Goal: Task Accomplishment & Management: Manage account settings

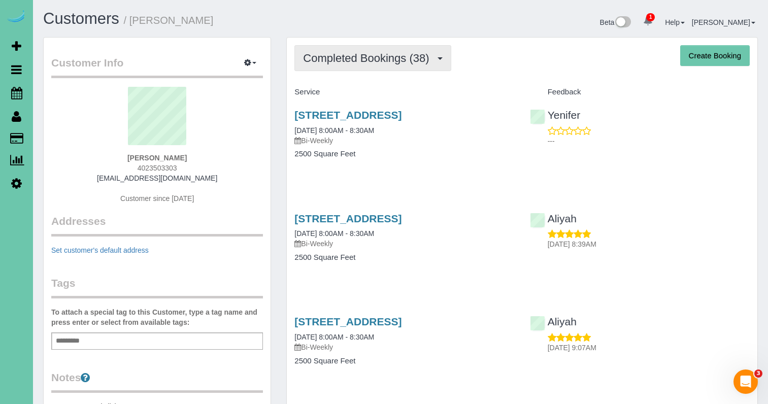
click at [325, 59] on span "Completed Bookings (38)" at bounding box center [368, 58] width 131 height 13
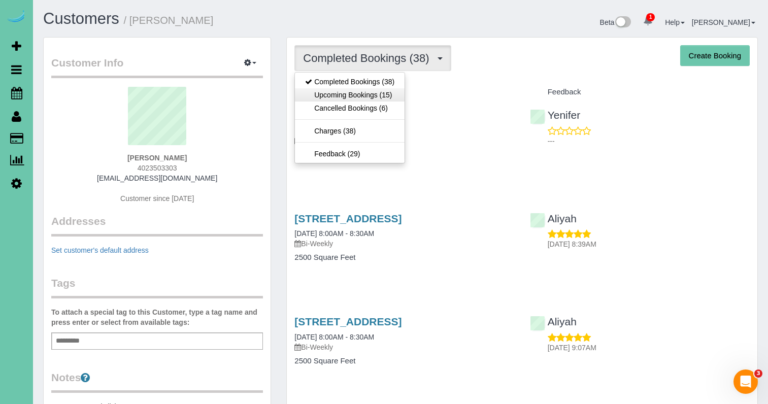
click at [326, 92] on link "Upcoming Bookings (15)" at bounding box center [350, 94] width 110 height 13
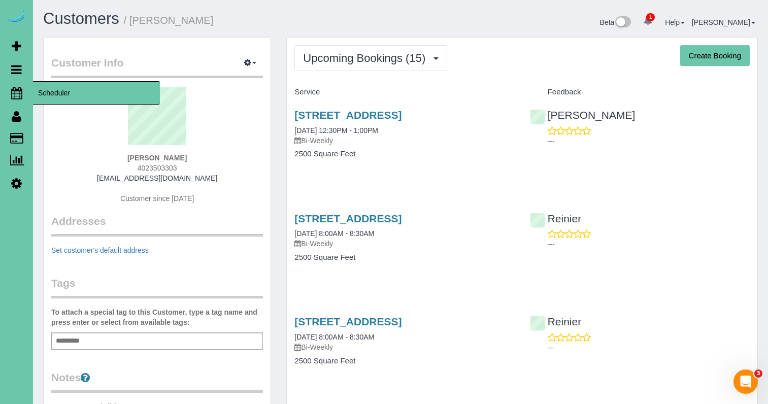
click at [13, 95] on icon at bounding box center [16, 93] width 11 height 12
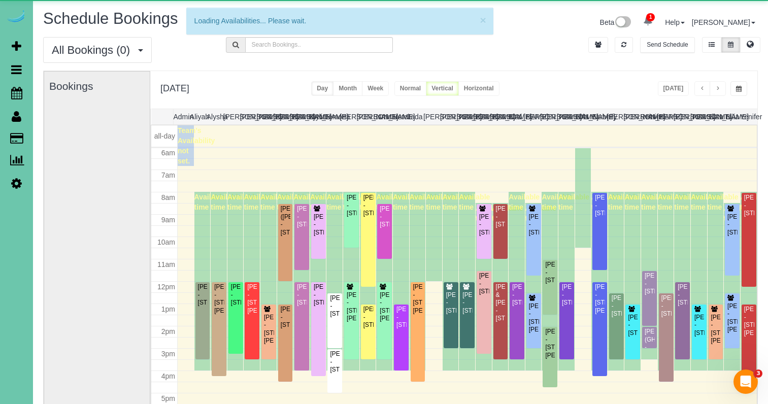
scroll to position [135, 0]
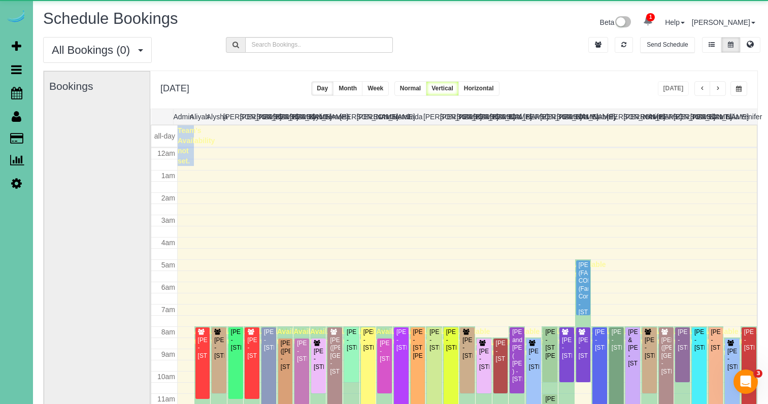
click at [742, 87] on button "button" at bounding box center [738, 88] width 17 height 15
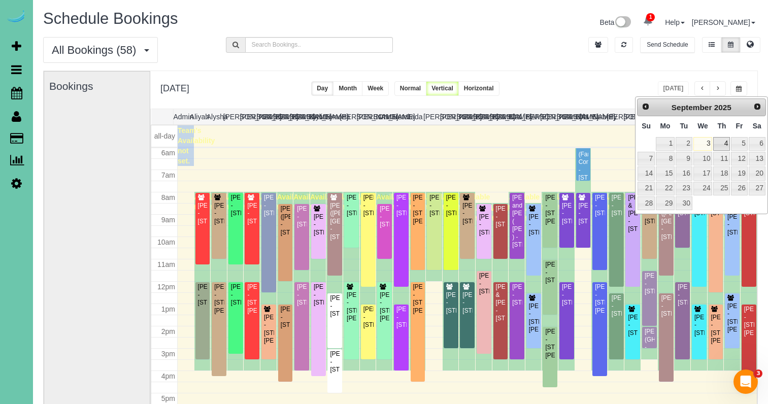
click at [722, 144] on link "4" at bounding box center [721, 144] width 17 height 14
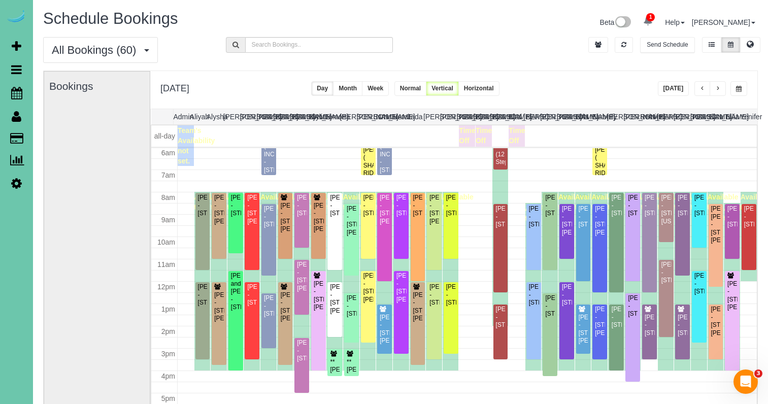
click at [731, 86] on button "button" at bounding box center [738, 88] width 17 height 15
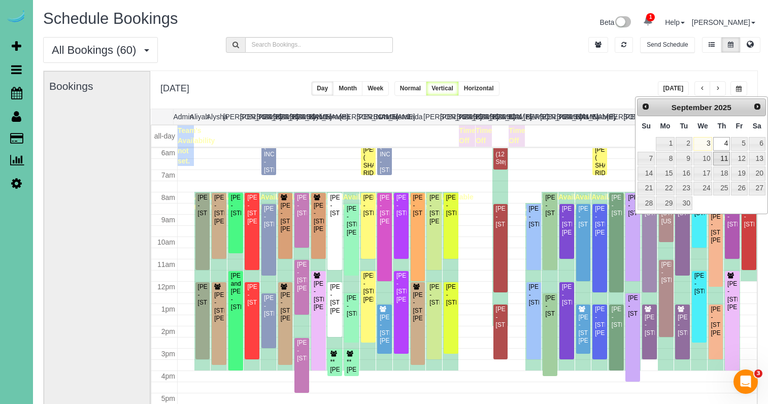
click at [722, 157] on link "11" at bounding box center [721, 159] width 17 height 14
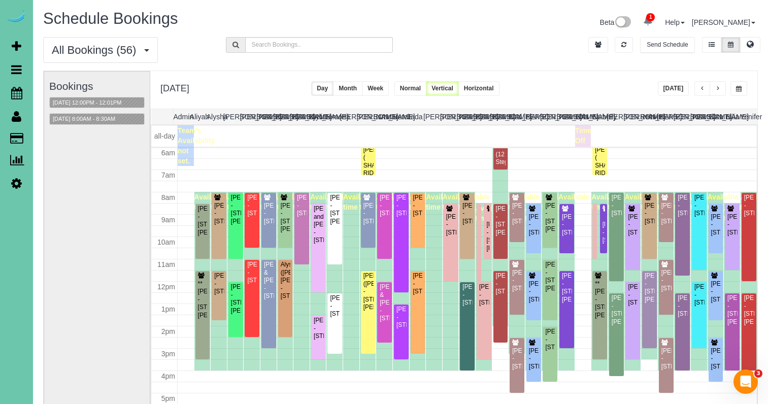
click at [731, 86] on button "button" at bounding box center [738, 88] width 17 height 15
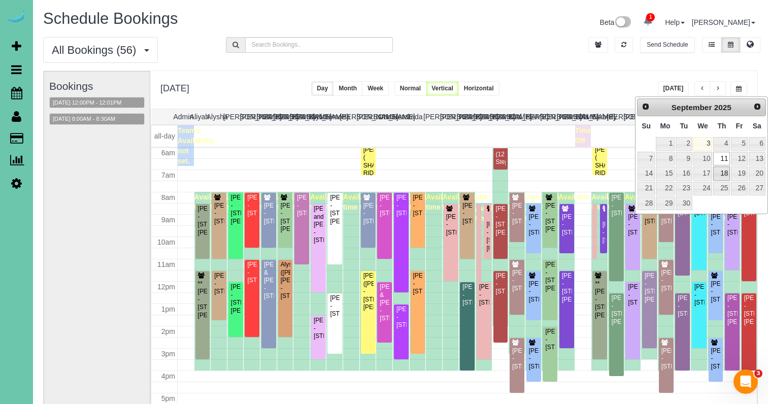
click at [724, 170] on link "18" at bounding box center [721, 173] width 17 height 14
type input "**********"
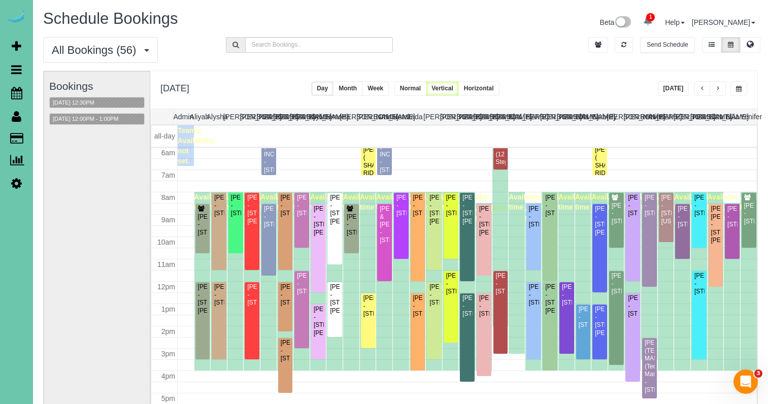
click at [742, 89] on button "button" at bounding box center [738, 88] width 17 height 15
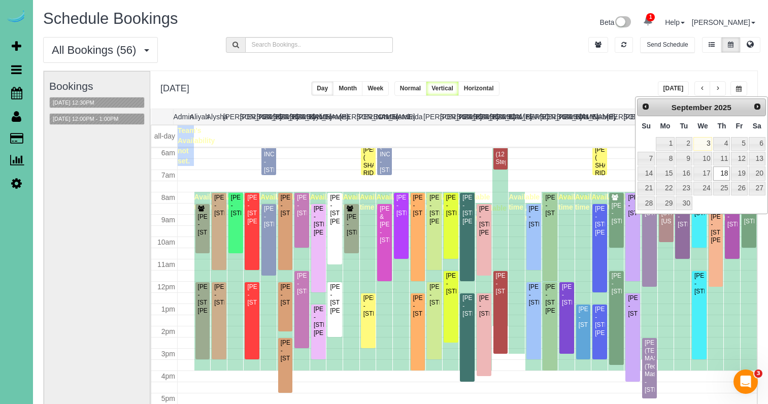
click at [514, 78] on div "**********" at bounding box center [453, 90] width 607 height 38
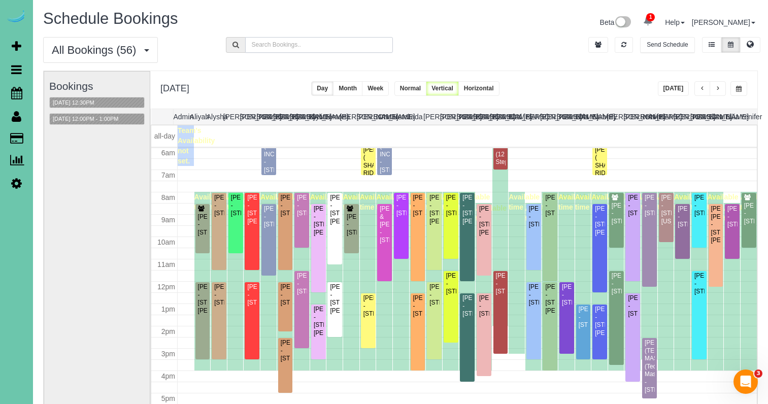
click at [324, 44] on input "text" at bounding box center [319, 45] width 148 height 16
type input "josh w"
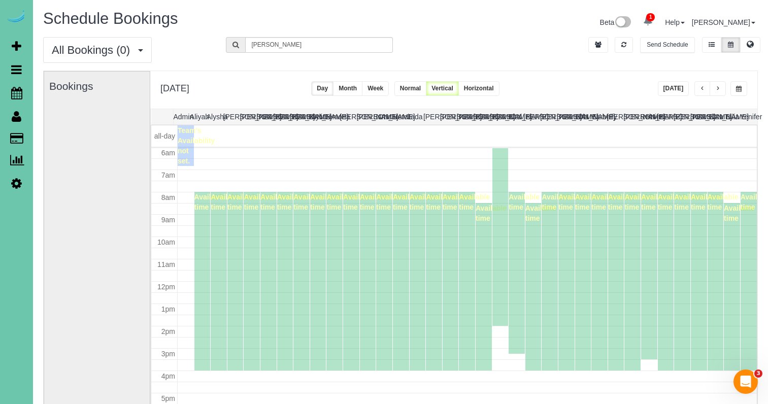
click at [734, 87] on button "button" at bounding box center [738, 88] width 17 height 15
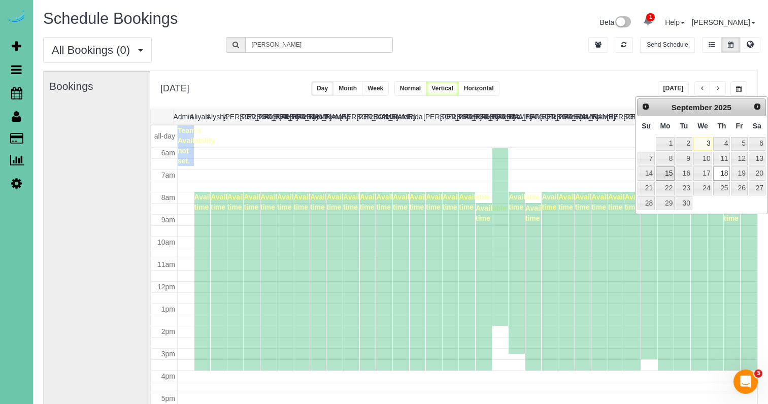
click at [665, 173] on link "15" at bounding box center [665, 173] width 19 height 14
type input "**********"
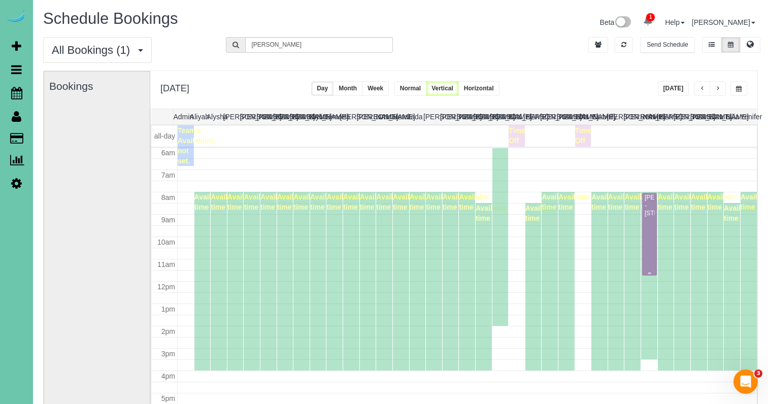
click at [647, 217] on div "Josh Waldron - 7301 S 184th St, Omaha, NE 68136" at bounding box center [649, 205] width 11 height 23
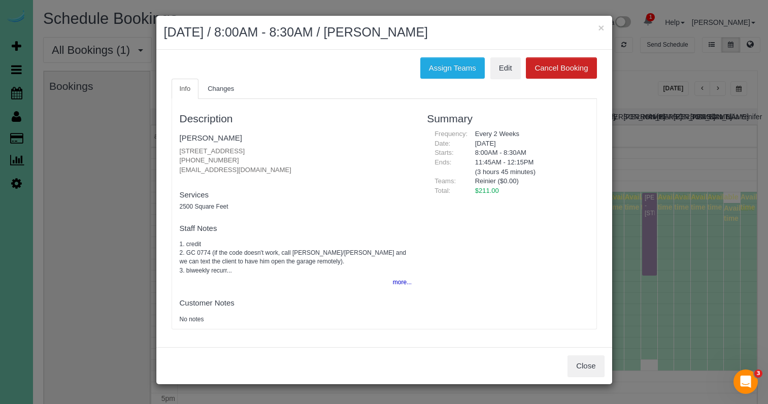
click at [435, 237] on div "Description Josh Waldron 7301 S 184th St, Omaha, NE 68136 (402) 350-3303 joshwa…" at bounding box center [384, 214] width 424 height 220
click at [399, 275] on button "more..." at bounding box center [399, 282] width 25 height 15
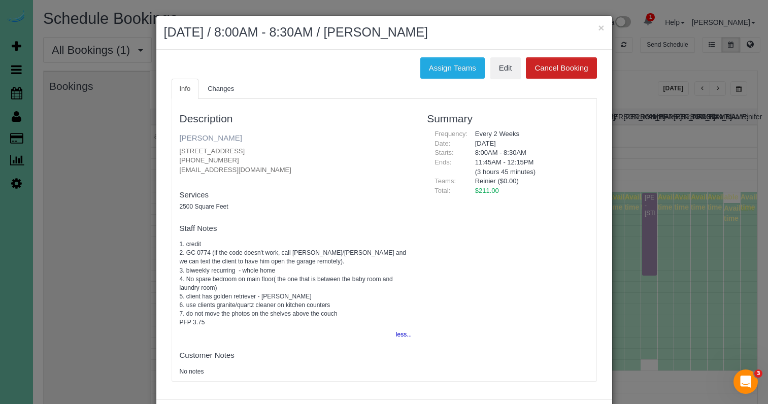
click at [206, 140] on link "[PERSON_NAME]" at bounding box center [211, 137] width 62 height 9
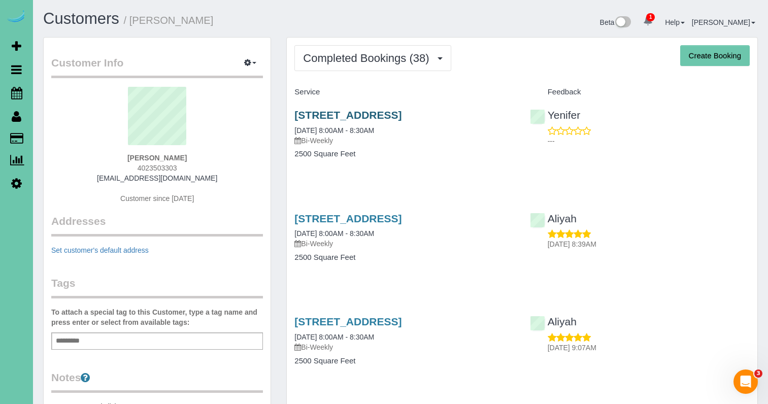
click at [401, 114] on link "[STREET_ADDRESS]" at bounding box center [347, 115] width 107 height 12
click at [371, 219] on link "[STREET_ADDRESS]" at bounding box center [347, 219] width 107 height 12
click at [357, 58] on span "Completed Bookings (38)" at bounding box center [368, 58] width 131 height 13
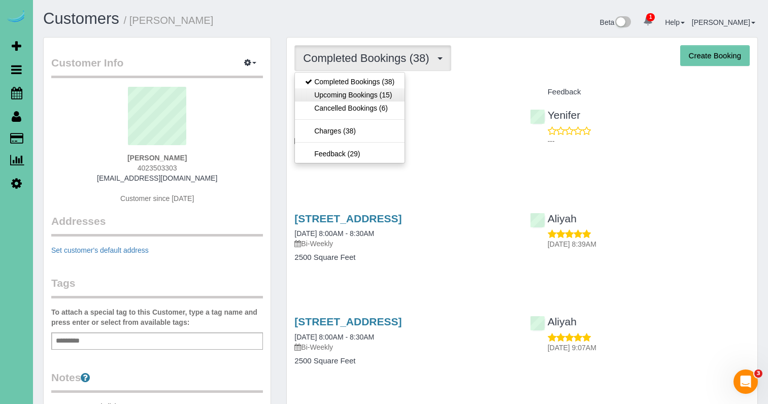
click at [357, 90] on link "Upcoming Bookings (15)" at bounding box center [350, 94] width 110 height 13
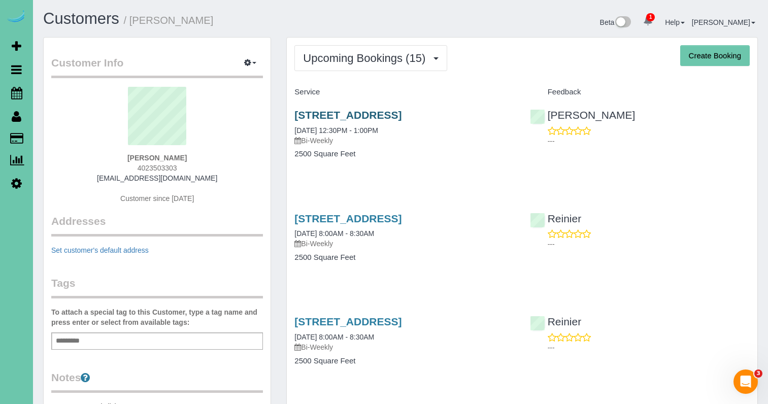
click at [327, 116] on link "7301 S 184th St, Omaha, NE 68136" at bounding box center [347, 115] width 107 height 12
click at [363, 61] on span "Upcoming Bookings (15)" at bounding box center [366, 58] width 127 height 13
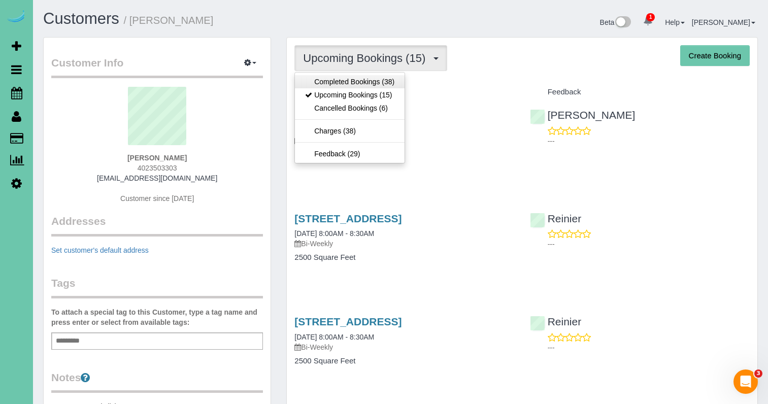
click at [358, 81] on link "Completed Bookings (38)" at bounding box center [350, 81] width 110 height 13
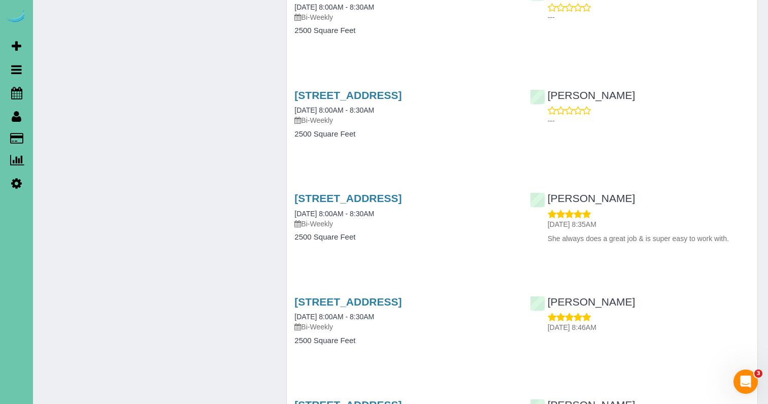
scroll to position [1718, 0]
click at [372, 192] on link "7301 S 184th St, Omaha, NE 68136" at bounding box center [347, 198] width 107 height 12
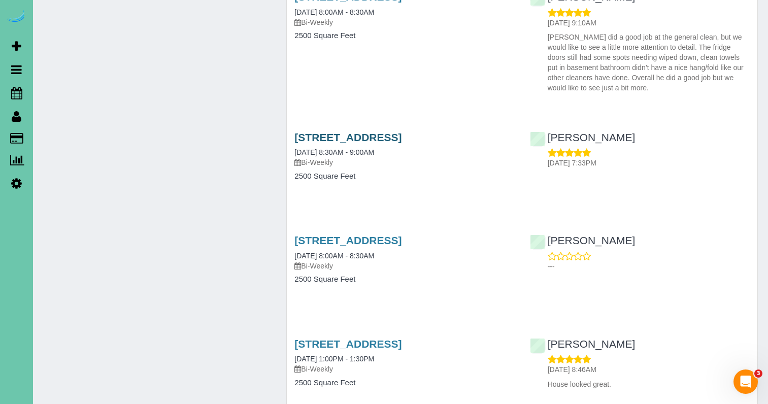
scroll to position [1155, 0]
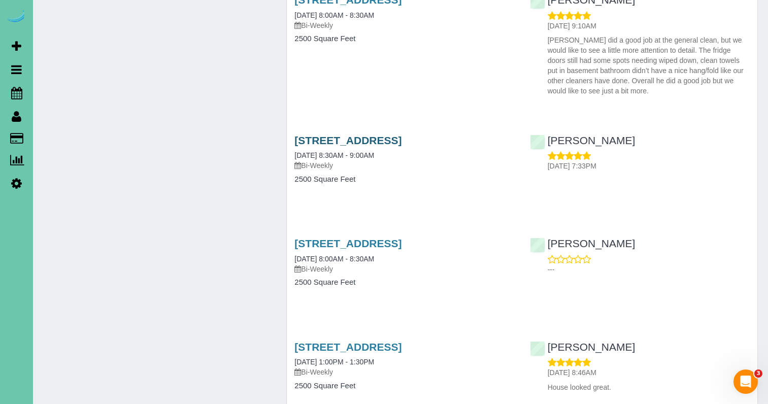
click at [360, 135] on link "7301 S 184th St, Omaha, NE 68136" at bounding box center [347, 141] width 107 height 12
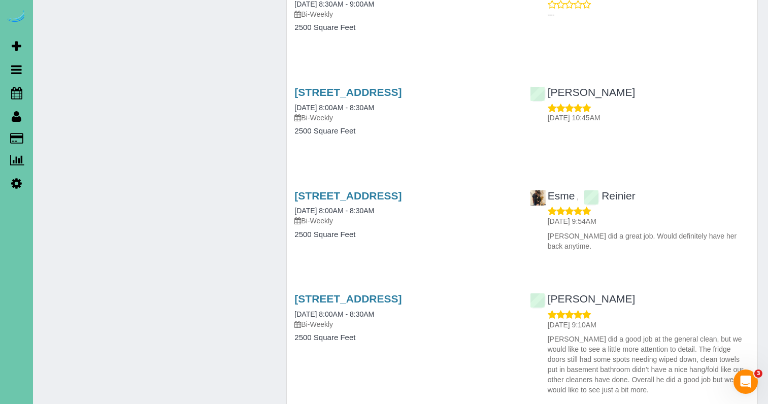
scroll to position [798, 0]
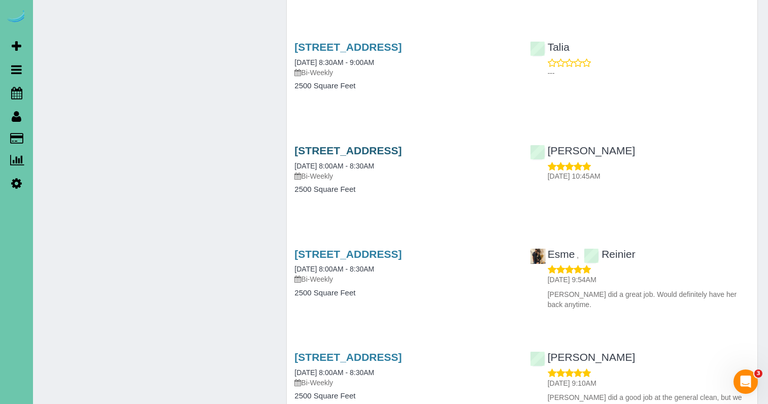
click at [348, 145] on link "7301 S 184th St, Omaha, NE 68136" at bounding box center [347, 151] width 107 height 12
click at [401, 250] on link "7301 S 184th St, Omaha, NE 68136" at bounding box center [347, 254] width 107 height 12
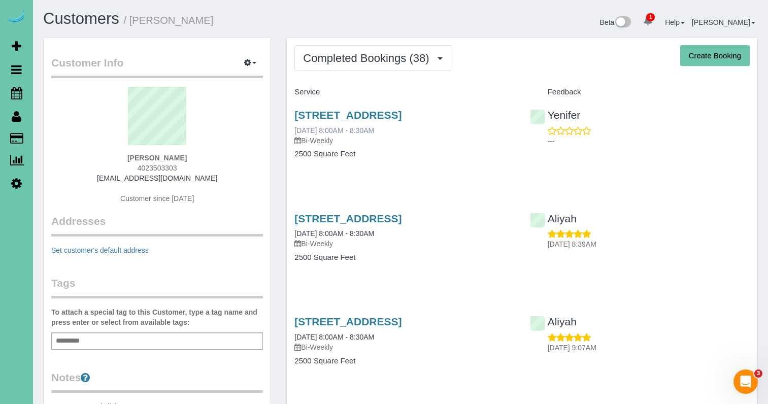
scroll to position [0, 0]
click at [358, 217] on link "7301 S 184th St, Omaha, NE 68136" at bounding box center [347, 219] width 107 height 12
click at [432, 330] on div "7301 S 184th St, Omaha, NE 68136 07/21/2025 8:00AM - 8:30AM Bi-Weekly" at bounding box center [404, 334] width 220 height 37
click at [401, 319] on link "7301 S 184th St, Omaha, NE 68136" at bounding box center [347, 322] width 107 height 12
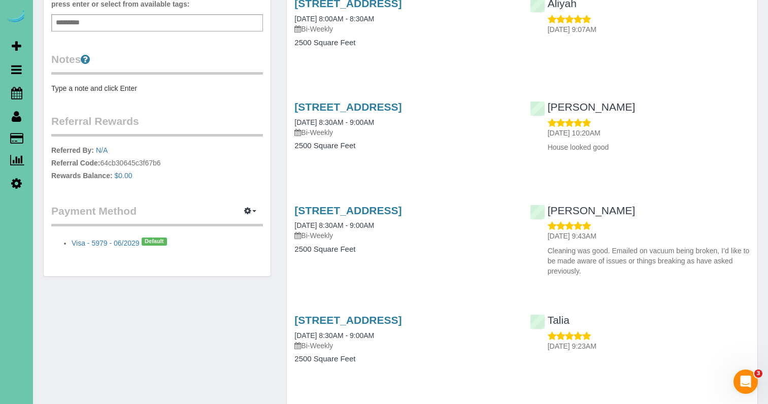
scroll to position [322, 0]
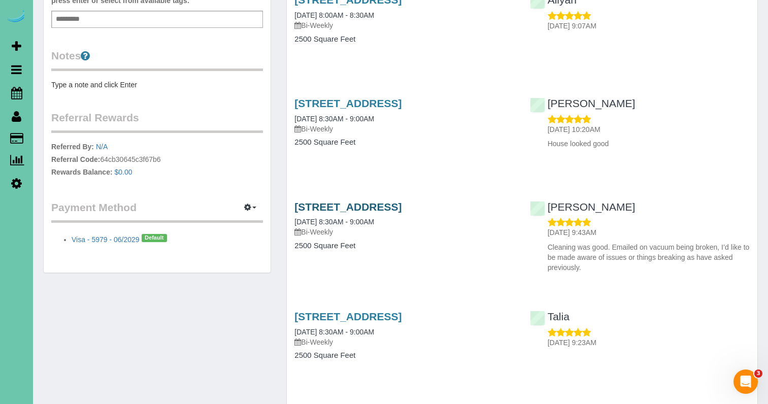
click at [367, 201] on link "7301 S 184th St, Omaha, NE 68136" at bounding box center [347, 207] width 107 height 12
click at [325, 101] on link "7301 S 184th St, Omaha, NE 68136" at bounding box center [347, 103] width 107 height 12
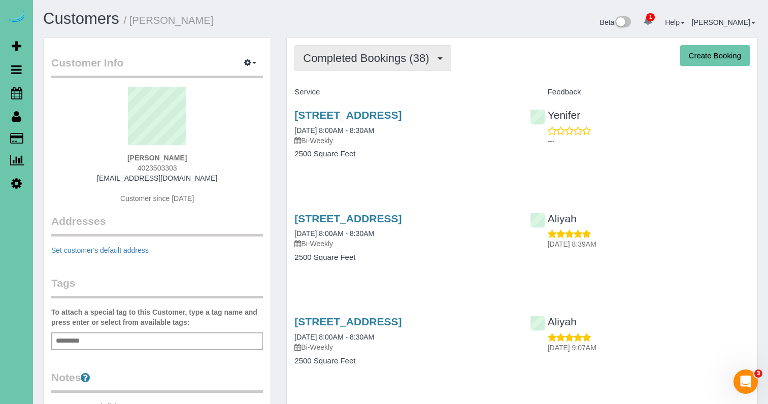
scroll to position [0, 0]
click at [312, 62] on span "Completed Bookings (38)" at bounding box center [368, 58] width 131 height 13
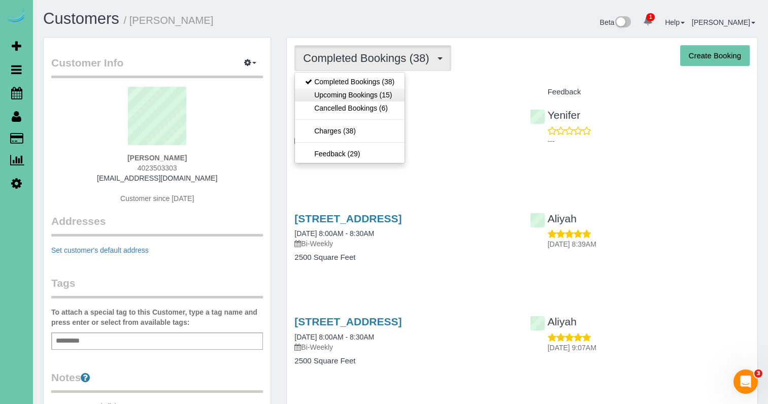
click at [320, 90] on link "Upcoming Bookings (15)" at bounding box center [350, 94] width 110 height 13
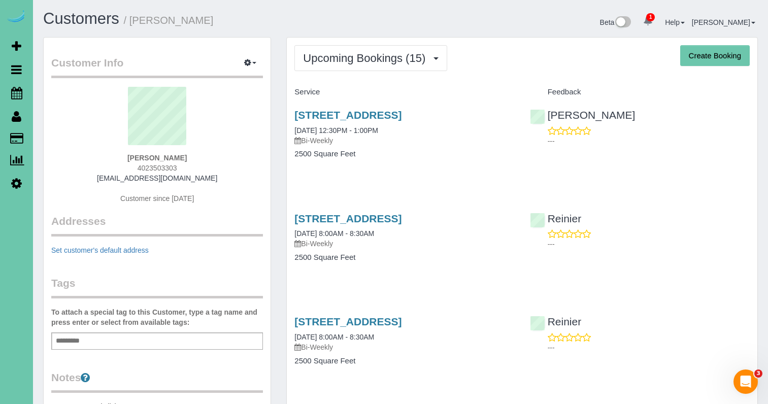
drag, startPoint x: 148, startPoint y: 168, endPoint x: 169, endPoint y: 167, distance: 20.8
click at [161, 167] on span "4023503303" at bounding box center [158, 168] width 40 height 8
click at [384, 61] on span "Upcoming Bookings (15)" at bounding box center [366, 58] width 127 height 13
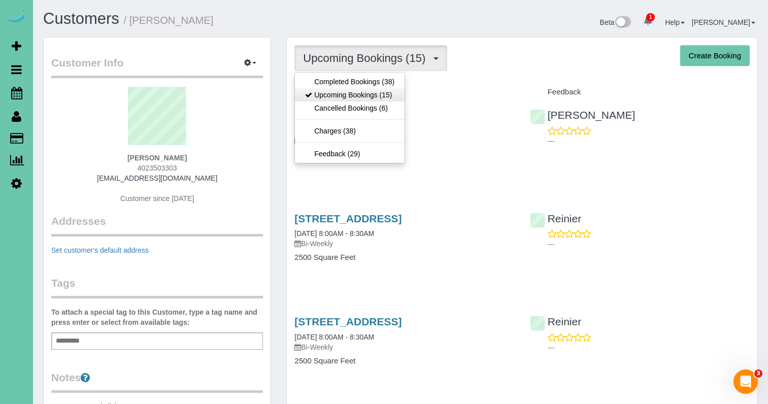
click at [379, 90] on link "Upcoming Bookings (15)" at bounding box center [350, 94] width 110 height 13
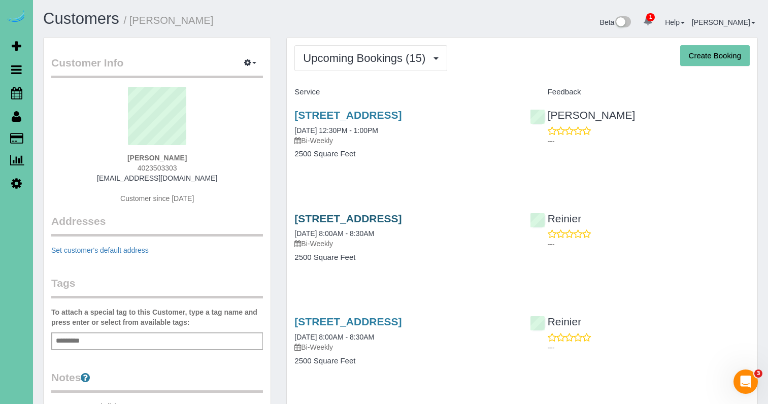
click at [387, 219] on link "7301 S 184th St, Omaha, NE 68136" at bounding box center [347, 219] width 107 height 12
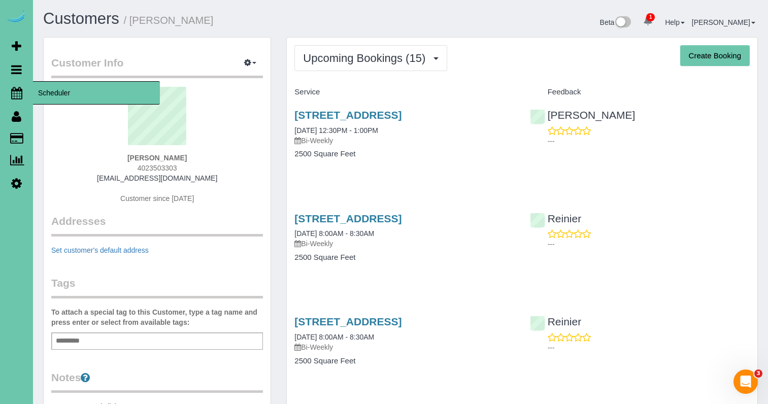
click at [18, 94] on icon at bounding box center [16, 93] width 11 height 12
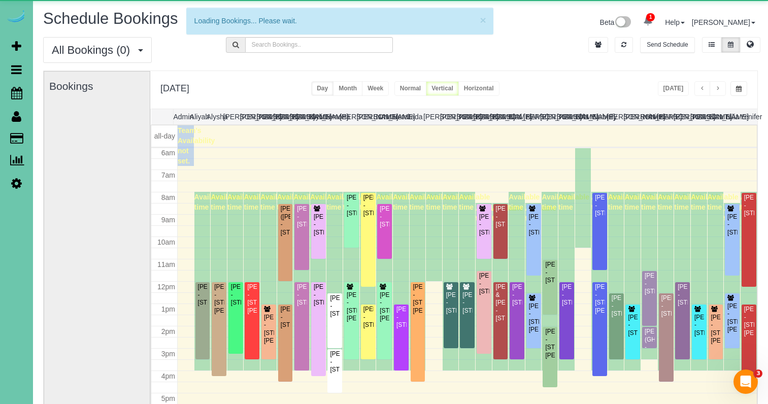
scroll to position [135, 0]
drag, startPoint x: 725, startPoint y: 88, endPoint x: 738, endPoint y: 87, distance: 13.2
click at [726, 88] on div "Today" at bounding box center [703, 88] width 90 height 15
click at [741, 87] on span "button" at bounding box center [739, 89] width 6 height 6
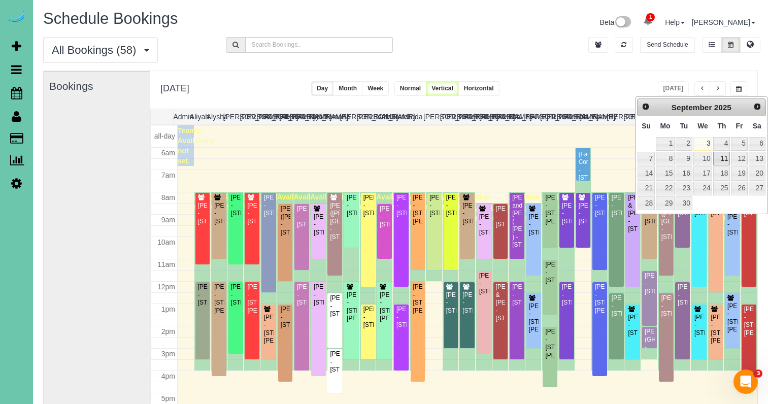
click at [726, 160] on link "11" at bounding box center [721, 159] width 17 height 14
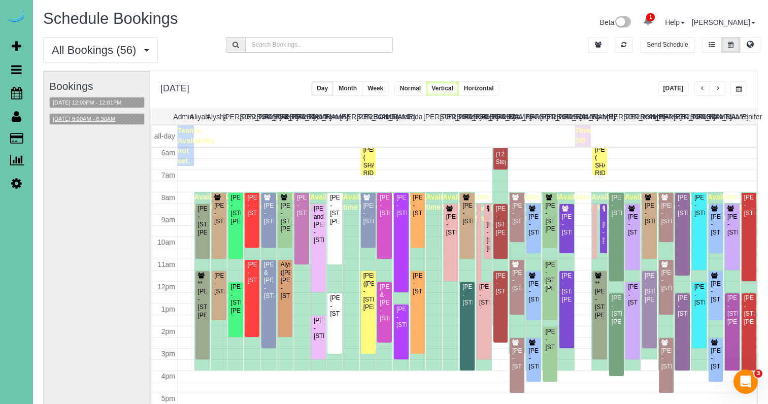
click at [118, 119] on button "09/11/2025 8:00AM - 8:30AM" at bounding box center [84, 119] width 69 height 11
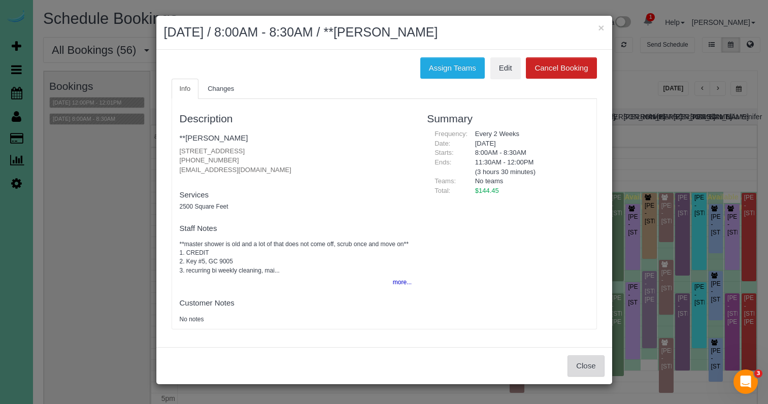
click at [574, 358] on button "Close" at bounding box center [585, 365] width 37 height 21
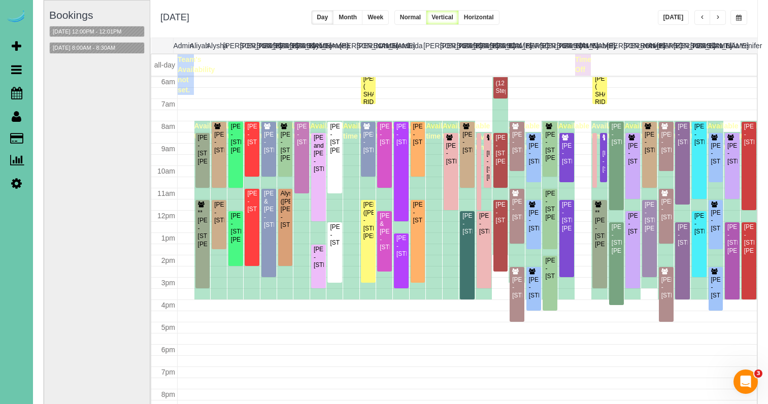
scroll to position [53, 0]
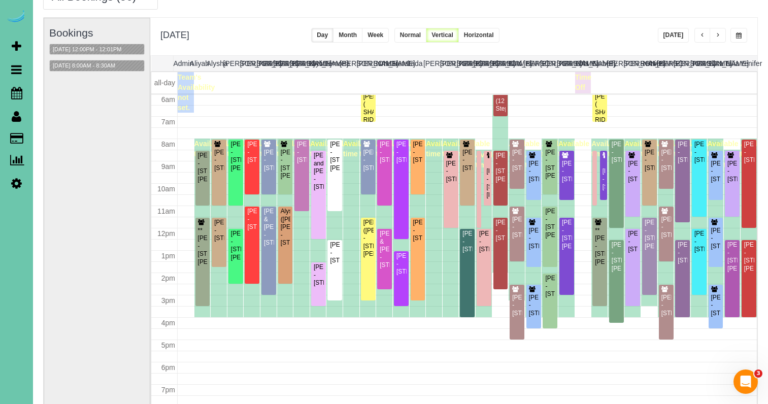
click at [701, 36] on span "button" at bounding box center [702, 35] width 5 height 6
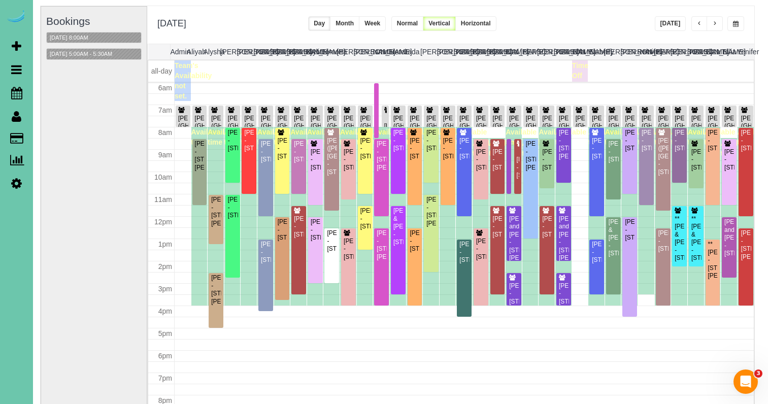
scroll to position [65, 2]
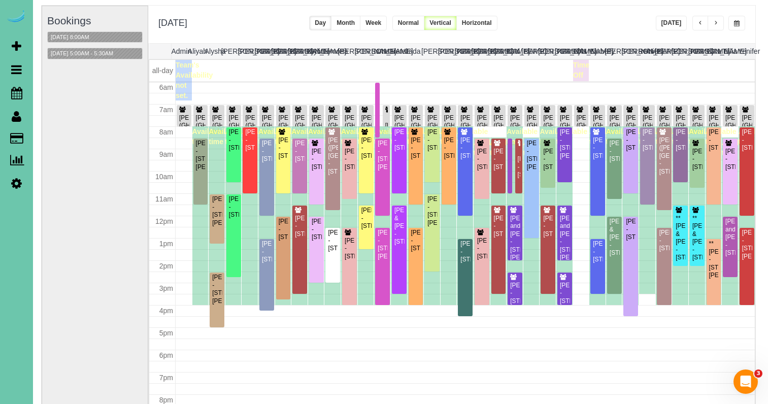
click at [696, 20] on button "button" at bounding box center [700, 23] width 16 height 15
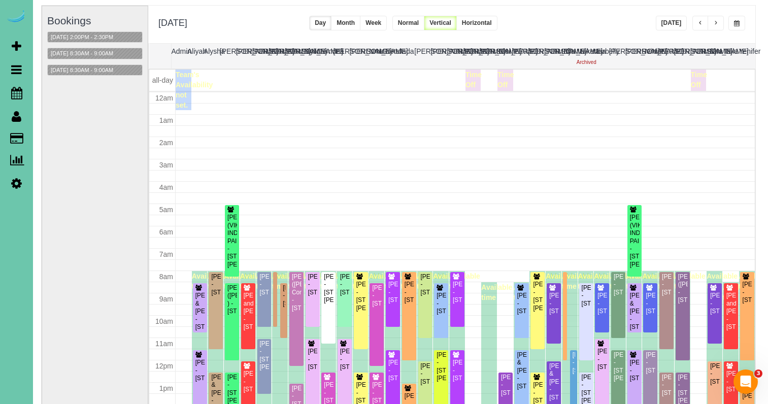
scroll to position [135, 0]
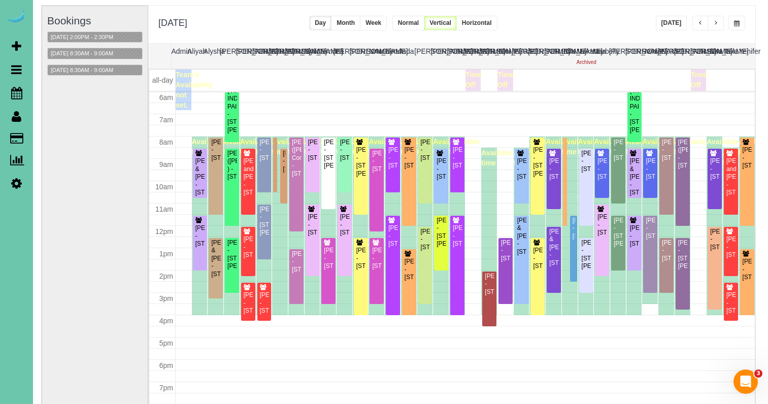
click at [735, 25] on span "button" at bounding box center [737, 23] width 6 height 6
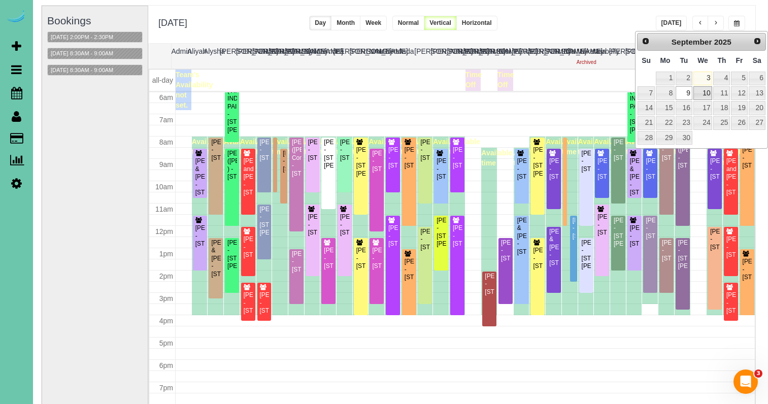
click at [698, 96] on link "10" at bounding box center [702, 93] width 19 height 14
type input "**********"
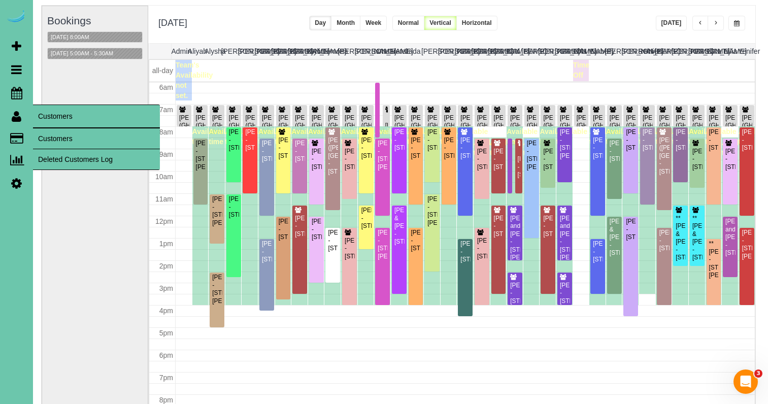
click at [87, 142] on link "Customers" at bounding box center [96, 138] width 127 height 20
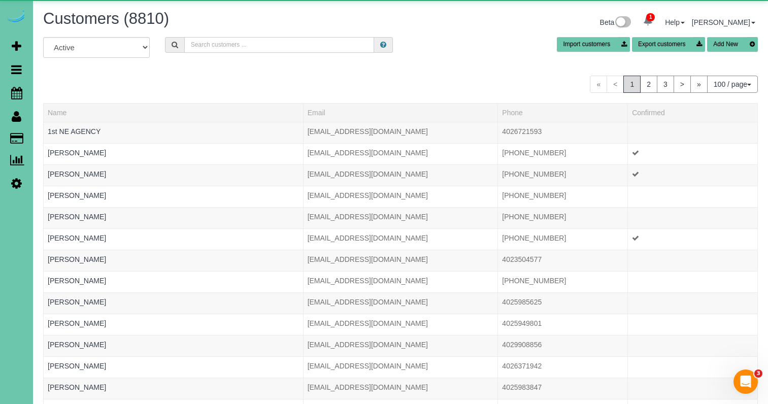
click at [229, 45] on input "text" at bounding box center [279, 45] width 190 height 16
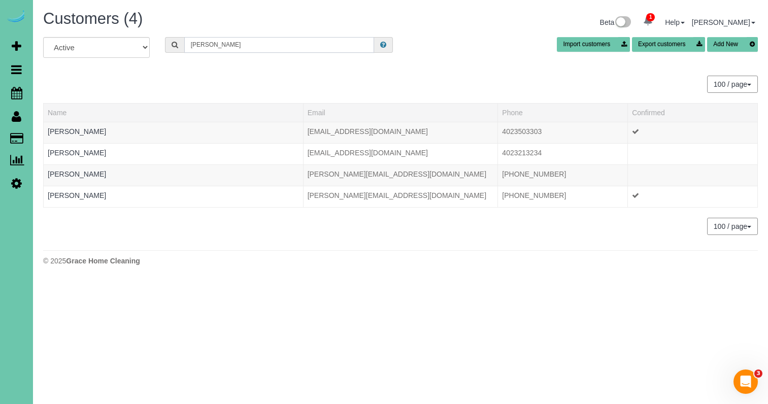
drag, startPoint x: 215, startPoint y: 44, endPoint x: 116, endPoint y: 35, distance: 99.3
click at [116, 35] on div "Customers (4) Beta 1 Your Notifications You have 0 alerts × You have 3 to charg…" at bounding box center [400, 140] width 735 height 281
type input "josh w"
drag, startPoint x: 18, startPoint y: 90, endPoint x: 24, endPoint y: 90, distance: 6.6
click at [18, 90] on icon at bounding box center [16, 93] width 11 height 12
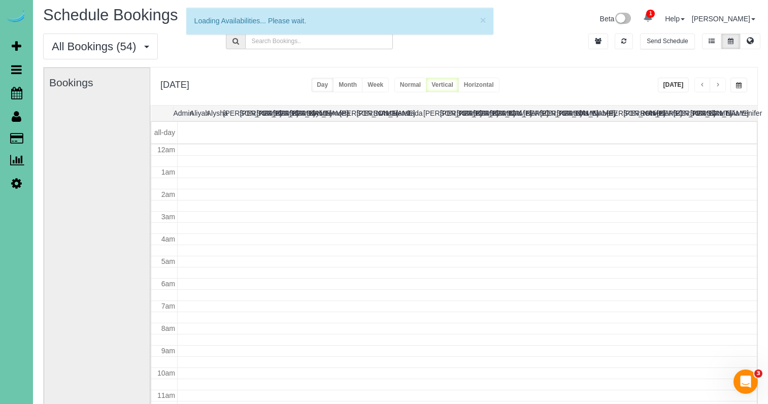
scroll to position [135, 0]
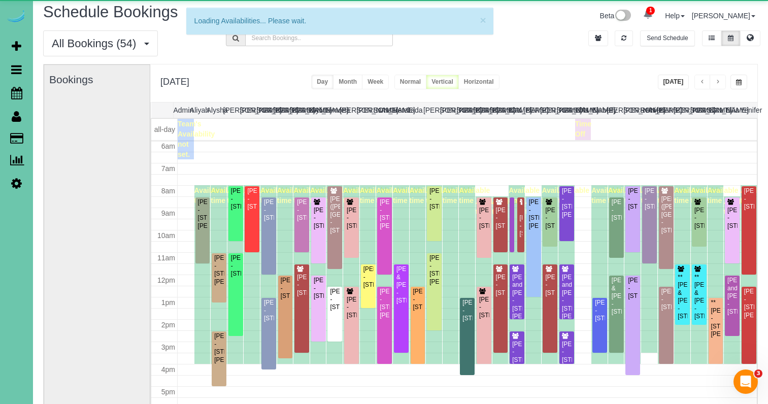
click at [736, 91] on div "Wednesday, Sep 10, 2025 Today Day Month Week Normal Vertical Horizontal" at bounding box center [453, 83] width 607 height 38
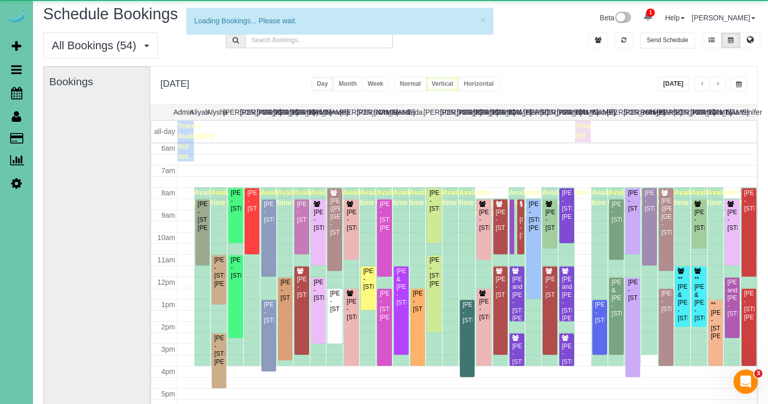
click at [737, 84] on span "button" at bounding box center [739, 84] width 6 height 6
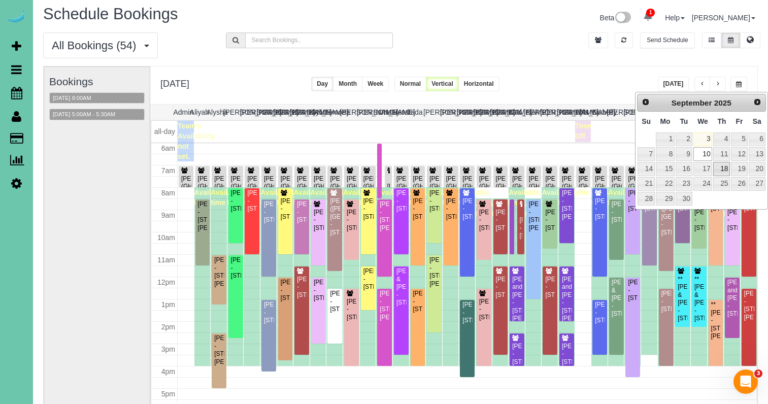
click at [726, 173] on link "18" at bounding box center [721, 169] width 17 height 14
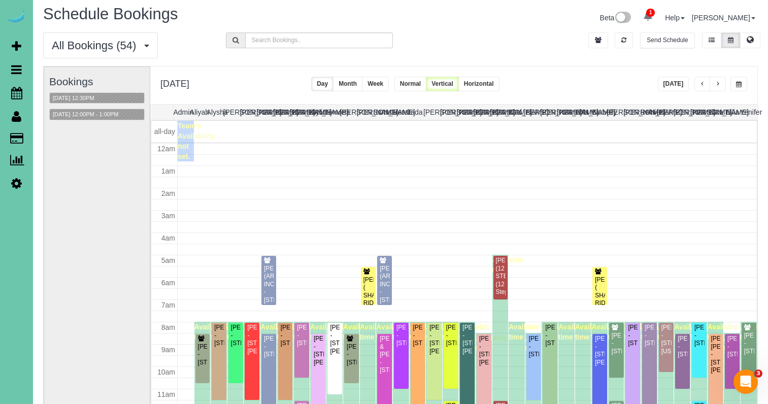
scroll to position [141, 0]
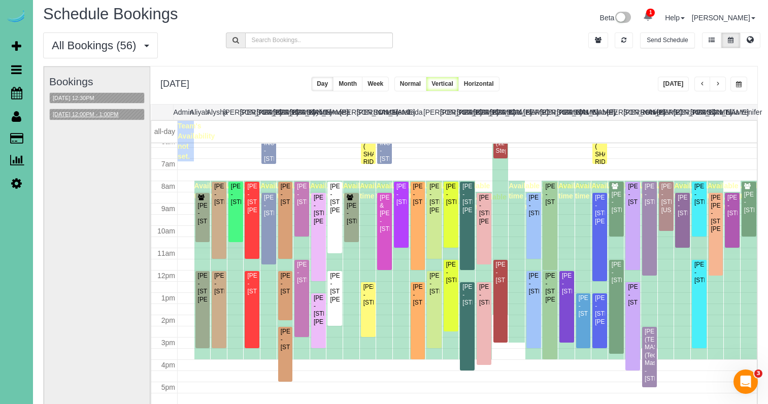
click at [105, 116] on button "[DATE] 12:00PM - 1:00PM" at bounding box center [86, 114] width 72 height 11
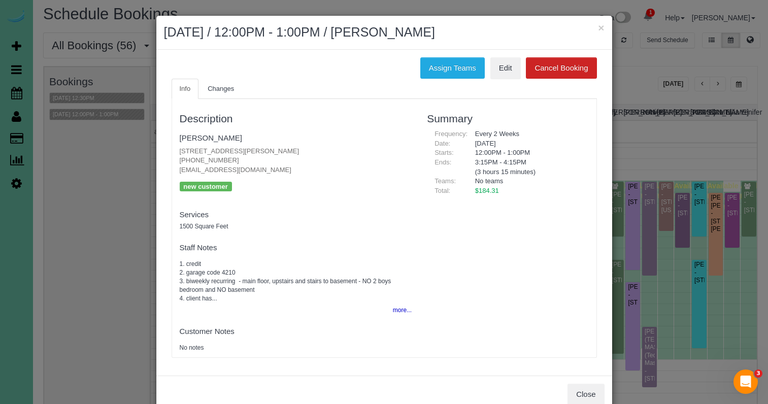
click at [588, 393] on button "Close" at bounding box center [585, 394] width 37 height 21
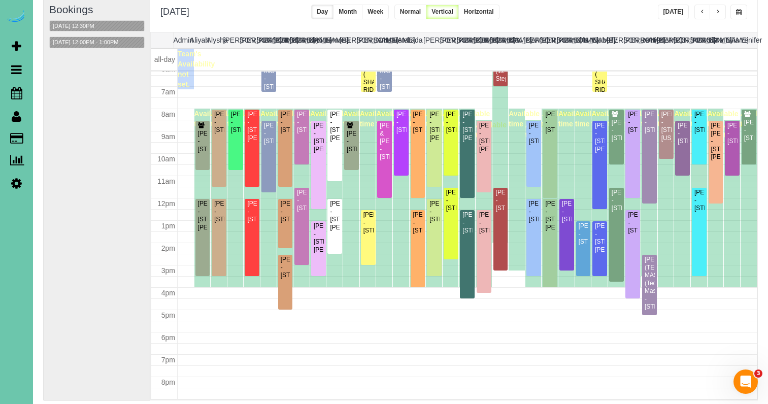
click at [89, 17] on div "Bookings 09/18/2025 12:30PM 09/18/2025 12:00PM - 1:00PM" at bounding box center [96, 197] width 95 height 405
click at [79, 25] on button "[DATE] 12:30PM" at bounding box center [74, 26] width 48 height 11
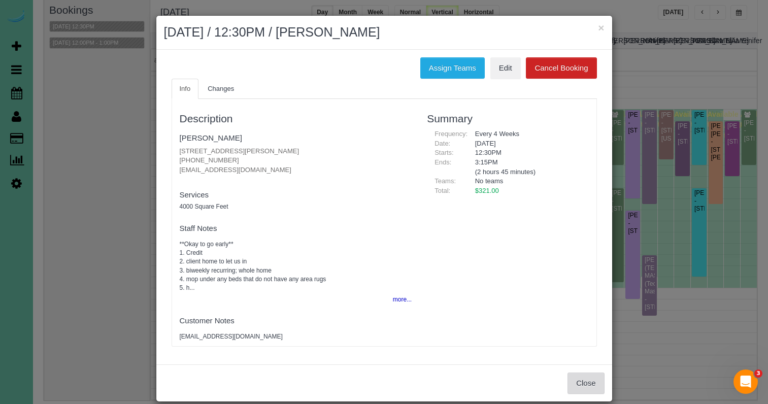
click at [579, 387] on button "Close" at bounding box center [585, 383] width 37 height 21
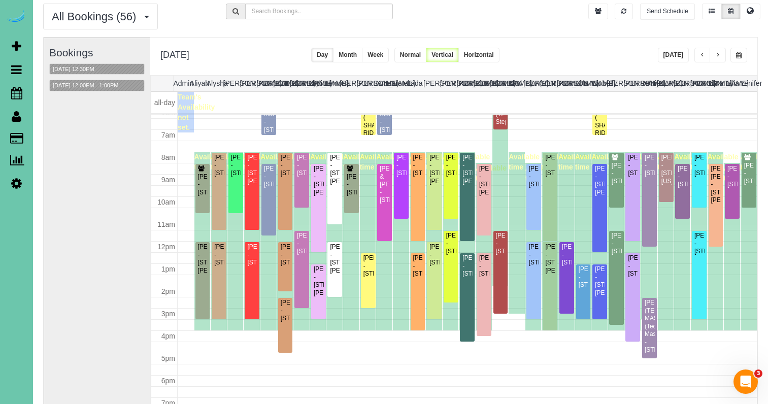
scroll to position [38, 0]
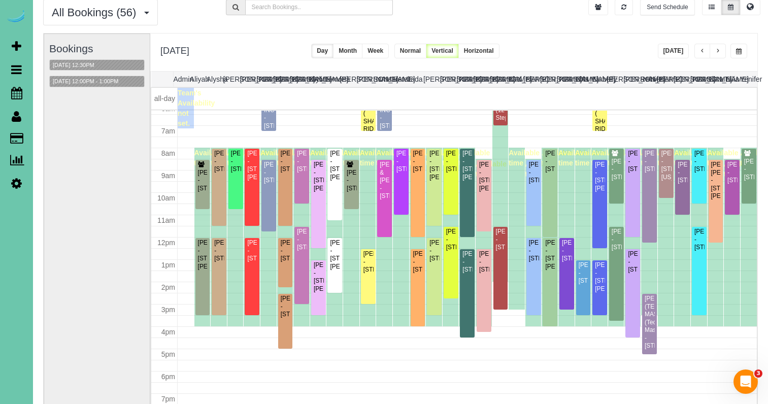
click at [744, 50] on button "button" at bounding box center [738, 51] width 17 height 15
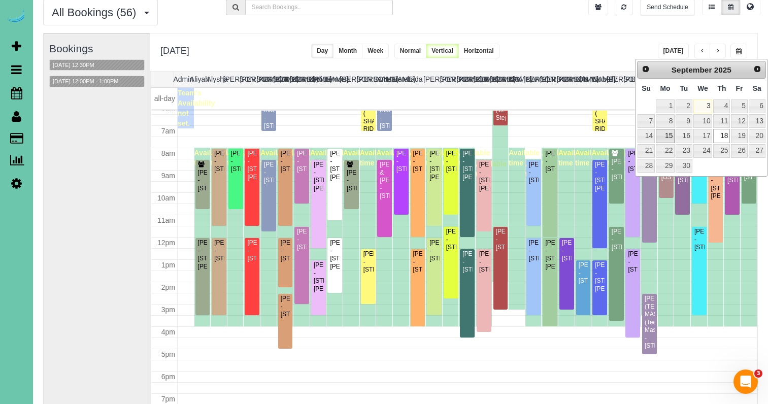
click at [665, 139] on link "15" at bounding box center [665, 136] width 19 height 14
type input "**********"
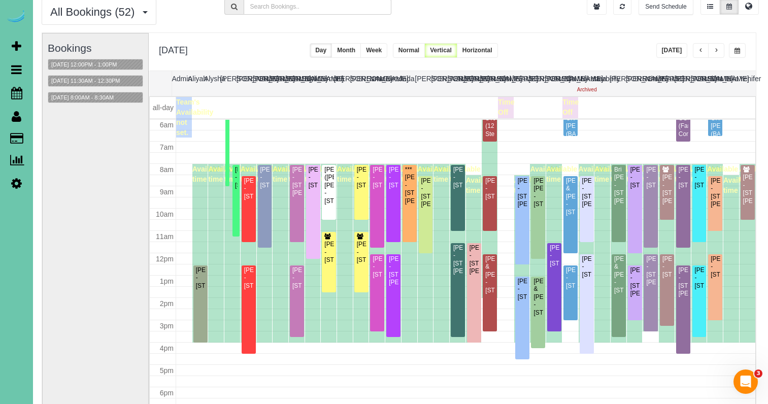
scroll to position [39, 2]
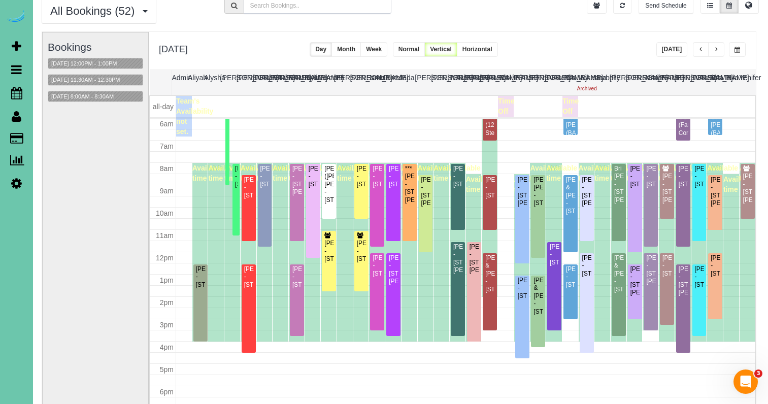
click at [259, 8] on input "text" at bounding box center [318, 6] width 148 height 16
type input "josh"
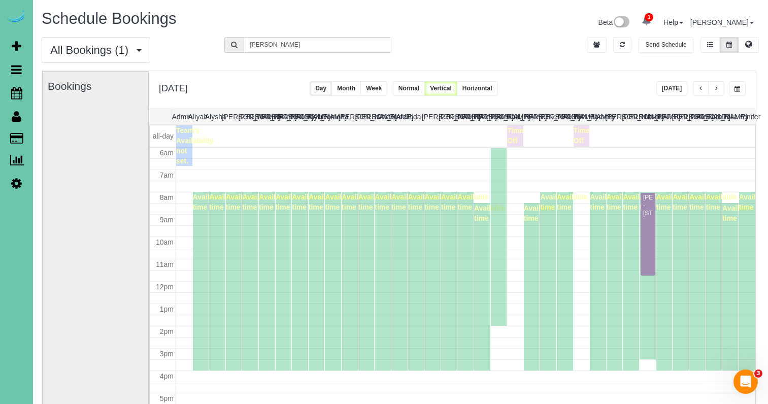
scroll to position [0, 2]
click at [387, 90] on button "Week" at bounding box center [373, 88] width 27 height 15
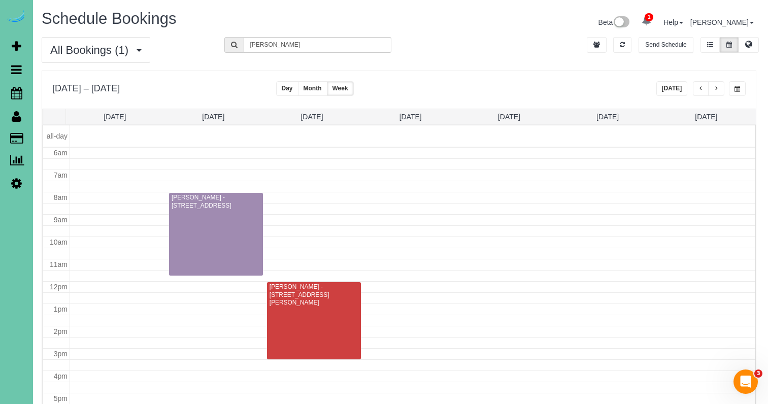
scroll to position [135, 0]
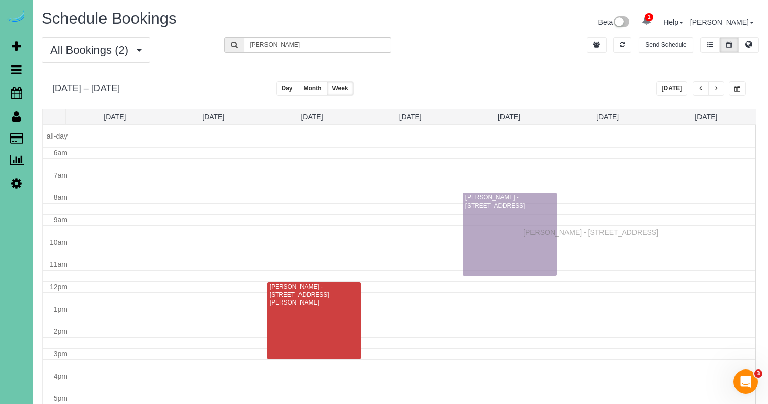
drag, startPoint x: 220, startPoint y: 233, endPoint x: 526, endPoint y: 231, distance: 305.6
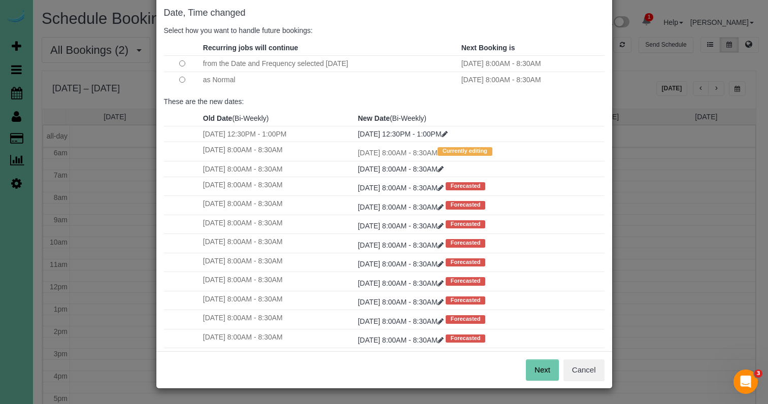
scroll to position [50, 0]
click at [556, 361] on button "Next" at bounding box center [542, 370] width 33 height 21
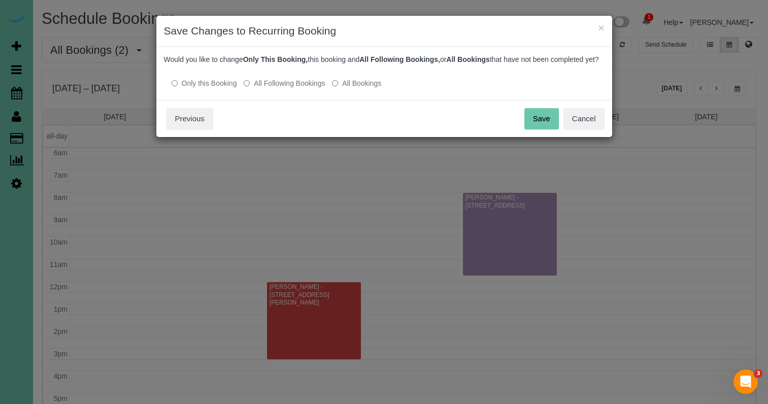
click at [541, 129] on button "Save" at bounding box center [541, 118] width 35 height 21
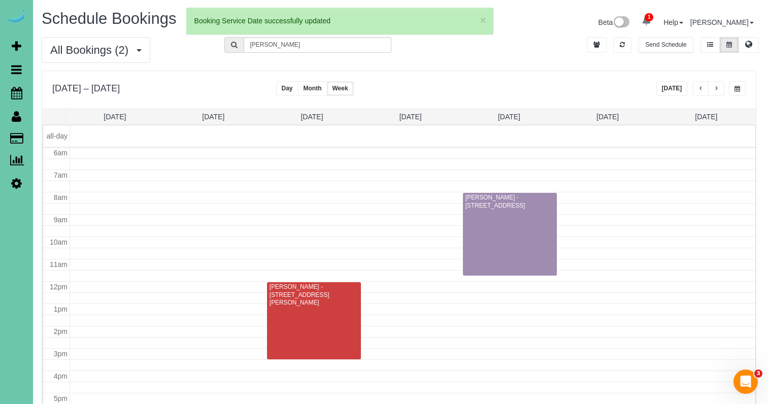
scroll to position [135, 0]
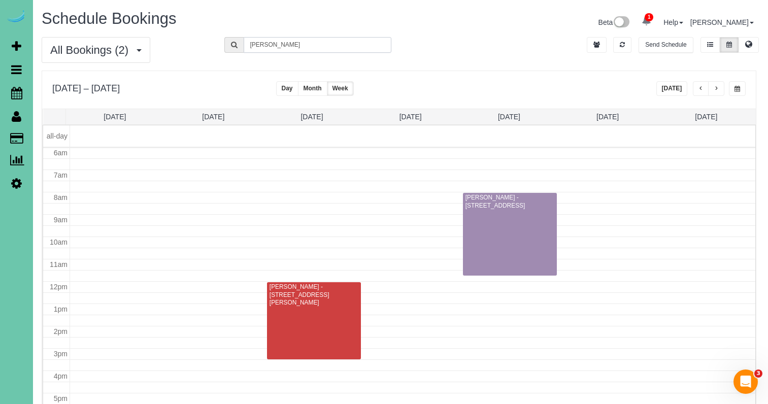
drag, startPoint x: 271, startPoint y: 44, endPoint x: 188, endPoint y: 31, distance: 83.1
click at [188, 31] on div "Schedule Bookings Beta 1 Your Notifications You have 0 alerts × You have 3 to c…" at bounding box center [398, 261] width 735 height 523
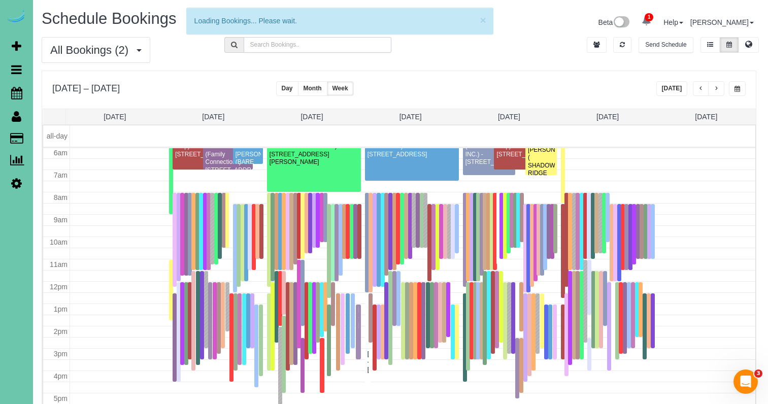
scroll to position [0, 0]
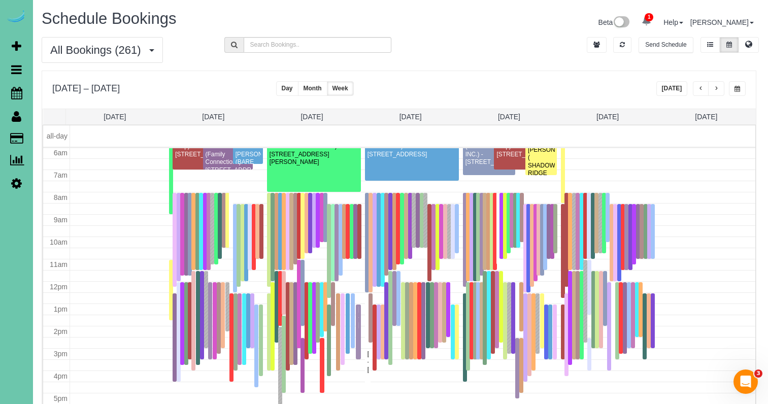
click at [677, 89] on button "[DATE]" at bounding box center [671, 88] width 31 height 15
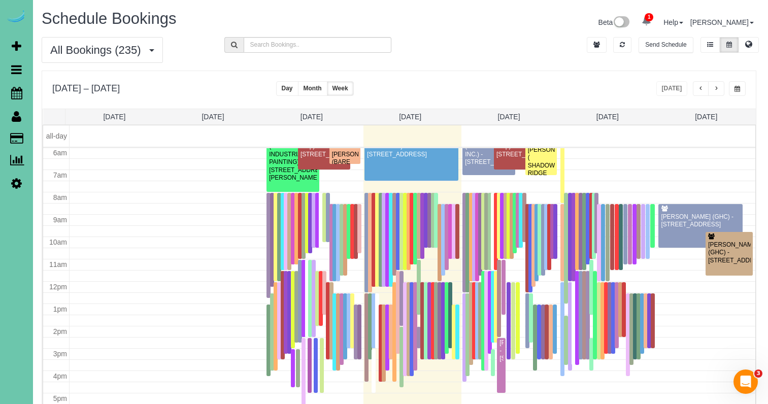
click at [711, 88] on button "button" at bounding box center [716, 88] width 16 height 15
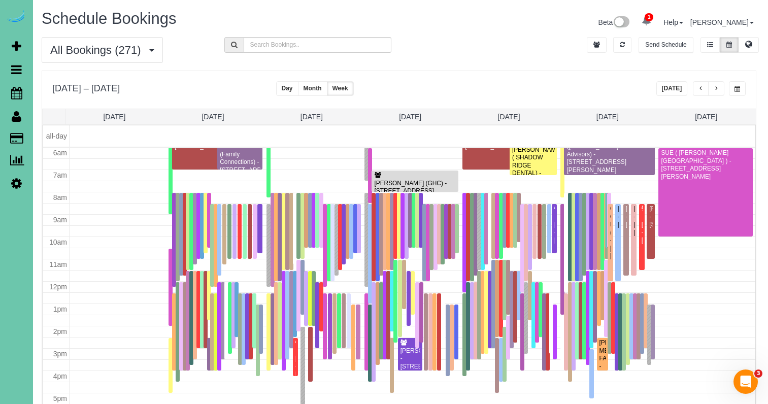
click at [719, 87] on button "button" at bounding box center [716, 88] width 16 height 15
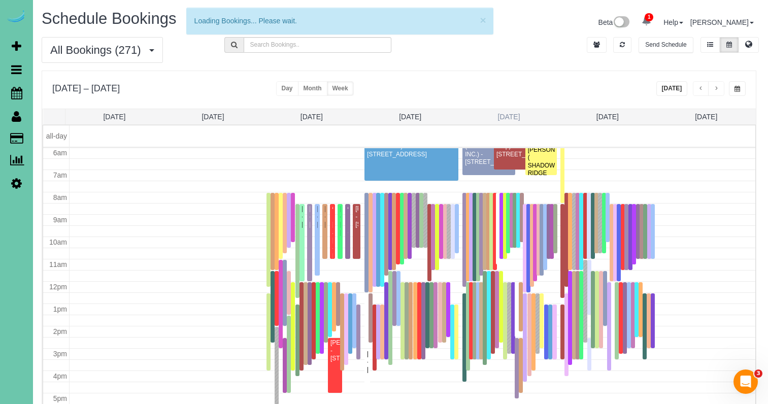
click at [514, 116] on link "Thu 9/18" at bounding box center [509, 117] width 22 height 8
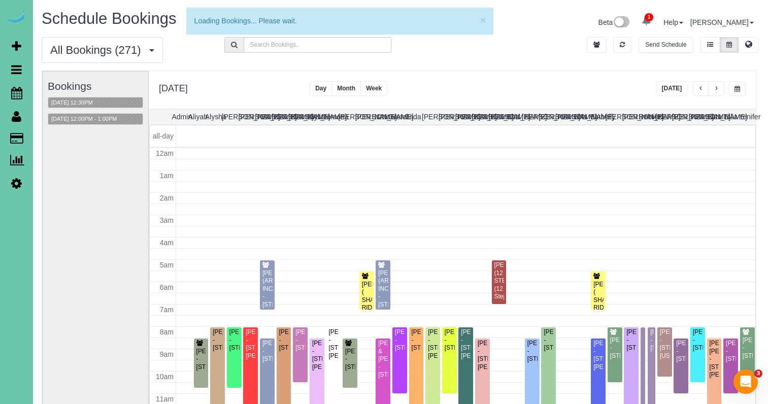
scroll to position [135, 0]
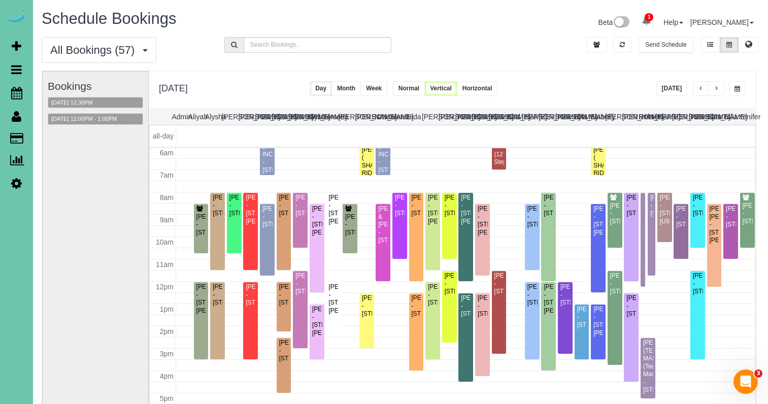
click at [738, 89] on span "button" at bounding box center [737, 89] width 6 height 6
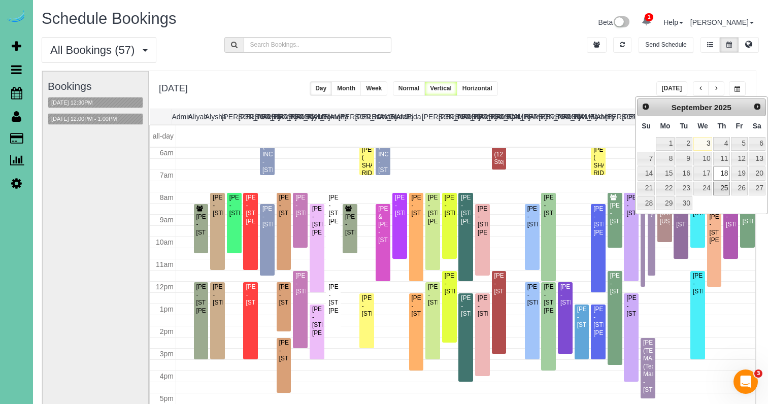
click at [723, 190] on link "25" at bounding box center [721, 189] width 17 height 14
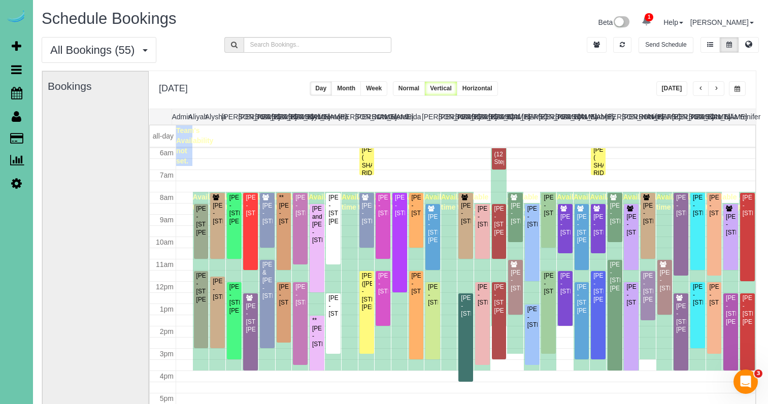
click at [735, 89] on span "button" at bounding box center [737, 89] width 6 height 6
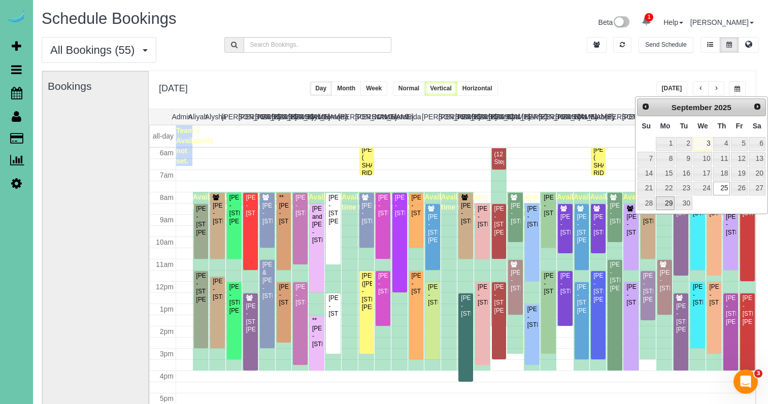
click at [661, 199] on link "29" at bounding box center [665, 203] width 19 height 14
type input "**********"
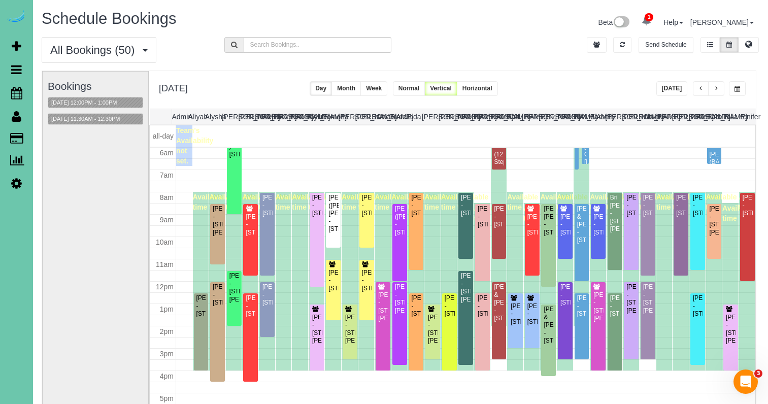
click at [736, 83] on button "button" at bounding box center [737, 88] width 17 height 15
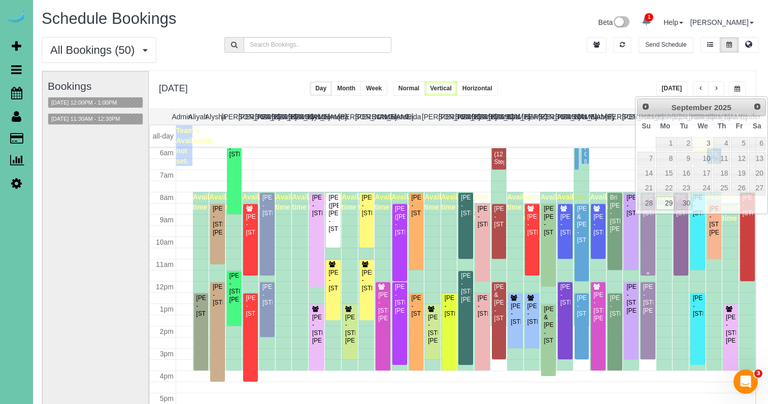
click at [648, 217] on div "Josh Waldron - 7301 S 184th St, Omaha, NE 68136" at bounding box center [648, 205] width 11 height 23
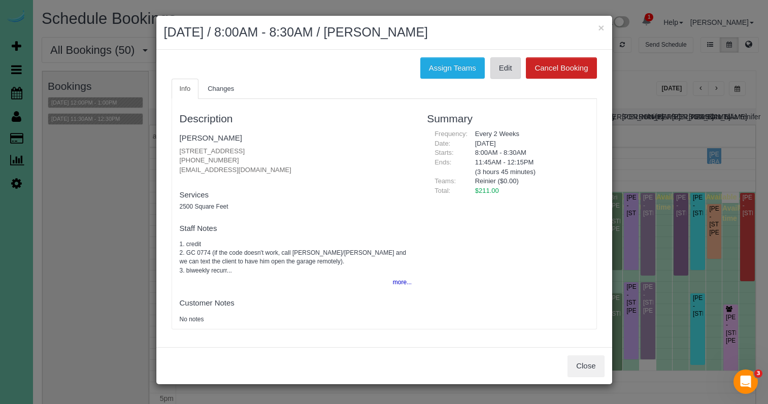
click at [502, 74] on link "Edit" at bounding box center [505, 67] width 30 height 21
click at [222, 140] on link "Josh Waldron" at bounding box center [211, 137] width 62 height 9
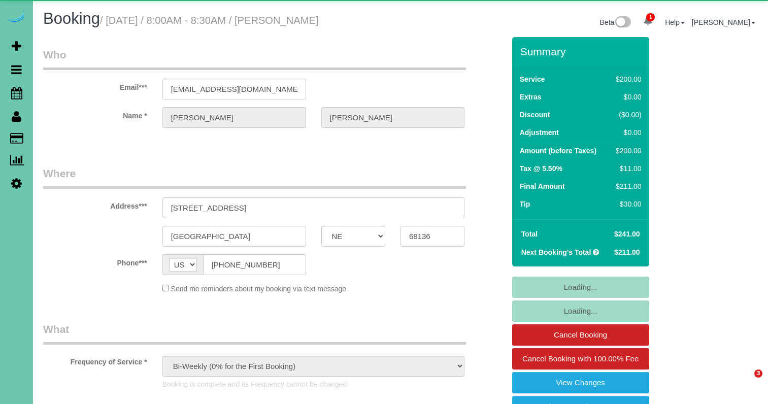
select select "NE"
select select "object:926"
select select "number:37"
select select "number:42"
select select "NE"
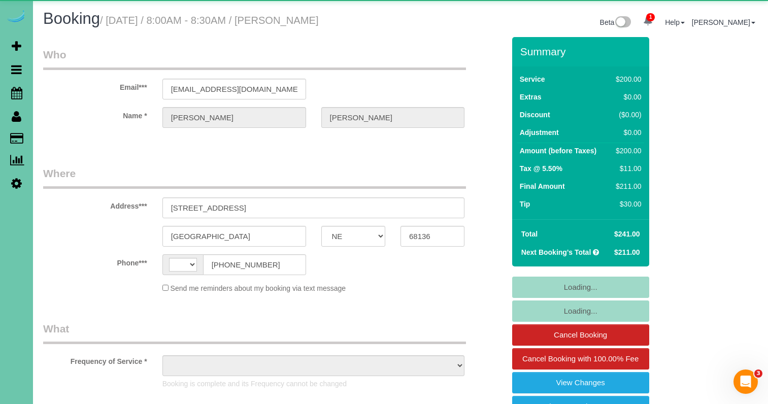
select select "string:US"
select select "object:422"
select select "string:fspay-f72e8a74-69e0-4ab1-b08b-ed7e0d8d020a"
select select "number:37"
select select "number:42"
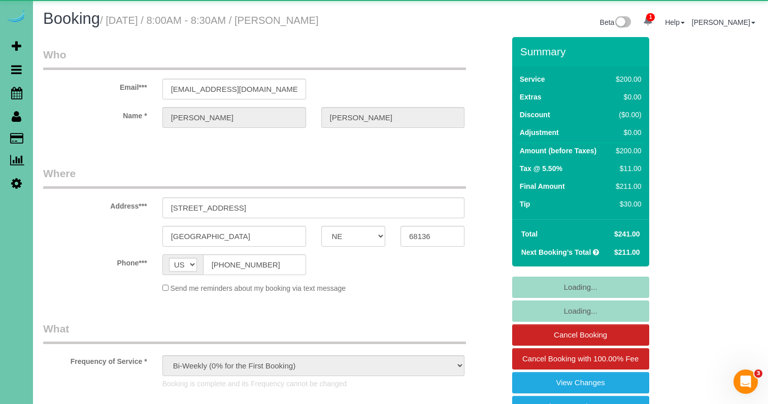
select select "object:929"
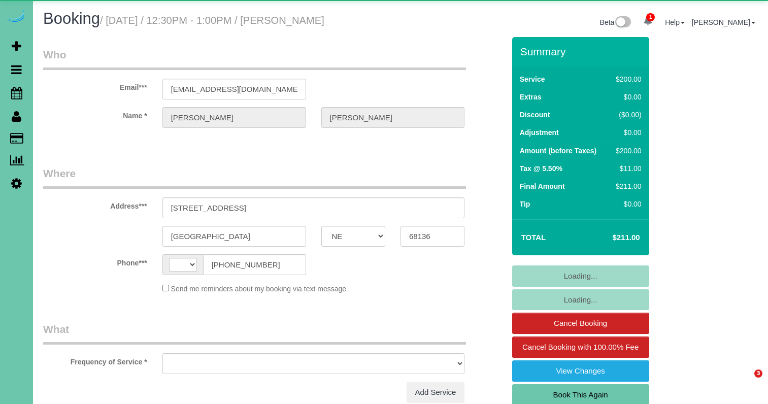
select select "NE"
select select "string:[GEOGRAPHIC_DATA]"
select select "object:383"
select select "string:fspay-f72e8a74-69e0-4ab1-b08b-ed7e0d8d020a"
select select "number:37"
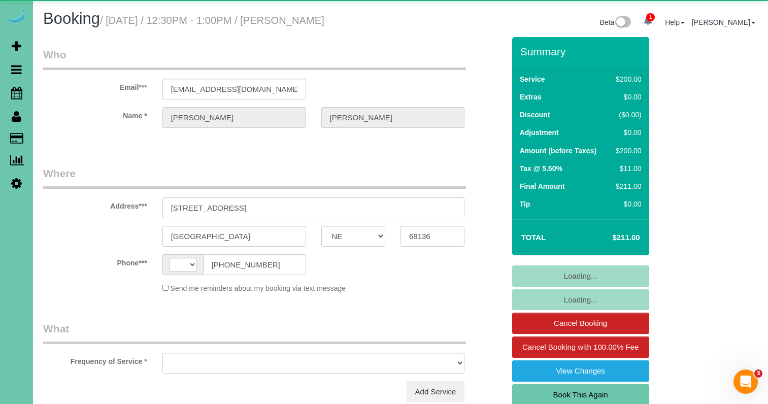
select select "number:42"
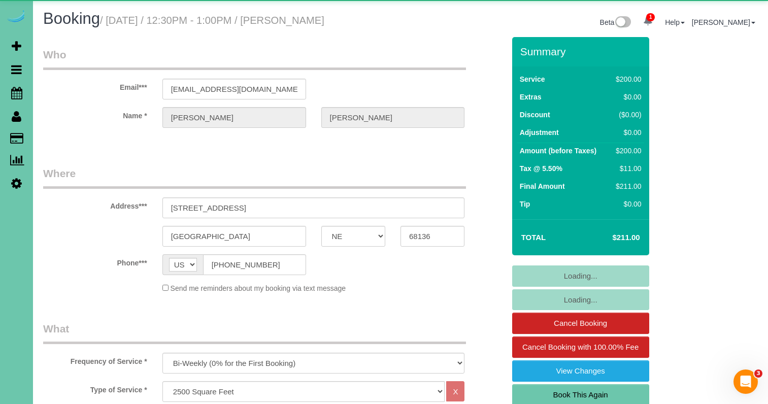
select select "object:917"
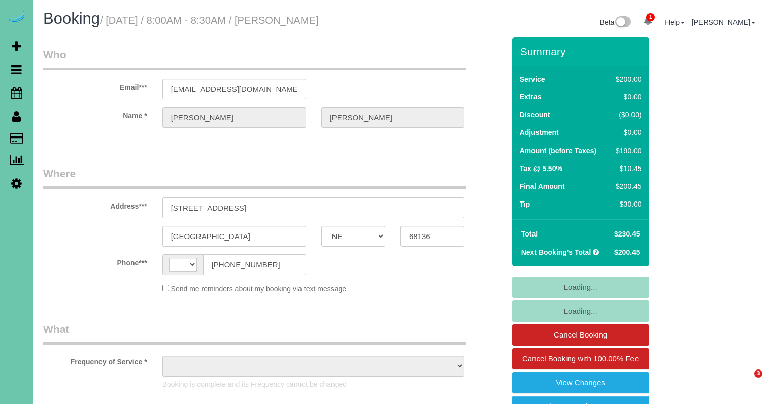
select select "NE"
select select "string:[GEOGRAPHIC_DATA]"
select select "object:673"
select select "string:fspay-f72e8a74-69e0-4ab1-b08b-ed7e0d8d020a"
select select "number:37"
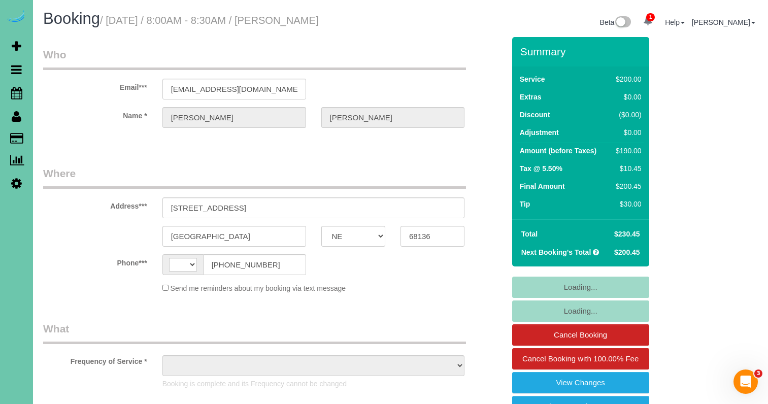
select select "number:42"
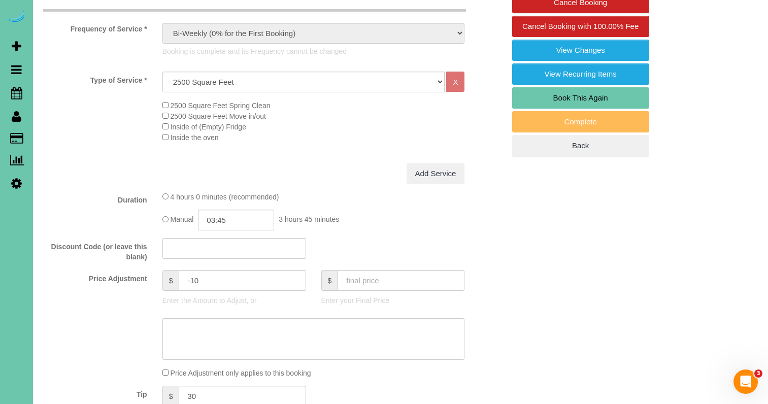
scroll to position [333, 0]
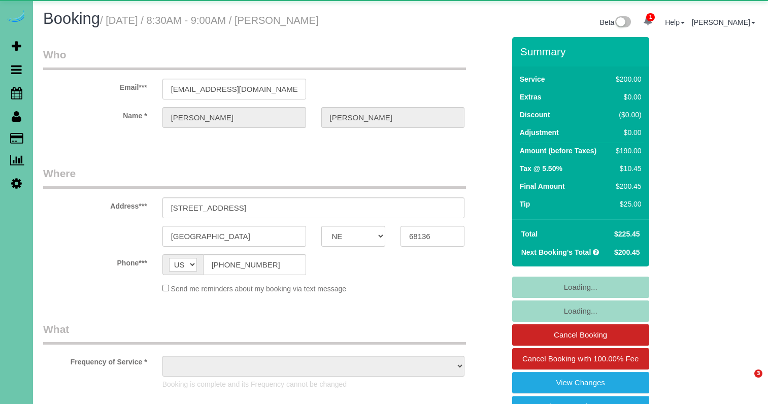
select select "NE"
select select "object:929"
select select "number:37"
select select "number:42"
select select "NE"
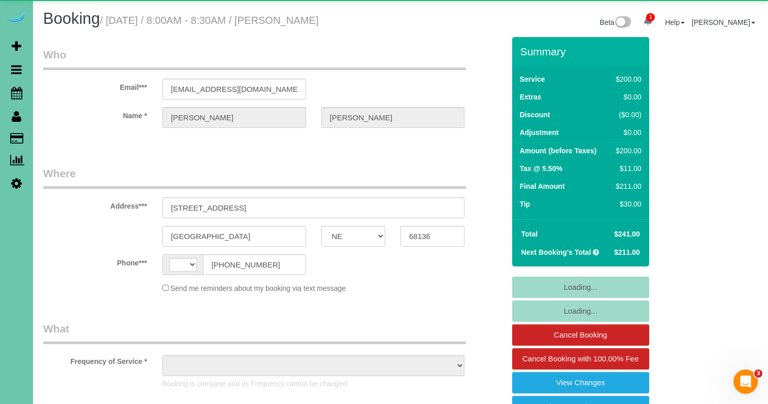
select select "string:[GEOGRAPHIC_DATA]"
select select "object:877"
select select "string:fspay-f72e8a74-69e0-4ab1-b08b-ed7e0d8d020a"
select select "number:37"
select select "number:42"
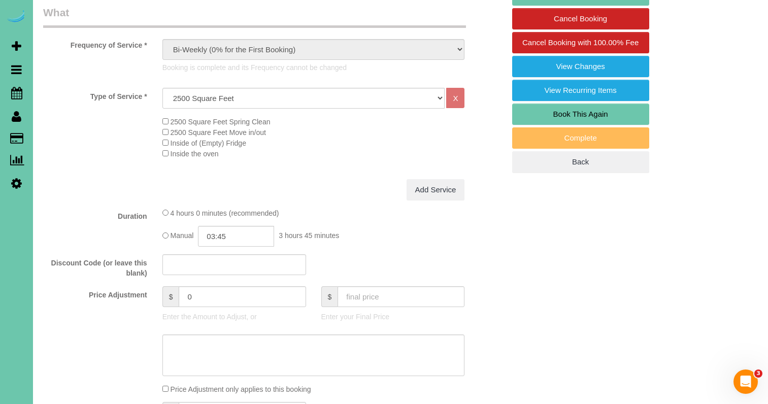
scroll to position [320, 0]
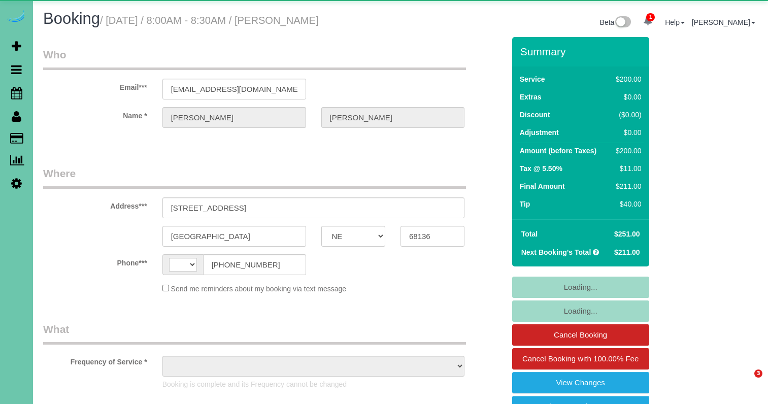
select select "NE"
select select "string:[GEOGRAPHIC_DATA]"
select select "object:644"
select select "string:fspay-f72e8a74-69e0-4ab1-b08b-ed7e0d8d020a"
select select "number:37"
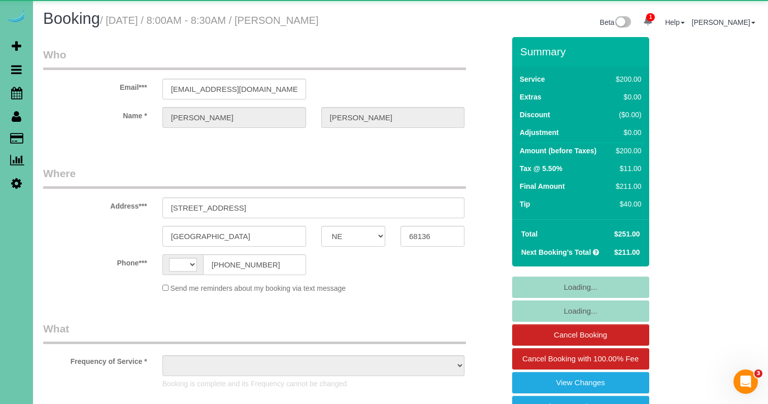
select select "number:42"
select select "object:932"
select select "NE"
select select "string:[GEOGRAPHIC_DATA]"
select select "object:640"
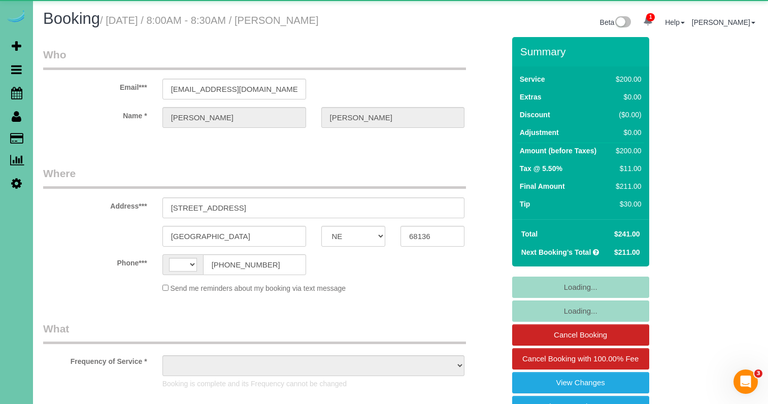
select select "string:fspay-f72e8a74-69e0-4ab1-b08b-ed7e0d8d020a"
select select "object:929"
select select "number:37"
select select "number:42"
select select "NE"
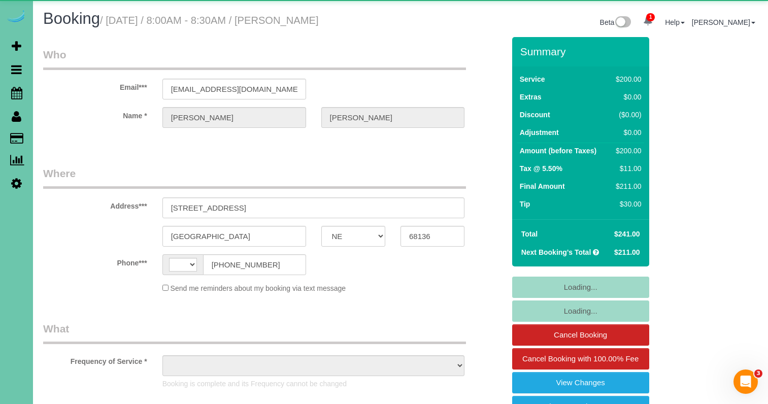
select select "string:[GEOGRAPHIC_DATA]"
select select "object:872"
select select "string:fspay-f72e8a74-69e0-4ab1-b08b-ed7e0d8d020a"
select select "number:37"
select select "number:42"
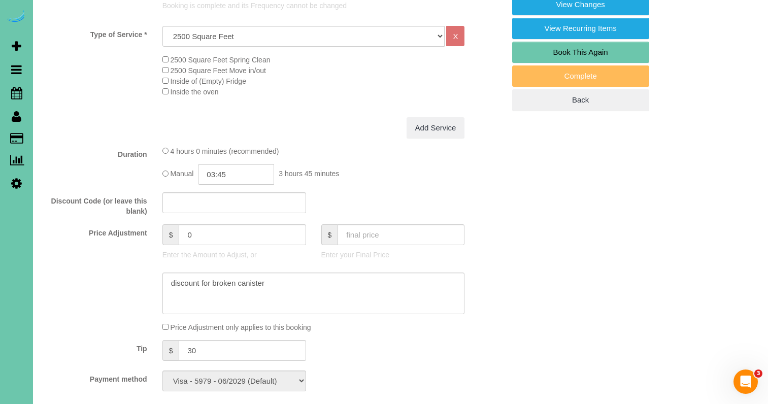
scroll to position [379, 0]
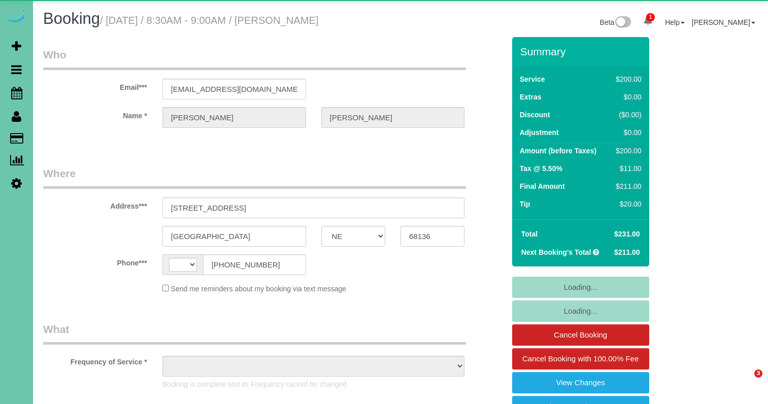
select select "NE"
select select "string:[GEOGRAPHIC_DATA]"
select select "object:877"
select select "string:fspay-f72e8a74-69e0-4ab1-b08b-ed7e0d8d020a"
select select "number:37"
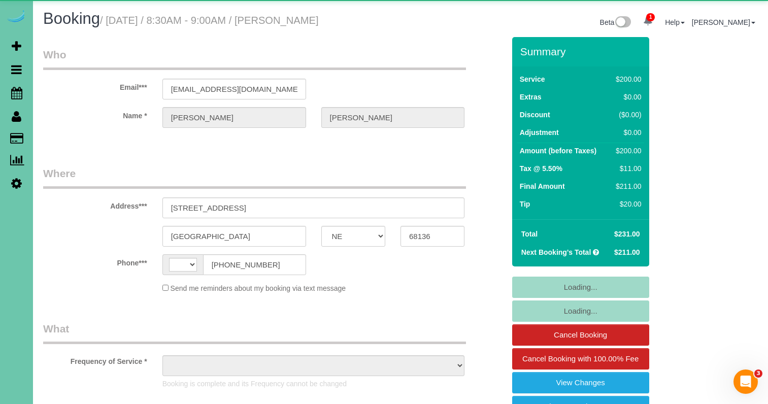
select select "number:42"
select select "NE"
select select "string:[GEOGRAPHIC_DATA]"
select select "object:877"
select select "string:fspay-f72e8a74-69e0-4ab1-b08b-ed7e0d8d020a"
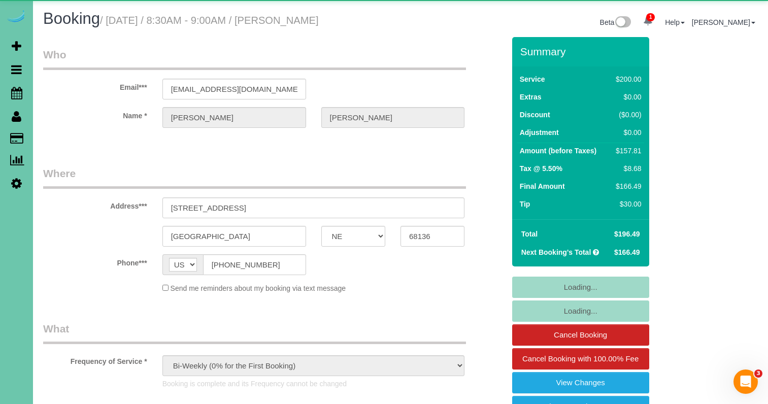
select select "number:37"
select select "number:42"
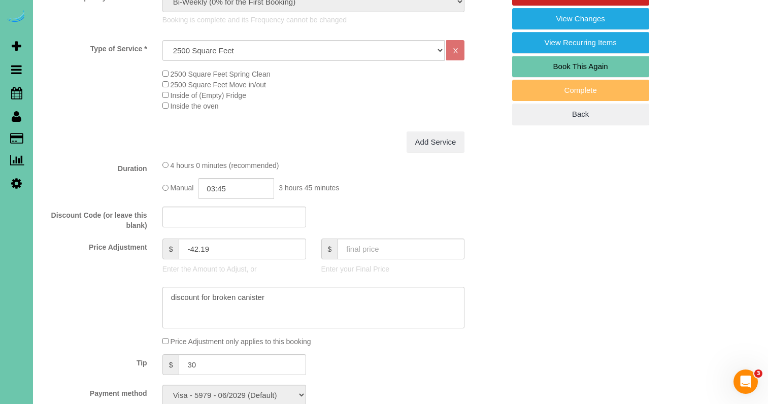
scroll to position [371, 0]
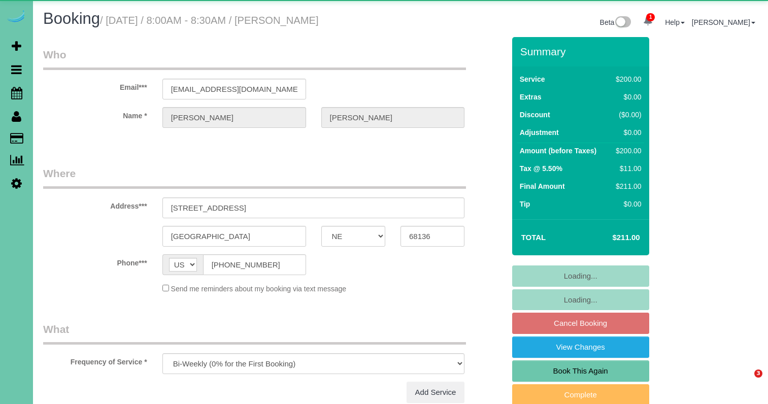
select select "NE"
select select "object:659"
select select "number:37"
select select "number:42"
select select "NE"
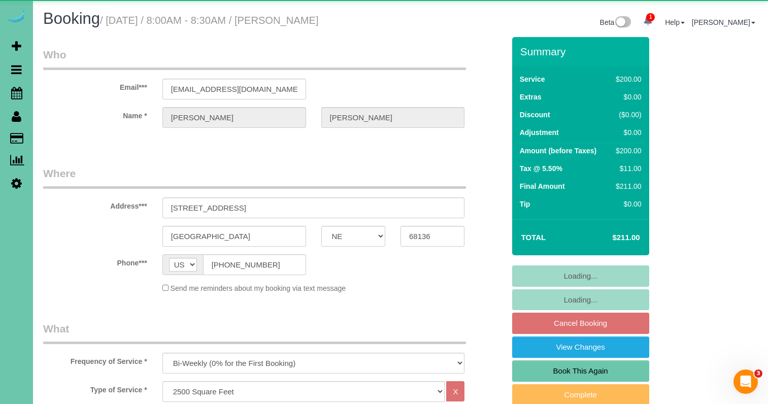
select select "object:910"
select select "number:37"
select select "number:42"
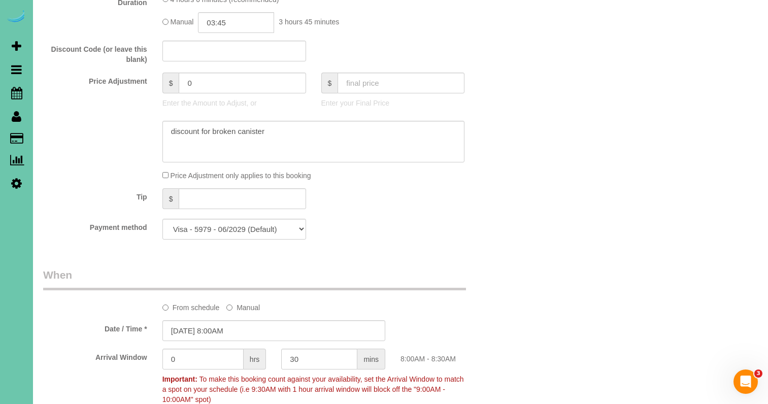
scroll to position [510, 0]
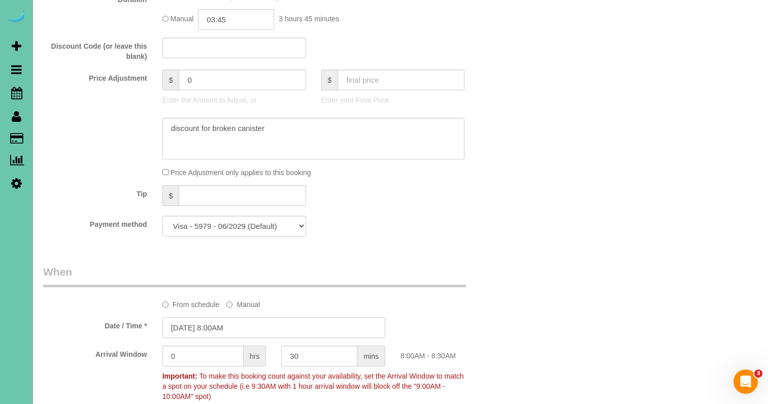
click at [260, 326] on input "09/29/2025 8:00AM" at bounding box center [273, 327] width 223 height 21
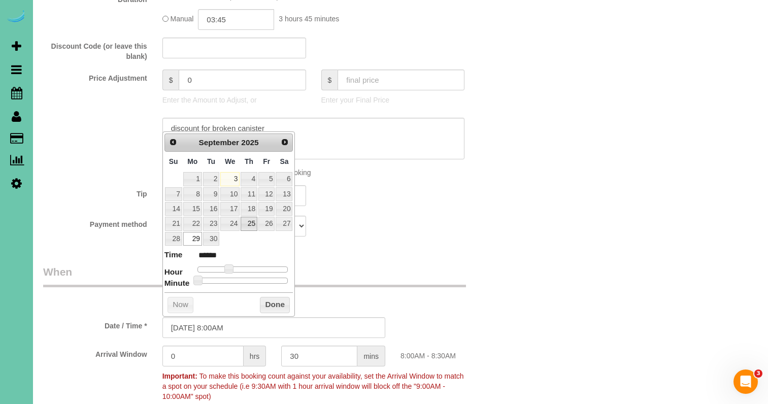
click at [252, 219] on link "25" at bounding box center [249, 224] width 17 height 14
type input "09/25/2025 8:00AM"
click at [273, 299] on button "Done" at bounding box center [275, 305] width 30 height 16
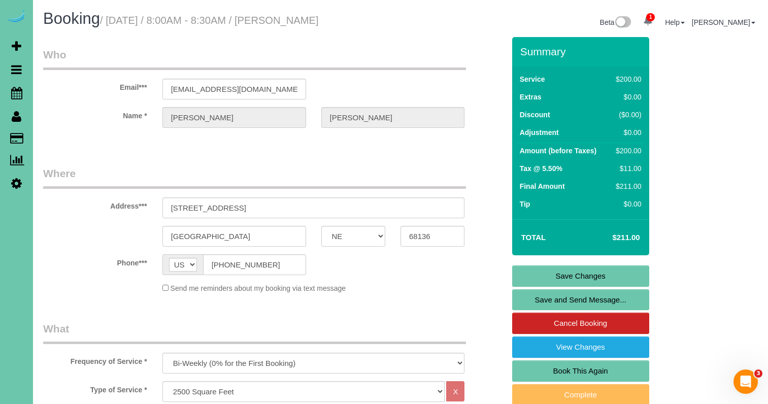
scroll to position [0, 0]
click at [553, 277] on link "Save Changes" at bounding box center [580, 275] width 137 height 21
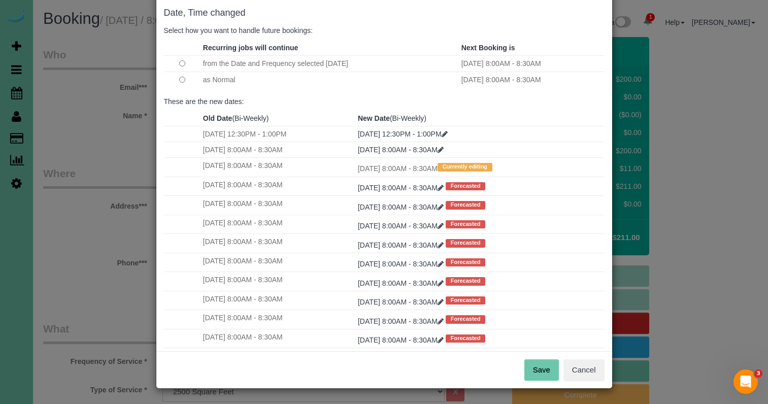
scroll to position [50, 0]
click at [540, 372] on button "Save" at bounding box center [541, 370] width 35 height 21
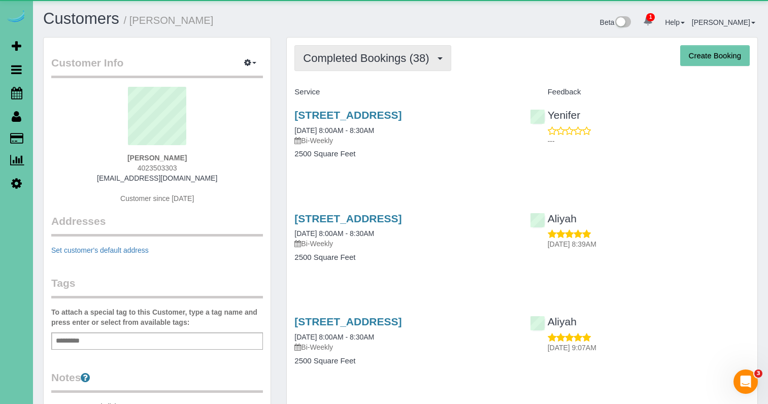
click at [336, 64] on button "Completed Bookings (38)" at bounding box center [372, 58] width 156 height 26
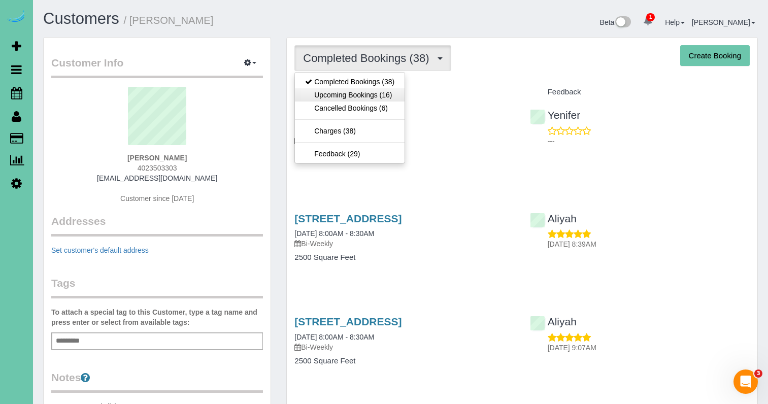
click at [338, 99] on link "Upcoming Bookings (16)" at bounding box center [350, 94] width 110 height 13
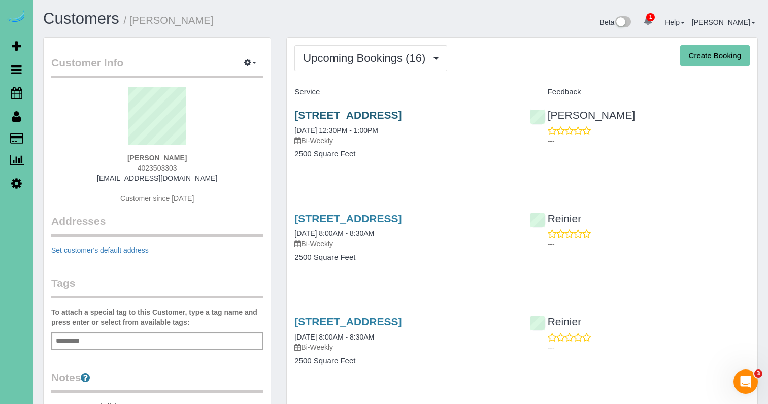
click at [353, 113] on link "[STREET_ADDRESS]" at bounding box center [347, 115] width 107 height 12
click at [403, 64] on span "Upcoming Bookings (16)" at bounding box center [366, 58] width 127 height 13
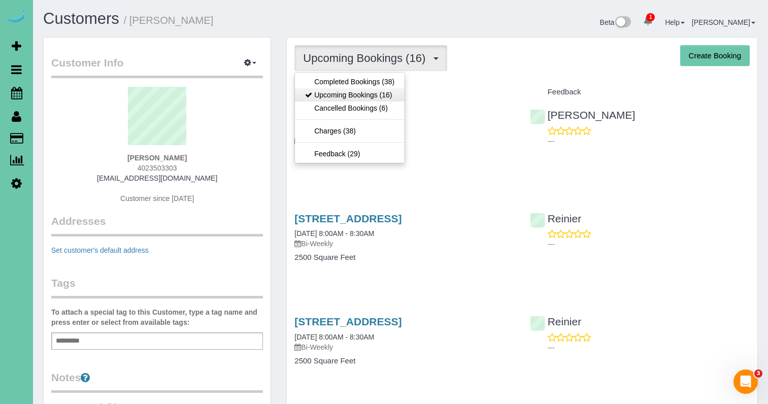
click at [390, 97] on link "Upcoming Bookings (16)" at bounding box center [350, 94] width 110 height 13
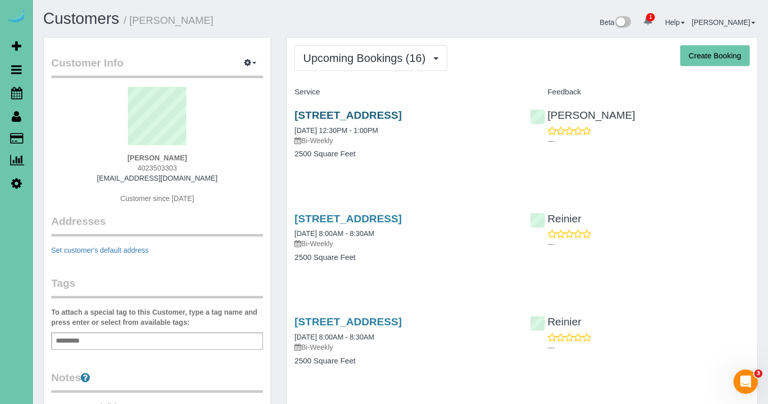
click at [401, 118] on link "[STREET_ADDRESS]" at bounding box center [347, 115] width 107 height 12
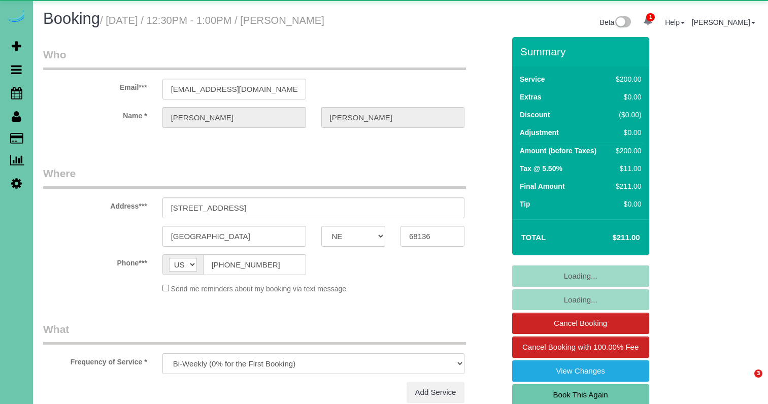
select select "NE"
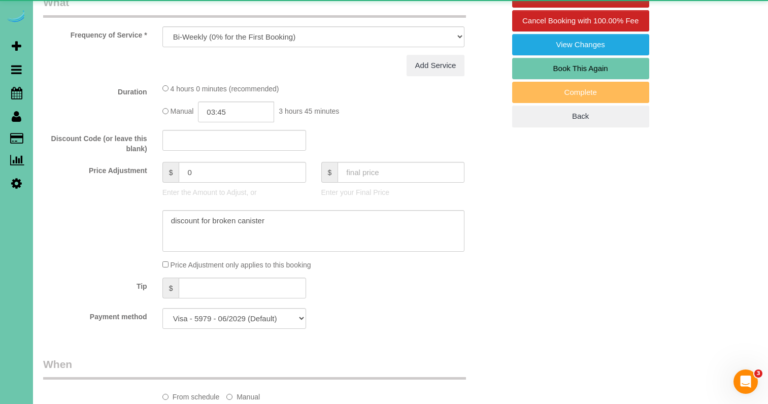
select select "object:914"
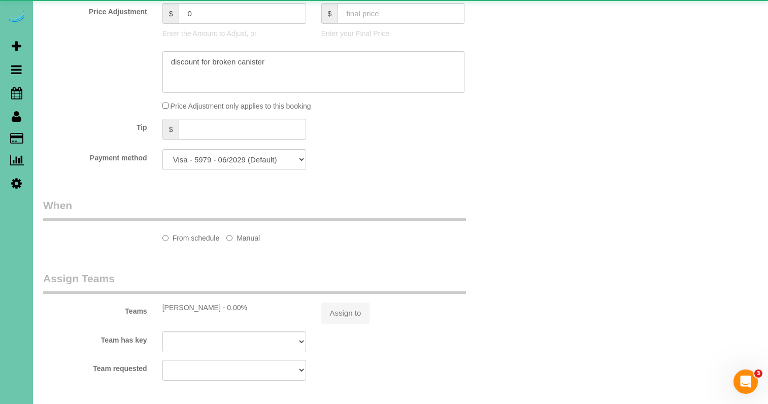
select select "number:37"
select select "number:42"
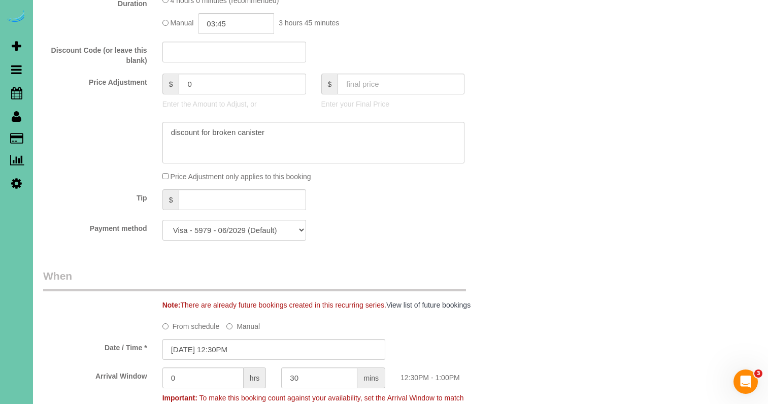
scroll to position [485, 0]
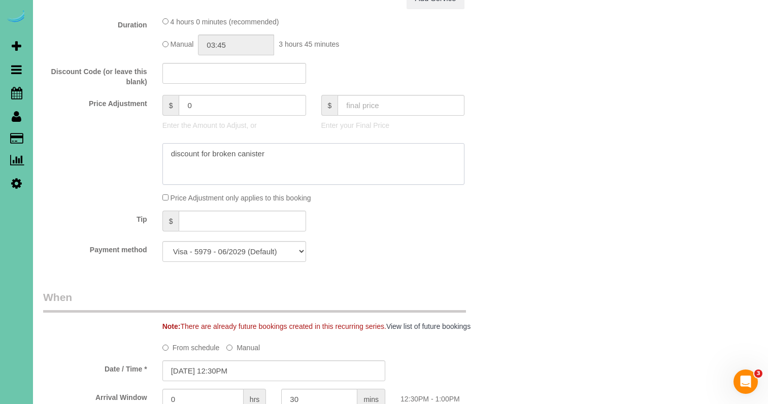
drag, startPoint x: 284, startPoint y: 155, endPoint x: 117, endPoint y: 126, distance: 169.4
click at [117, 126] on sui-booking-price-adjustment "Price Adjustment $ 0 Enter the Amount to Adjust, or $ Enter your Final Price Pr…" at bounding box center [273, 149] width 461 height 108
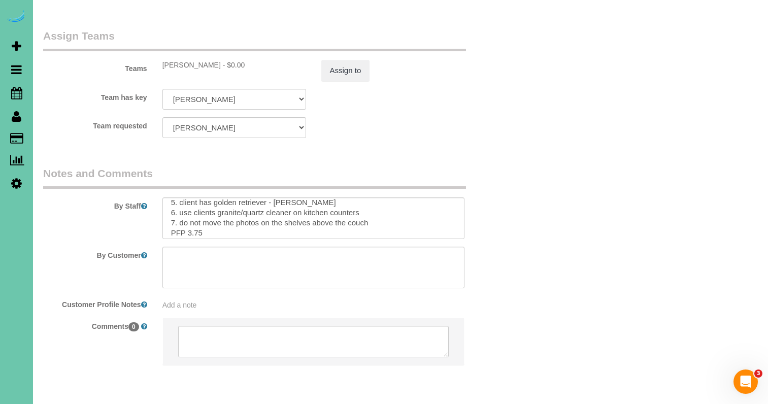
scroll to position [66, 0]
drag, startPoint x: 201, startPoint y: 197, endPoint x: 192, endPoint y: 196, distance: 9.7
click at [189, 197] on textarea at bounding box center [313, 218] width 303 height 42
type textarea "1. credit 2. GC 0774 (if the code doesn't work, call [PERSON_NAME]/[PERSON_NAME…"
click at [345, 60] on button "Assign to" at bounding box center [345, 70] width 49 height 21
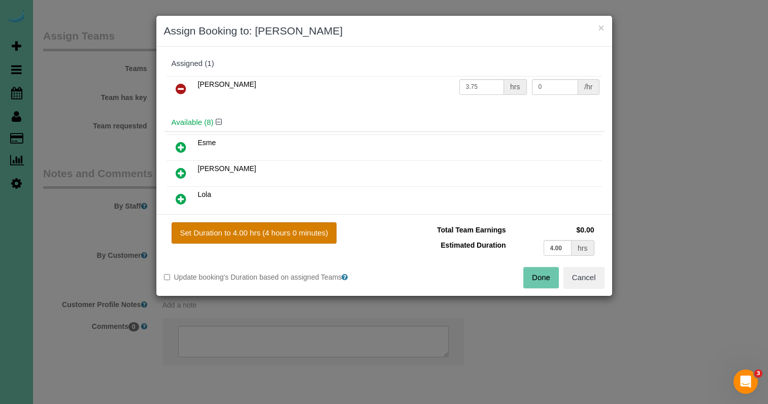
drag, startPoint x: 289, startPoint y: 247, endPoint x: 291, endPoint y: 234, distance: 12.8
click at [290, 244] on div "Set Duration to 4.00 hrs (4 hours 0 minutes) Total Team Earnings $0.00 Estimate…" at bounding box center [384, 255] width 456 height 82
click at [291, 234] on button "Set Duration to 4.00 hrs (4 hours 0 minutes)" at bounding box center [254, 232] width 165 height 21
type input "4.00"
drag, startPoint x: 536, startPoint y: 280, endPoint x: 528, endPoint y: 280, distance: 8.1
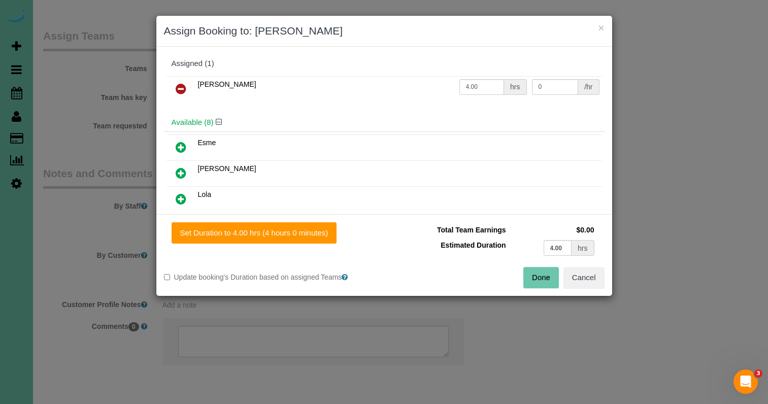
click at [536, 280] on button "Done" at bounding box center [541, 277] width 36 height 21
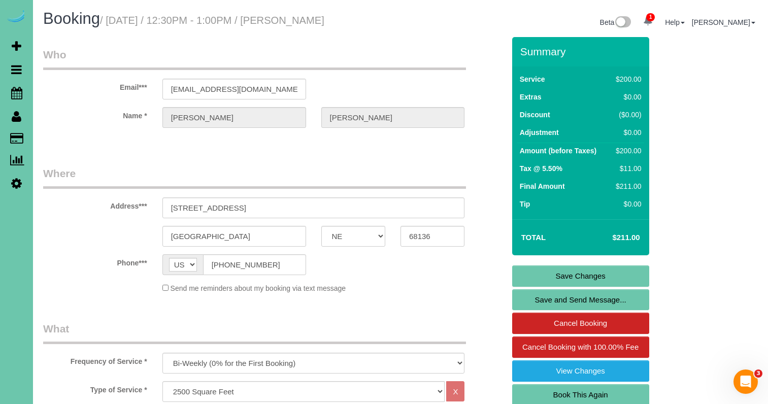
scroll to position [0, 0]
click at [543, 272] on link "Save Changes" at bounding box center [580, 275] width 137 height 21
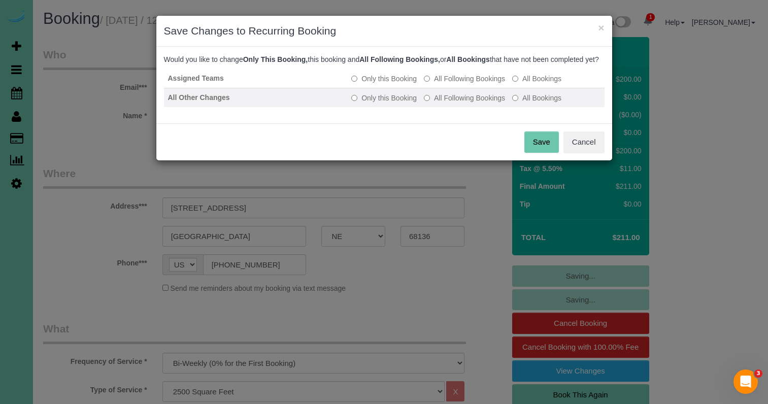
click at [456, 103] on label "All Following Bookings" at bounding box center [464, 98] width 81 height 10
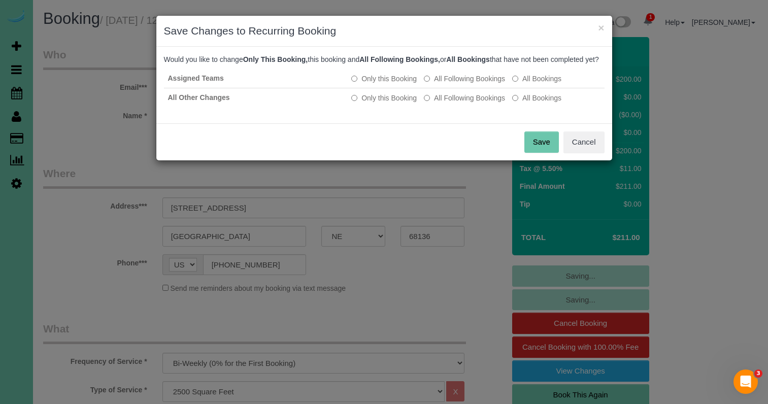
click at [542, 152] on button "Save" at bounding box center [541, 141] width 35 height 21
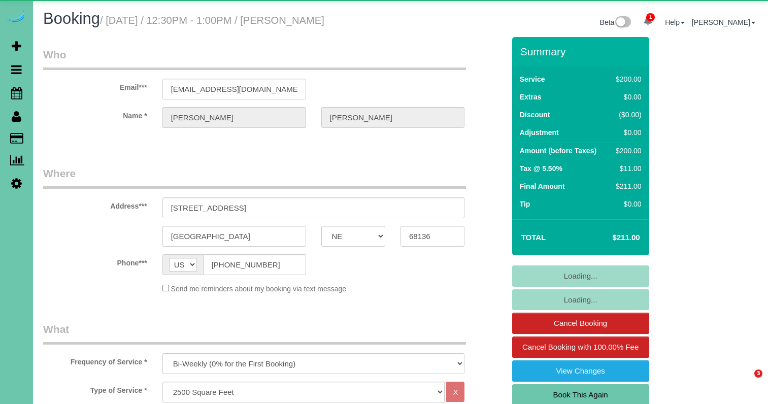
select select "NE"
select select "object:860"
select select "number:37"
select select "number:42"
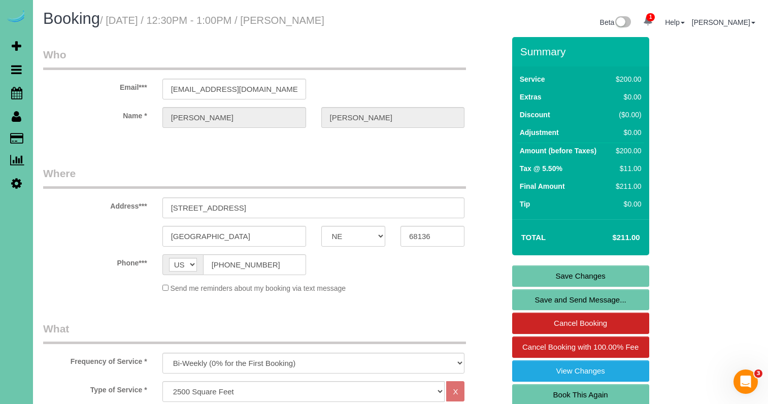
click at [602, 394] on link "Book This Again" at bounding box center [580, 394] width 137 height 21
select select "NE"
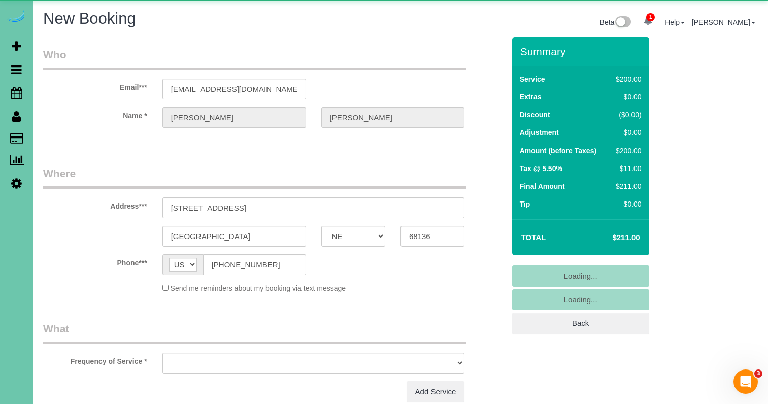
select select "object:1634"
select select "string:fspay-f72e8a74-69e0-4ab1-b08b-ed7e0d8d020a"
select select "number:37"
select select "number:42"
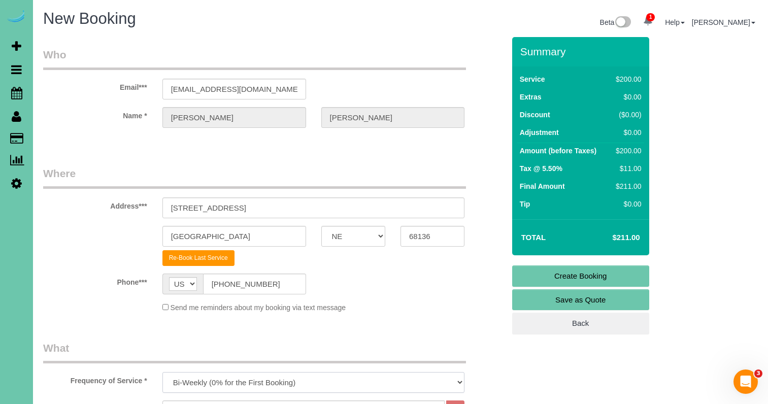
select select "object:1639"
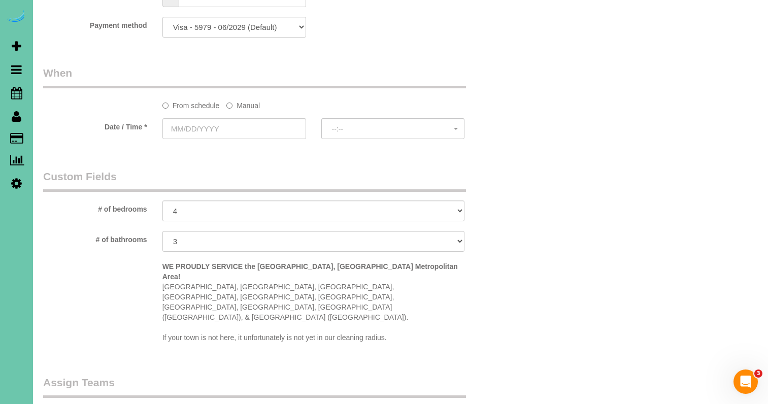
scroll to position [731, 0]
click at [251, 96] on label "Manual" at bounding box center [242, 101] width 33 height 14
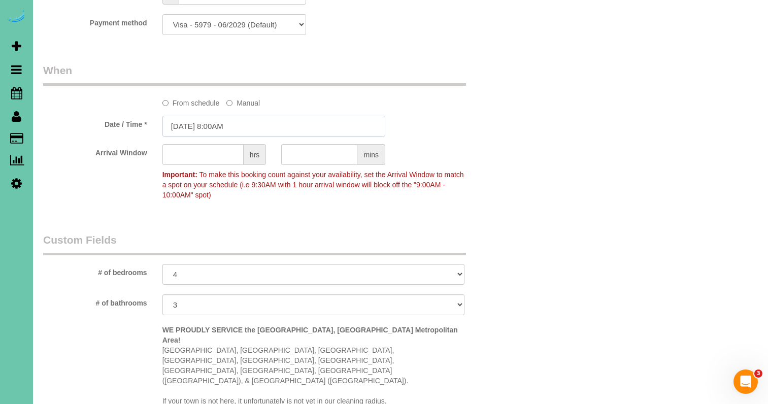
click at [243, 121] on input "09/03/2025 8:00AM" at bounding box center [273, 126] width 223 height 21
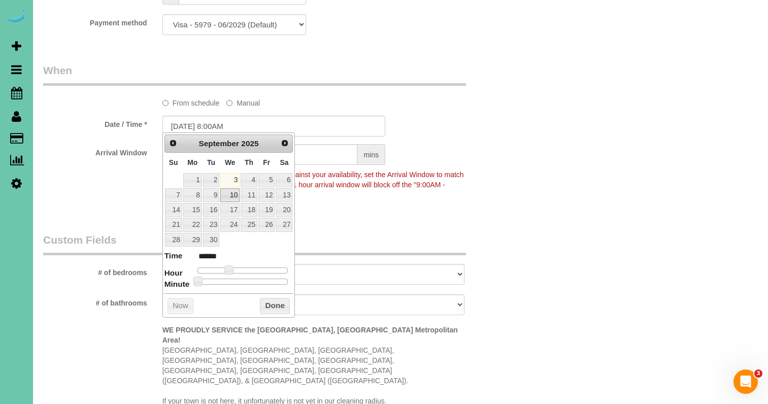
click at [229, 192] on link "10" at bounding box center [229, 195] width 19 height 14
type input "09/10/2025 9:00AM"
type input "******"
type input "09/10/2025 10:00AM"
type input "*******"
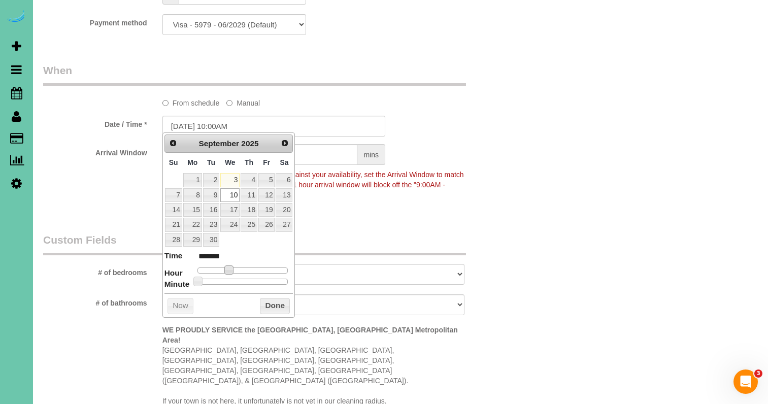
type input "09/10/2025 11:00AM"
type input "*******"
type input "09/10/2025 12:00PM"
type input "*******"
type input "09/10/2025 1:00PM"
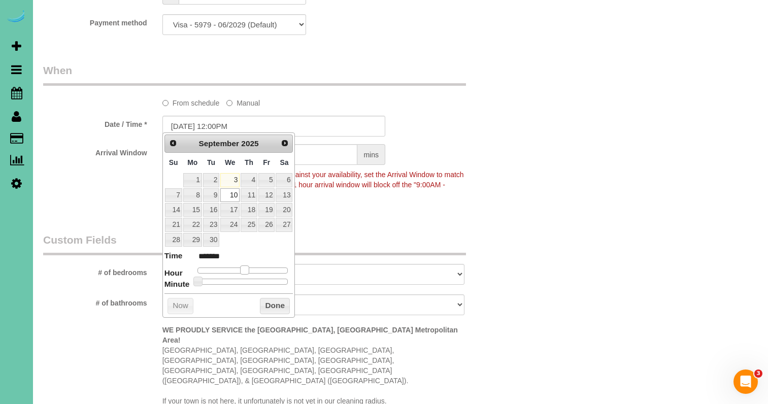
type input "******"
type input "09/10/2025 12:00PM"
type input "*******"
drag, startPoint x: 228, startPoint y: 267, endPoint x: 245, endPoint y: 272, distance: 16.7
click at [246, 269] on span at bounding box center [244, 269] width 9 height 9
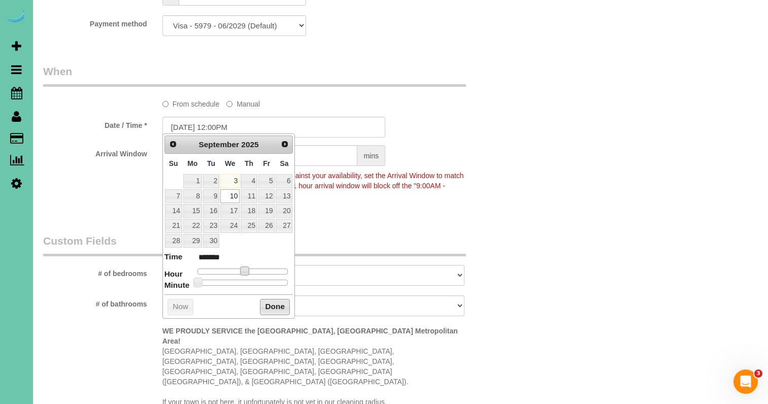
drag, startPoint x: 272, startPoint y: 308, endPoint x: 268, endPoint y: 283, distance: 25.6
click at [272, 308] on button "Done" at bounding box center [275, 307] width 30 height 16
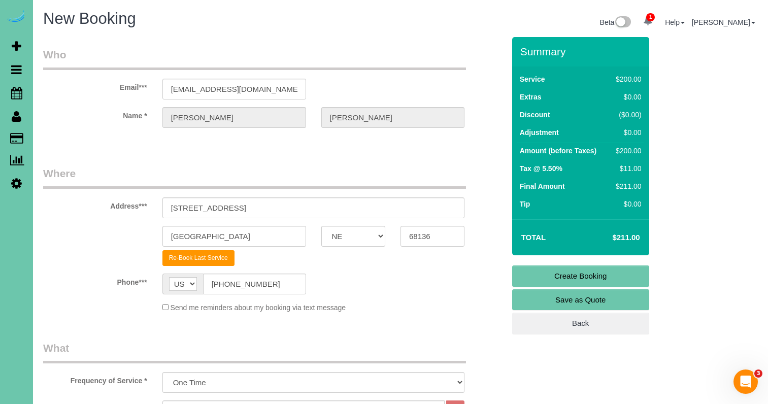
scroll to position [0, 0]
click at [530, 276] on link "Create Booking" at bounding box center [580, 275] width 137 height 21
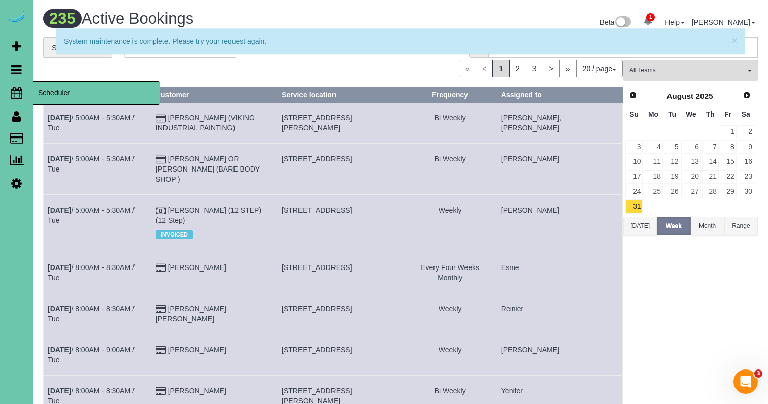
drag, startPoint x: 21, startPoint y: 91, endPoint x: 103, endPoint y: 93, distance: 81.2
click at [21, 91] on icon at bounding box center [16, 93] width 11 height 12
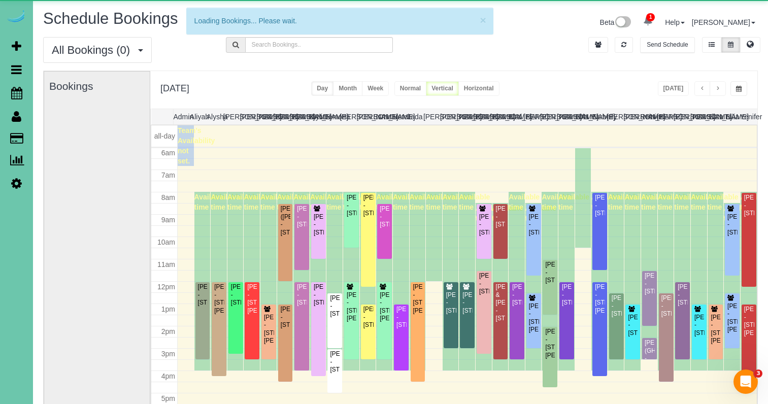
scroll to position [135, 0]
click at [745, 83] on button "button" at bounding box center [738, 88] width 17 height 15
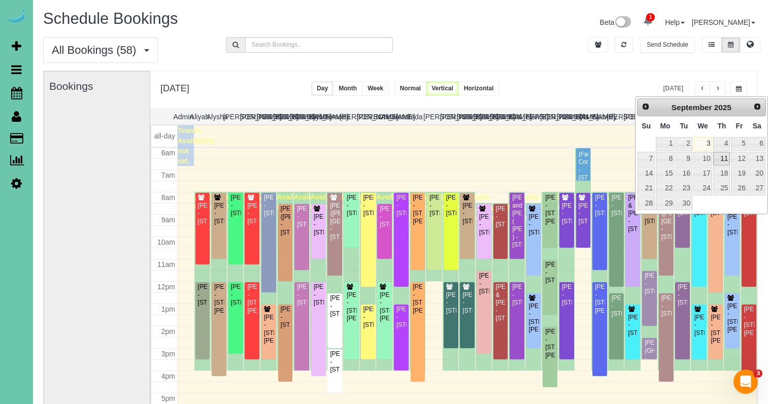
click at [722, 158] on link "11" at bounding box center [721, 159] width 17 height 14
type input "**********"
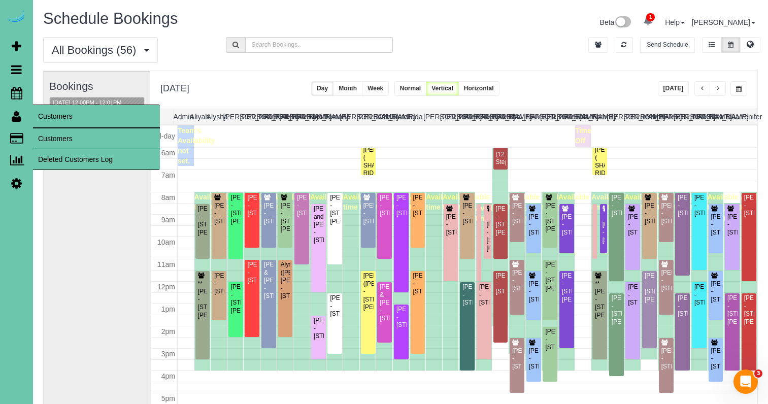
click at [49, 134] on link "Customers" at bounding box center [96, 138] width 127 height 20
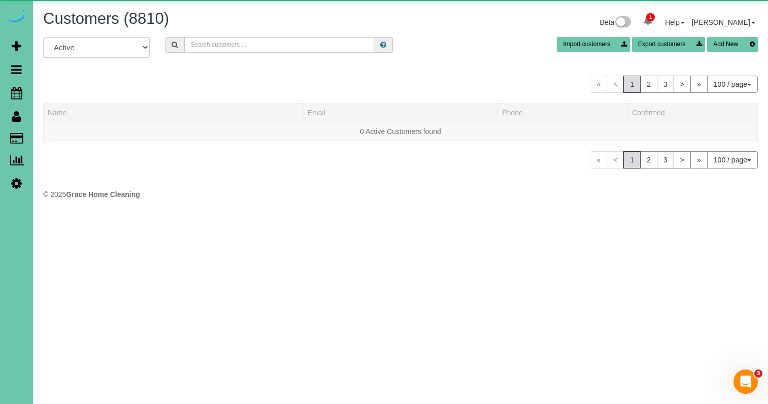
click at [231, 48] on input "text" at bounding box center [279, 45] width 190 height 16
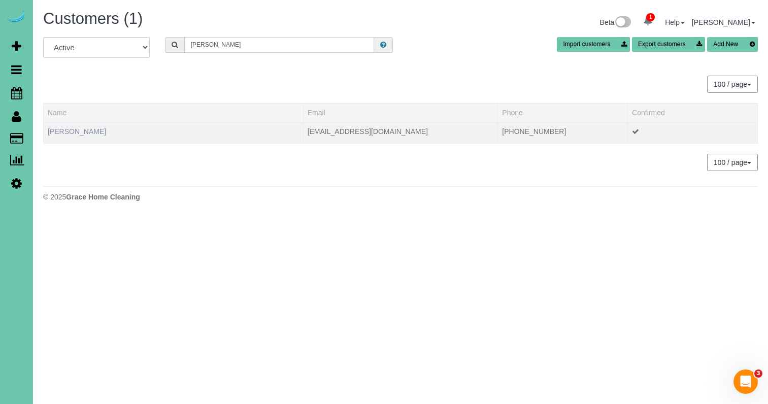
type input "Carly p"
click at [79, 131] on link "Carly Pentzien" at bounding box center [77, 131] width 58 height 8
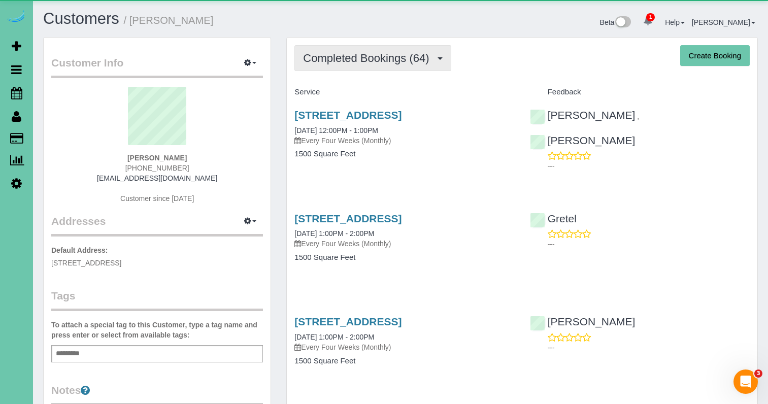
click at [314, 53] on span "Completed Bookings (64)" at bounding box center [368, 58] width 131 height 13
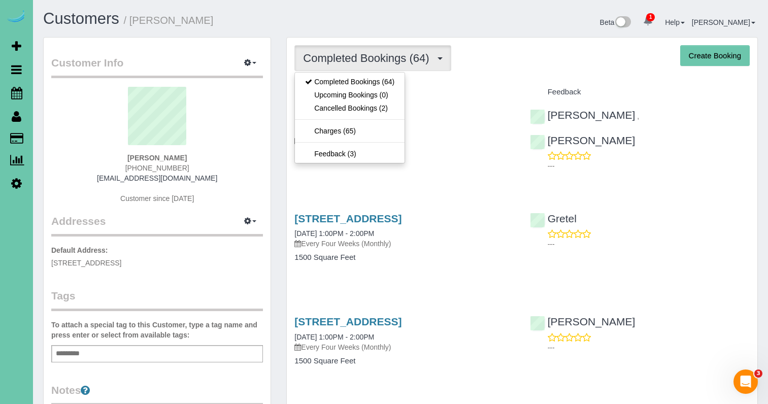
click at [248, 77] on legend "Customer Info Edit Contact Info Send Message Email Preferences Special Sales Ta…" at bounding box center [157, 66] width 212 height 23
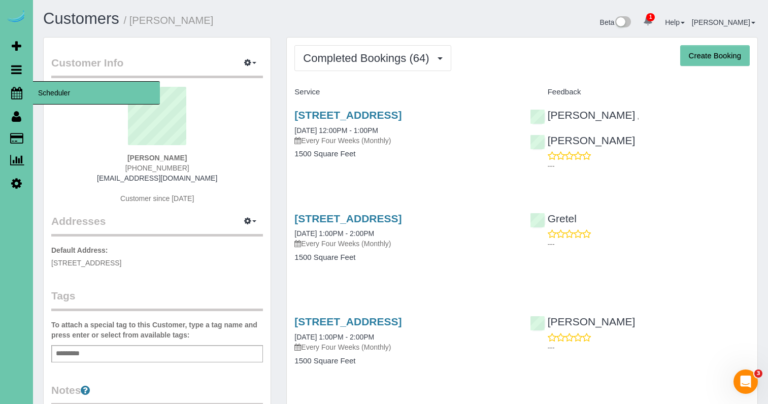
click at [16, 89] on icon at bounding box center [16, 93] width 11 height 12
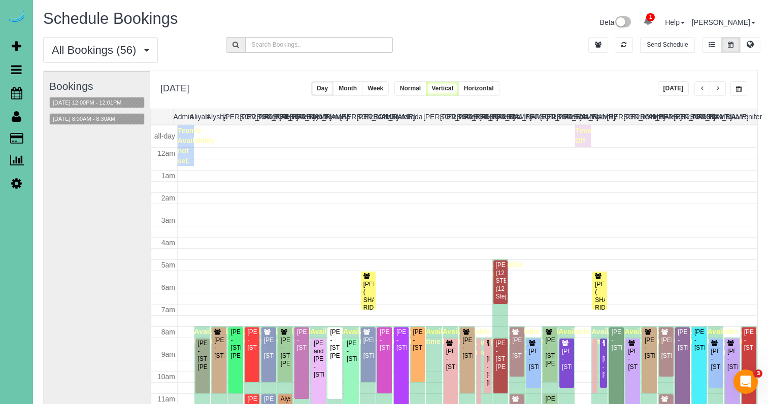
scroll to position [135, 0]
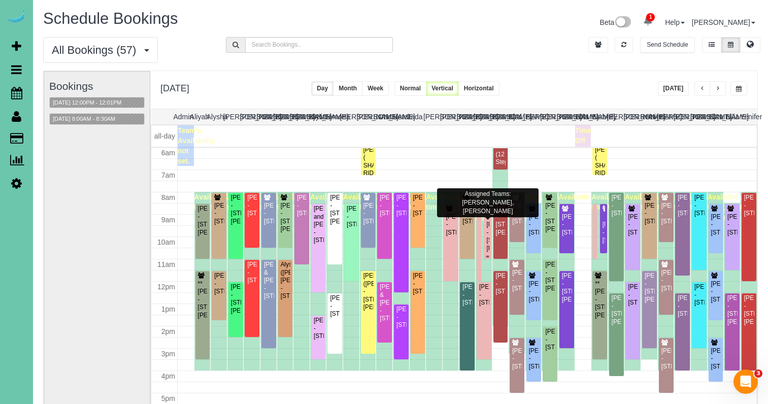
click at [489, 227] on div "Breann Barnhill - 16955 Doreen St, Gretna, NE 68028" at bounding box center [487, 236] width 3 height 31
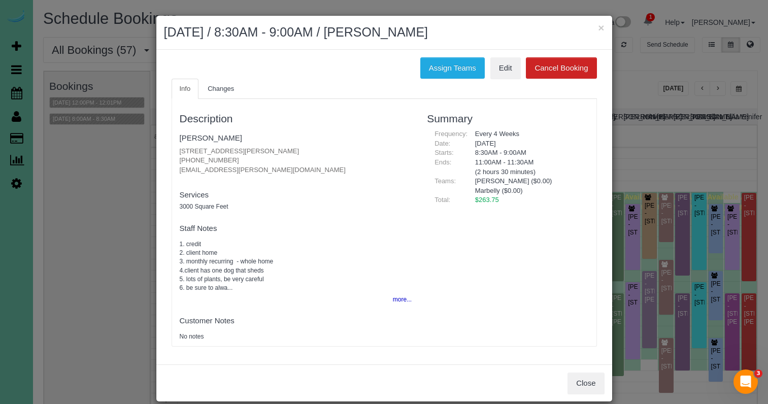
click at [575, 373] on button "Close" at bounding box center [585, 383] width 37 height 21
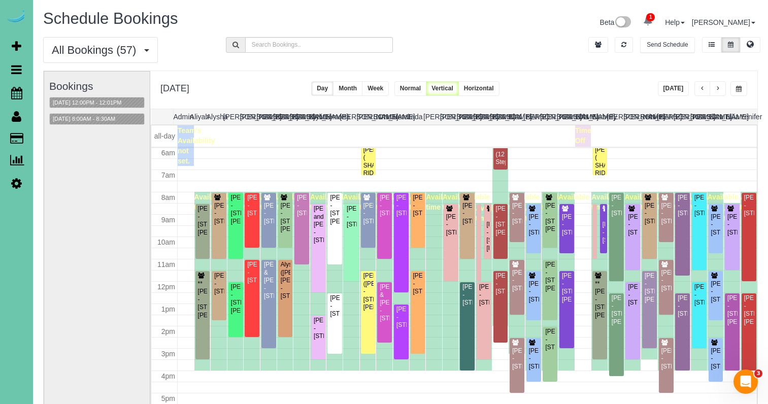
click at [84, 125] on div "Bookings 09/11/2025 12:00PM - 12:01PM 09/11/2025 8:00AM - 8:30AM" at bounding box center [96, 274] width 95 height 405
click at [453, 234] on div "Maureen D'Angelo - 10233 N 182nd Circle, Bennington, NE 68007" at bounding box center [451, 224] width 11 height 23
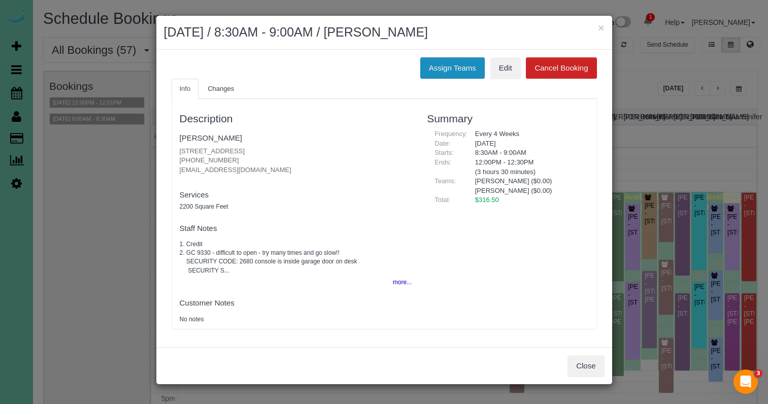
click at [450, 68] on button "Assign Teams" at bounding box center [452, 67] width 64 height 21
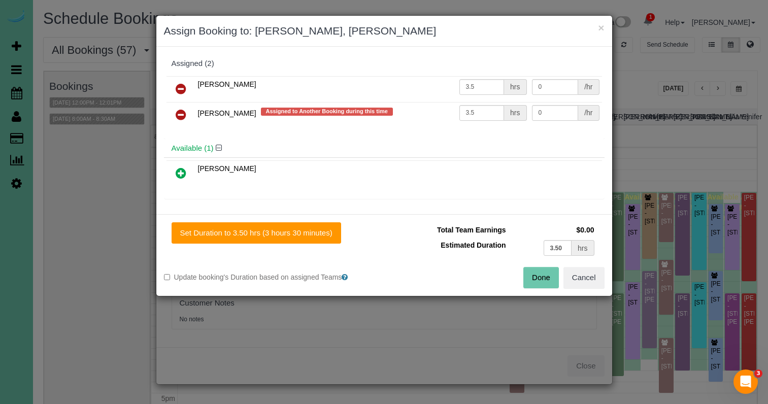
click at [182, 111] on icon at bounding box center [181, 115] width 11 height 12
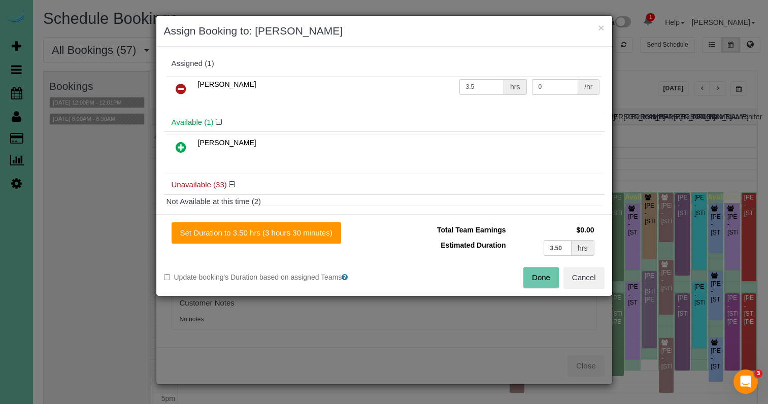
drag, startPoint x: 579, startPoint y: 275, endPoint x: 475, endPoint y: 227, distance: 113.8
click at [576, 274] on button "Cancel" at bounding box center [583, 277] width 41 height 21
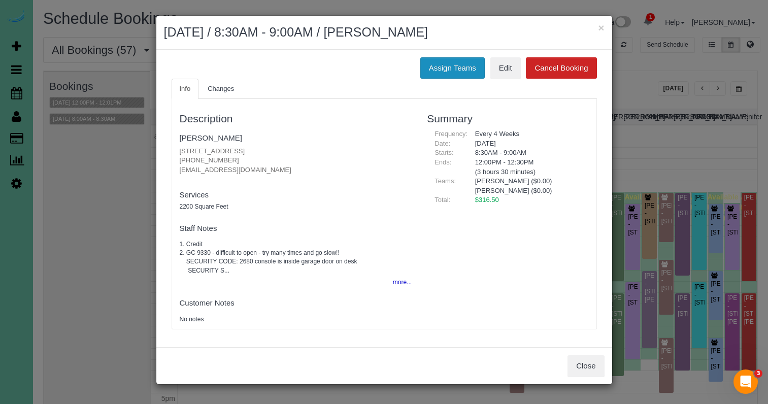
click at [443, 66] on button "Assign Teams" at bounding box center [452, 67] width 64 height 21
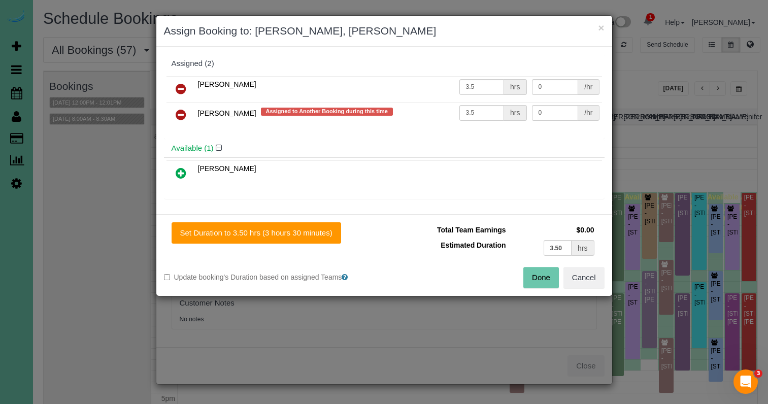
click at [176, 85] on icon at bounding box center [181, 89] width 11 height 12
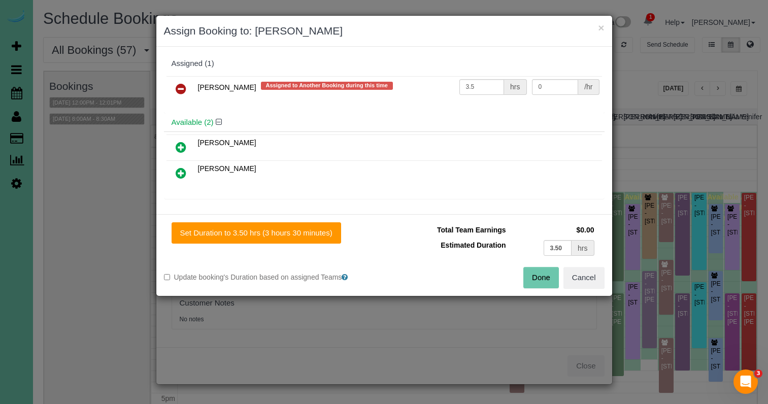
drag, startPoint x: 179, startPoint y: 146, endPoint x: 232, endPoint y: 176, distance: 60.7
click at [180, 146] on icon at bounding box center [181, 147] width 11 height 12
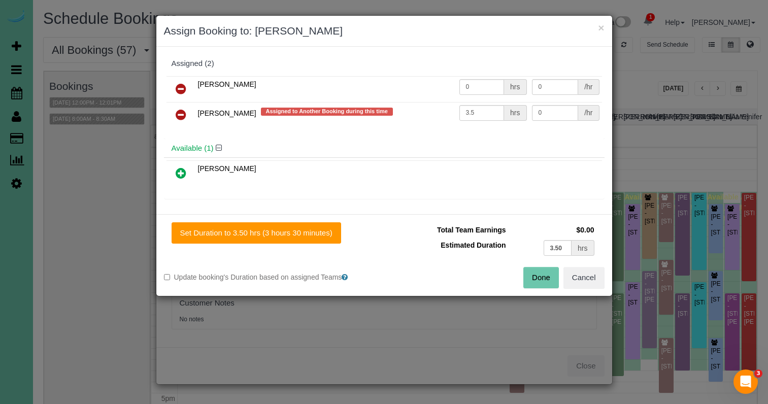
drag, startPoint x: 291, startPoint y: 226, endPoint x: 388, endPoint y: 234, distance: 97.3
click at [291, 225] on button "Set Duration to 3.50 hrs (3 hours 30 minutes)" at bounding box center [257, 232] width 170 height 21
type input "3.50"
drag, startPoint x: 542, startPoint y: 272, endPoint x: 531, endPoint y: 267, distance: 11.3
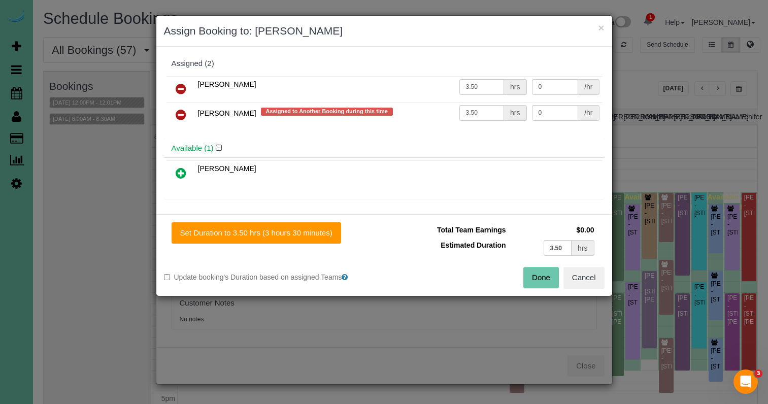
click at [541, 272] on button "Done" at bounding box center [541, 277] width 36 height 21
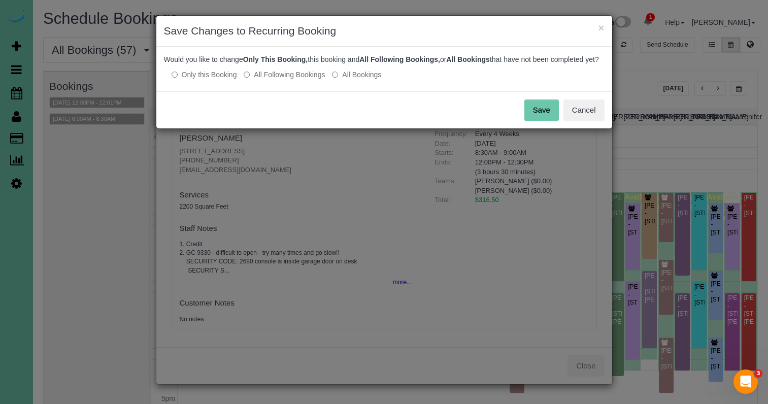
click at [541, 128] on div "Save Cancel" at bounding box center [384, 109] width 456 height 37
drag, startPoint x: 542, startPoint y: 122, endPoint x: 546, endPoint y: 112, distance: 10.9
click at [542, 119] on button "Save" at bounding box center [541, 109] width 35 height 21
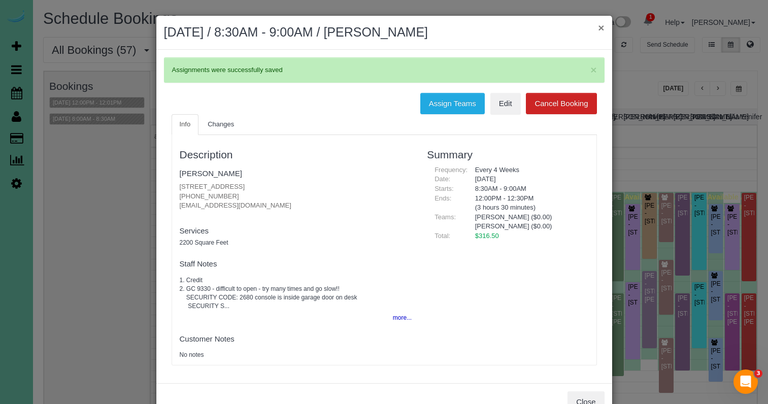
click at [600, 29] on button "×" at bounding box center [601, 27] width 6 height 11
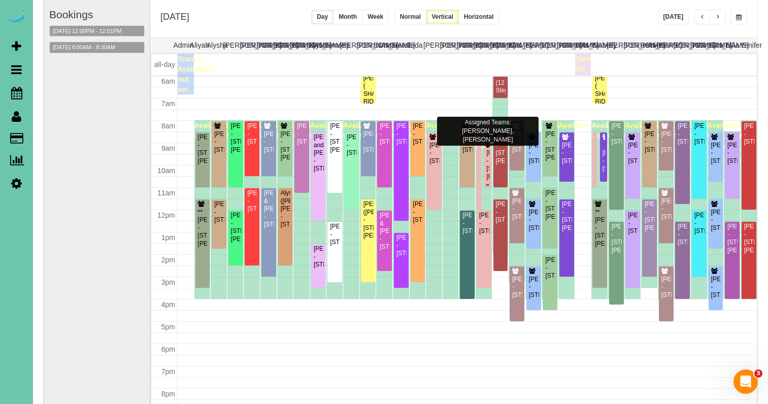
click at [489, 167] on div "Breann Barnhill - 16955 Doreen St, Gretna, NE 68028" at bounding box center [487, 164] width 3 height 31
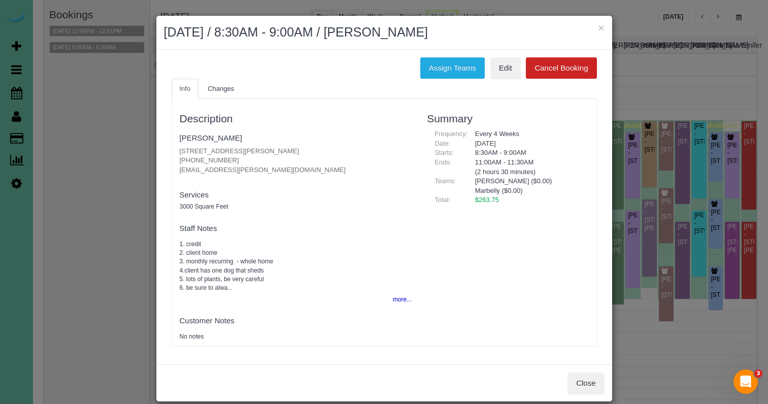
drag, startPoint x: 449, startPoint y: 66, endPoint x: 412, endPoint y: 66, distance: 36.5
click at [447, 66] on button "Assign Teams" at bounding box center [452, 67] width 64 height 21
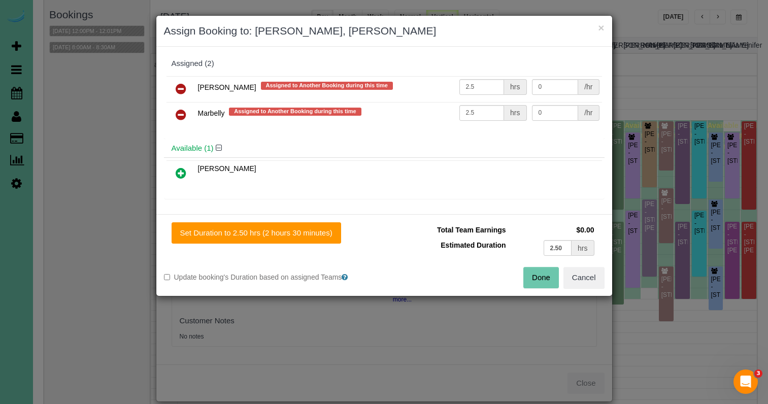
click at [181, 85] on icon at bounding box center [181, 89] width 11 height 12
click at [181, 109] on icon at bounding box center [181, 115] width 11 height 12
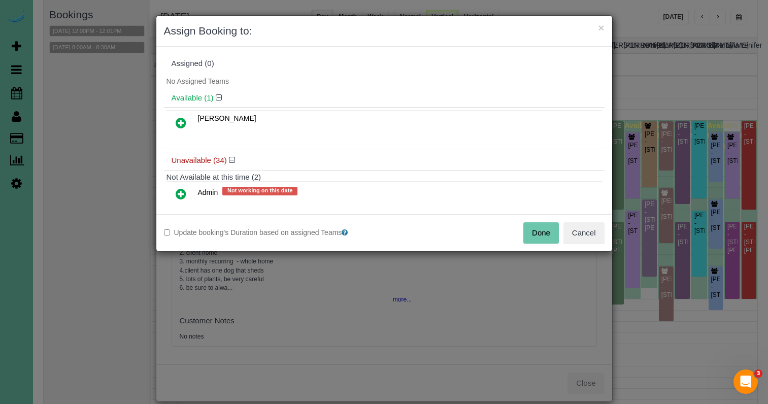
click at [179, 195] on icon at bounding box center [181, 194] width 11 height 12
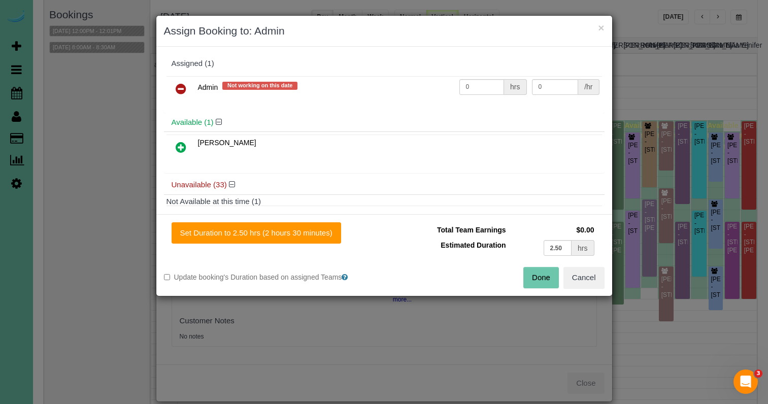
drag, startPoint x: 181, startPoint y: 147, endPoint x: 191, endPoint y: 157, distance: 14.4
click at [183, 148] on icon at bounding box center [181, 147] width 11 height 12
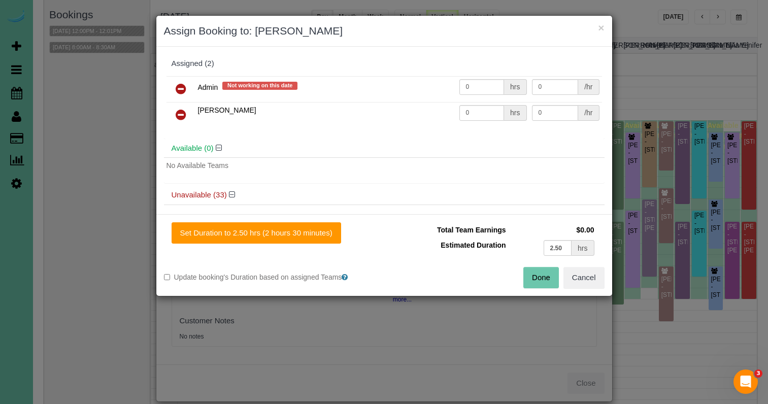
drag, startPoint x: 277, startPoint y: 224, endPoint x: 352, endPoint y: 240, distance: 76.6
click at [278, 225] on button "Set Duration to 2.50 hrs (2 hours 30 minutes)" at bounding box center [257, 232] width 170 height 21
type input "2.50"
drag, startPoint x: 544, startPoint y: 270, endPoint x: 531, endPoint y: 262, distance: 15.1
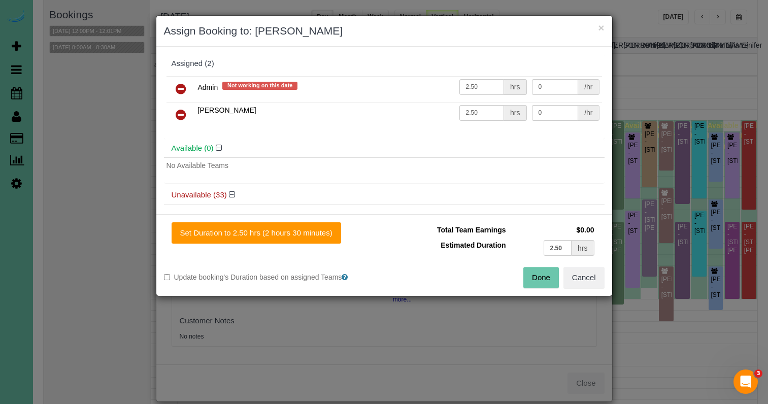
click at [542, 270] on button "Done" at bounding box center [541, 277] width 36 height 21
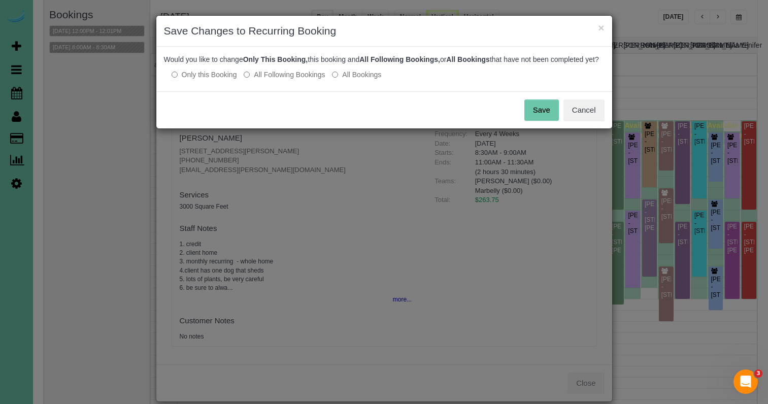
click at [553, 113] on button "Save" at bounding box center [541, 109] width 35 height 21
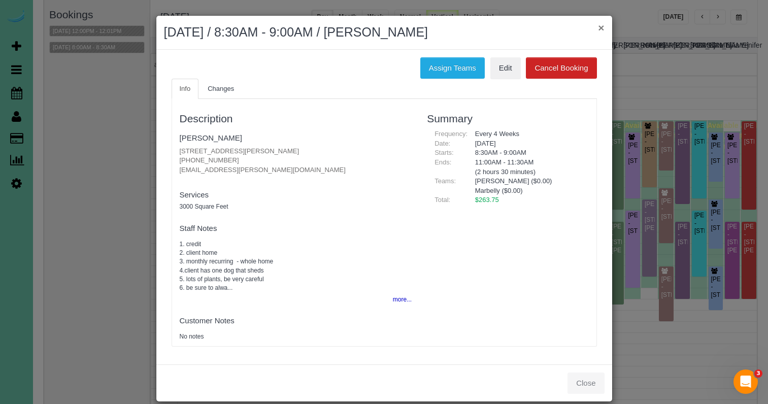
click at [604, 30] on div "× September 11, 2025 / 8:30AM - 9:00AM / Breann Barnhill" at bounding box center [384, 33] width 456 height 34
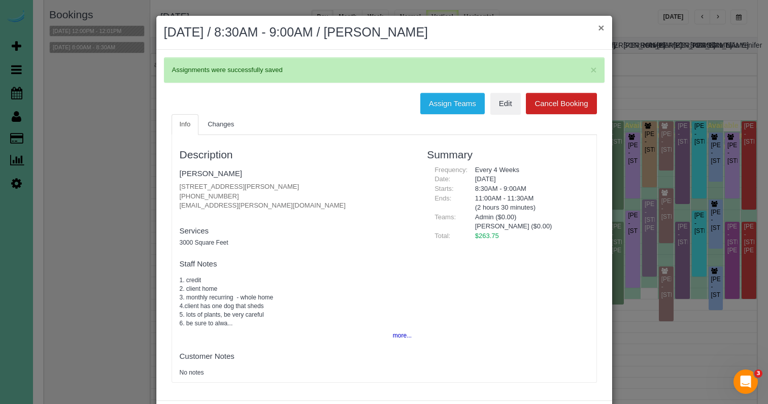
click at [602, 30] on button "×" at bounding box center [601, 27] width 6 height 11
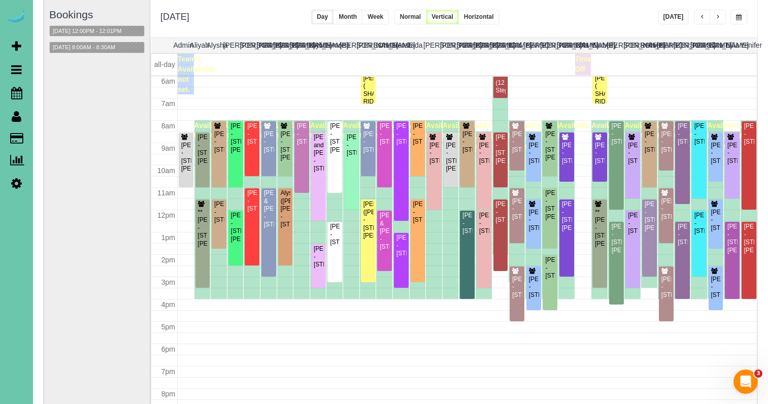
drag, startPoint x: 737, startPoint y: 13, endPoint x: 726, endPoint y: 20, distance: 13.5
click at [737, 13] on button "button" at bounding box center [738, 17] width 17 height 15
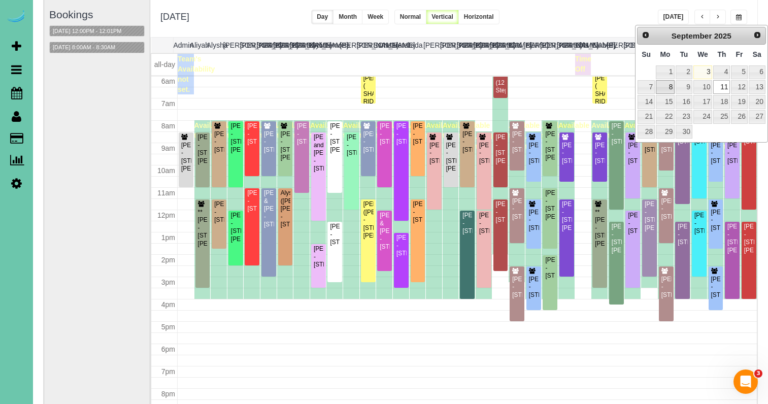
click at [664, 88] on link "8" at bounding box center [665, 87] width 19 height 14
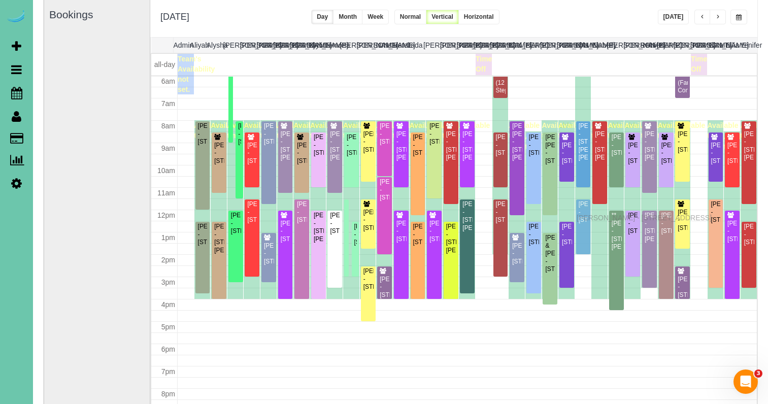
drag, startPoint x: 580, startPoint y: 227, endPoint x: 579, endPoint y: 216, distance: 10.7
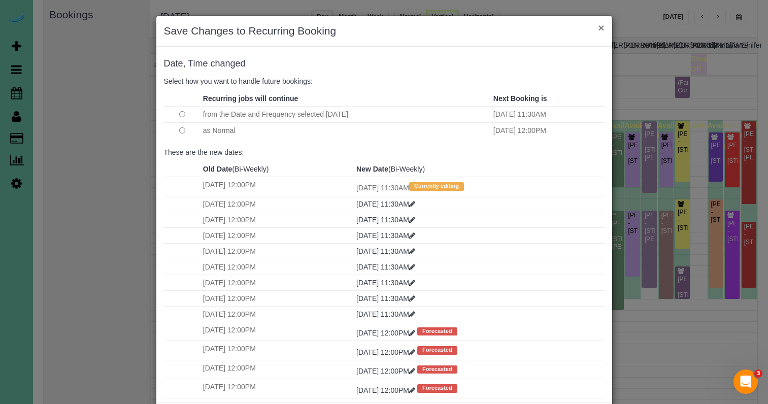
click at [599, 29] on button "×" at bounding box center [601, 27] width 6 height 11
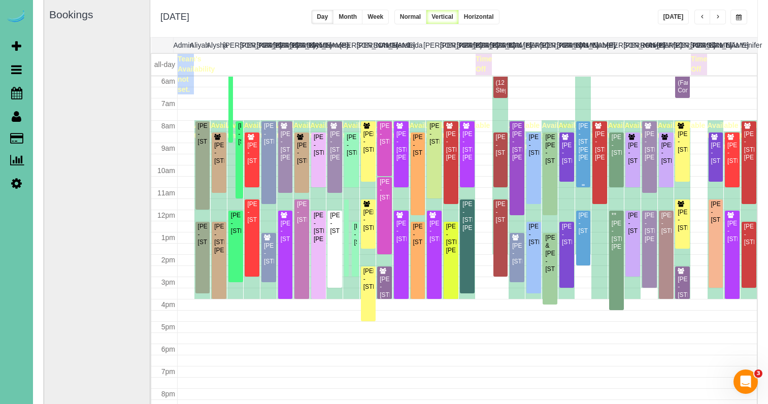
click at [587, 148] on div "Jess Zeleny - 16856 Samantha Rd, Gretna, NE 68028" at bounding box center [583, 141] width 11 height 39
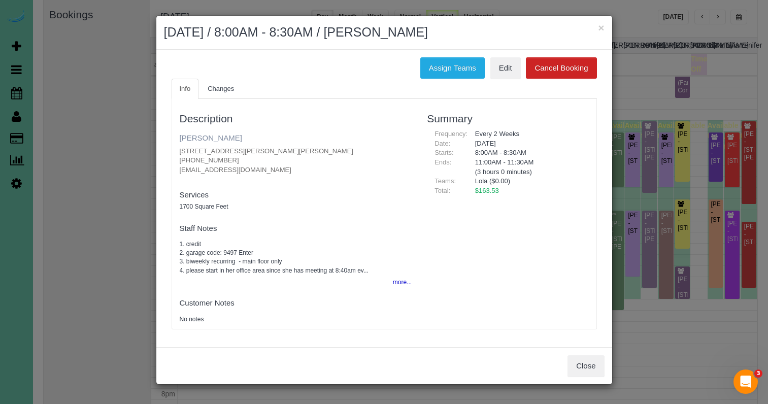
click at [204, 136] on link "Jess Zeleny" at bounding box center [211, 137] width 62 height 9
click at [599, 28] on button "×" at bounding box center [601, 27] width 6 height 11
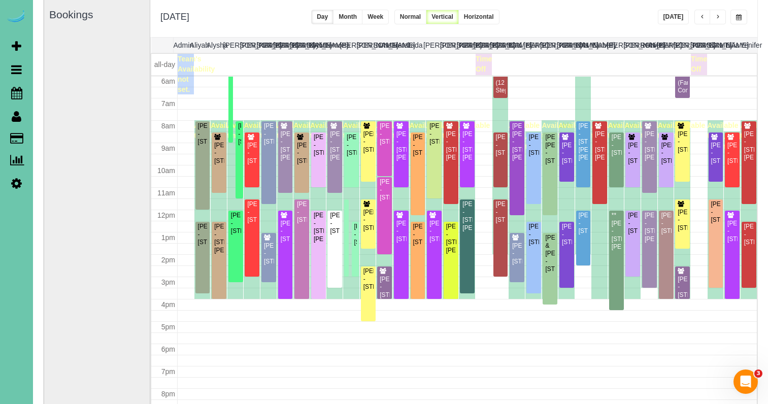
click at [737, 17] on span "button" at bounding box center [739, 17] width 6 height 6
click at [535, 12] on div at bounding box center [520, 17] width 31 height 15
click at [204, 246] on div "Mick Pierce - 308 Inglewood Dr, Papillion, NE 68133" at bounding box center [202, 234] width 11 height 23
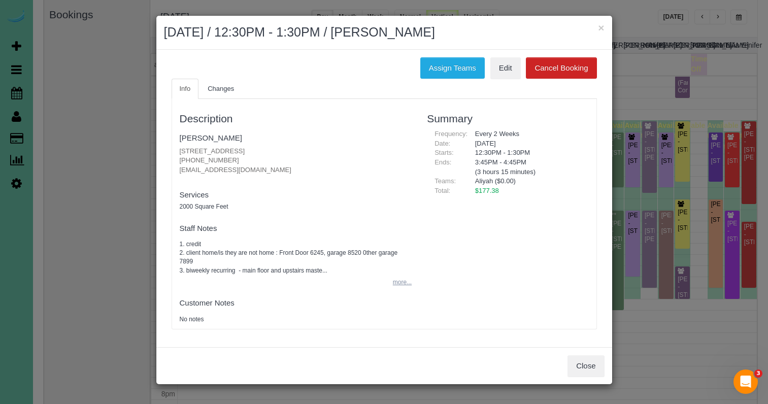
click at [401, 275] on button "more..." at bounding box center [399, 282] width 25 height 15
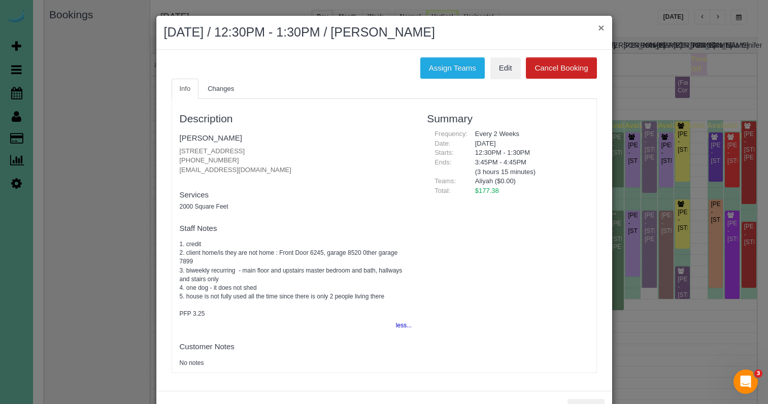
click at [600, 27] on button "×" at bounding box center [601, 27] width 6 height 11
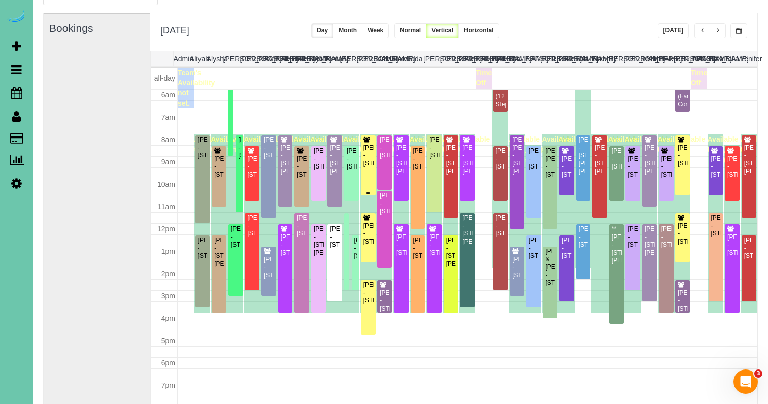
scroll to position [131, 0]
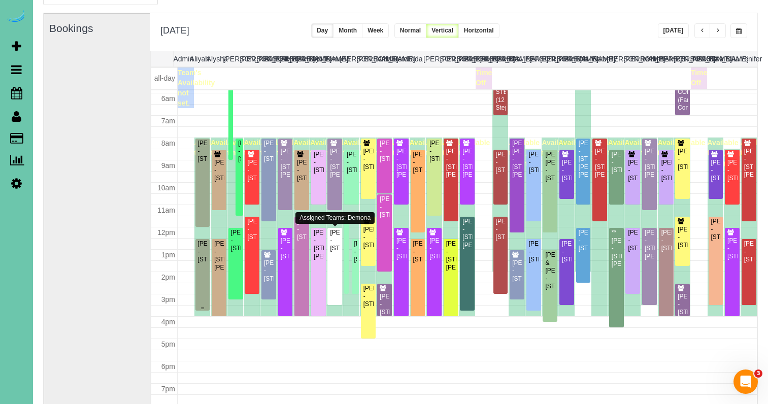
click at [206, 250] on div "Mick Pierce - 308 Inglewood Dr, Papillion, NE 68133" at bounding box center [202, 251] width 11 height 23
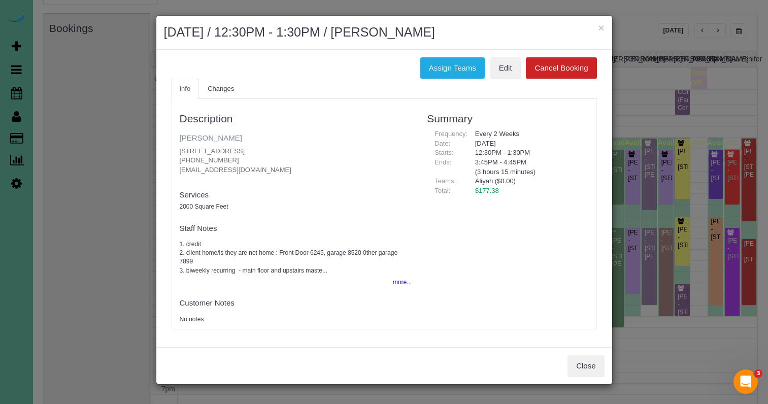
click at [204, 140] on link "Mick Pierce" at bounding box center [211, 137] width 62 height 9
click at [601, 27] on button "×" at bounding box center [601, 27] width 6 height 11
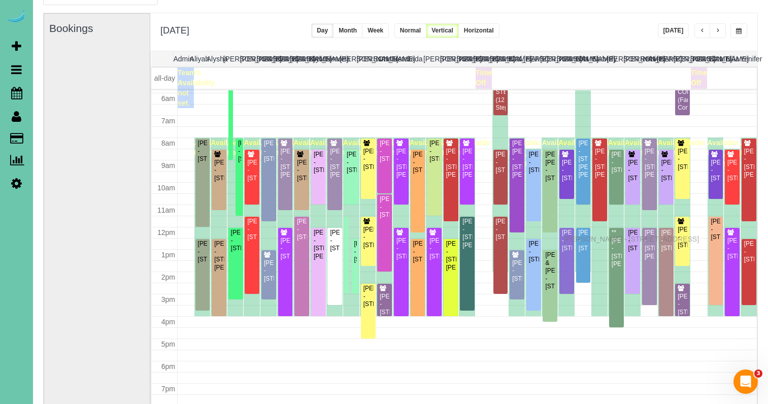
drag, startPoint x: 567, startPoint y: 250, endPoint x: 566, endPoint y: 238, distance: 12.7
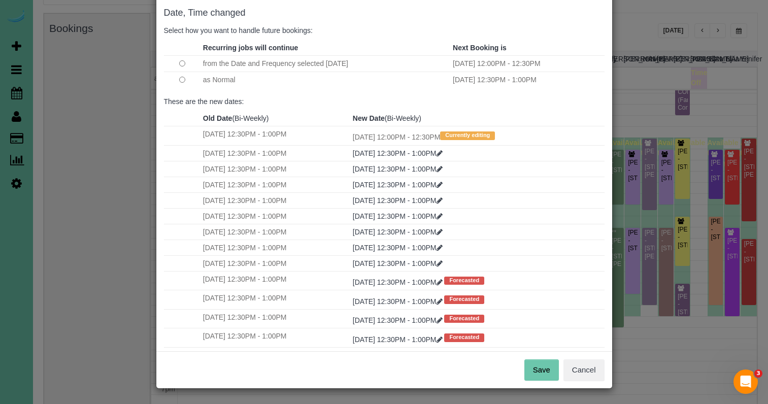
scroll to position [50, 0]
click at [540, 364] on button "Save" at bounding box center [541, 370] width 35 height 21
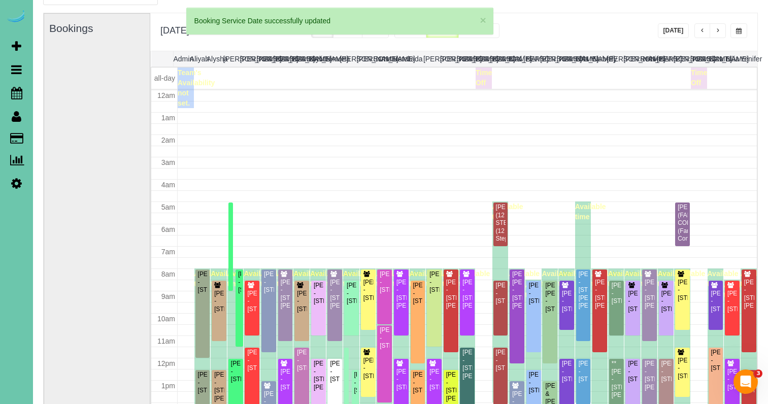
scroll to position [131, 0]
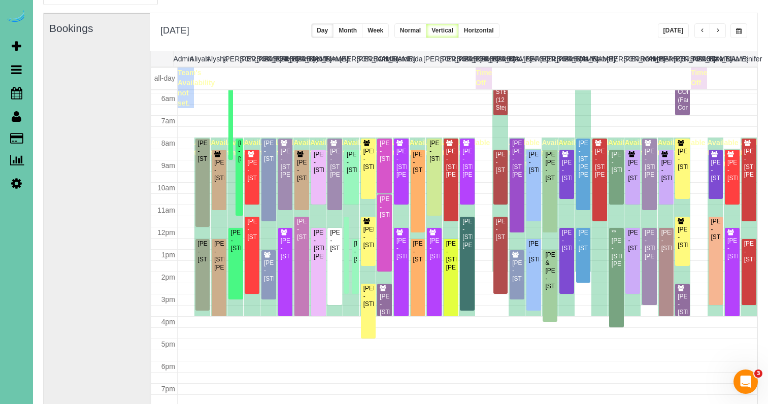
click at [715, 30] on span "button" at bounding box center [717, 31] width 5 height 6
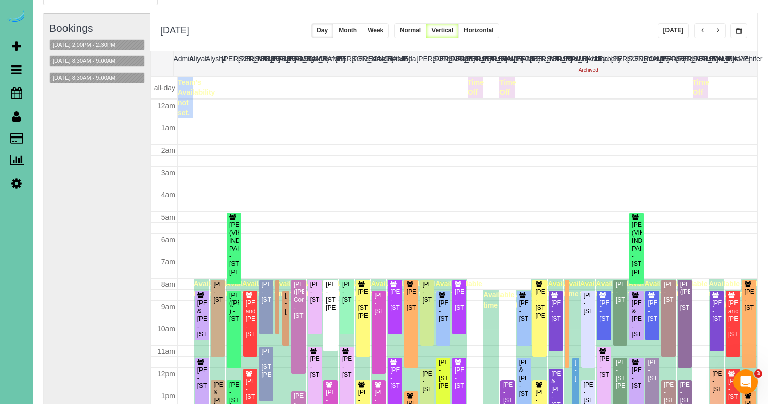
scroll to position [135, 0]
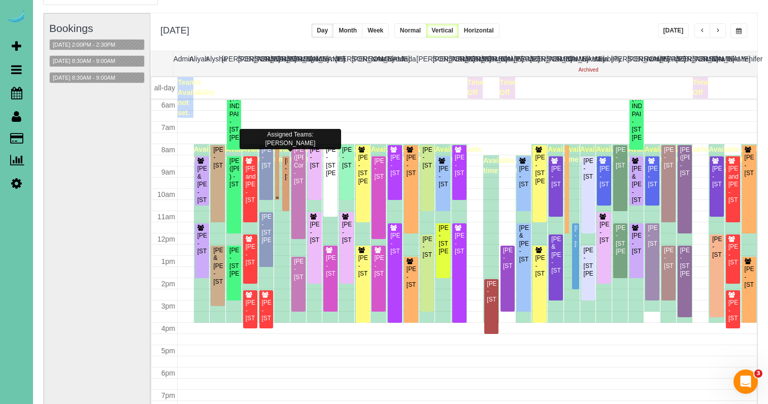
click at [278, 161] on div at bounding box center [277, 172] width 4 height 55
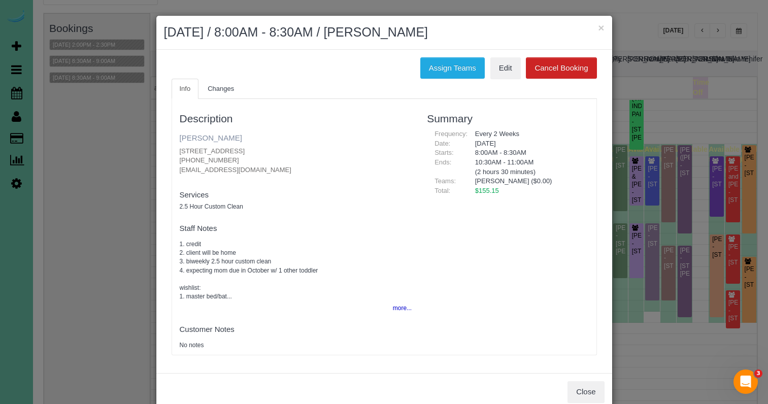
click at [192, 134] on link "Callie Dian" at bounding box center [211, 137] width 62 height 9
click at [602, 27] on button "×" at bounding box center [601, 27] width 6 height 11
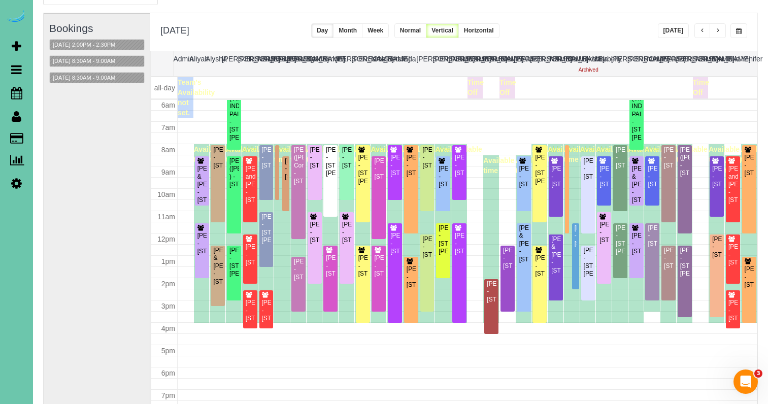
click at [736, 29] on span "button" at bounding box center [739, 31] width 6 height 6
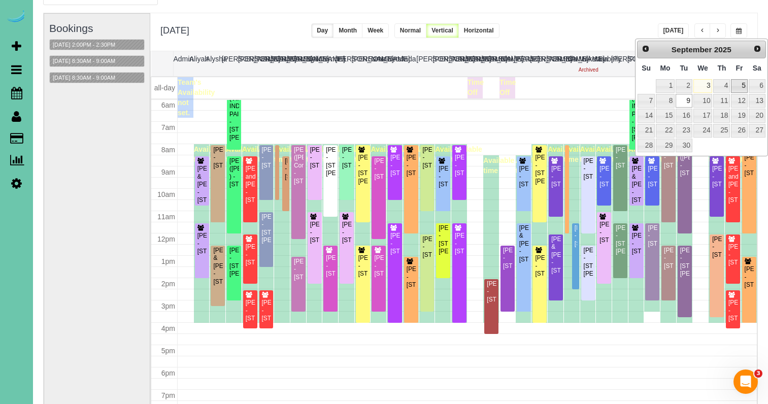
click at [735, 82] on link "5" at bounding box center [739, 86] width 16 height 14
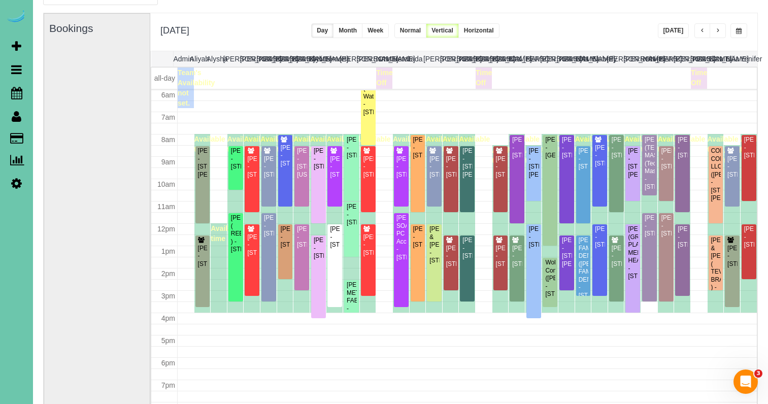
click at [742, 32] on button "button" at bounding box center [738, 30] width 17 height 15
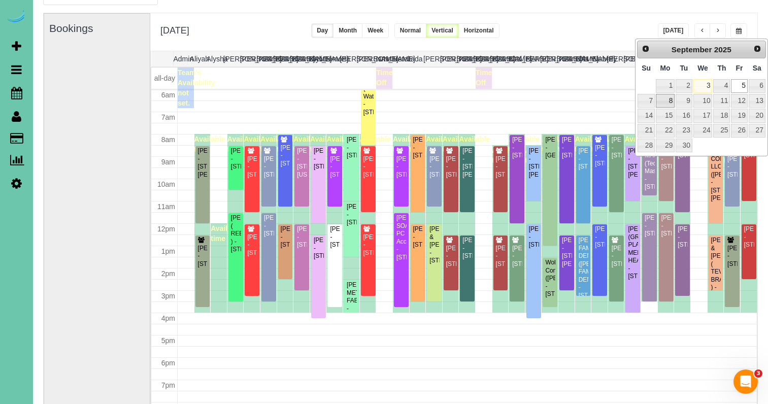
click at [660, 97] on link "8" at bounding box center [665, 101] width 19 height 14
type input "**********"
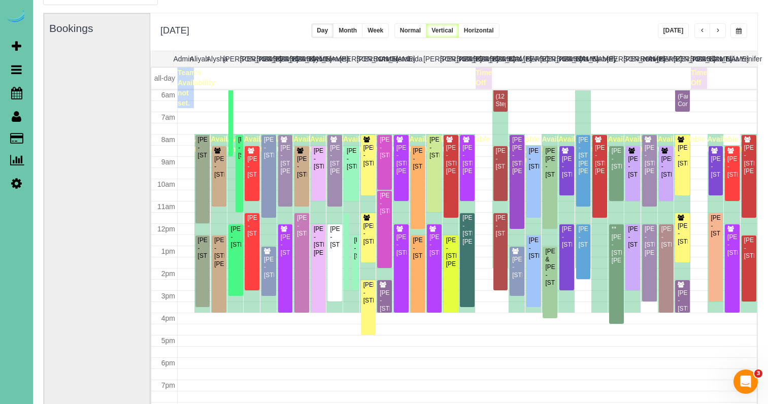
click at [718, 32] on span "button" at bounding box center [717, 31] width 5 height 6
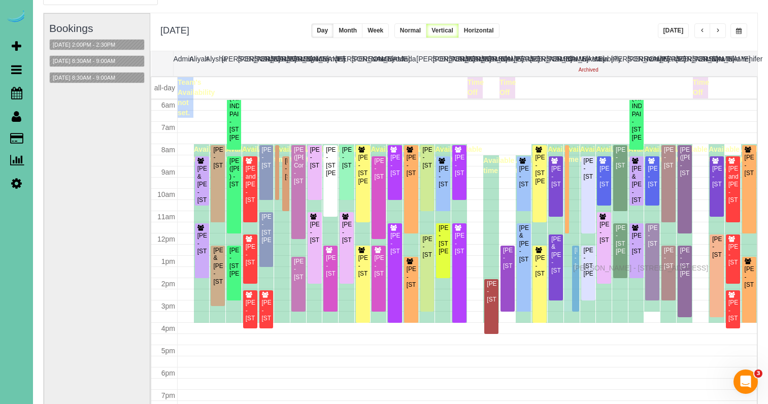
drag, startPoint x: 576, startPoint y: 242, endPoint x: 576, endPoint y: 266, distance: 24.9
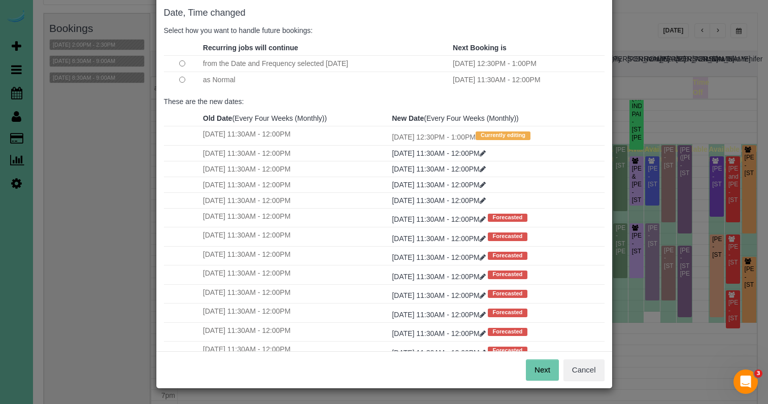
scroll to position [50, 0]
drag, startPoint x: 543, startPoint y: 366, endPoint x: 521, endPoint y: 373, distance: 22.2
click at [543, 366] on button "Next" at bounding box center [542, 370] width 33 height 21
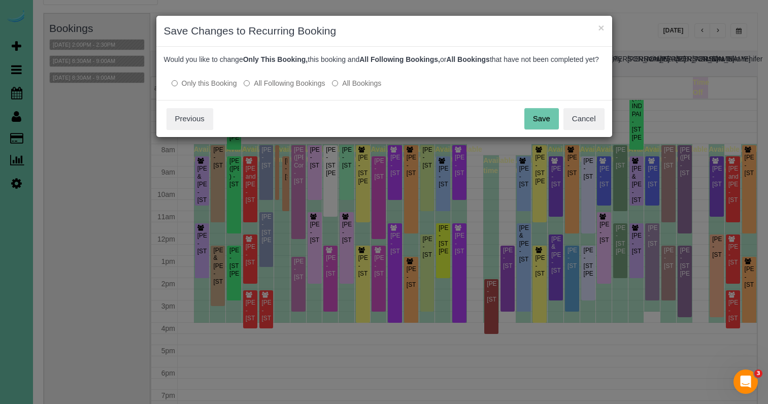
scroll to position [0, 0]
click at [551, 128] on button "Save" at bounding box center [541, 118] width 35 height 21
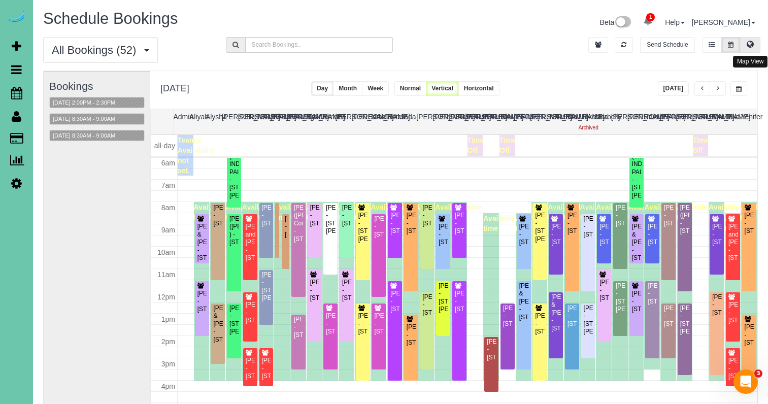
click at [752, 44] on icon at bounding box center [750, 44] width 7 height 6
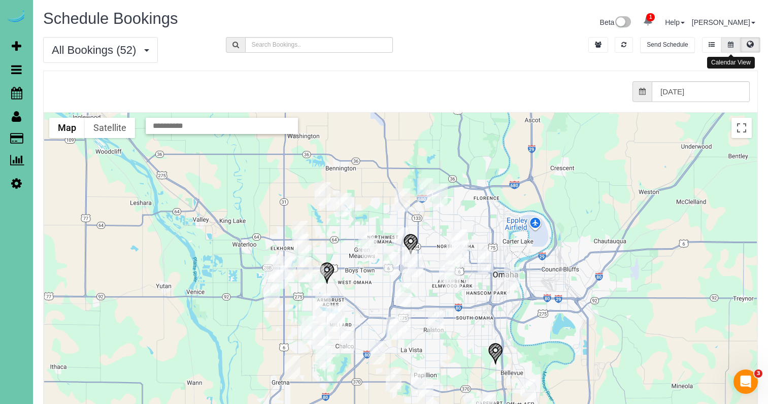
click at [735, 39] on button at bounding box center [730, 45] width 19 height 16
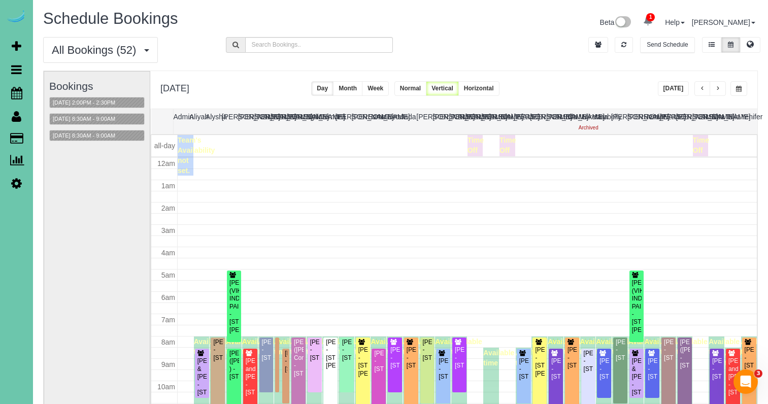
scroll to position [135, 0]
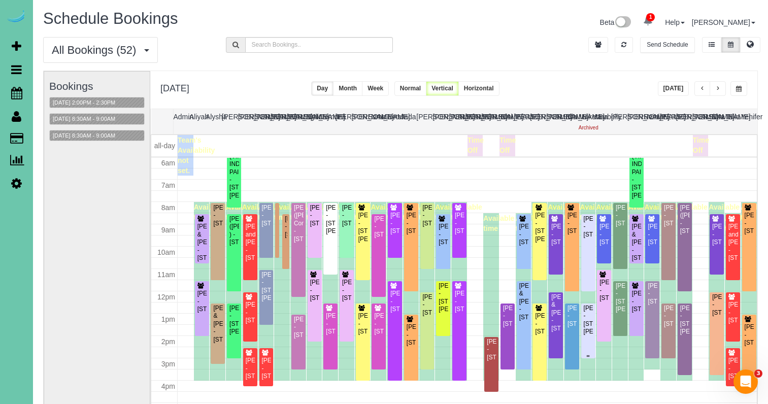
click at [588, 325] on div "Michelle Cox - 10274 Mary Street, Omaha, NE 68122" at bounding box center [588, 320] width 10 height 31
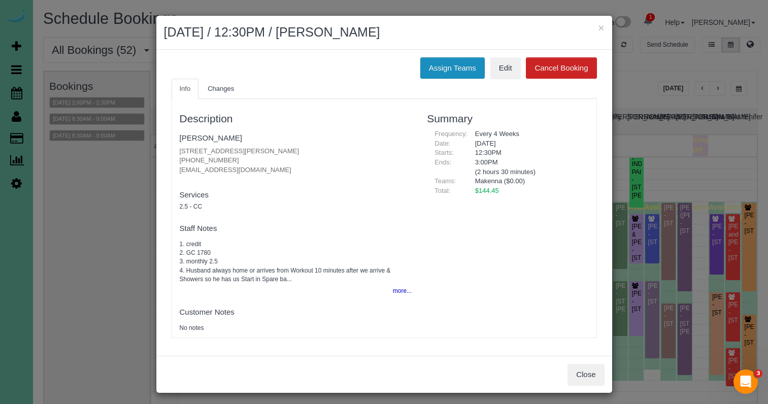
drag, startPoint x: 455, startPoint y: 69, endPoint x: 444, endPoint y: 70, distance: 11.2
click at [455, 69] on button "Assign Teams" at bounding box center [452, 67] width 64 height 21
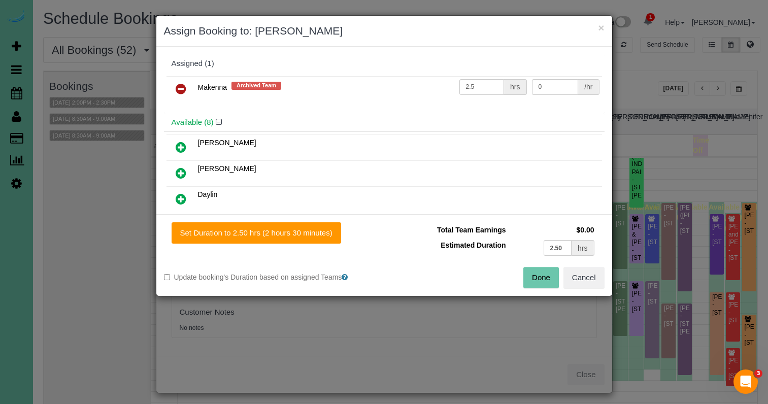
click at [179, 84] on icon at bounding box center [181, 89] width 11 height 12
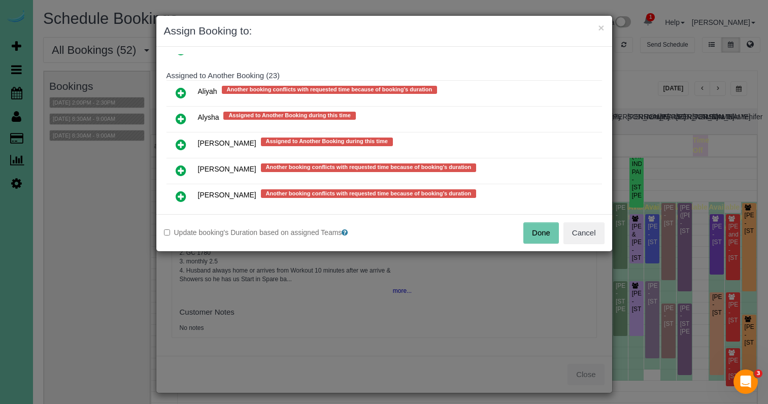
scroll to position [448, 0]
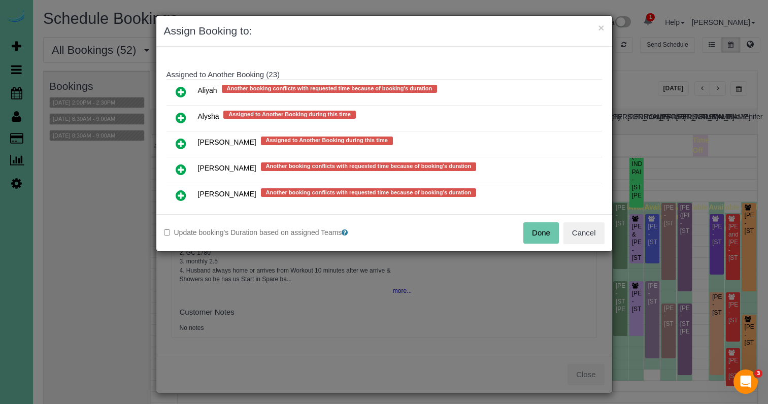
drag, startPoint x: 174, startPoint y: 88, endPoint x: 177, endPoint y: 94, distance: 7.1
click at [174, 88] on link at bounding box center [181, 92] width 24 height 20
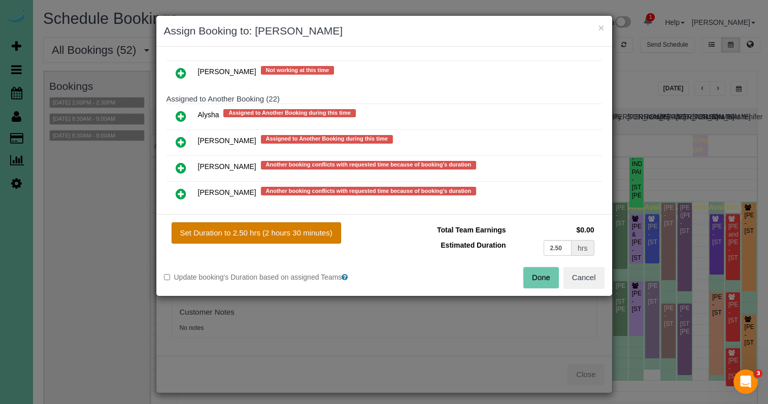
click at [285, 230] on button "Set Duration to 2.50 hrs (2 hours 30 minutes)" at bounding box center [257, 232] width 170 height 21
type input "2.50"
drag, startPoint x: 539, startPoint y: 277, endPoint x: 522, endPoint y: 267, distance: 19.6
click at [538, 277] on button "Done" at bounding box center [541, 277] width 36 height 21
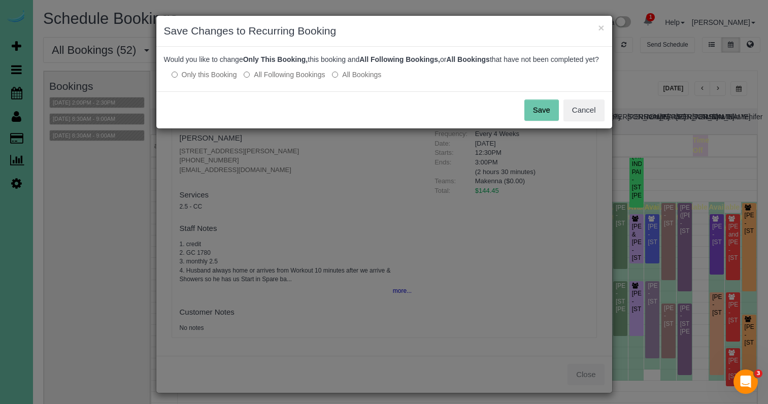
click at [533, 119] on button "Save" at bounding box center [541, 109] width 35 height 21
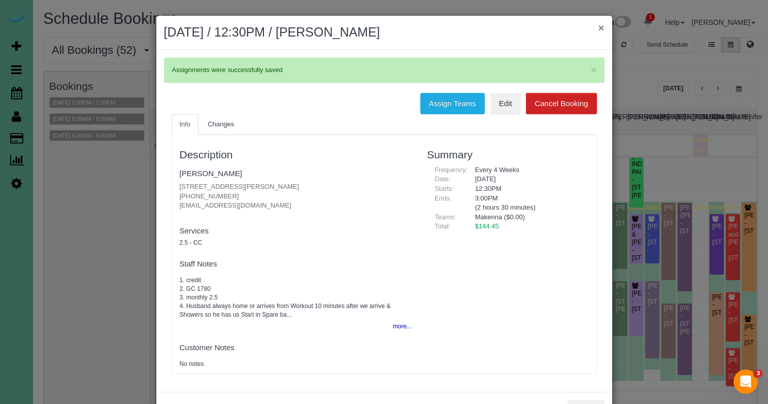
click at [601, 26] on button "×" at bounding box center [601, 27] width 6 height 11
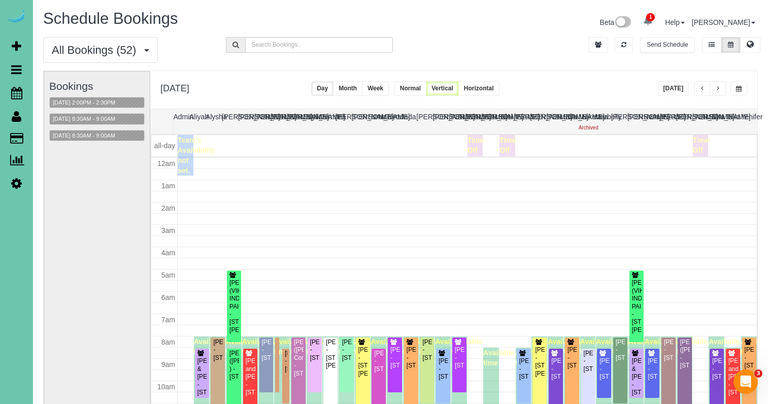
scroll to position [135, 0]
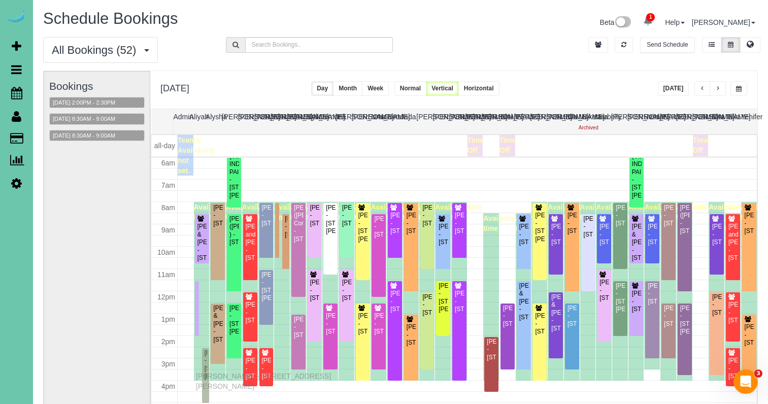
drag, startPoint x: 206, startPoint y: 333, endPoint x: 198, endPoint y: 374, distance: 41.2
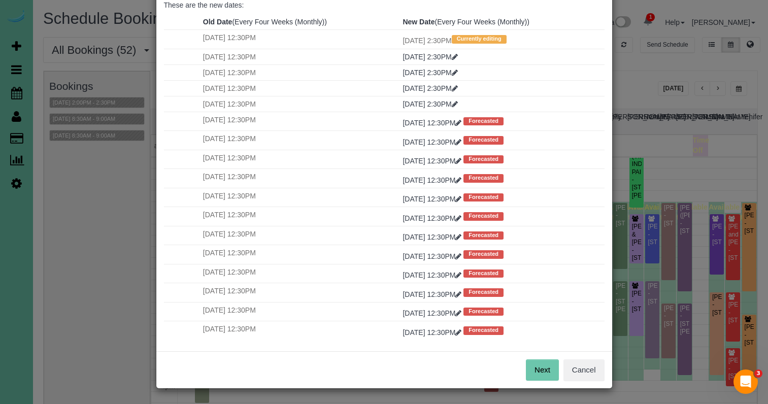
scroll to position [50, 0]
click at [540, 362] on button "Next" at bounding box center [542, 370] width 33 height 21
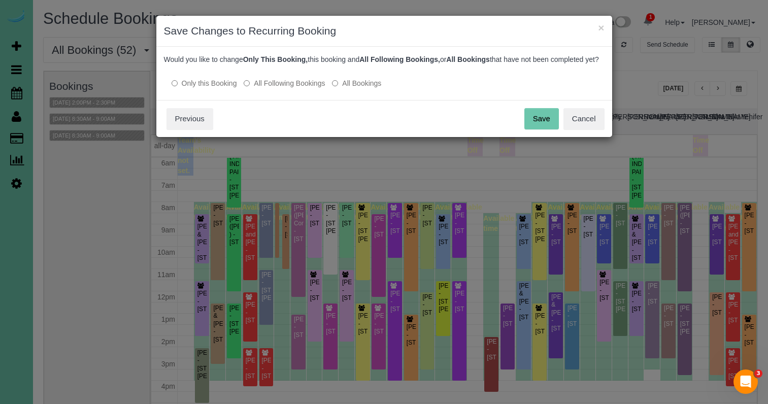
drag, startPoint x: 285, startPoint y: 90, endPoint x: 423, endPoint y: 121, distance: 141.1
click at [285, 88] on label "All Following Bookings" at bounding box center [284, 83] width 81 height 10
drag, startPoint x: 532, startPoint y: 124, endPoint x: 487, endPoint y: 121, distance: 45.8
click at [532, 124] on button "Save" at bounding box center [541, 118] width 35 height 21
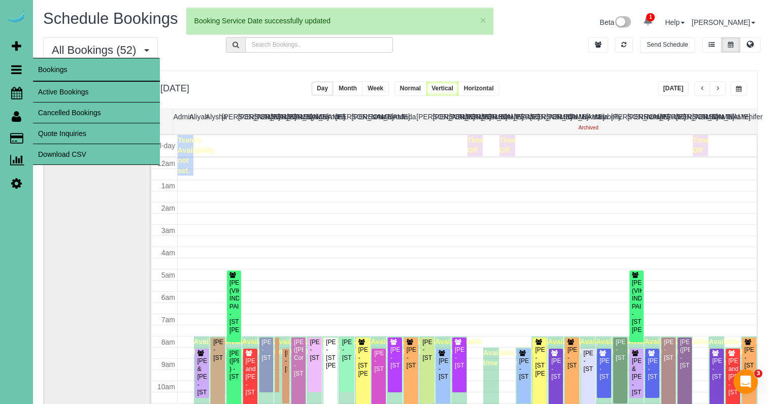
scroll to position [135, 0]
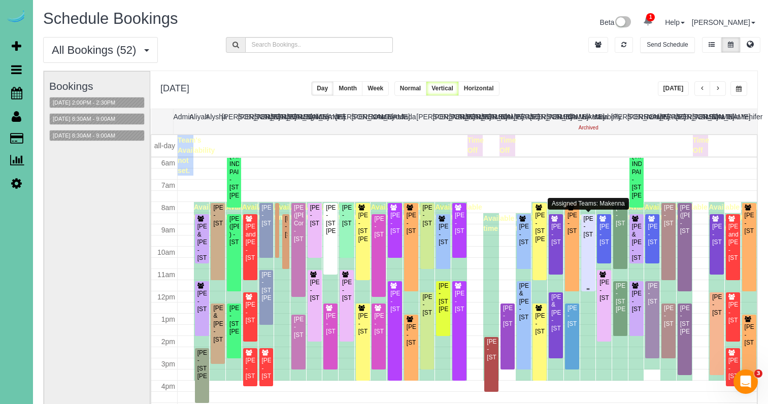
click at [587, 239] on div "Patti Petersen - 15712 S Street, Omaha, NE 68135" at bounding box center [588, 226] width 10 height 23
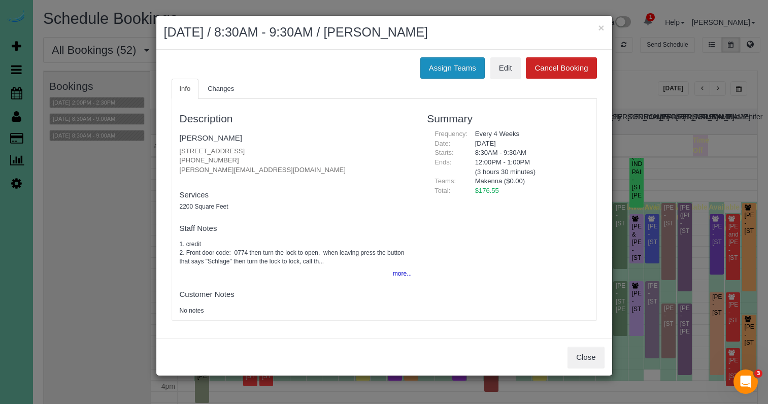
click at [444, 68] on button "Assign Teams" at bounding box center [452, 67] width 64 height 21
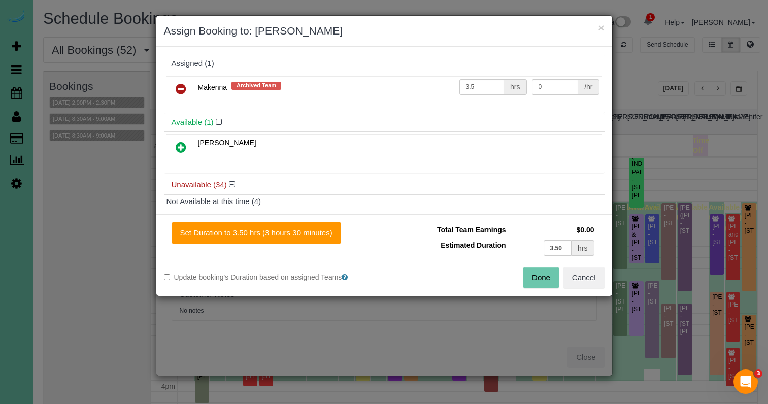
click at [180, 83] on icon at bounding box center [181, 89] width 11 height 12
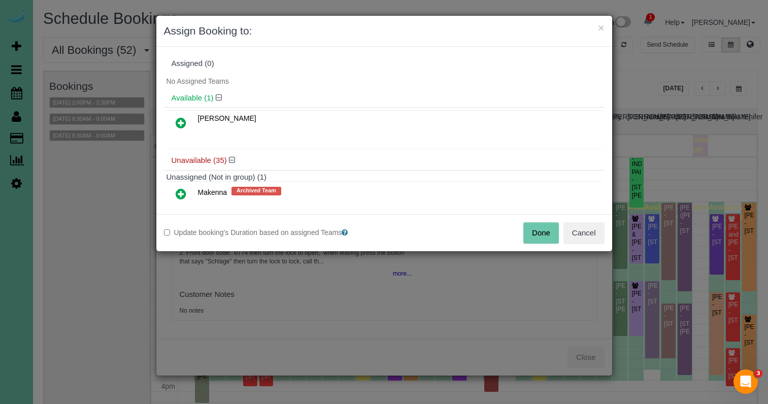
click at [184, 122] on icon at bounding box center [181, 123] width 11 height 12
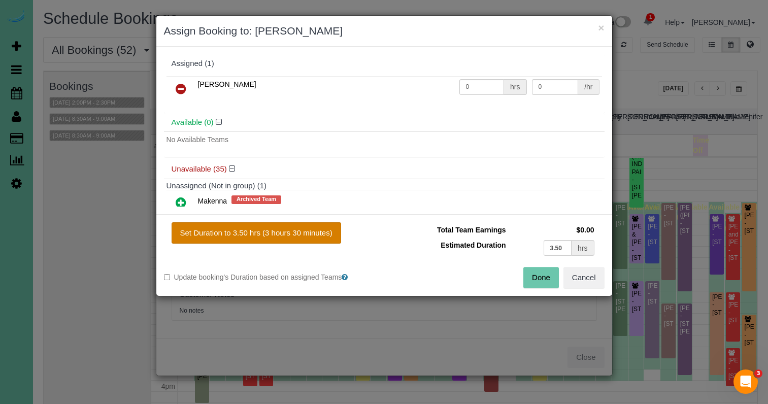
drag, startPoint x: 280, startPoint y: 223, endPoint x: 288, endPoint y: 223, distance: 7.6
click at [280, 223] on button "Set Duration to 3.50 hrs (3 hours 30 minutes)" at bounding box center [257, 232] width 170 height 21
type input "3.50"
click at [531, 274] on button "Done" at bounding box center [541, 277] width 36 height 21
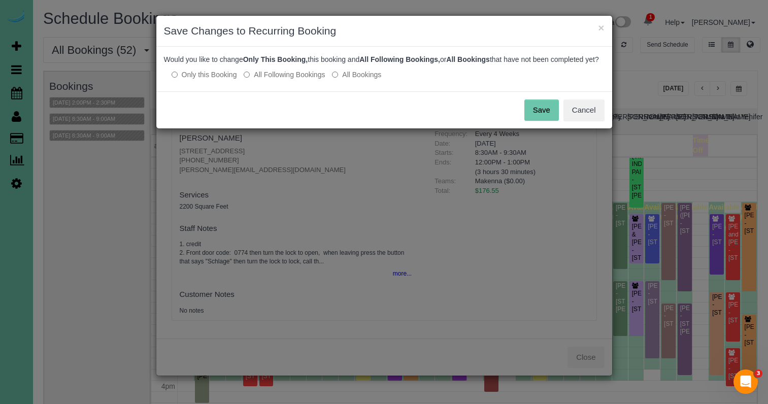
click at [529, 121] on button "Save" at bounding box center [541, 109] width 35 height 21
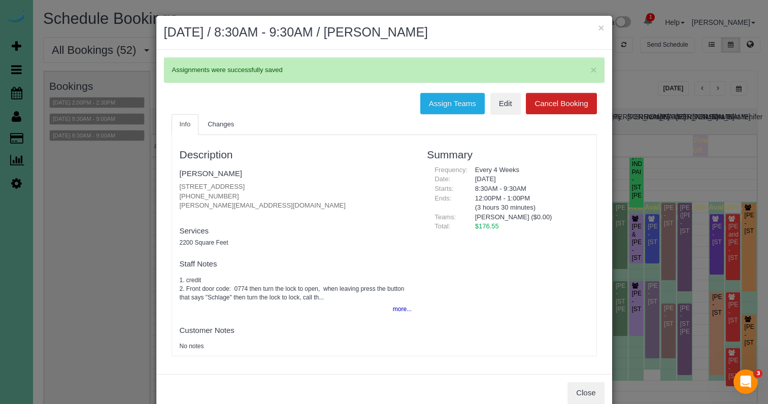
click at [602, 28] on button "×" at bounding box center [601, 27] width 6 height 11
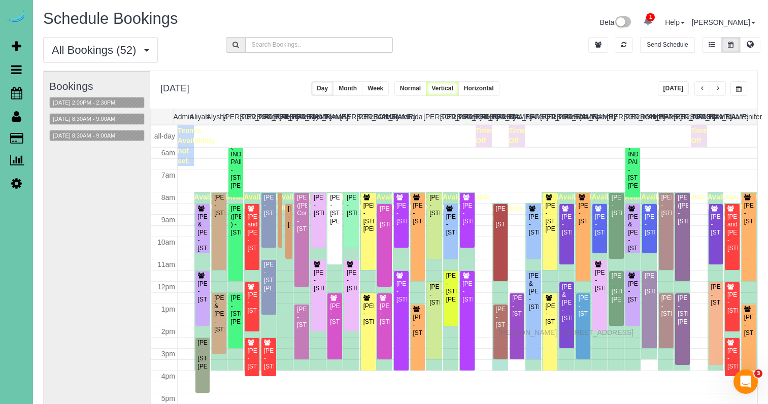
drag, startPoint x: 501, startPoint y: 355, endPoint x: 501, endPoint y: 331, distance: 23.9
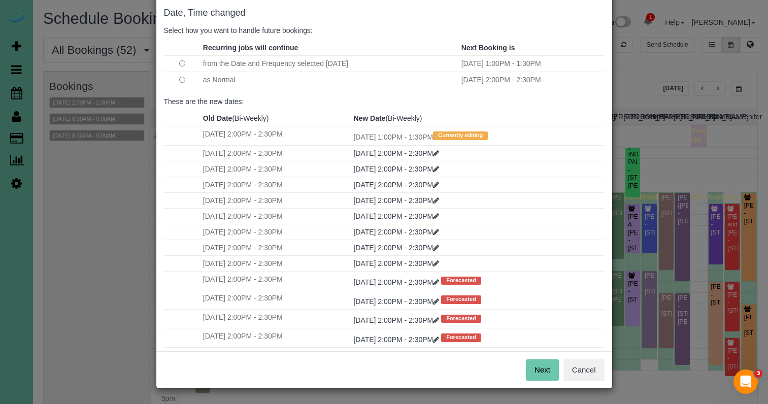
scroll to position [50, 0]
click at [543, 368] on button "Next" at bounding box center [542, 370] width 33 height 21
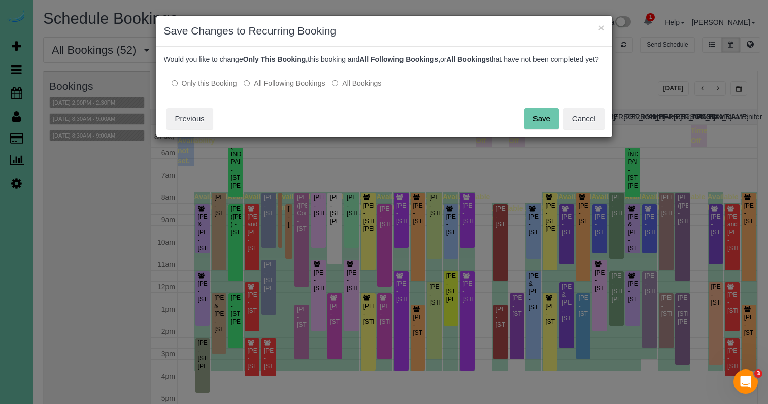
click at [532, 129] on button "Save" at bounding box center [541, 118] width 35 height 21
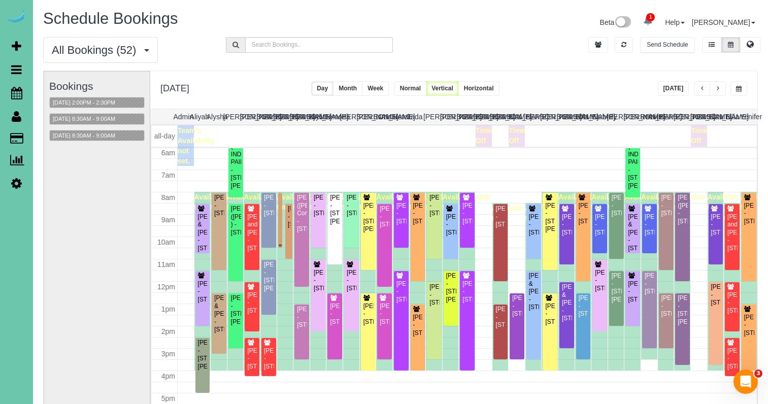
click at [280, 195] on div "[PERSON_NAME] - [STREET_ADDRESS]" at bounding box center [280, 205] width 1 height 23
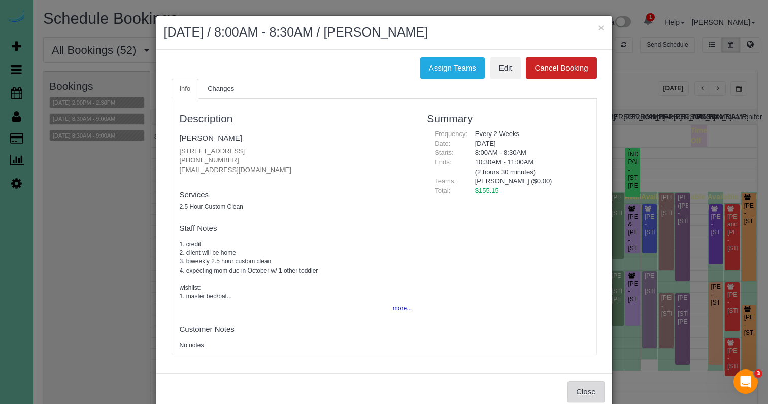
click at [594, 387] on button "Close" at bounding box center [585, 391] width 37 height 21
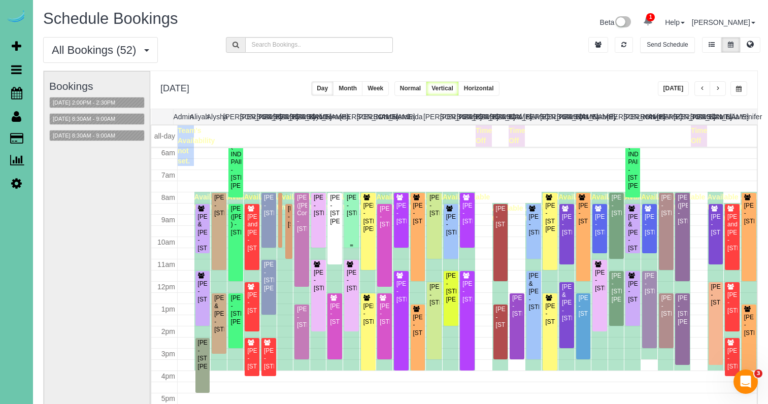
click at [358, 217] on div at bounding box center [351, 220] width 15 height 55
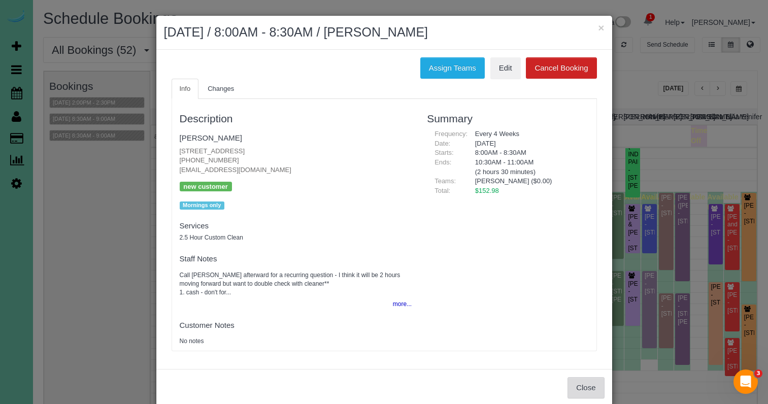
click at [574, 379] on button "Close" at bounding box center [585, 387] width 37 height 21
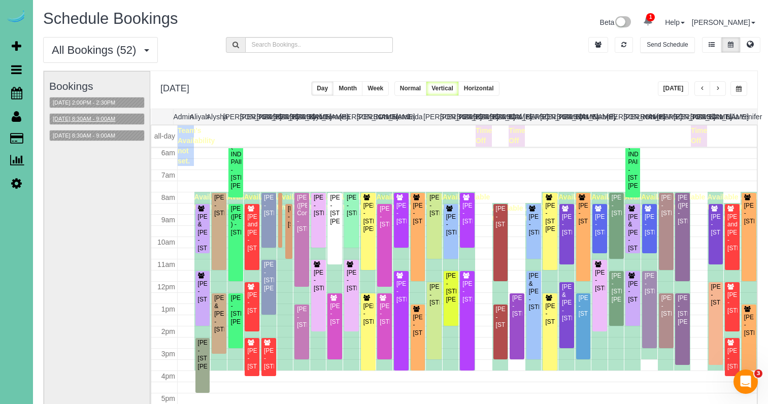
click at [82, 114] on button "09/09/2025 8:30AM - 9:00AM" at bounding box center [84, 119] width 69 height 11
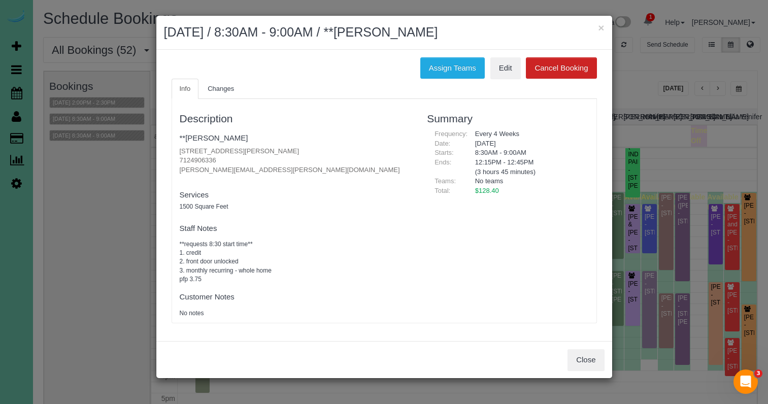
drag, startPoint x: 576, startPoint y: 352, endPoint x: 557, endPoint y: 345, distance: 20.1
click at [568, 349] on button "Close" at bounding box center [585, 359] width 37 height 21
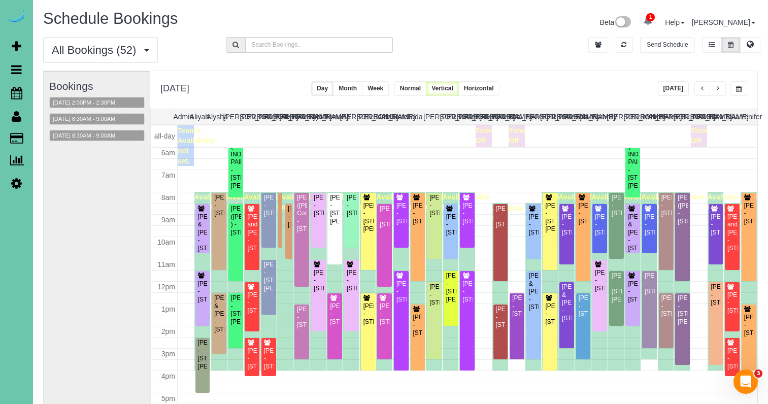
scroll to position [72, 0]
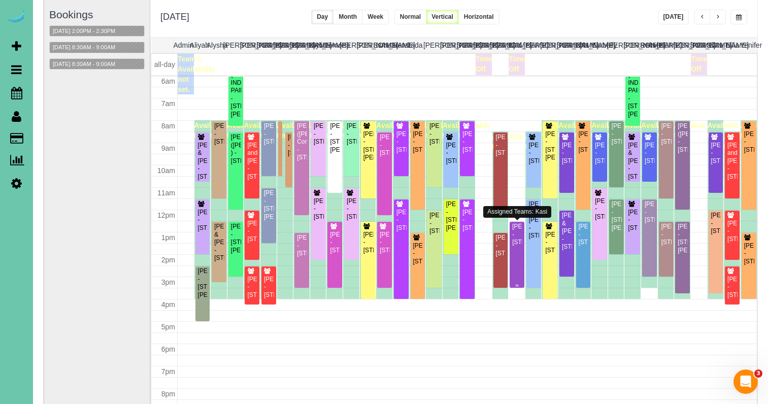
click at [515, 239] on div "Joann Willis - 3104 Sheridan Road, Bellevue, NE 68123" at bounding box center [517, 234] width 11 height 23
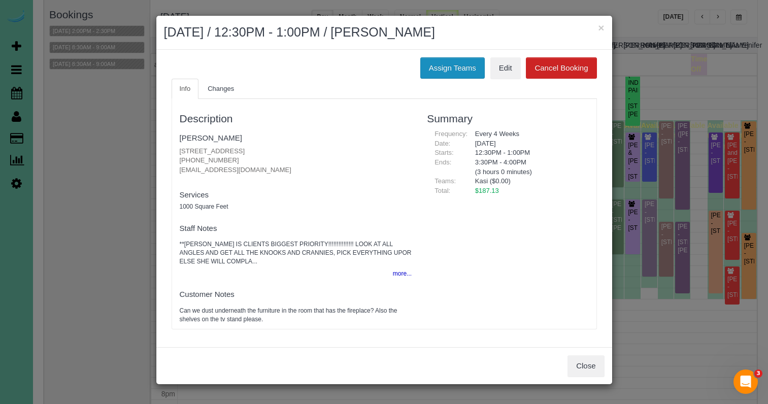
click at [440, 63] on button "Assign Teams" at bounding box center [452, 67] width 64 height 21
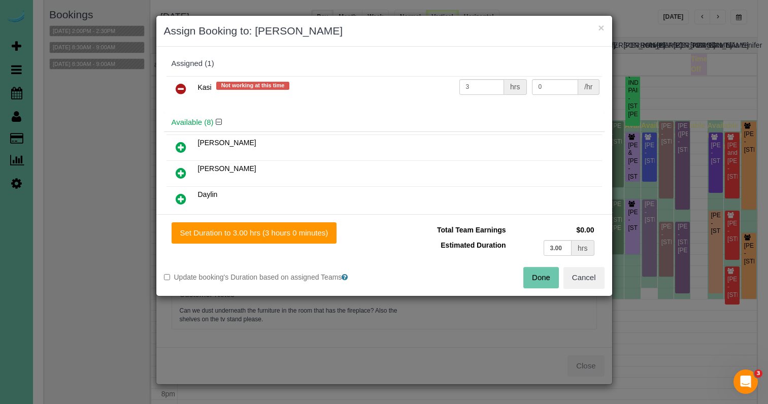
click at [189, 87] on link at bounding box center [181, 89] width 24 height 20
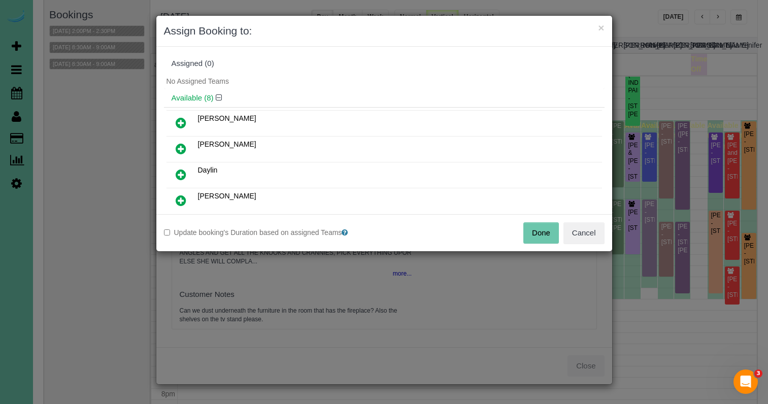
click at [532, 234] on button "Done" at bounding box center [541, 232] width 36 height 21
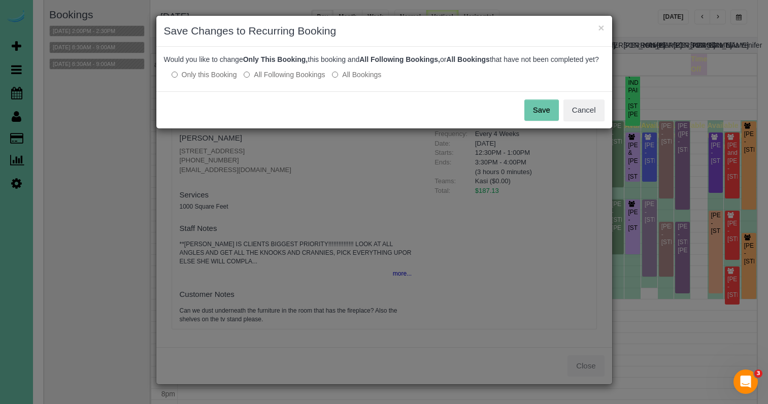
click at [533, 121] on button "Save" at bounding box center [541, 109] width 35 height 21
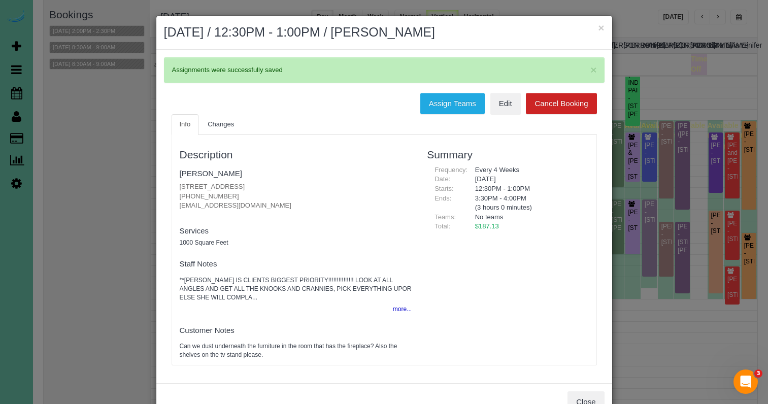
click at [599, 30] on button "×" at bounding box center [601, 27] width 6 height 11
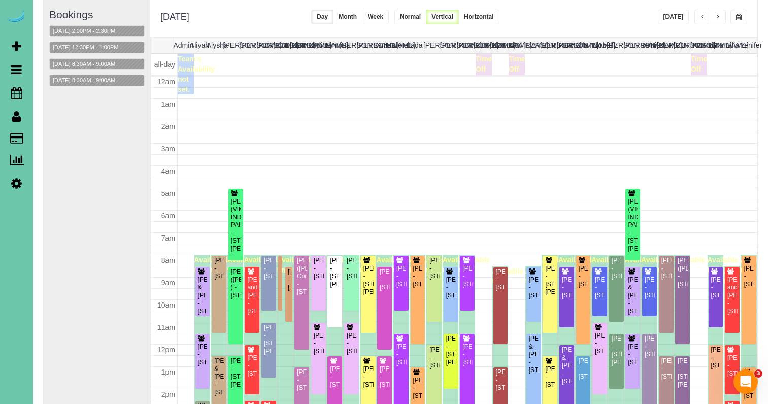
scroll to position [135, 0]
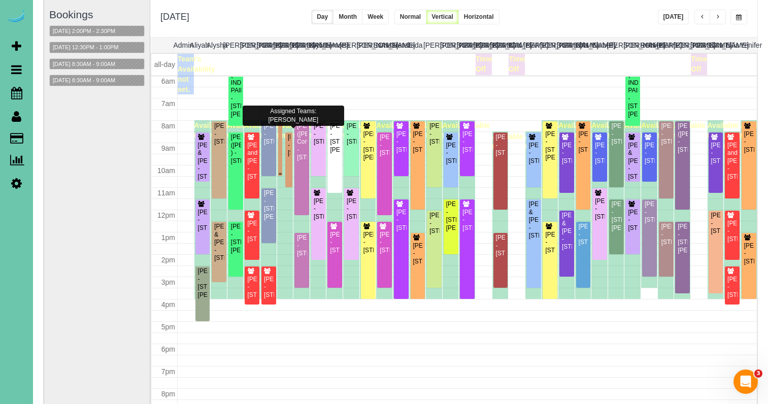
click at [278, 124] on div at bounding box center [280, 148] width 5 height 55
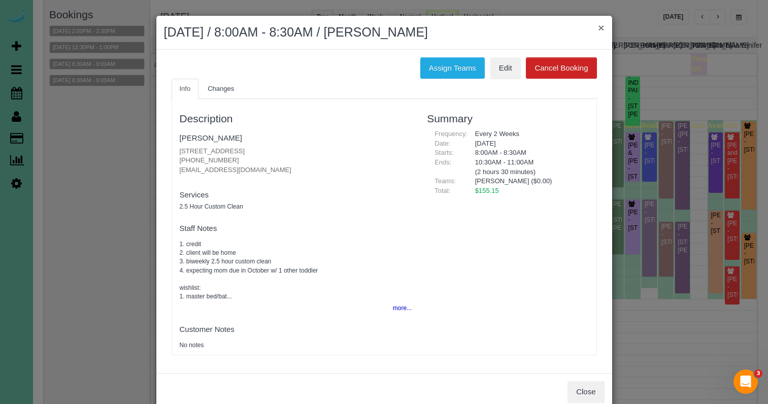
click at [599, 28] on button "×" at bounding box center [601, 27] width 6 height 11
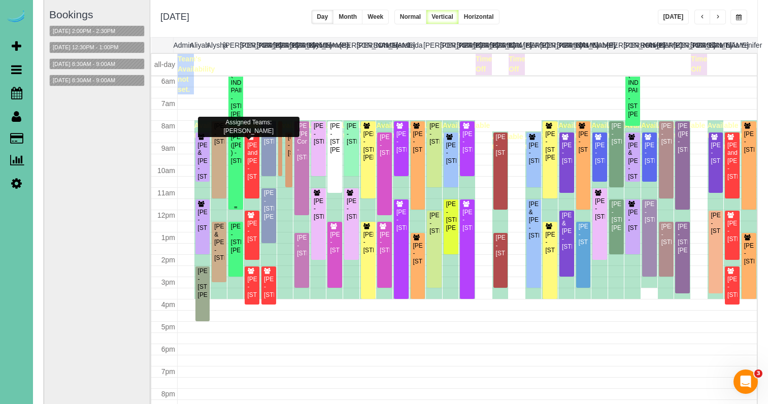
click at [236, 158] on div "ADAM ROXBURGH (CARLJARL LOCKSMITH ) - 16930 K St, Omaha, NE 68135" at bounding box center [235, 148] width 11 height 31
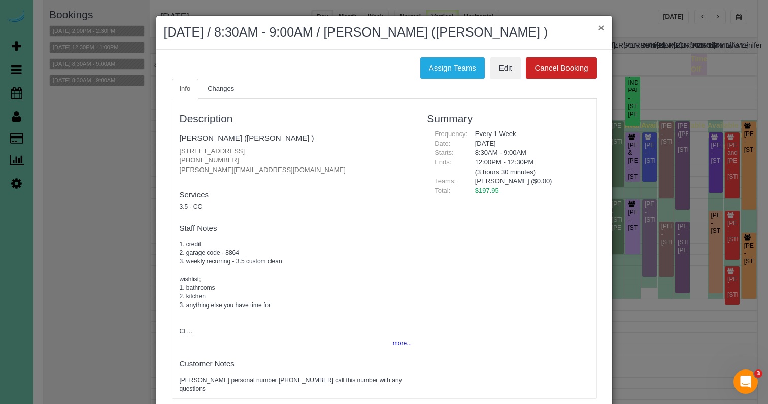
click at [602, 26] on button "×" at bounding box center [601, 27] width 6 height 11
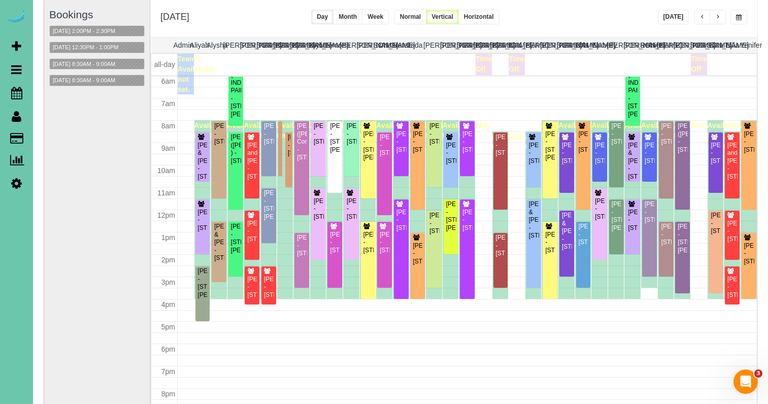
click at [719, 17] on span "button" at bounding box center [717, 17] width 5 height 6
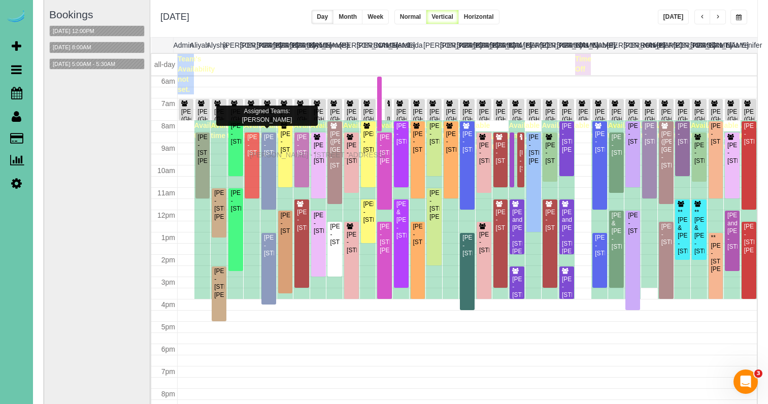
drag, startPoint x: 253, startPoint y: 145, endPoint x: 252, endPoint y: 153, distance: 8.7
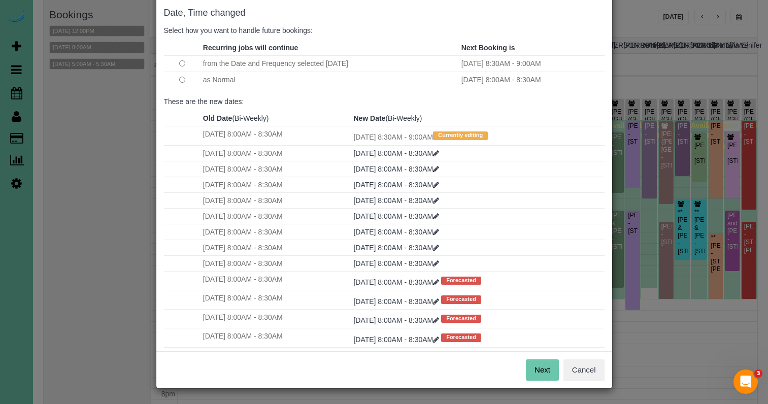
scroll to position [50, 0]
click at [543, 364] on button "Next" at bounding box center [542, 370] width 33 height 21
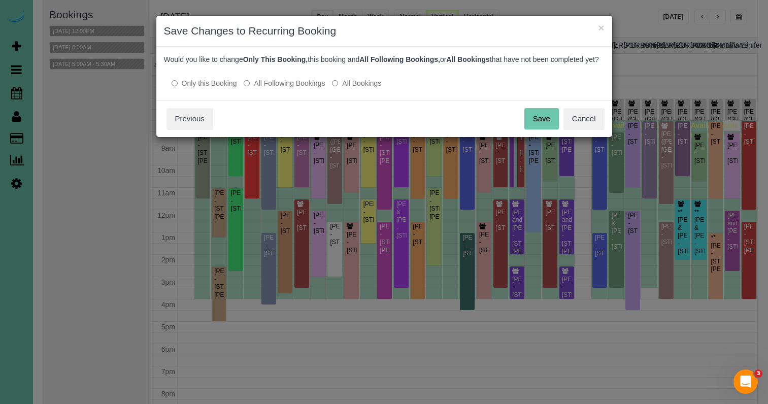
scroll to position [0, 0]
click at [535, 129] on button "Save" at bounding box center [541, 118] width 35 height 21
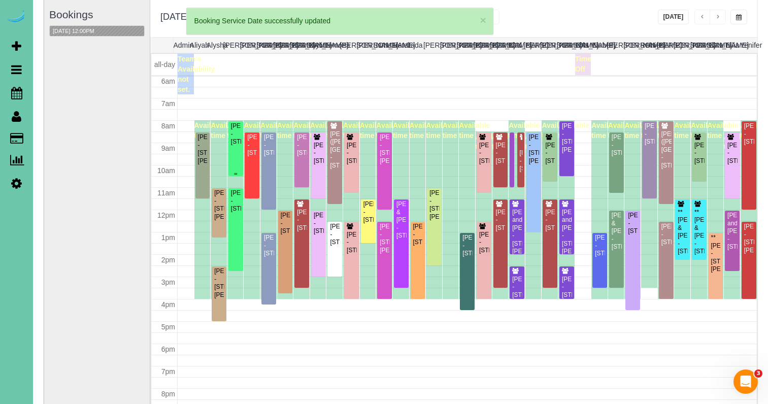
scroll to position [135, 0]
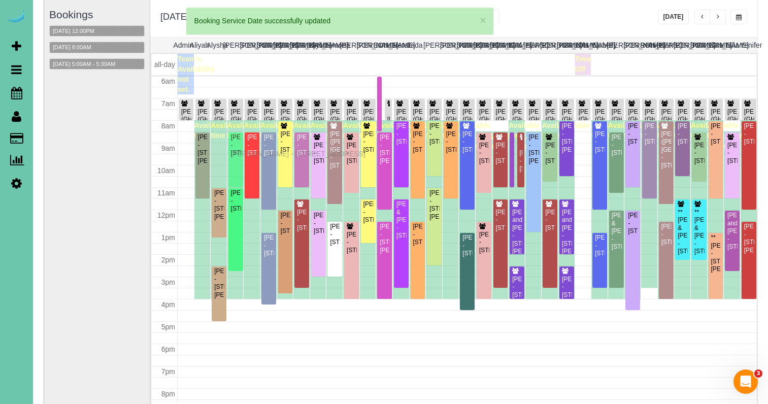
drag, startPoint x: 235, startPoint y: 143, endPoint x: 233, endPoint y: 152, distance: 9.4
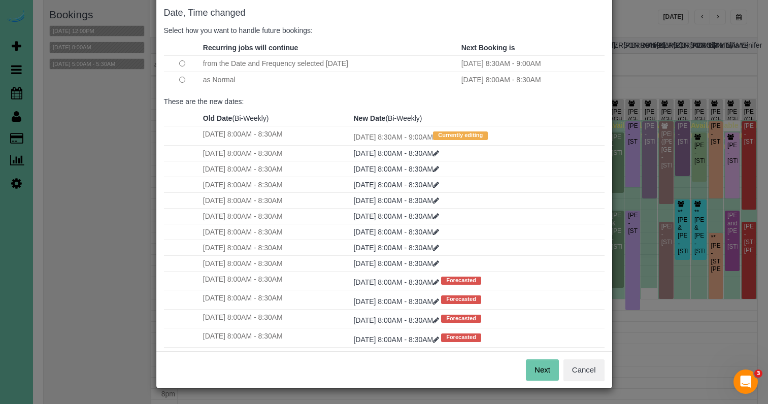
scroll to position [50, 0]
click at [548, 368] on button "Next" at bounding box center [542, 370] width 33 height 21
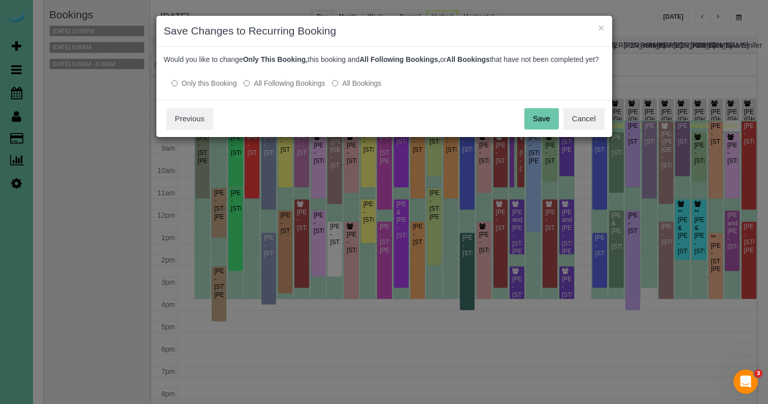
click at [544, 128] on button "Save" at bounding box center [541, 118] width 35 height 21
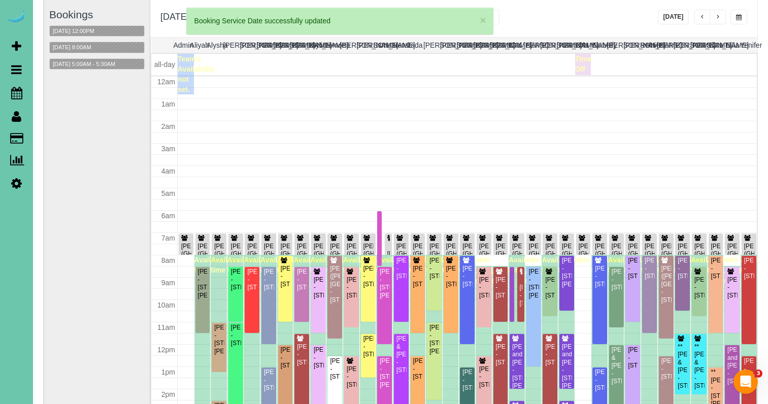
scroll to position [135, 0]
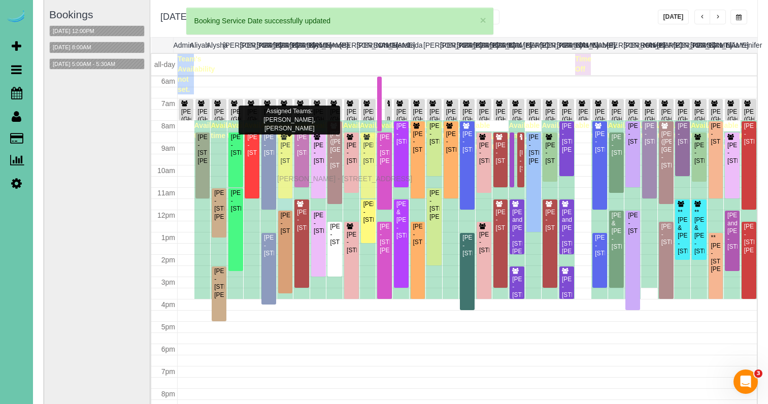
drag, startPoint x: 283, startPoint y: 164, endPoint x: 280, endPoint y: 177, distance: 13.7
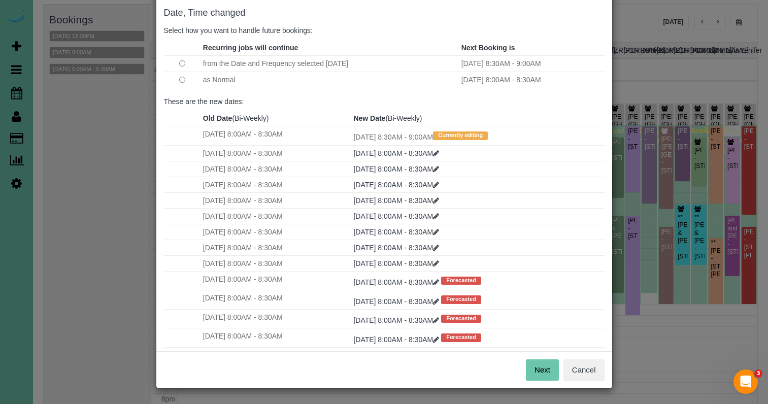
scroll to position [50, 0]
click at [530, 370] on button "Next" at bounding box center [542, 370] width 33 height 21
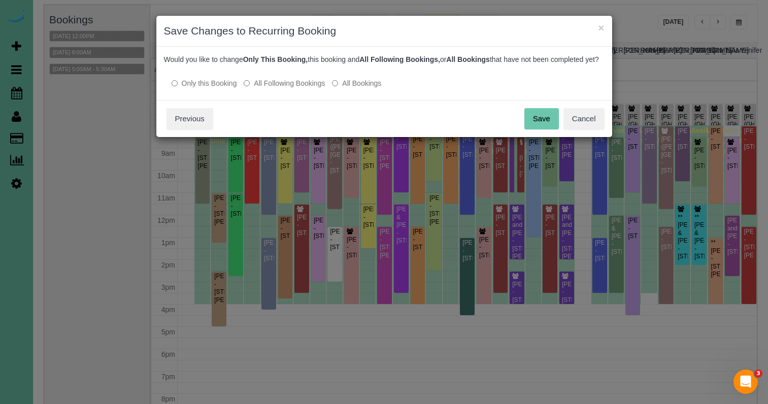
scroll to position [0, 0]
drag, startPoint x: 534, startPoint y: 129, endPoint x: 528, endPoint y: 129, distance: 6.1
click at [534, 129] on button "Save" at bounding box center [541, 118] width 35 height 21
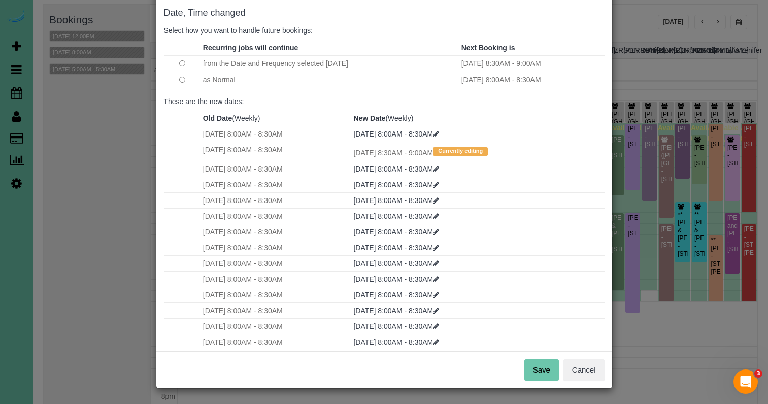
scroll to position [50, 0]
click at [532, 365] on button "Save" at bounding box center [541, 370] width 35 height 21
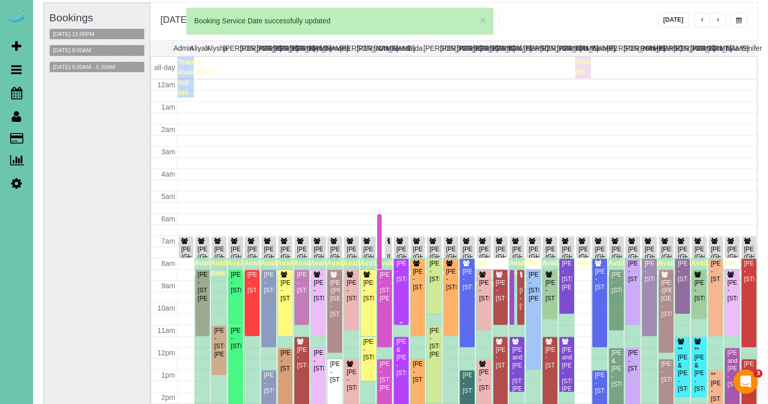
scroll to position [137, 0]
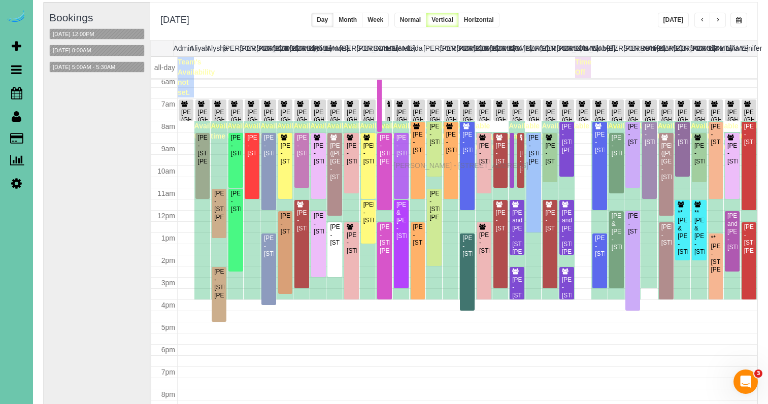
drag, startPoint x: 398, startPoint y: 155, endPoint x: 396, endPoint y: 164, distance: 9.0
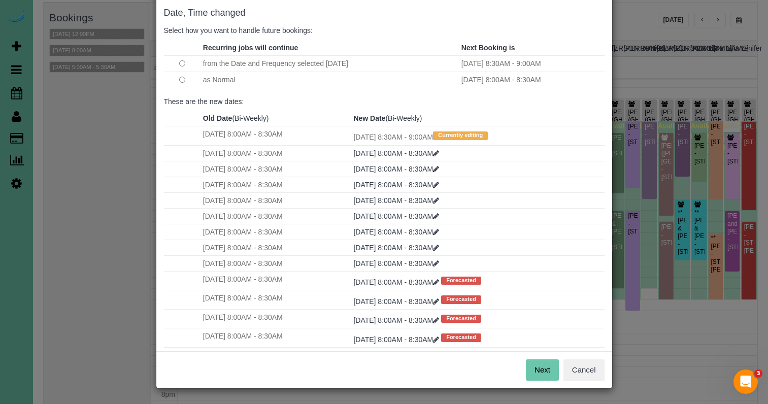
scroll to position [50, 0]
click at [549, 360] on button "Next" at bounding box center [542, 370] width 33 height 21
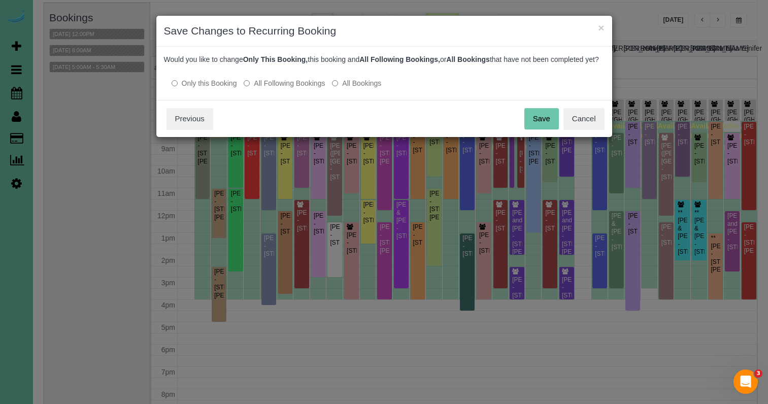
scroll to position [0, 0]
click at [552, 129] on button "Save" at bounding box center [541, 118] width 35 height 21
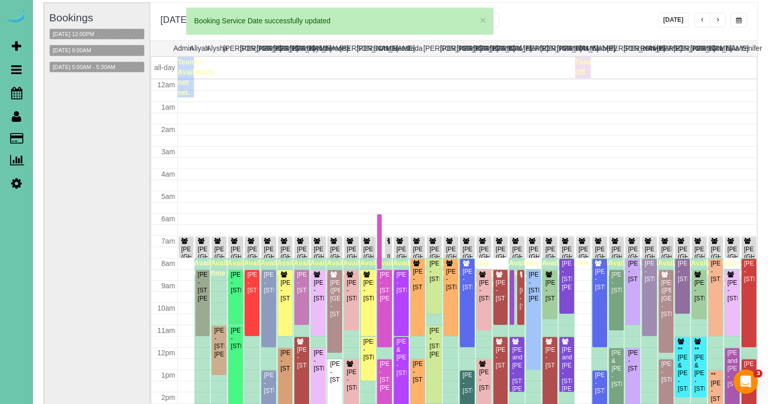
scroll to position [137, 0]
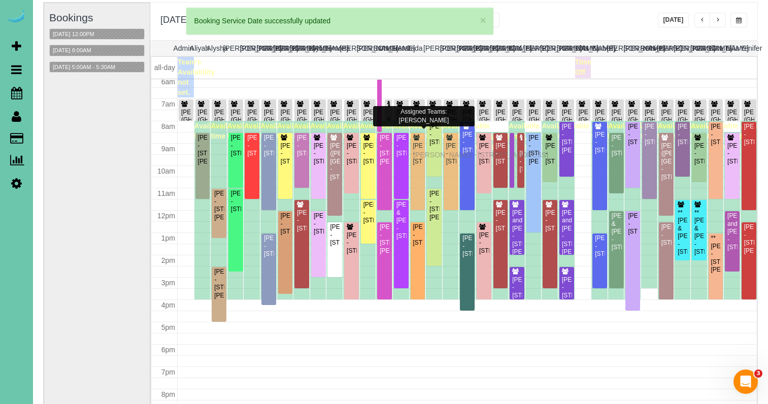
drag, startPoint x: 416, startPoint y: 144, endPoint x: 416, endPoint y: 153, distance: 9.1
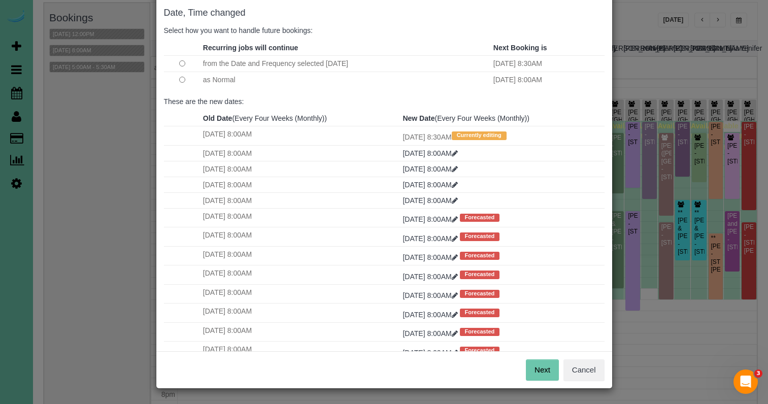
scroll to position [50, 0]
drag, startPoint x: 529, startPoint y: 372, endPoint x: 519, endPoint y: 366, distance: 11.1
click at [528, 372] on button "Next" at bounding box center [542, 370] width 33 height 21
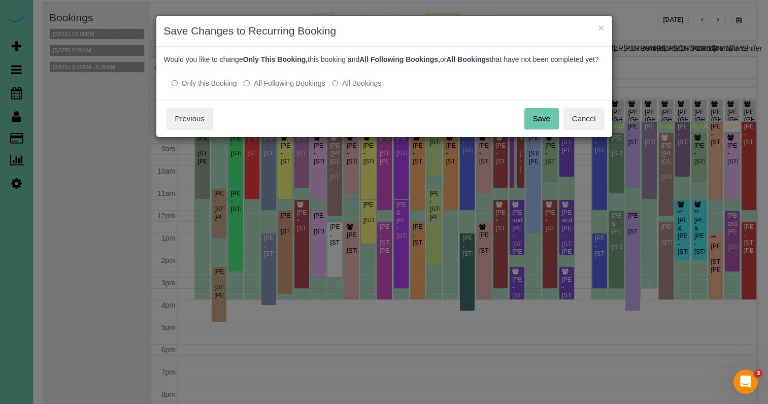
click at [539, 129] on button "Save" at bounding box center [541, 118] width 35 height 21
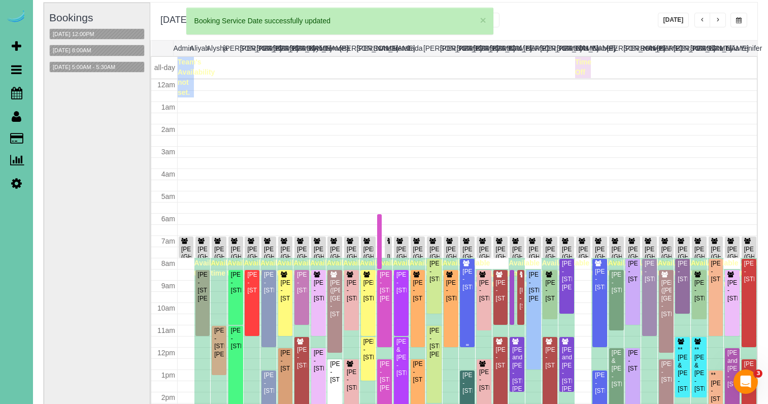
scroll to position [137, 0]
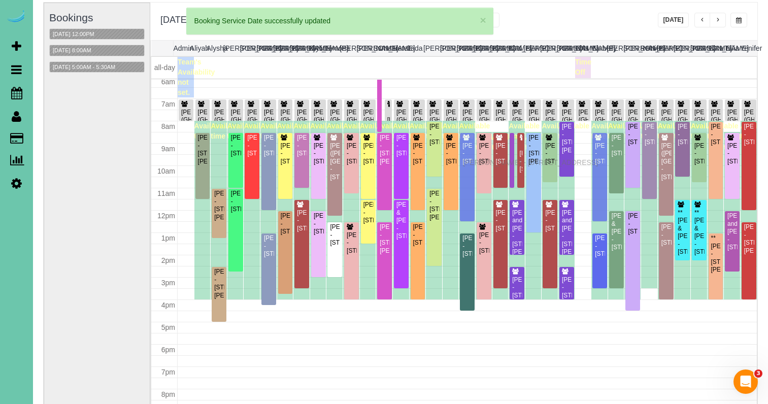
drag, startPoint x: 466, startPoint y: 156, endPoint x: 465, endPoint y: 161, distance: 5.1
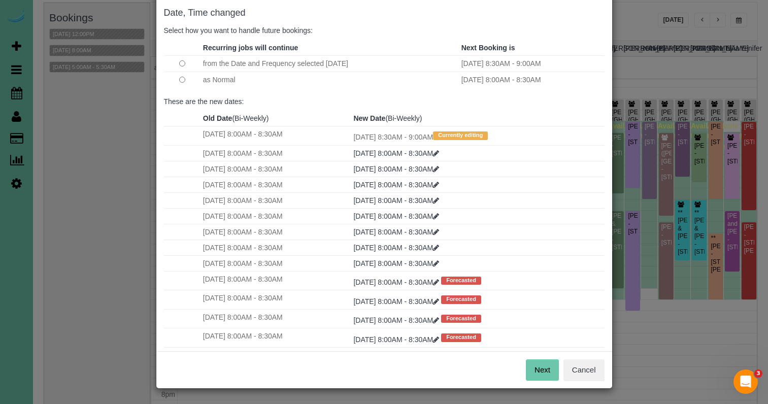
scroll to position [50, 0]
click at [544, 362] on button "Next" at bounding box center [542, 370] width 33 height 21
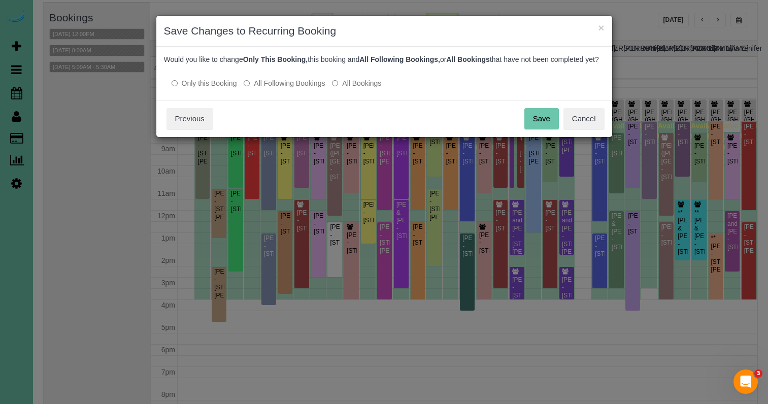
scroll to position [0, 0]
click at [545, 128] on button "Save" at bounding box center [541, 118] width 35 height 21
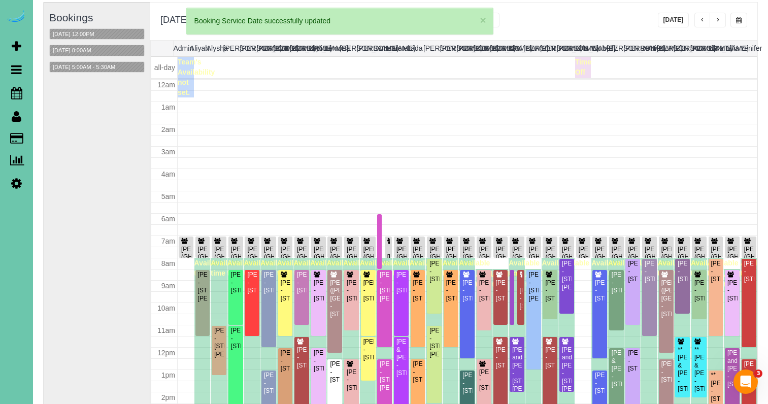
scroll to position [137, 0]
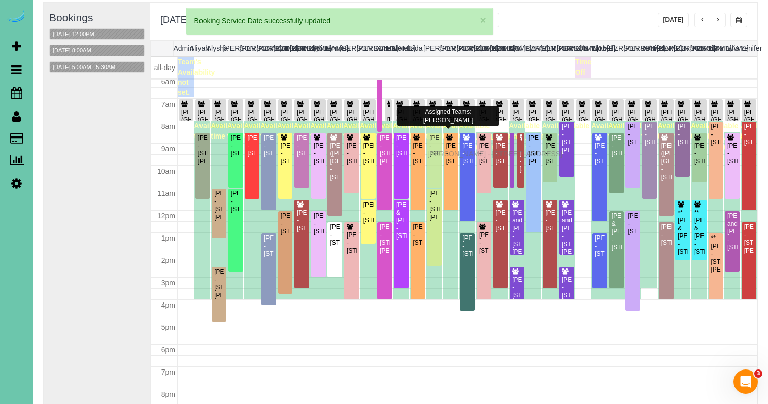
drag, startPoint x: 432, startPoint y: 145, endPoint x: 430, endPoint y: 152, distance: 8.0
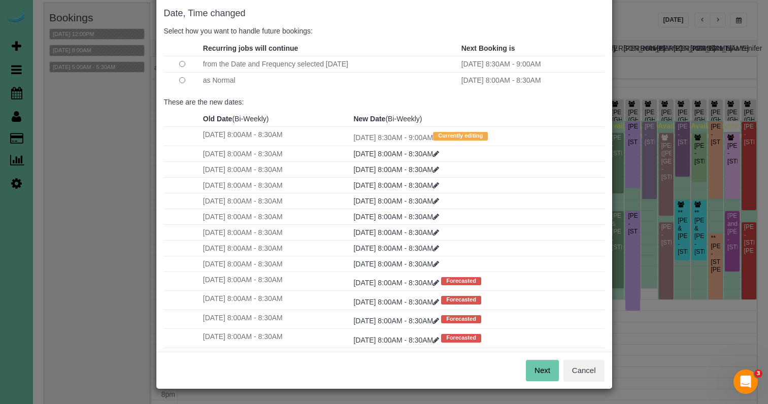
scroll to position [49, 0]
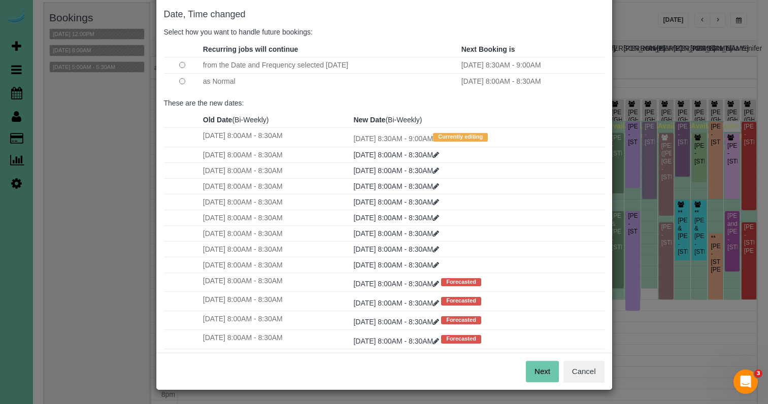
click at [555, 365] on button "Next" at bounding box center [542, 371] width 33 height 21
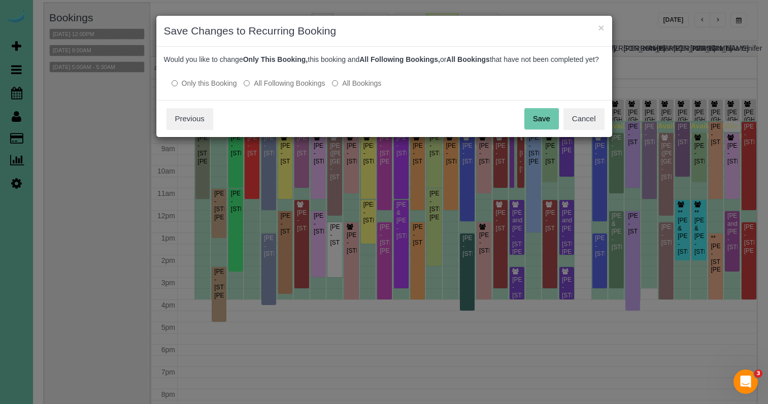
scroll to position [0, 0]
click at [548, 83] on div "× Save Changes to Recurring Booking Date, Time changed Select how you want to h…" at bounding box center [384, 76] width 457 height 122
click at [537, 137] on div "Save Cancel Previous" at bounding box center [384, 118] width 456 height 37
click at [538, 126] on button "Save" at bounding box center [541, 118] width 35 height 21
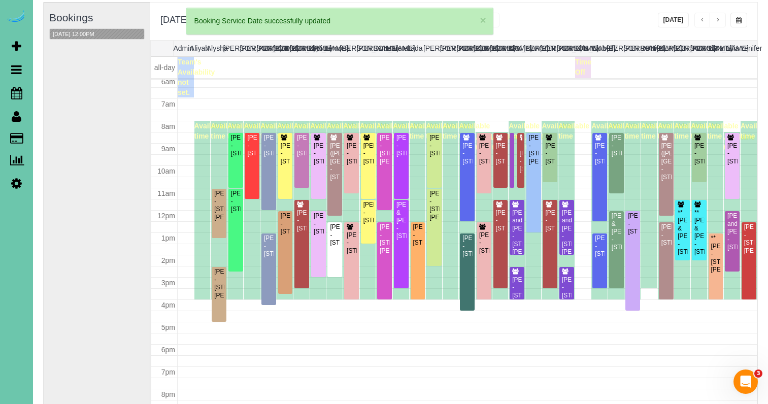
scroll to position [137, 0]
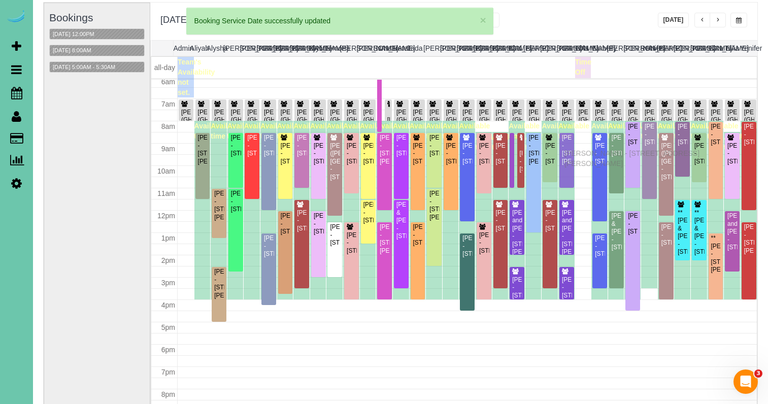
drag, startPoint x: 568, startPoint y: 146, endPoint x: 567, endPoint y: 152, distance: 6.2
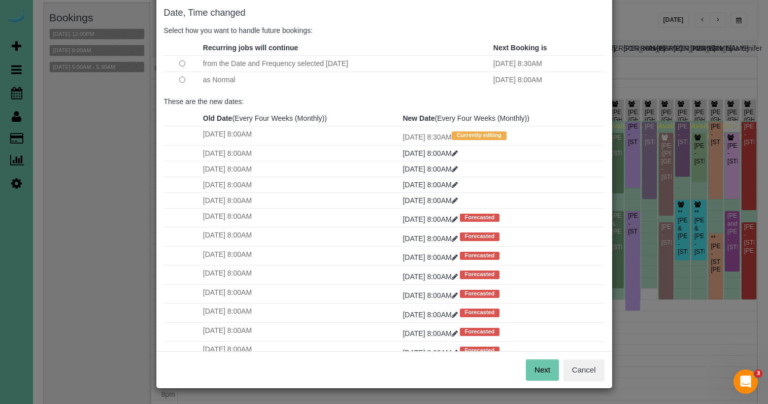
scroll to position [50, 0]
click at [543, 372] on button "Next" at bounding box center [542, 370] width 33 height 21
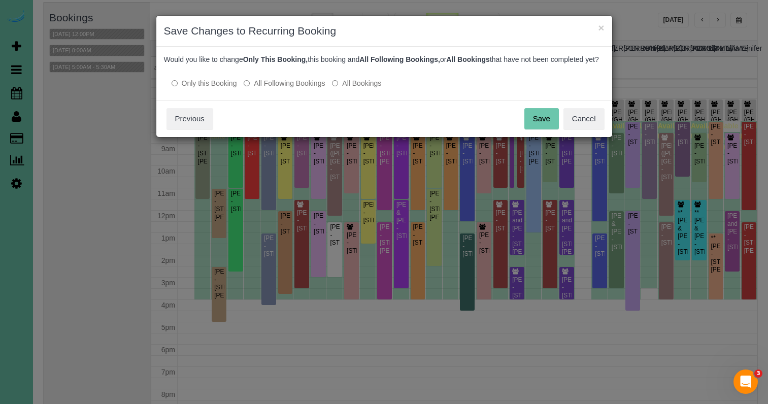
click at [533, 126] on button "Save" at bounding box center [541, 118] width 35 height 21
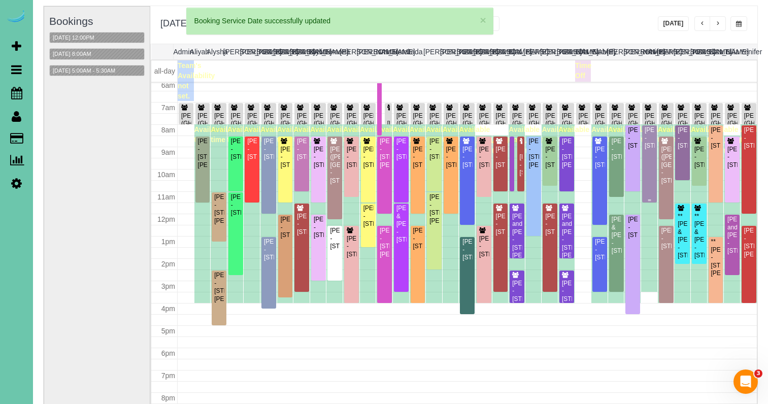
scroll to position [64, 0]
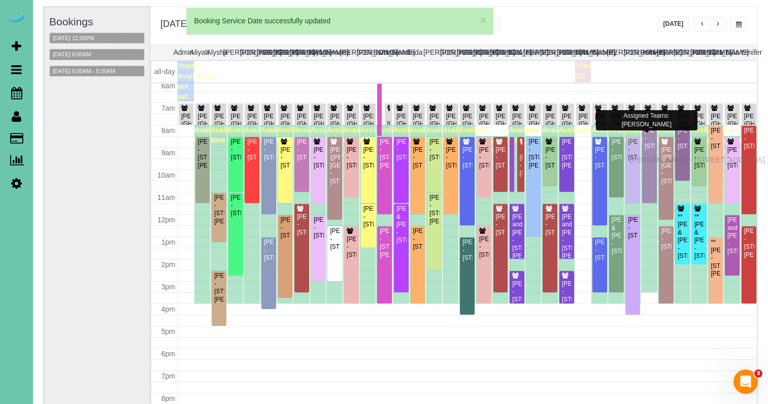
drag, startPoint x: 632, startPoint y: 151, endPoint x: 632, endPoint y: 158, distance: 7.6
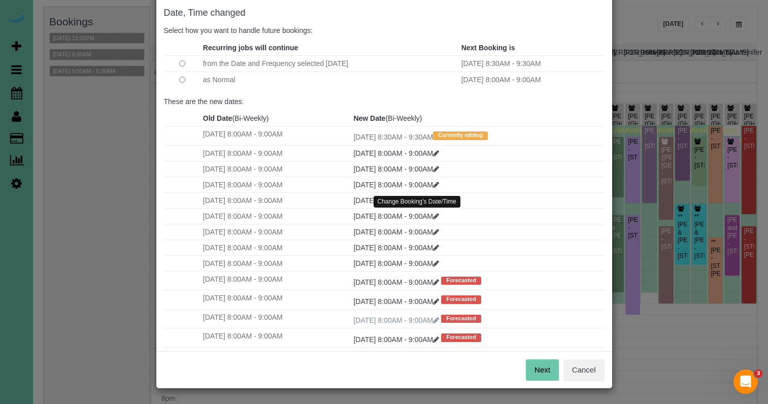
scroll to position [50, 0]
click at [542, 367] on button "Next" at bounding box center [542, 370] width 33 height 21
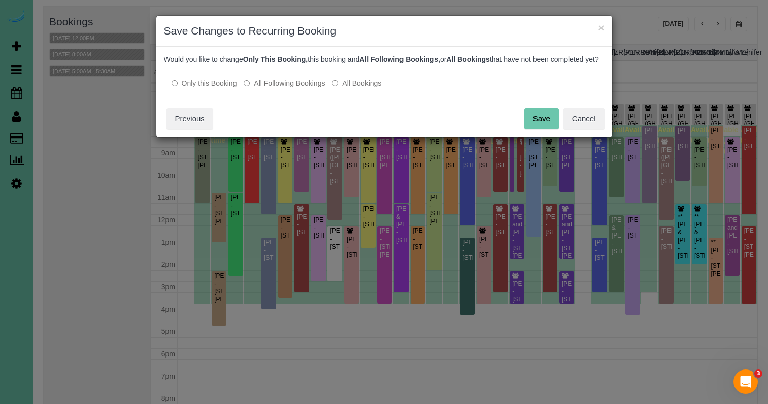
click at [547, 129] on button "Save" at bounding box center [541, 118] width 35 height 21
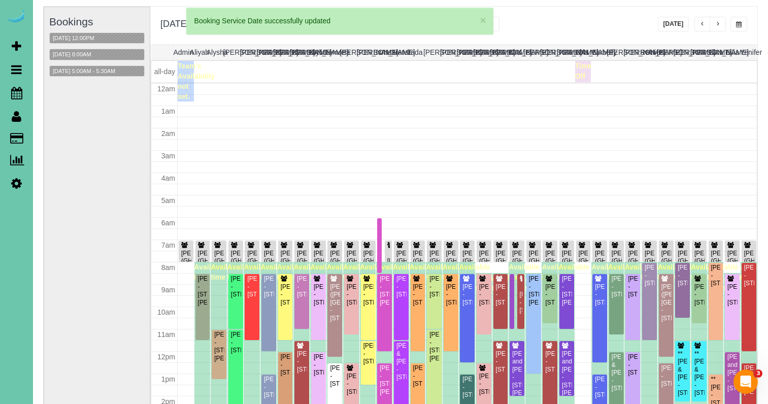
scroll to position [137, 0]
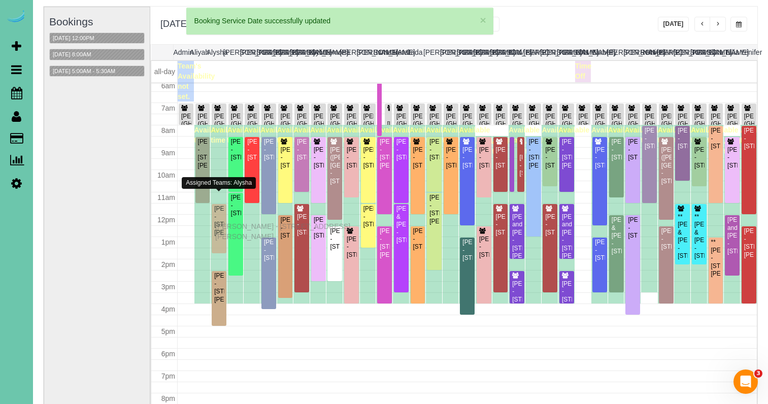
drag, startPoint x: 219, startPoint y: 211, endPoint x: 218, endPoint y: 225, distance: 13.7
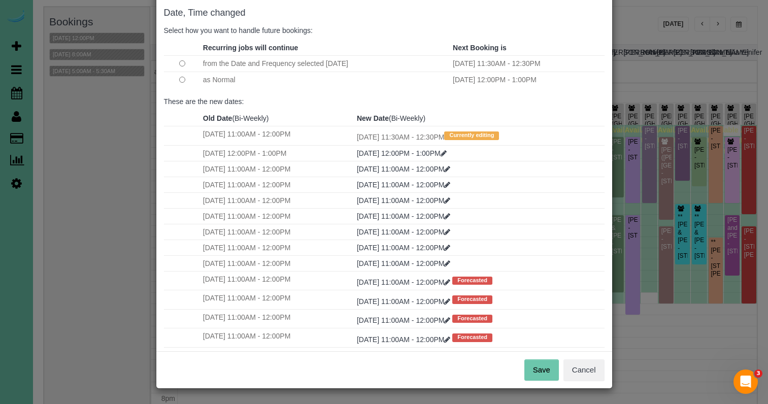
scroll to position [50, 0]
click at [539, 367] on button "Save" at bounding box center [541, 370] width 35 height 21
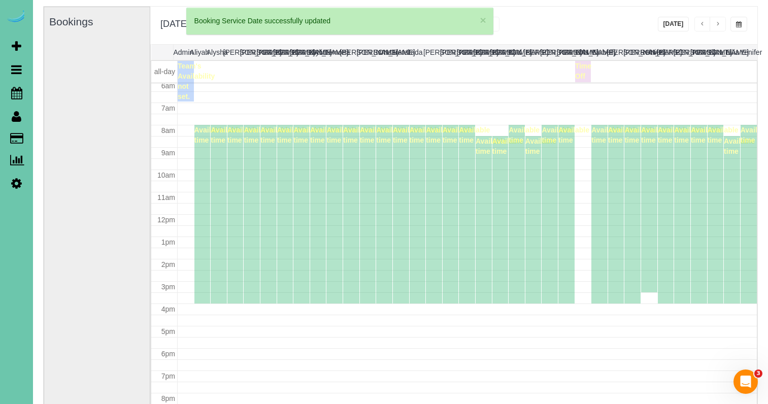
click at [497, 172] on div "Available time" at bounding box center [500, 219] width 16 height 167
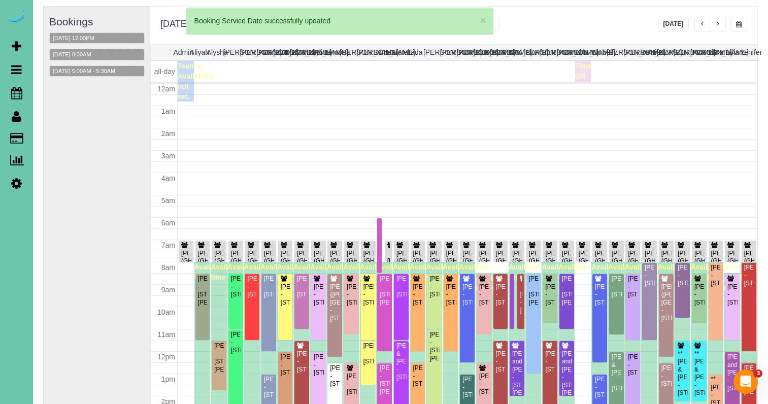
scroll to position [137, 0]
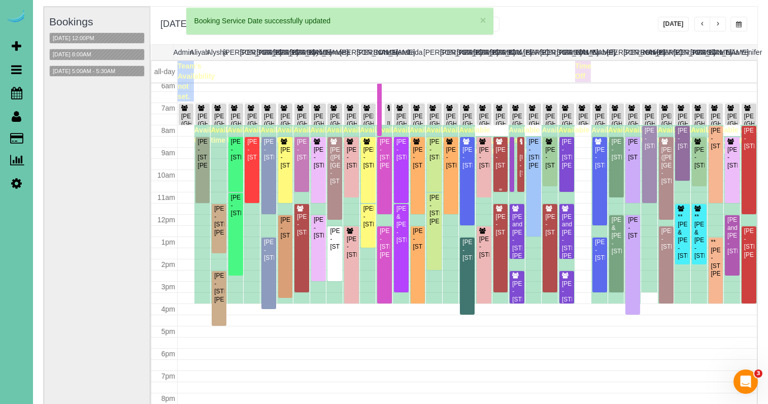
click at [499, 169] on div "Kate Woolmore - 19024 Redwood St, Omaha, NE 68136" at bounding box center [500, 157] width 11 height 23
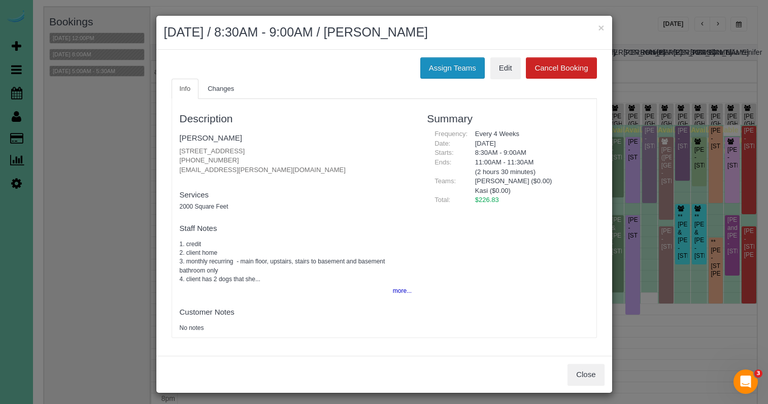
drag, startPoint x: 453, startPoint y: 61, endPoint x: 443, endPoint y: 62, distance: 10.7
click at [453, 61] on button "Assign Teams" at bounding box center [452, 67] width 64 height 21
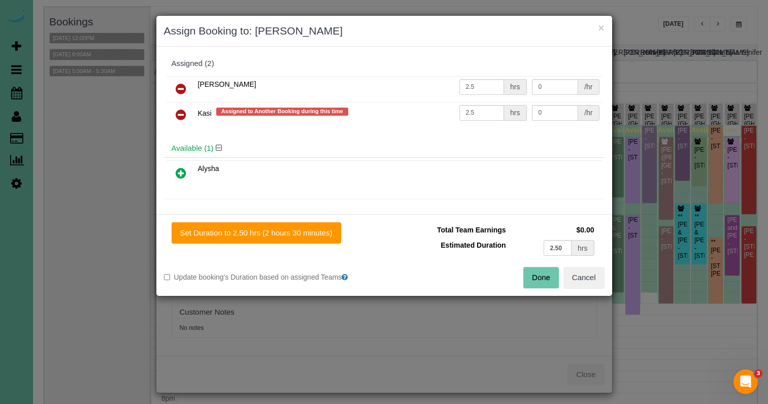
click at [180, 111] on icon at bounding box center [181, 115] width 11 height 12
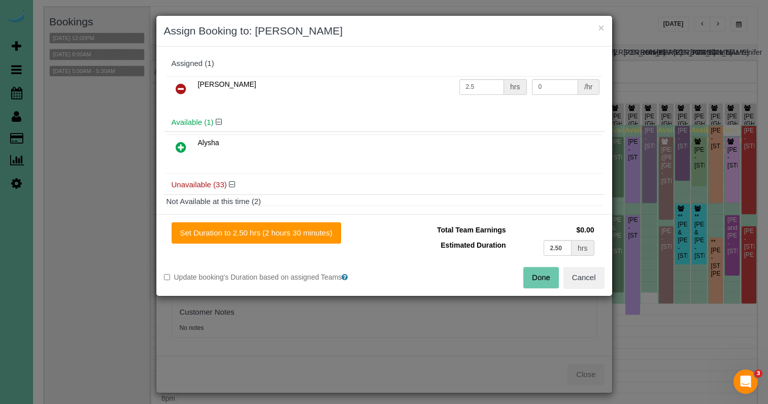
drag, startPoint x: 179, startPoint y: 146, endPoint x: 222, endPoint y: 182, distance: 56.6
click at [180, 147] on icon at bounding box center [181, 147] width 11 height 12
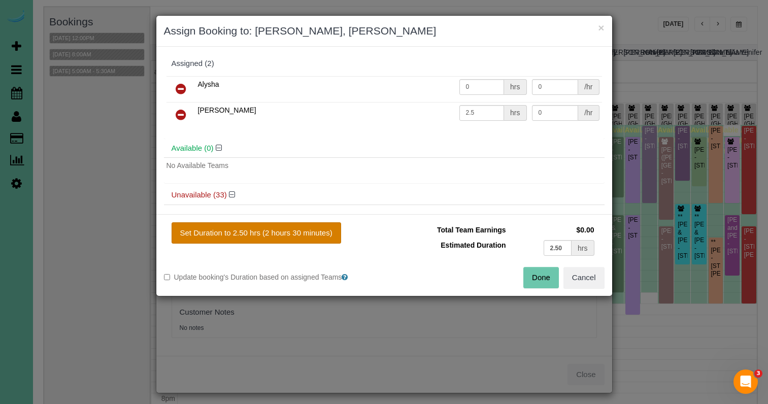
click at [302, 234] on button "Set Duration to 2.50 hrs (2 hours 30 minutes)" at bounding box center [257, 232] width 170 height 21
type input "2.50"
drag, startPoint x: 540, startPoint y: 277, endPoint x: 486, endPoint y: 246, distance: 61.4
click at [537, 276] on button "Done" at bounding box center [541, 277] width 36 height 21
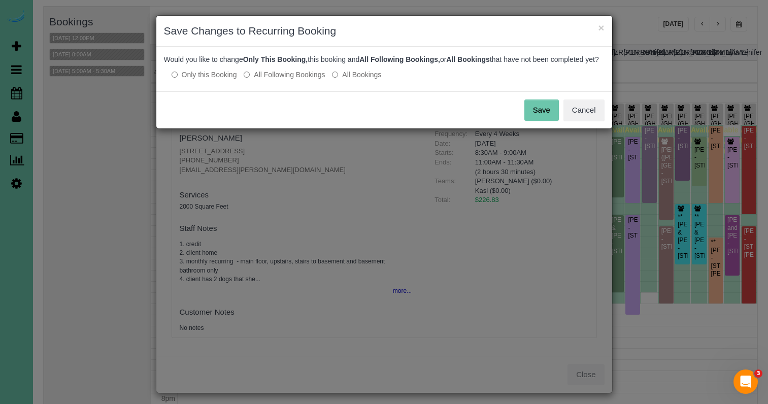
drag, startPoint x: 284, startPoint y: 86, endPoint x: 357, endPoint y: 91, distance: 73.3
click at [285, 80] on label "All Following Bookings" at bounding box center [284, 75] width 81 height 10
click at [546, 118] on button "Save" at bounding box center [541, 109] width 35 height 21
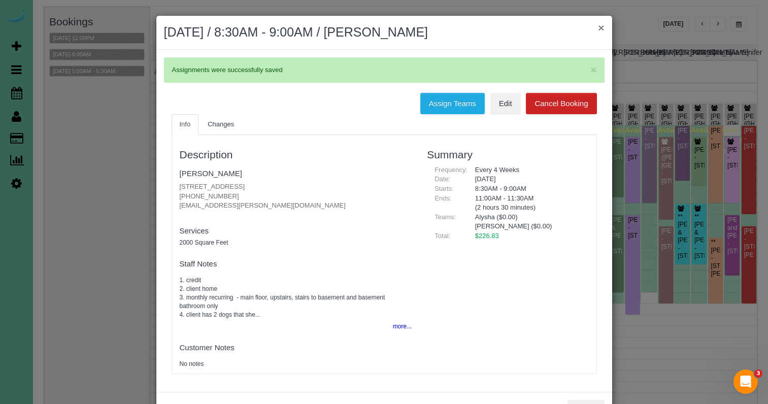
click at [601, 28] on button "×" at bounding box center [601, 27] width 6 height 11
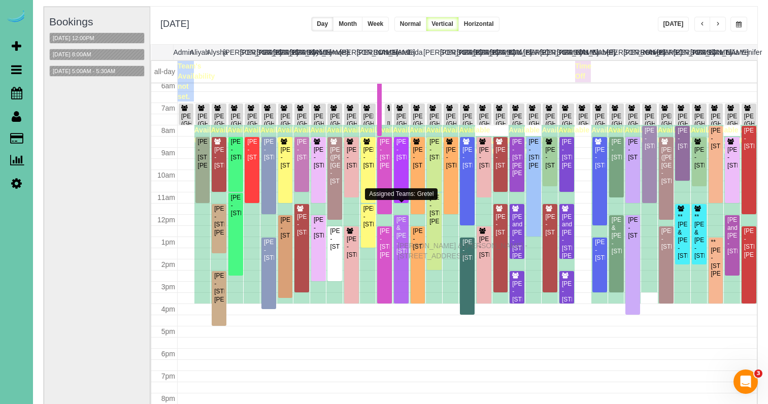
drag, startPoint x: 398, startPoint y: 238, endPoint x: 400, endPoint y: 244, distance: 6.8
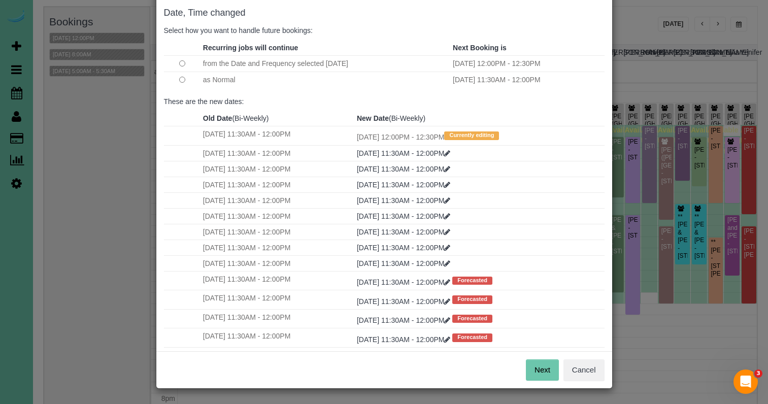
scroll to position [50, 0]
click at [542, 373] on button "Next" at bounding box center [542, 370] width 33 height 21
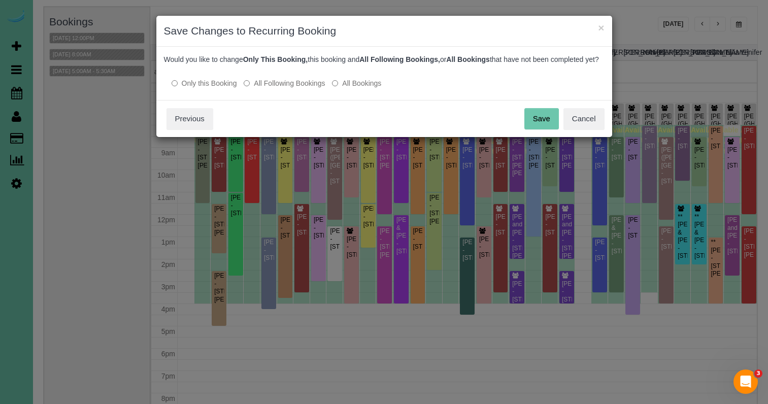
scroll to position [0, 0]
click at [539, 125] on button "Save" at bounding box center [541, 118] width 35 height 21
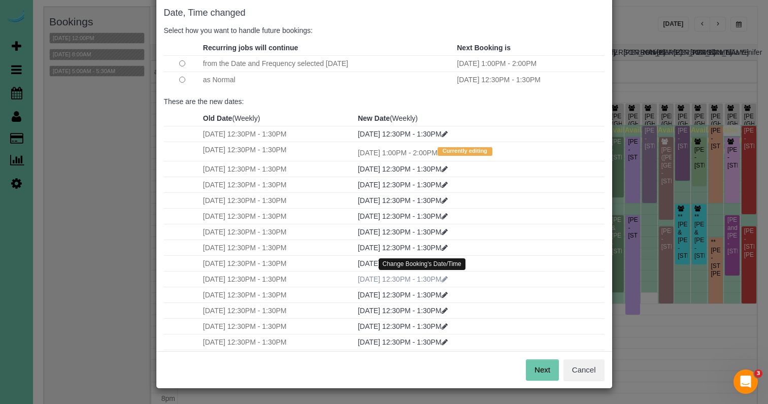
scroll to position [50, 0]
click at [535, 366] on button "Next" at bounding box center [542, 370] width 33 height 21
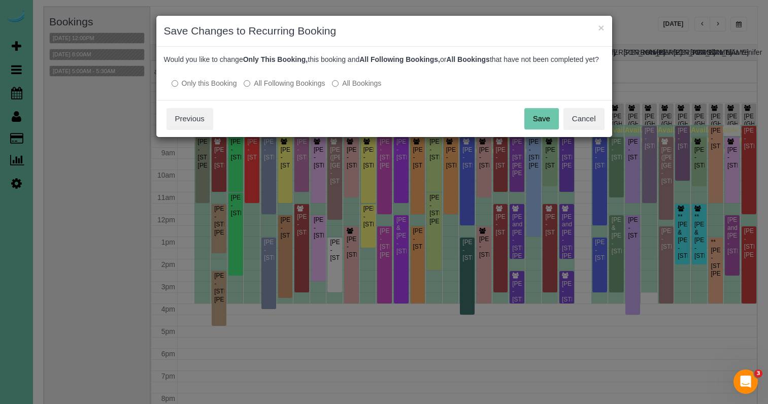
scroll to position [0, 0]
drag, startPoint x: 533, startPoint y: 126, endPoint x: 489, endPoint y: 131, distance: 44.4
click at [533, 126] on button "Save" at bounding box center [541, 118] width 35 height 21
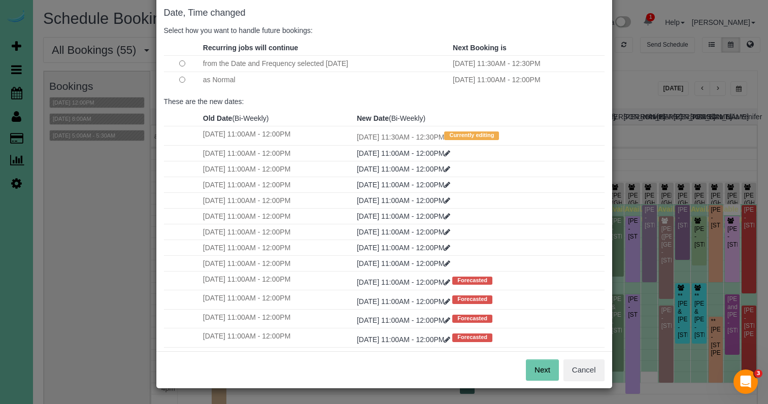
scroll to position [50, 0]
drag, startPoint x: 538, startPoint y: 368, endPoint x: 510, endPoint y: 315, distance: 60.2
click at [537, 367] on button "Next" at bounding box center [542, 370] width 33 height 21
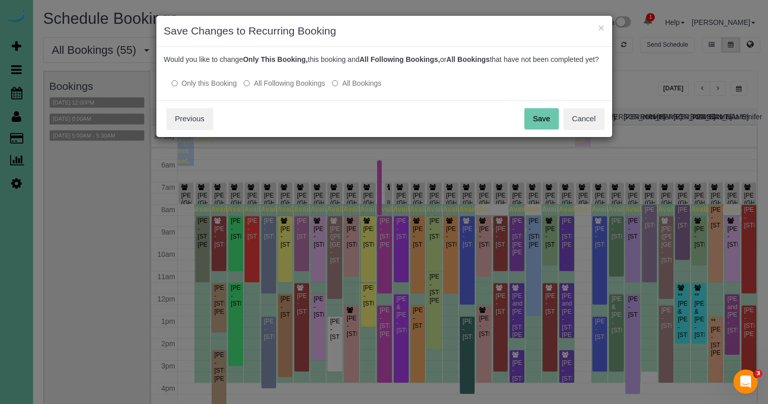
click at [540, 124] on button "Save" at bounding box center [541, 118] width 35 height 21
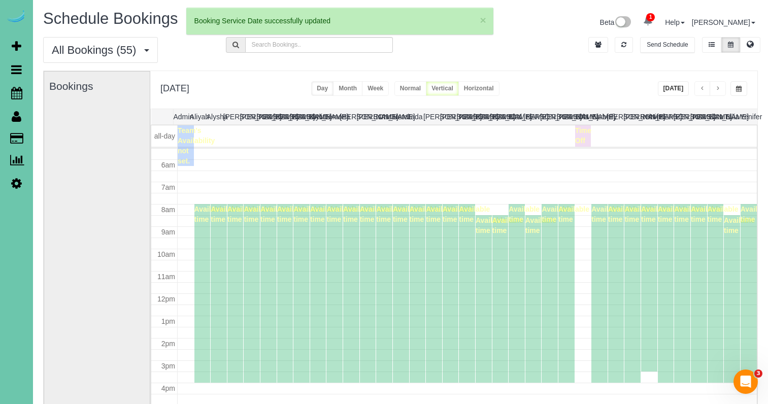
scroll to position [122, 0]
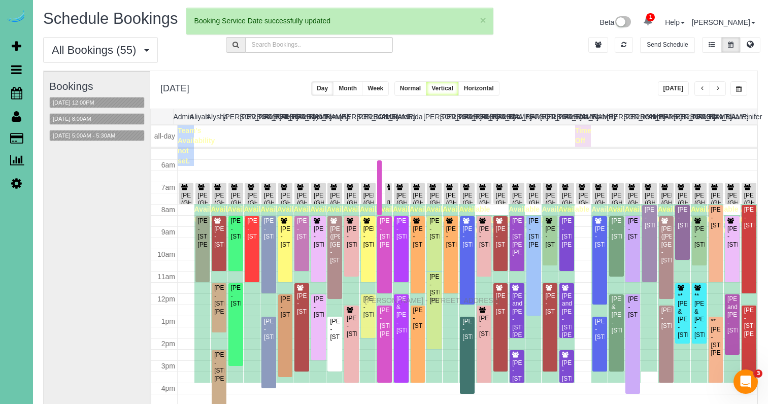
drag, startPoint x: 367, startPoint y: 293, endPoint x: 367, endPoint y: 299, distance: 6.1
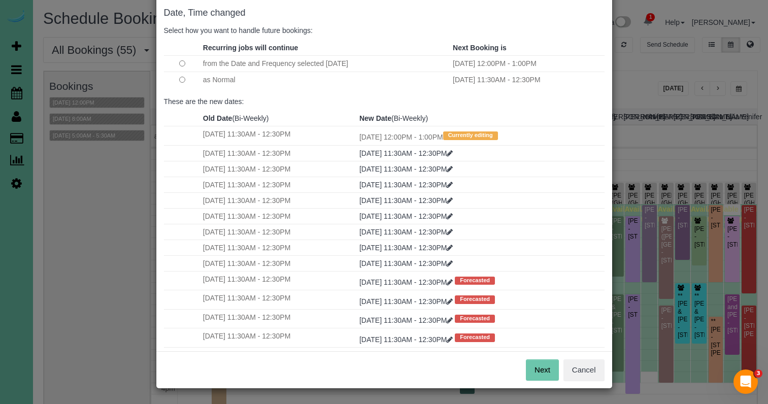
scroll to position [50, 0]
click at [534, 371] on button "Next" at bounding box center [542, 370] width 33 height 21
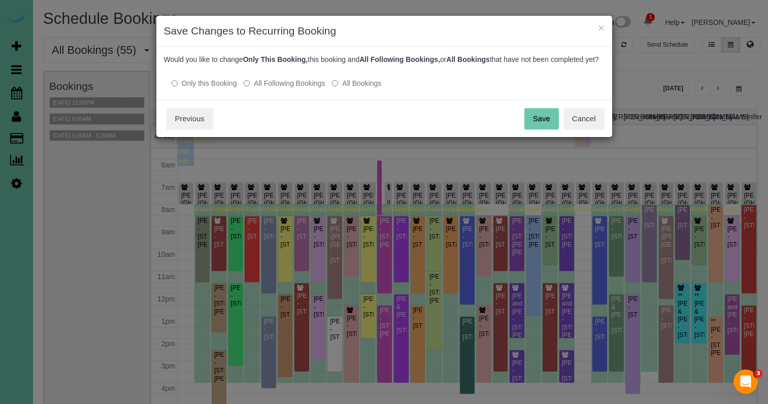
scroll to position [0, 0]
click at [535, 127] on button "Save" at bounding box center [541, 118] width 35 height 21
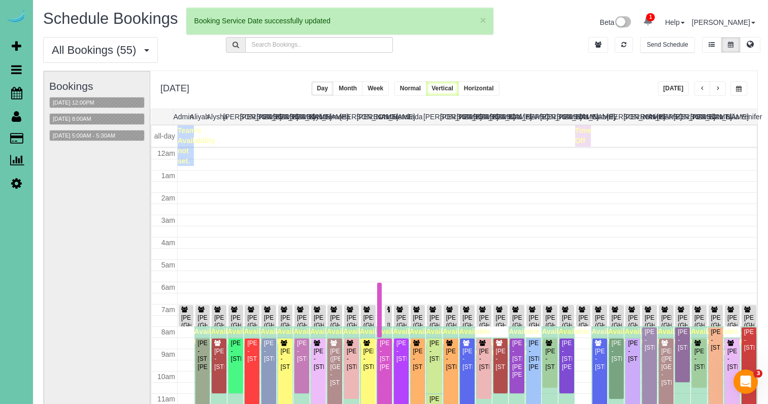
scroll to position [122, 0]
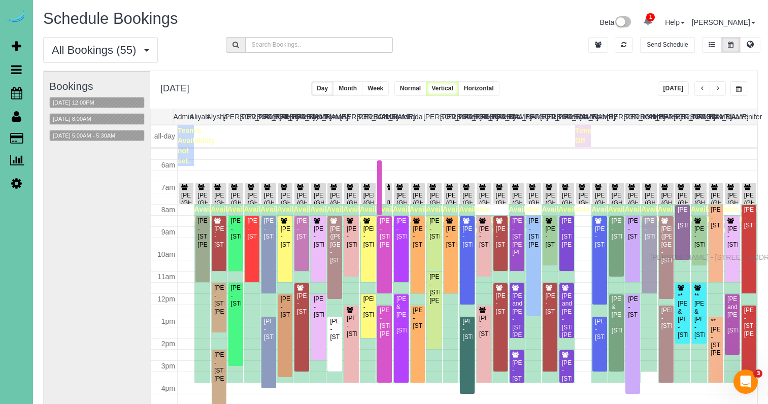
drag, startPoint x: 653, startPoint y: 250, endPoint x: 653, endPoint y: 256, distance: 5.6
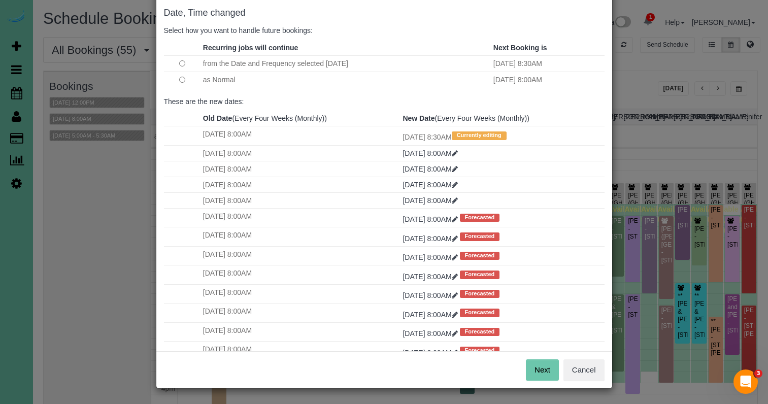
scroll to position [50, 0]
click at [553, 367] on button "Next" at bounding box center [542, 370] width 33 height 21
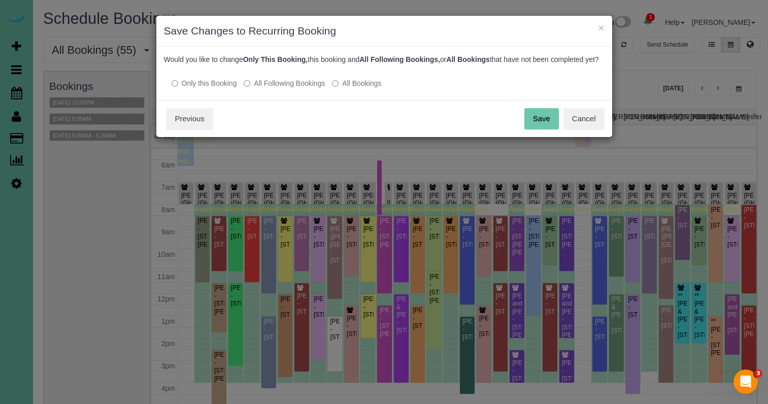
scroll to position [0, 0]
click at [531, 129] on button "Save" at bounding box center [541, 118] width 35 height 21
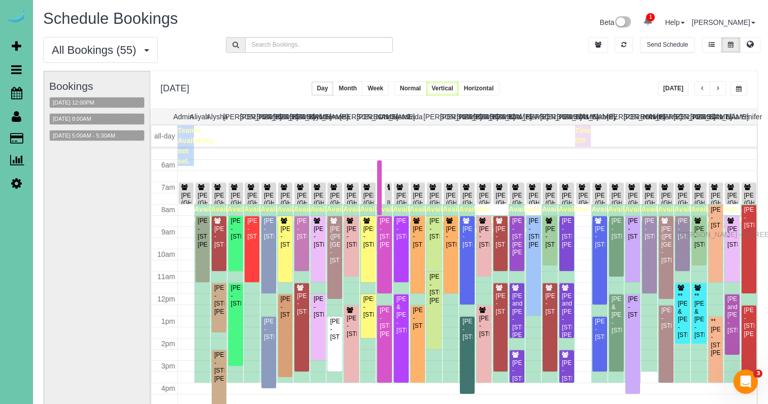
drag, startPoint x: 683, startPoint y: 223, endPoint x: 681, endPoint y: 234, distance: 10.8
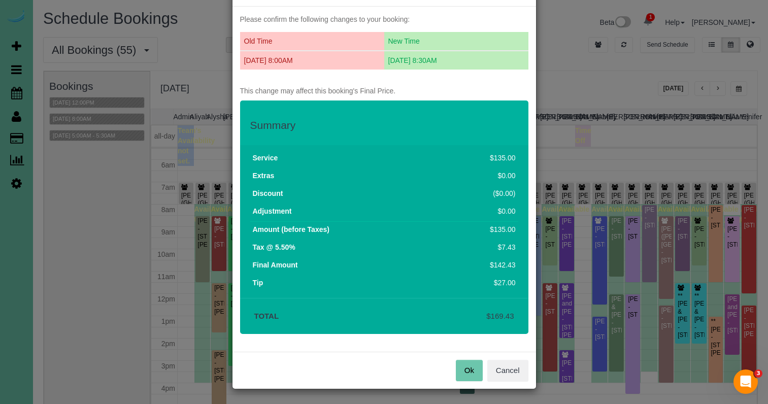
scroll to position [40, 0]
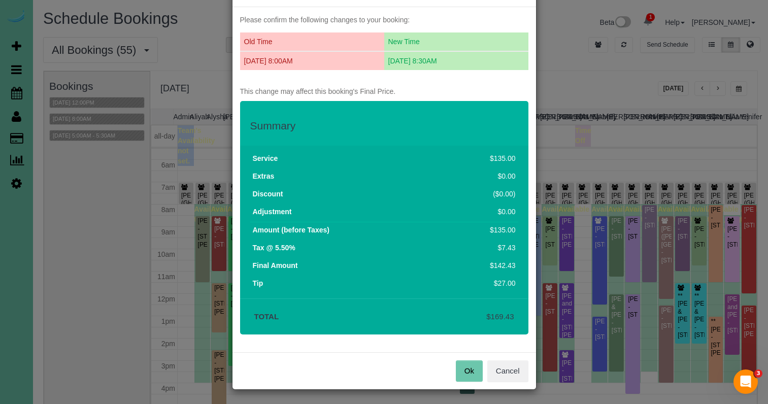
click at [467, 369] on button "Ok" at bounding box center [469, 370] width 27 height 21
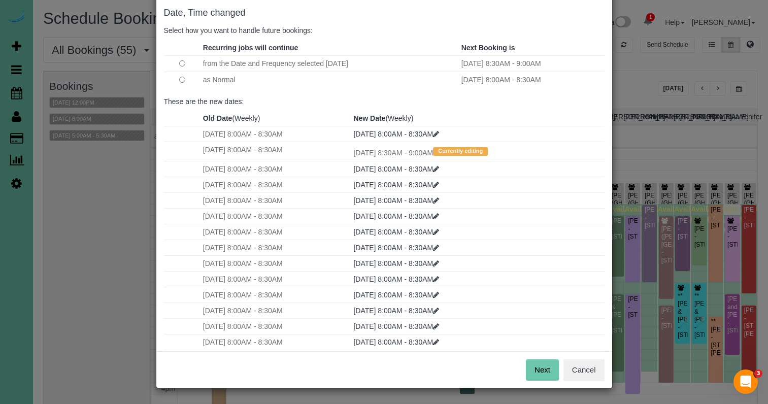
scroll to position [50, 0]
click at [534, 364] on button "Next" at bounding box center [542, 370] width 33 height 21
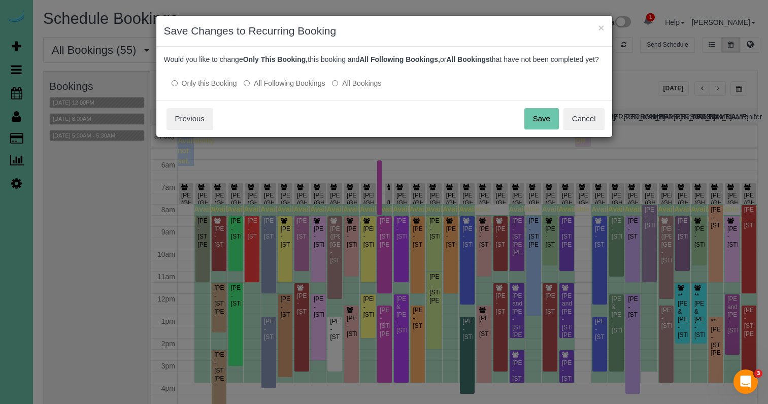
click at [534, 128] on button "Save" at bounding box center [541, 118] width 35 height 21
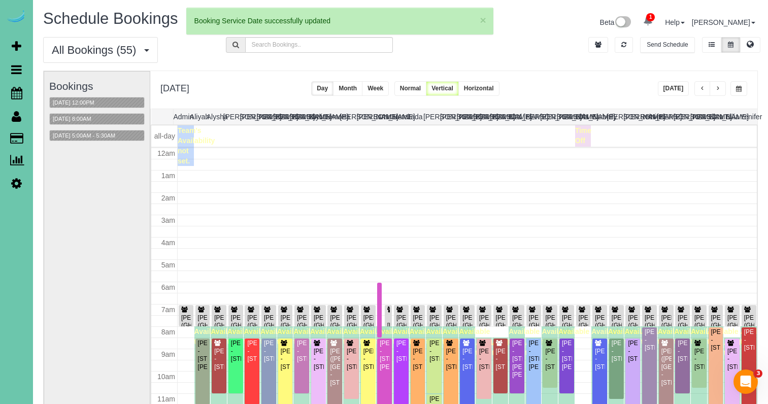
scroll to position [122, 0]
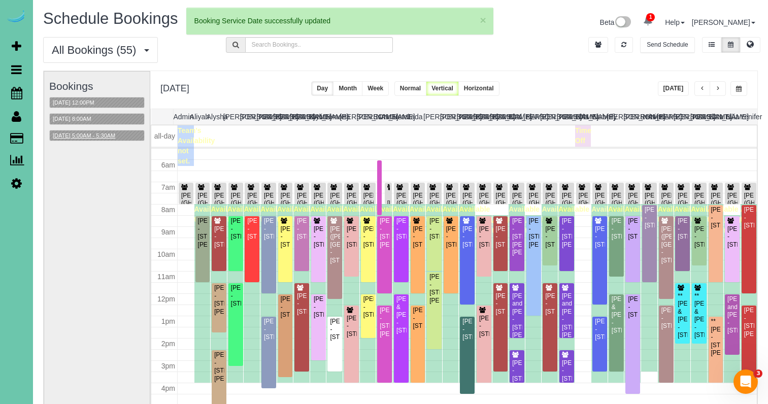
click at [97, 135] on button "09/10/2025 5:00AM - 5:30AM" at bounding box center [84, 135] width 69 height 11
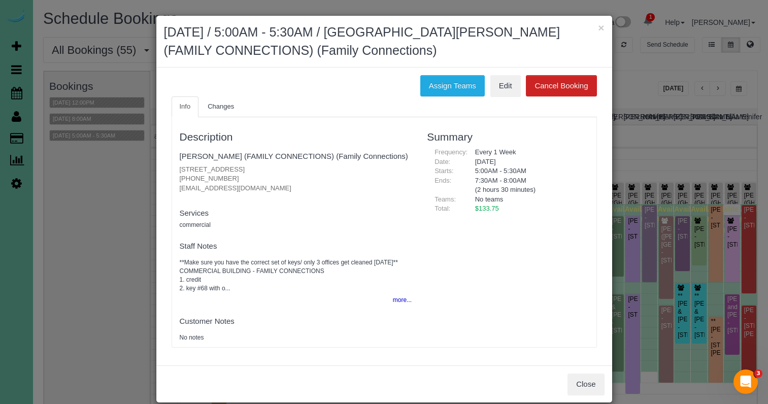
click at [588, 385] on button "Close" at bounding box center [585, 384] width 37 height 21
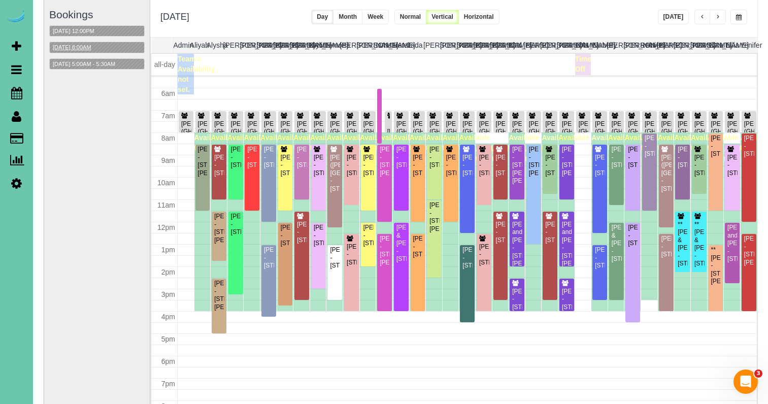
click at [86, 44] on button "09/10/2025 8:00AM" at bounding box center [72, 47] width 45 height 11
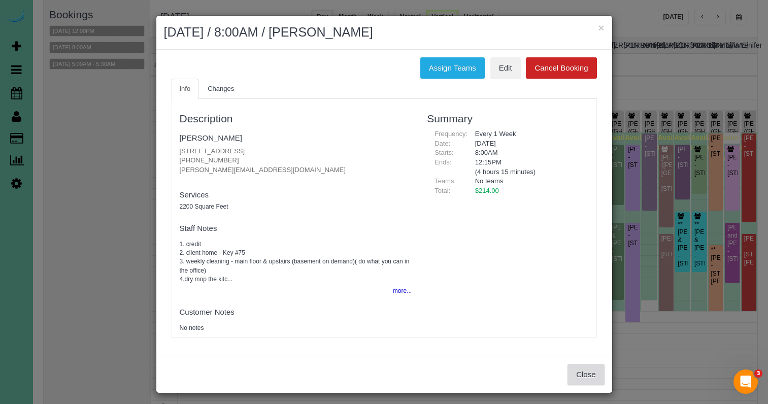
click at [567, 369] on button "Close" at bounding box center [585, 374] width 37 height 21
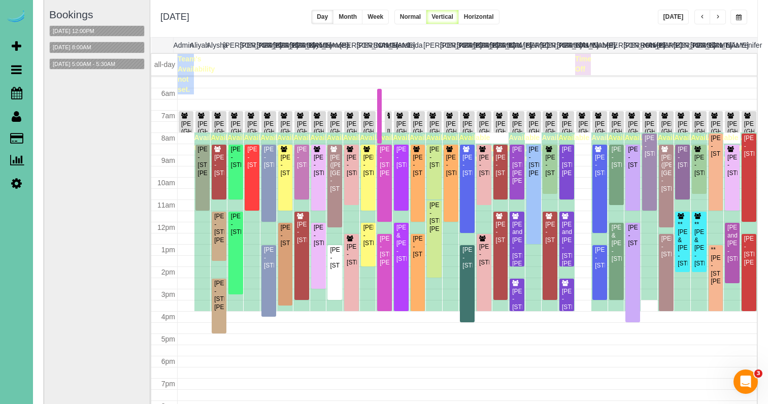
click at [577, 370] on div "× September 10, 2025 / 8:00AM / Laura Meyers Assign Teams Edit Cancel Booking I…" at bounding box center [384, 202] width 768 height 404
drag, startPoint x: 646, startPoint y: 171, endPoint x: 645, endPoint y: 182, distance: 11.2
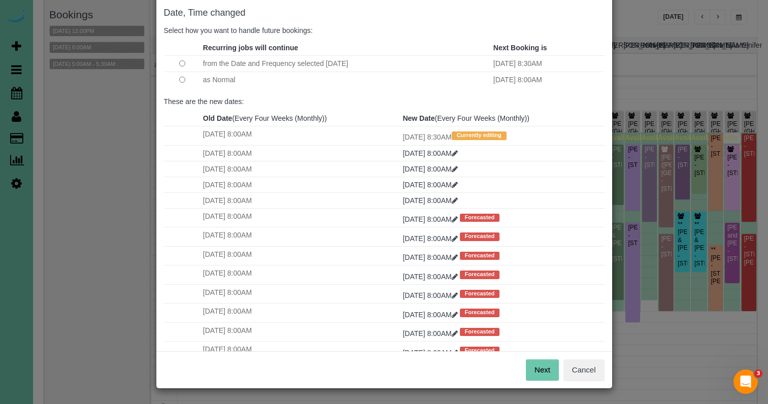
scroll to position [50, 0]
drag, startPoint x: 536, startPoint y: 369, endPoint x: 527, endPoint y: 360, distance: 12.9
click at [536, 369] on button "Next" at bounding box center [542, 370] width 33 height 21
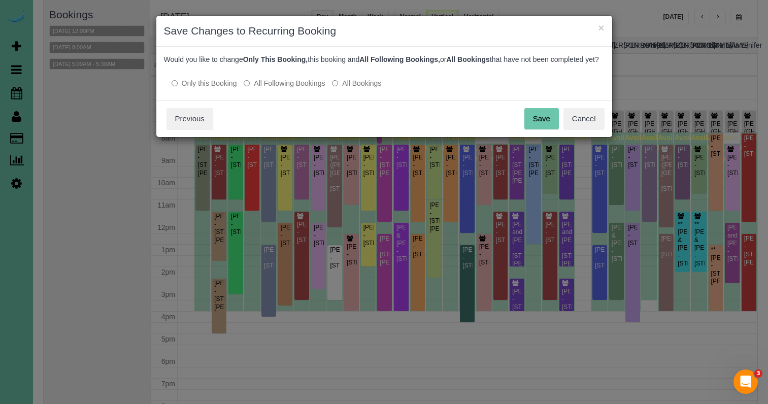
scroll to position [0, 0]
click at [539, 129] on button "Save" at bounding box center [541, 118] width 35 height 21
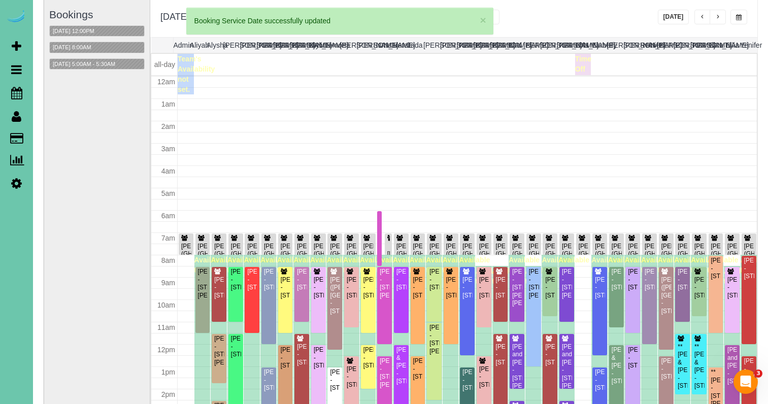
scroll to position [122, 0]
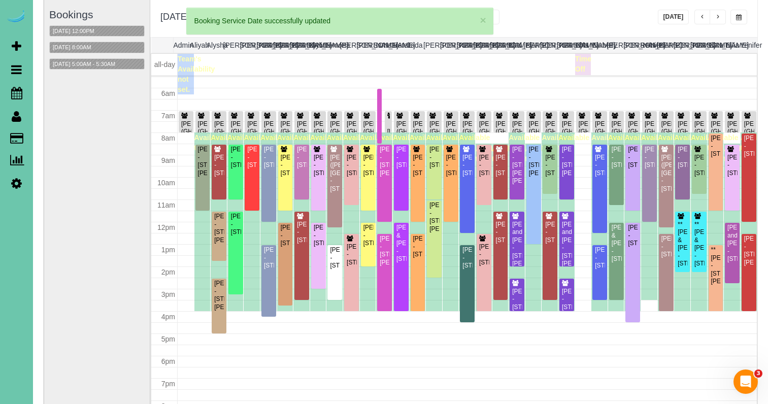
click at [719, 19] on span "button" at bounding box center [717, 17] width 5 height 6
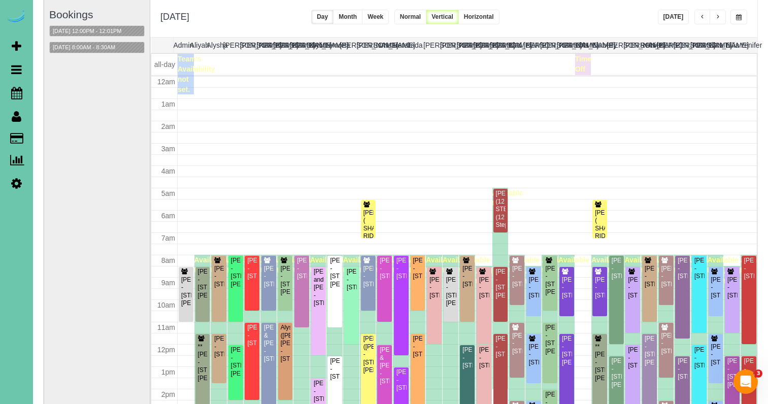
scroll to position [135, 0]
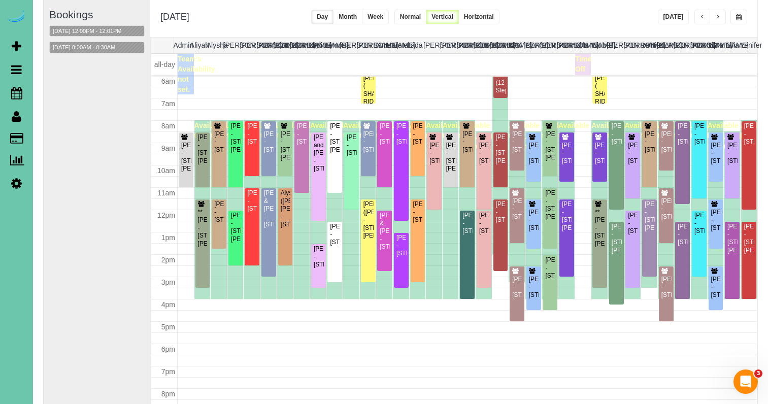
click at [719, 19] on span "button" at bounding box center [717, 17] width 5 height 6
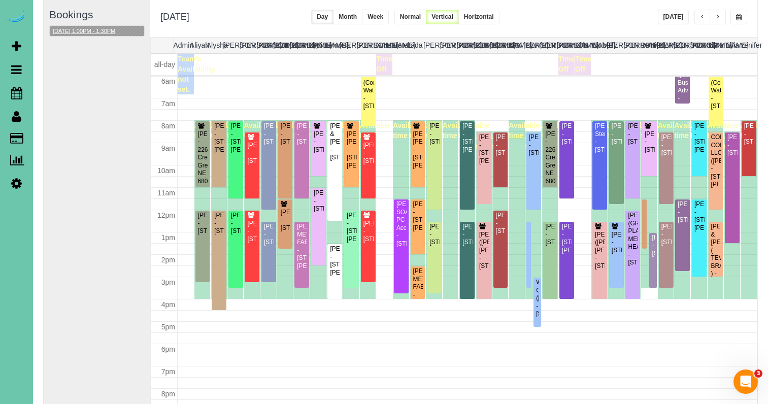
click at [87, 34] on button "09/12/2025 1:00PM - 1:30PM" at bounding box center [84, 31] width 69 height 11
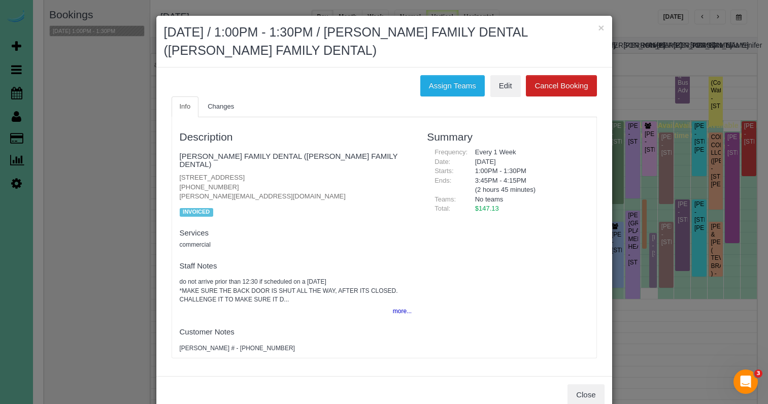
click at [453, 214] on div "Description MILLARD FAMILY DENTAL (MILLARD FAMILY DENTAL) 14133 Q Street, Omaha…" at bounding box center [384, 237] width 424 height 230
click at [580, 385] on button "Close" at bounding box center [585, 394] width 37 height 21
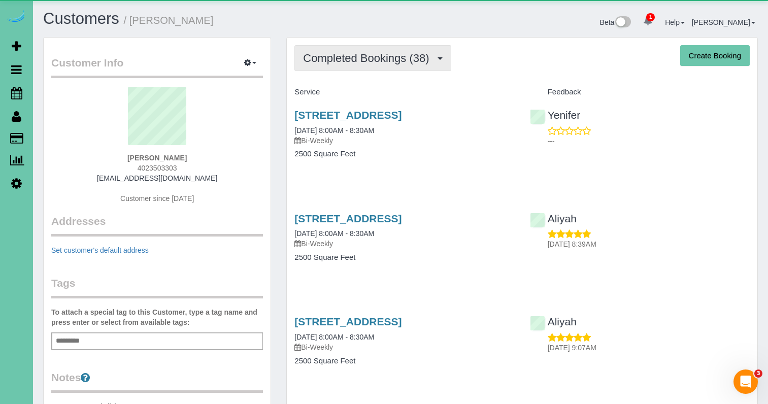
click at [317, 61] on span "Completed Bookings (38)" at bounding box center [368, 58] width 131 height 13
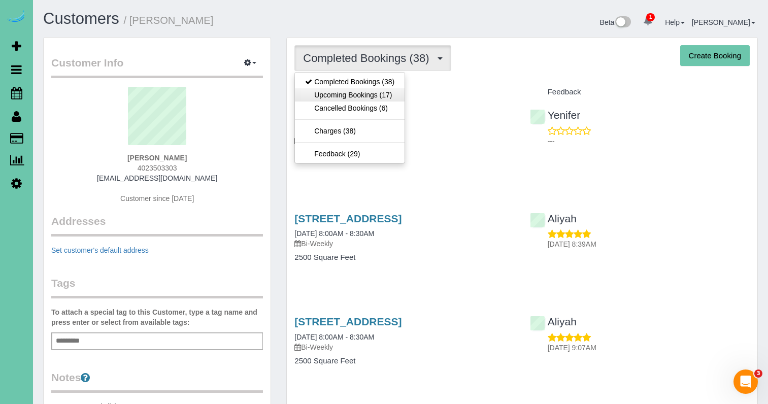
click at [312, 93] on link "Upcoming Bookings (17)" at bounding box center [350, 94] width 110 height 13
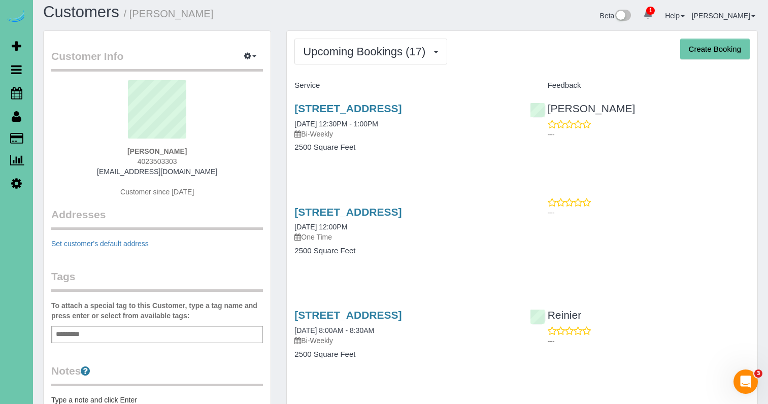
scroll to position [6, 0]
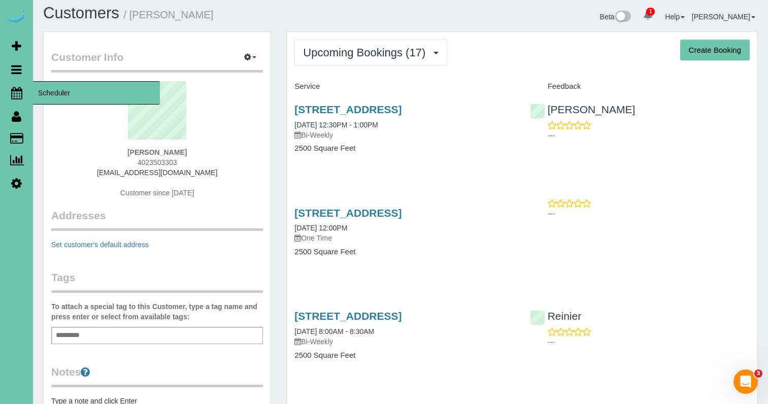
click at [19, 98] on icon at bounding box center [16, 93] width 11 height 12
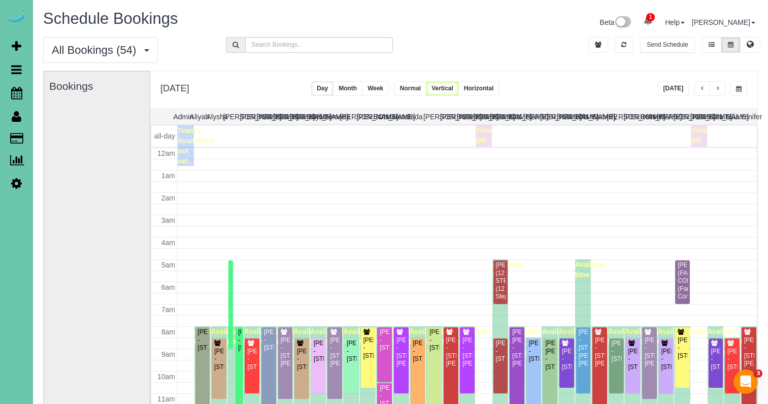
scroll to position [135, 0]
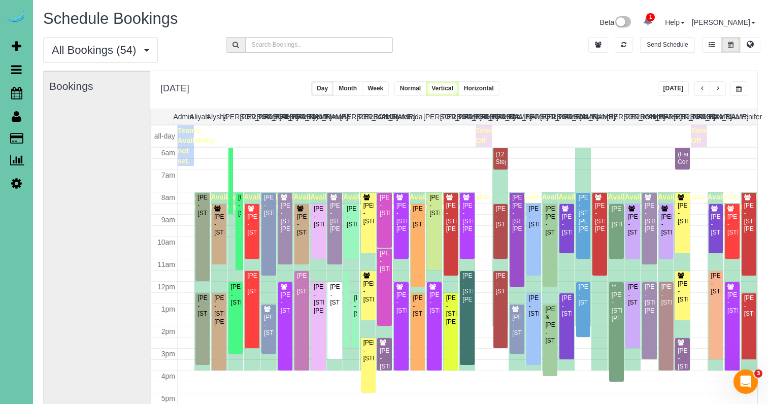
click at [735, 86] on button "button" at bounding box center [738, 88] width 17 height 15
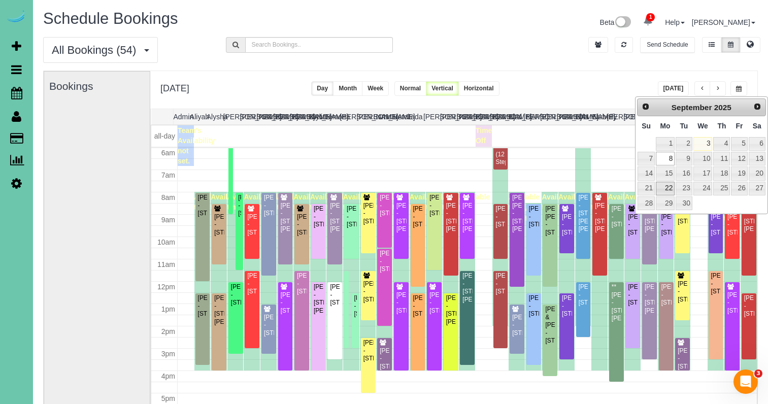
click at [666, 183] on link "22" at bounding box center [665, 189] width 19 height 14
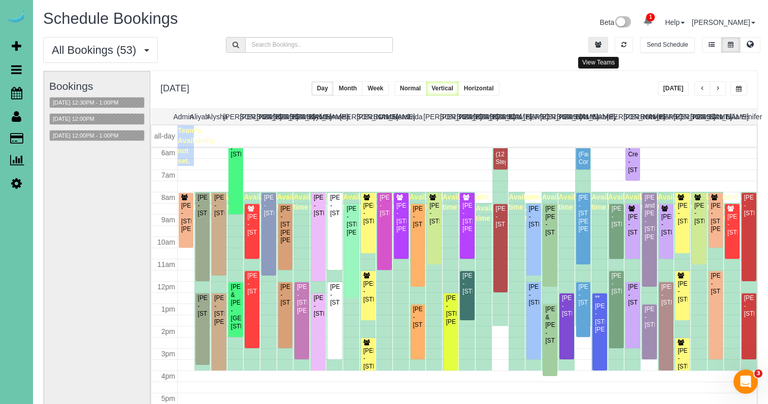
click at [600, 39] on button "button" at bounding box center [598, 45] width 20 height 16
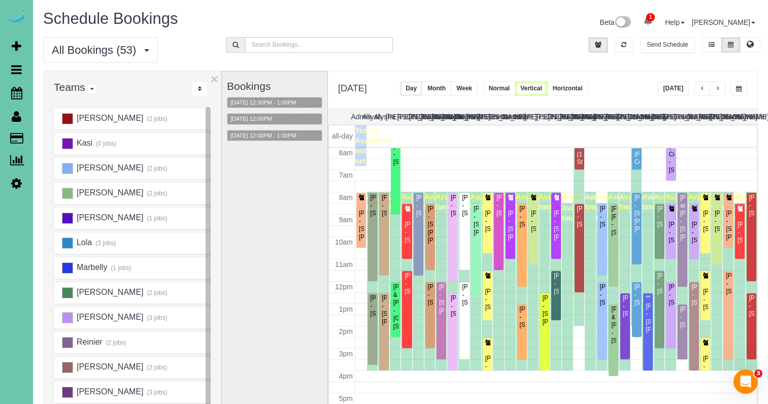
scroll to position [475, 0]
click at [62, 167] on ins at bounding box center [67, 168] width 11 height 11
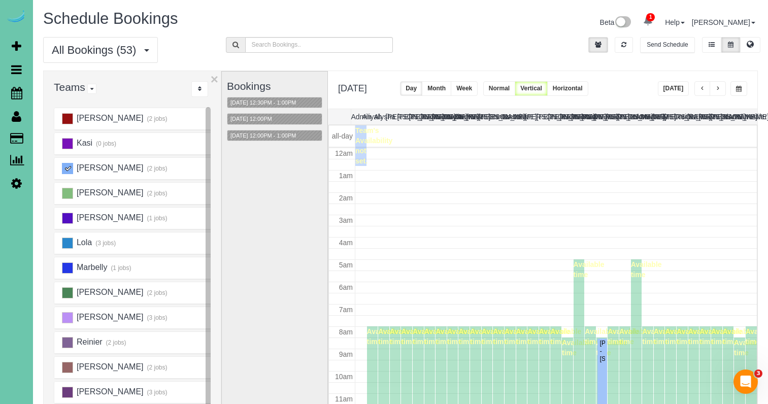
scroll to position [135, 0]
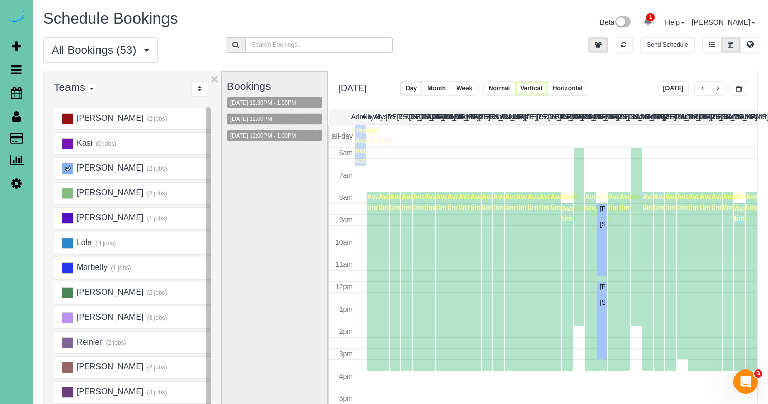
click at [699, 88] on button "button" at bounding box center [702, 88] width 16 height 15
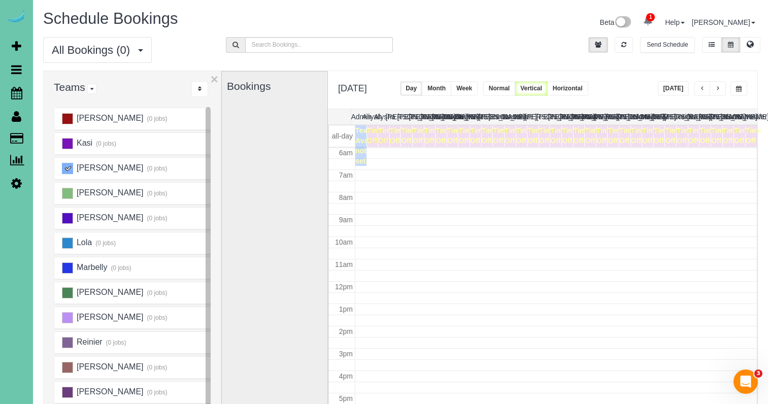
click at [699, 88] on button "button" at bounding box center [702, 88] width 16 height 15
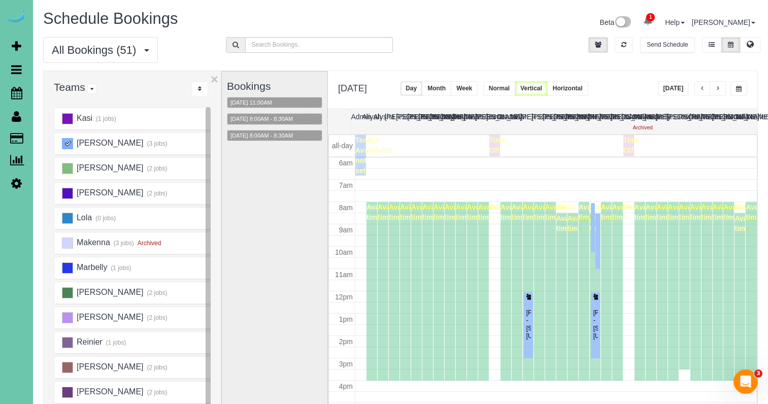
click at [699, 88] on button "button" at bounding box center [702, 88] width 16 height 15
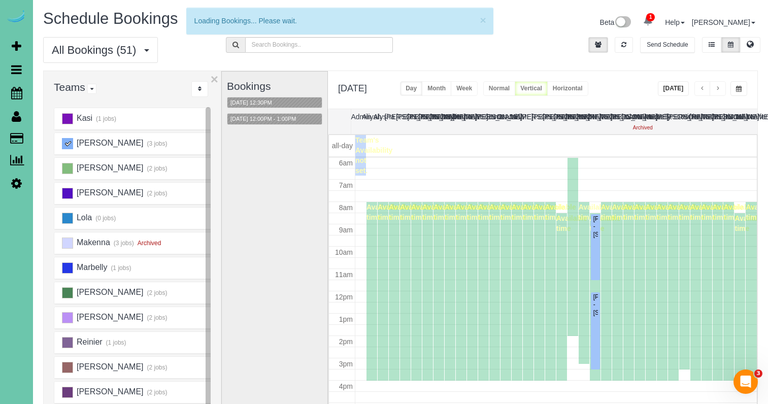
click at [699, 88] on button "button" at bounding box center [702, 88] width 16 height 15
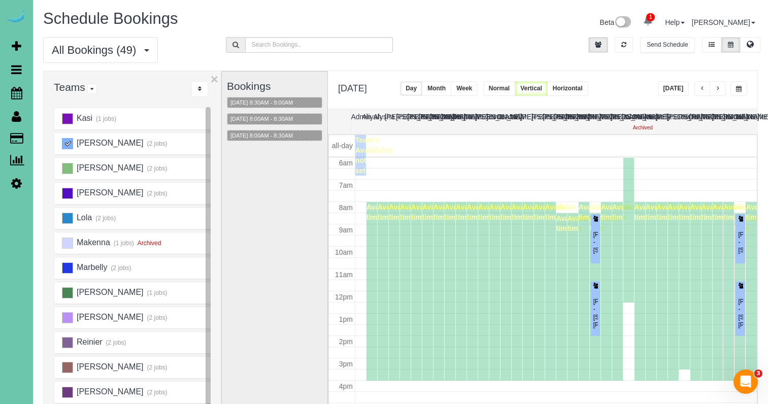
click at [699, 88] on button "button" at bounding box center [702, 88] width 16 height 15
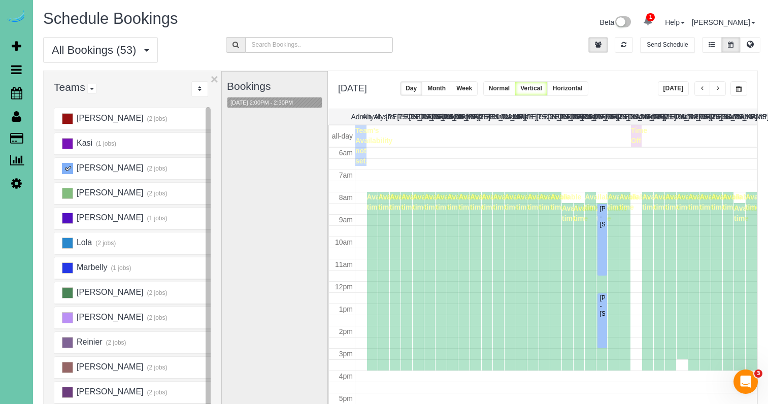
click at [699, 88] on button "button" at bounding box center [702, 88] width 16 height 15
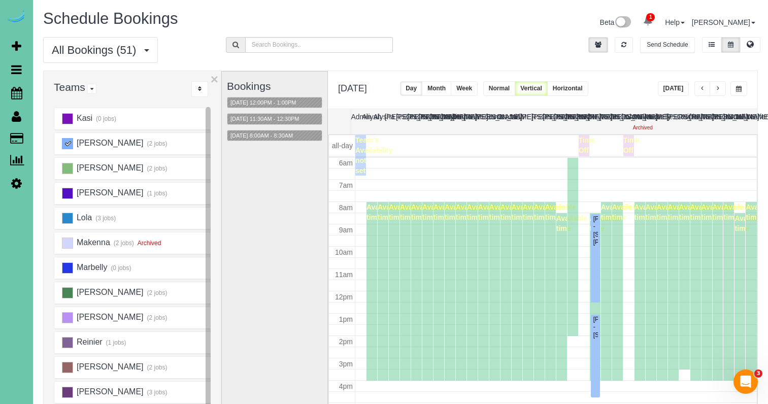
click at [739, 89] on span "button" at bounding box center [739, 89] width 6 height 6
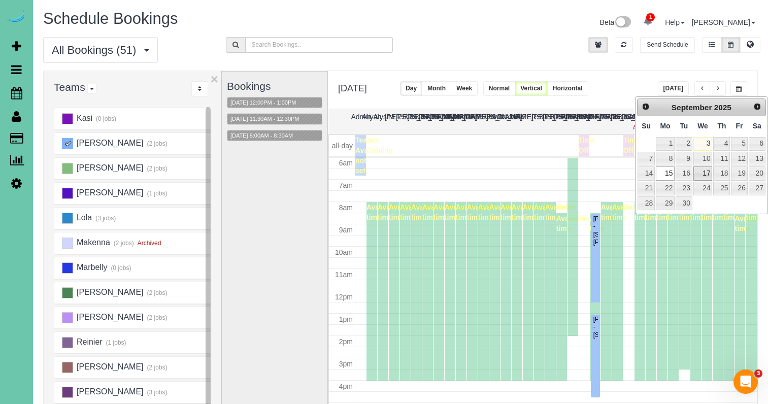
click at [707, 170] on link "17" at bounding box center [702, 173] width 19 height 14
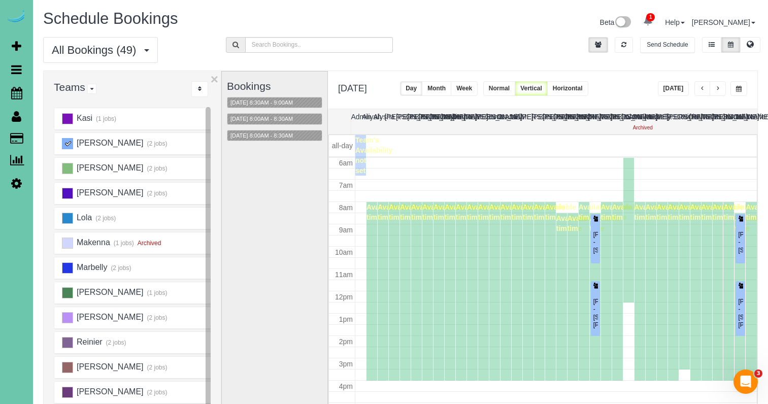
click at [65, 146] on ins at bounding box center [67, 143] width 11 height 11
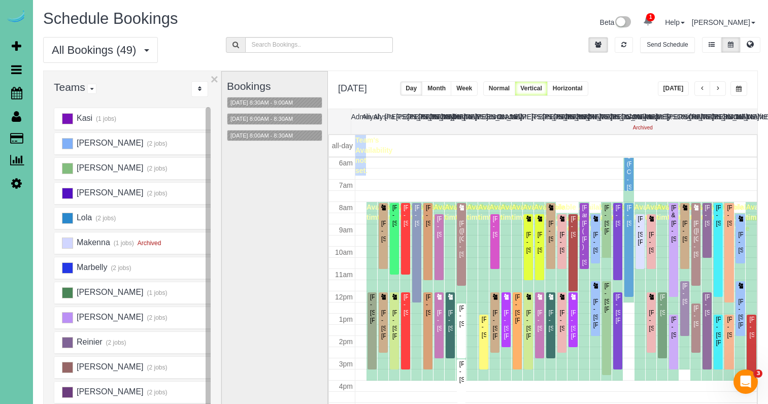
click at [737, 85] on button "button" at bounding box center [738, 88] width 17 height 15
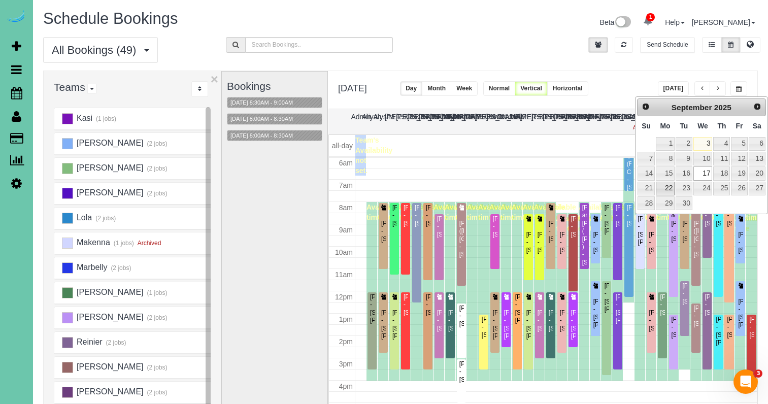
click at [664, 189] on link "22" at bounding box center [665, 189] width 19 height 14
type input "**********"
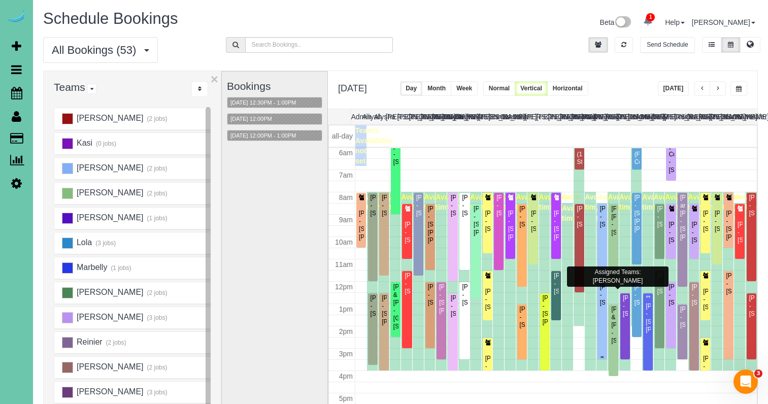
click at [599, 299] on div "Carola Grabowski - 2209 S 138th St, Omaha, NE 68144" at bounding box center [602, 294] width 6 height 23
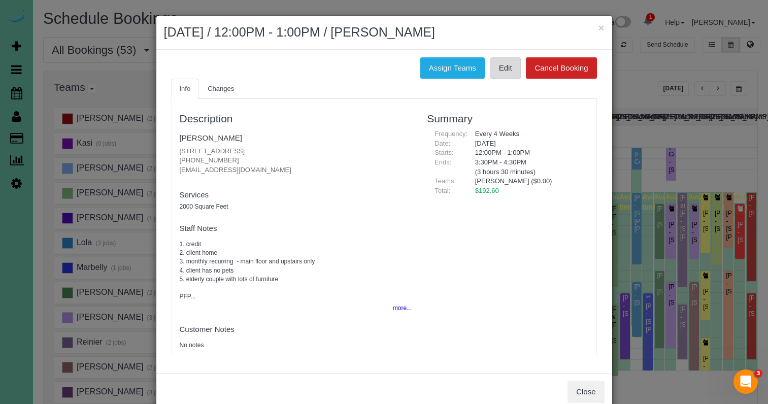
click at [500, 66] on link "Edit" at bounding box center [505, 67] width 30 height 21
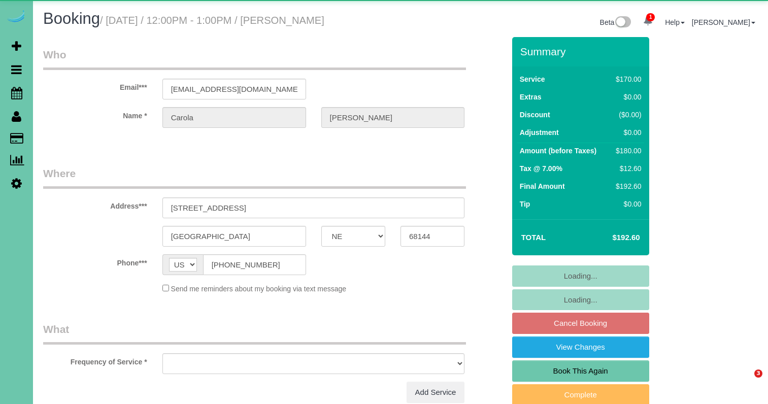
select select "NE"
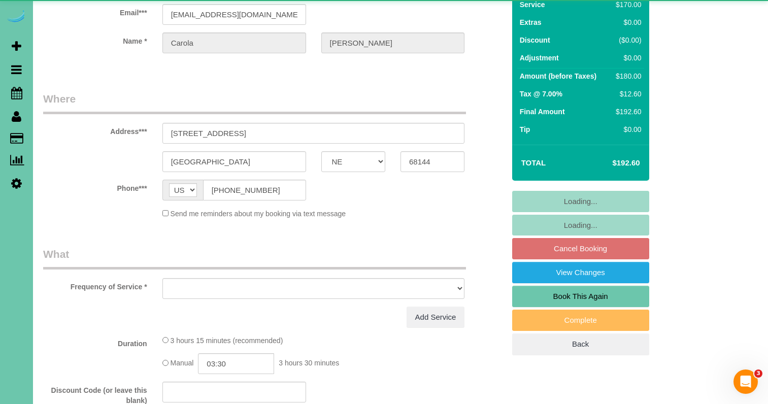
select select "object:910"
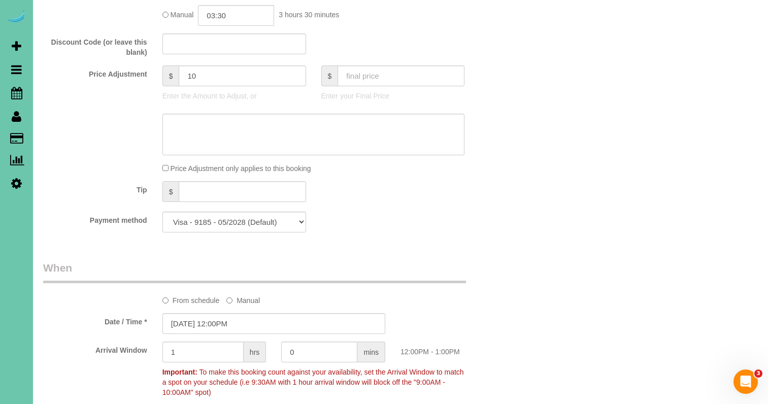
scroll to position [589, 0]
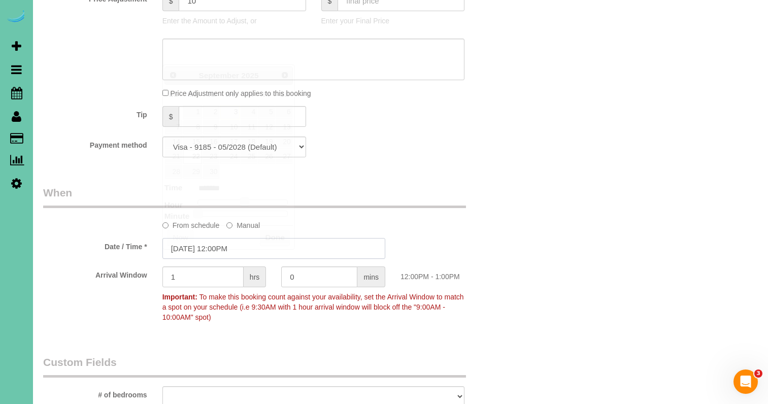
click at [203, 259] on input "[DATE] 12:00PM" at bounding box center [273, 248] width 223 height 21
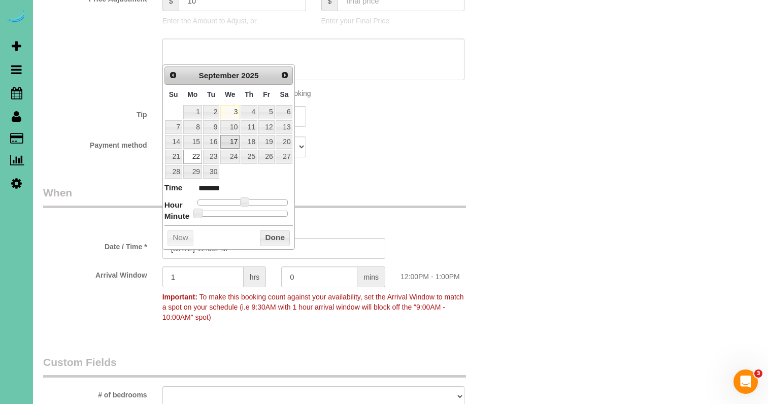
click at [232, 136] on link "17" at bounding box center [229, 142] width 19 height 14
type input "[DATE] 1:00PM"
type input "******"
type input "[DATE] 2:00PM"
type input "******"
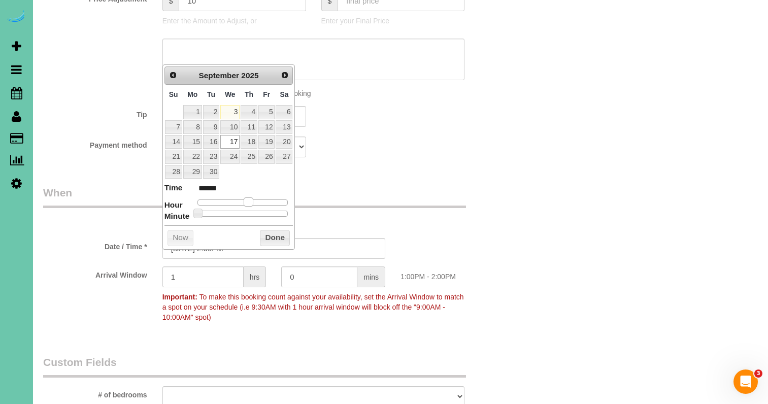
type input "[DATE] 3:00PM"
type input "******"
type input "[DATE] 2:00PM"
type input "******"
drag, startPoint x: 244, startPoint y: 199, endPoint x: 251, endPoint y: 199, distance: 7.6
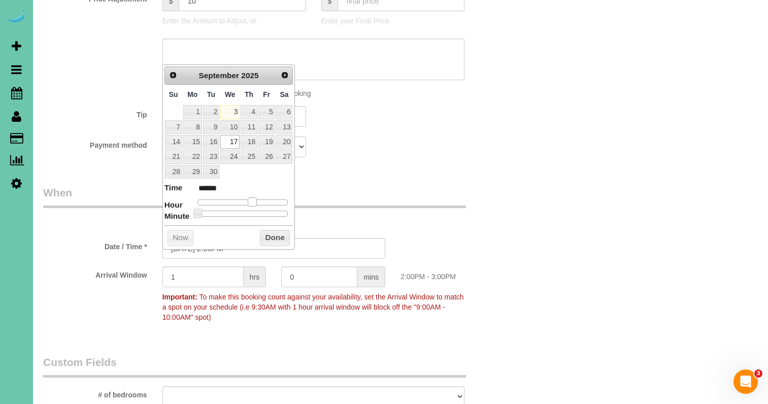
click at [252, 199] on span at bounding box center [252, 201] width 9 height 9
click at [221, 258] on input "[DATE] 2:00PM" at bounding box center [273, 248] width 223 height 21
type input "[DATE] 2:30PM"
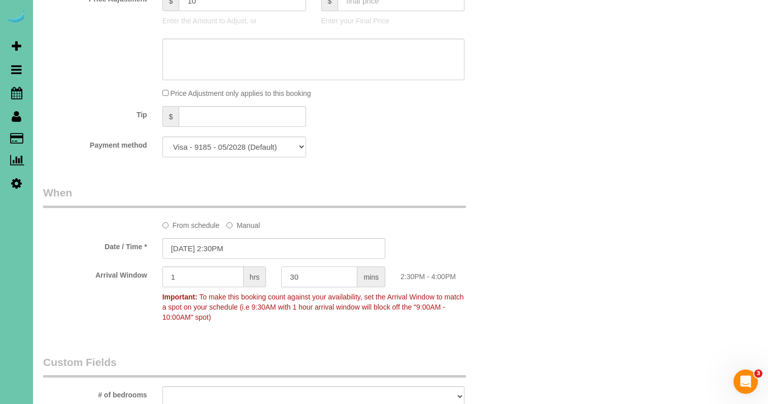
type input "30"
drag, startPoint x: 190, startPoint y: 287, endPoint x: 138, endPoint y: 280, distance: 52.3
click at [138, 280] on div "Arrival Window 1 hrs 30 mins 2:30PM - 4:00PM Important: To make this booking co…" at bounding box center [274, 296] width 477 height 60
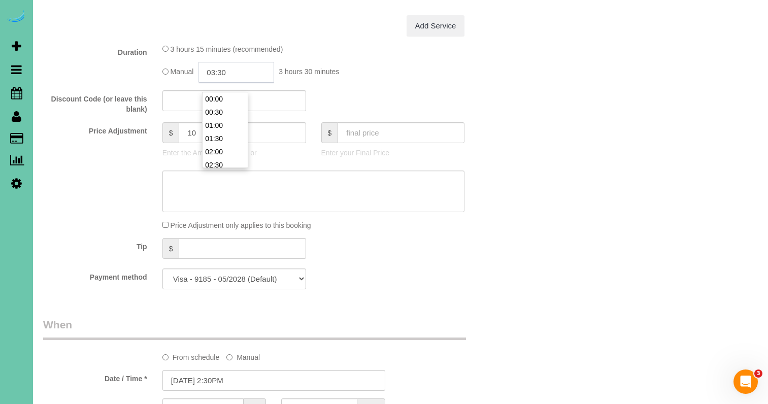
scroll to position [79, 0]
drag, startPoint x: 234, startPoint y: 83, endPoint x: 216, endPoint y: 83, distance: 18.3
click at [216, 83] on input "03:30" at bounding box center [236, 72] width 76 height 21
type input "01:45"
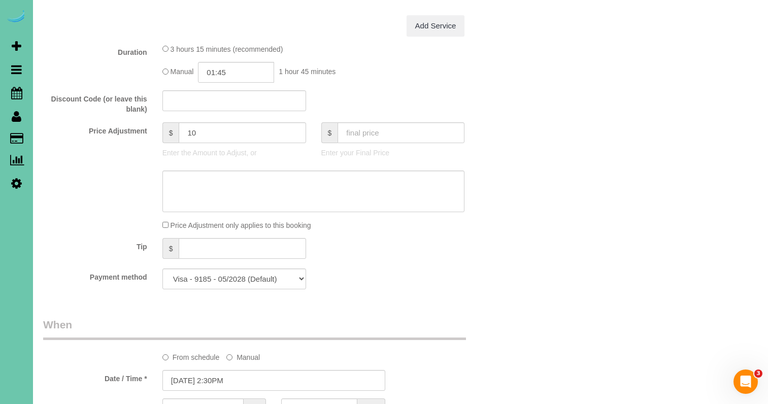
click at [407, 256] on div "Tip $" at bounding box center [274, 249] width 477 height 23
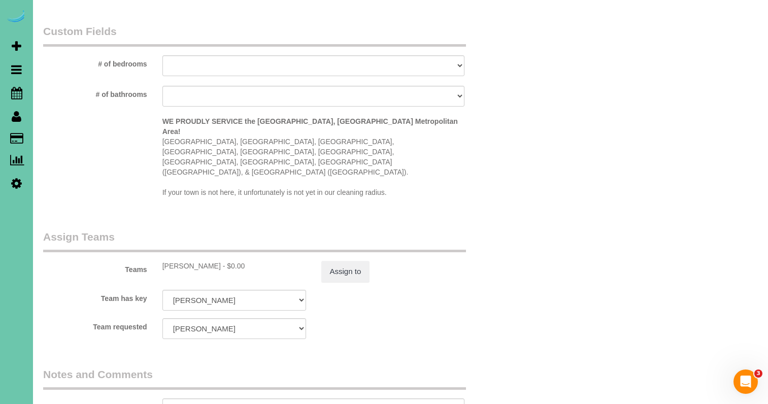
scroll to position [919, 0]
click at [369, 262] on button "Assign to" at bounding box center [345, 272] width 49 height 21
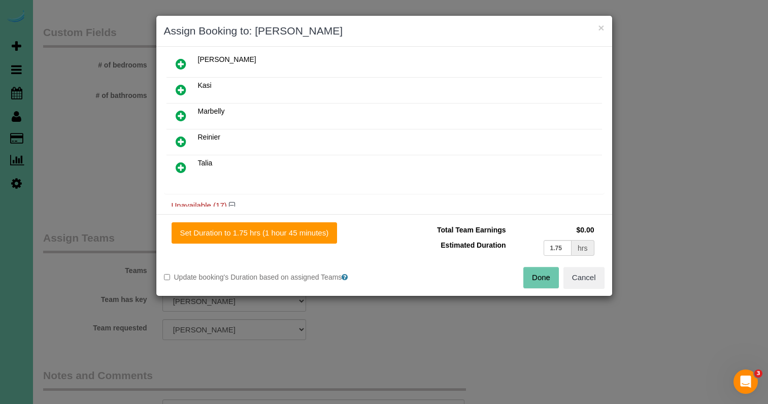
scroll to position [425, 0]
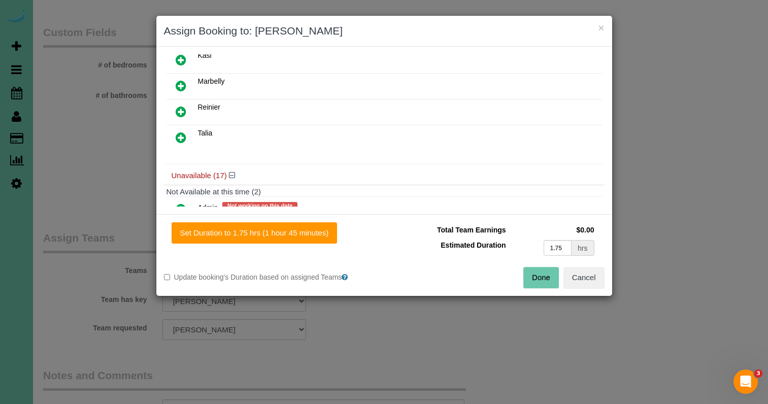
drag, startPoint x: 181, startPoint y: 138, endPoint x: 187, endPoint y: 146, distance: 9.9
click at [183, 139] on icon at bounding box center [181, 137] width 11 height 12
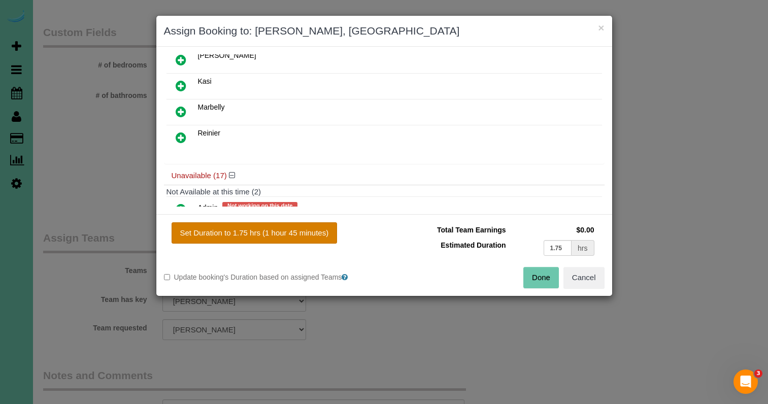
click at [250, 235] on button "Set Duration to 1.75 hrs (1 hour 45 minutes)" at bounding box center [255, 232] width 166 height 21
type input "1.75"
click at [531, 276] on button "Done" at bounding box center [541, 277] width 36 height 21
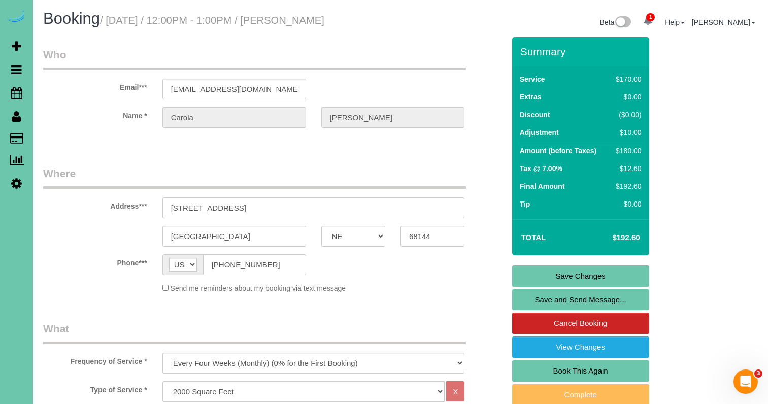
scroll to position [0, 0]
drag, startPoint x: 255, startPoint y: 276, endPoint x: 202, endPoint y: 273, distance: 52.9
click at [537, 284] on link "Save Changes" at bounding box center [580, 275] width 137 height 21
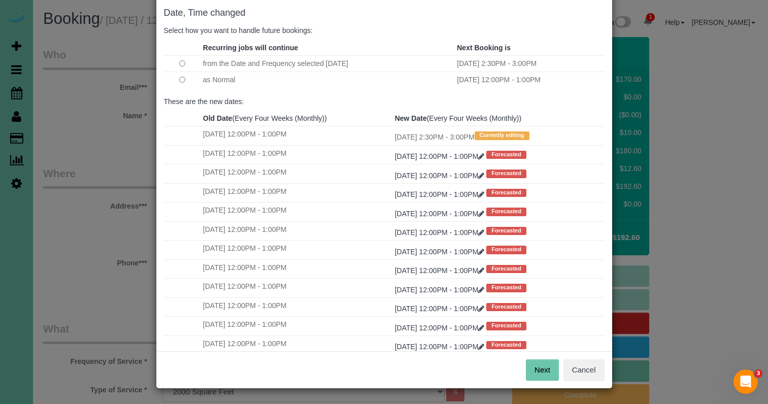
scroll to position [50, 0]
drag, startPoint x: 532, startPoint y: 366, endPoint x: 523, endPoint y: 347, distance: 20.7
click at [532, 366] on button "Next" at bounding box center [542, 370] width 33 height 21
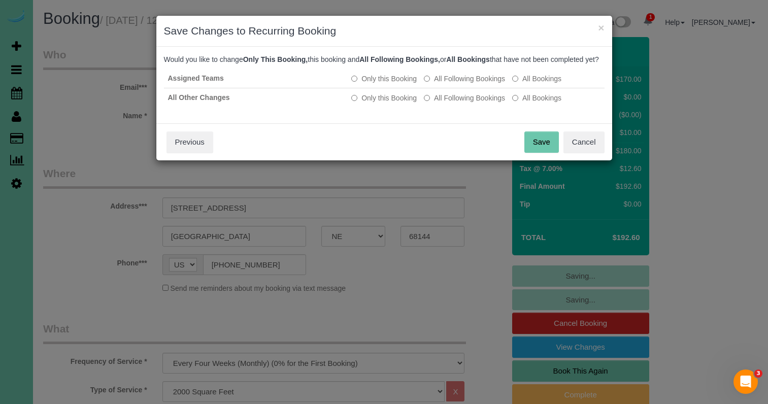
click at [539, 153] on button "Save" at bounding box center [541, 141] width 35 height 21
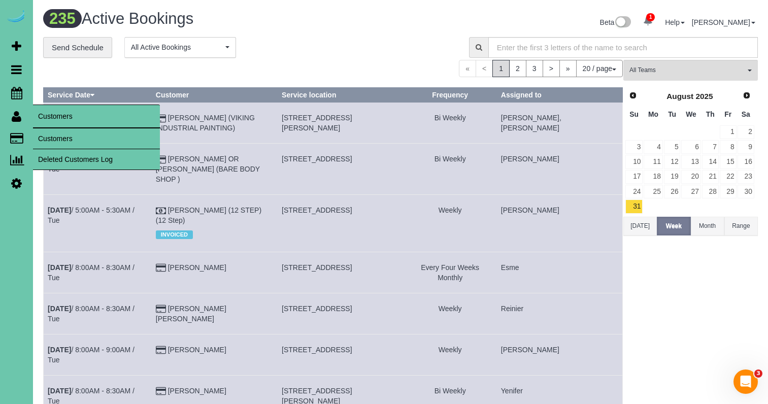
click at [66, 139] on link "Customers" at bounding box center [96, 138] width 127 height 20
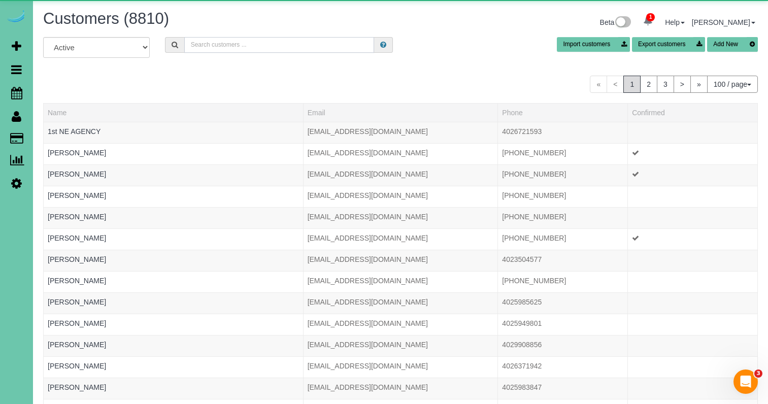
click at [209, 43] on input "text" at bounding box center [279, 45] width 190 height 16
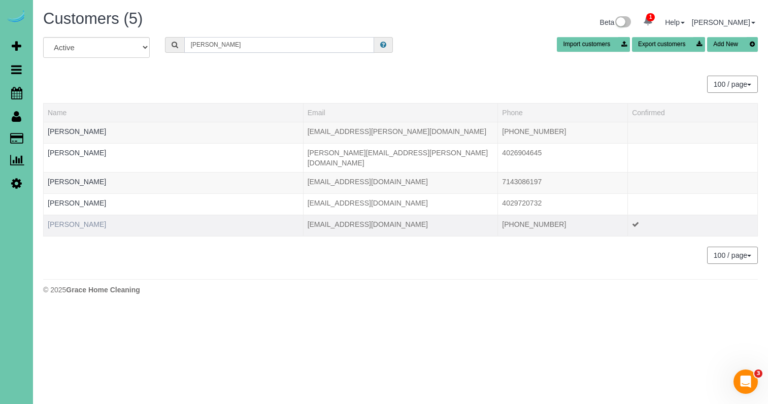
type input "witt"
click at [57, 220] on link "Richard Witt" at bounding box center [77, 224] width 58 height 8
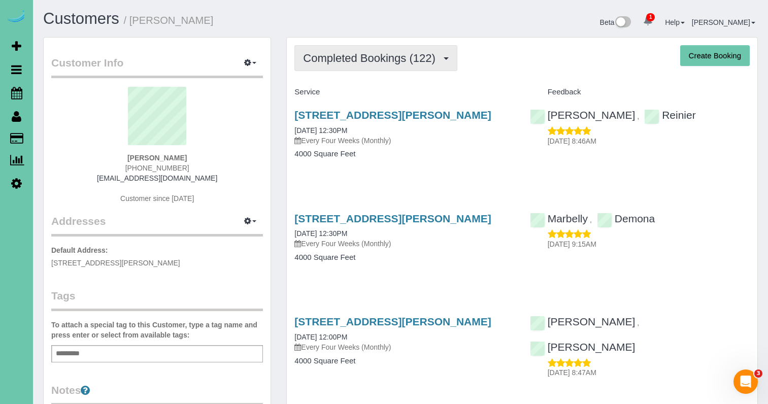
click at [349, 70] on button "Completed Bookings (122)" at bounding box center [375, 58] width 163 height 26
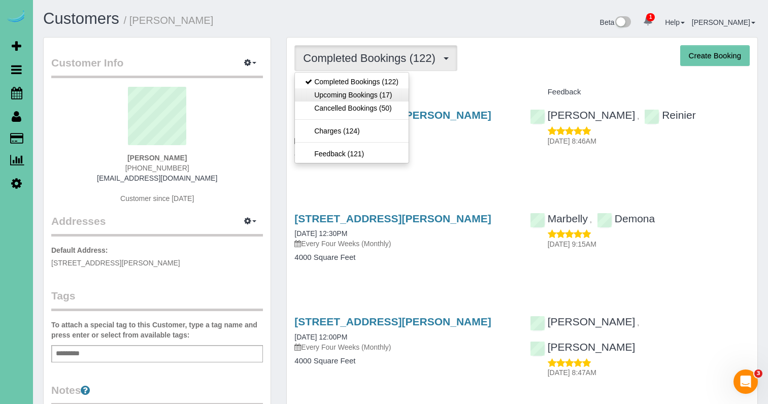
click at [350, 88] on link "Upcoming Bookings (17)" at bounding box center [352, 94] width 114 height 13
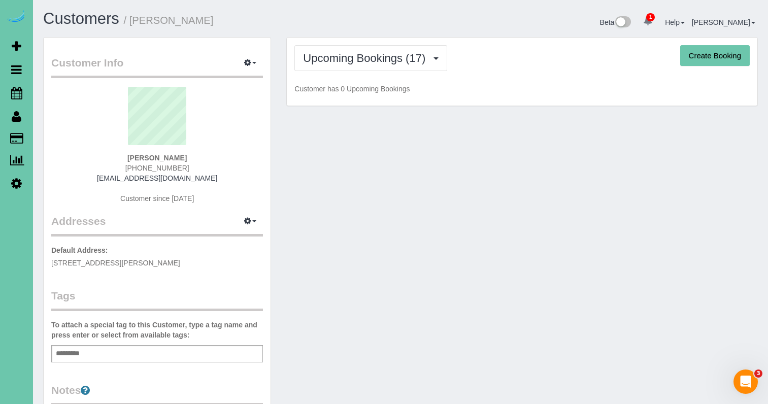
scroll to position [2, 0]
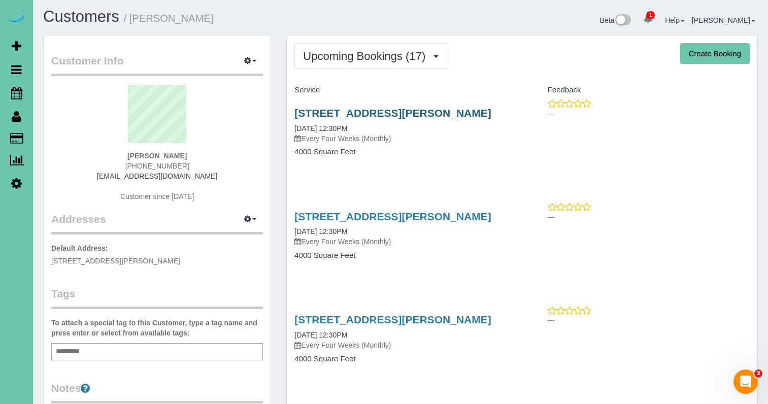
click at [318, 110] on link "11307 Pierce Plaza, Omaha, NE 68144" at bounding box center [392, 113] width 196 height 12
drag, startPoint x: 341, startPoint y: 57, endPoint x: 335, endPoint y: 73, distance: 16.7
click at [341, 58] on span "Upcoming Bookings (17)" at bounding box center [366, 56] width 127 height 13
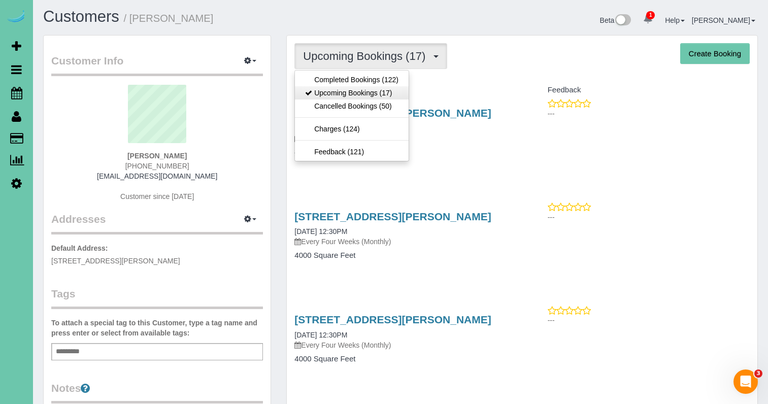
click at [332, 91] on link "Upcoming Bookings (17)" at bounding box center [352, 92] width 114 height 13
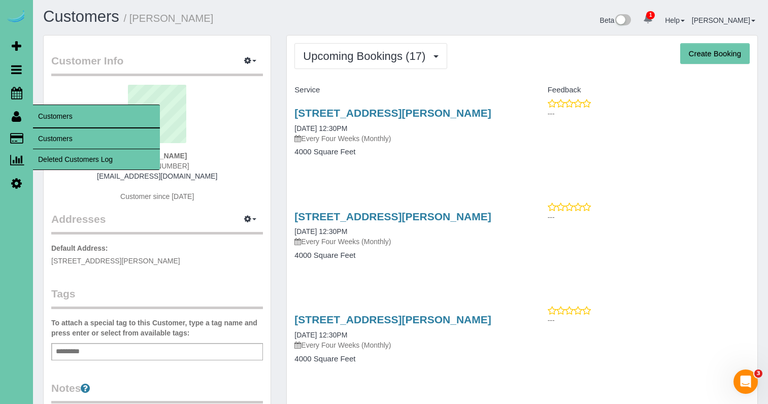
click at [49, 133] on link "Customers" at bounding box center [96, 138] width 127 height 20
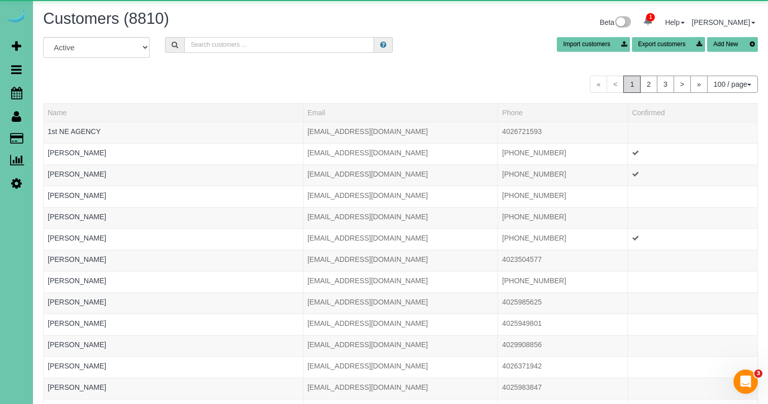
click at [222, 48] on input "text" at bounding box center [279, 45] width 190 height 16
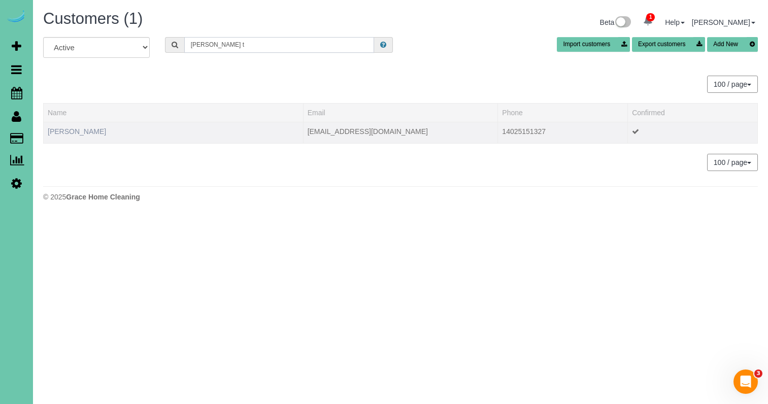
type input "Brenton t"
click at [86, 130] on link "Brenton Thompson" at bounding box center [77, 131] width 58 height 8
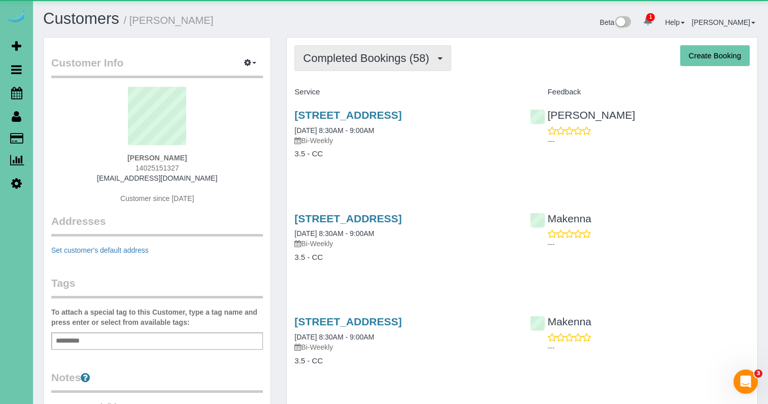
click at [405, 59] on span "Completed Bookings (58)" at bounding box center [368, 58] width 131 height 13
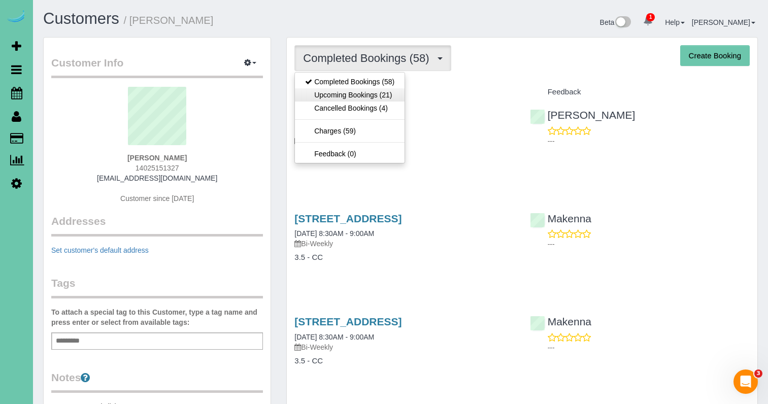
click at [385, 89] on link "Upcoming Bookings (21)" at bounding box center [350, 94] width 110 height 13
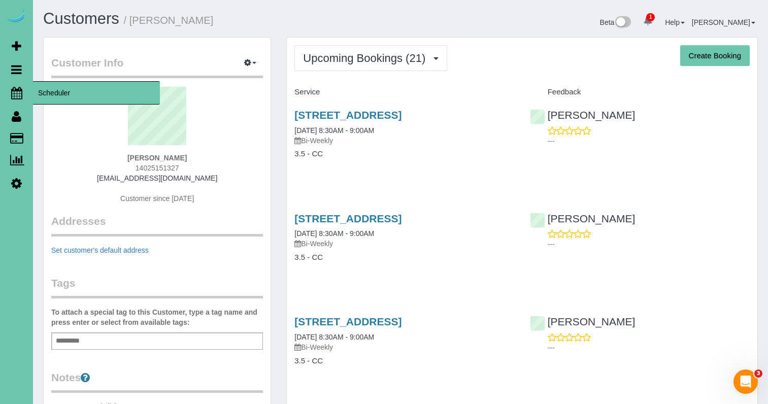
click at [14, 93] on icon at bounding box center [16, 93] width 11 height 12
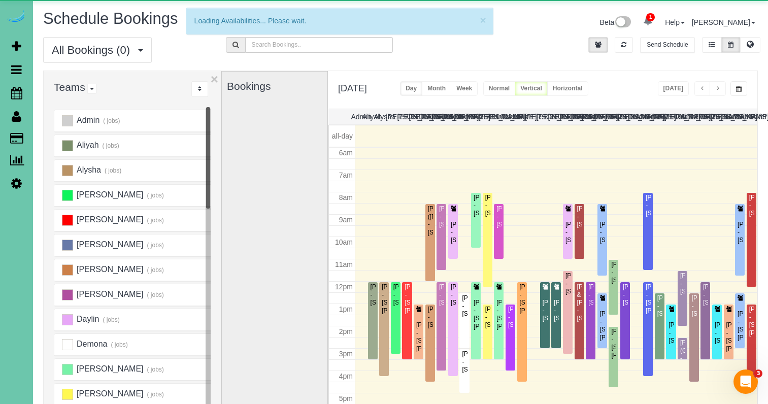
scroll to position [135, 0]
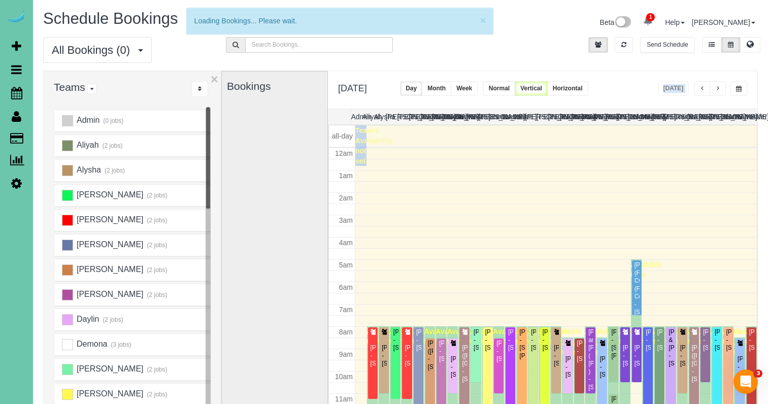
drag, startPoint x: 729, startPoint y: 83, endPoint x: 738, endPoint y: 83, distance: 9.7
click at [736, 83] on div "[DATE]" at bounding box center [703, 88] width 90 height 15
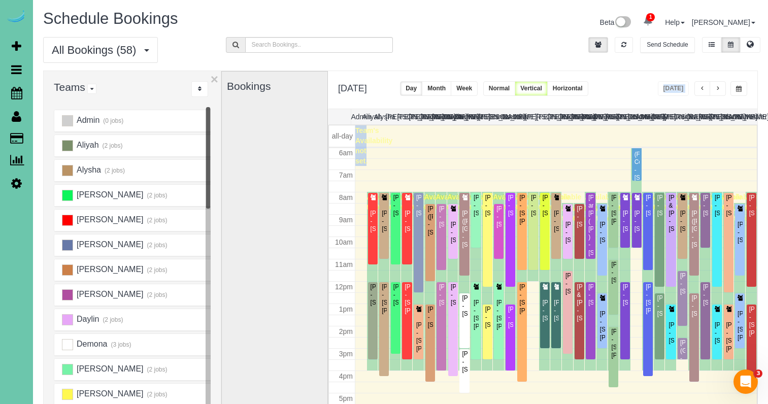
click at [738, 83] on button "button" at bounding box center [738, 88] width 17 height 15
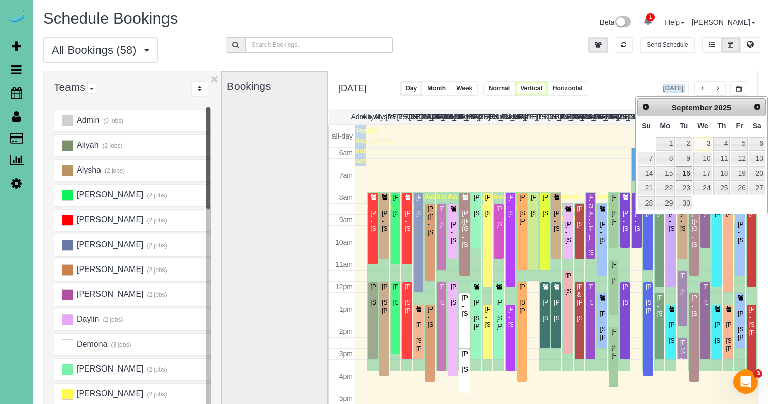
click at [681, 175] on link "16" at bounding box center [684, 173] width 16 height 14
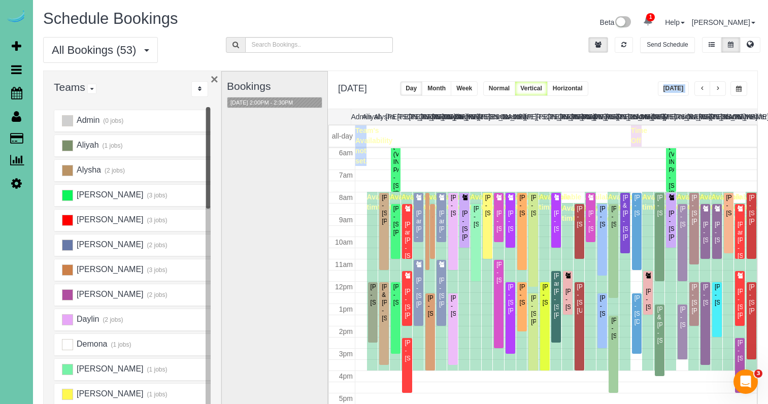
click at [215, 77] on button "×" at bounding box center [215, 79] width 8 height 13
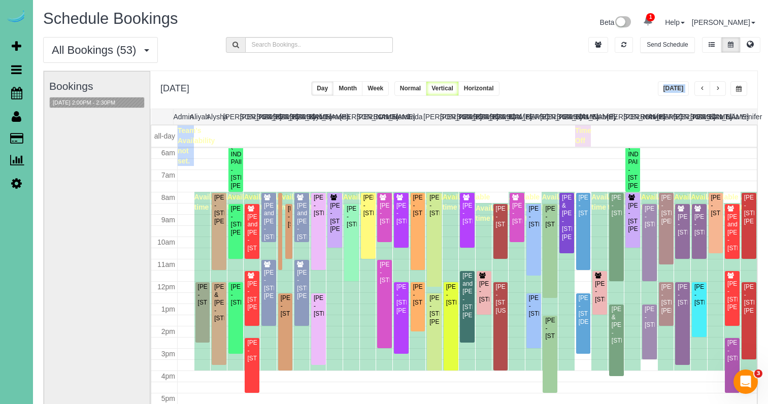
drag, startPoint x: 737, startPoint y: 90, endPoint x: 738, endPoint y: 96, distance: 5.8
click at [737, 91] on span "button" at bounding box center [739, 89] width 6 height 6
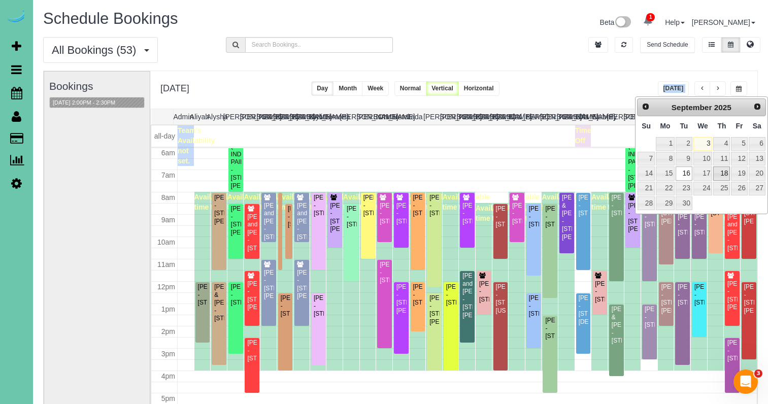
click at [721, 174] on link "18" at bounding box center [721, 173] width 17 height 14
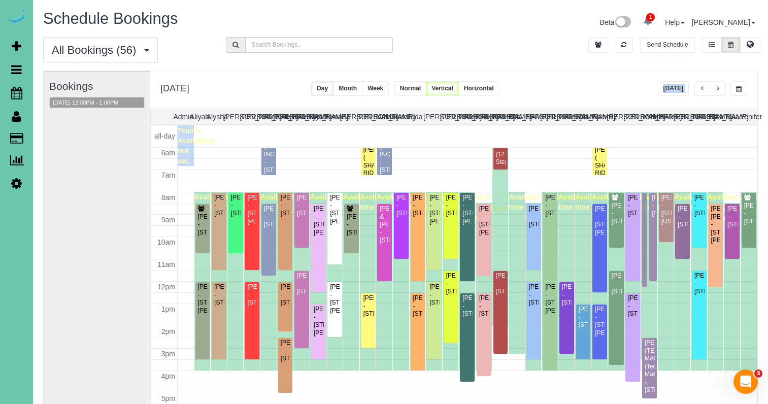
drag, startPoint x: 741, startPoint y: 88, endPoint x: 746, endPoint y: 91, distance: 5.8
click at [741, 88] on span "button" at bounding box center [739, 89] width 6 height 6
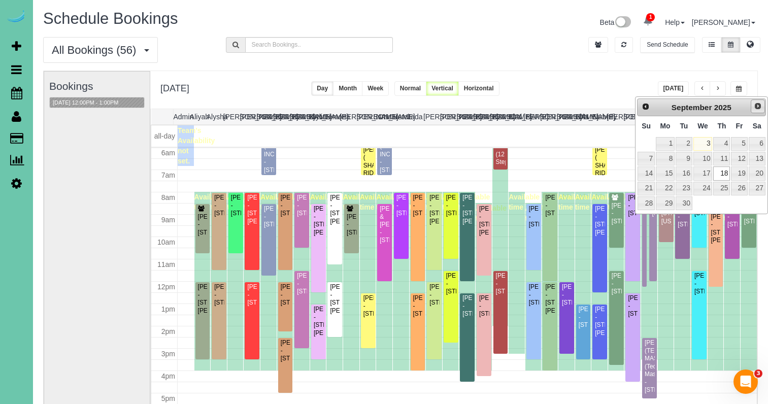
click at [755, 108] on span "Next" at bounding box center [758, 106] width 8 height 8
click at [725, 141] on link "2" at bounding box center [721, 144] width 17 height 14
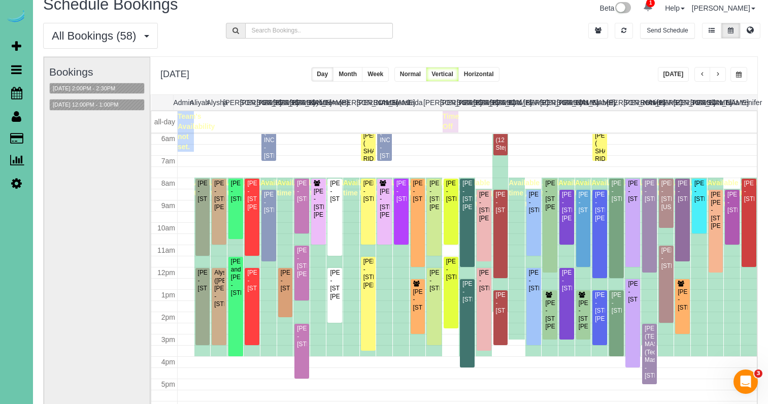
scroll to position [14, 1]
click at [737, 79] on button "button" at bounding box center [738, 74] width 17 height 15
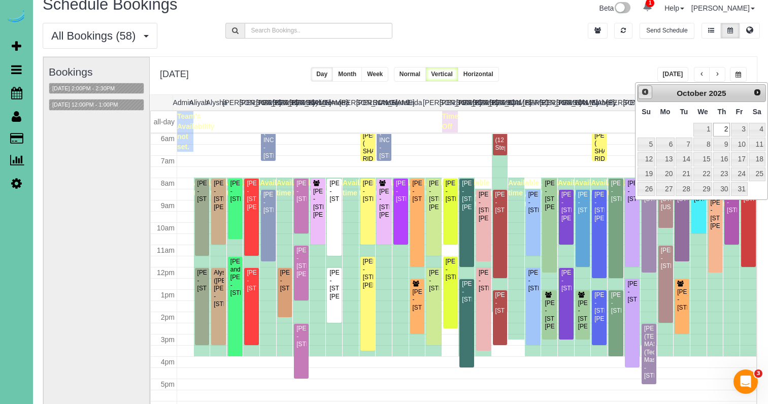
click at [648, 95] on span "Prev" at bounding box center [645, 92] width 8 height 8
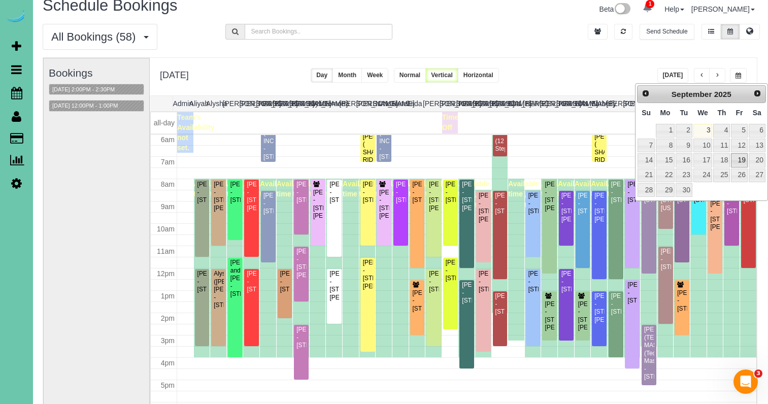
scroll to position [15, 1]
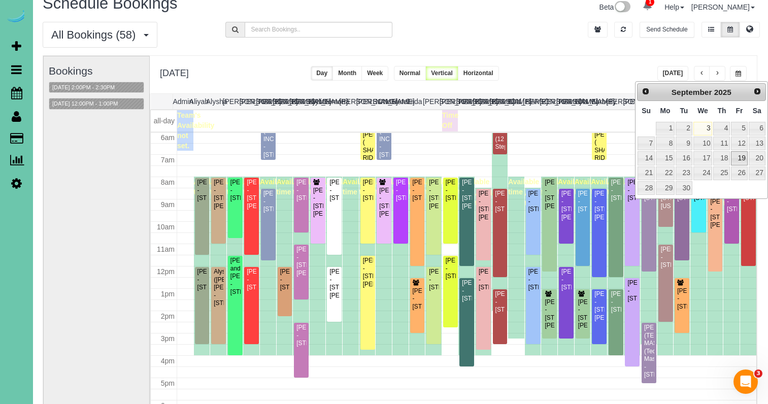
click at [738, 154] on link "19" at bounding box center [739, 158] width 16 height 14
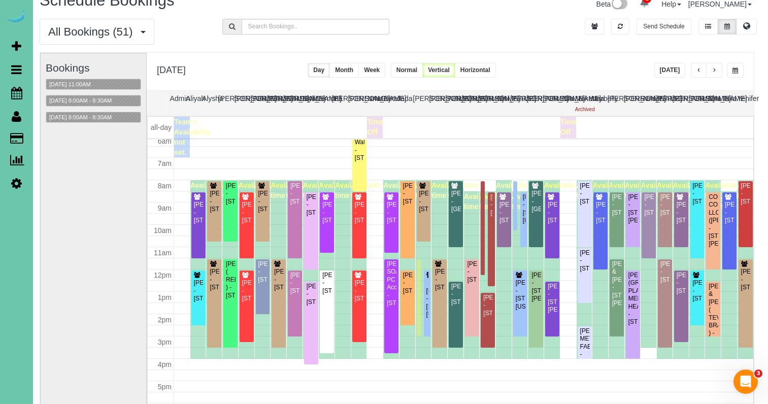
scroll to position [17, 4]
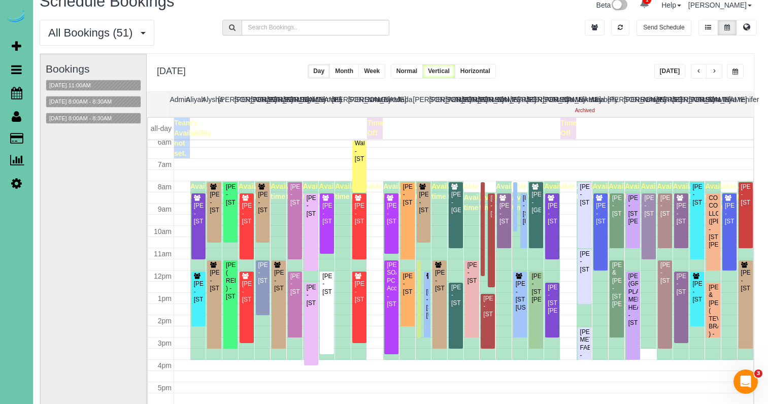
click at [733, 74] on span "button" at bounding box center [735, 72] width 6 height 6
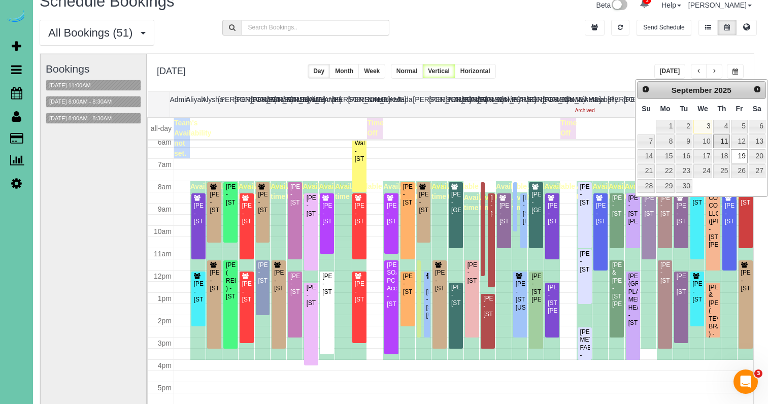
click at [718, 142] on link "11" at bounding box center [721, 142] width 17 height 14
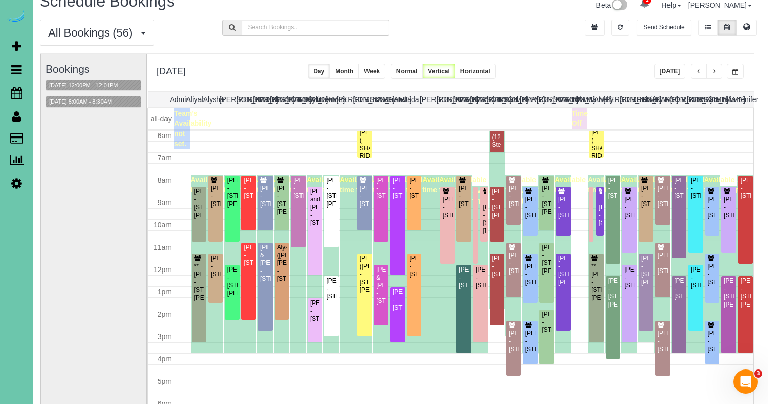
scroll to position [17, 15]
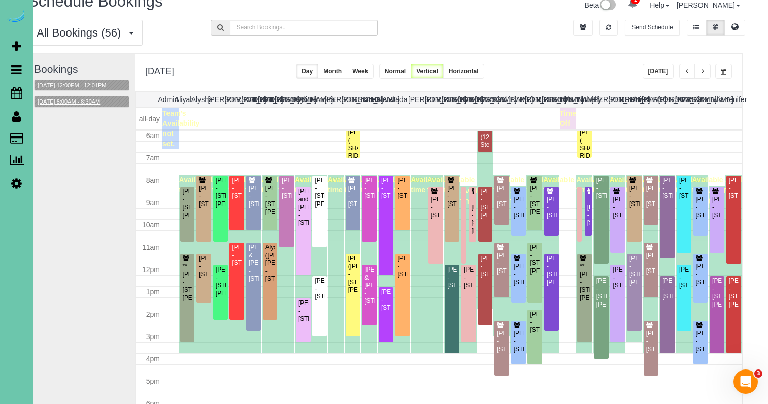
click at [66, 102] on button "09/11/2025 8:00AM - 8:30AM" at bounding box center [69, 101] width 69 height 11
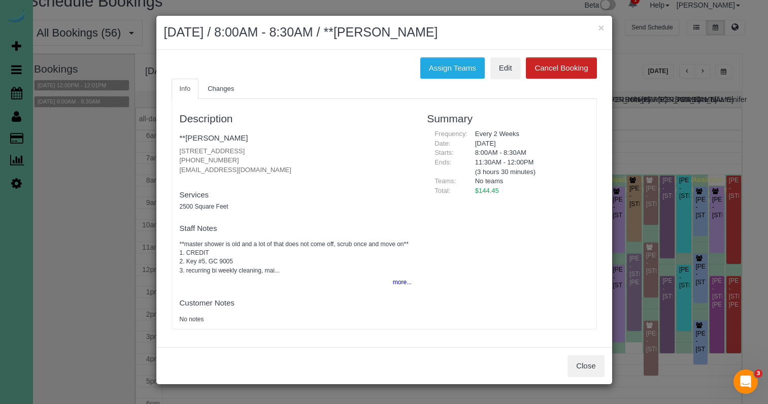
click at [573, 368] on button "Close" at bounding box center [585, 365] width 37 height 21
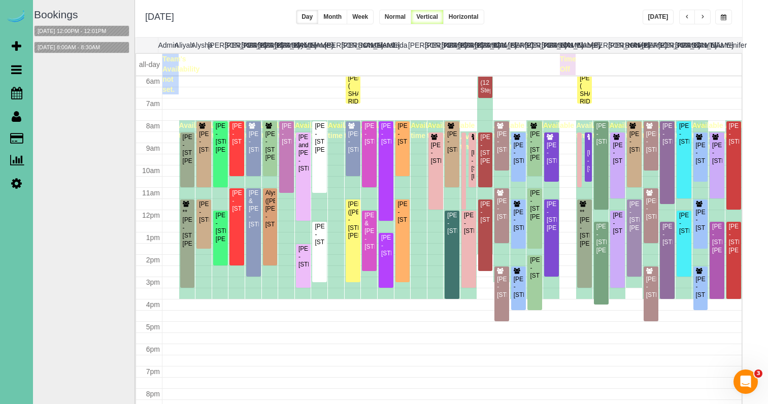
scroll to position [71, 15]
click at [727, 21] on button "button" at bounding box center [723, 17] width 17 height 15
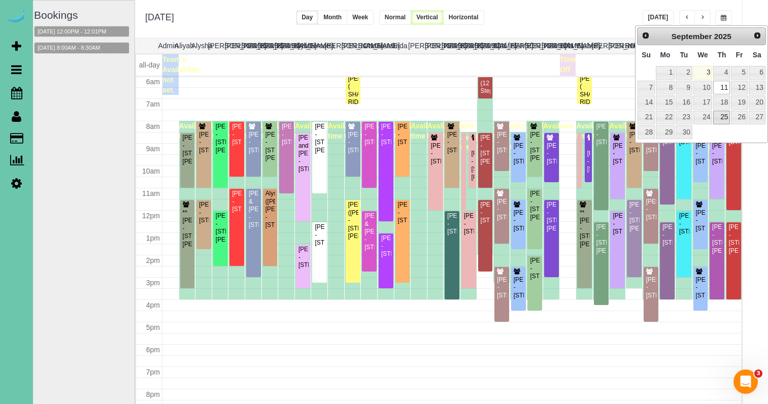
click at [723, 118] on link "25" at bounding box center [721, 118] width 17 height 14
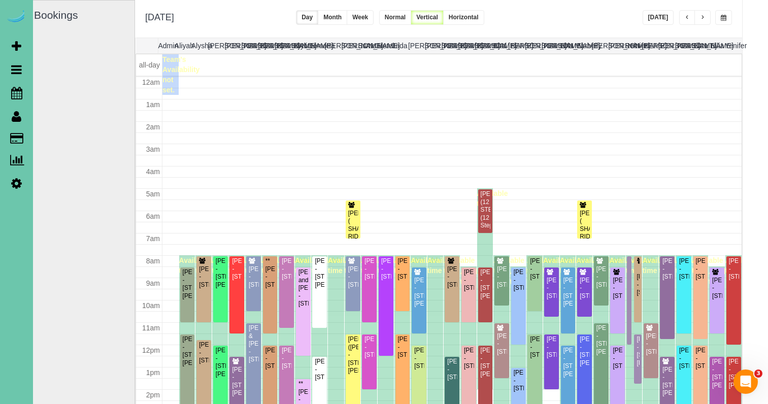
scroll to position [135, 0]
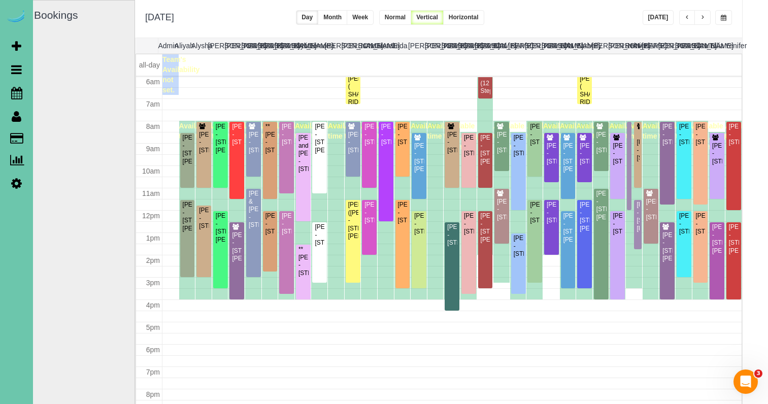
click at [723, 19] on span "button" at bounding box center [724, 18] width 6 height 6
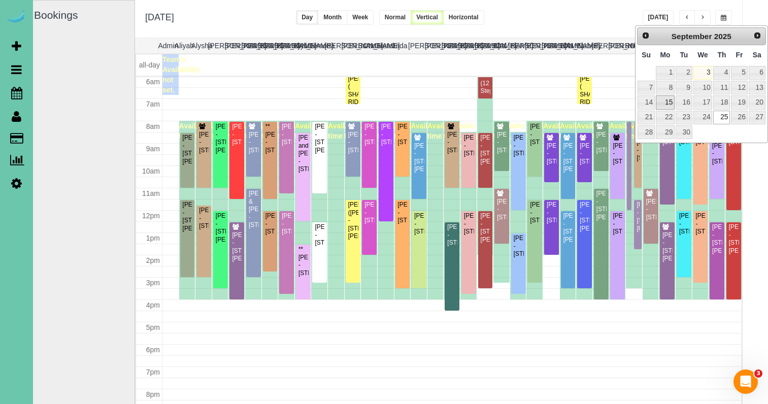
click at [667, 100] on link "15" at bounding box center [665, 102] width 19 height 14
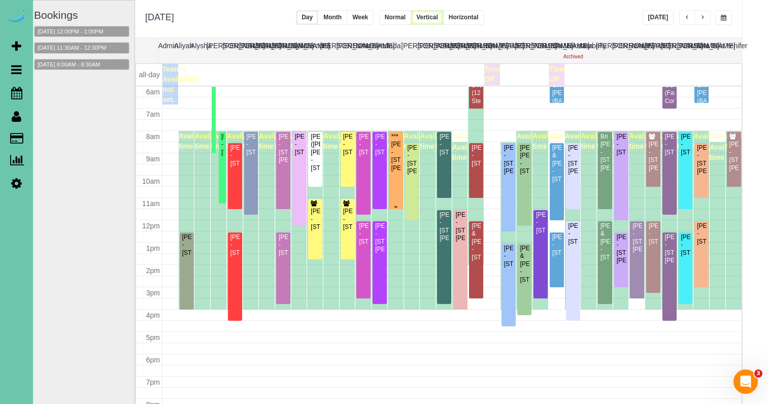
scroll to position [71, 16]
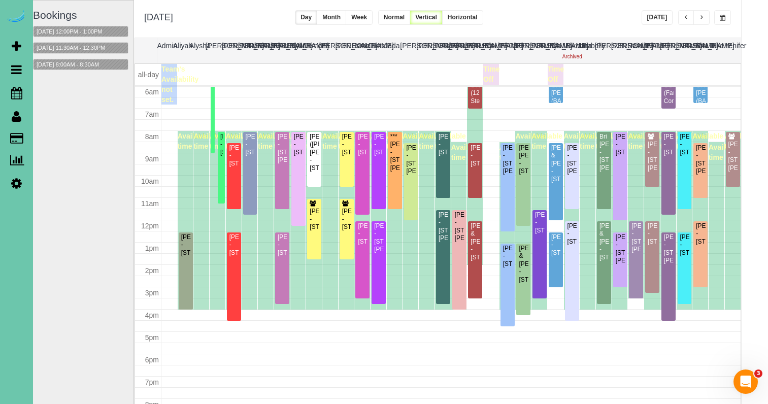
click at [722, 18] on span "button" at bounding box center [723, 18] width 6 height 6
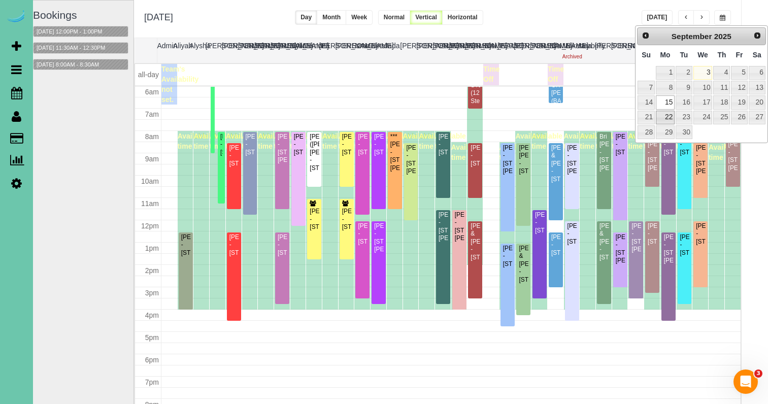
click at [668, 119] on link "22" at bounding box center [665, 118] width 19 height 14
type input "**********"
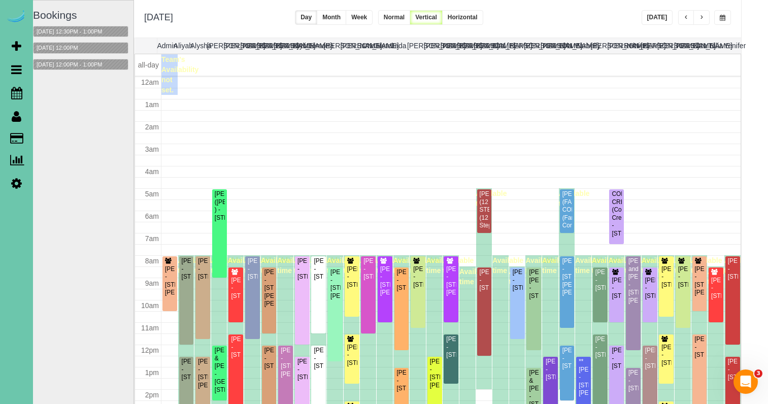
scroll to position [135, 0]
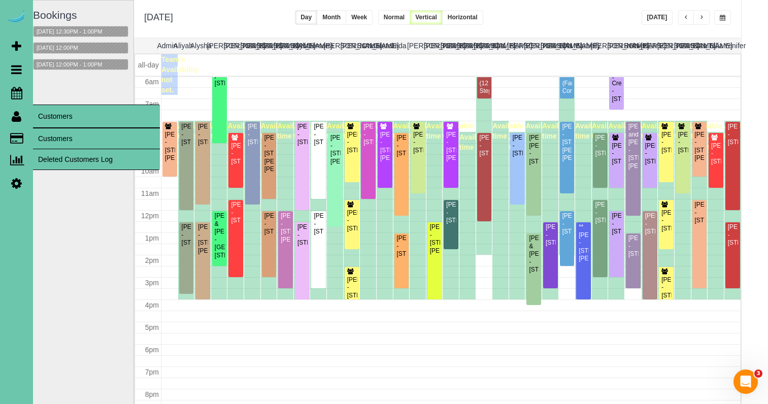
click at [83, 138] on link "Customers" at bounding box center [96, 138] width 127 height 20
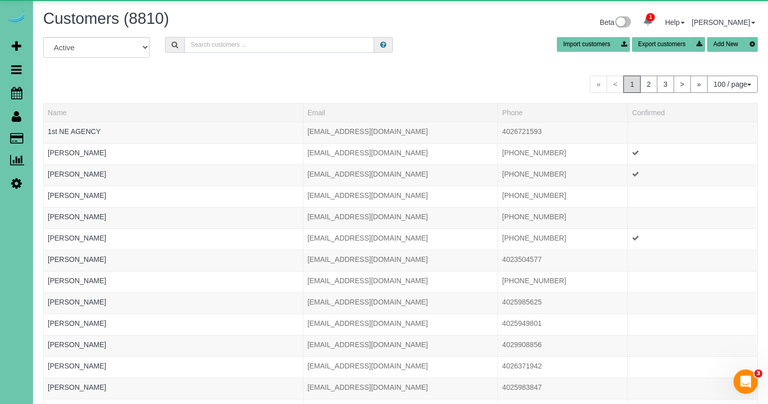
click at [276, 47] on input "text" at bounding box center [279, 45] width 190 height 16
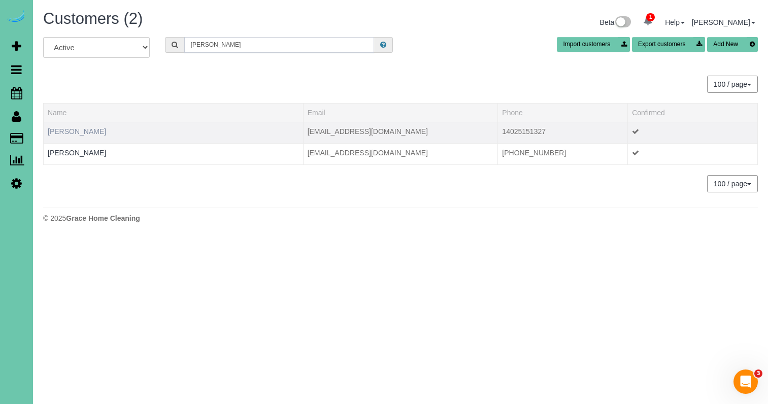
type input "brenton"
drag, startPoint x: 97, startPoint y: 128, endPoint x: 116, endPoint y: 128, distance: 18.8
click at [97, 128] on link "Brenton Thompson" at bounding box center [77, 131] width 58 height 8
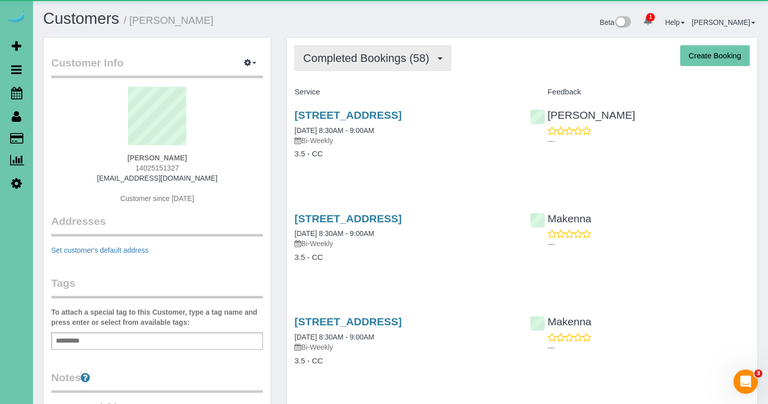
drag, startPoint x: 407, startPoint y: 56, endPoint x: 402, endPoint y: 69, distance: 13.5
click at [407, 56] on span "Completed Bookings (58)" at bounding box center [368, 58] width 131 height 13
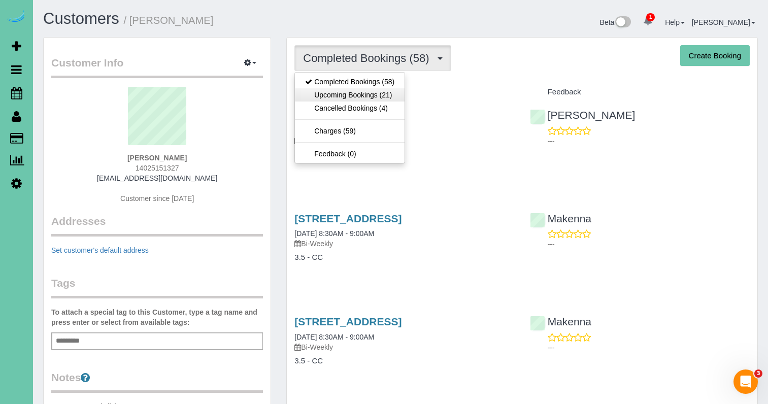
click at [397, 89] on link "Upcoming Bookings (21)" at bounding box center [350, 94] width 110 height 13
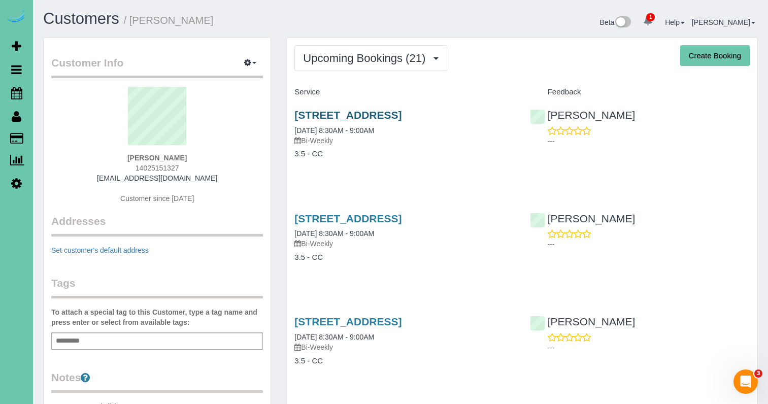
click at [363, 109] on link "1921 S 214 Ave, Elkhorn, NE 68022" at bounding box center [347, 115] width 107 height 12
copy span "4025151327"
drag, startPoint x: 188, startPoint y: 165, endPoint x: 139, endPoint y: 161, distance: 49.4
click at [140, 163] on div "Brenton Thompson 14025151327 brentonjthompson@gmail.com Customer since 2023" at bounding box center [157, 150] width 212 height 127
click at [402, 59] on span "Upcoming Bookings (21)" at bounding box center [366, 58] width 127 height 13
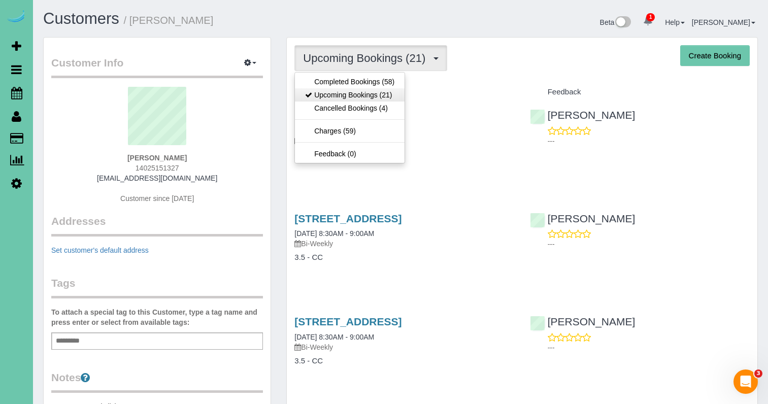
click at [374, 89] on link "Upcoming Bookings (21)" at bounding box center [350, 94] width 110 height 13
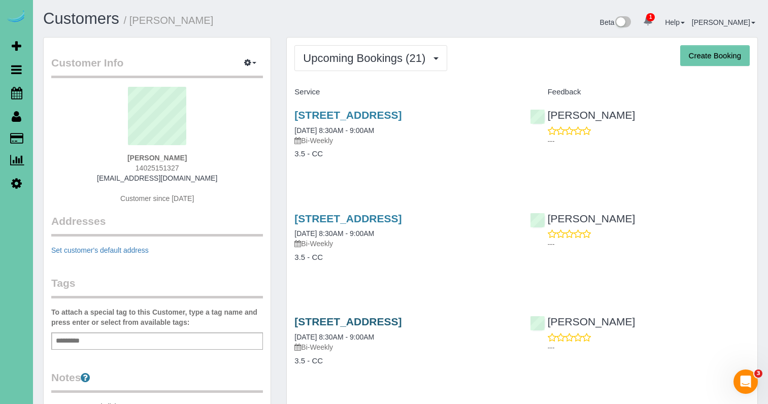
click at [401, 319] on link "1921 S 214 Ave, Elkhorn, NE 68022" at bounding box center [347, 322] width 107 height 12
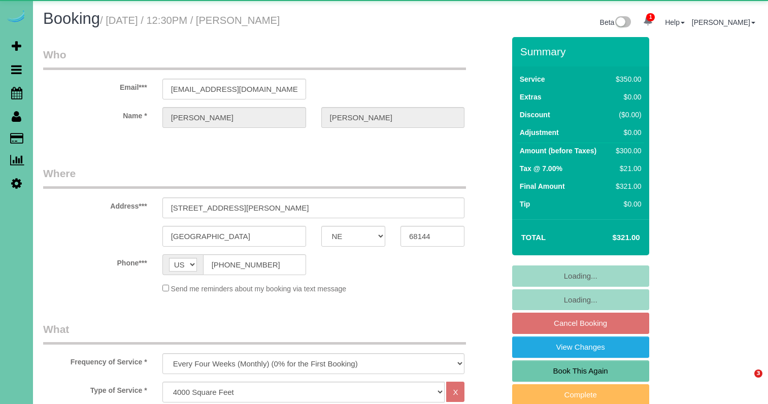
select select "NE"
select select "object:902"
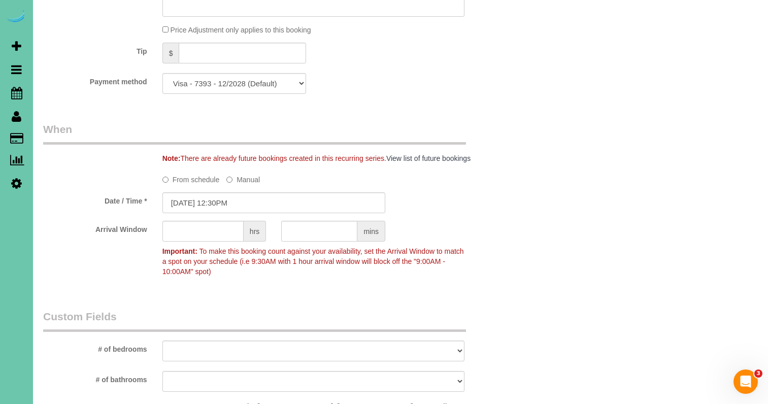
scroll to position [731, 0]
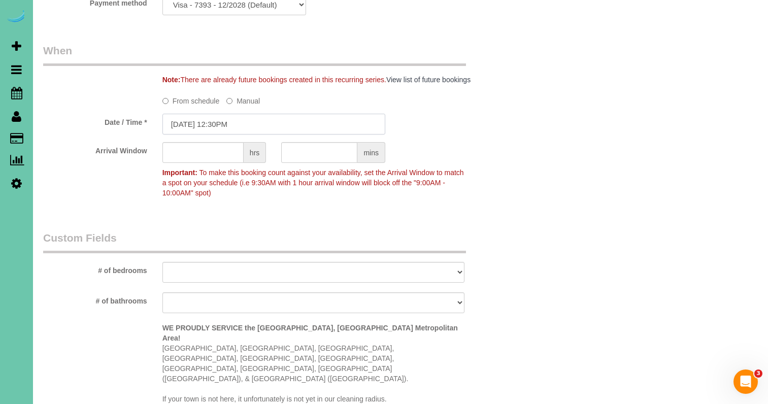
drag, startPoint x: 198, startPoint y: 118, endPoint x: 191, endPoint y: 118, distance: 7.6
click at [198, 118] on input "[DATE] 12:30PM" at bounding box center [273, 124] width 223 height 21
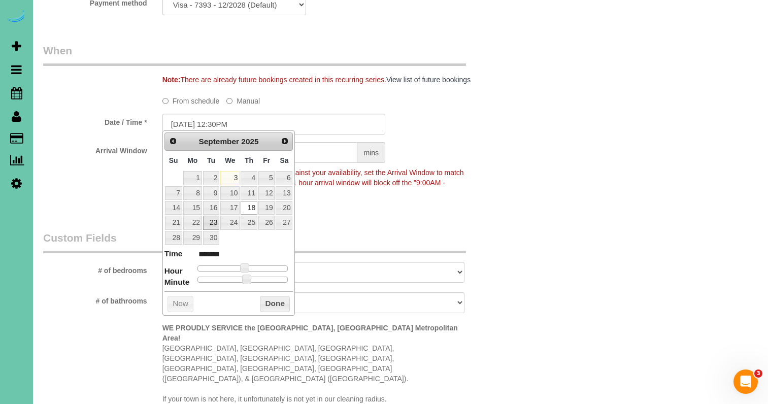
click at [209, 222] on link "23" at bounding box center [211, 223] width 16 height 14
type input "[DATE] 12:30PM"
click at [274, 296] on button "Done" at bounding box center [275, 304] width 30 height 16
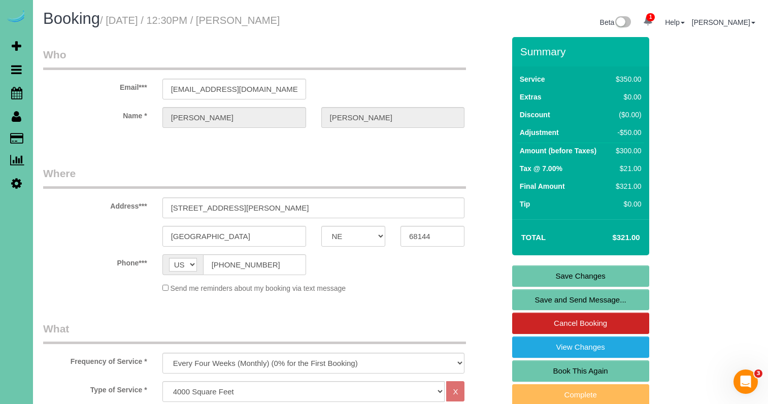
scroll to position [0, 0]
click at [521, 282] on link "Save Changes" at bounding box center [580, 275] width 137 height 21
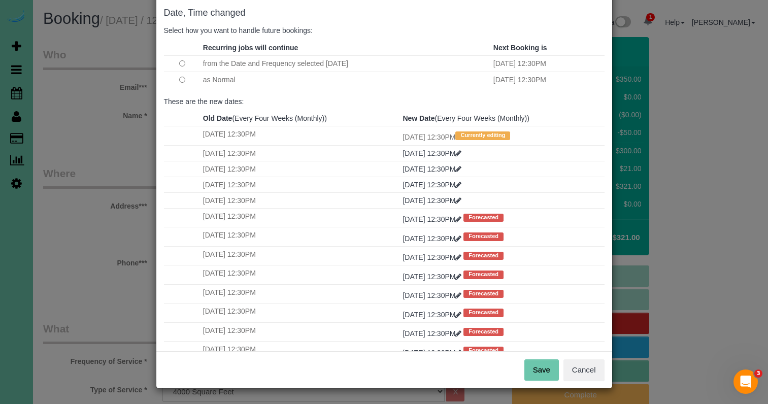
scroll to position [50, 0]
click at [542, 375] on button "Save" at bounding box center [541, 370] width 35 height 21
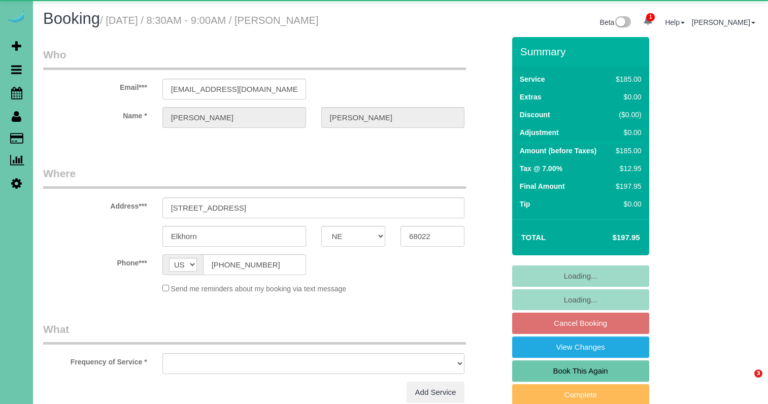
select select "NE"
select select "object:626"
select select "string:fspay-106c76d3-0bc7-4743-89a1-416b6296b55d"
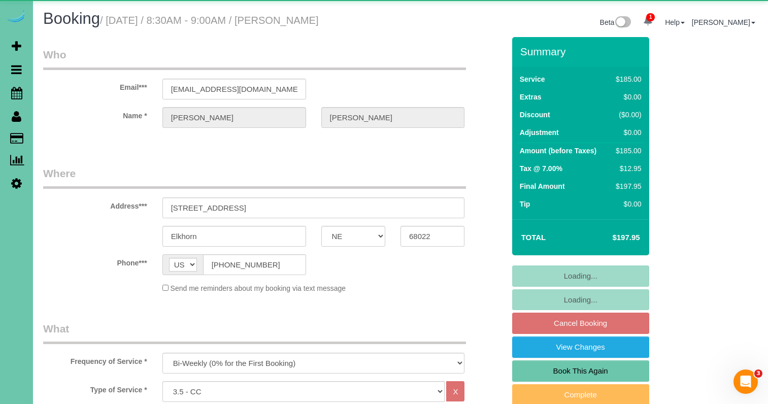
select select "object:899"
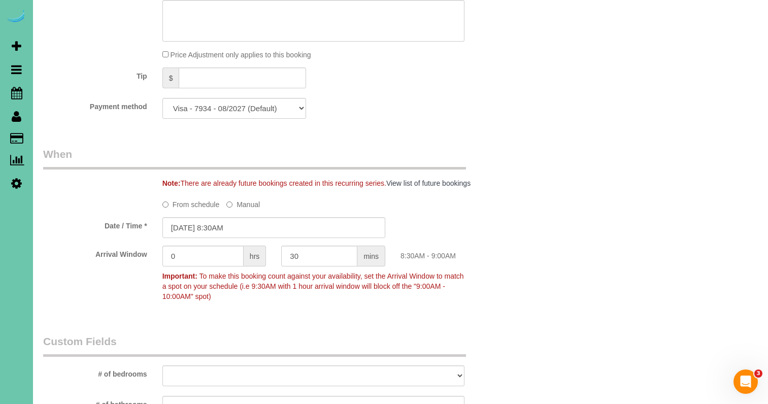
scroll to position [616, 0]
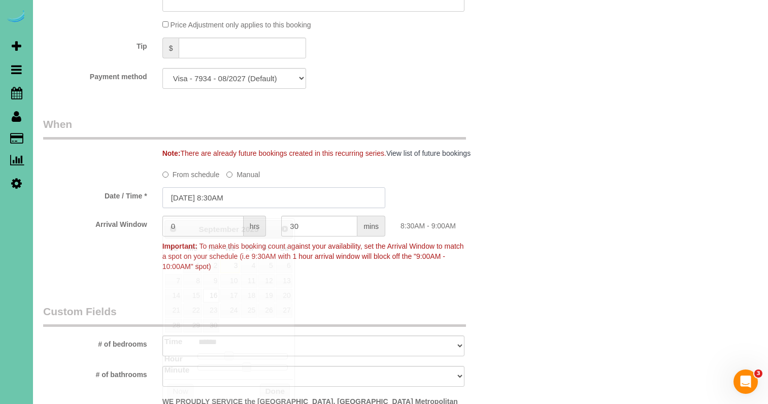
click at [284, 206] on input "[DATE] 8:30AM" at bounding box center [273, 197] width 223 height 21
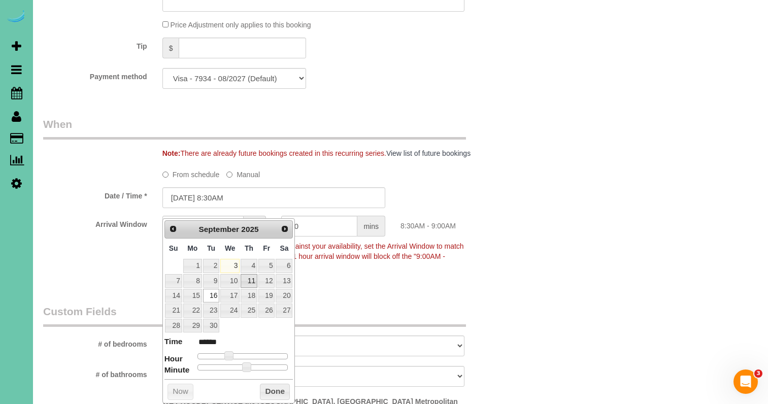
click at [250, 277] on link "11" at bounding box center [249, 281] width 17 height 14
type input "[DATE] 8:30AM"
click at [273, 387] on button "Done" at bounding box center [275, 392] width 30 height 16
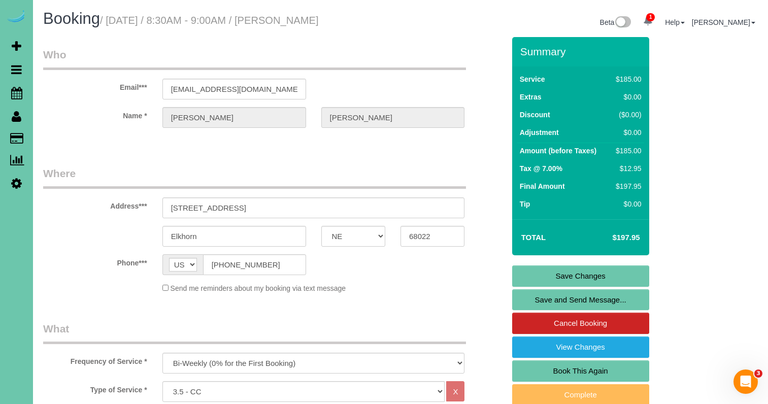
scroll to position [0, 0]
click at [528, 284] on link "Save Changes" at bounding box center [580, 275] width 137 height 21
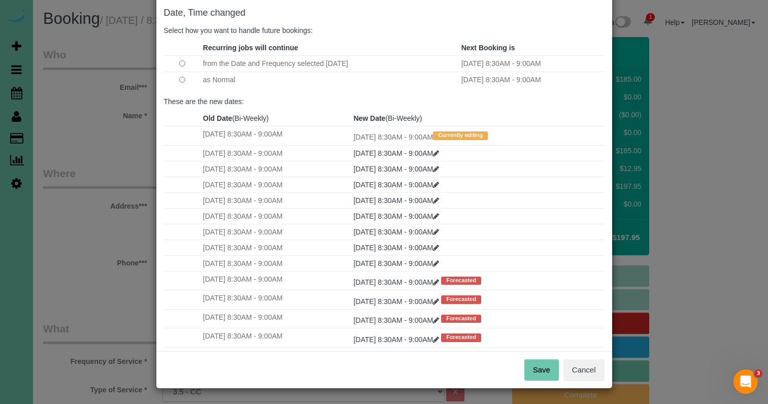
scroll to position [50, 0]
click at [550, 365] on button "Save" at bounding box center [541, 370] width 35 height 21
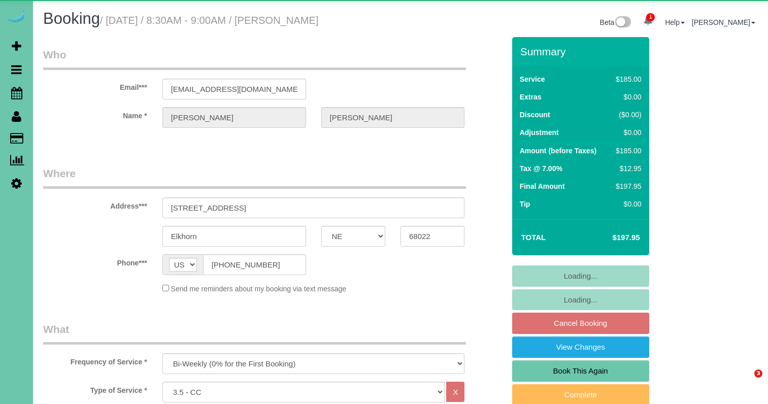
select select "NE"
select select "object:899"
select select "string:fspay-106c76d3-0bc7-4743-89a1-416b6296b55d"
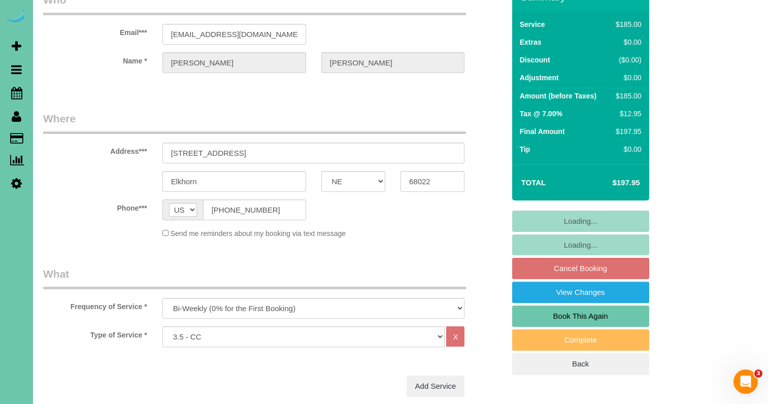
scroll to position [65, 0]
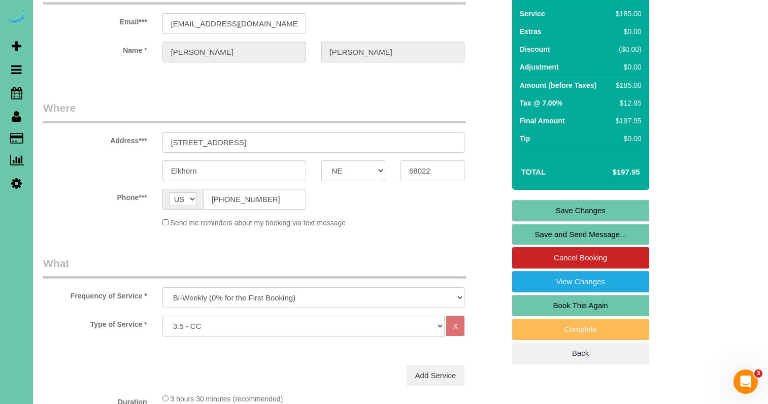
select select "160"
click at [95, 36] on sui-booking-customer "Email*** [EMAIL_ADDRESS][DOMAIN_NAME] Name * [GEOGRAPHIC_DATA][PERSON_NAME]" at bounding box center [273, 27] width 461 height 91
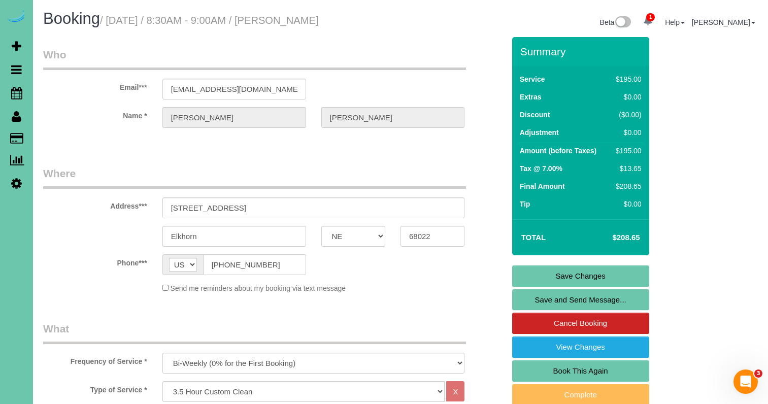
scroll to position [0, 0]
click at [539, 273] on link "Save Changes" at bounding box center [580, 275] width 137 height 21
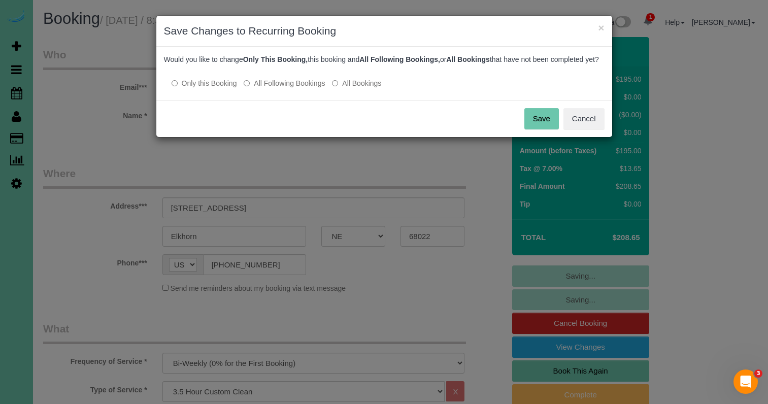
click at [531, 125] on button "Save" at bounding box center [541, 118] width 35 height 21
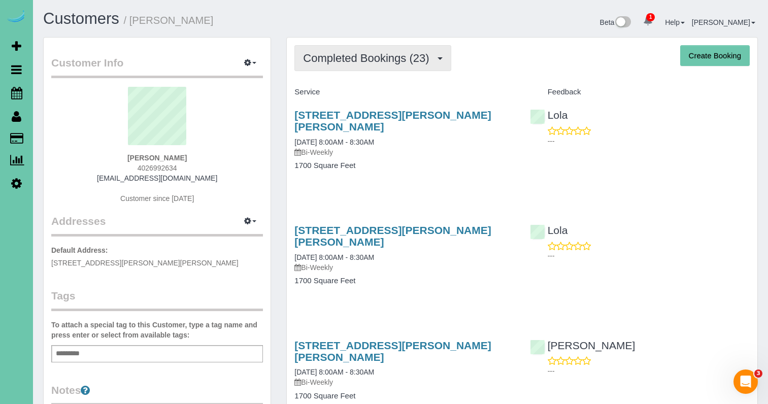
click at [369, 55] on span "Completed Bookings (23)" at bounding box center [368, 58] width 131 height 13
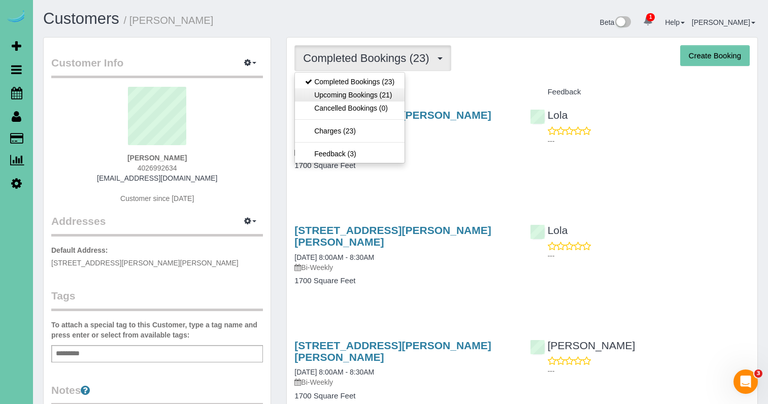
click at [368, 90] on link "Upcoming Bookings (21)" at bounding box center [350, 94] width 110 height 13
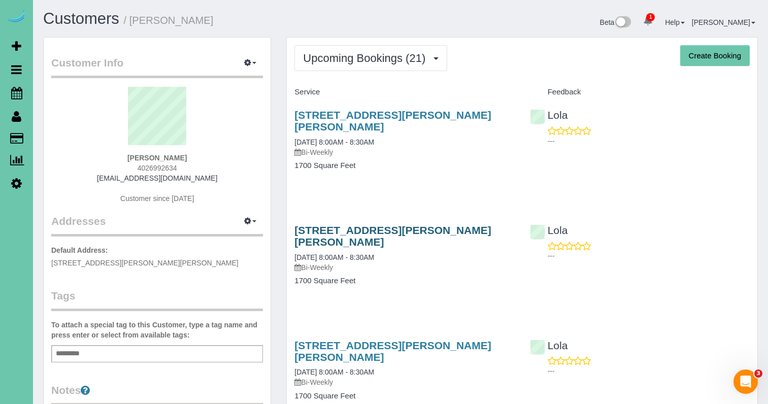
click at [408, 224] on link "[STREET_ADDRESS][PERSON_NAME][PERSON_NAME]" at bounding box center [392, 235] width 196 height 23
click at [379, 112] on link "[STREET_ADDRESS][PERSON_NAME][PERSON_NAME]" at bounding box center [392, 120] width 196 height 23
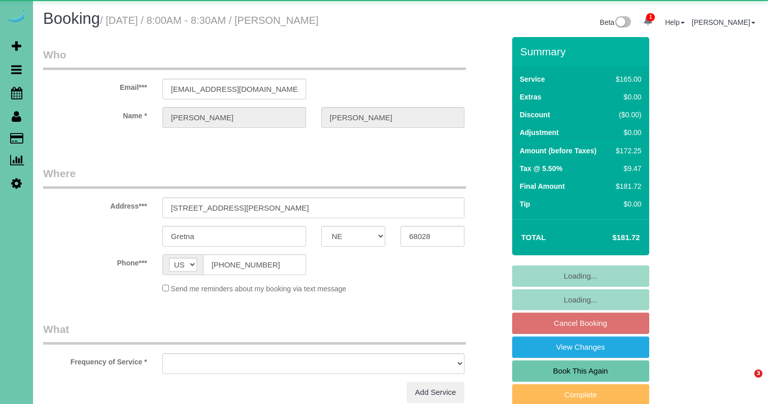
select select "NE"
select select "object:727"
select select "string:fspay-c5d0c3c9-ff6d-42c2-b712-0cef38ad798a"
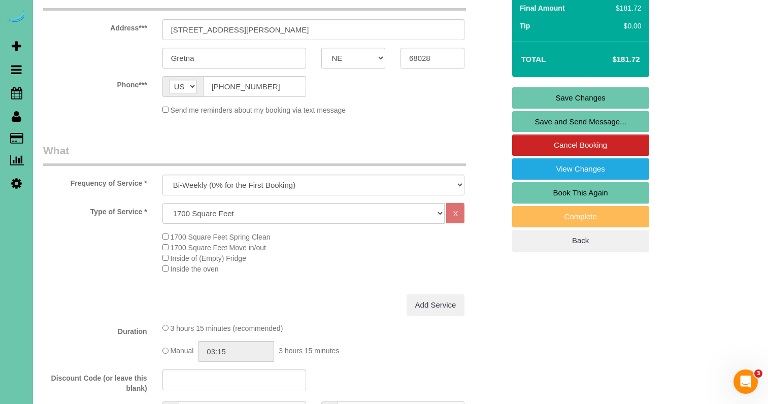
scroll to position [258, 0]
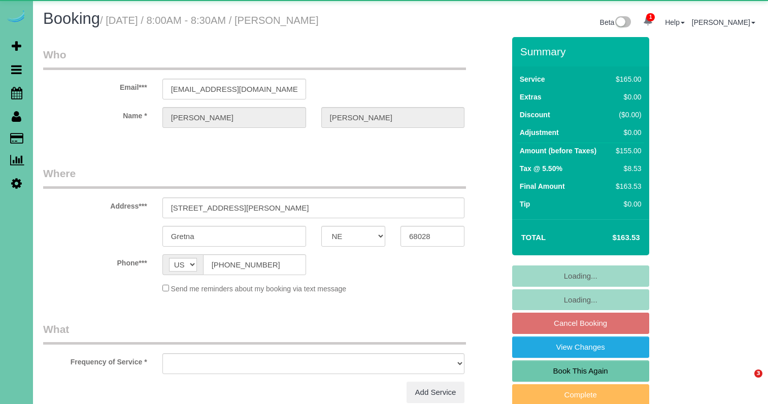
select select "NE"
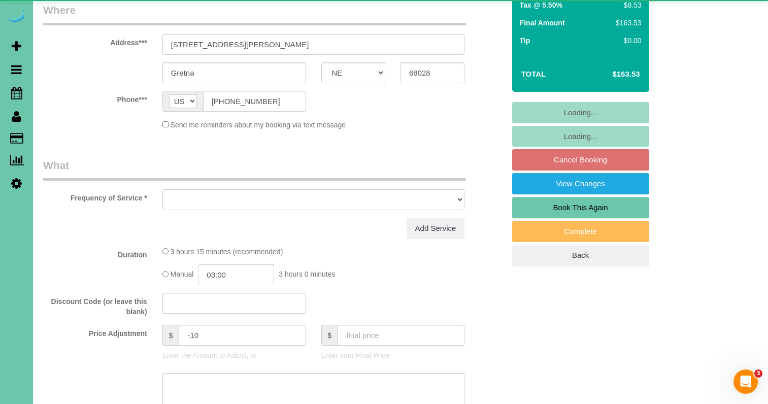
select select "object:655"
select select "string:fspay-c5d0c3c9-ff6d-42c2-b712-0cef38ad798a"
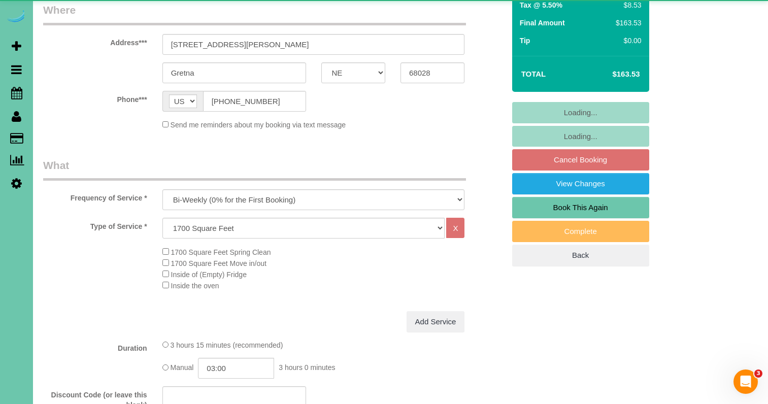
select select "object:913"
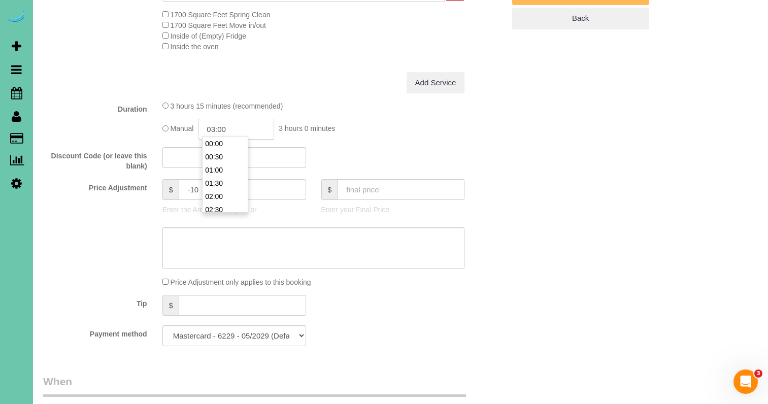
scroll to position [66, 0]
click at [250, 127] on input "03:00" at bounding box center [236, 129] width 76 height 21
type input "03:15"
click at [332, 136] on div "Manual 03:15 3 hours 15 minutes" at bounding box center [313, 129] width 303 height 21
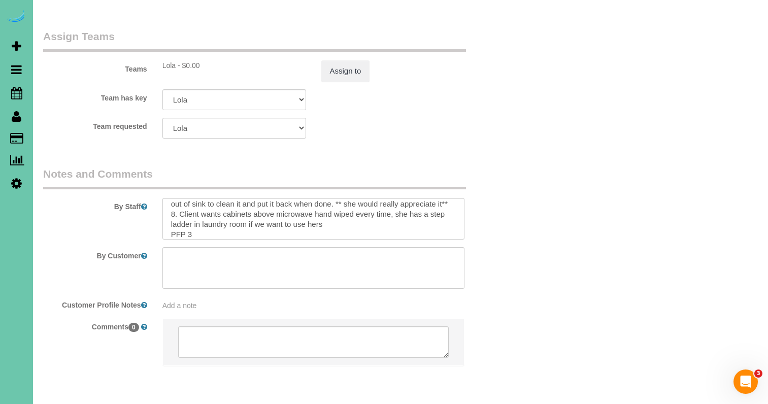
scroll to position [85, 0]
click at [241, 198] on textarea at bounding box center [313, 219] width 303 height 42
type textarea "1. credit 2. garage code: 9497 Enter 3. biweekly recurring - main floor only 4.…"
click at [328, 60] on button "Assign to" at bounding box center [345, 70] width 49 height 21
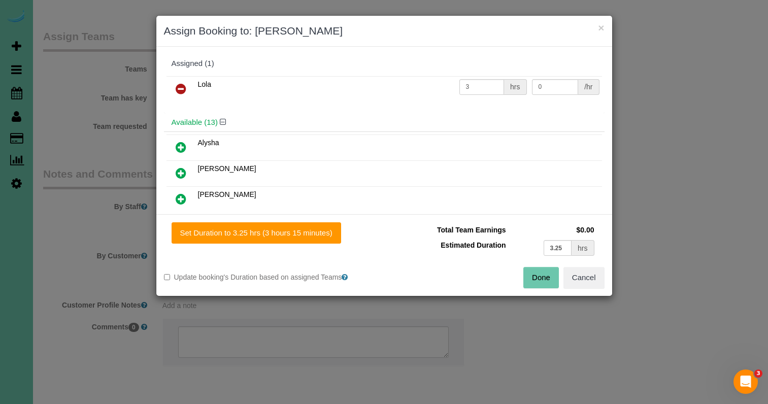
drag, startPoint x: 303, startPoint y: 233, endPoint x: 364, endPoint y: 235, distance: 60.9
click at [303, 233] on button "Set Duration to 3.25 hrs (3 hours 15 minutes)" at bounding box center [257, 232] width 170 height 21
type input "3.25"
drag, startPoint x: 538, startPoint y: 278, endPoint x: 512, endPoint y: 254, distance: 34.9
click at [537, 278] on button "Done" at bounding box center [541, 277] width 36 height 21
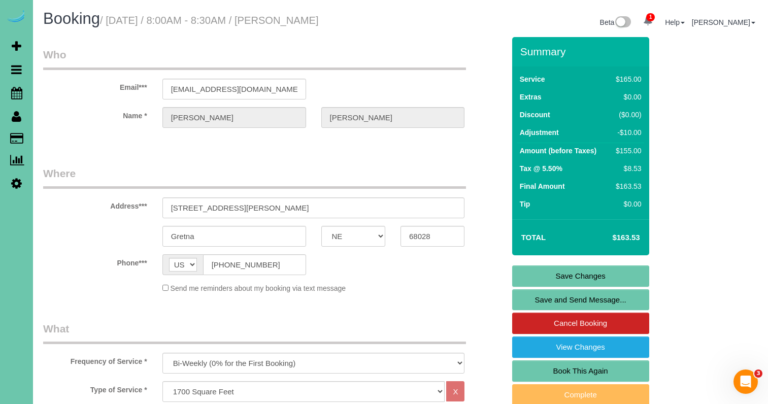
scroll to position [0, 0]
drag, startPoint x: 549, startPoint y: 280, endPoint x: 543, endPoint y: 278, distance: 6.3
click at [549, 280] on link "Save Changes" at bounding box center [580, 275] width 137 height 21
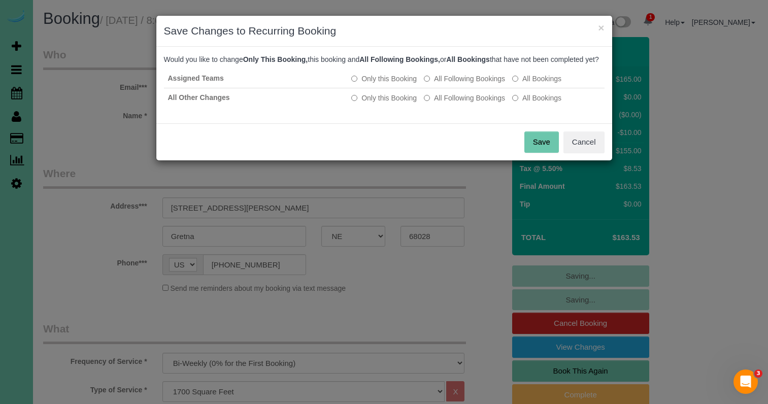
drag, startPoint x: 537, startPoint y: 153, endPoint x: 503, endPoint y: 141, distance: 35.8
click at [536, 153] on button "Save" at bounding box center [541, 141] width 35 height 21
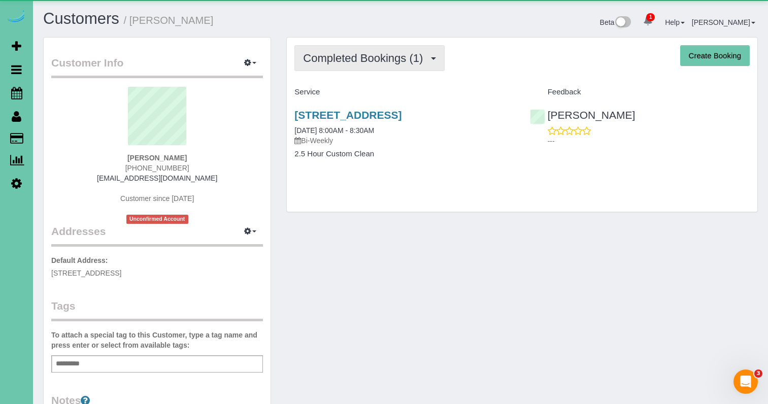
click at [384, 57] on span "Completed Bookings (1)" at bounding box center [365, 58] width 125 height 13
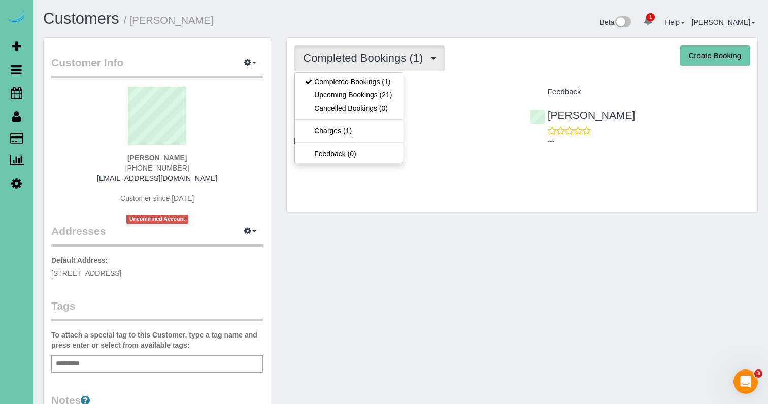
click at [379, 96] on link "Upcoming Bookings (21)" at bounding box center [348, 94] width 107 height 13
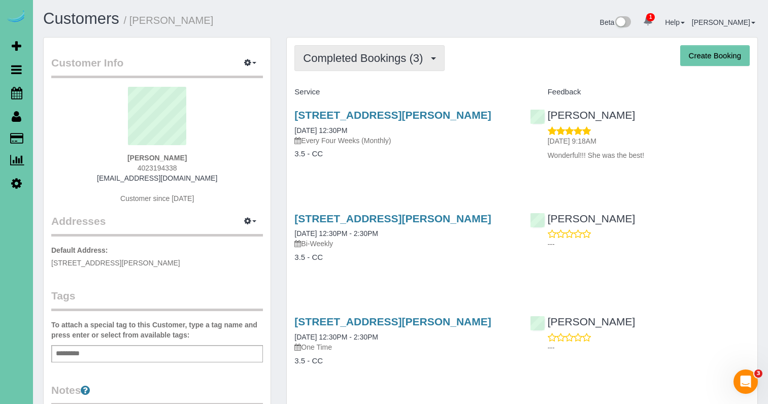
click at [359, 53] on span "Completed Bookings (3)" at bounding box center [365, 58] width 125 height 13
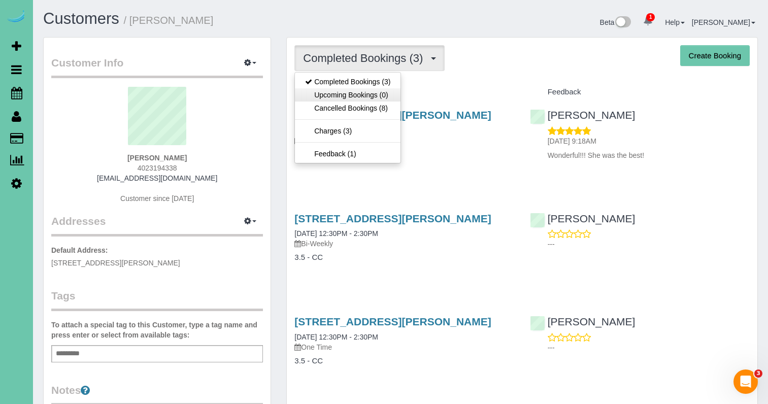
click at [348, 93] on link "Upcoming Bookings (0)" at bounding box center [348, 94] width 106 height 13
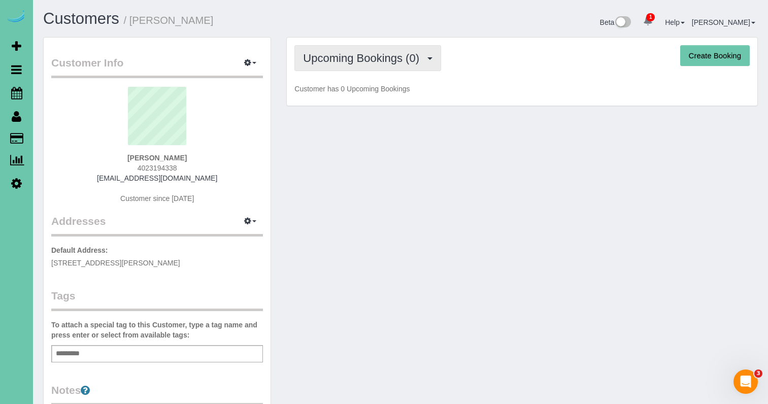
click at [320, 55] on span "Upcoming Bookings (0)" at bounding box center [363, 58] width 121 height 13
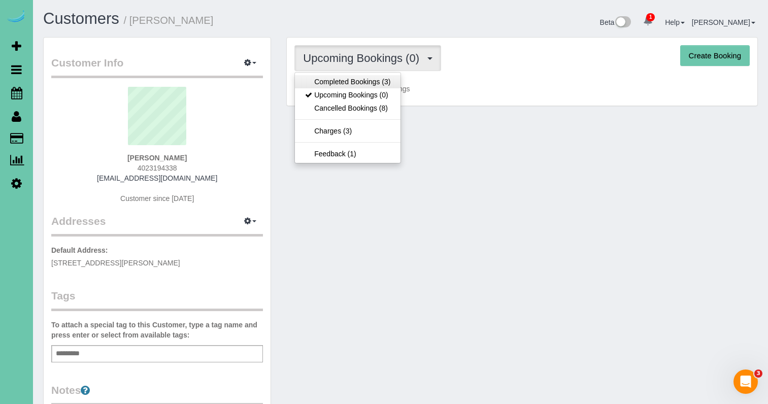
click at [314, 86] on link "Completed Bookings (3)" at bounding box center [348, 81] width 106 height 13
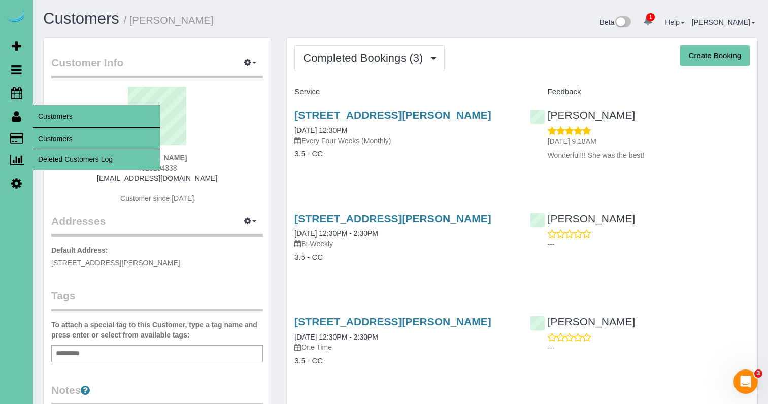
click at [45, 132] on link "Customers" at bounding box center [96, 138] width 127 height 20
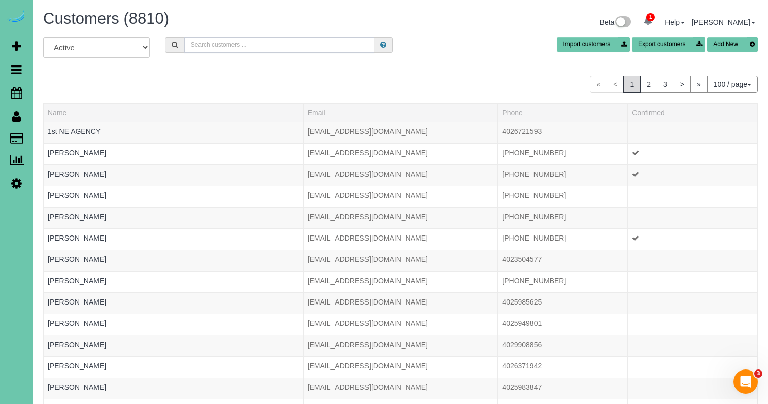
click at [226, 47] on input "text" at bounding box center [279, 45] width 190 height 16
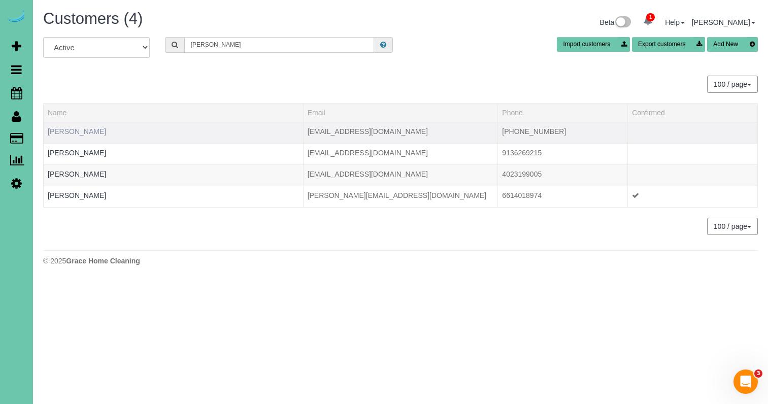
type input "[PERSON_NAME]"
click at [81, 128] on link "[PERSON_NAME]" at bounding box center [77, 131] width 58 height 8
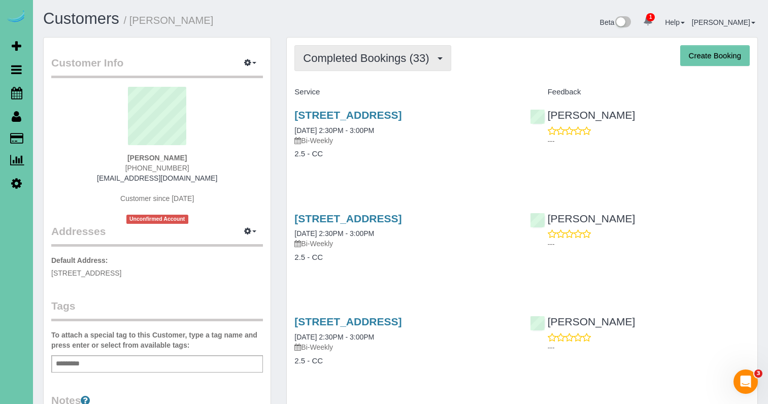
drag, startPoint x: 355, startPoint y: 58, endPoint x: 343, endPoint y: 67, distance: 14.9
click at [355, 59] on span "Completed Bookings (33)" at bounding box center [368, 58] width 131 height 13
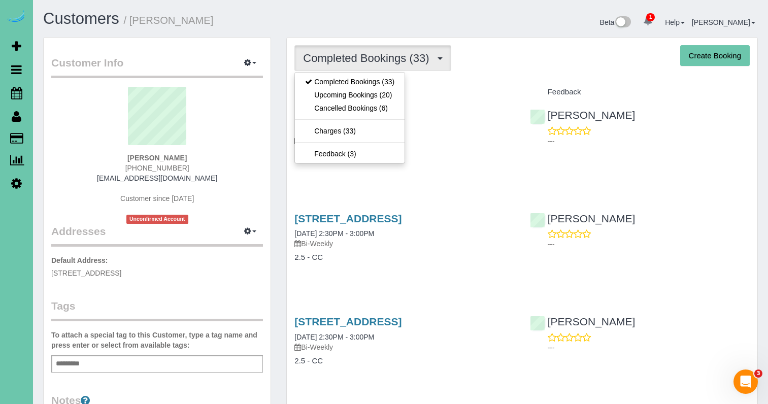
click at [331, 97] on link "Upcoming Bookings (20)" at bounding box center [350, 94] width 110 height 13
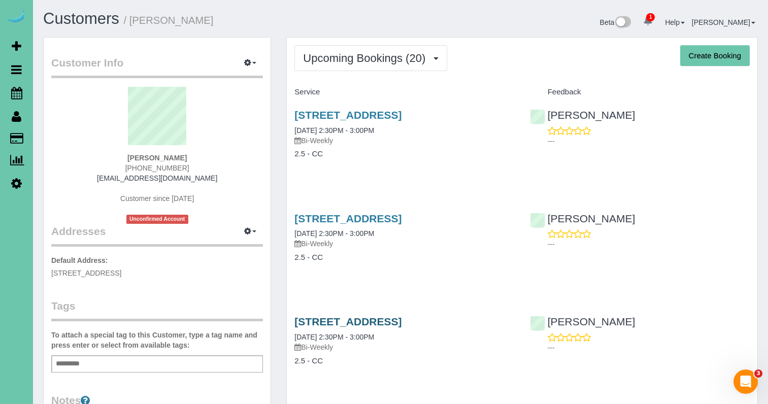
click at [401, 318] on link "[STREET_ADDRESS]" at bounding box center [347, 322] width 107 height 12
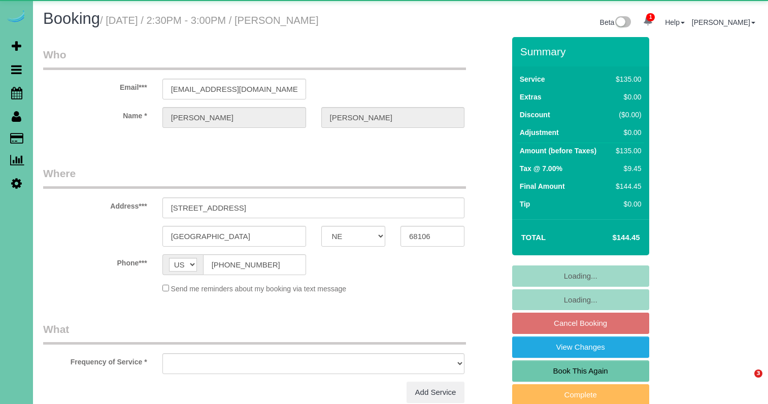
select select "NE"
select select "object:896"
select select "string:fspay-c1aa6a9f-d32d-49cc-82e8-0f640127e2af"
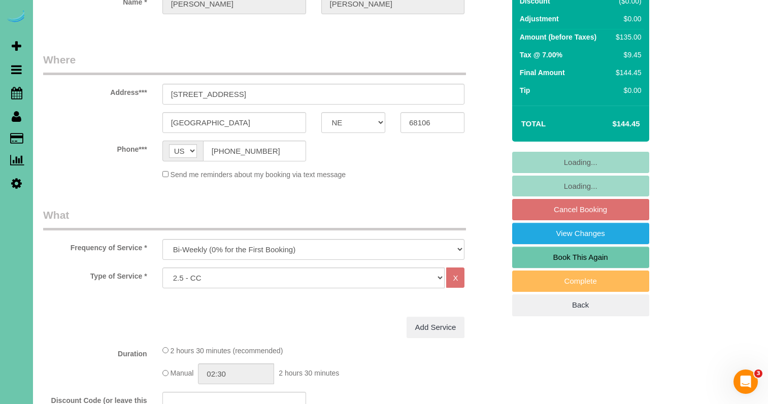
scroll to position [118, 0]
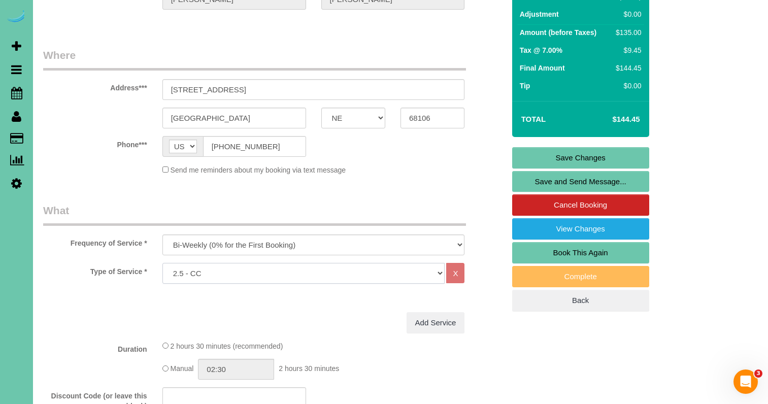
select select "159"
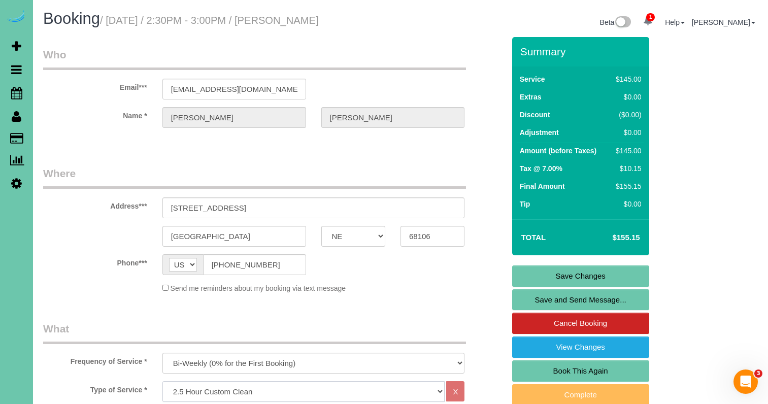
scroll to position [0, 0]
click at [570, 272] on link "Save Changes" at bounding box center [580, 275] width 137 height 21
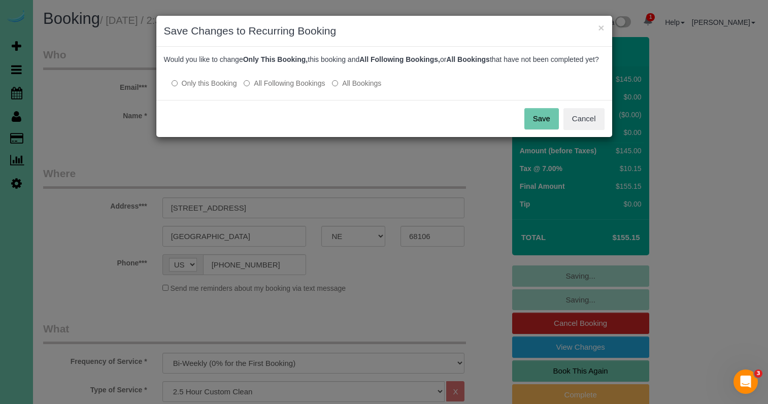
drag, startPoint x: 283, startPoint y: 93, endPoint x: 394, endPoint y: 101, distance: 110.9
click at [284, 88] on label "All Following Bookings" at bounding box center [284, 83] width 81 height 10
click at [536, 129] on button "Save" at bounding box center [541, 118] width 35 height 21
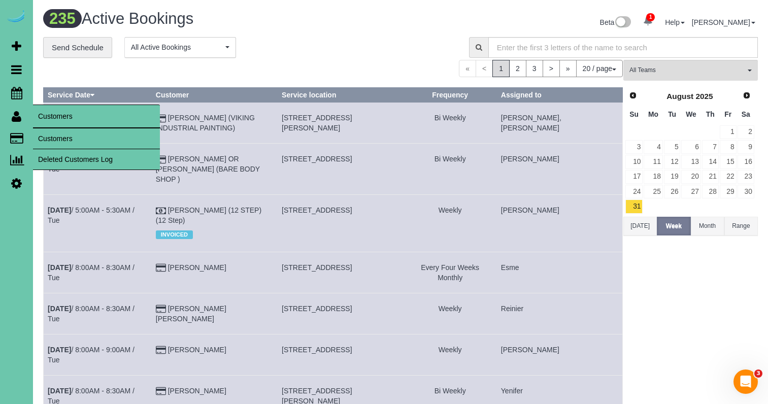
click at [56, 136] on link "Customers" at bounding box center [96, 138] width 127 height 20
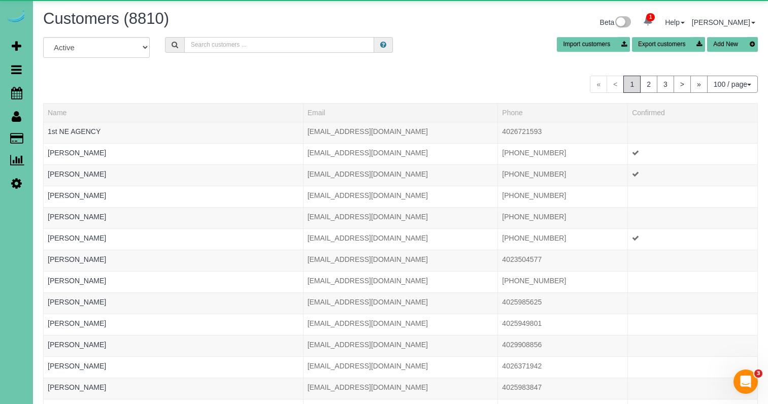
click at [238, 39] on input "text" at bounding box center [279, 45] width 190 height 16
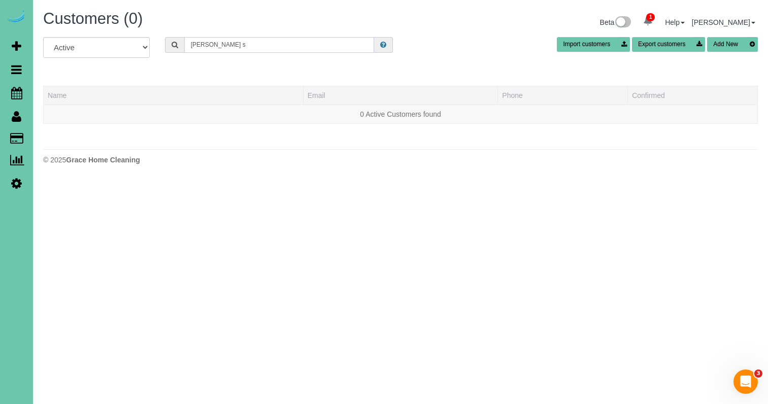
drag, startPoint x: 211, startPoint y: 48, endPoint x: 92, endPoint y: 33, distance: 120.2
click at [92, 33] on div "Customers (0) Beta 1 Your Notifications You have 0 alerts × You have 3 to charg…" at bounding box center [400, 90] width 735 height 180
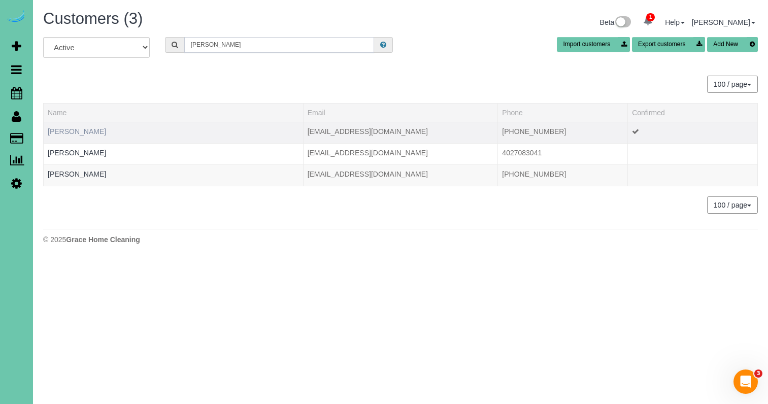
type input "[PERSON_NAME]"
click at [57, 131] on link "[PERSON_NAME]" at bounding box center [77, 131] width 58 height 8
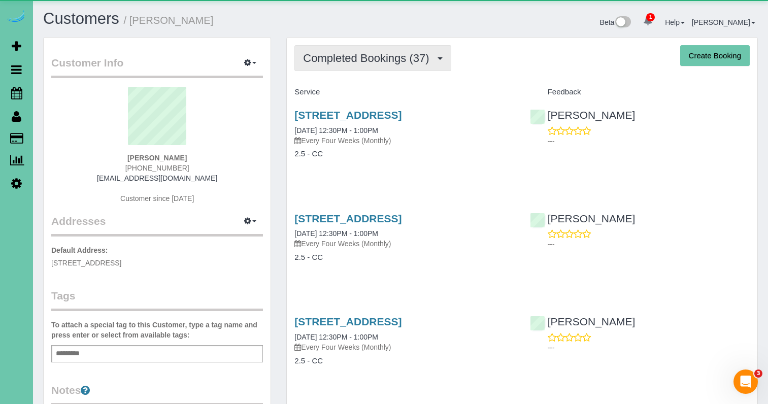
drag, startPoint x: 391, startPoint y: 60, endPoint x: 391, endPoint y: 69, distance: 9.1
click at [391, 60] on span "Completed Bookings (37)" at bounding box center [368, 58] width 131 height 13
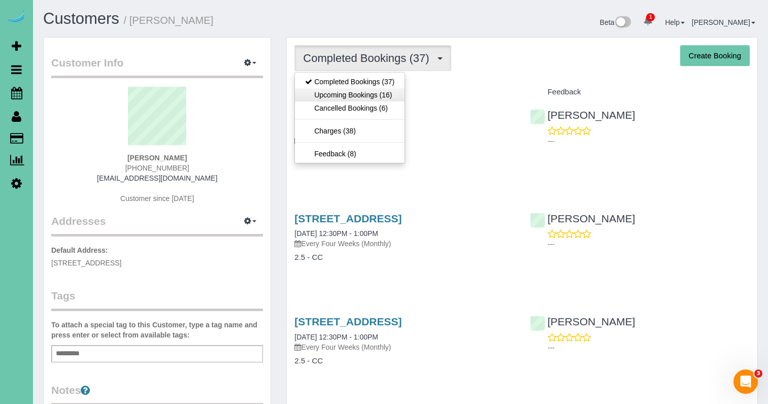
click at [381, 91] on link "Upcoming Bookings (16)" at bounding box center [350, 94] width 110 height 13
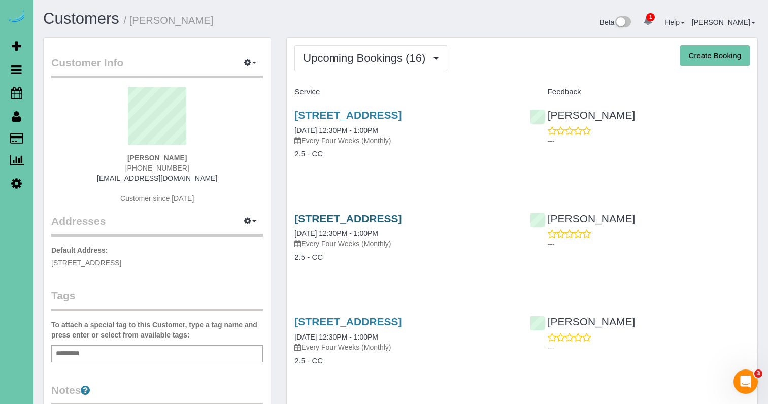
click at [401, 215] on link "[STREET_ADDRESS]" at bounding box center [347, 219] width 107 height 12
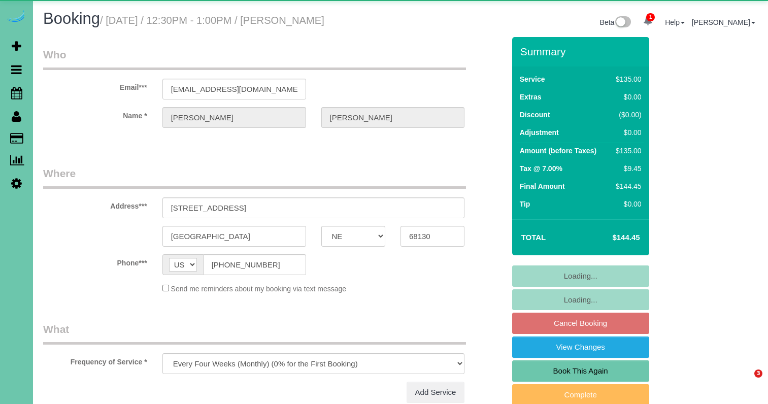
select select "NE"
select select "string:fspay-5a3a024d-5d50-4c16-b7a5-fc1fa6a3e659"
select select "object:899"
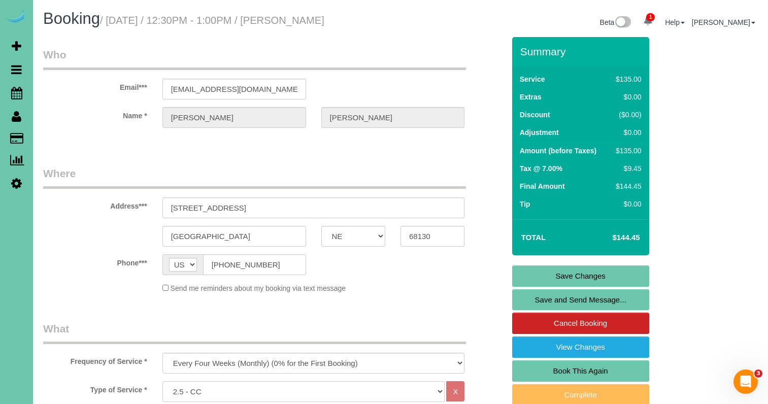
select select "159"
click at [445, 284] on div "Send me reminders about my booking via text message" at bounding box center [314, 288] width 318 height 11
drag, startPoint x: 544, startPoint y: 274, endPoint x: 492, endPoint y: 270, distance: 51.9
click at [544, 274] on link "Save Changes" at bounding box center [580, 275] width 137 height 21
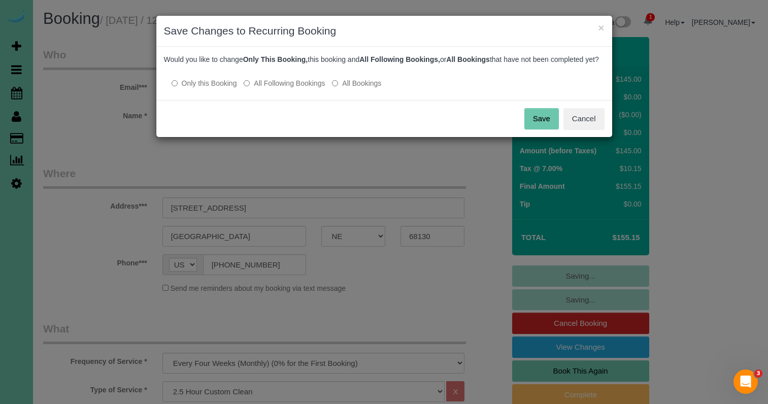
drag, startPoint x: 294, startPoint y: 93, endPoint x: 345, endPoint y: 96, distance: 51.4
click at [294, 88] on label "All Following Bookings" at bounding box center [284, 83] width 81 height 10
drag, startPoint x: 541, startPoint y: 127, endPoint x: 473, endPoint y: 133, distance: 67.8
click at [541, 127] on button "Save" at bounding box center [541, 118] width 35 height 21
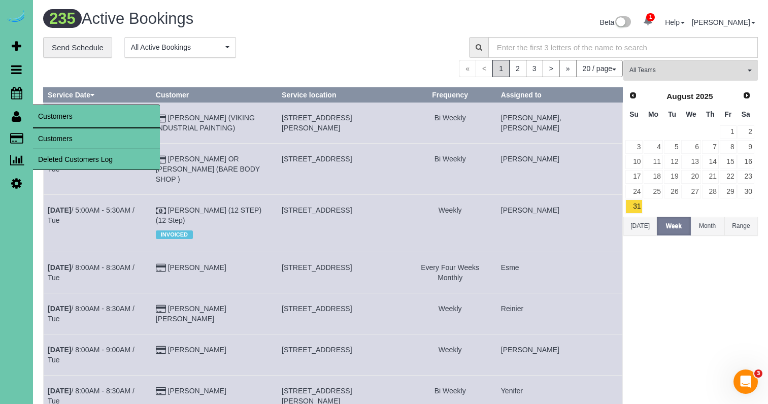
click at [52, 139] on link "Customers" at bounding box center [96, 138] width 127 height 20
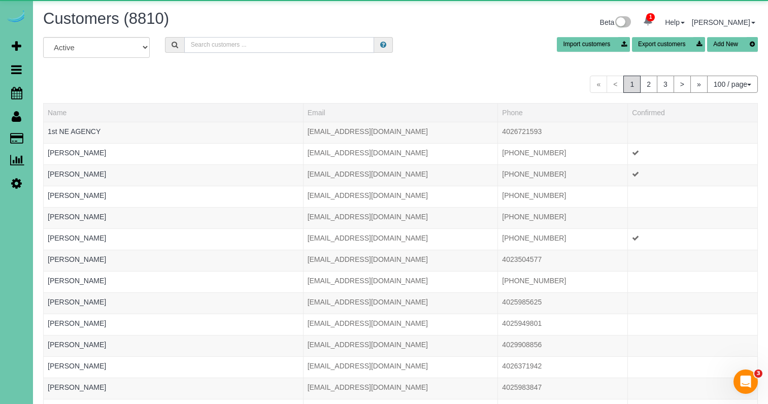
click at [261, 44] on input "text" at bounding box center [279, 45] width 190 height 16
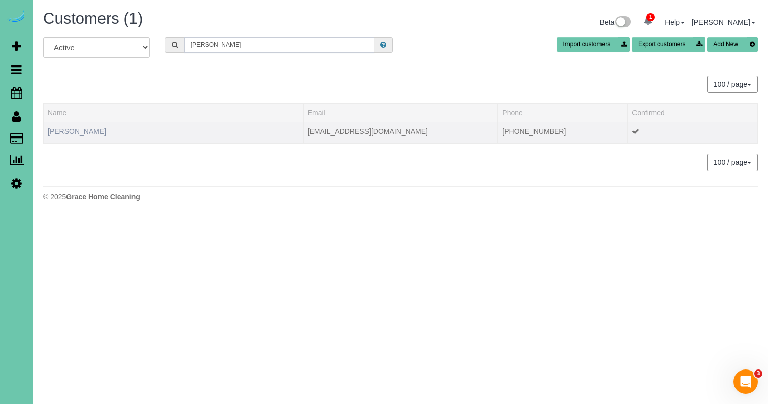
type input "[PERSON_NAME]"
click at [87, 131] on link "[PERSON_NAME]" at bounding box center [77, 131] width 58 height 8
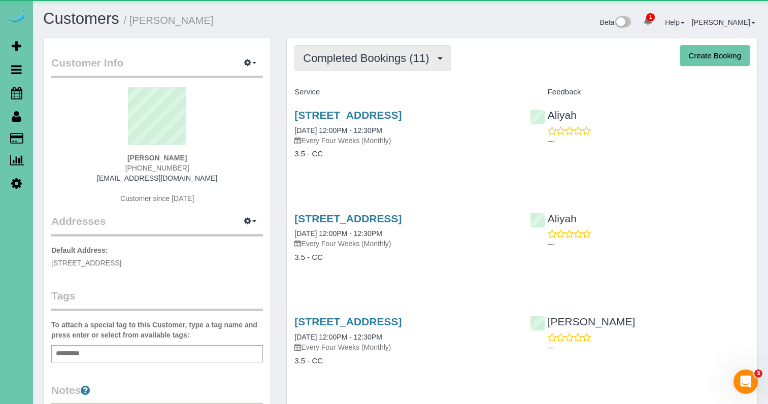
click at [405, 55] on span "Completed Bookings (11)" at bounding box center [368, 58] width 131 height 13
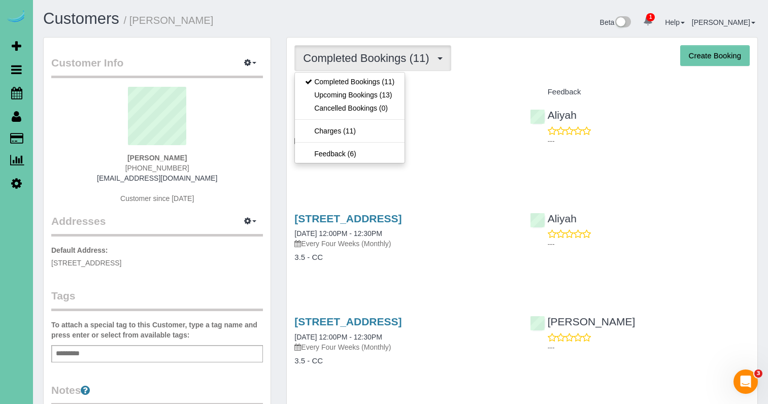
click at [387, 95] on link "Upcoming Bookings (13)" at bounding box center [350, 94] width 110 height 13
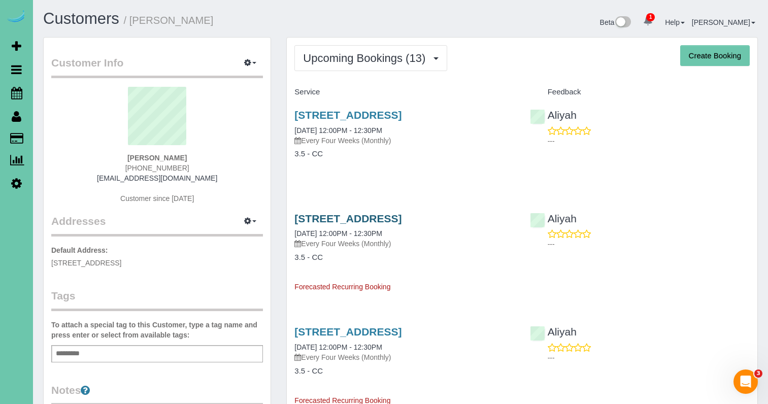
click at [401, 213] on link "[STREET_ADDRESS]" at bounding box center [347, 219] width 107 height 12
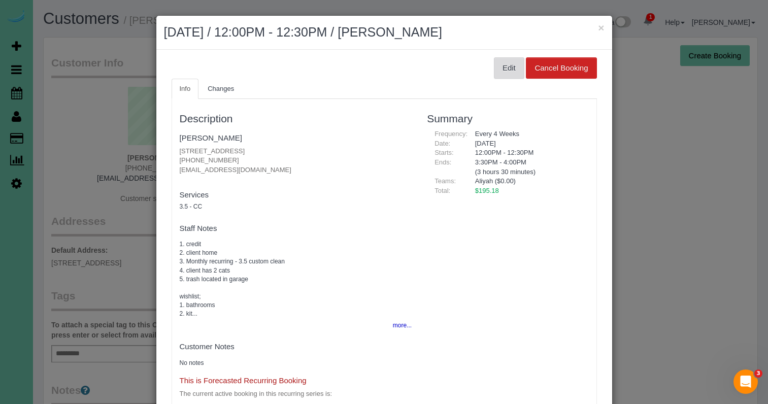
click at [498, 67] on button "Edit" at bounding box center [509, 67] width 30 height 21
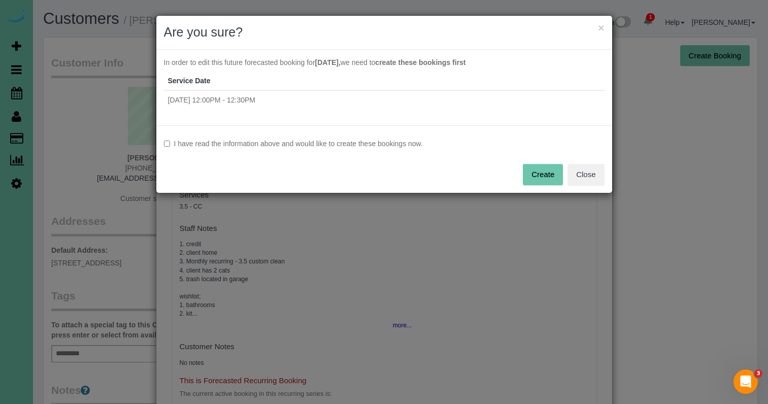
drag, startPoint x: 253, startPoint y: 142, endPoint x: 309, endPoint y: 150, distance: 56.3
click at [253, 142] on label "I have read the information above and would like to create these bookings now." at bounding box center [384, 144] width 441 height 10
click at [528, 177] on button "Create" at bounding box center [543, 174] width 40 height 21
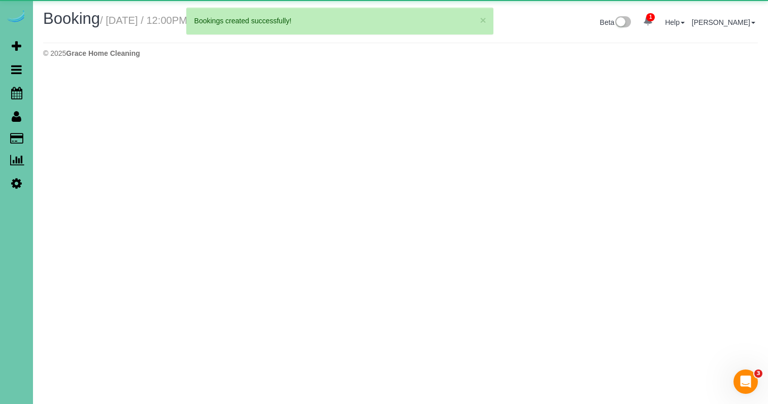
select select "NE"
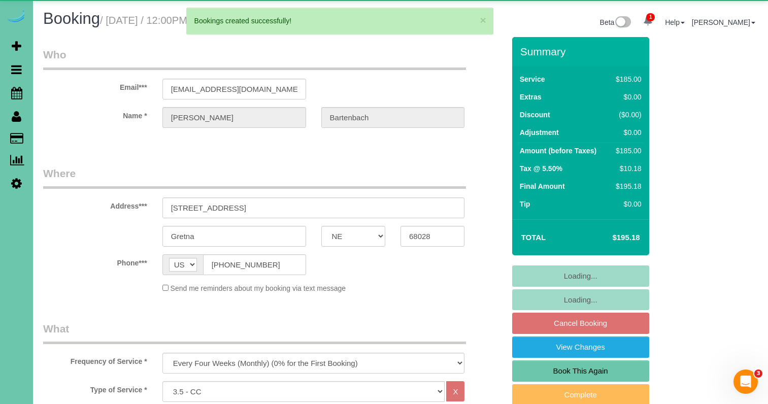
select select "object:3562"
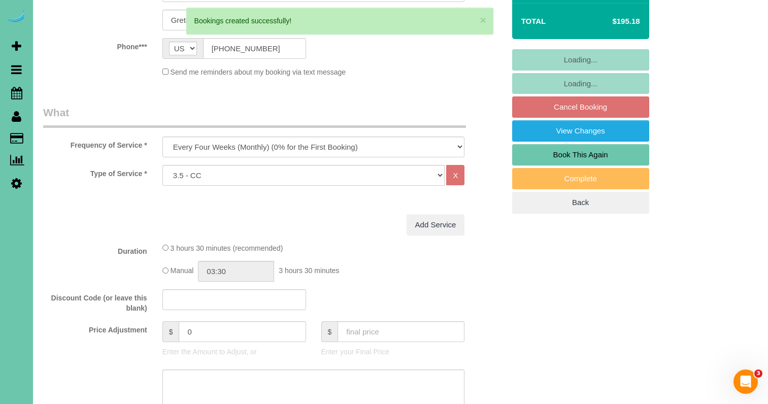
scroll to position [219, 0]
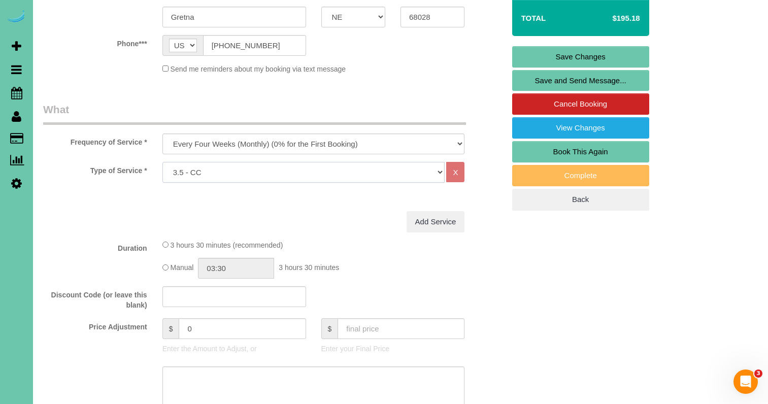
select select "160"
click at [538, 57] on link "Save Changes" at bounding box center [580, 56] width 137 height 21
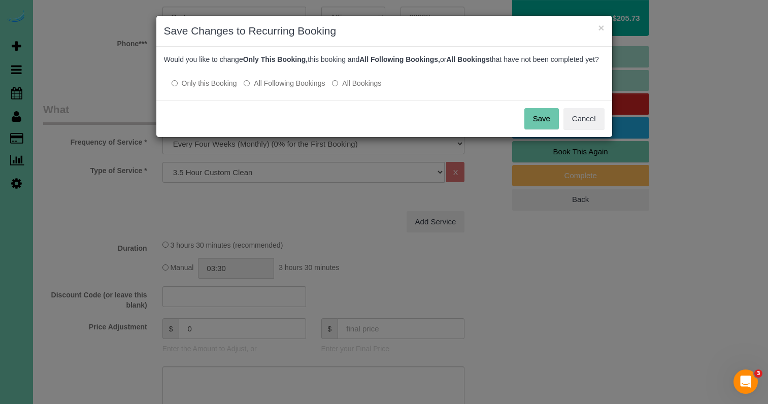
click at [291, 88] on label "All Following Bookings" at bounding box center [284, 83] width 81 height 10
drag, startPoint x: 523, startPoint y: 129, endPoint x: 248, endPoint y: 130, distance: 275.1
click at [519, 129] on div "Save Cancel" at bounding box center [384, 118] width 456 height 37
drag, startPoint x: 541, startPoint y: 134, endPoint x: 487, endPoint y: 131, distance: 53.9
click at [540, 129] on button "Save" at bounding box center [541, 118] width 35 height 21
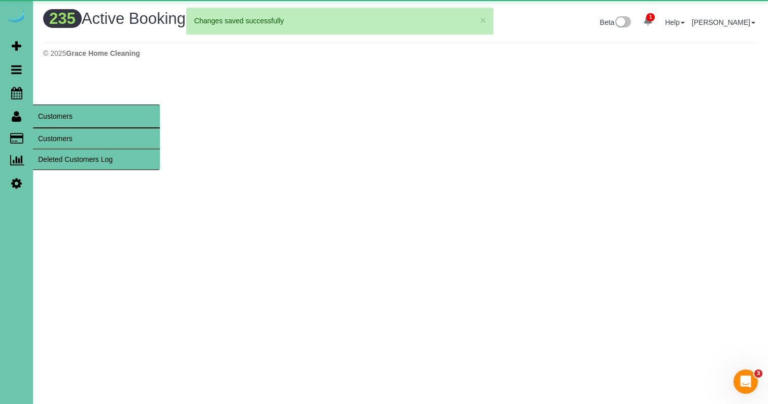
click at [50, 138] on link "Customers" at bounding box center [96, 138] width 127 height 20
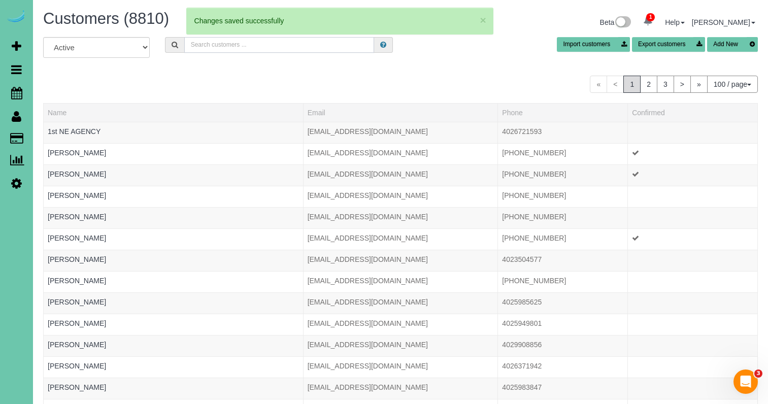
click at [250, 43] on input "text" at bounding box center [279, 45] width 190 height 16
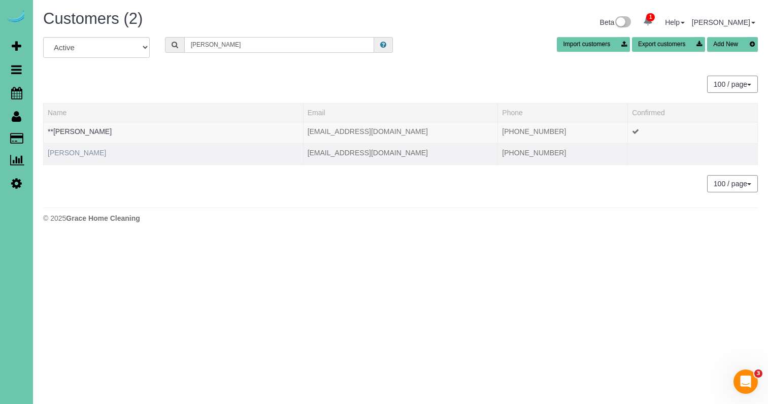
type input "[PERSON_NAME]"
drag, startPoint x: 65, startPoint y: 148, endPoint x: 71, endPoint y: 149, distance: 5.7
click at [65, 149] on link "[PERSON_NAME]" at bounding box center [77, 153] width 58 height 8
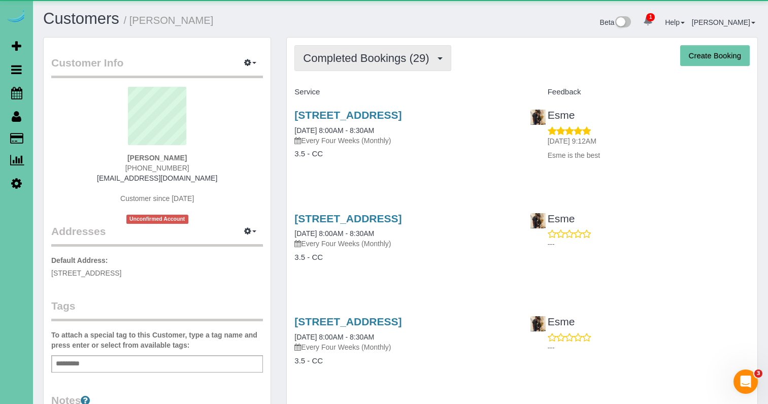
click at [358, 60] on span "Completed Bookings (29)" at bounding box center [368, 58] width 131 height 13
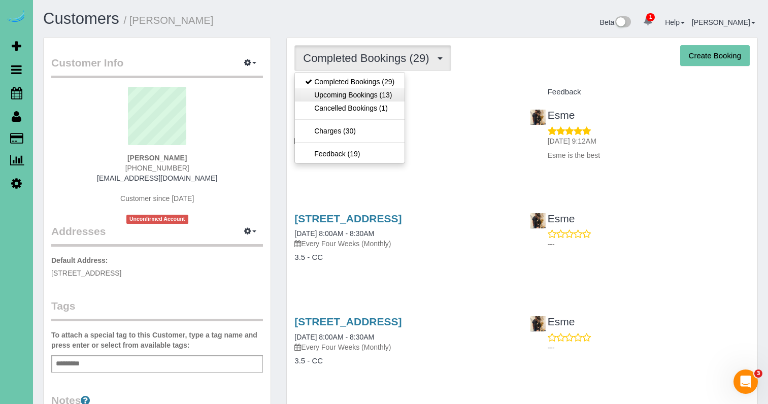
click at [355, 97] on link "Upcoming Bookings (13)" at bounding box center [350, 94] width 110 height 13
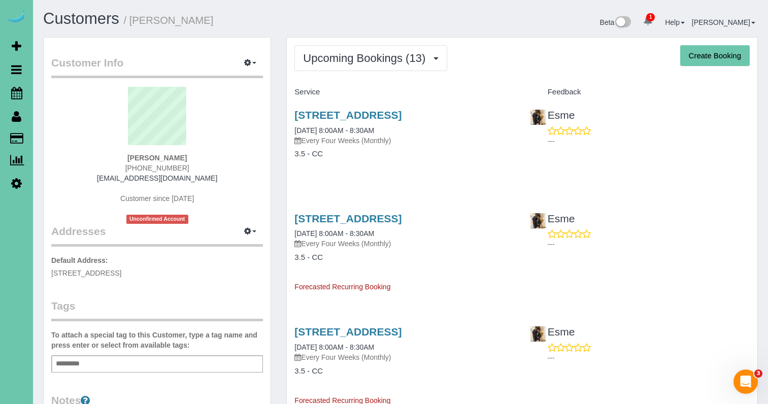
click at [326, 238] on div "5171 S 197th Ave Cir, Omaha, NE 68135 10/20/2025 8:00AM - 8:30AM Every Four Wee…" at bounding box center [404, 231] width 220 height 37
click at [333, 221] on link "5171 S 197th Ave Cir, Omaha, NE 68135" at bounding box center [347, 219] width 107 height 12
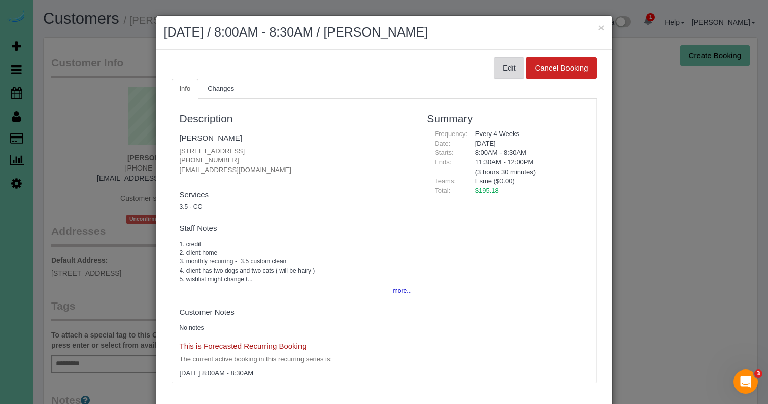
click at [518, 63] on button "Edit" at bounding box center [509, 67] width 30 height 21
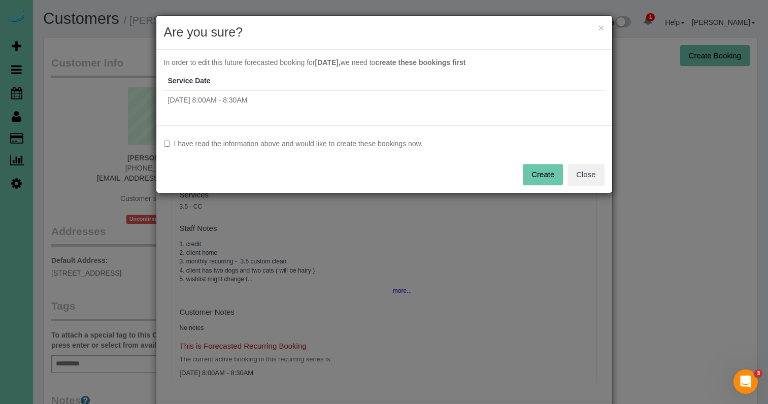
click at [300, 145] on label "I have read the information above and would like to create these bookings now." at bounding box center [384, 144] width 441 height 10
click at [540, 169] on button "Create" at bounding box center [543, 174] width 40 height 21
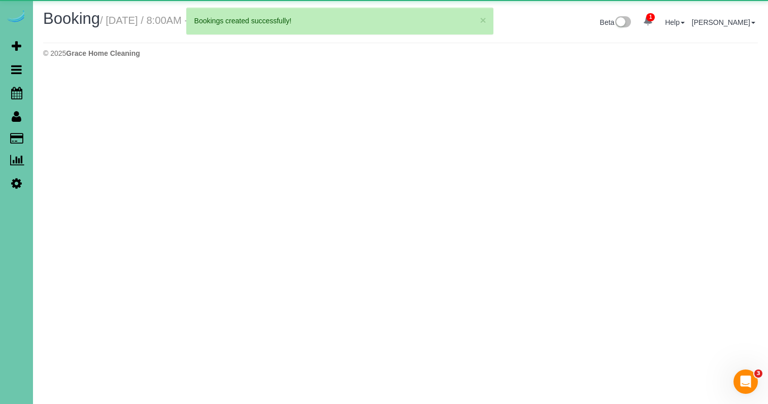
select select "NE"
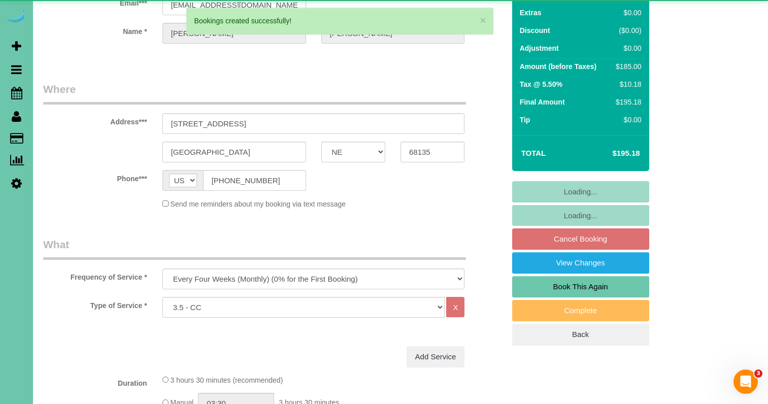
select select "object:6696"
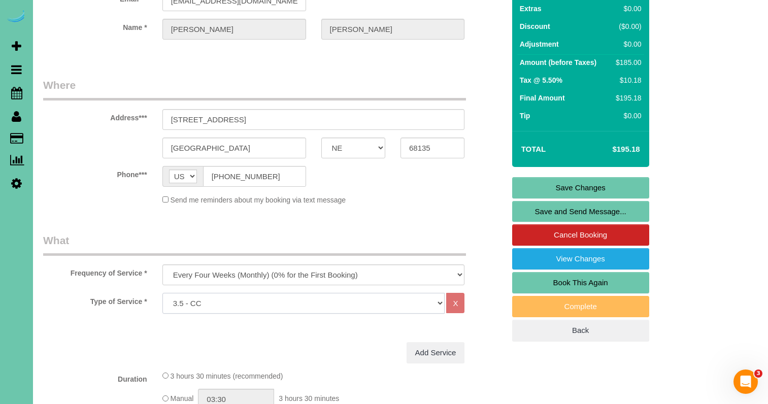
select select "160"
click at [549, 183] on link "Save Changes" at bounding box center [580, 187] width 137 height 21
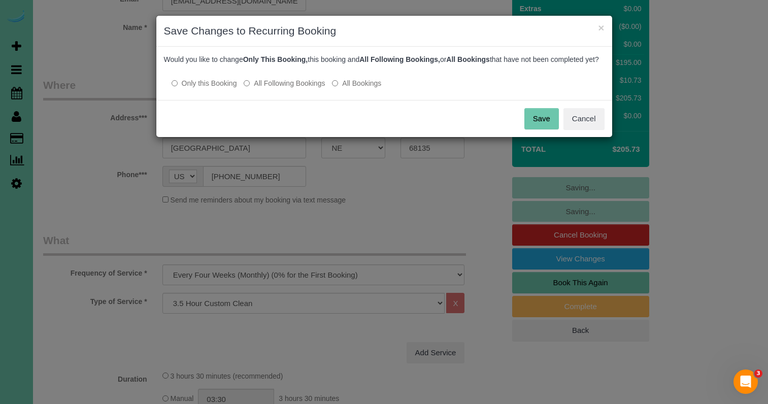
drag, startPoint x: 283, startPoint y: 95, endPoint x: 288, endPoint y: 96, distance: 5.3
click at [285, 88] on label "All Following Bookings" at bounding box center [284, 83] width 81 height 10
drag, startPoint x: 542, startPoint y: 124, endPoint x: 381, endPoint y: 122, distance: 161.4
click at [535, 123] on button "Save" at bounding box center [541, 118] width 35 height 21
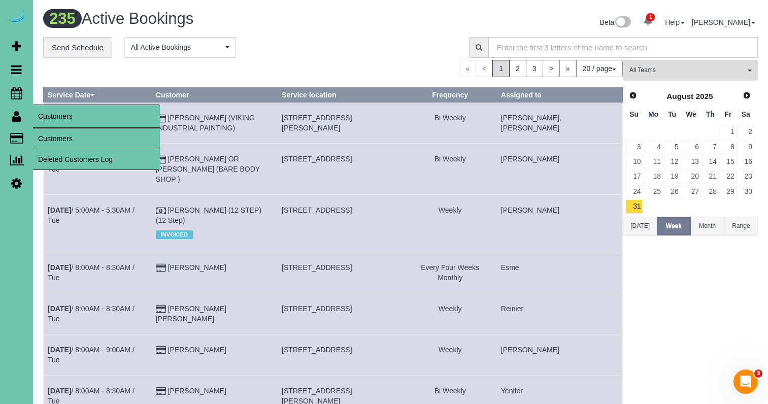
click at [82, 134] on link "Customers" at bounding box center [96, 138] width 127 height 20
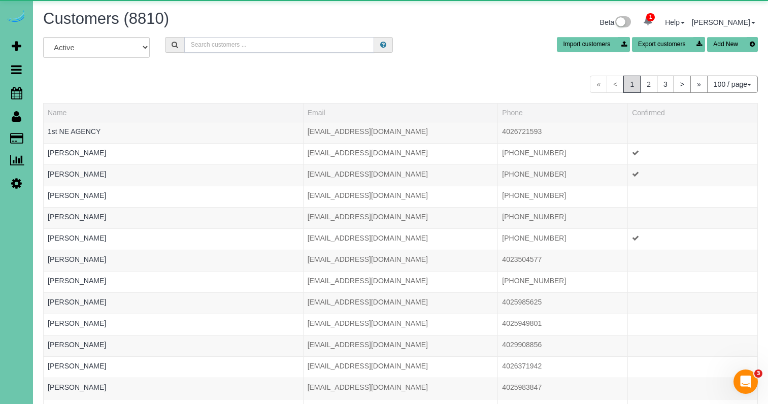
click at [200, 47] on input "text" at bounding box center [279, 45] width 190 height 16
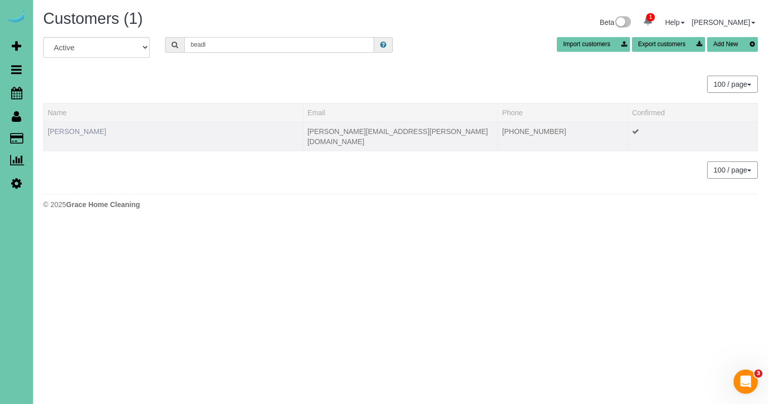
type input "beadl"
click at [74, 129] on link "Janelle Beadle" at bounding box center [77, 131] width 58 height 8
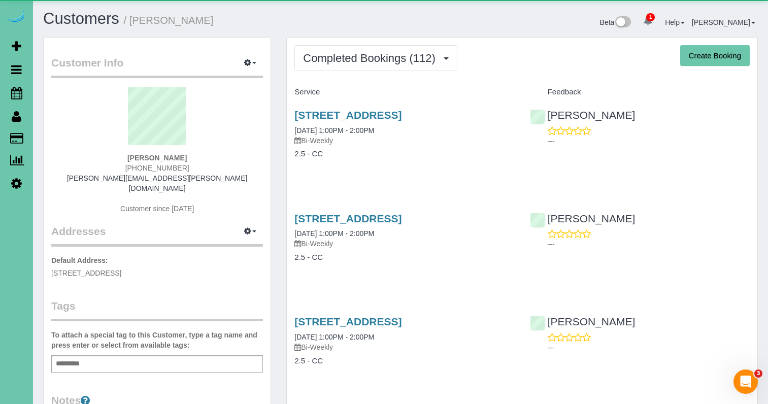
drag, startPoint x: 364, startPoint y: 54, endPoint x: 364, endPoint y: 73, distance: 19.3
click at [364, 54] on span "Completed Bookings (112)" at bounding box center [371, 58] width 137 height 13
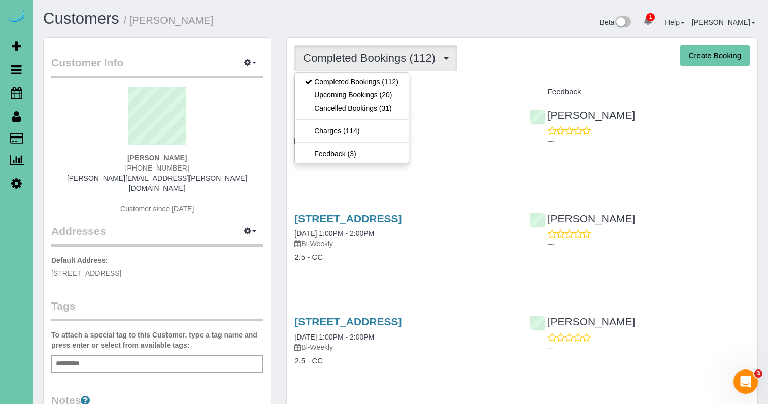
drag, startPoint x: 368, startPoint y: 99, endPoint x: 365, endPoint y: 94, distance: 5.8
click at [368, 99] on link "Upcoming Bookings (20)" at bounding box center [352, 94] width 114 height 13
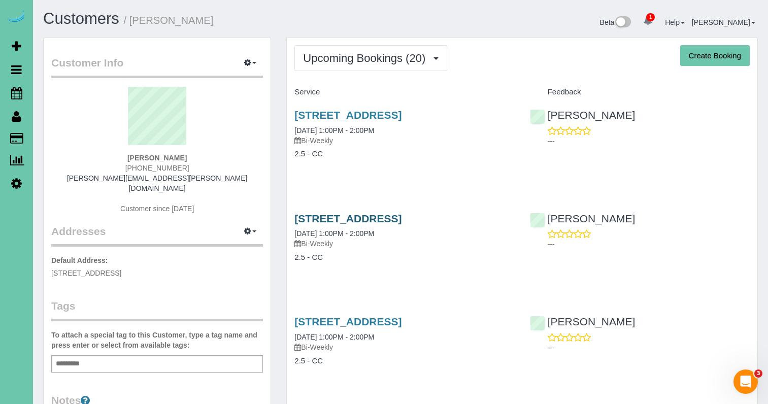
click at [388, 213] on link "5858 Pine Street, Omaha, NE 68106" at bounding box center [347, 219] width 107 height 12
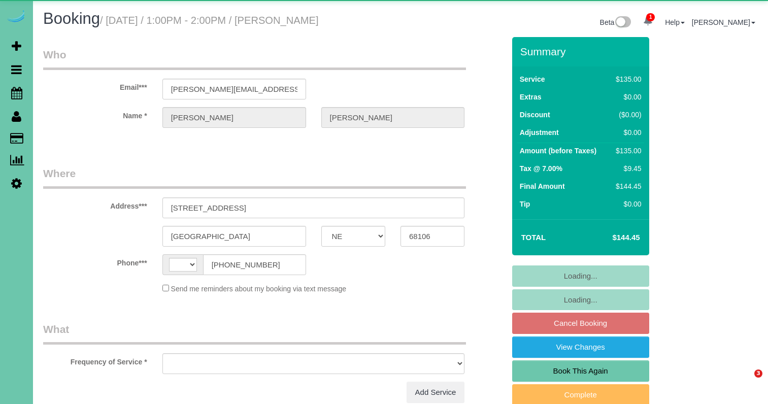
select select "NE"
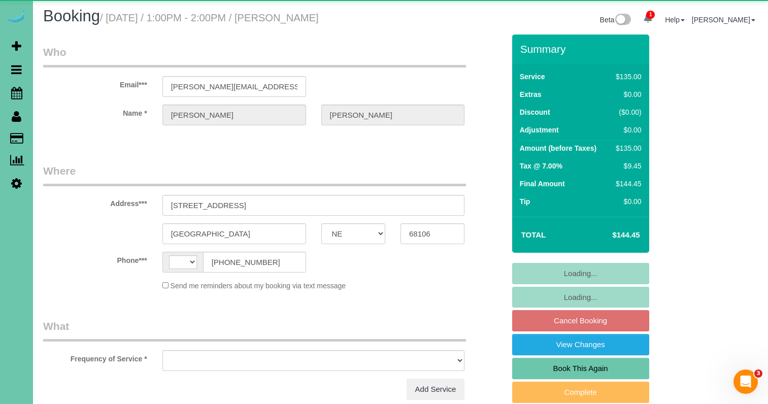
select select "string:[GEOGRAPHIC_DATA]"
select select "object:842"
select select "string:fspay-9b060721-f38a-4877-ae59-9849646f4972"
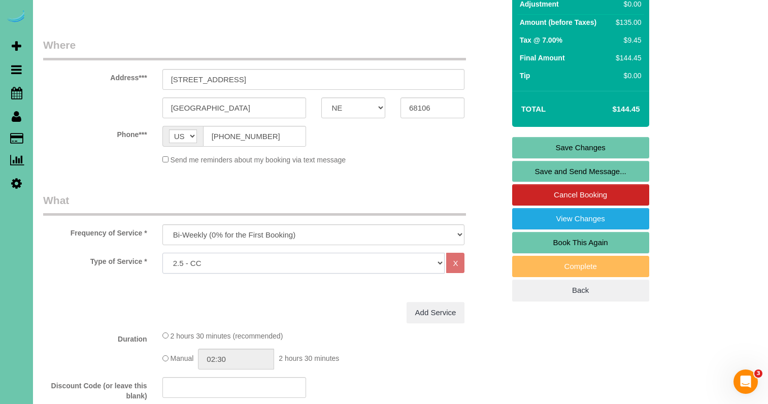
select select "159"
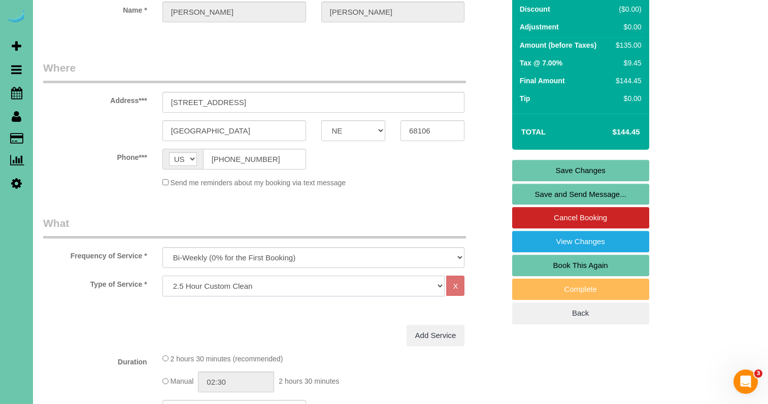
scroll to position [19, 0]
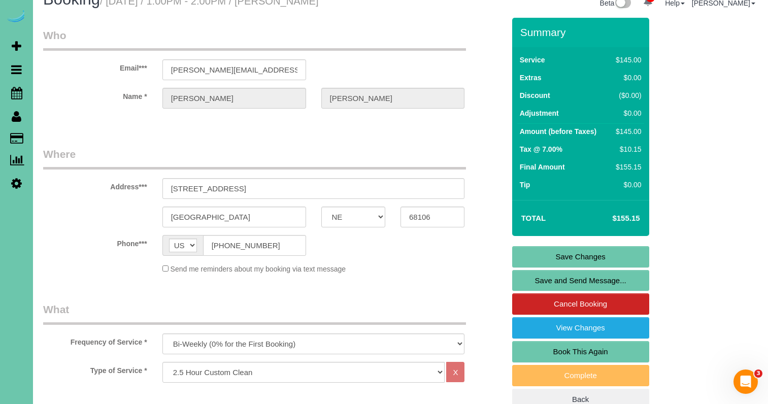
drag, startPoint x: 555, startPoint y: 246, endPoint x: 553, endPoint y: 252, distance: 6.4
click at [555, 246] on link "Save Changes" at bounding box center [580, 256] width 137 height 21
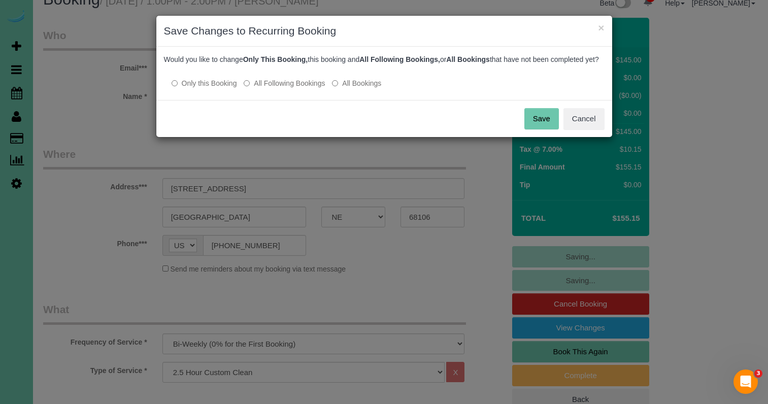
drag, startPoint x: 299, startPoint y: 94, endPoint x: 335, endPoint y: 98, distance: 36.3
click at [300, 88] on label "All Following Bookings" at bounding box center [284, 83] width 81 height 10
drag, startPoint x: 538, startPoint y: 125, endPoint x: 311, endPoint y: 135, distance: 227.1
click at [537, 125] on button "Save" at bounding box center [541, 118] width 35 height 21
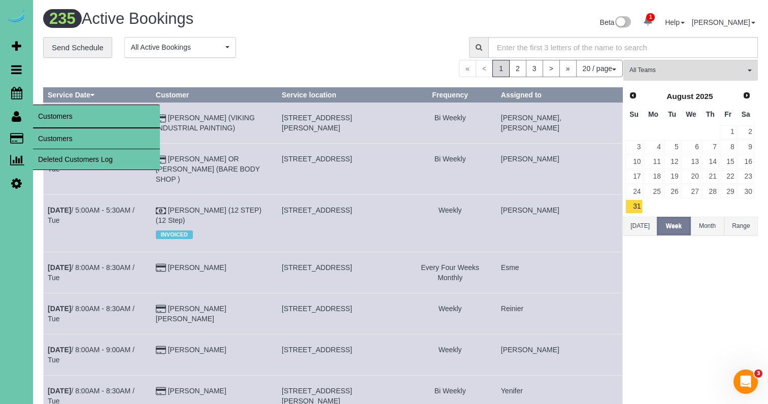
click at [57, 138] on link "Customers" at bounding box center [96, 138] width 127 height 20
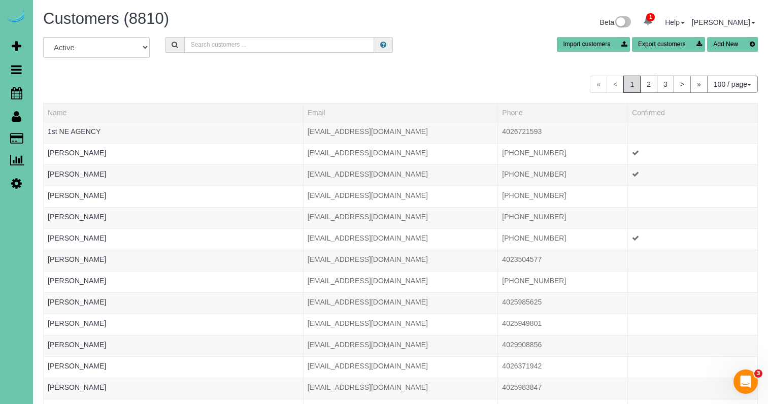
click at [192, 47] on input "text" at bounding box center [279, 45] width 190 height 16
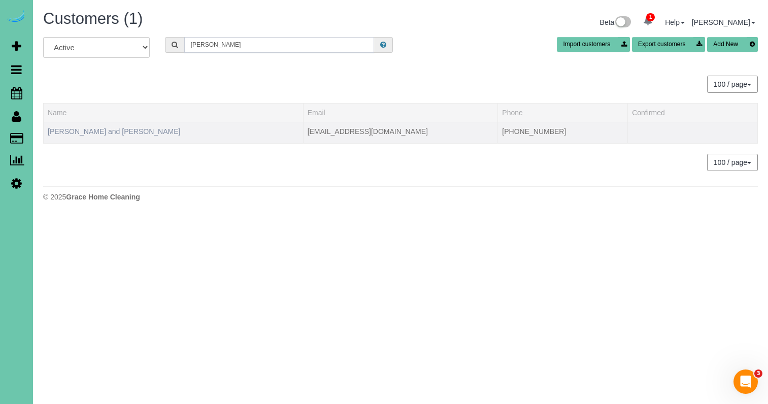
type input "[PERSON_NAME]"
click at [100, 129] on link "[PERSON_NAME] and [PERSON_NAME]" at bounding box center [114, 131] width 132 height 8
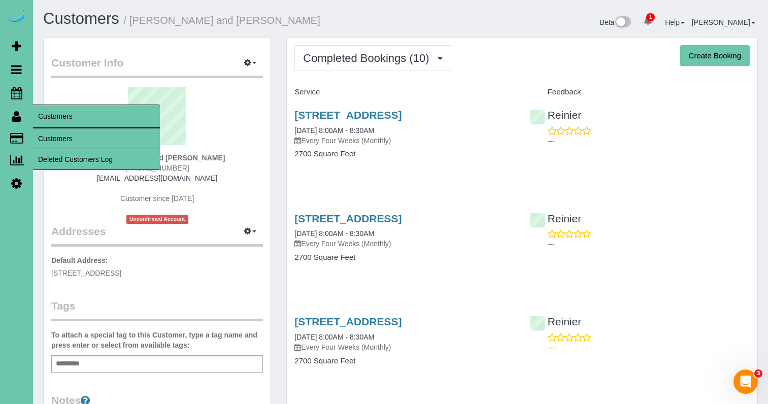
click at [46, 137] on link "Customers" at bounding box center [96, 138] width 127 height 20
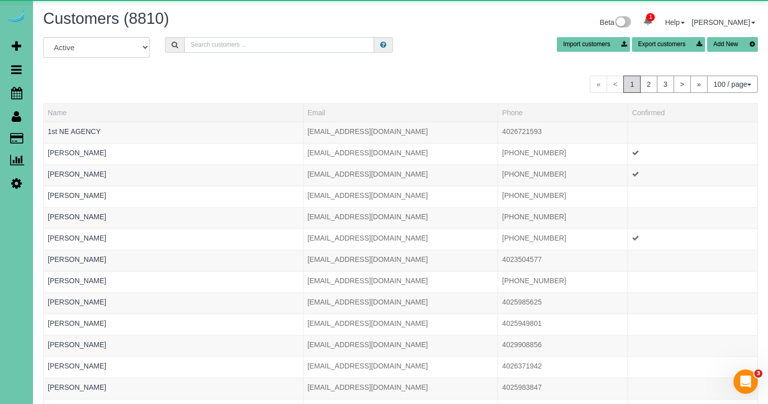
click at [283, 44] on input "text" at bounding box center [279, 45] width 190 height 16
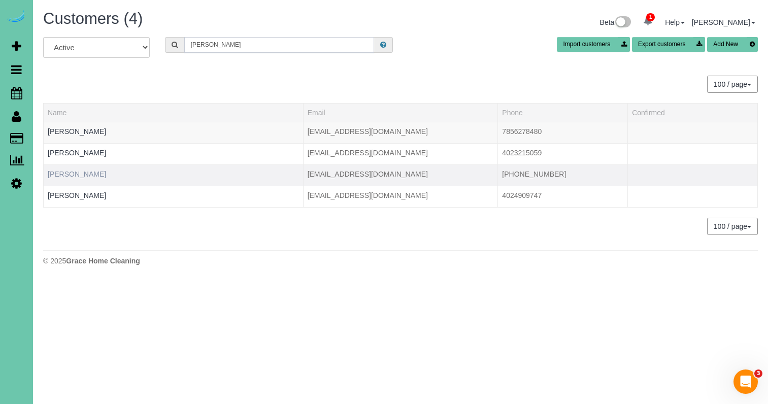
type input "carol b"
click at [82, 174] on link "Carol Bogue" at bounding box center [77, 174] width 58 height 8
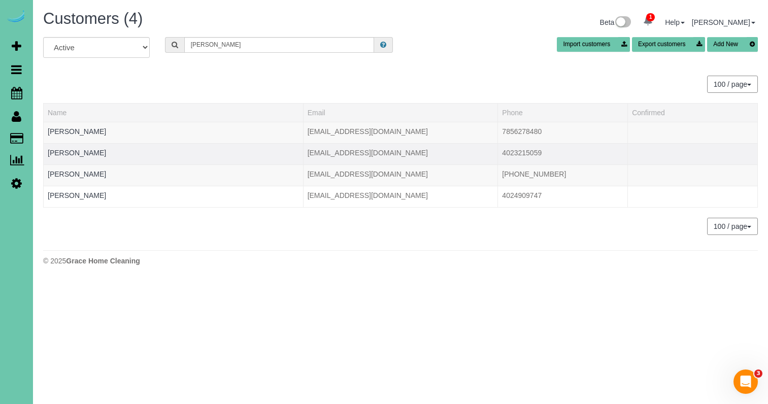
scroll to position [1, 0]
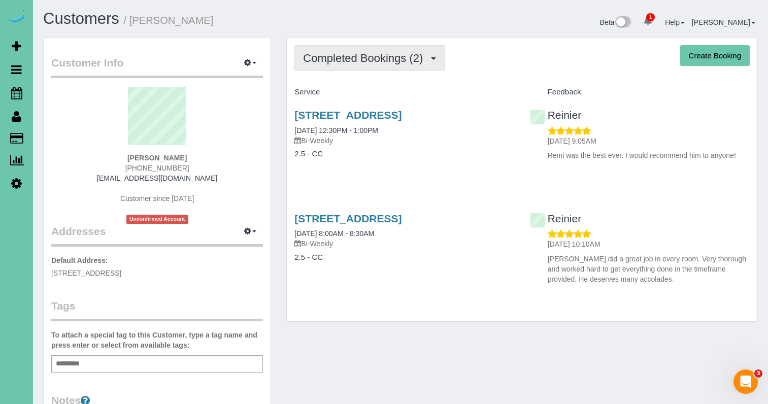
click at [331, 50] on button "Completed Bookings (2)" at bounding box center [369, 58] width 150 height 26
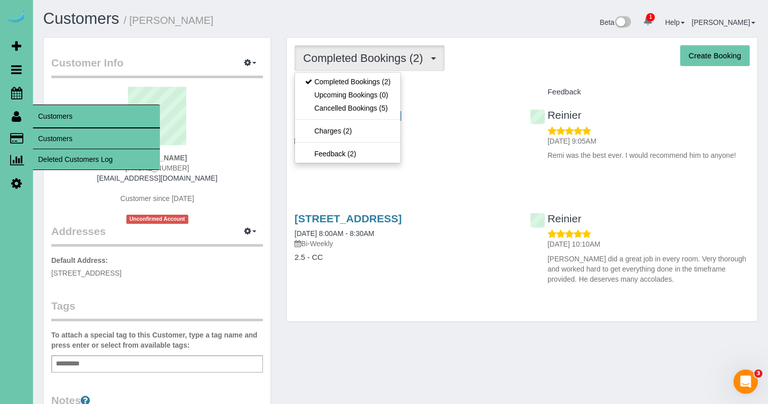
click at [55, 135] on link "Customers" at bounding box center [96, 138] width 127 height 20
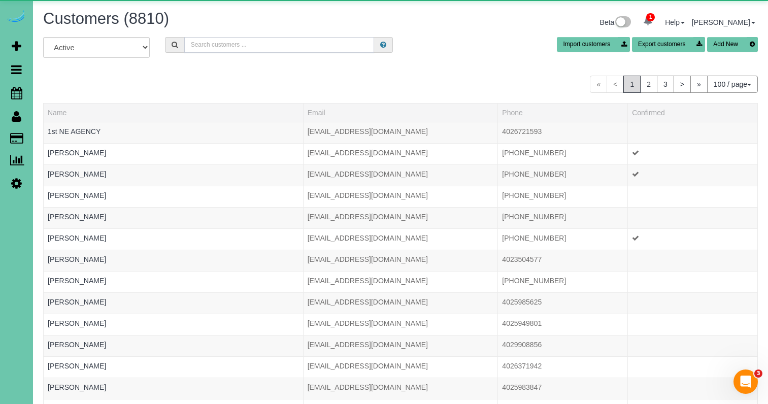
click at [227, 46] on input "text" at bounding box center [279, 45] width 190 height 16
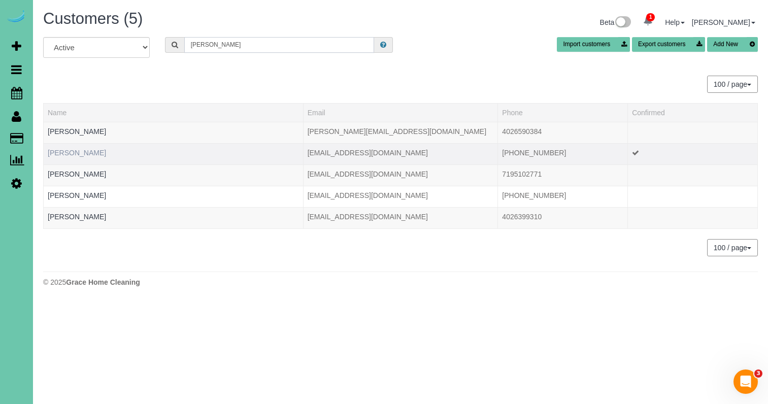
type input "Sara w"
drag, startPoint x: 78, startPoint y: 149, endPoint x: 89, endPoint y: 150, distance: 11.2
click at [78, 149] on link "Sara Whetstone" at bounding box center [77, 153] width 58 height 8
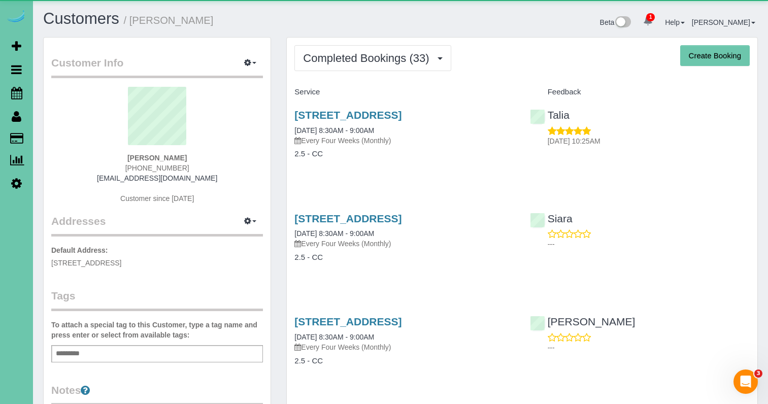
drag, startPoint x: 372, startPoint y: 59, endPoint x: 368, endPoint y: 72, distance: 13.5
click at [371, 59] on span "Completed Bookings (33)" at bounding box center [368, 58] width 131 height 13
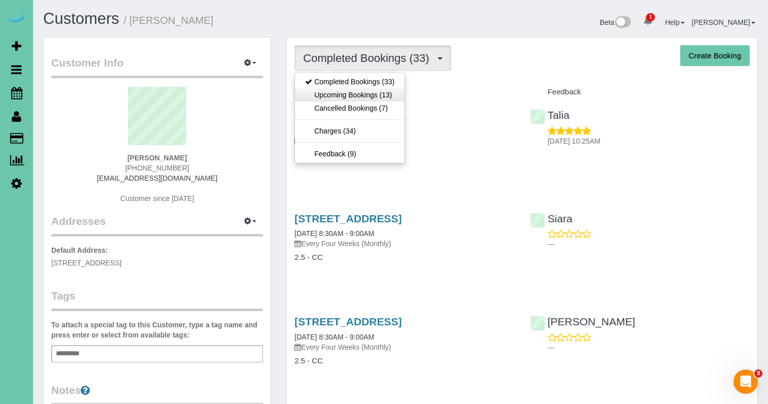
click at [363, 99] on link "Upcoming Bookings (13)" at bounding box center [350, 94] width 110 height 13
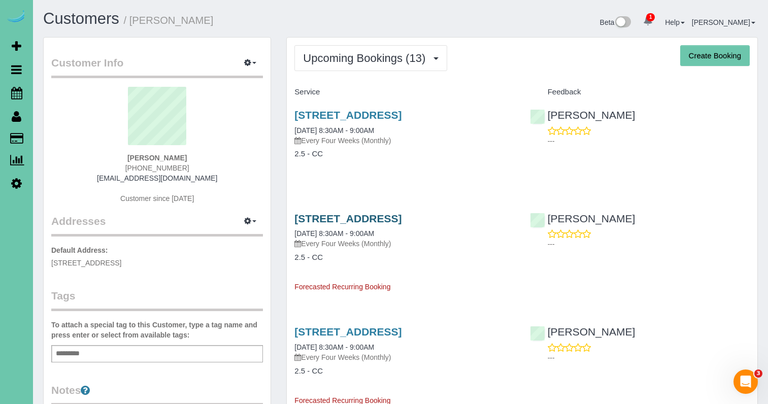
click at [382, 217] on link "14807 Queens Drive, Omaha, NE 68116" at bounding box center [347, 219] width 107 height 12
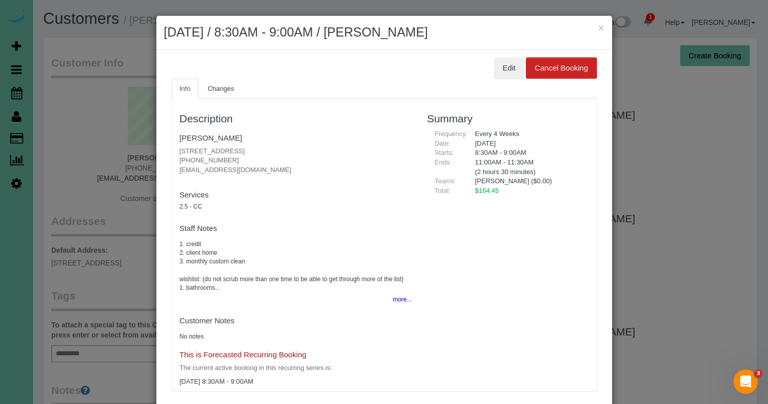
drag, startPoint x: 500, startPoint y: 70, endPoint x: 482, endPoint y: 77, distance: 19.4
click at [500, 70] on button "Edit" at bounding box center [509, 67] width 30 height 21
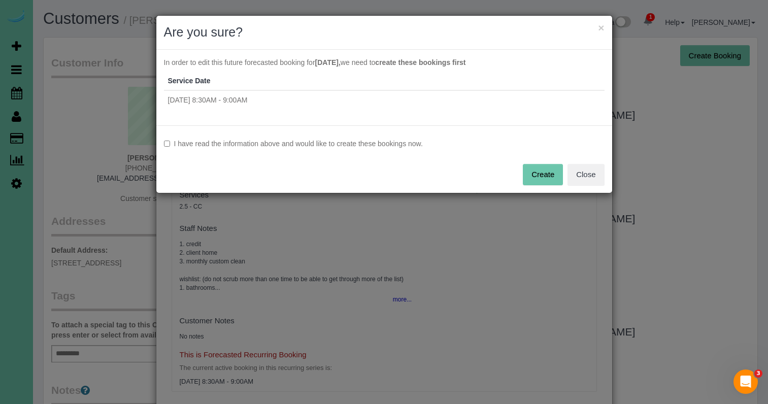
click at [323, 139] on label "I have read the information above and would like to create these bookings now." at bounding box center [384, 144] width 441 height 10
drag, startPoint x: 543, startPoint y: 176, endPoint x: 491, endPoint y: 175, distance: 52.3
click at [543, 176] on button "Create" at bounding box center [543, 174] width 40 height 21
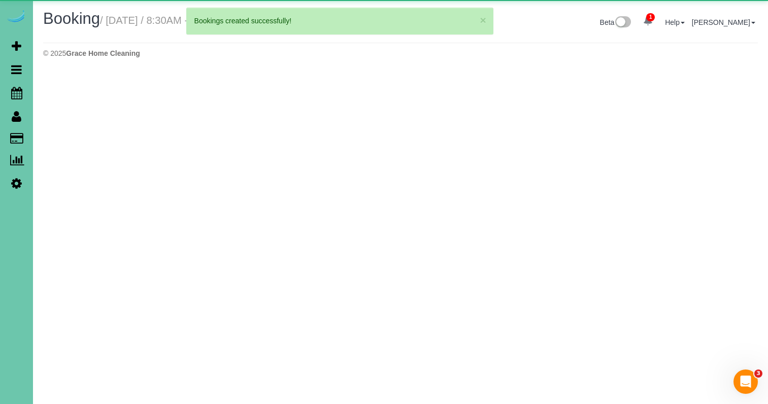
select select "NE"
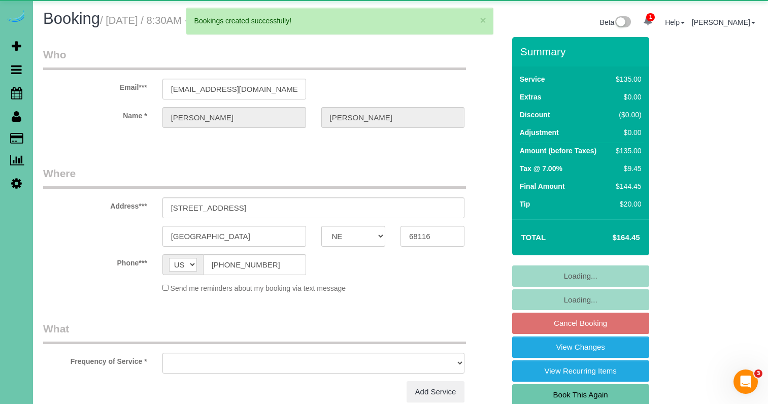
select select "object:5370"
select select "string:fspay-f724dcd2-7e96-49ad-b21b-a75b0c061477"
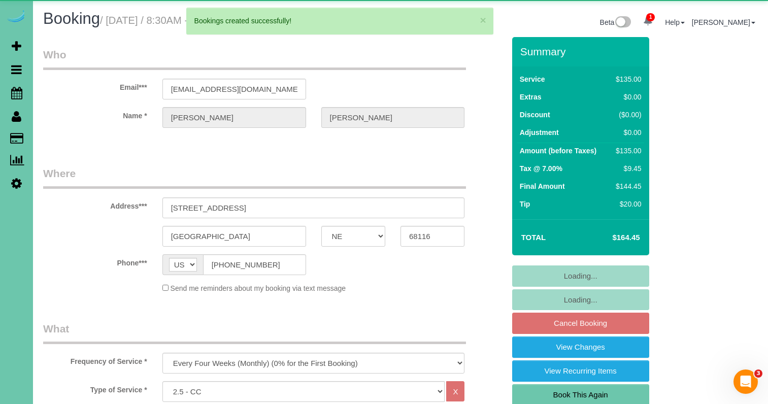
select select "object:5625"
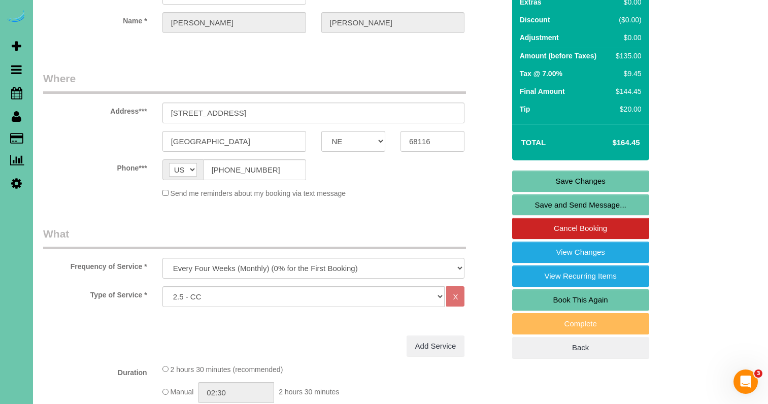
scroll to position [96, 0]
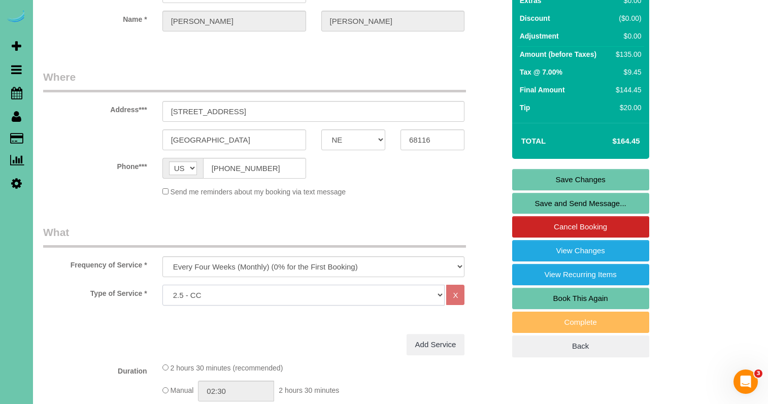
select select "159"
drag, startPoint x: 527, startPoint y: 175, endPoint x: 519, endPoint y: 174, distance: 8.1
click at [527, 175] on link "Save Changes" at bounding box center [580, 179] width 137 height 21
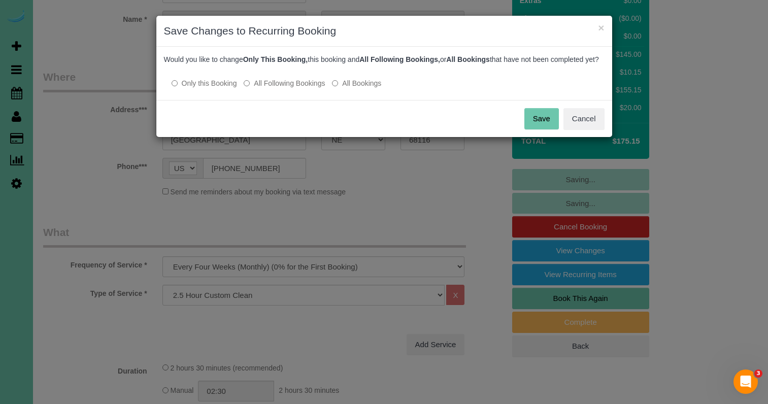
drag, startPoint x: 290, startPoint y: 93, endPoint x: 410, endPoint y: 104, distance: 120.2
click at [291, 88] on label "All Following Bookings" at bounding box center [284, 83] width 81 height 10
click at [547, 128] on button "Save" at bounding box center [541, 118] width 35 height 21
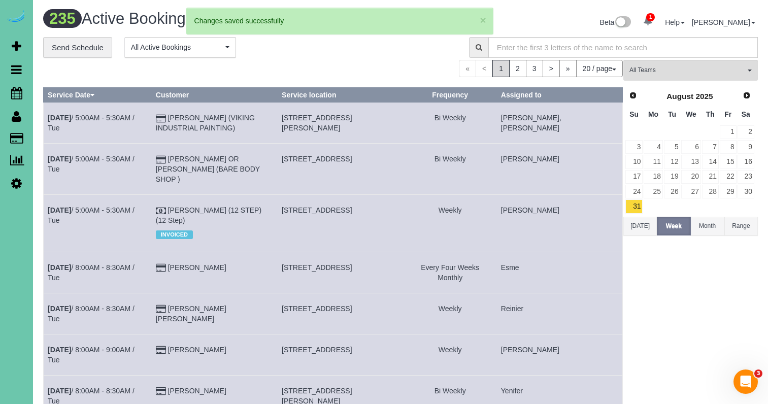
click at [152, 137] on td "Sep 2nd / 5:00AM - 5:30AM / Tue" at bounding box center [98, 123] width 108 height 41
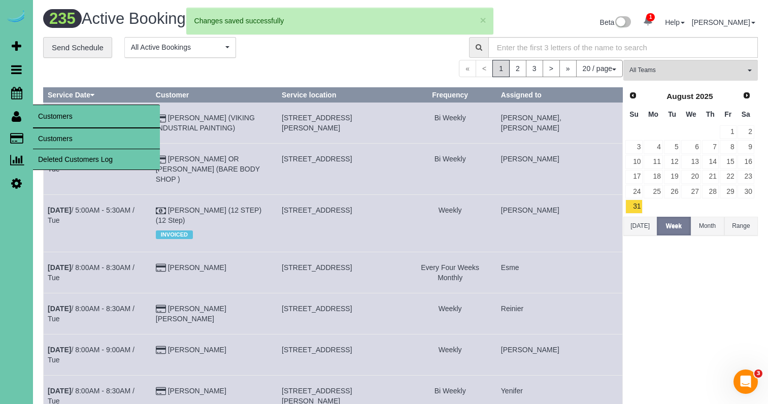
drag, startPoint x: 63, startPoint y: 138, endPoint x: 52, endPoint y: 137, distance: 10.7
click at [63, 138] on link "Customers" at bounding box center [96, 138] width 127 height 20
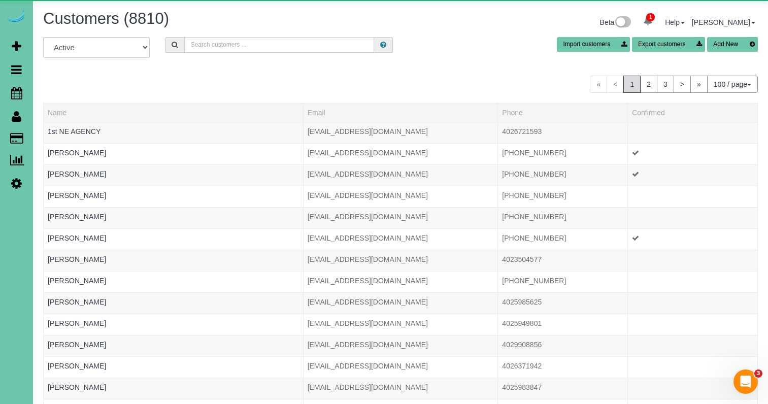
click at [246, 51] on input "text" at bounding box center [279, 45] width 190 height 16
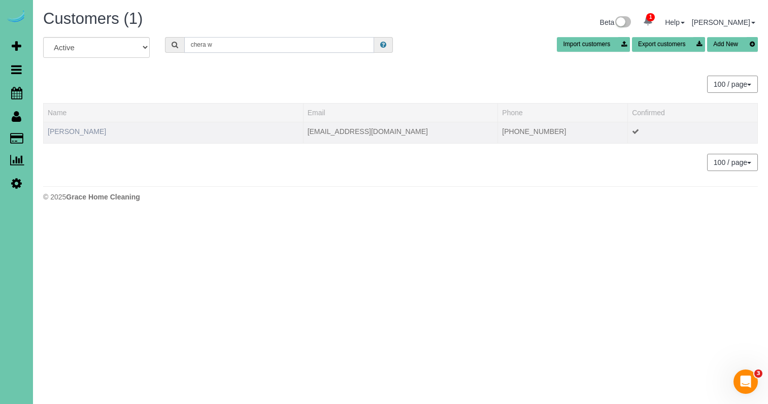
type input "chera w"
click at [82, 127] on link "Chera Wenzl" at bounding box center [77, 131] width 58 height 8
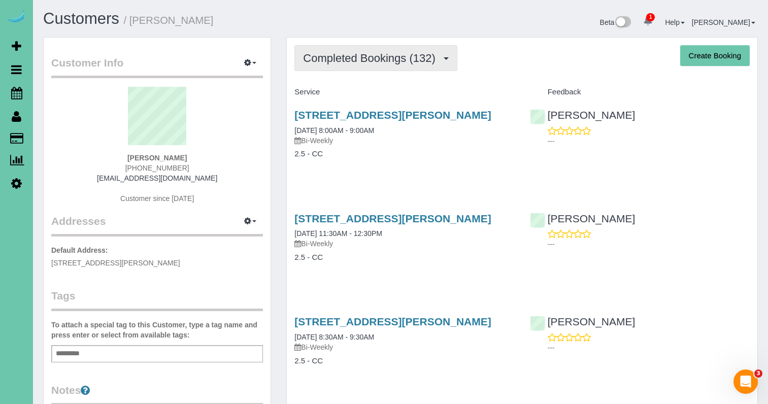
drag, startPoint x: 374, startPoint y: 56, endPoint x: 372, endPoint y: 71, distance: 14.3
click at [374, 58] on span "Completed Bookings (132)" at bounding box center [371, 58] width 137 height 13
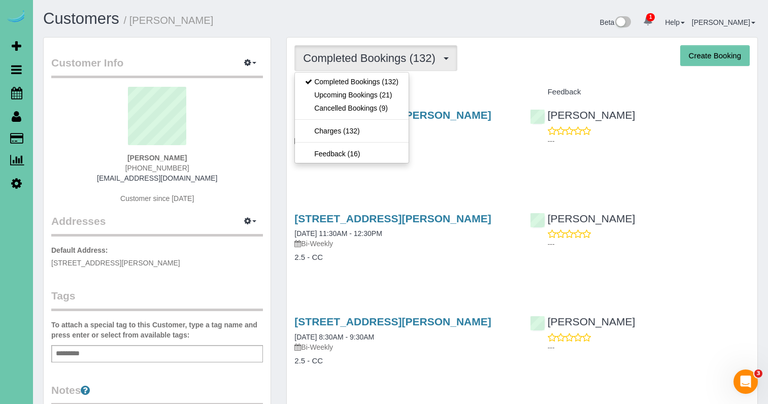
click at [367, 96] on link "Upcoming Bookings (21)" at bounding box center [352, 94] width 114 height 13
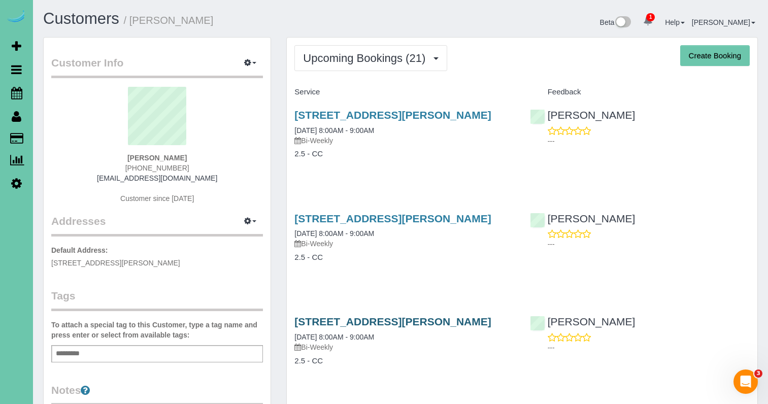
click at [395, 322] on link "12410 Grebe Street, Omaha, NE 68142" at bounding box center [392, 322] width 196 height 12
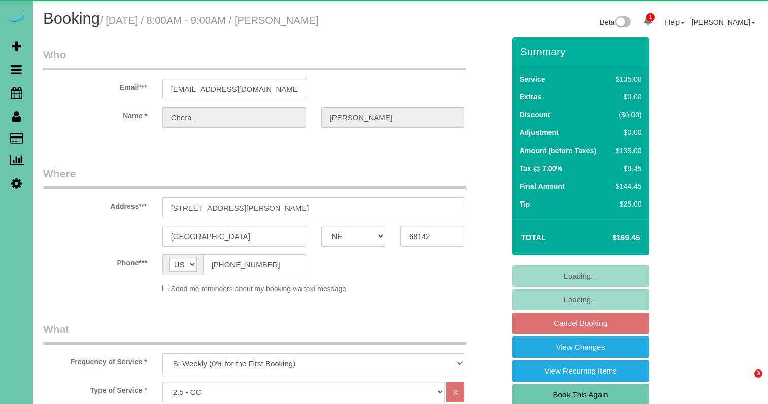
select select "NE"
select select "object:898"
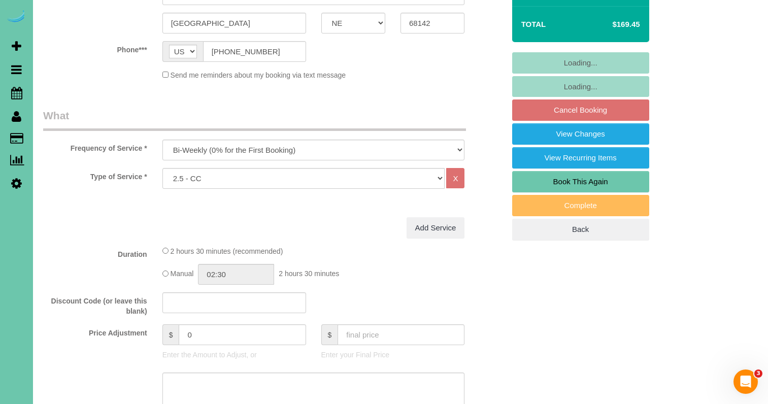
scroll to position [225, 0]
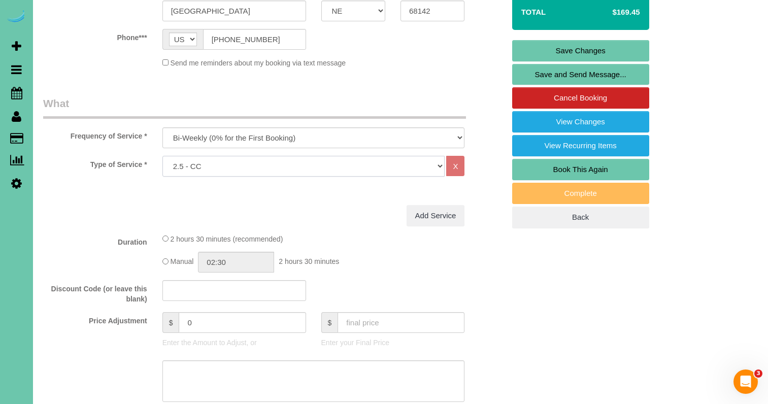
select select "159"
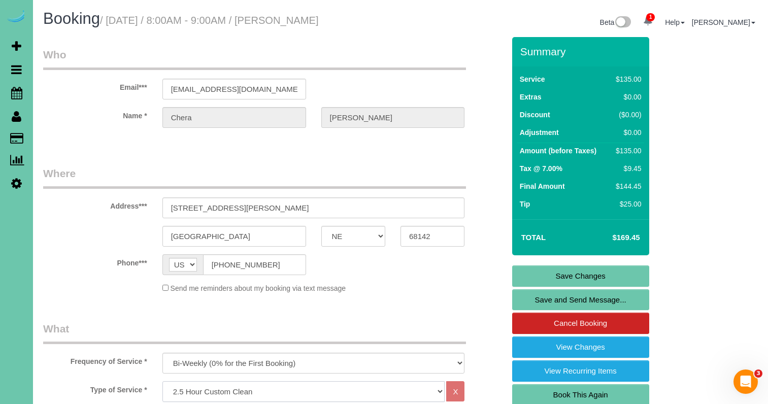
scroll to position [0, 0]
click at [578, 275] on link "Save Changes" at bounding box center [580, 275] width 137 height 21
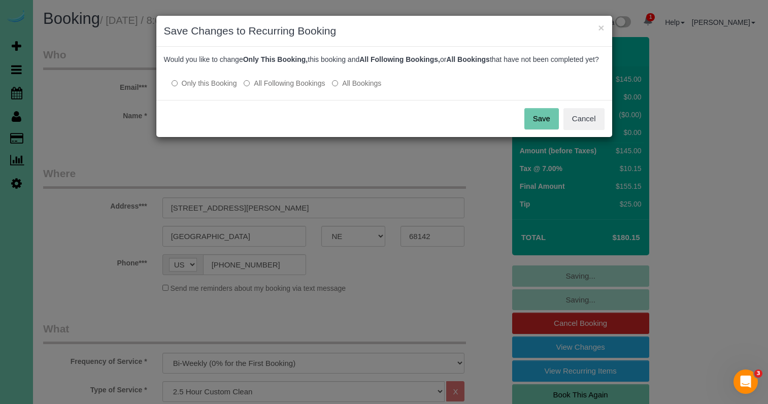
click at [284, 88] on label "All Following Bookings" at bounding box center [284, 83] width 81 height 10
click at [539, 128] on button "Save" at bounding box center [541, 118] width 35 height 21
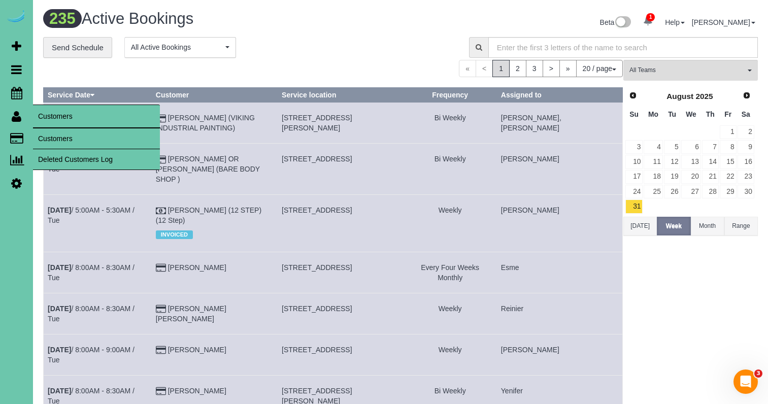
click at [64, 142] on link "Customers" at bounding box center [96, 138] width 127 height 20
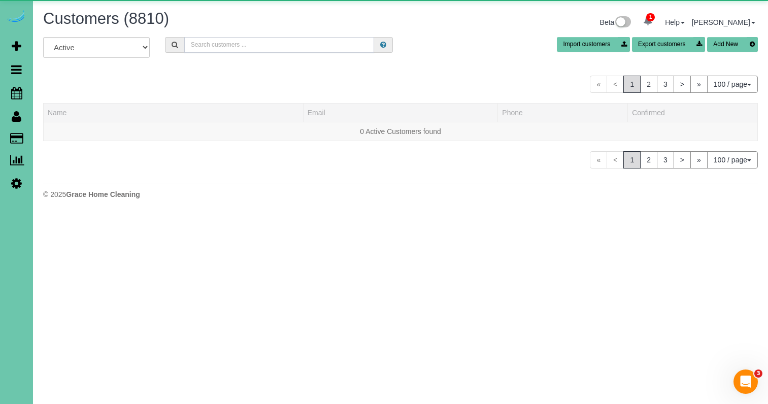
click at [250, 46] on input "text" at bounding box center [279, 45] width 190 height 16
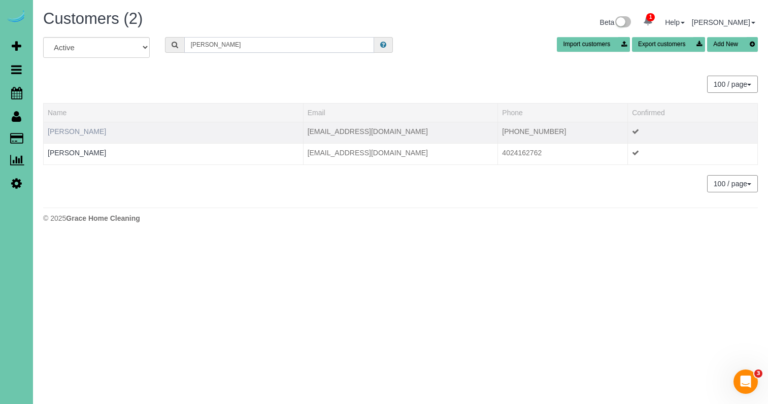
type input "Thomas w"
click at [73, 128] on link "Thomas Ward" at bounding box center [77, 131] width 58 height 8
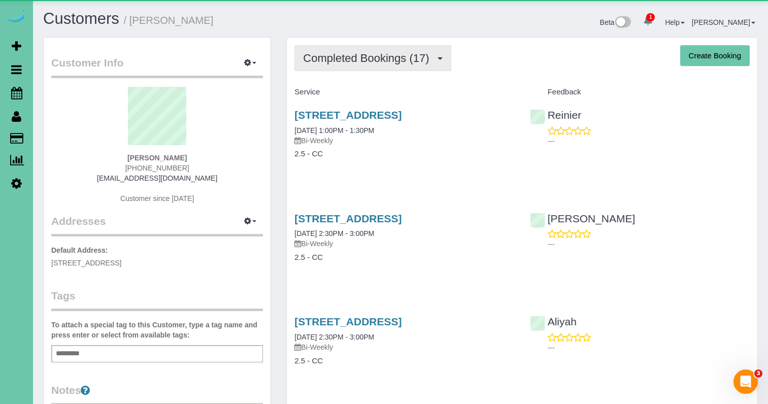
click at [387, 47] on button "Completed Bookings (17)" at bounding box center [372, 58] width 156 height 26
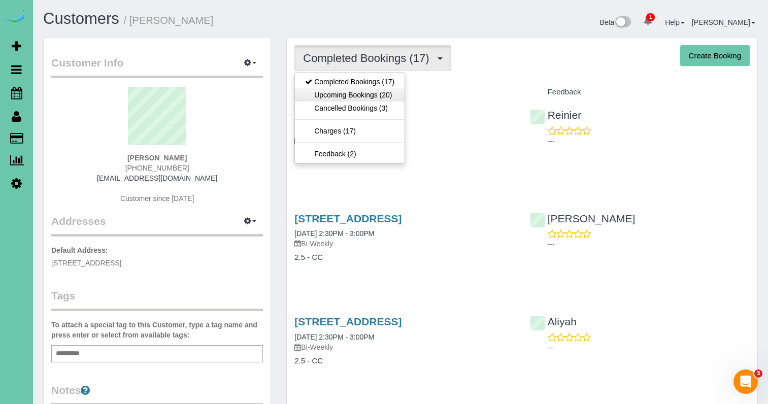
click at [356, 97] on link "Upcoming Bookings (20)" at bounding box center [350, 94] width 110 height 13
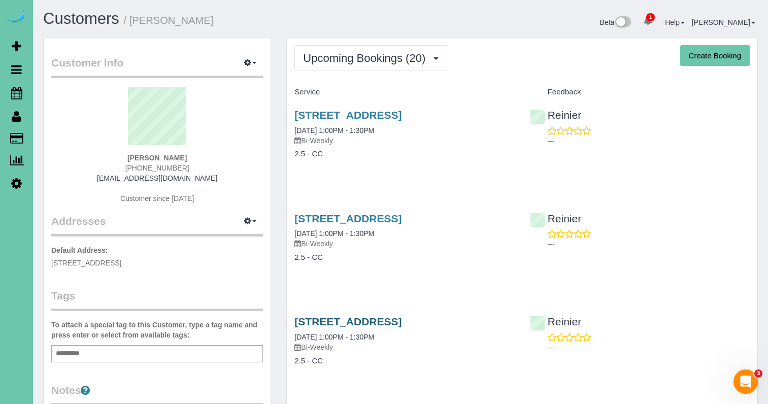
click at [352, 321] on link "2304 N 65th St, Omaha, NE 68104" at bounding box center [347, 322] width 107 height 12
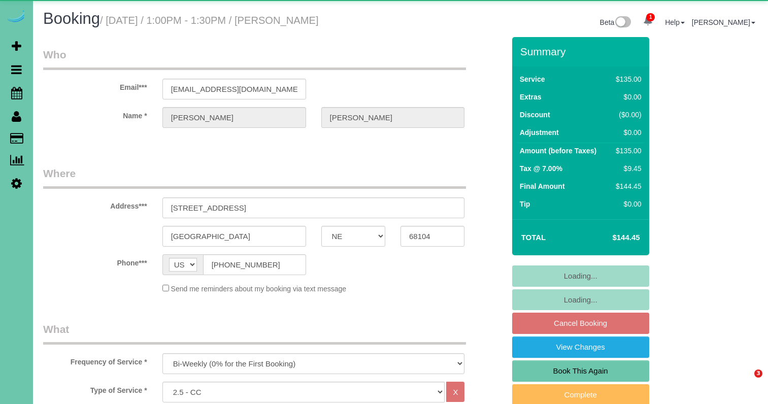
select select "NE"
select select "object:896"
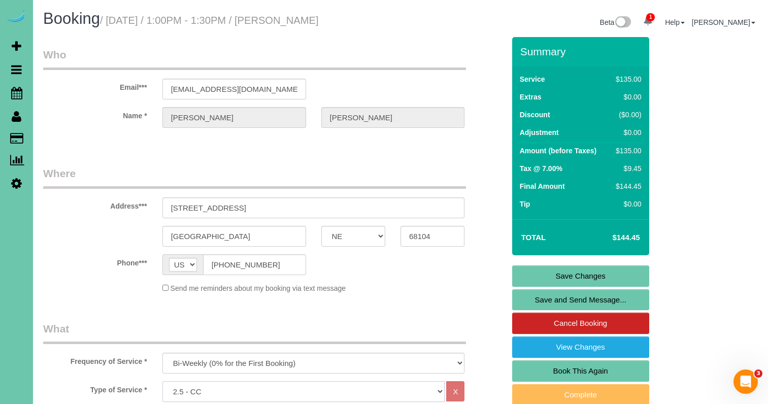
select select "159"
click at [398, 181] on legend "Where" at bounding box center [254, 177] width 423 height 23
click at [528, 267] on link "Save Changes" at bounding box center [580, 275] width 137 height 21
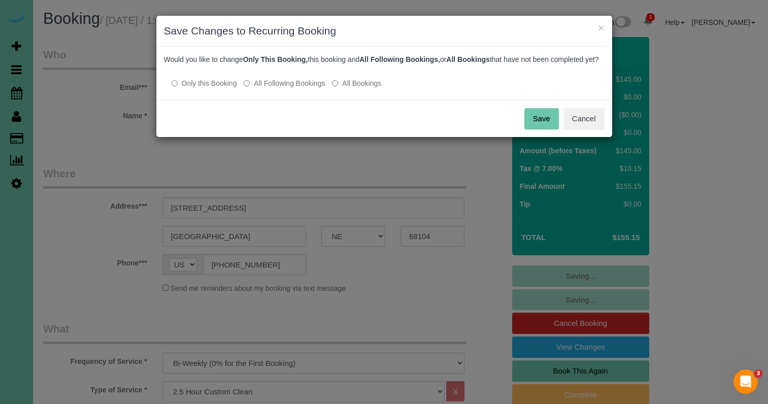
click at [302, 88] on label "All Following Bookings" at bounding box center [284, 83] width 81 height 10
drag, startPoint x: 551, startPoint y: 134, endPoint x: 412, endPoint y: 142, distance: 139.3
click at [550, 129] on button "Save" at bounding box center [541, 118] width 35 height 21
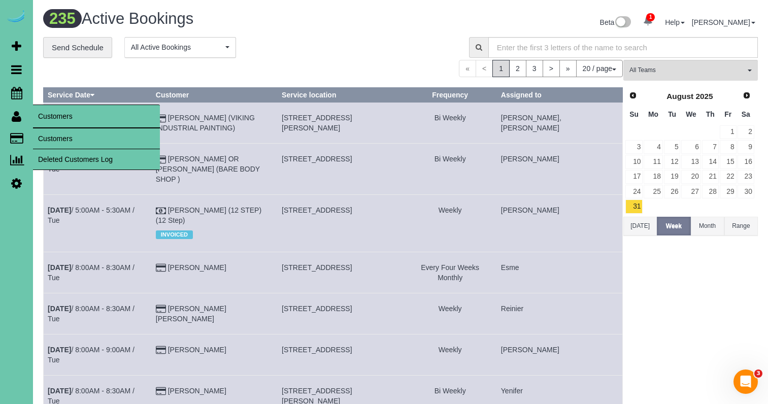
drag, startPoint x: 47, startPoint y: 133, endPoint x: 76, endPoint y: 108, distance: 37.8
click at [47, 133] on link "Customers" at bounding box center [96, 138] width 127 height 20
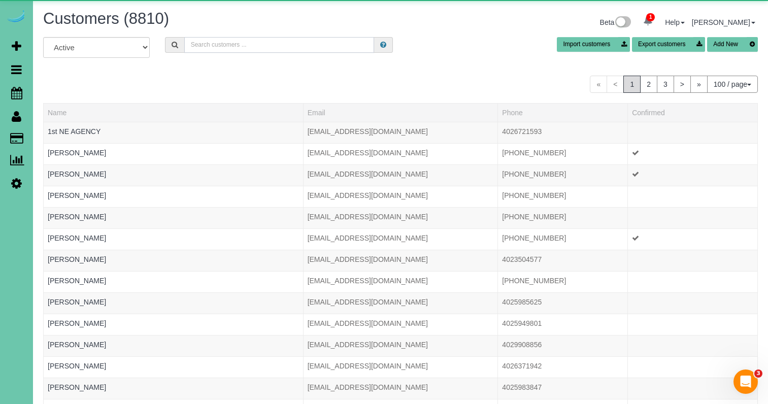
click at [224, 40] on input "text" at bounding box center [279, 45] width 190 height 16
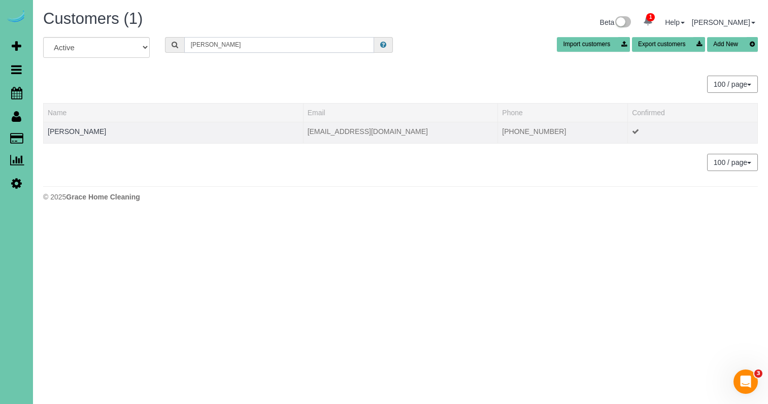
type input "[PERSON_NAME]"
click at [71, 125] on td "[PERSON_NAME]" at bounding box center [174, 132] width 260 height 21
click at [70, 130] on link "[PERSON_NAME]" at bounding box center [77, 131] width 58 height 8
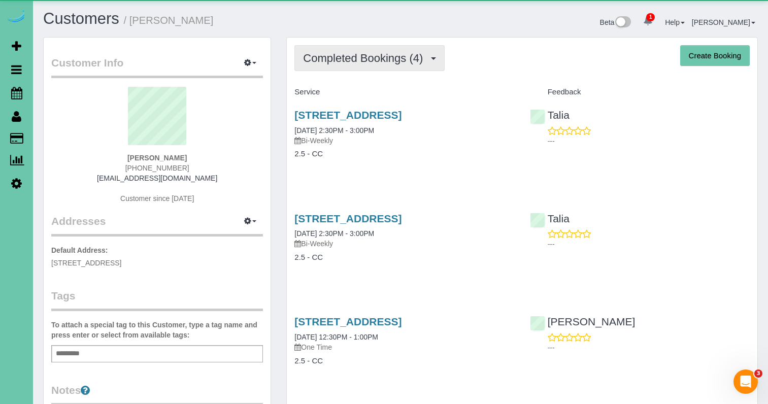
click at [361, 55] on span "Completed Bookings (4)" at bounding box center [365, 58] width 125 height 13
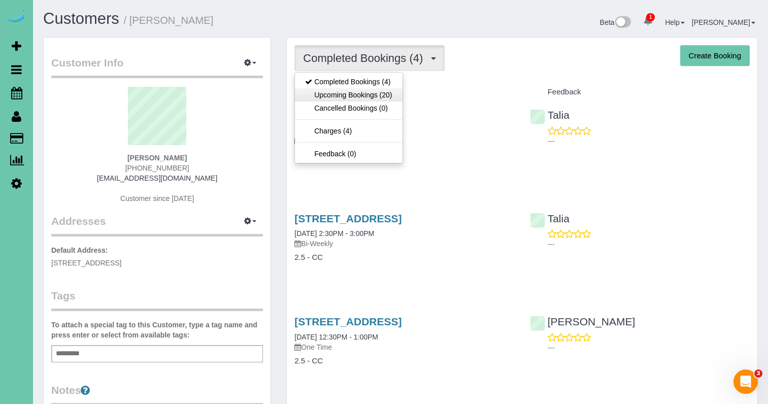
click at [352, 91] on link "Upcoming Bookings (20)" at bounding box center [348, 94] width 107 height 13
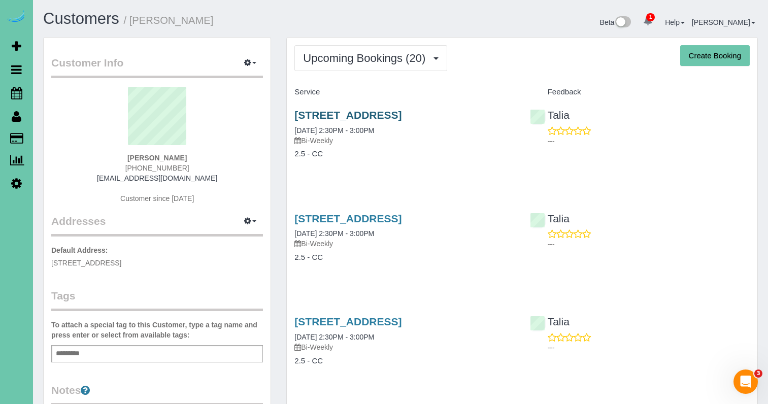
scroll to position [4, 0]
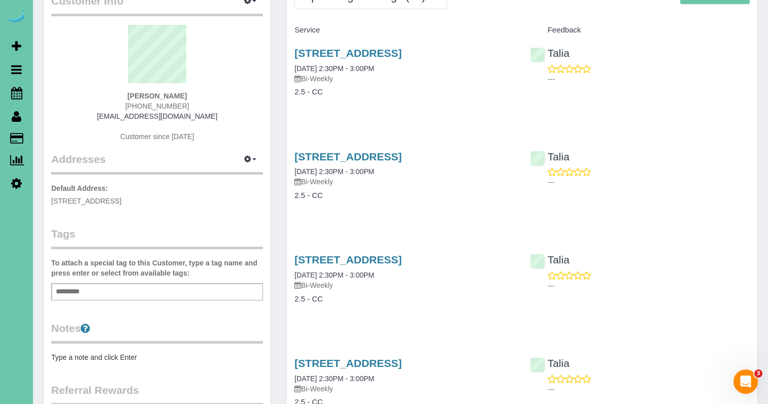
click at [430, 271] on div "[STREET_ADDRESS] [DATE] 2:30PM - 3:00PM Bi-Weekly 2.5 - CC" at bounding box center [404, 284] width 235 height 78
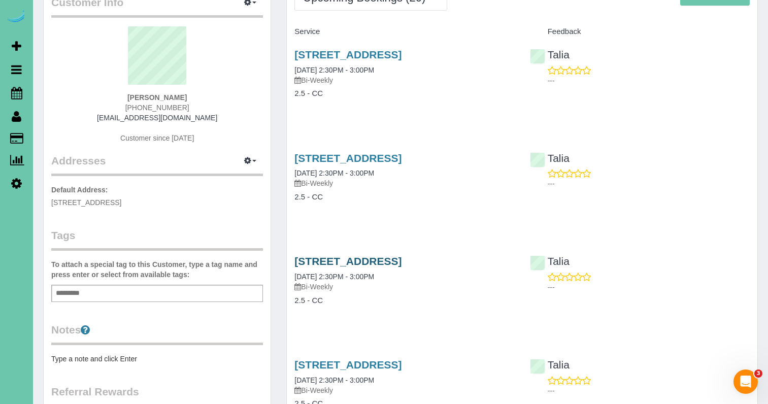
scroll to position [59, 0]
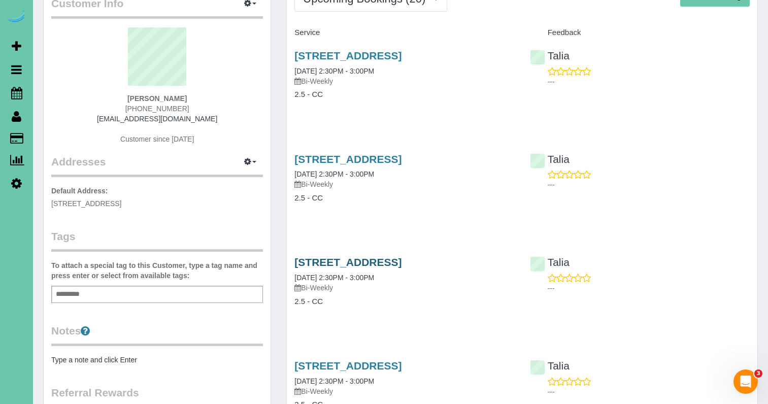
click at [401, 268] on link "[STREET_ADDRESS]" at bounding box center [347, 262] width 107 height 12
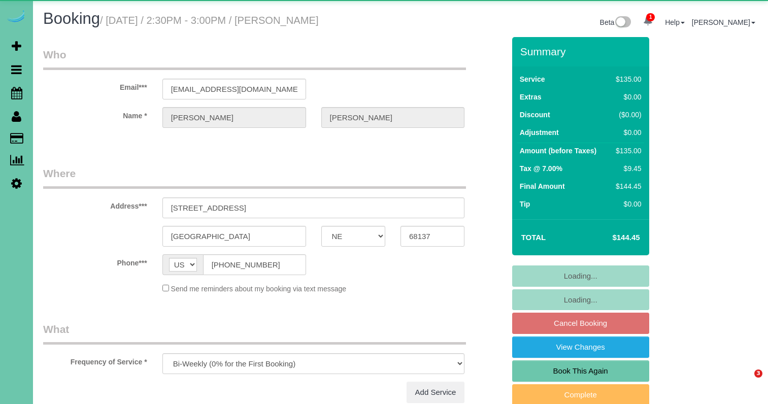
select select "NE"
select select "object:842"
select select "number:35"
select select "number:41"
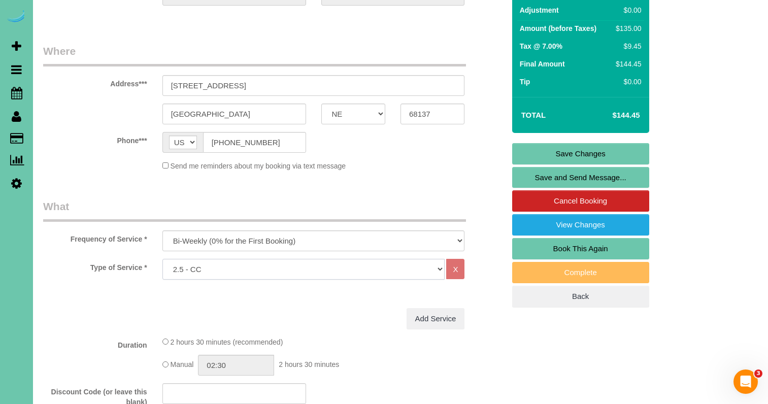
scroll to position [120, 0]
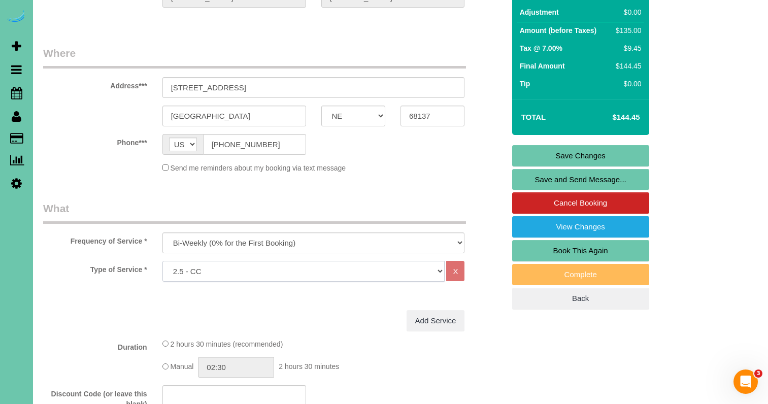
select select "159"
click at [387, 152] on div "Phone*** AF AL DZ AD AO AI AQ AG AR AM AW AU AT AZ BS BH BD BB BY BE BZ BJ BM B…" at bounding box center [274, 144] width 477 height 21
click at [536, 152] on link "Save Changes" at bounding box center [580, 155] width 137 height 21
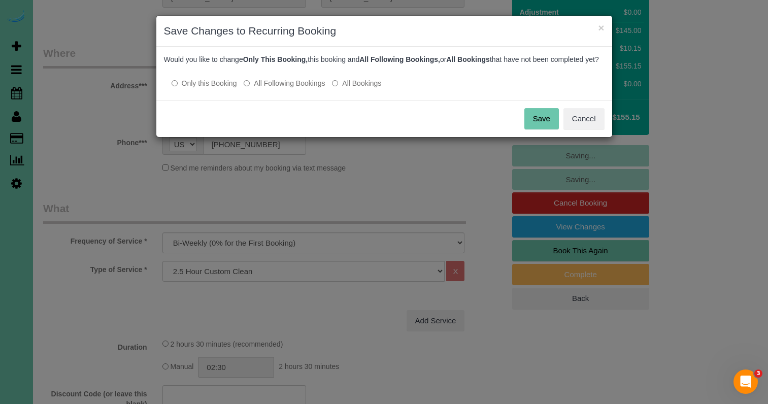
click at [293, 88] on label "All Following Bookings" at bounding box center [284, 83] width 81 height 10
drag, startPoint x: 530, startPoint y: 128, endPoint x: 515, endPoint y: 127, distance: 15.2
click at [530, 128] on button "Save" at bounding box center [541, 118] width 35 height 21
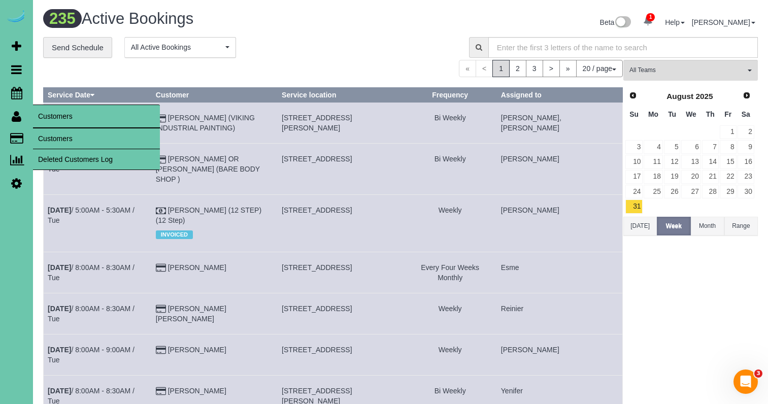
drag, startPoint x: 54, startPoint y: 133, endPoint x: 47, endPoint y: 137, distance: 7.7
click at [54, 133] on link "Customers" at bounding box center [96, 138] width 127 height 20
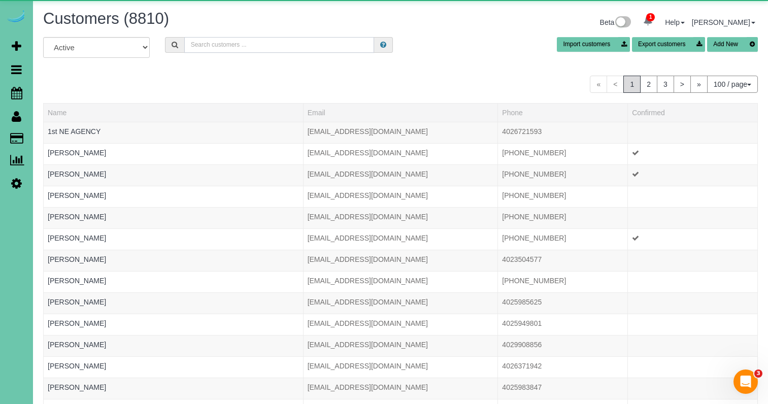
click at [239, 47] on input "text" at bounding box center [279, 45] width 190 height 16
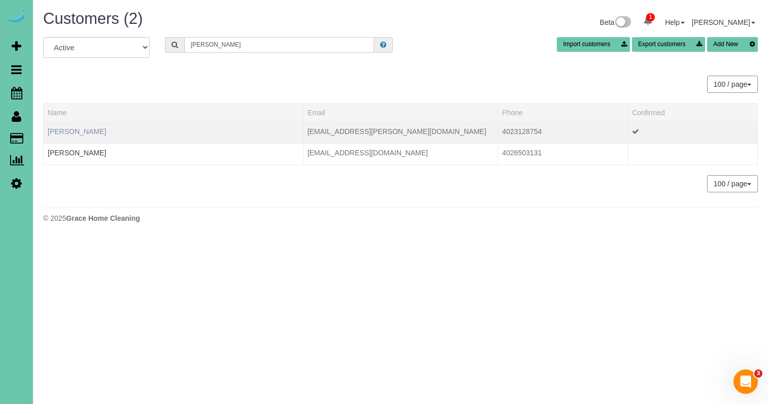
type input "kelly w"
drag, startPoint x: 73, startPoint y: 131, endPoint x: 80, endPoint y: 132, distance: 6.7
click at [73, 131] on link "Kelly Walker" at bounding box center [77, 131] width 58 height 8
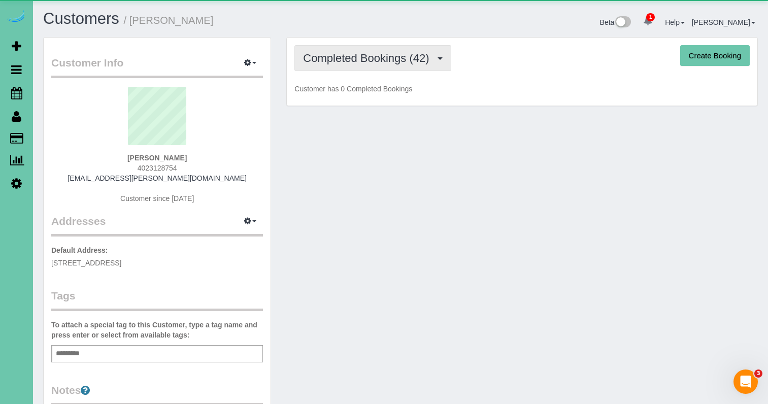
click at [334, 60] on span "Completed Bookings (42)" at bounding box center [368, 58] width 131 height 13
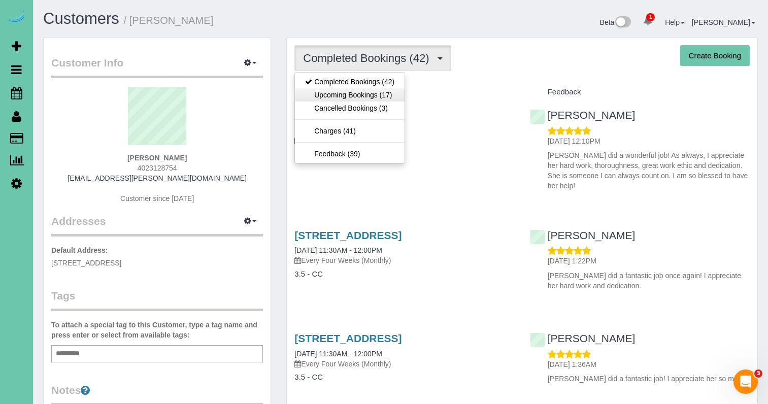
click at [366, 89] on link "Upcoming Bookings (17)" at bounding box center [350, 94] width 110 height 13
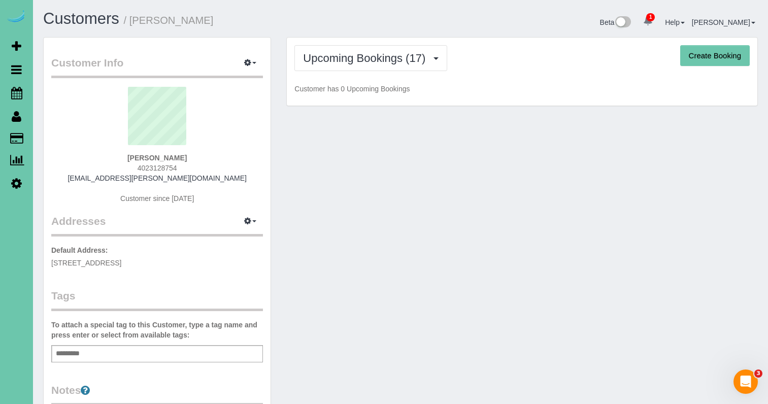
scroll to position [1, 0]
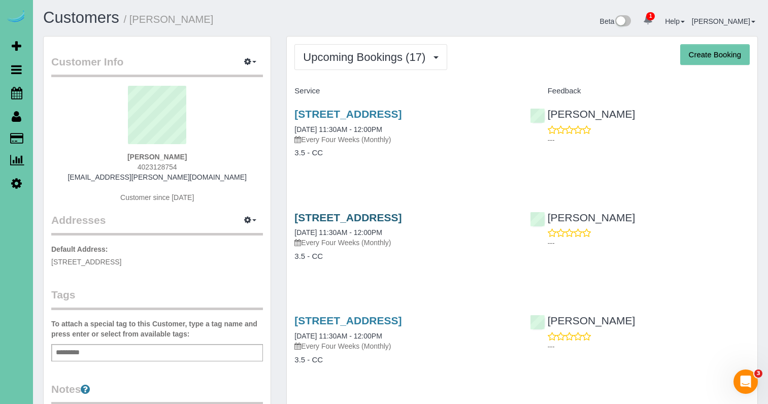
click at [401, 223] on link "1403 Farnam Street; Apt 610, Omaha, NE 68102" at bounding box center [347, 218] width 107 height 12
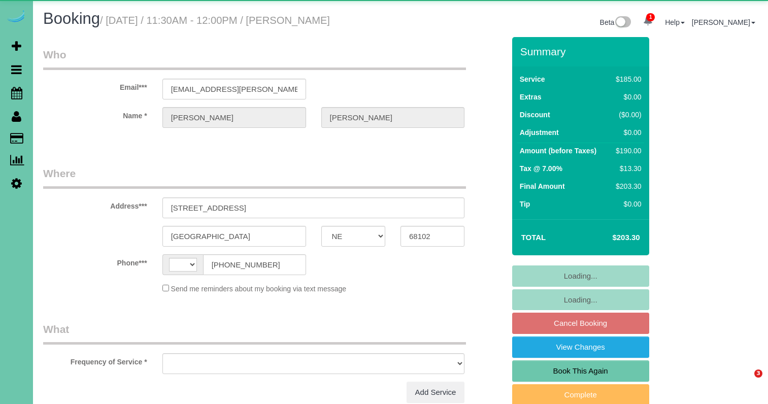
select select "NE"
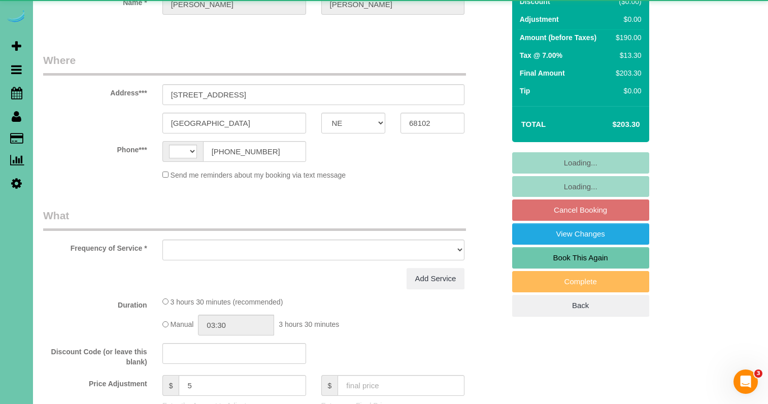
select select "string:[GEOGRAPHIC_DATA]"
select select "object:626"
select select "string:fspay-b8d42ac1-ce4e-4fc3-a2d2-ee993f65a01f"
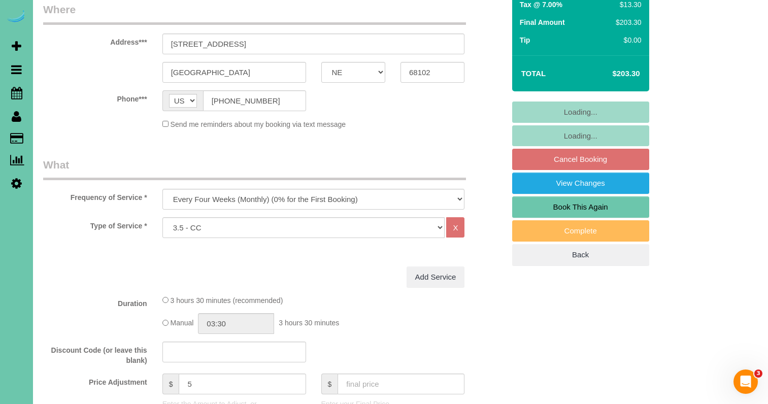
select select "object:896"
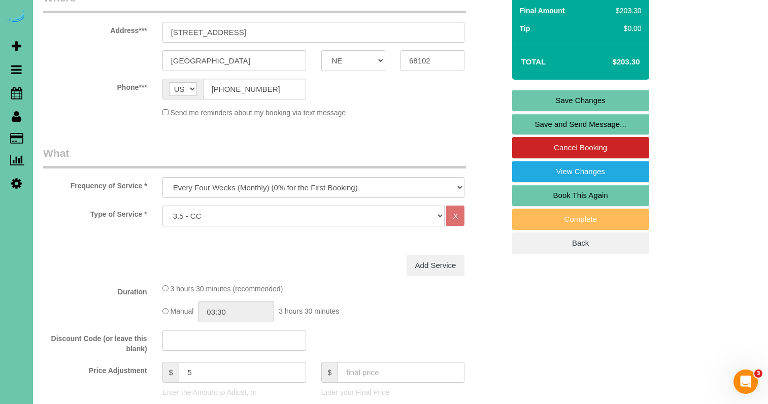
select select "160"
click at [536, 107] on link "Save Changes" at bounding box center [580, 100] width 137 height 21
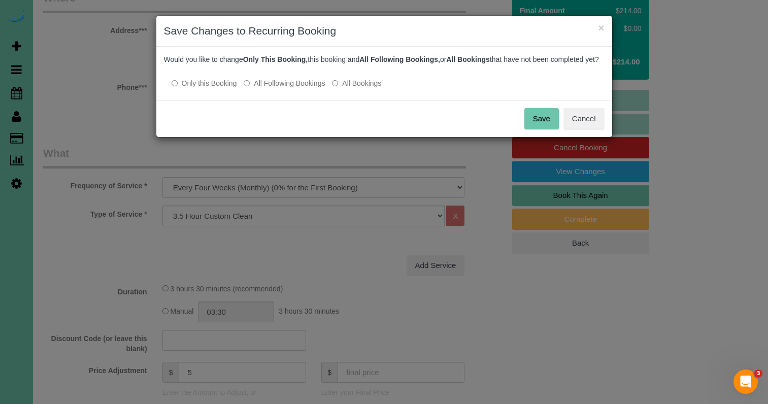
drag, startPoint x: 297, startPoint y: 94, endPoint x: 352, endPoint y: 104, distance: 55.2
click at [297, 88] on label "All Following Bookings" at bounding box center [284, 83] width 81 height 10
click at [536, 129] on button "Save" at bounding box center [541, 118] width 35 height 21
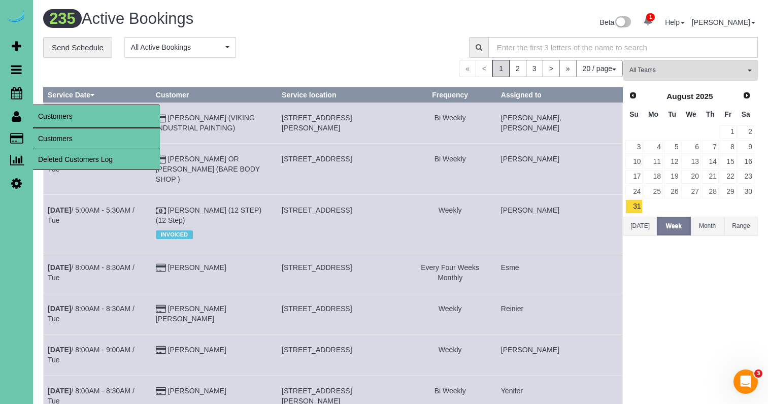
click at [68, 139] on link "Customers" at bounding box center [96, 138] width 127 height 20
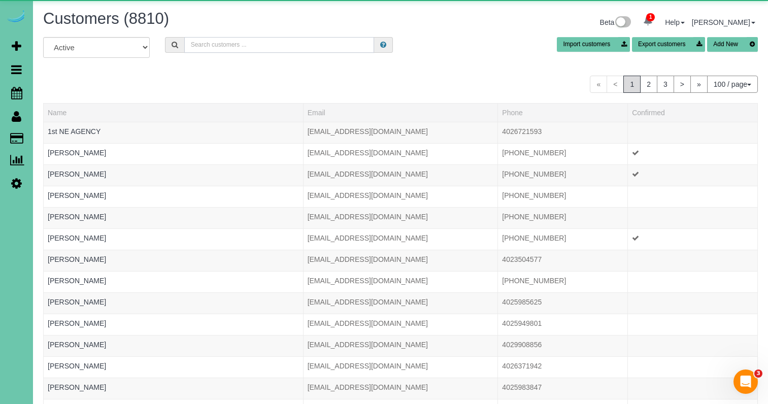
click at [244, 45] on input "text" at bounding box center [279, 45] width 190 height 16
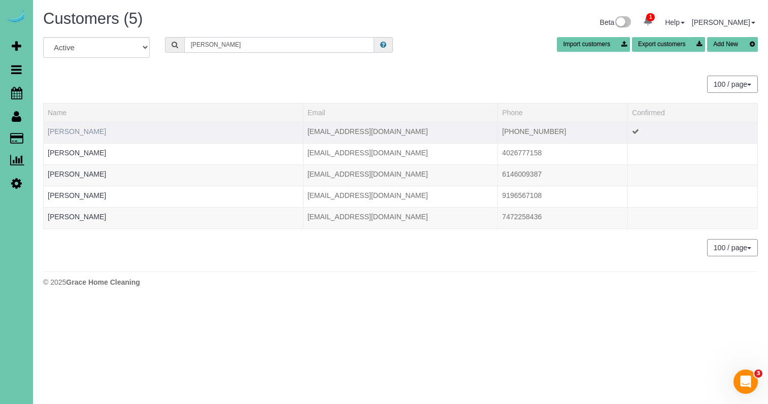
type input "[PERSON_NAME]"
click at [88, 132] on link "[PERSON_NAME]" at bounding box center [77, 131] width 58 height 8
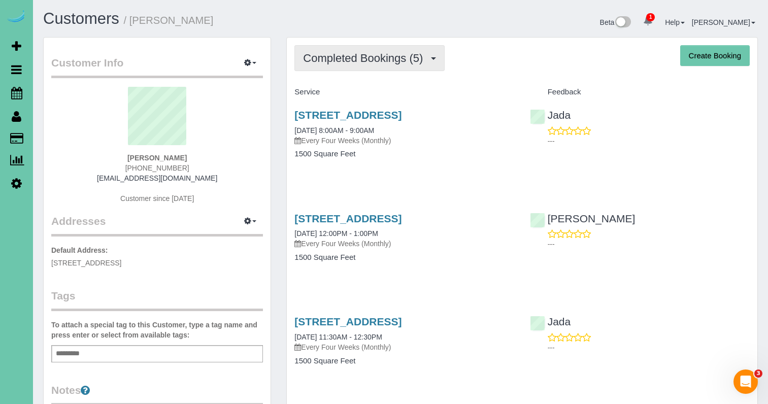
click at [347, 59] on span "Completed Bookings (5)" at bounding box center [365, 58] width 125 height 13
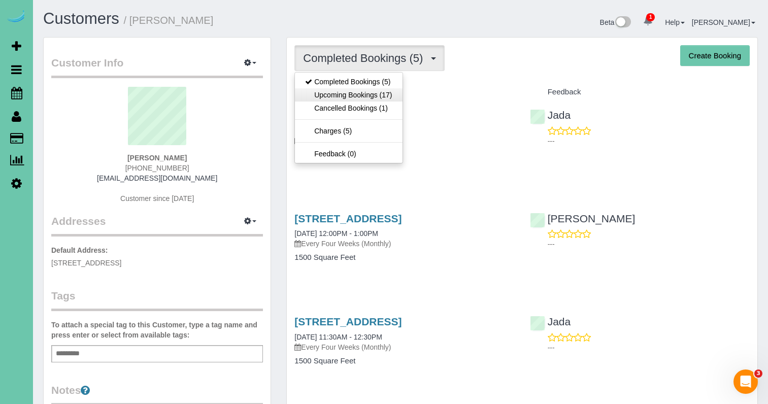
click at [351, 92] on link "Upcoming Bookings (17)" at bounding box center [348, 94] width 107 height 13
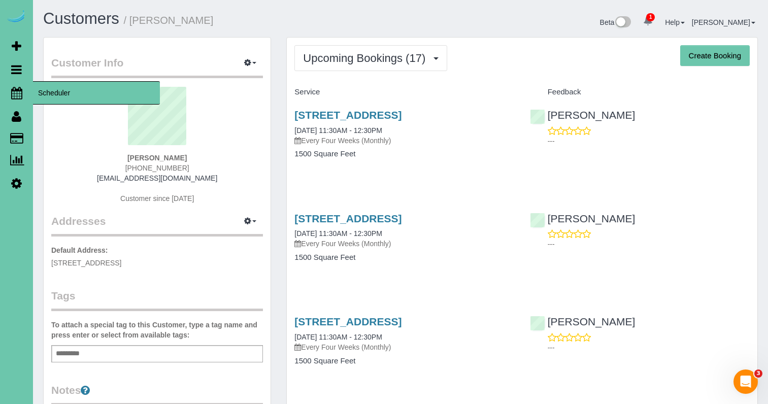
drag, startPoint x: 16, startPoint y: 91, endPoint x: 25, endPoint y: 89, distance: 9.8
click at [15, 91] on icon at bounding box center [16, 93] width 11 height 12
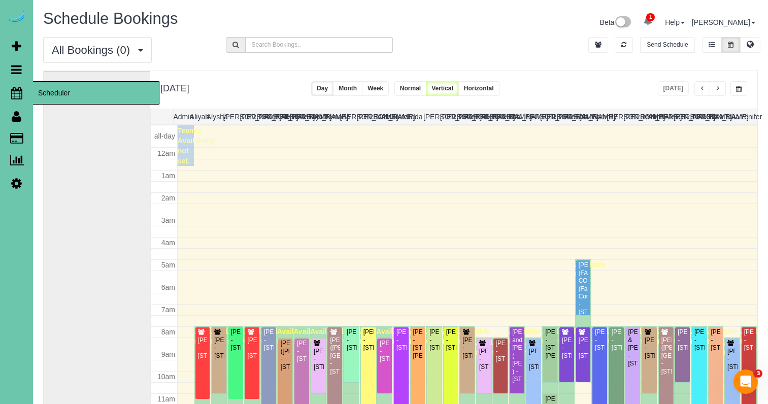
scroll to position [135, 0]
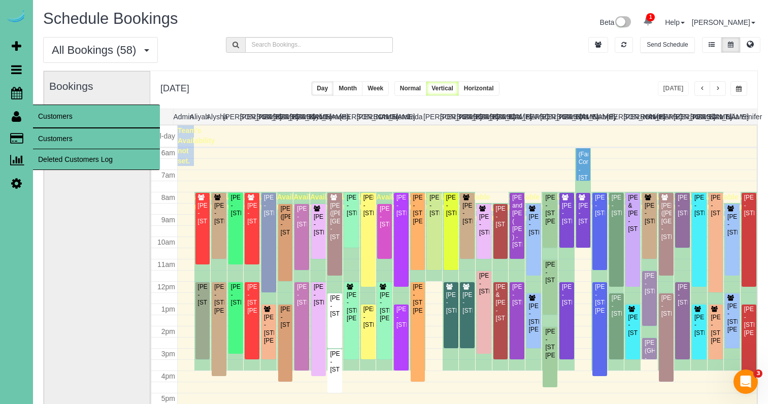
click at [68, 137] on link "Customers" at bounding box center [96, 138] width 127 height 20
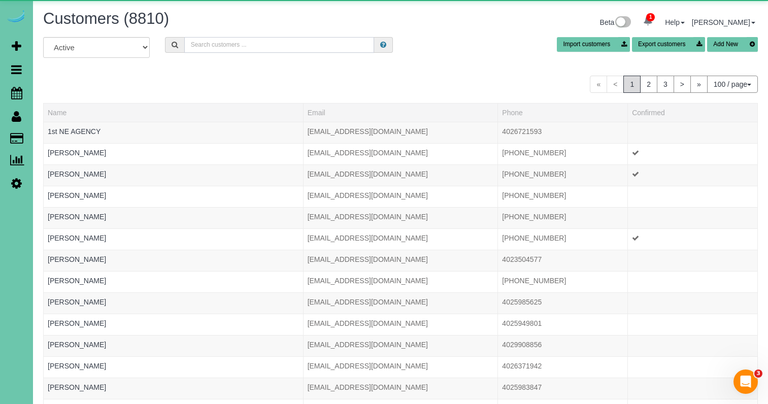
click at [223, 45] on input "text" at bounding box center [279, 45] width 190 height 16
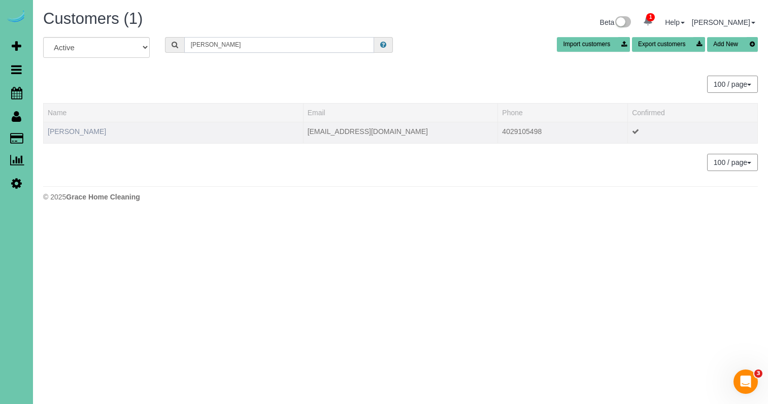
type input "jess th"
click at [86, 130] on link "Jess Thalken" at bounding box center [77, 131] width 58 height 8
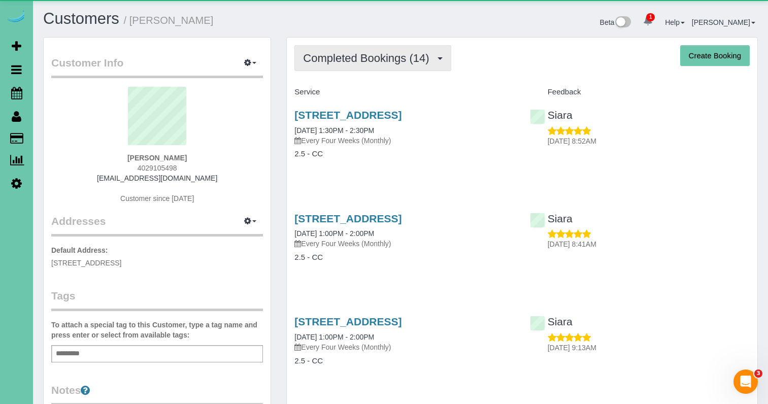
drag, startPoint x: 426, startPoint y: 49, endPoint x: 417, endPoint y: 65, distance: 18.6
click at [426, 49] on button "Completed Bookings (14)" at bounding box center [372, 58] width 156 height 26
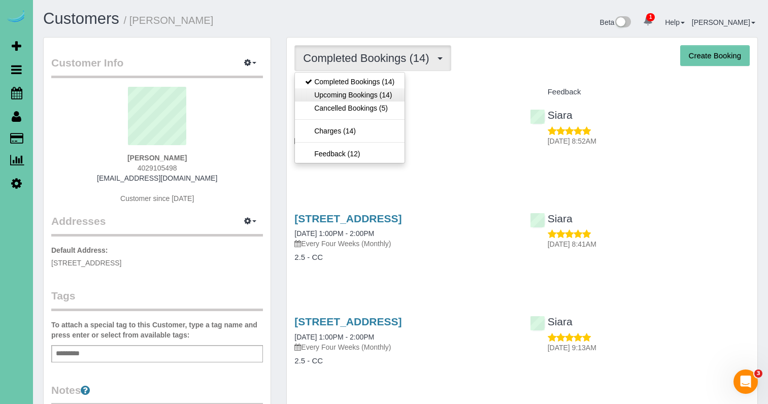
click at [388, 92] on link "Upcoming Bookings (14)" at bounding box center [350, 94] width 110 height 13
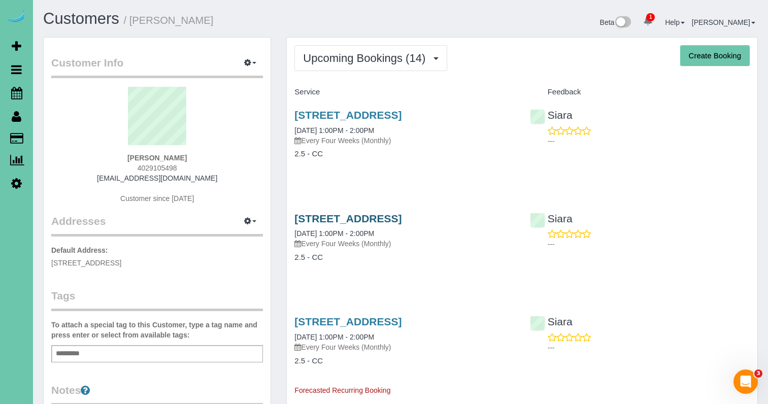
click at [371, 216] on link "3853 S 207th St, Elkhorn, NE 68022" at bounding box center [347, 219] width 107 height 12
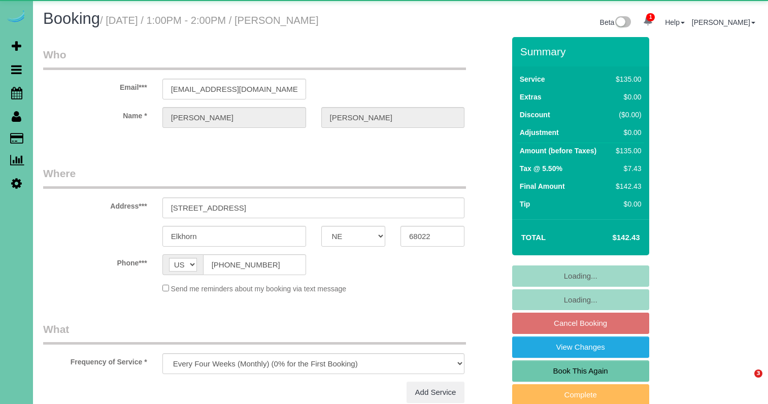
select select "NE"
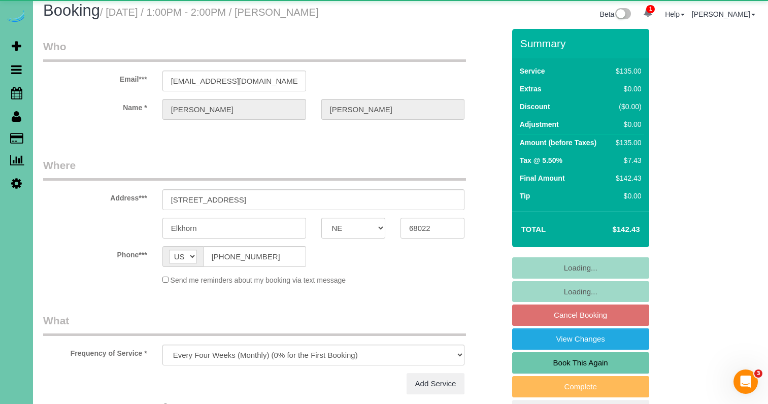
select select "object:699"
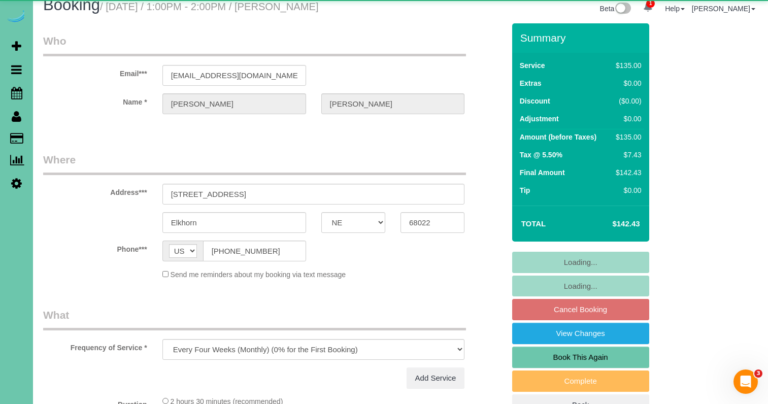
select select "number:42"
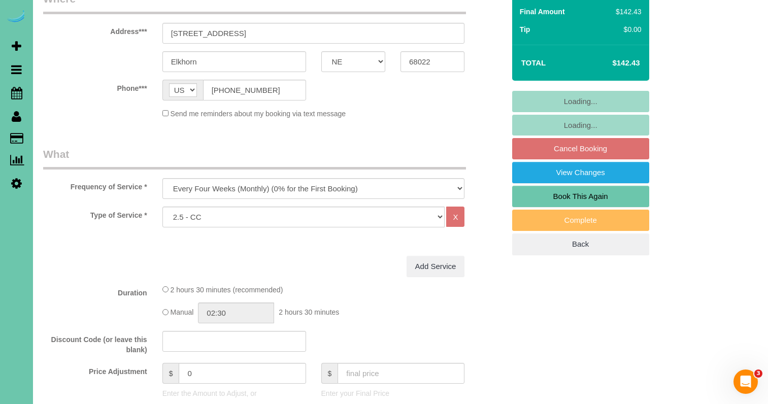
scroll to position [176, 0]
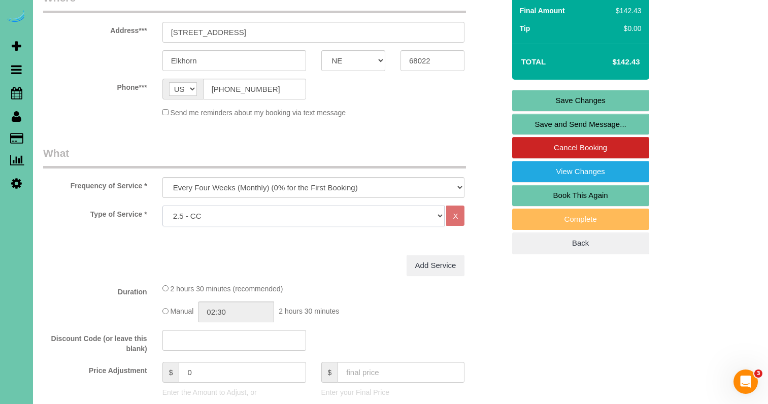
select select "159"
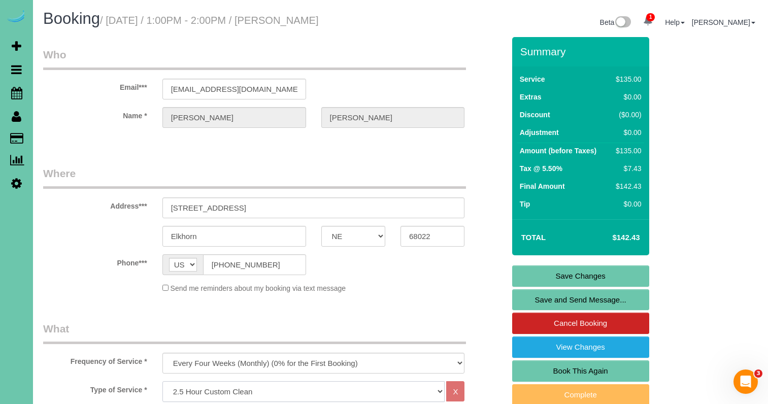
scroll to position [0, 0]
click at [565, 272] on link "Save Changes" at bounding box center [580, 275] width 137 height 21
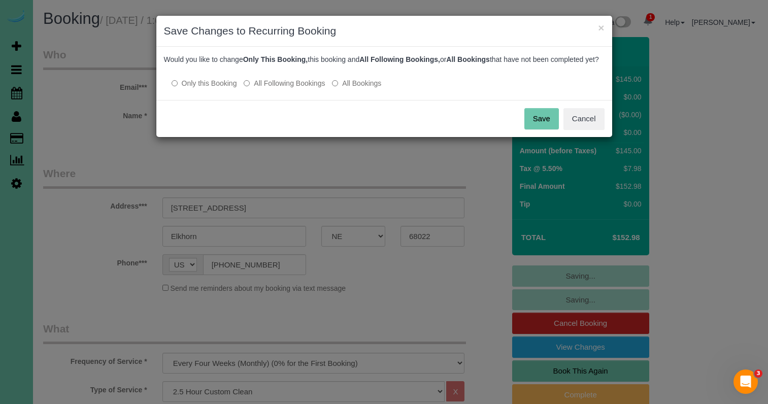
drag, startPoint x: 276, startPoint y: 93, endPoint x: 284, endPoint y: 95, distance: 8.8
click at [278, 88] on label "All Following Bookings" at bounding box center [284, 83] width 81 height 10
drag, startPoint x: 539, startPoint y: 127, endPoint x: 528, endPoint y: 127, distance: 10.7
click at [539, 127] on button "Save" at bounding box center [541, 118] width 35 height 21
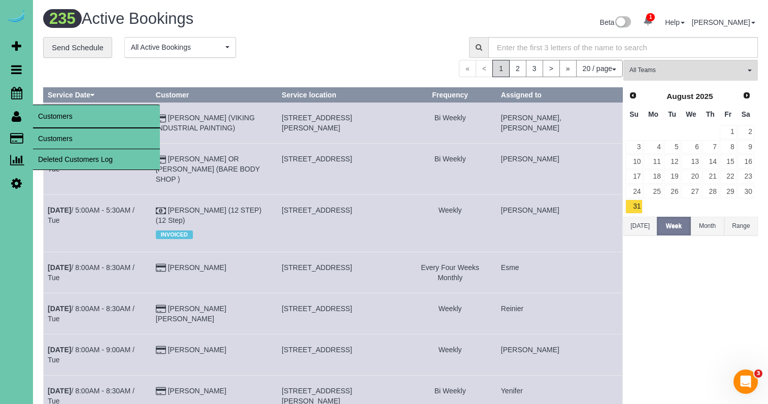
click at [59, 137] on link "Customers" at bounding box center [96, 138] width 127 height 20
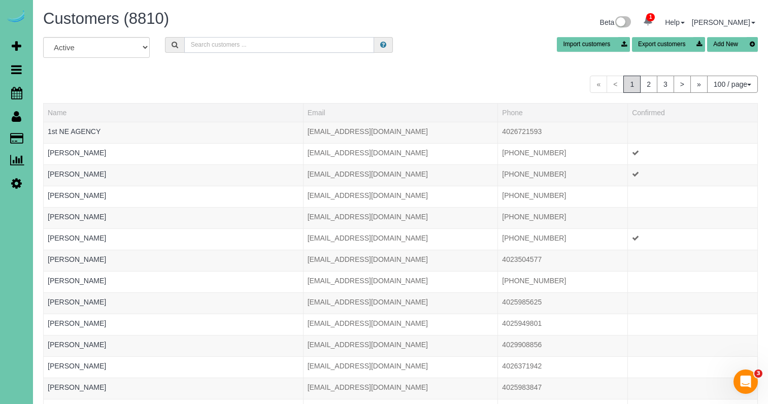
click at [256, 39] on input "text" at bounding box center [279, 45] width 190 height 16
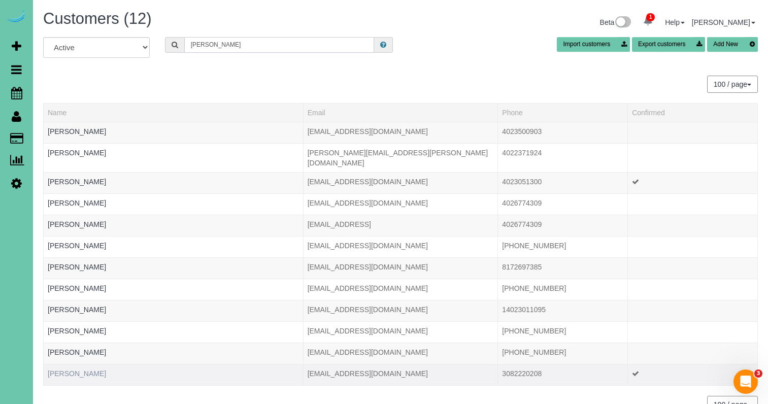
type input "Megan s"
click at [93, 369] on link "Megan Sughroue" at bounding box center [77, 373] width 58 height 8
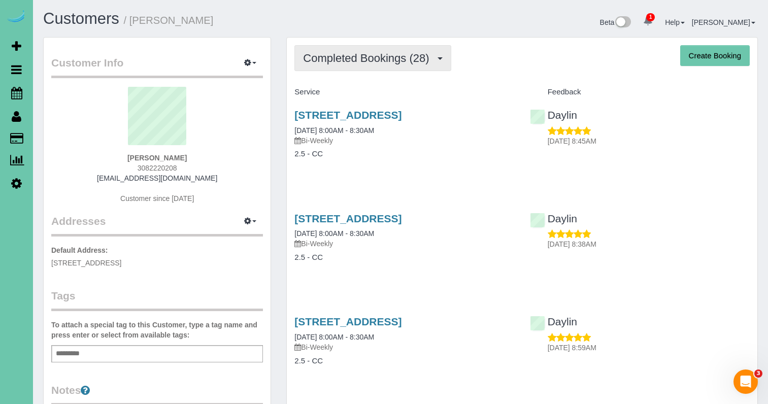
scroll to position [0, 1]
click at [312, 59] on span "Completed Bookings (28)" at bounding box center [368, 58] width 131 height 13
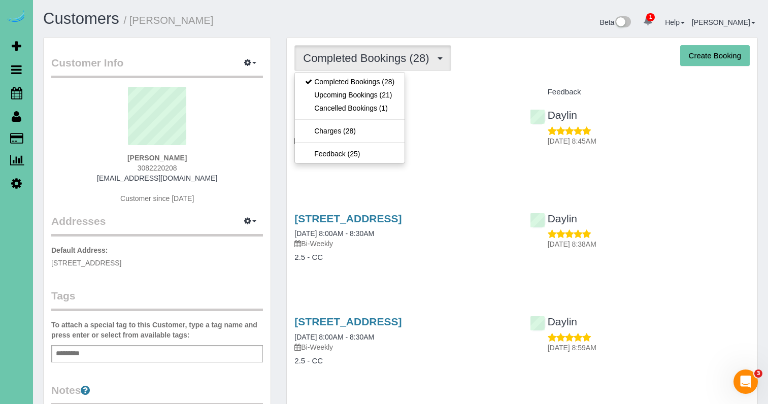
scroll to position [0, 0]
click at [316, 91] on link "Upcoming Bookings (21)" at bounding box center [350, 94] width 110 height 13
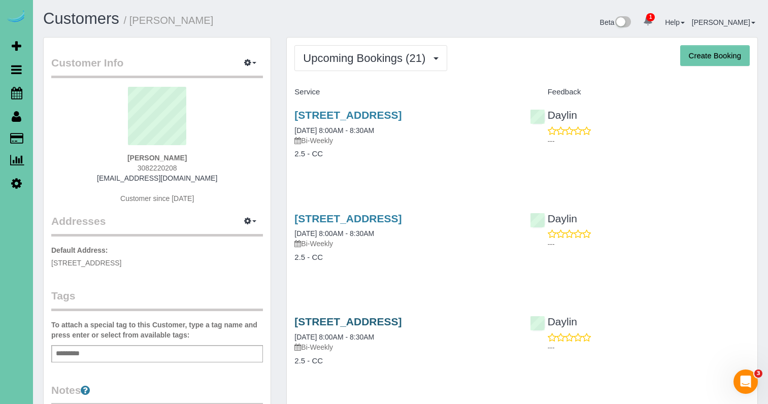
click at [298, 318] on link "6864 S 182nd Ct, Omaha, NE 68135" at bounding box center [347, 322] width 107 height 12
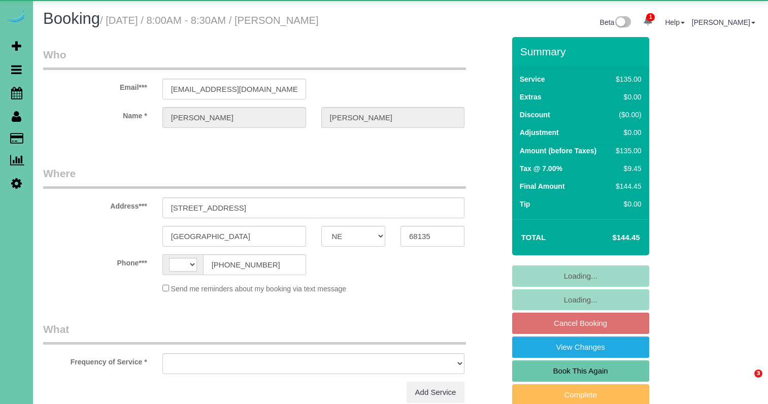
select select "NE"
select select "string:[GEOGRAPHIC_DATA]"
select select "object:626"
select select "string:fspay-12d66ddf-06aa-4623-b435-4b31935f6de8"
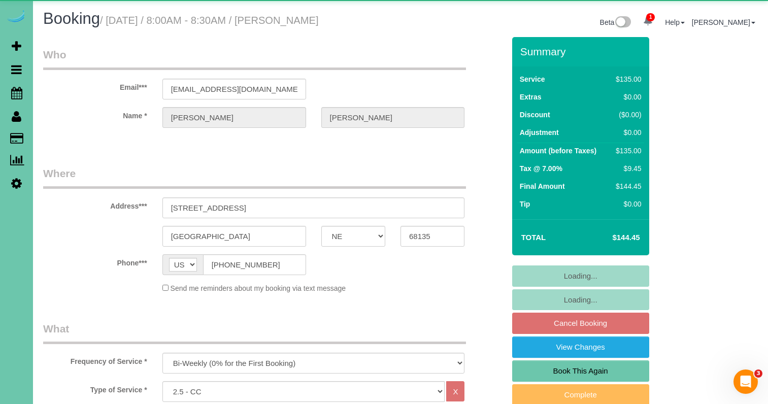
select select "object:896"
select select "number:36"
select select "number:42"
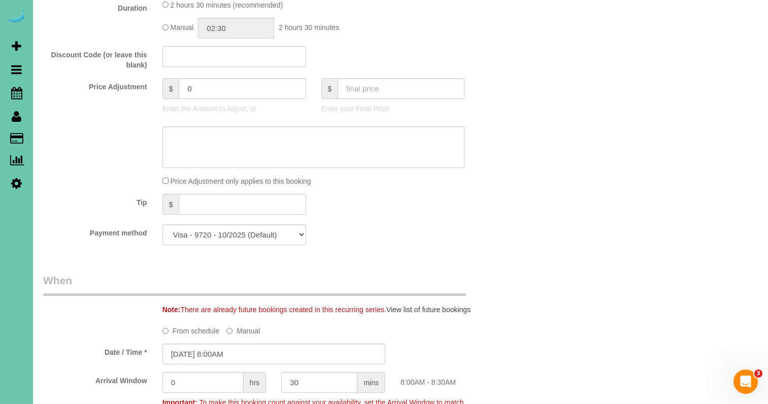
scroll to position [460, 0]
click at [258, 345] on input "[DATE] 8:00AM" at bounding box center [273, 353] width 223 height 21
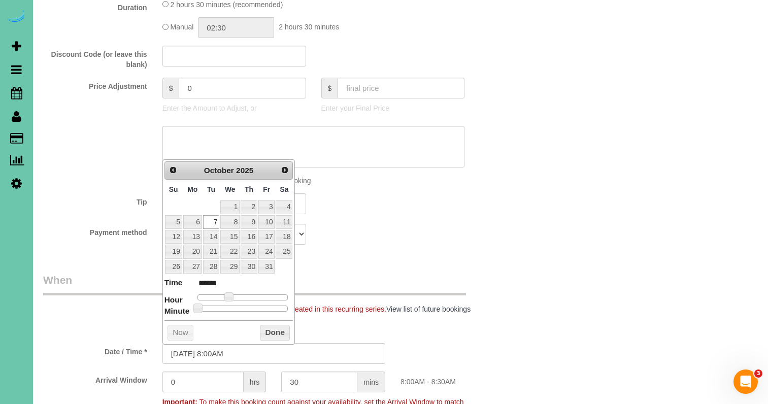
click at [396, 279] on legend "When" at bounding box center [254, 284] width 423 height 23
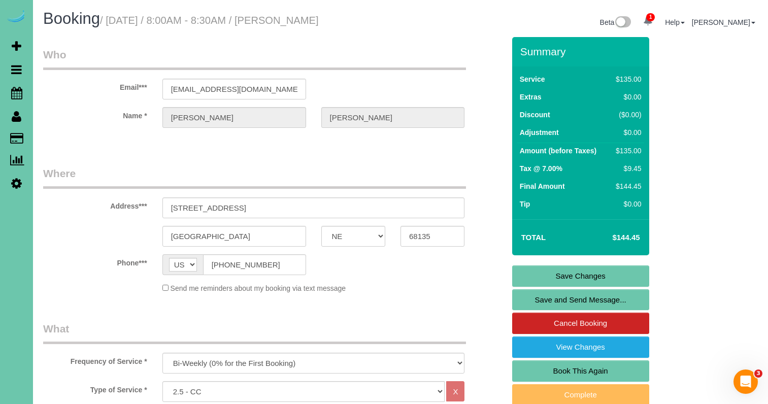
scroll to position [0, 0]
select select "159"
click at [463, 325] on legend "What" at bounding box center [254, 332] width 423 height 23
click at [518, 280] on link "Save Changes" at bounding box center [580, 275] width 137 height 21
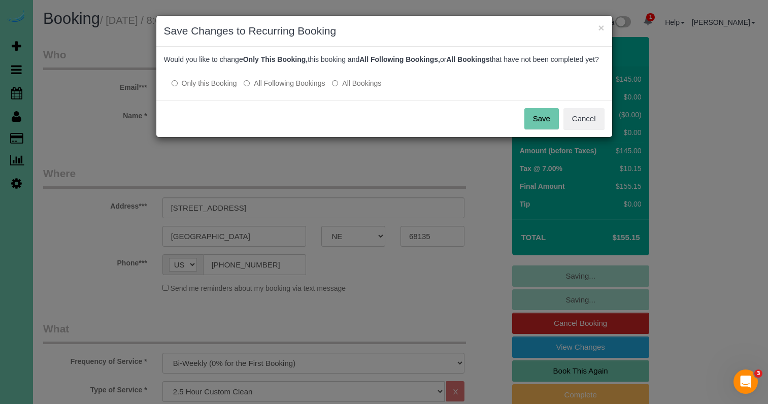
click at [260, 88] on label "All Following Bookings" at bounding box center [284, 83] width 81 height 10
click at [545, 129] on button "Save" at bounding box center [541, 118] width 35 height 21
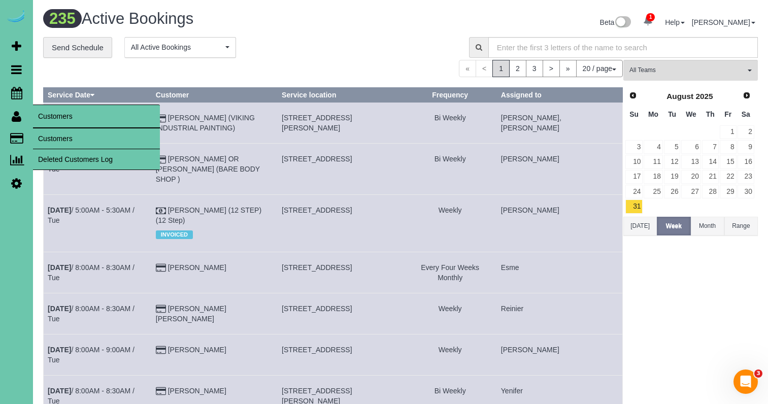
click at [41, 129] on link "Customers" at bounding box center [96, 138] width 127 height 20
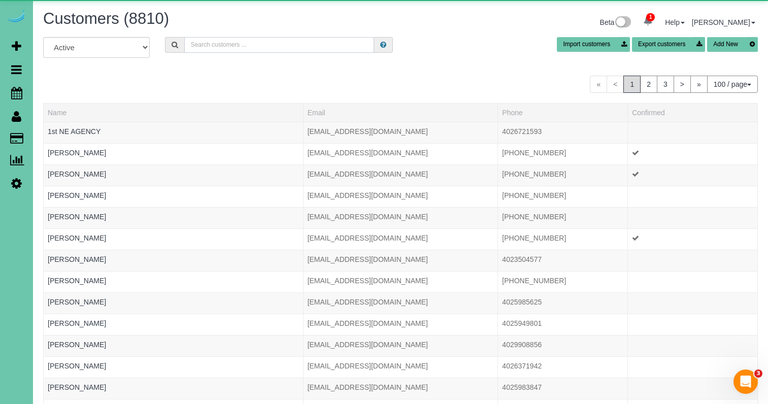
click at [279, 42] on input "text" at bounding box center [279, 45] width 190 height 16
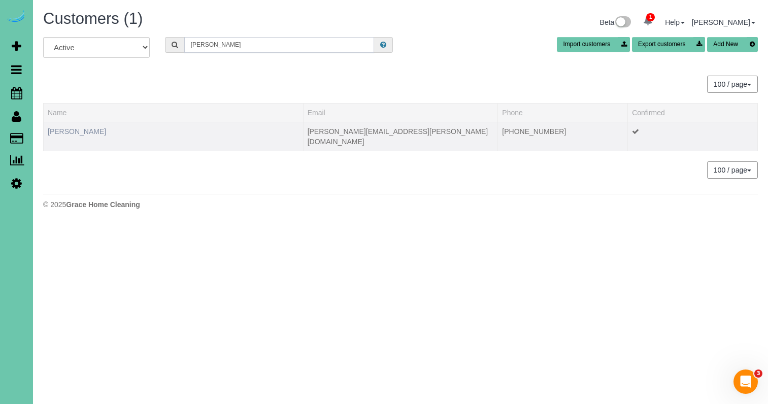
type input "ellen s"
click at [106, 128] on link "Ellen Steffensmeier" at bounding box center [77, 131] width 58 height 8
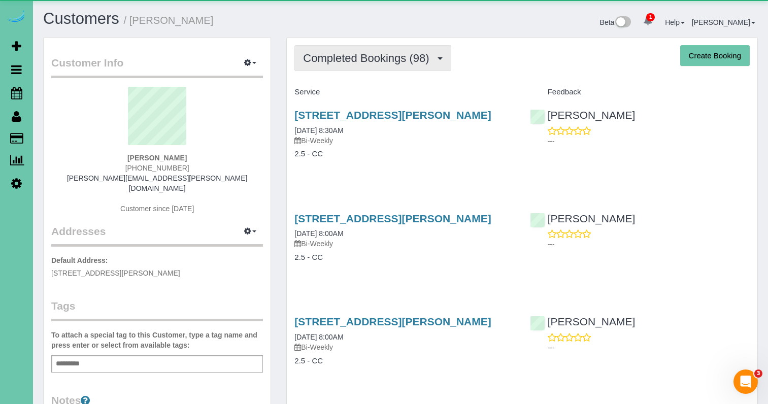
click at [405, 53] on span "Completed Bookings (98)" at bounding box center [368, 58] width 131 height 13
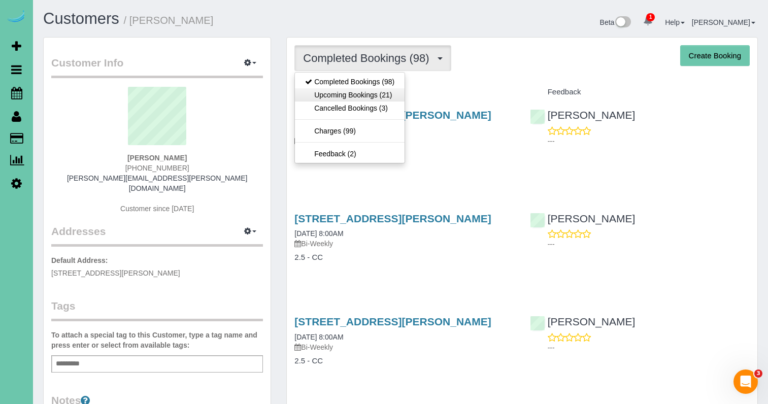
click at [390, 88] on link "Upcoming Bookings (21)" at bounding box center [350, 94] width 110 height 13
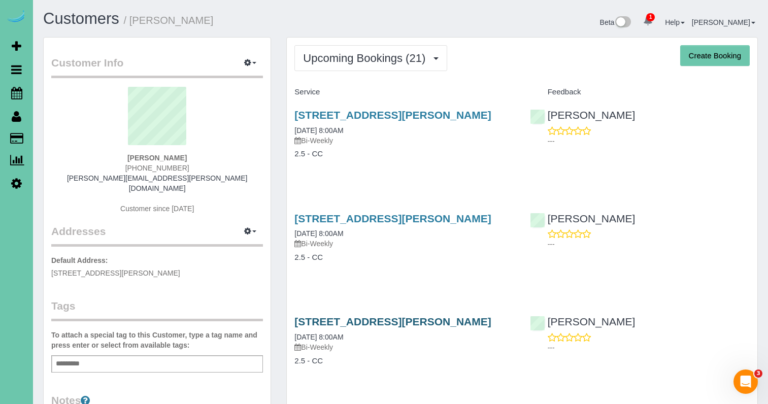
click at [392, 321] on link "12388 Edward Street, Papillion, NE 68046" at bounding box center [392, 322] width 196 height 12
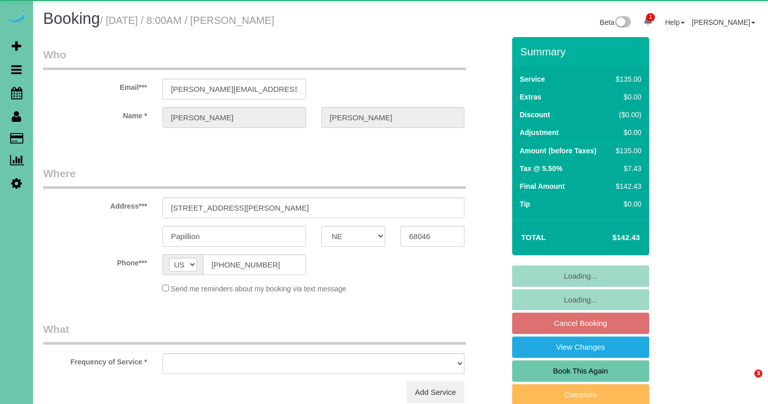
select select "NE"
select select "object:828"
select select "string:fspay-5523b233-093c-45dd-bf8a-41704c9dc83e"
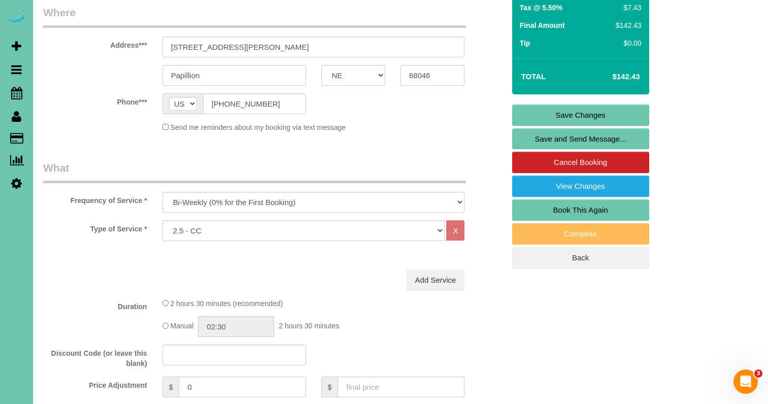
scroll to position [162, 0]
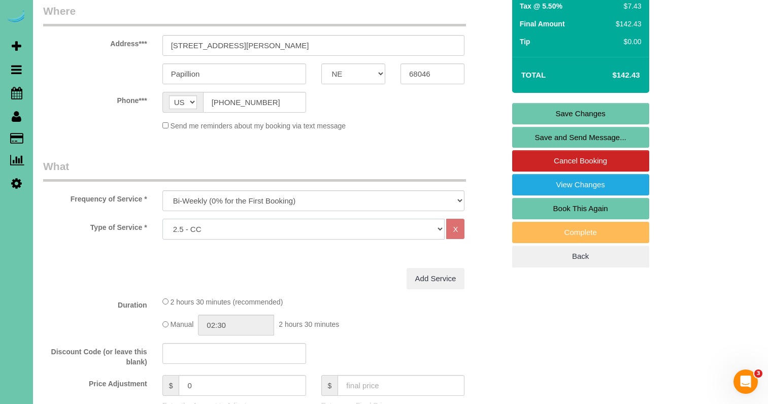
select select "159"
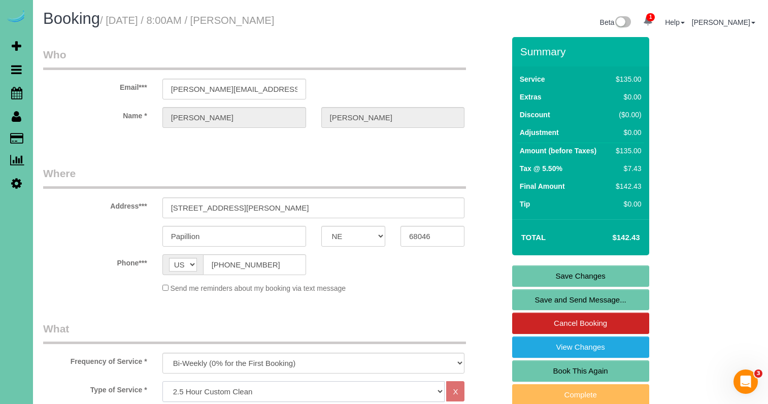
scroll to position [0, 0]
click at [540, 279] on link "Save Changes" at bounding box center [580, 275] width 137 height 21
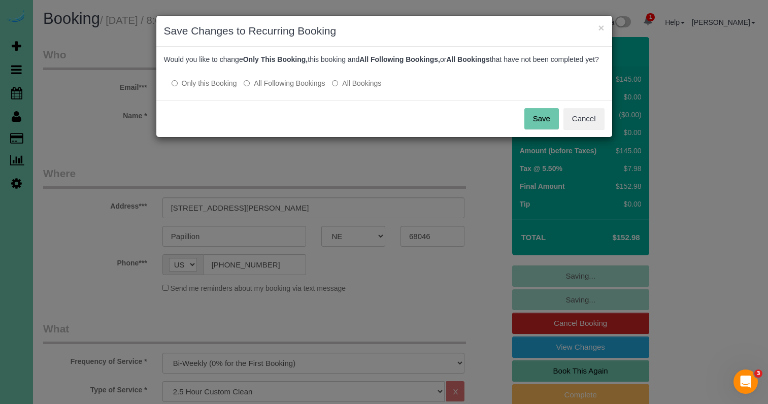
click at [295, 88] on label "All Following Bookings" at bounding box center [284, 83] width 81 height 10
click at [547, 128] on button "Save" at bounding box center [541, 118] width 35 height 21
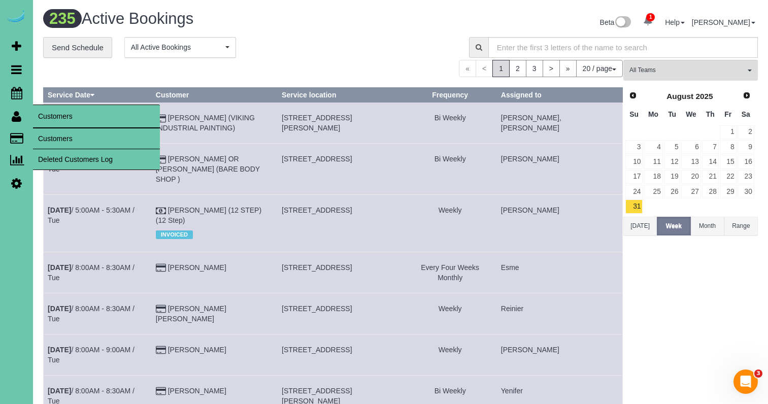
click at [48, 132] on link "Customers" at bounding box center [96, 138] width 127 height 20
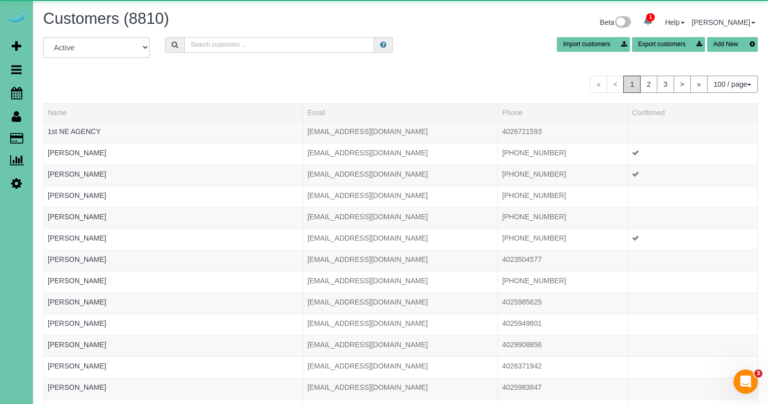
click at [215, 47] on input "text" at bounding box center [279, 45] width 190 height 16
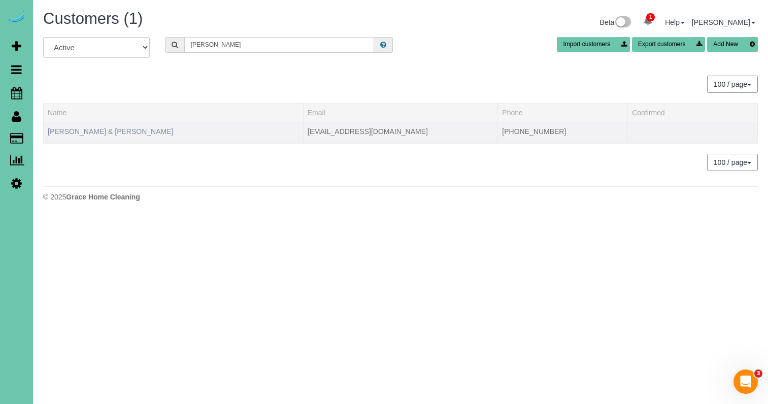
type input "[PERSON_NAME]"
click at [92, 130] on link "Adam & Elaina Spinola" at bounding box center [110, 131] width 125 height 8
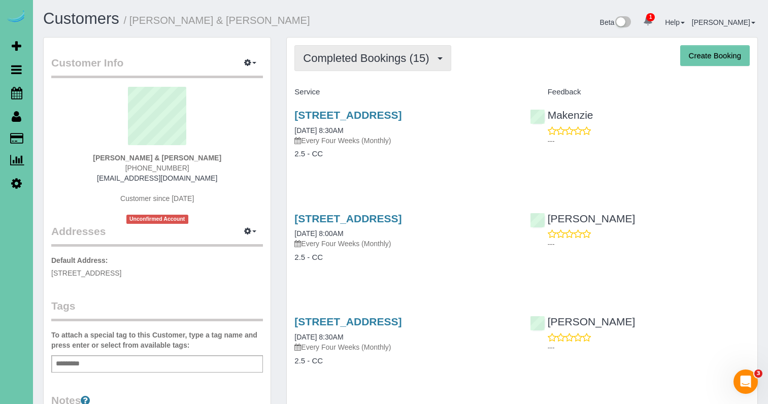
click at [365, 63] on span "Completed Bookings (15)" at bounding box center [368, 58] width 131 height 13
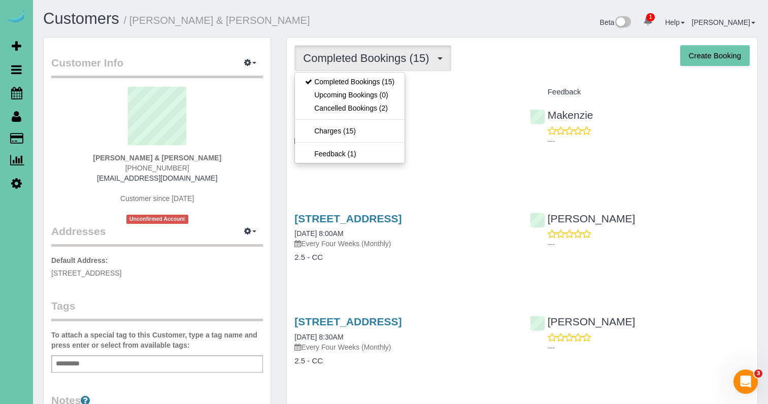
drag, startPoint x: 219, startPoint y: 117, endPoint x: 189, endPoint y: 117, distance: 30.5
click at [219, 117] on sui-profile-pic at bounding box center [157, 120] width 196 height 66
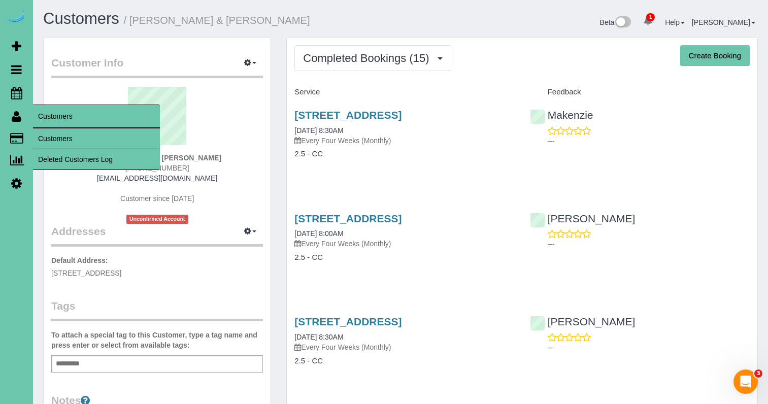
click at [58, 139] on link "Customers" at bounding box center [96, 138] width 127 height 20
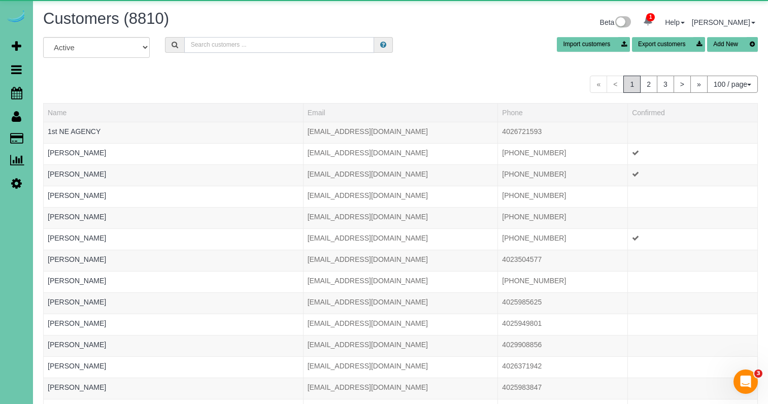
click at [228, 47] on input "text" at bounding box center [279, 45] width 190 height 16
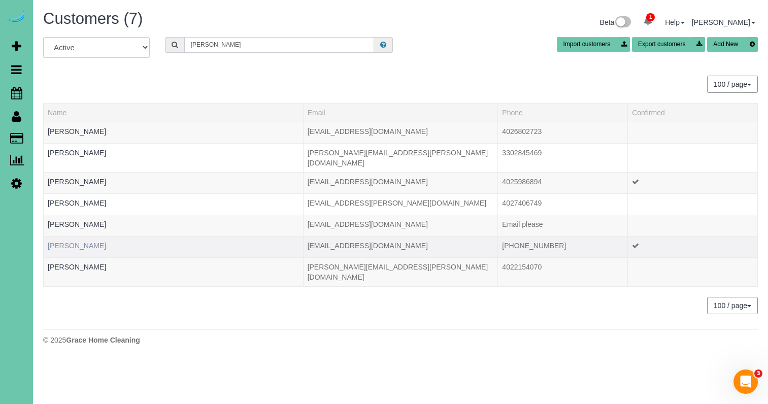
type input "Julie s"
click at [71, 242] on link "Julie Smith" at bounding box center [77, 246] width 58 height 8
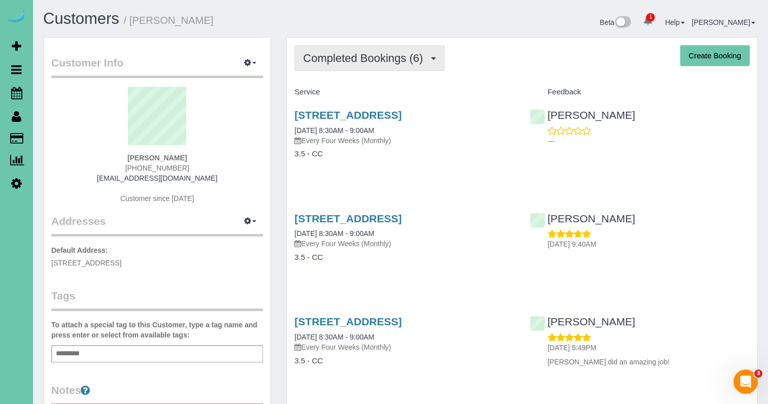
click at [379, 62] on span "Completed Bookings (6)" at bounding box center [365, 58] width 125 height 13
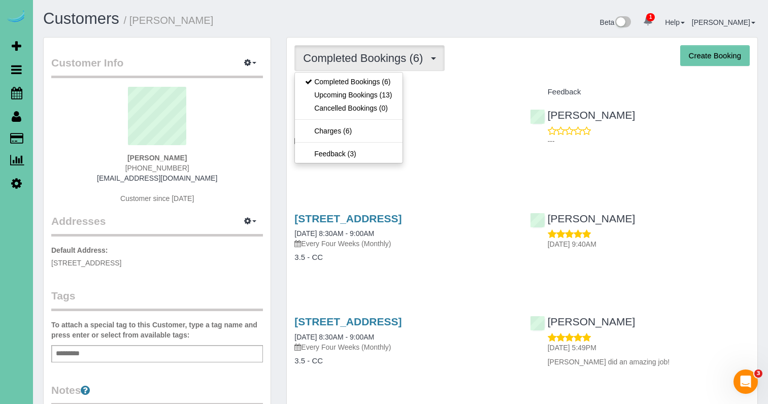
click at [371, 96] on link "Upcoming Bookings (13)" at bounding box center [348, 94] width 107 height 13
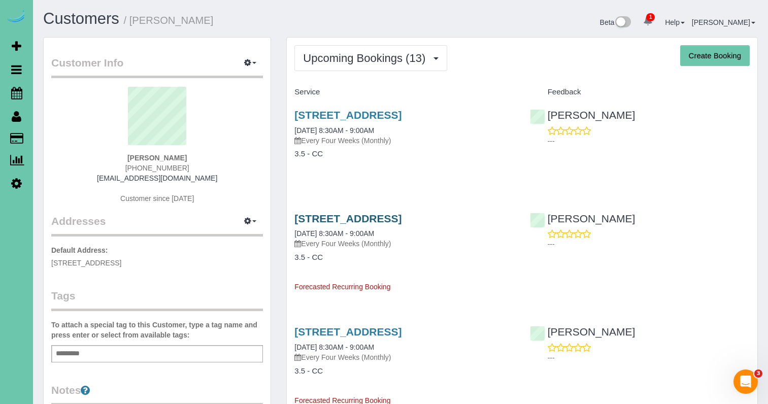
click at [401, 219] on link "16558 Cheyenne Rd, Omaha, NE 68136" at bounding box center [347, 219] width 107 height 12
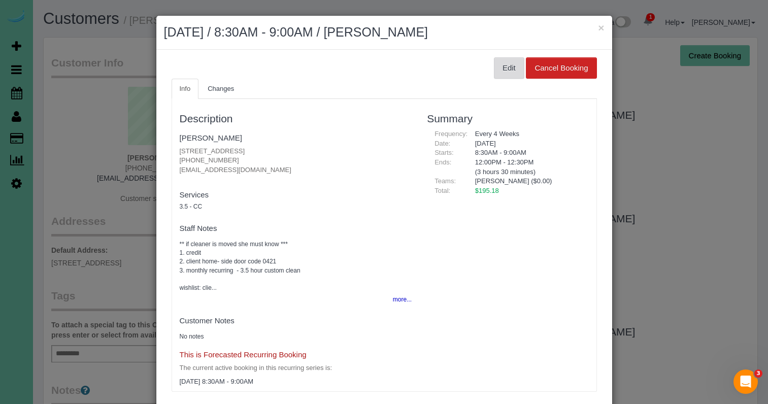
click at [504, 72] on button "Edit" at bounding box center [509, 67] width 30 height 21
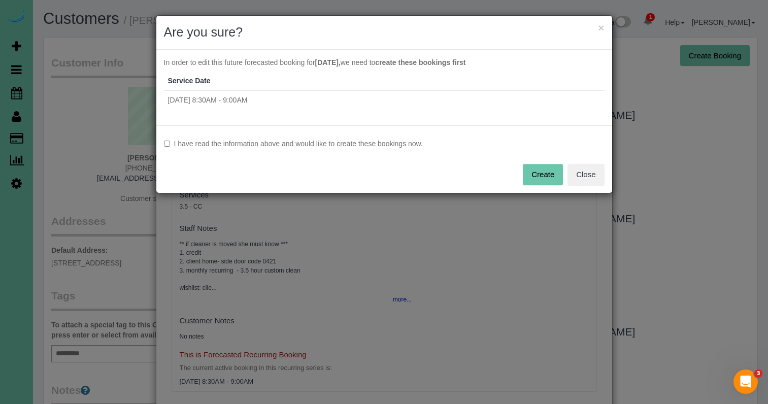
click at [232, 145] on label "I have read the information above and would like to create these bookings now." at bounding box center [384, 144] width 441 height 10
drag, startPoint x: 525, startPoint y: 174, endPoint x: 459, endPoint y: 173, distance: 65.5
click at [525, 174] on button "Create" at bounding box center [543, 174] width 40 height 21
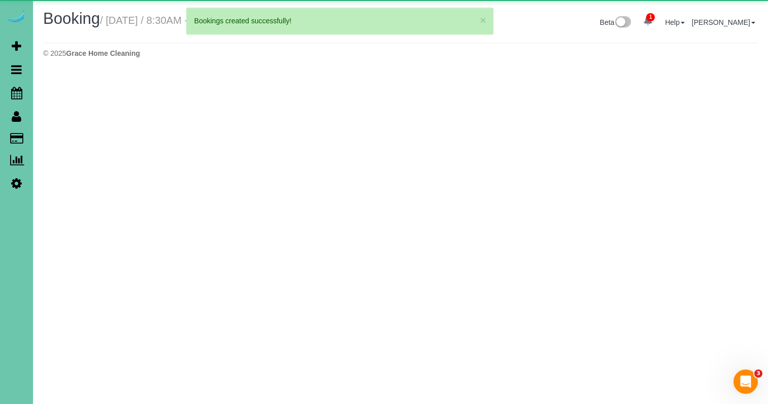
select select "NE"
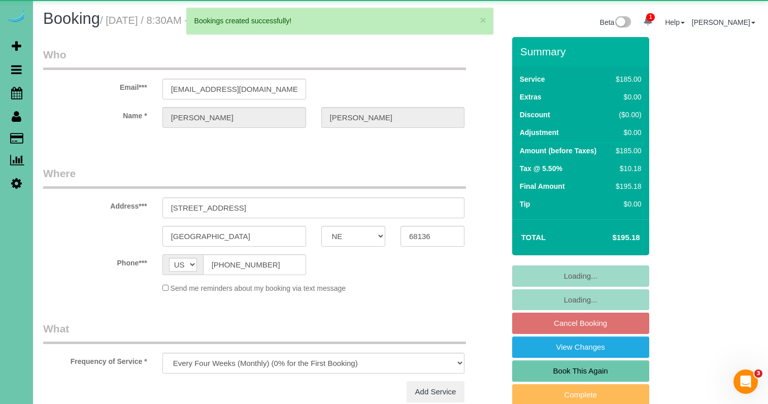
select select "object:4424"
select select "number:38"
select select "number:43"
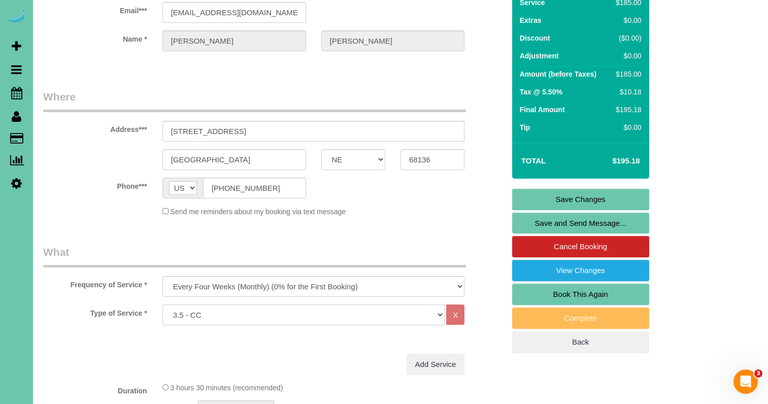
scroll to position [75, 0]
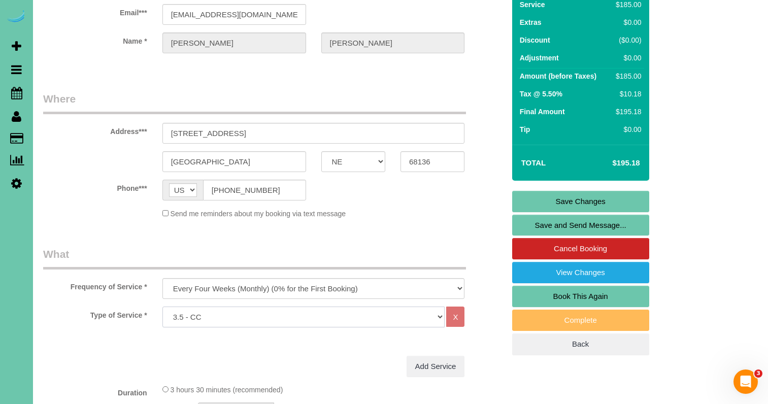
select select "160"
click at [548, 200] on link "Save Changes" at bounding box center [580, 201] width 137 height 21
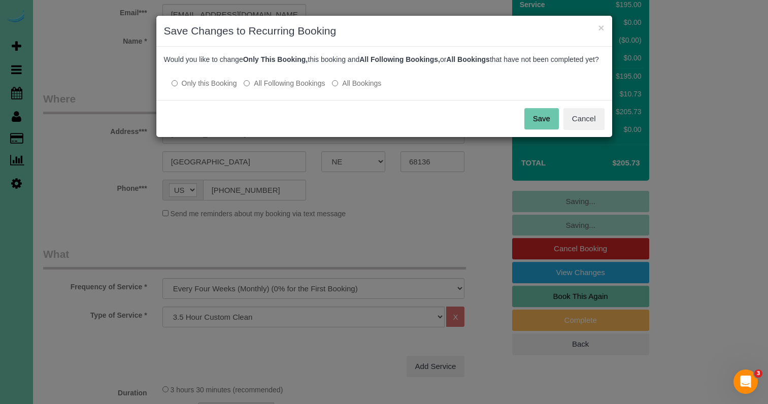
click at [285, 88] on label "All Following Bookings" at bounding box center [284, 83] width 81 height 10
click at [539, 125] on button "Save" at bounding box center [541, 118] width 35 height 21
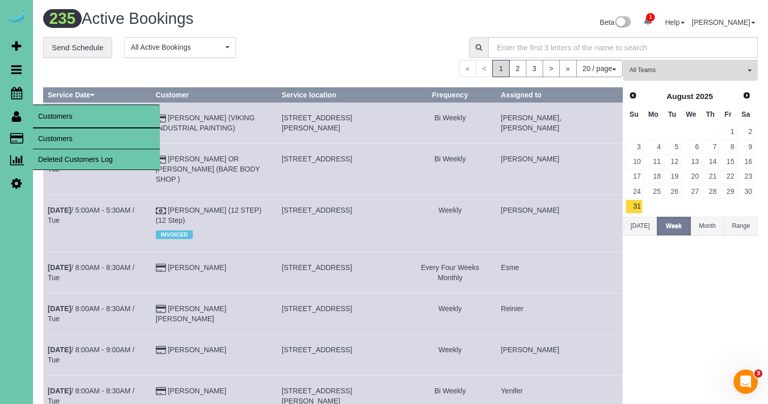
click at [53, 138] on link "Customers" at bounding box center [96, 138] width 127 height 20
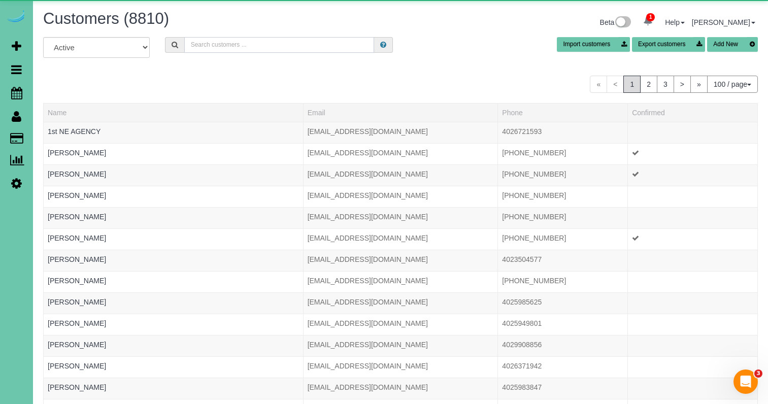
click at [226, 48] on input "text" at bounding box center [279, 45] width 190 height 16
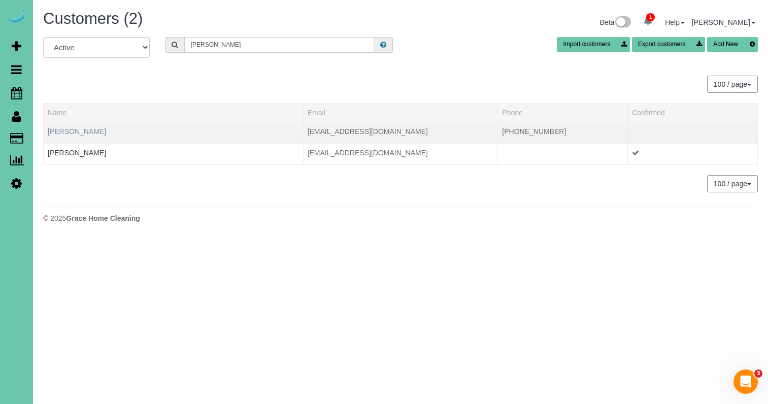
type input "Sara k"
click at [61, 130] on link "Sara Kempf" at bounding box center [77, 131] width 58 height 8
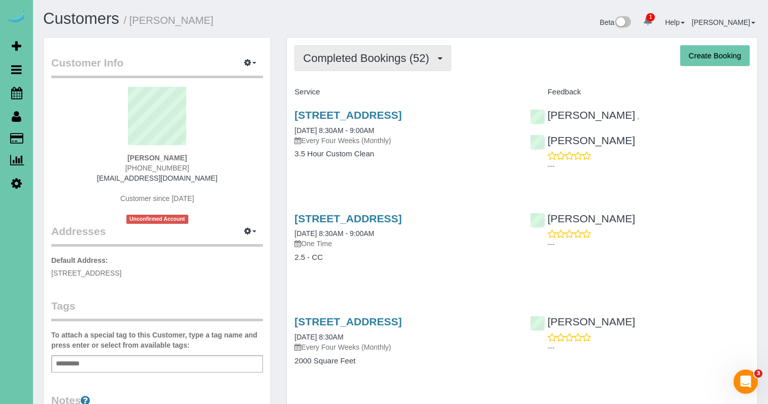
click at [415, 60] on span "Completed Bookings (52)" at bounding box center [368, 58] width 131 height 13
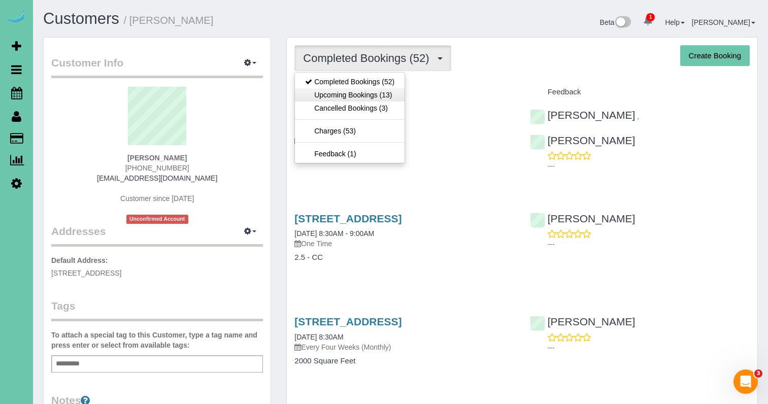
click at [377, 93] on link "Upcoming Bookings (13)" at bounding box center [350, 94] width 110 height 13
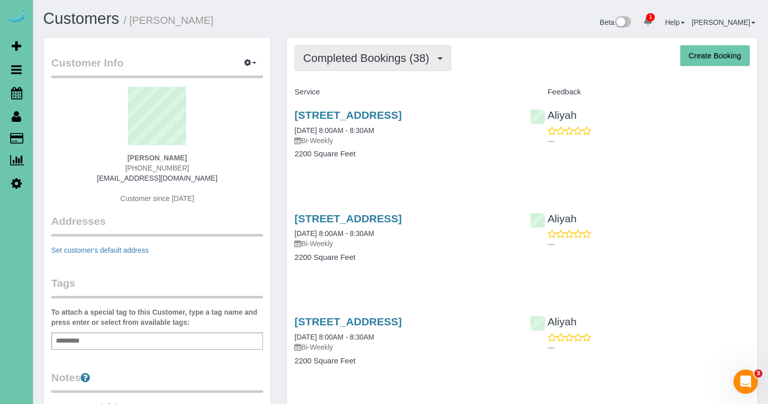
click at [355, 61] on span "Completed Bookings (38)" at bounding box center [368, 58] width 131 height 13
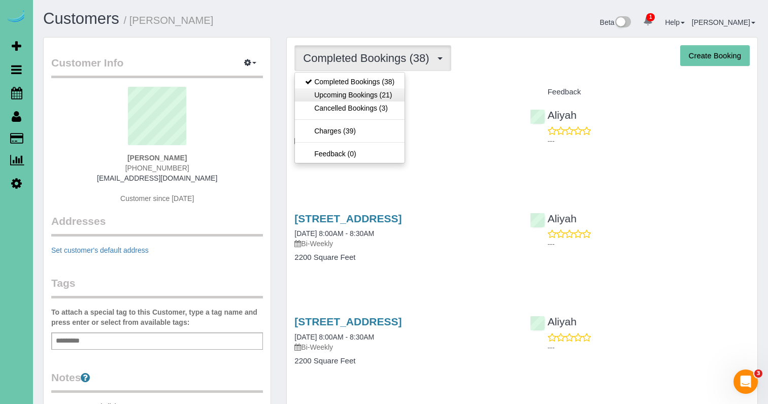
click at [348, 96] on link "Upcoming Bookings (21)" at bounding box center [350, 94] width 110 height 13
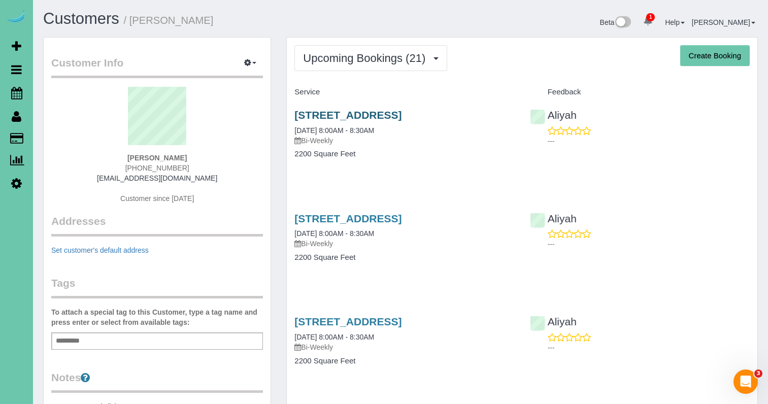
click at [325, 113] on link "[STREET_ADDRESS]" at bounding box center [347, 115] width 107 height 12
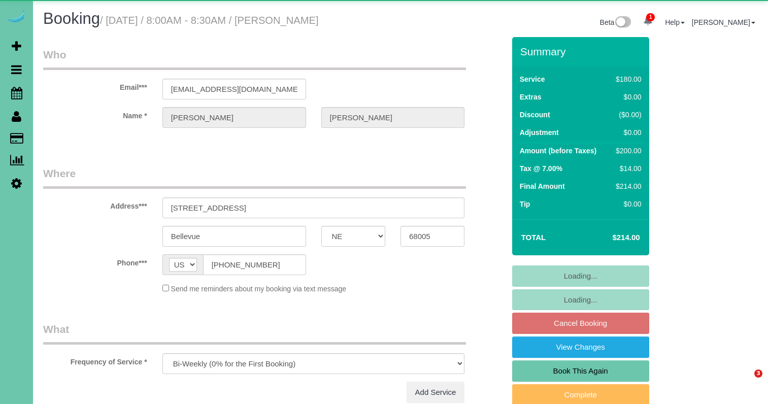
select select "NE"
select select "object:910"
select select "number:36"
select select "number:42"
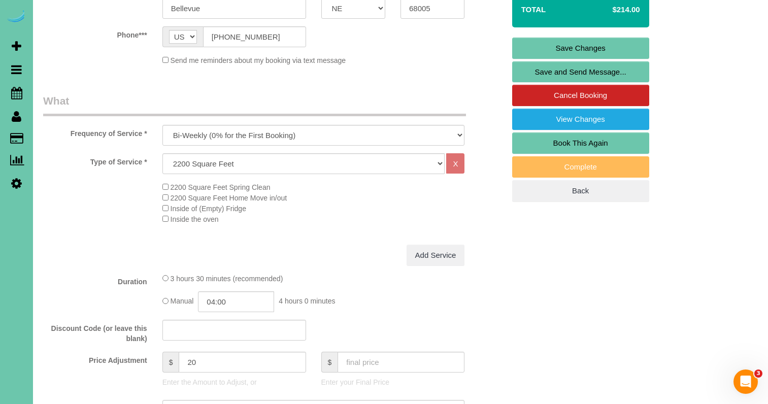
scroll to position [229, 0]
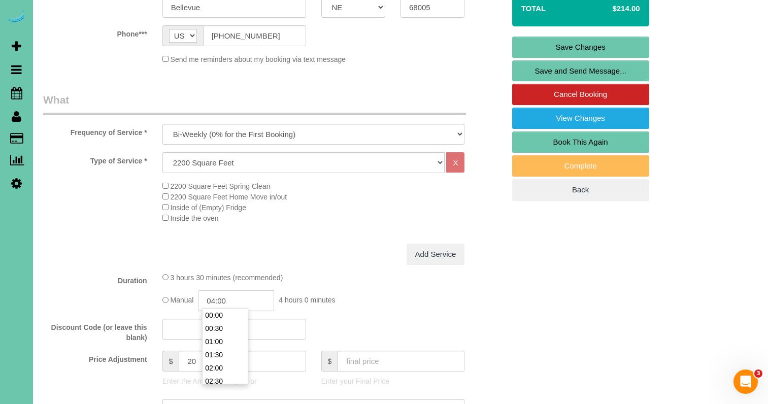
click at [248, 297] on input "04:00" at bounding box center [236, 300] width 76 height 21
click at [228, 318] on li "03:30" at bounding box center [225, 315] width 45 height 13
click at [241, 298] on input "03:30" at bounding box center [236, 300] width 76 height 21
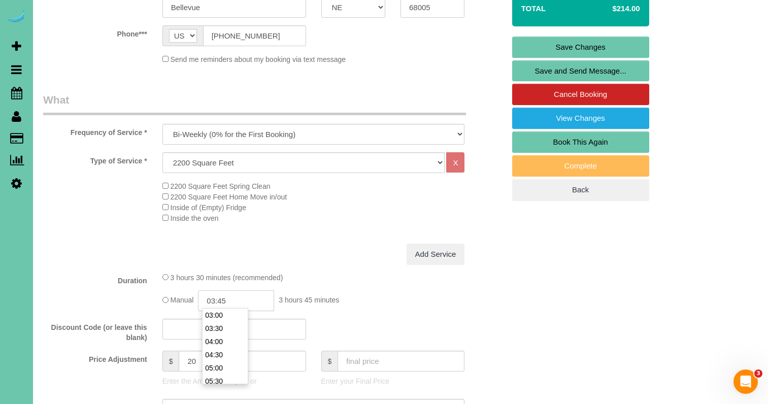
type input "03:45"
click at [498, 288] on div "Duration 3 hours 30 minutes (recommended) Manual 03:45 3 hours 45 minutes" at bounding box center [274, 291] width 477 height 39
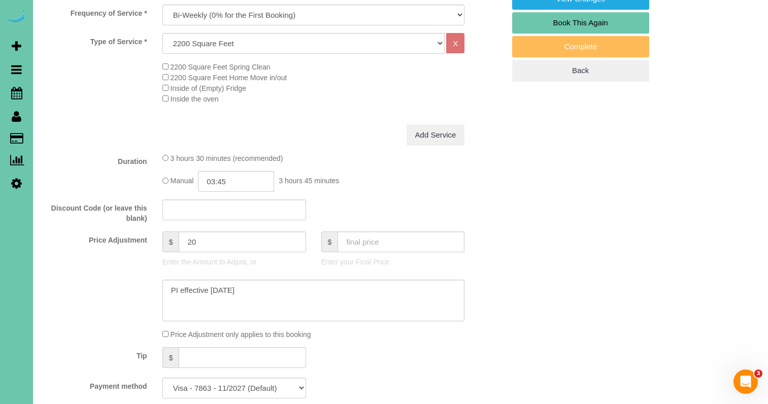
scroll to position [352, 0]
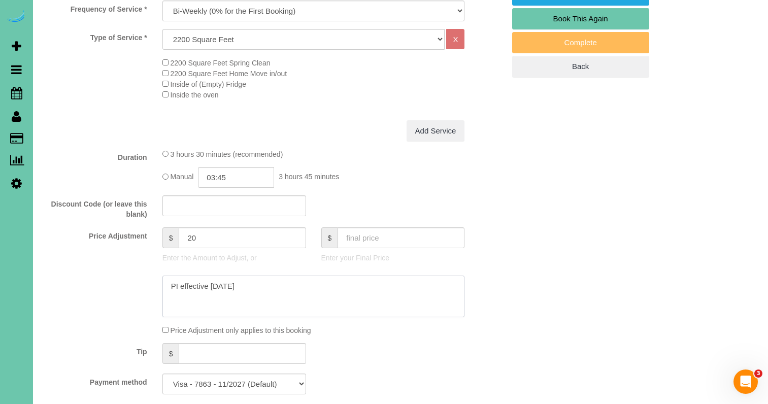
drag, startPoint x: 146, startPoint y: 273, endPoint x: 75, endPoint y: 262, distance: 71.9
click at [76, 262] on sui-booking-price-adjustment "Price Adjustment $ 20 Enter the Amount to Adjust, or $ Enter your Final Price P…" at bounding box center [273, 281] width 461 height 108
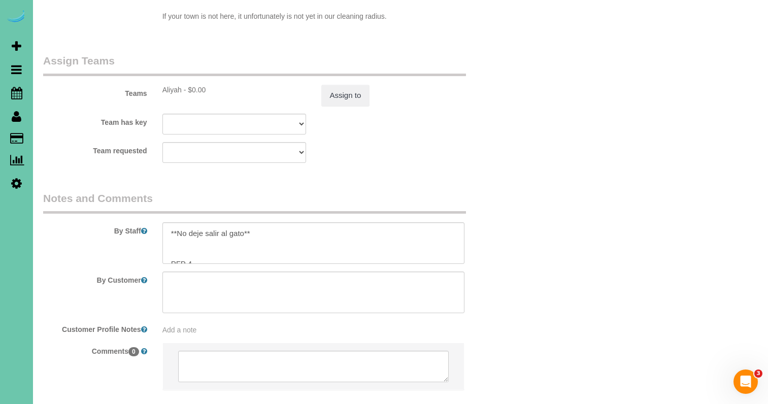
scroll to position [201, 0]
type textarea "NEW RATE 9/8"
click at [194, 222] on textarea at bounding box center [313, 243] width 303 height 42
type textarea "1. Credit 2. Key #76 3. biweekly recurring - whole home 4. lots of food stuck a…"
click at [352, 85] on button "Assign to" at bounding box center [345, 95] width 49 height 21
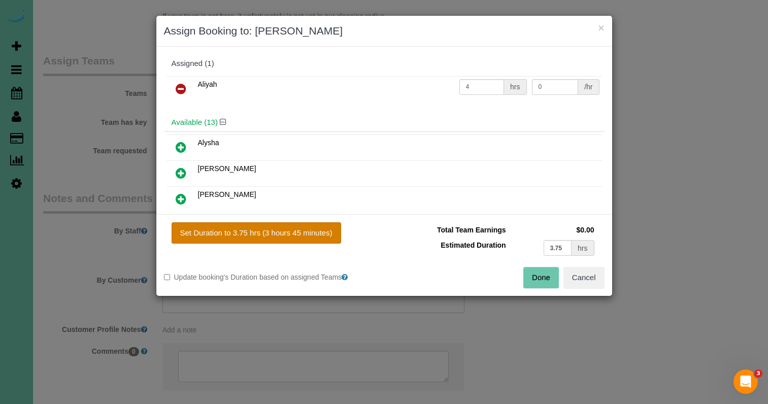
drag, startPoint x: 313, startPoint y: 229, endPoint x: 308, endPoint y: 223, distance: 8.3
click at [313, 229] on button "Set Duration to 3.75 hrs (3 hours 45 minutes)" at bounding box center [257, 232] width 170 height 21
type input "3.75"
drag, startPoint x: 543, startPoint y: 280, endPoint x: 498, endPoint y: 232, distance: 65.4
click at [543, 280] on button "Done" at bounding box center [541, 277] width 36 height 21
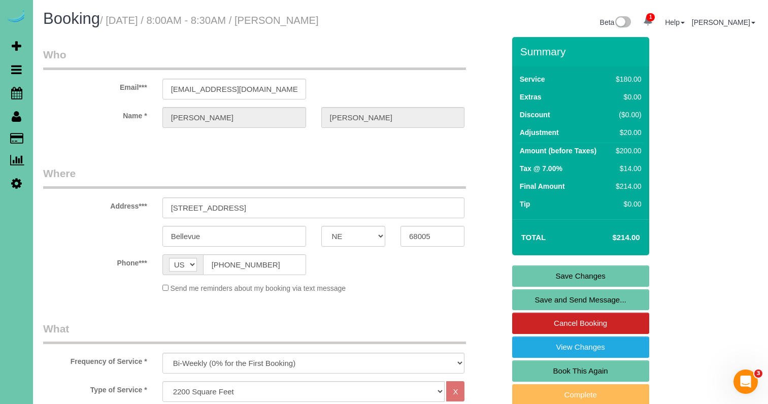
scroll to position [0, 0]
drag, startPoint x: 541, startPoint y: 276, endPoint x: 511, endPoint y: 262, distance: 32.7
click at [541, 276] on link "Save Changes" at bounding box center [580, 275] width 137 height 21
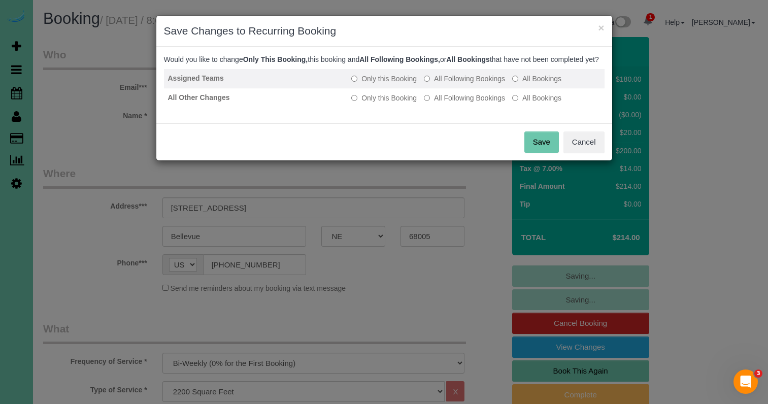
drag, startPoint x: 437, startPoint y: 81, endPoint x: 439, endPoint y: 90, distance: 8.8
click at [438, 81] on td "Only this Booking All Following Bookings All Bookings" at bounding box center [475, 78] width 257 height 19
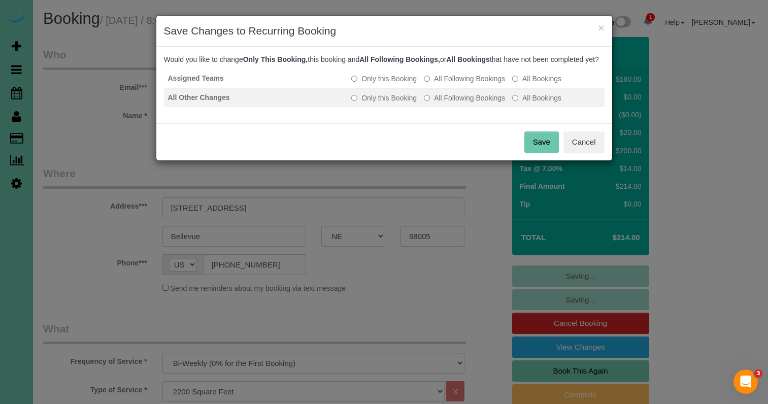
drag, startPoint x: 441, startPoint y: 91, endPoint x: 441, endPoint y: 104, distance: 12.7
click at [441, 84] on label "All Following Bookings" at bounding box center [464, 79] width 81 height 10
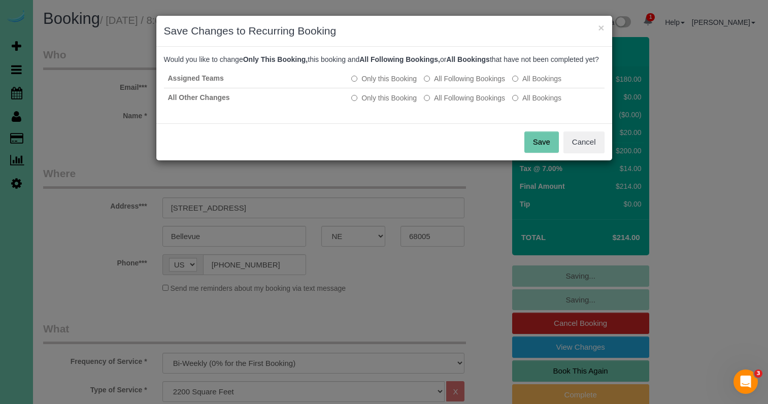
drag, startPoint x: 441, startPoint y: 109, endPoint x: 509, endPoint y: 132, distance: 71.4
click at [441, 103] on label "All Following Bookings" at bounding box center [464, 98] width 81 height 10
drag, startPoint x: 540, startPoint y: 152, endPoint x: 496, endPoint y: 132, distance: 48.1
click at [537, 151] on button "Save" at bounding box center [541, 141] width 35 height 21
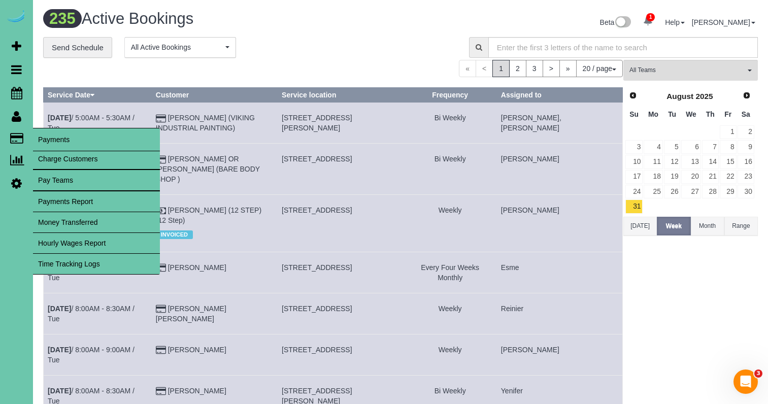
click at [111, 261] on link "Time Tracking Logs" at bounding box center [96, 264] width 127 height 20
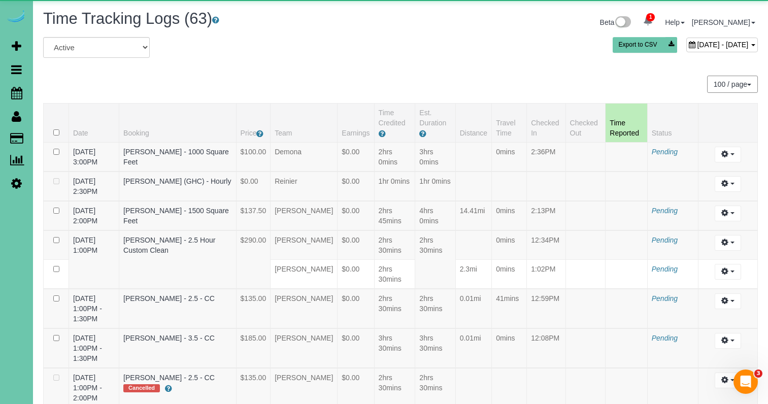
drag, startPoint x: 695, startPoint y: 42, endPoint x: 690, endPoint y: 43, distance: 5.2
click at [697, 42] on span "September 03, 2025 - September 03, 2025" at bounding box center [722, 45] width 51 height 8
type input "**********"
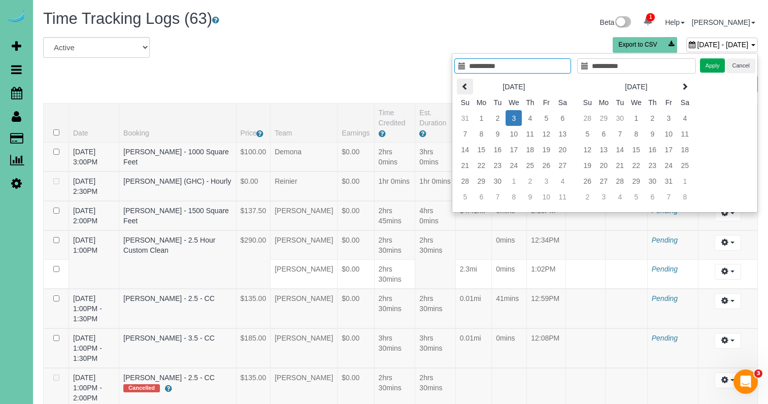
click at [463, 86] on icon at bounding box center [464, 86] width 7 height 7
type input "**********"
click at [483, 178] on td "25" at bounding box center [481, 181] width 16 height 16
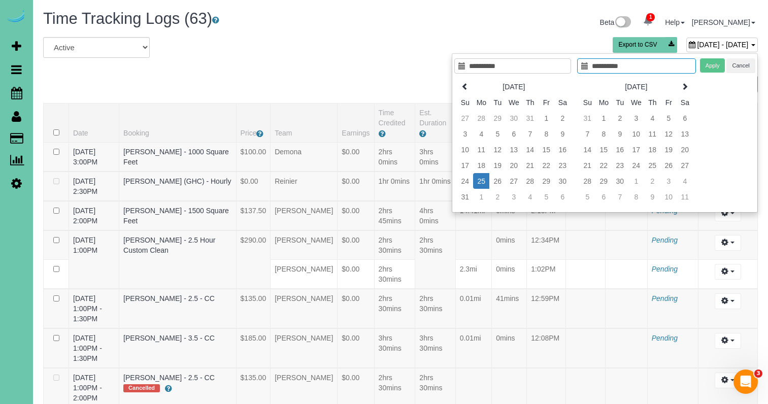
type input "**********"
click at [483, 178] on td "25" at bounding box center [481, 181] width 16 height 16
click at [713, 72] on button "Apply" at bounding box center [712, 65] width 25 height 15
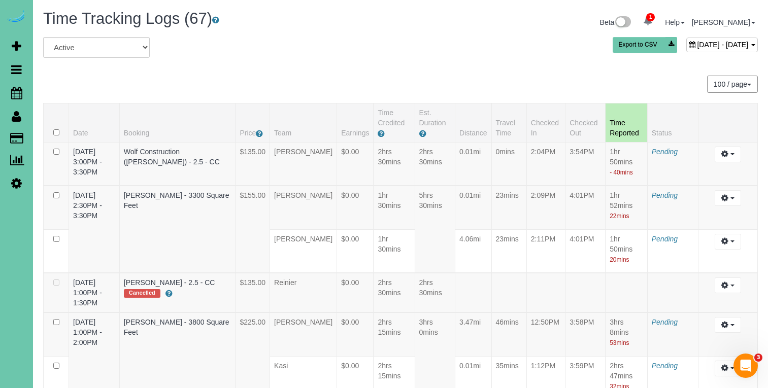
click at [699, 43] on span "August 25, 2025 - August 25, 2025" at bounding box center [722, 45] width 51 height 8
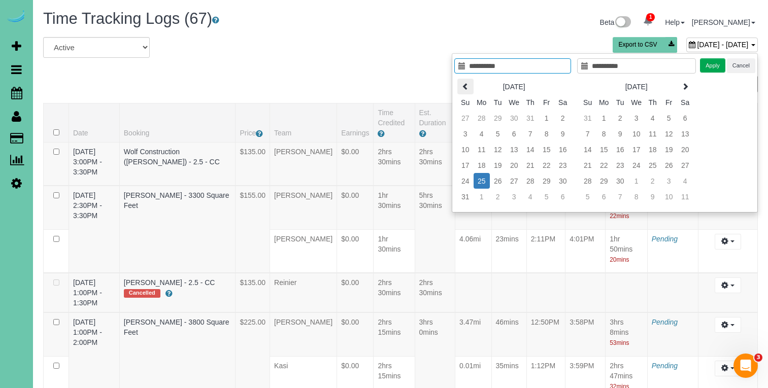
click at [464, 86] on icon at bounding box center [465, 86] width 7 height 7
type input "**********"
click at [482, 149] on td "14" at bounding box center [482, 150] width 16 height 16
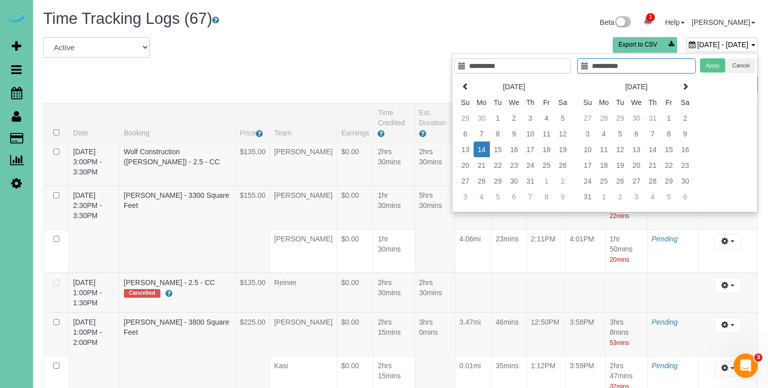
type input "**********"
click at [482, 149] on td "14" at bounding box center [482, 150] width 16 height 16
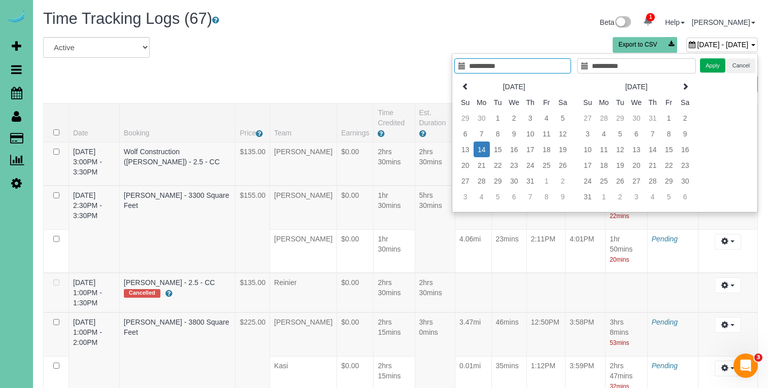
type input "**********"
click at [719, 63] on button "Apply" at bounding box center [712, 65] width 25 height 15
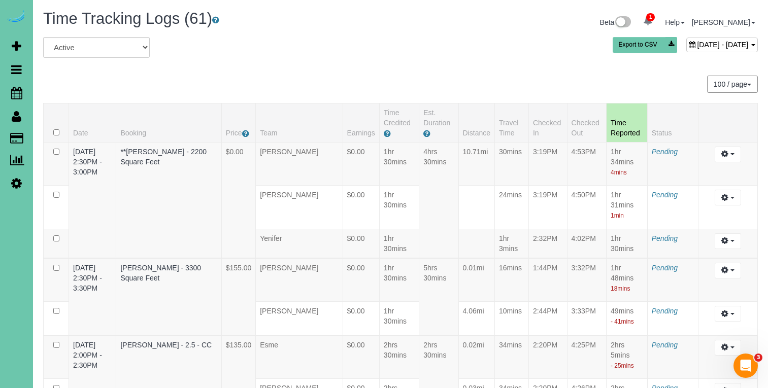
scroll to position [1063, 0]
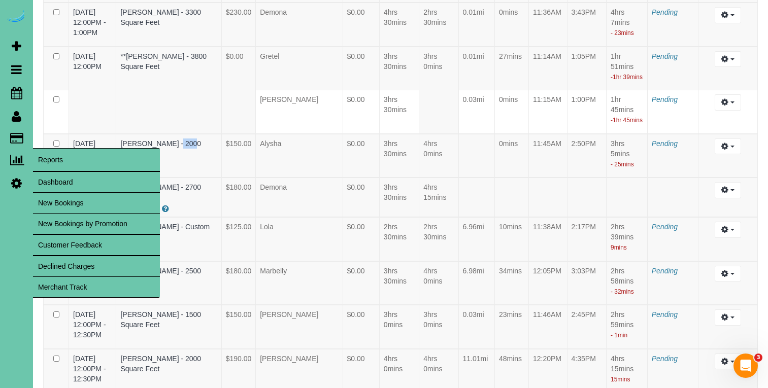
click at [61, 180] on link "Dashboard" at bounding box center [96, 182] width 127 height 20
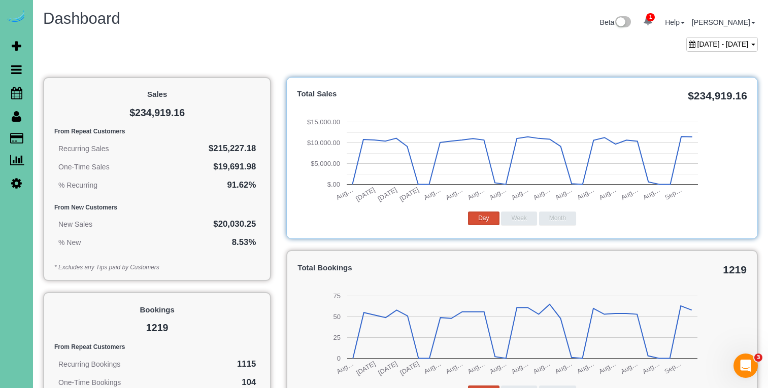
click at [686, 48] on div "August 03, 2025 - September 03, 2025" at bounding box center [722, 44] width 72 height 15
type input "**********"
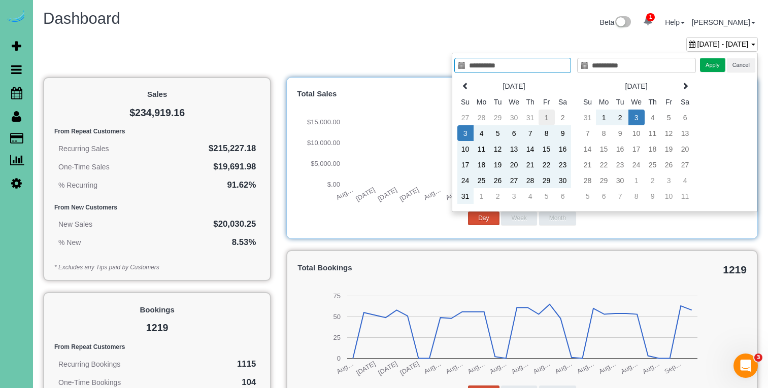
type input "**********"
click at [545, 115] on td "1" at bounding box center [547, 118] width 16 height 16
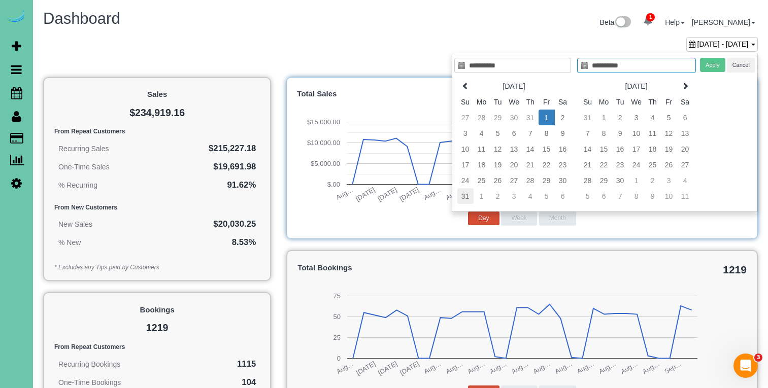
type input "**********"
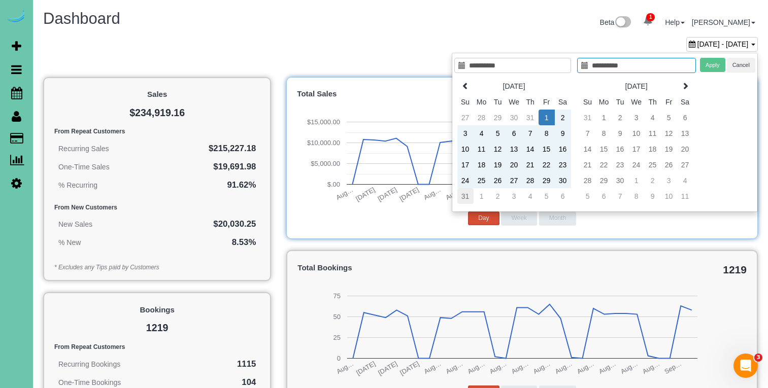
click at [458, 198] on td "31" at bounding box center [465, 196] width 16 height 16
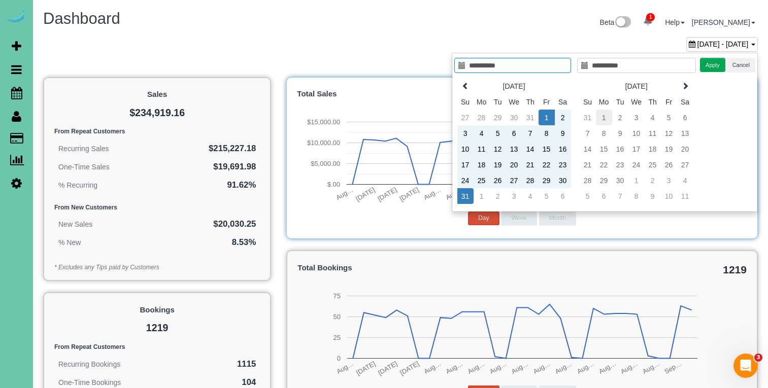
type input "**********"
click at [607, 116] on td "1" at bounding box center [604, 118] width 16 height 16
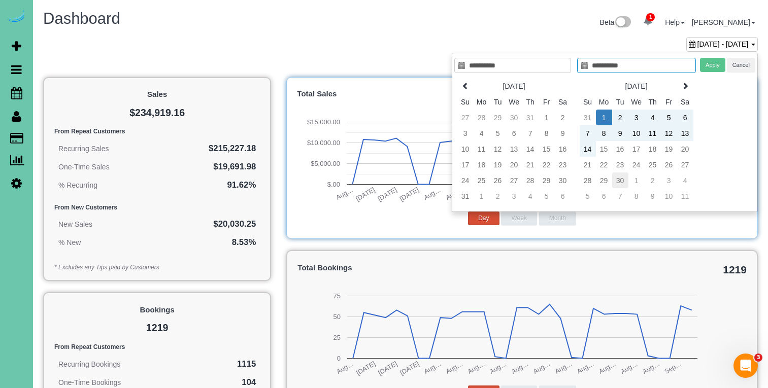
type input "**********"
click at [620, 180] on td "30" at bounding box center [620, 181] width 16 height 16
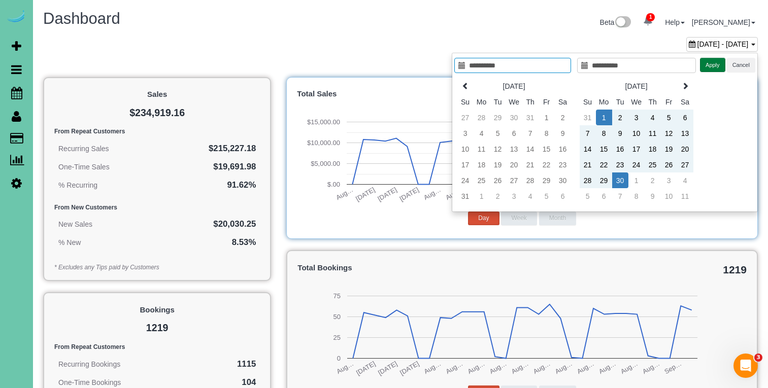
click at [709, 61] on button "Apply" at bounding box center [712, 65] width 25 height 15
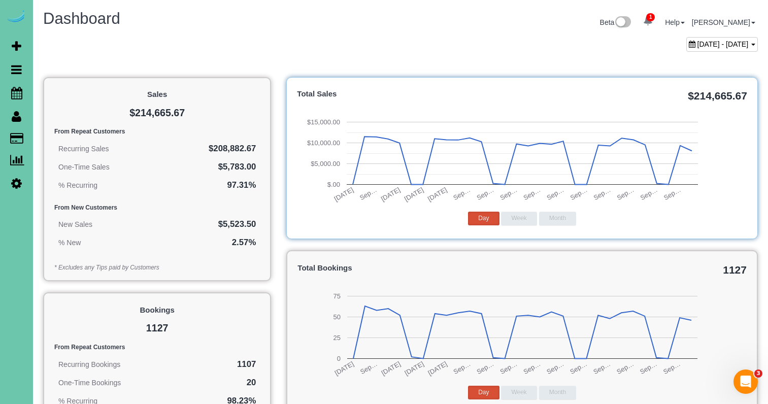
click at [697, 46] on span "September 01, 2025 - September 30, 2025" at bounding box center [722, 44] width 51 height 8
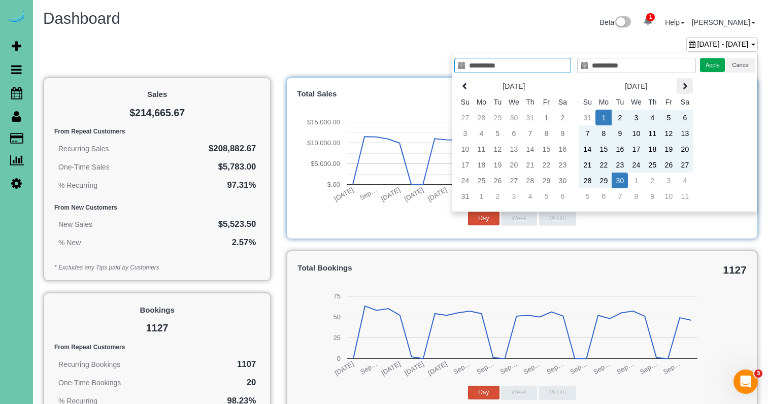
click at [683, 86] on icon at bounding box center [684, 85] width 7 height 7
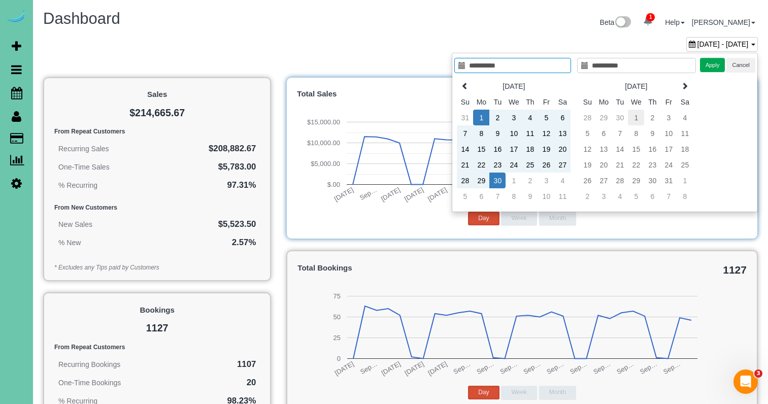
type input "**********"
click at [639, 116] on td "1" at bounding box center [636, 118] width 16 height 16
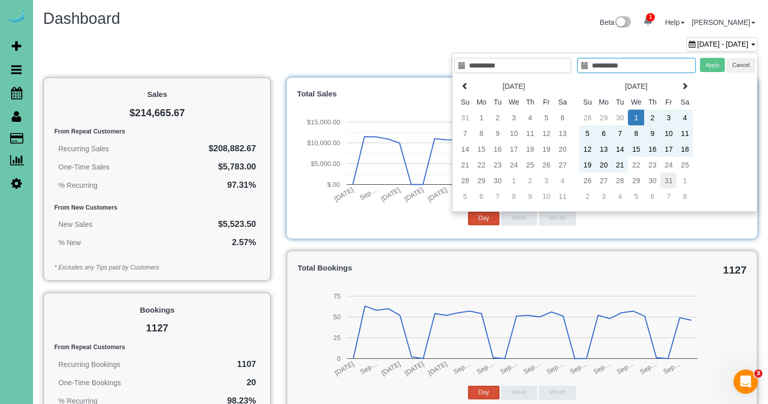
type input "**********"
click at [666, 180] on td "31" at bounding box center [668, 181] width 16 height 16
type input "**********"
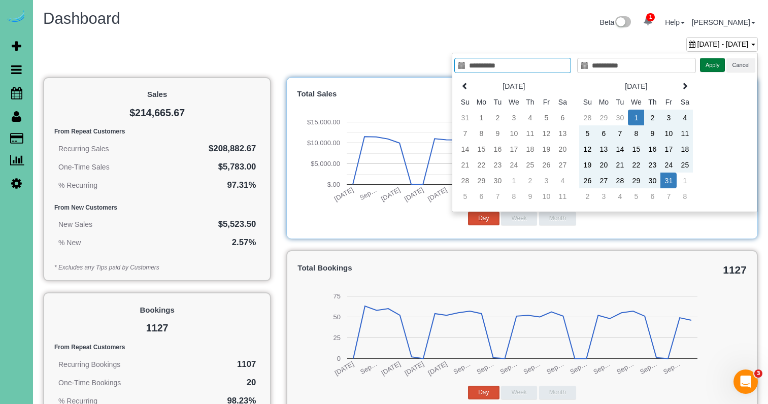
click at [709, 68] on button "Apply" at bounding box center [712, 65] width 25 height 15
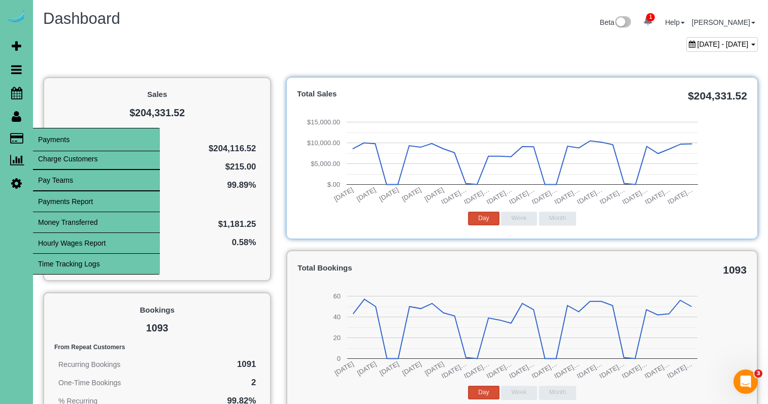
click at [120, 263] on link "Time Tracking Logs" at bounding box center [96, 264] width 127 height 20
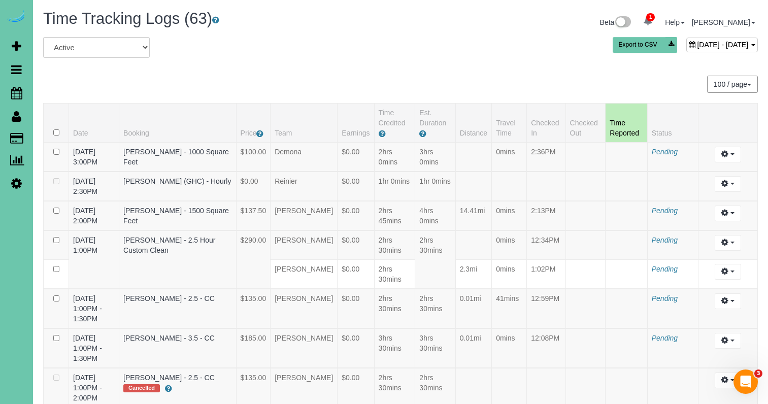
click at [697, 42] on span "September 03, 2025 - September 03, 2025" at bounding box center [722, 45] width 51 height 8
type input "**********"
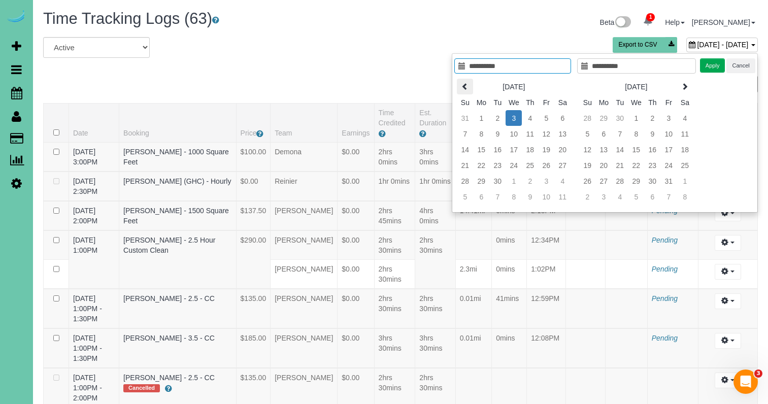
click at [466, 85] on icon at bounding box center [464, 86] width 7 height 7
type input "**********"
click at [481, 166] on td "18" at bounding box center [481, 165] width 16 height 16
type input "**********"
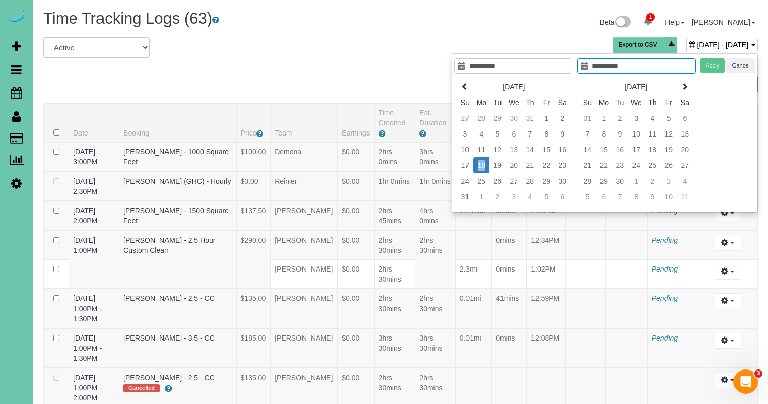
click at [481, 166] on td "18" at bounding box center [481, 165] width 16 height 16
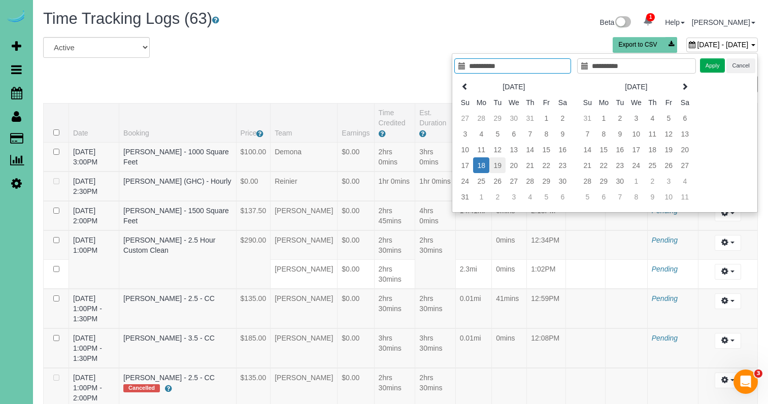
type input "**********"
click at [499, 165] on td "19" at bounding box center [497, 165] width 16 height 16
type input "**********"
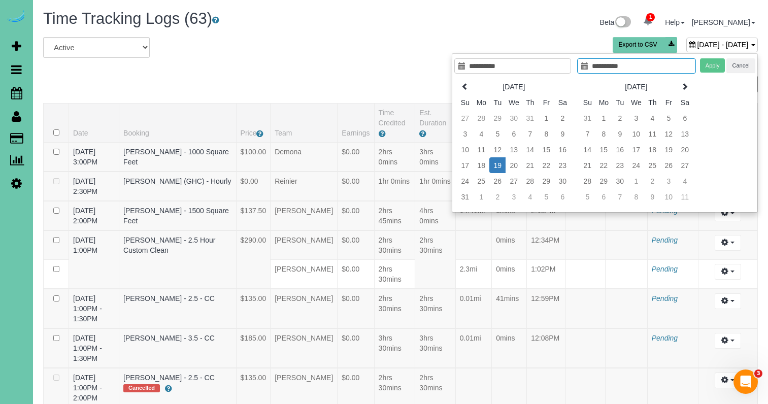
click at [499, 165] on td "19" at bounding box center [497, 165] width 16 height 16
click at [712, 63] on button "Apply" at bounding box center [712, 65] width 25 height 15
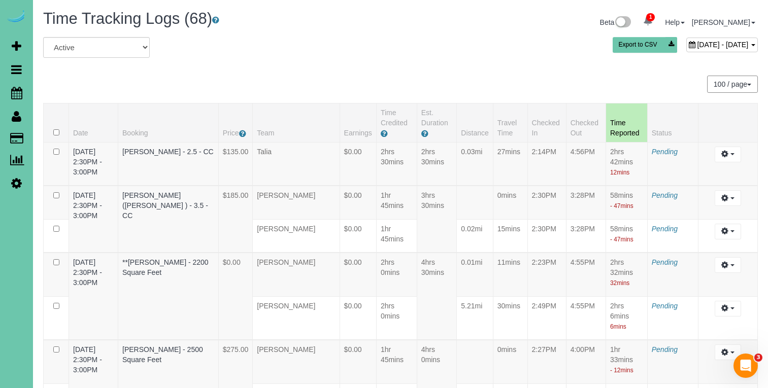
click at [697, 44] on span "August 19, 2025 - August 19, 2025" at bounding box center [722, 45] width 51 height 8
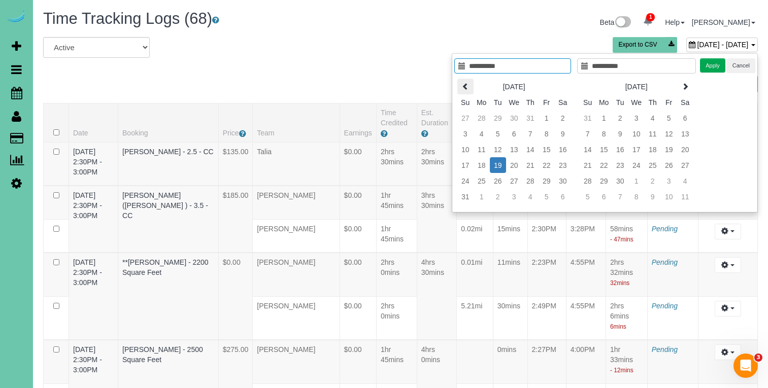
click at [465, 86] on icon at bounding box center [465, 86] width 7 height 7
type input "**********"
click at [496, 164] on td "22" at bounding box center [498, 165] width 16 height 16
type input "**********"
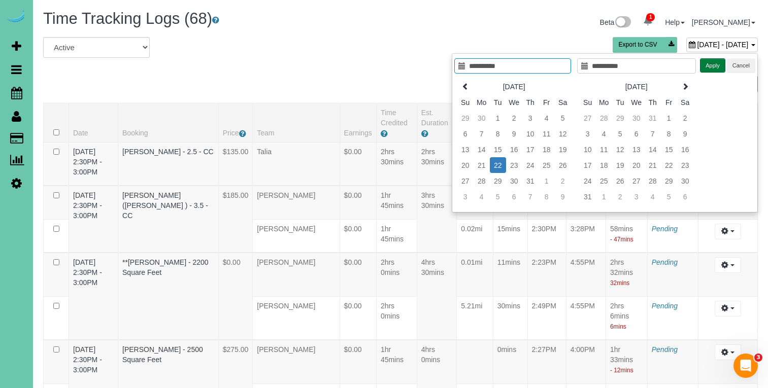
click at [706, 69] on button "Apply" at bounding box center [712, 65] width 25 height 15
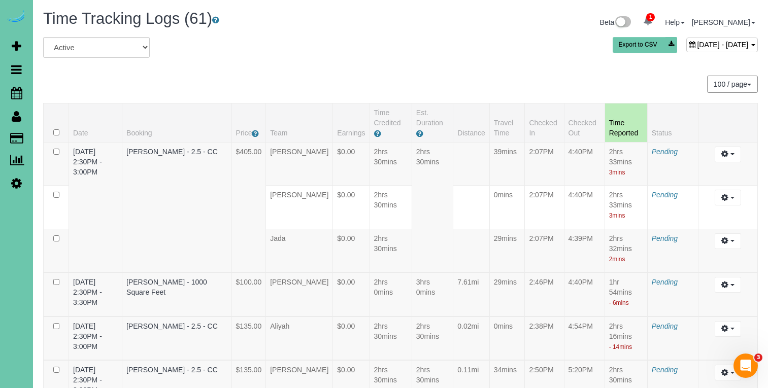
scroll to position [468, 0]
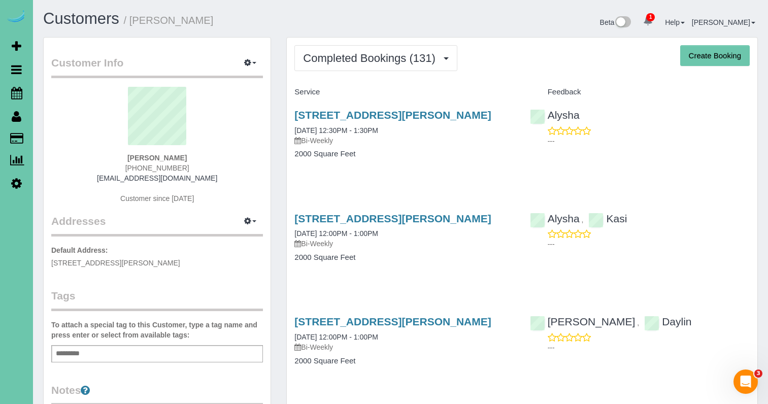
scroll to position [-1, 0]
drag, startPoint x: 314, startPoint y: 54, endPoint x: 318, endPoint y: 77, distance: 23.1
click at [314, 54] on span "Completed Bookings (131)" at bounding box center [371, 58] width 137 height 13
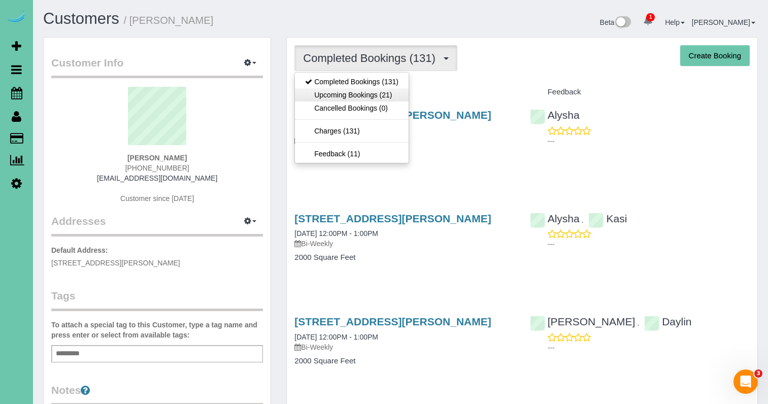
click at [320, 91] on link "Upcoming Bookings (21)" at bounding box center [352, 94] width 114 height 13
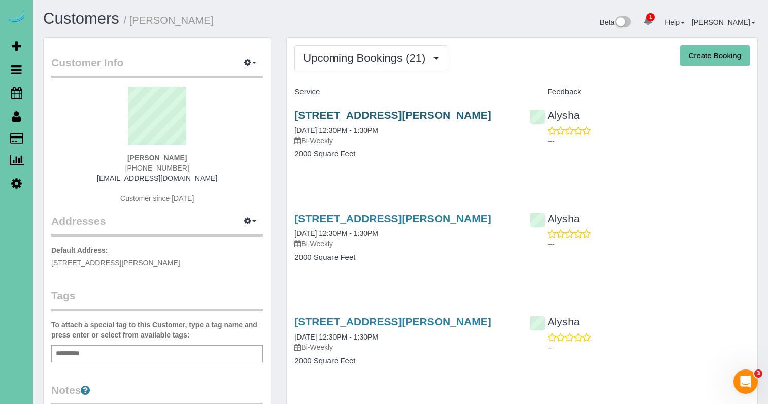
click at [334, 112] on link "[STREET_ADDRESS][PERSON_NAME]" at bounding box center [392, 115] width 196 height 12
click at [425, 321] on link "[STREET_ADDRESS][PERSON_NAME]" at bounding box center [392, 322] width 196 height 12
click at [369, 228] on div "14919 Fowler Ave, Omaha, NE 68116 09/22/2025 12:30PM - 1:30PM Bi-Weekly" at bounding box center [404, 231] width 220 height 37
click at [379, 219] on link "14919 Fowler Ave, Omaha, NE 68116" at bounding box center [392, 219] width 196 height 12
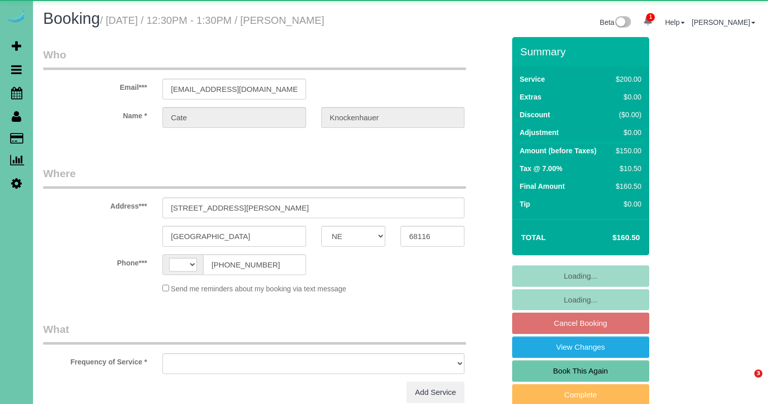
select select "NE"
select select "string:[GEOGRAPHIC_DATA]"
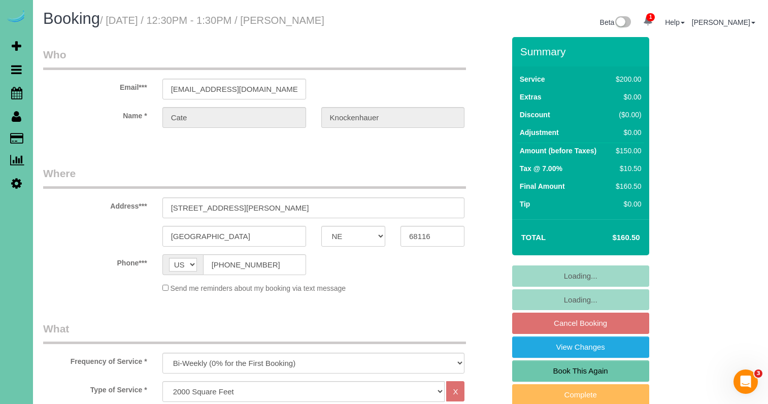
select select "object:866"
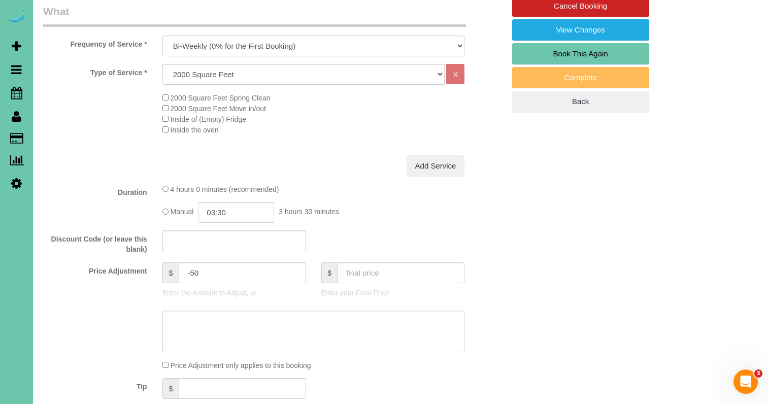
scroll to position [320, 0]
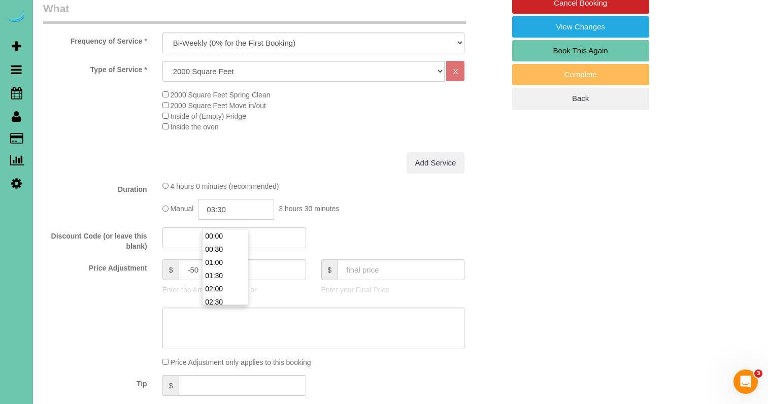
click at [233, 219] on input "03:30" at bounding box center [236, 209] width 76 height 21
type input "03:15"
click at [330, 213] on span "3 hours 15 minutes" at bounding box center [309, 209] width 60 height 8
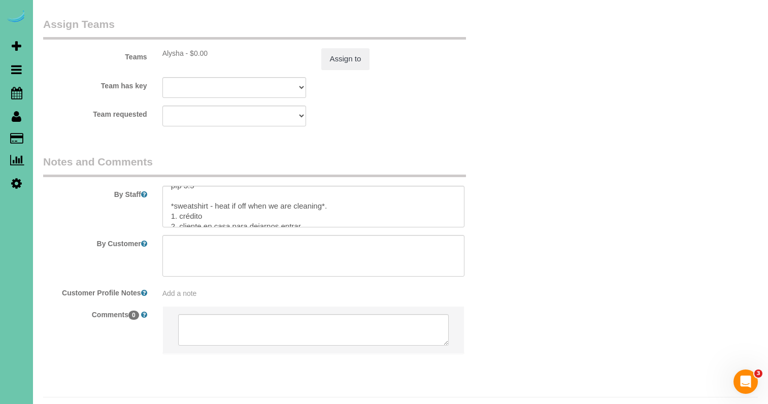
scroll to position [75, 0]
drag, startPoint x: 190, startPoint y: 167, endPoint x: 384, endPoint y: 182, distance: 193.9
click at [191, 186] on textarea at bounding box center [313, 207] width 303 height 42
click at [193, 193] on textarea at bounding box center [313, 207] width 303 height 42
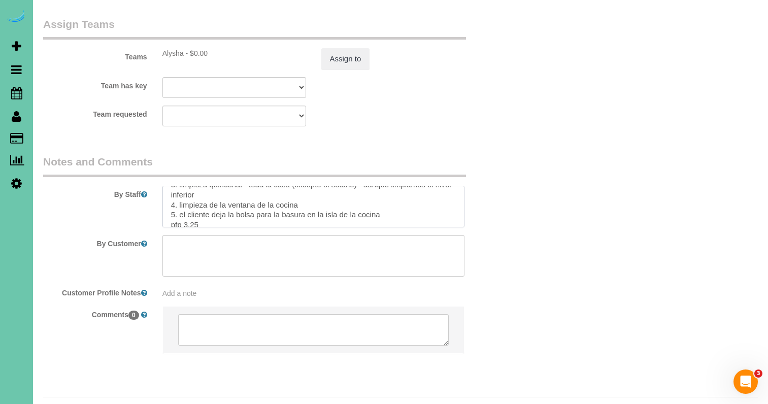
type textarea "**sweatshirt - heat if off when we are cleaning* 1. credit 2. client home to le…"
drag, startPoint x: 347, startPoint y: 22, endPoint x: 344, endPoint y: 30, distance: 8.7
click at [347, 22] on div "Teams Alysha - $0.00 Assign to" at bounding box center [274, 43] width 477 height 53
click at [344, 48] on button "Assign to" at bounding box center [345, 58] width 49 height 21
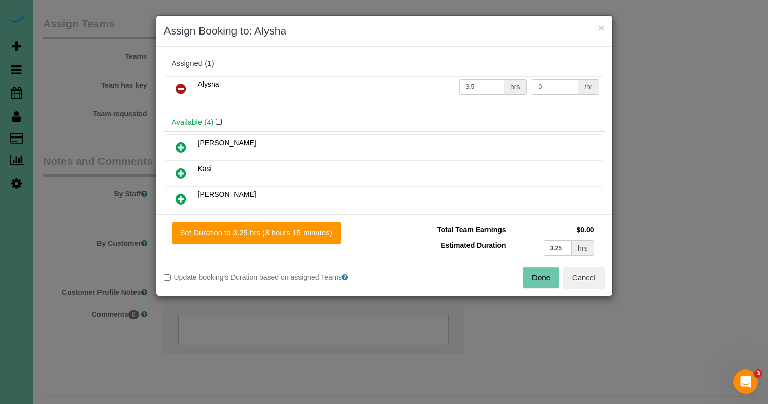
scroll to position [1340, 0]
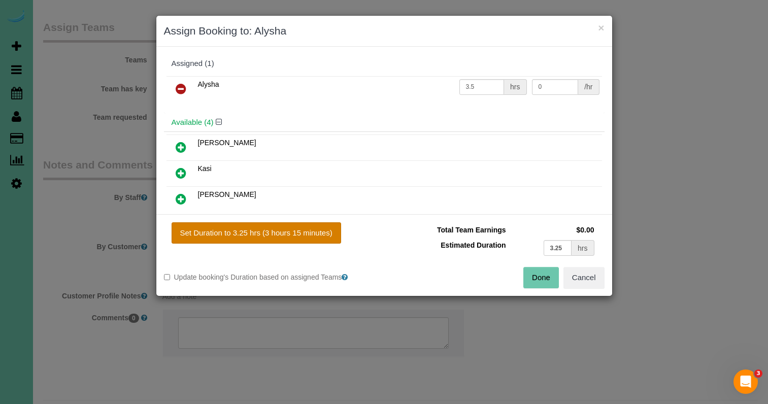
drag, startPoint x: 327, startPoint y: 233, endPoint x: 333, endPoint y: 233, distance: 6.6
click at [327, 233] on button "Set Duration to 3.25 hrs (3 hours 15 minutes)" at bounding box center [257, 232] width 170 height 21
type input "3.25"
drag, startPoint x: 542, startPoint y: 271, endPoint x: 512, endPoint y: 228, distance: 51.8
click at [542, 271] on button "Done" at bounding box center [541, 277] width 36 height 21
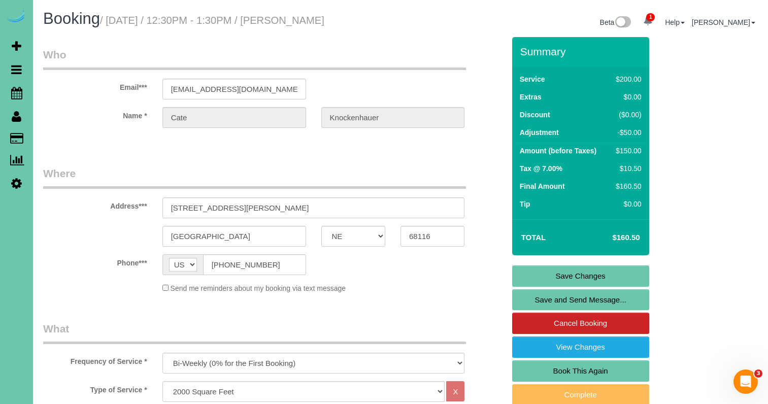
scroll to position [0, 0]
click at [545, 287] on link "Save Changes" at bounding box center [580, 275] width 137 height 21
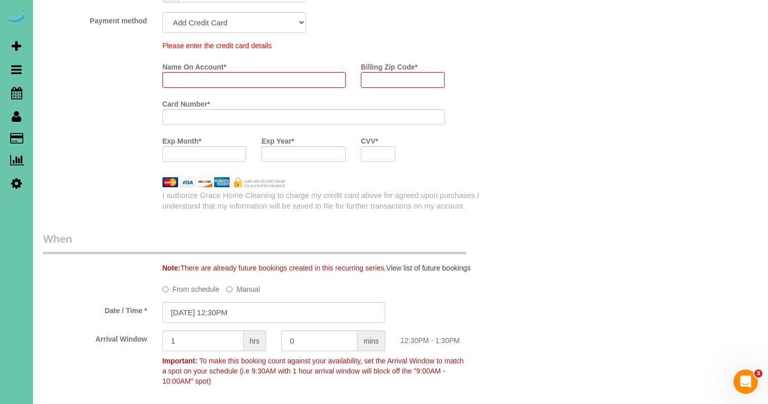
scroll to position [727, 0]
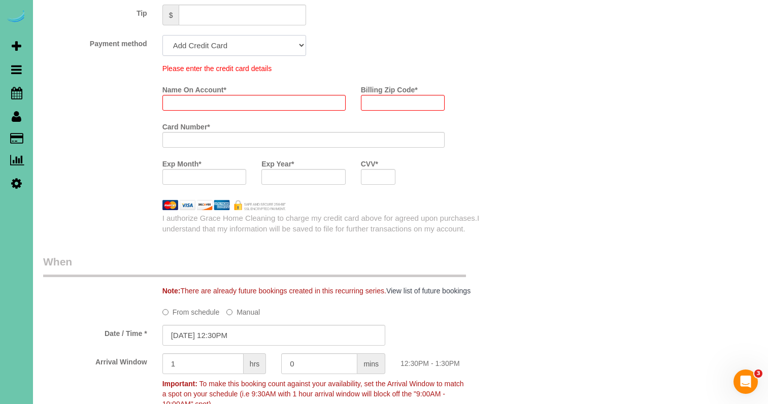
select select "string:fspay-272946d1-663c-45af-a2f4-ca0ac9ba2da2"
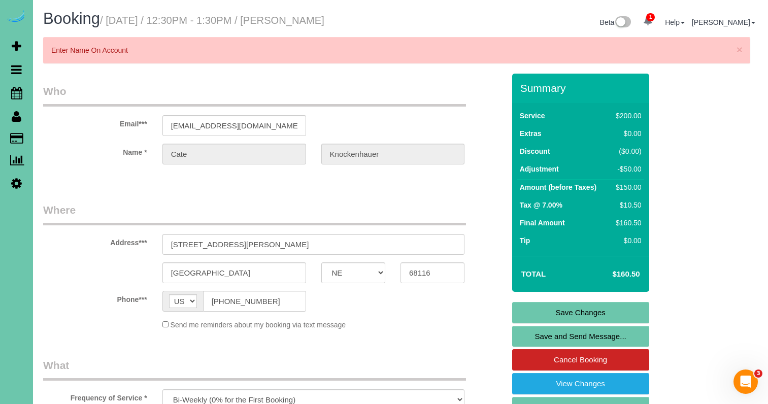
scroll to position [0, 0]
click at [564, 323] on link "Save Changes" at bounding box center [580, 312] width 137 height 21
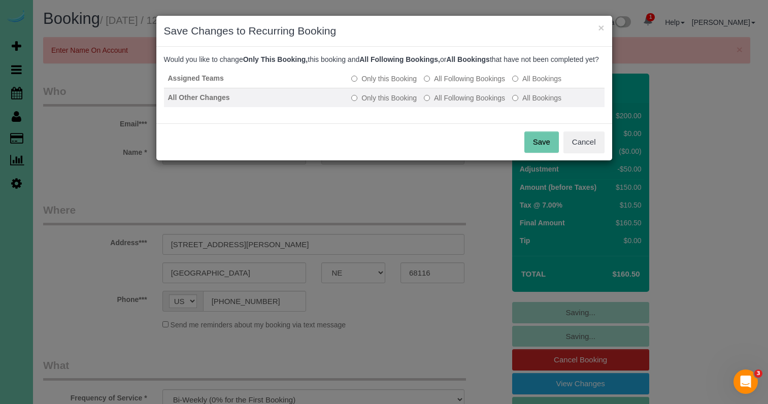
drag, startPoint x: 475, startPoint y: 86, endPoint x: 482, endPoint y: 100, distance: 15.7
click at [475, 84] on label "All Following Bookings" at bounding box center [464, 79] width 81 height 10
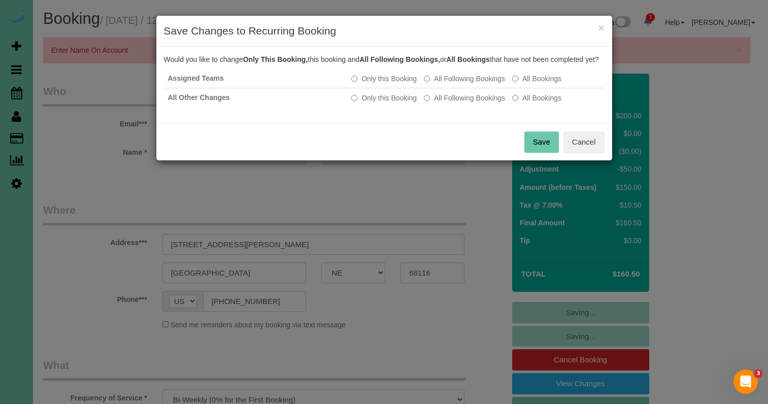
drag, startPoint x: 482, startPoint y: 106, endPoint x: 504, endPoint y: 128, distance: 31.9
click at [482, 103] on label "All Following Bookings" at bounding box center [464, 98] width 81 height 10
click at [541, 148] on button "Save" at bounding box center [541, 141] width 35 height 21
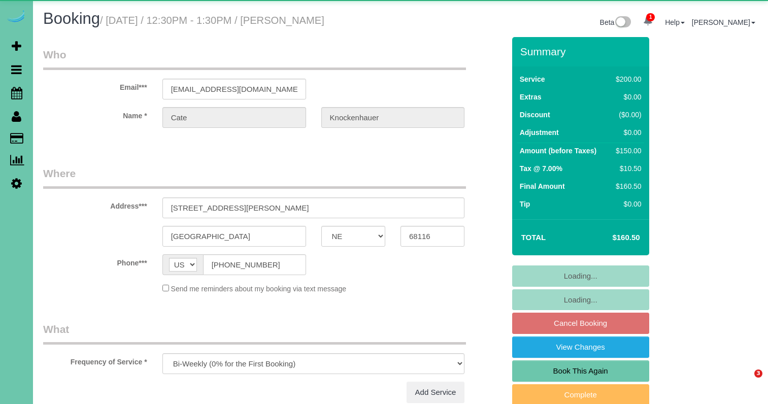
select select "NE"
select select "object:910"
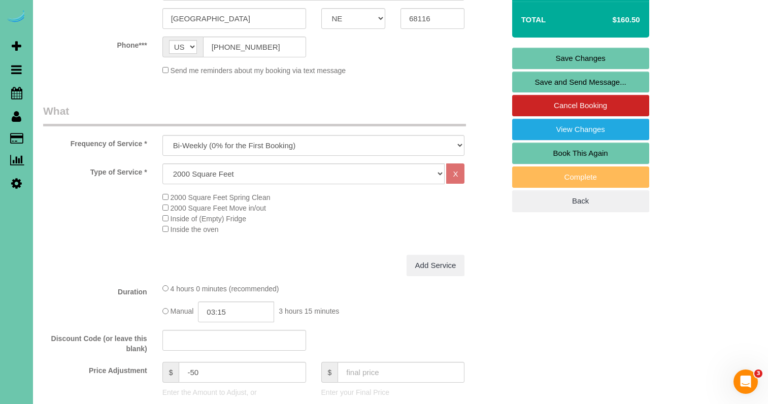
scroll to position [218, 0]
click at [215, 372] on input "-50" at bounding box center [242, 372] width 127 height 21
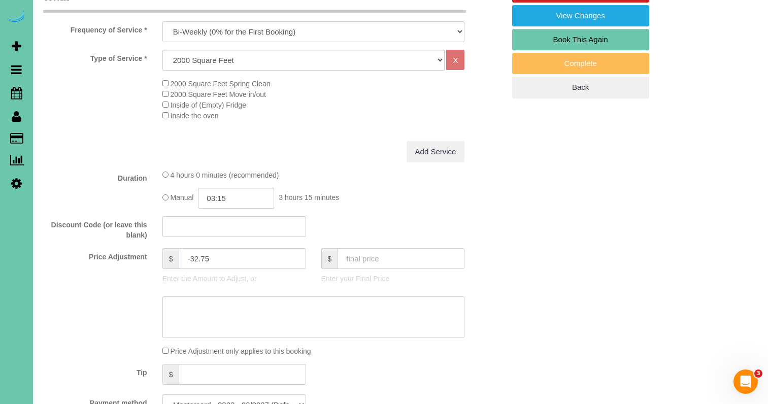
scroll to position [332, 0]
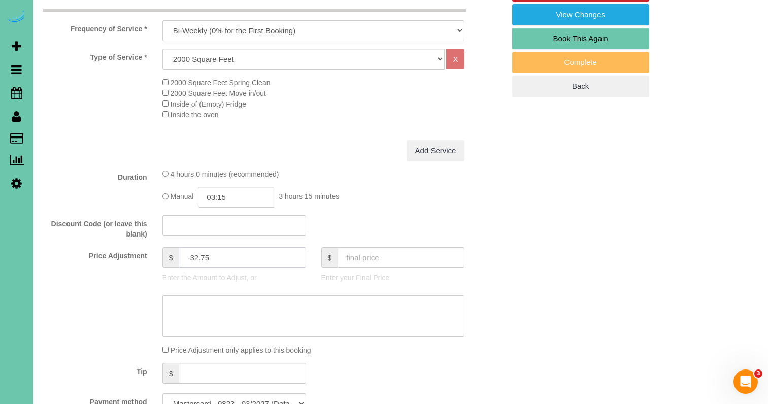
click at [195, 254] on input "-32.75" at bounding box center [242, 257] width 127 height 21
click at [394, 209] on fieldset "What Frequency of Service * One Time Weekly (0% for the First Booking) Bi-Weekl…" at bounding box center [273, 205] width 461 height 433
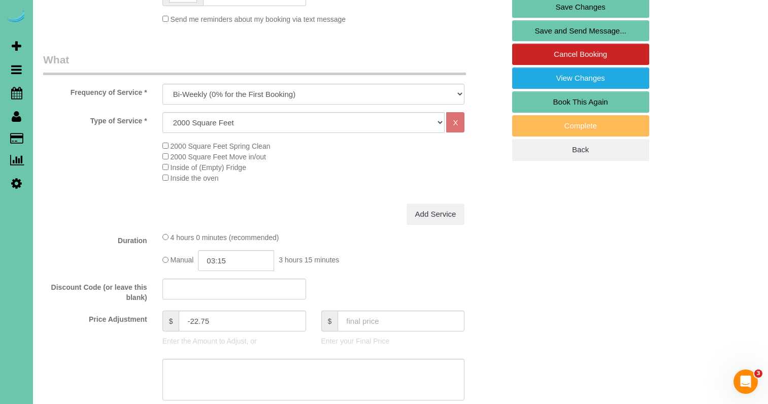
scroll to position [269, 0]
drag, startPoint x: 198, startPoint y: 316, endPoint x: 349, endPoint y: 305, distance: 151.7
click at [198, 316] on input "-22.75" at bounding box center [242, 321] width 127 height 21
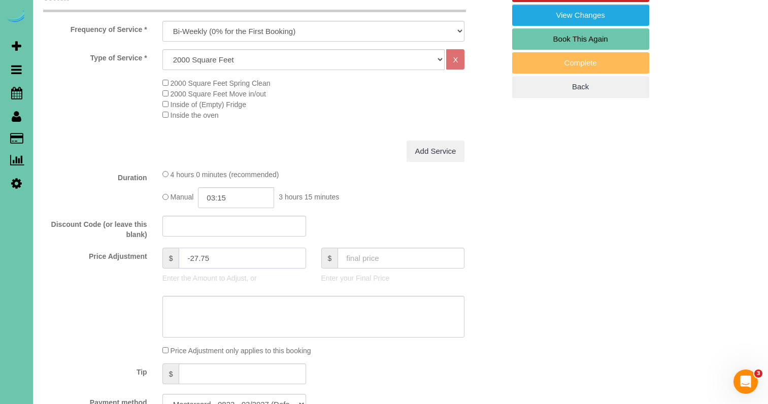
scroll to position [333, 0]
type input "-27.75"
click at [298, 318] on textarea at bounding box center [313, 316] width 303 height 42
type textarea "new rate"
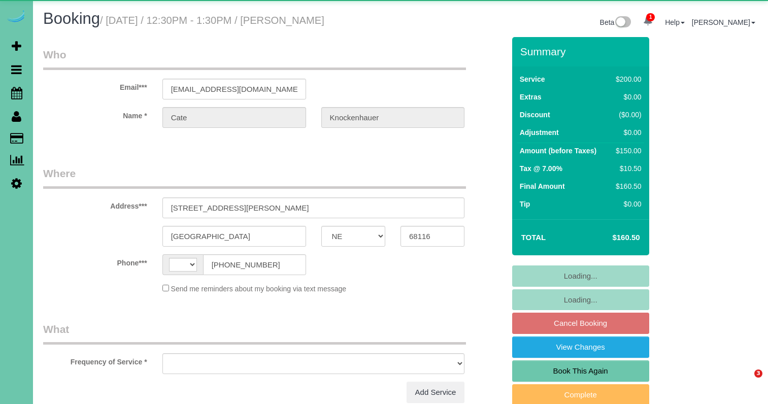
select select "NE"
select select "string:[GEOGRAPHIC_DATA]"
select select "object:659"
select select "string:fspay-272946d1-663c-45af-a2f4-ca0ac9ba2da2"
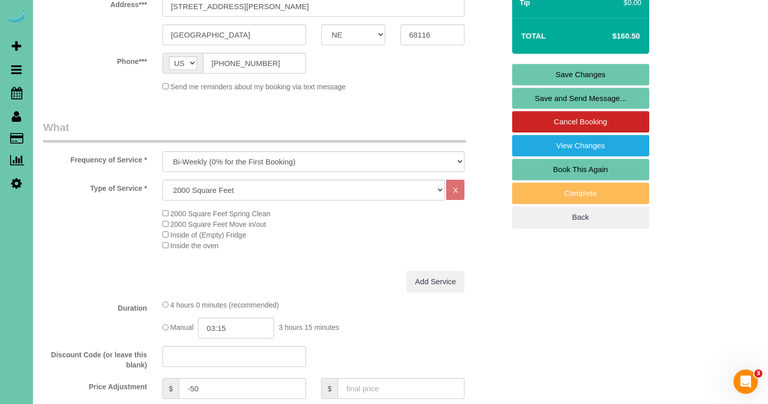
scroll to position [204, 0]
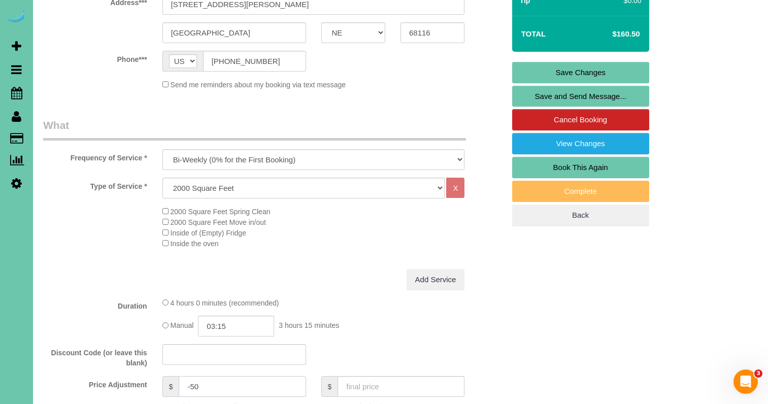
drag, startPoint x: 202, startPoint y: 394, endPoint x: 192, endPoint y: 393, distance: 10.2
click at [192, 393] on input "-50" at bounding box center [242, 386] width 127 height 21
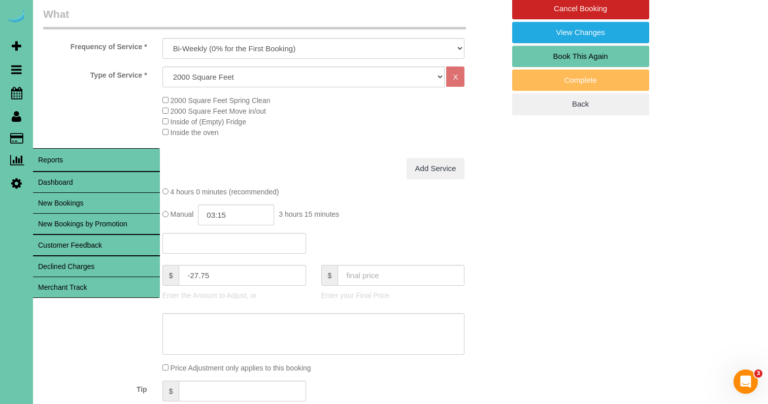
scroll to position [324, 0]
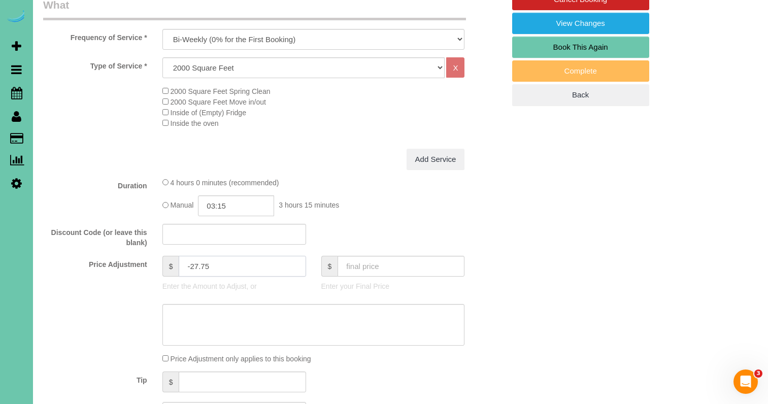
type input "-27.75"
click at [255, 337] on textarea at bounding box center [313, 325] width 303 height 42
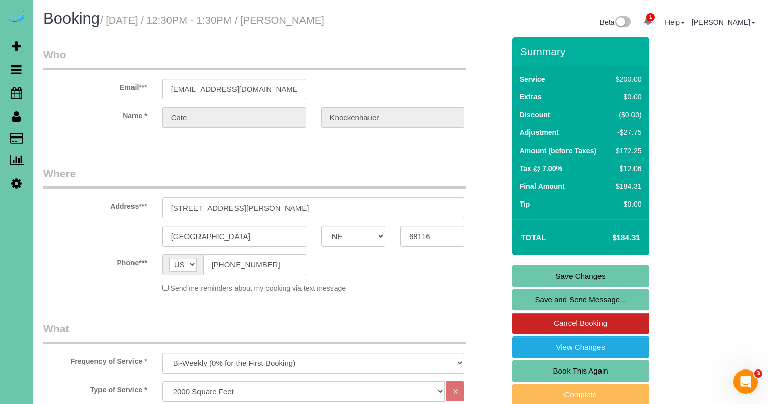
scroll to position [0, 0]
type textarea "NEW RATE 9/22/25"
click at [558, 287] on link "Save Changes" at bounding box center [580, 275] width 137 height 21
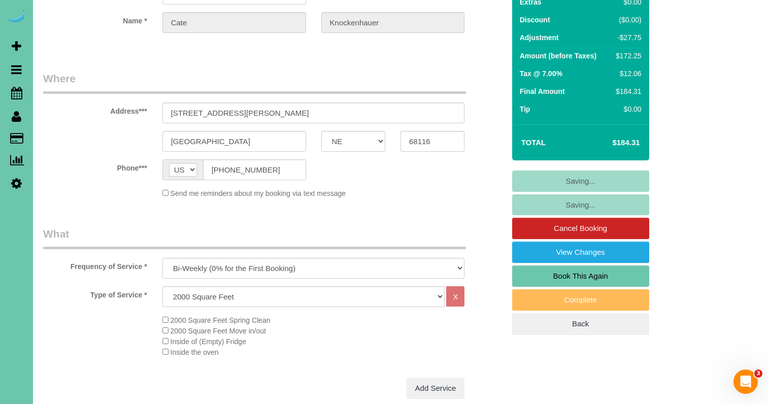
scroll to position [96, 0]
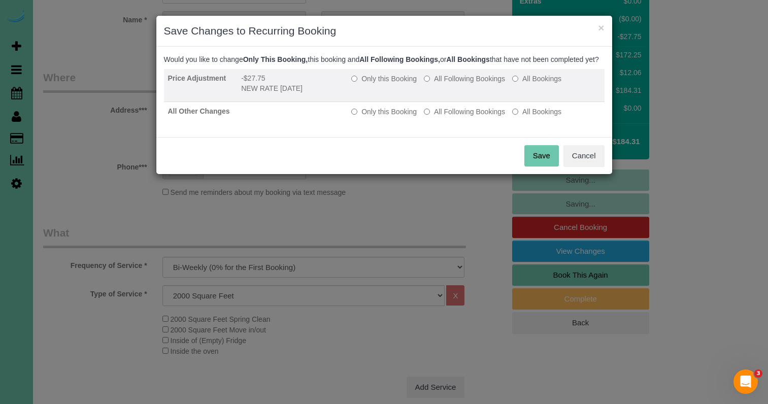
drag, startPoint x: 449, startPoint y: 85, endPoint x: 452, endPoint y: 99, distance: 15.1
click at [450, 84] on label "All Following Bookings" at bounding box center [464, 79] width 81 height 10
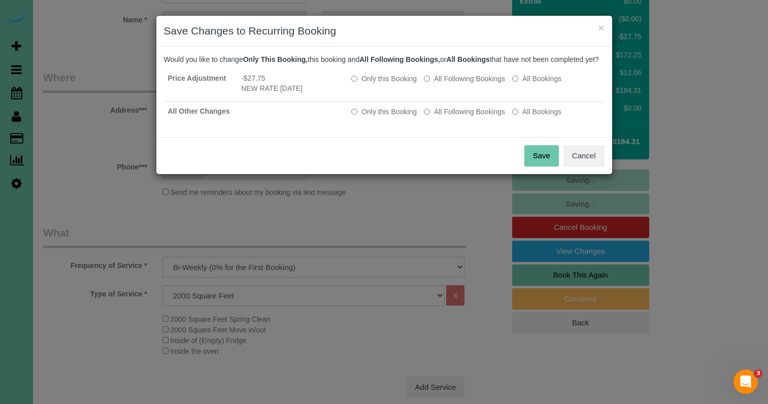
drag, startPoint x: 449, startPoint y: 120, endPoint x: 517, endPoint y: 148, distance: 73.0
click at [450, 117] on label "All Following Bookings" at bounding box center [464, 112] width 81 height 10
click at [558, 162] on div "Save Cancel" at bounding box center [384, 155] width 456 height 37
click at [545, 165] on button "Save" at bounding box center [541, 155] width 35 height 21
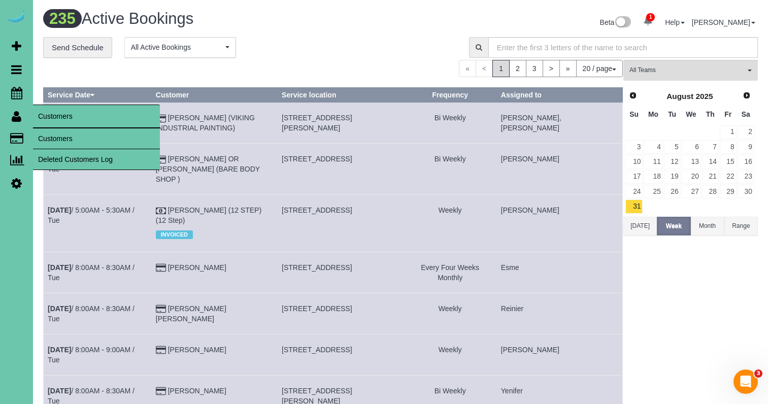
click at [55, 127] on span "Customers" at bounding box center [96, 116] width 127 height 23
click at [55, 137] on link "Customers" at bounding box center [96, 138] width 127 height 20
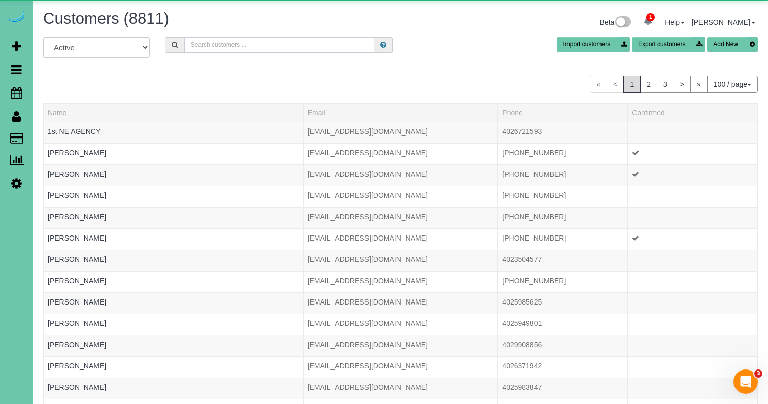
click at [226, 47] on input "text" at bounding box center [279, 45] width 190 height 16
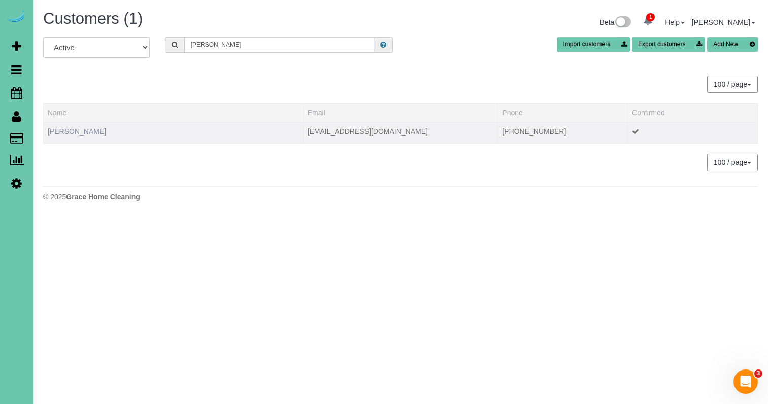
type input "Danielle lar"
click at [81, 130] on link "Danielle Larison-Woodcock" at bounding box center [77, 131] width 58 height 8
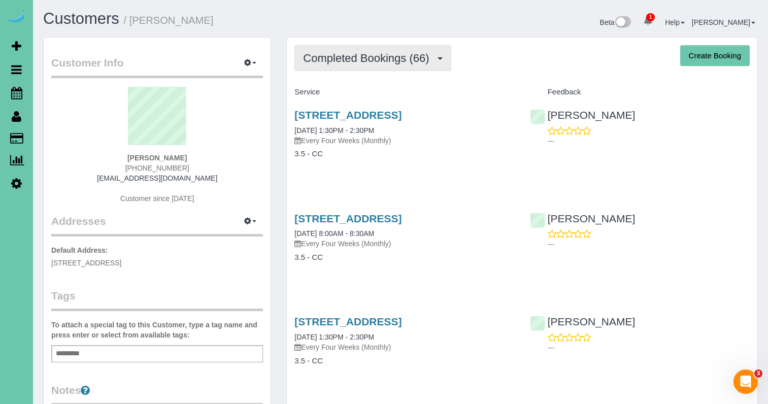
click at [344, 54] on span "Completed Bookings (66)" at bounding box center [368, 58] width 131 height 13
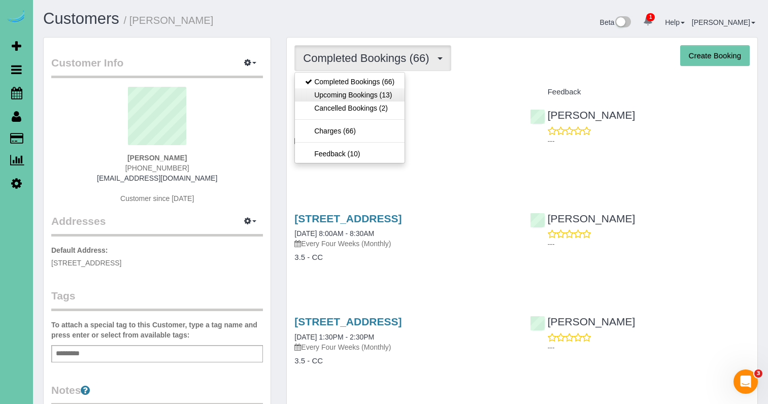
click at [352, 91] on link "Upcoming Bookings (13)" at bounding box center [350, 94] width 110 height 13
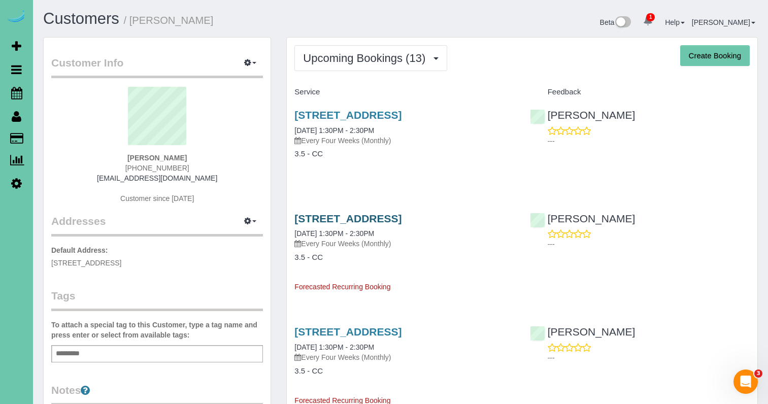
click at [373, 217] on link "4523 S 202 Ave, Omaha, NE 68135" at bounding box center [347, 219] width 107 height 12
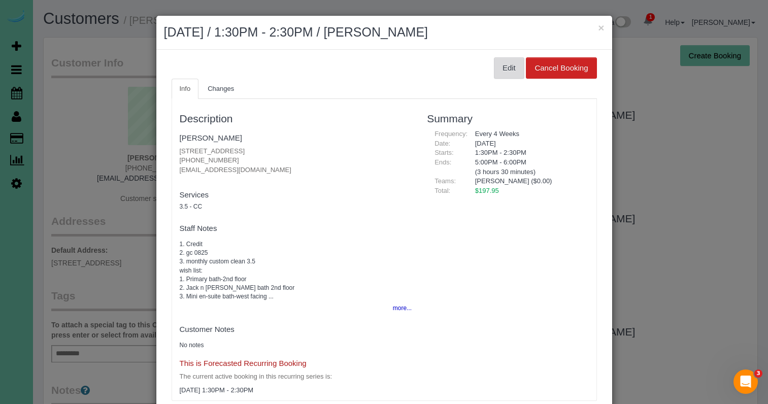
click at [506, 61] on button "Edit" at bounding box center [509, 67] width 30 height 21
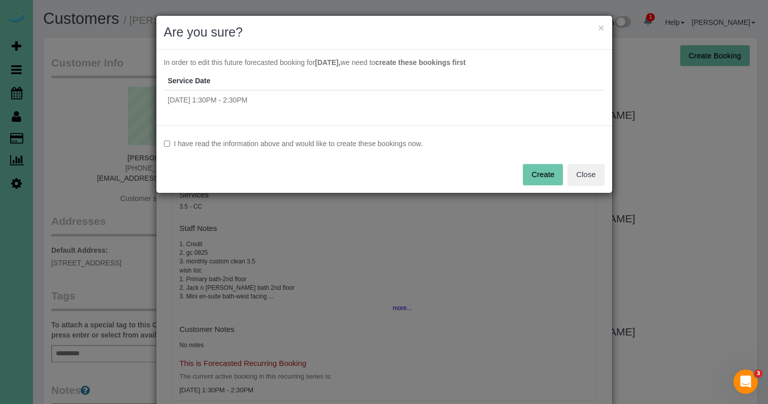
drag, startPoint x: 186, startPoint y: 141, endPoint x: 194, endPoint y: 143, distance: 9.0
click at [186, 141] on label "I have read the information above and would like to create these bookings now." at bounding box center [384, 144] width 441 height 10
drag, startPoint x: 527, startPoint y: 174, endPoint x: 301, endPoint y: 179, distance: 225.4
click at [527, 174] on button "Create" at bounding box center [543, 174] width 40 height 21
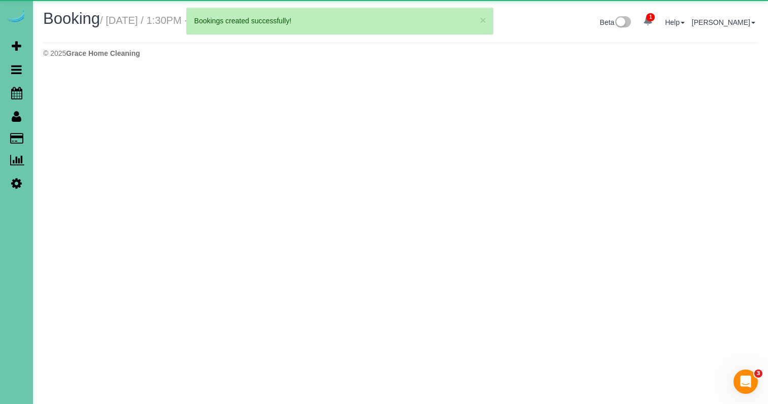
select select "NE"
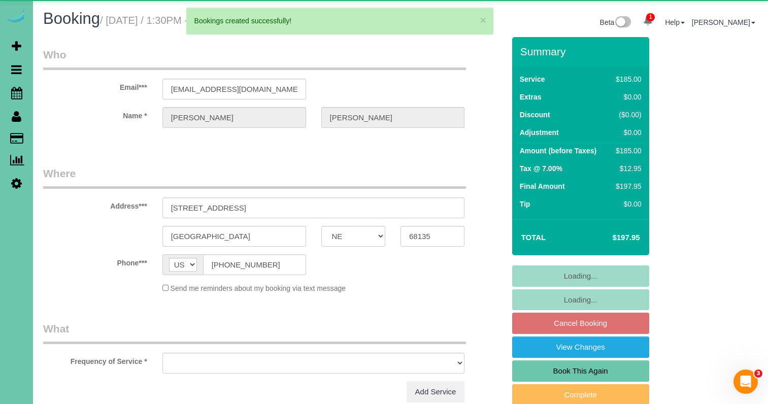
select select "object:4138"
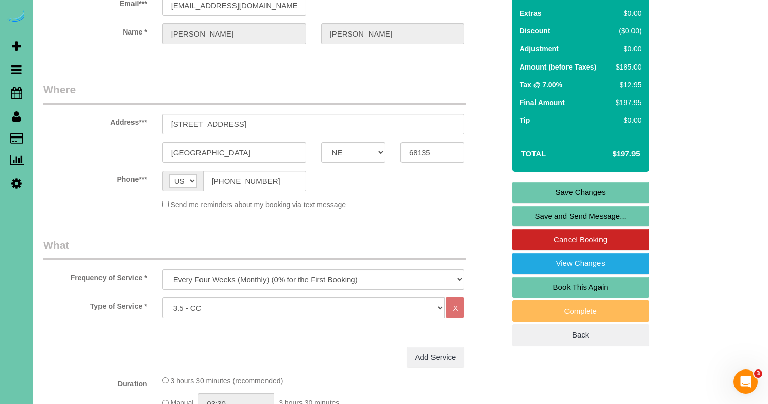
scroll to position [91, 0]
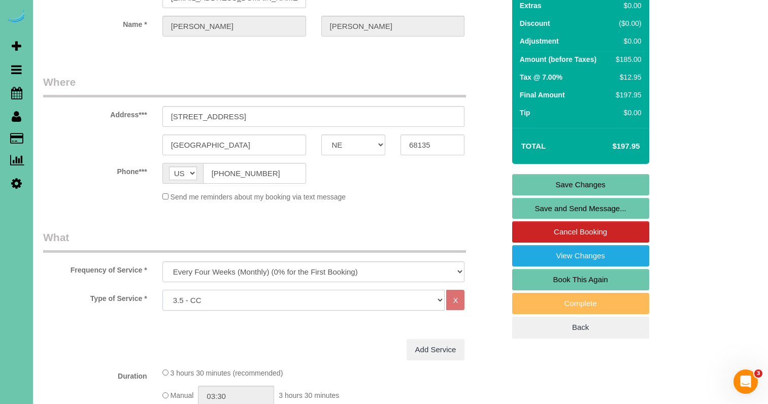
select select "160"
click at [525, 192] on link "Save Changes" at bounding box center [580, 184] width 137 height 21
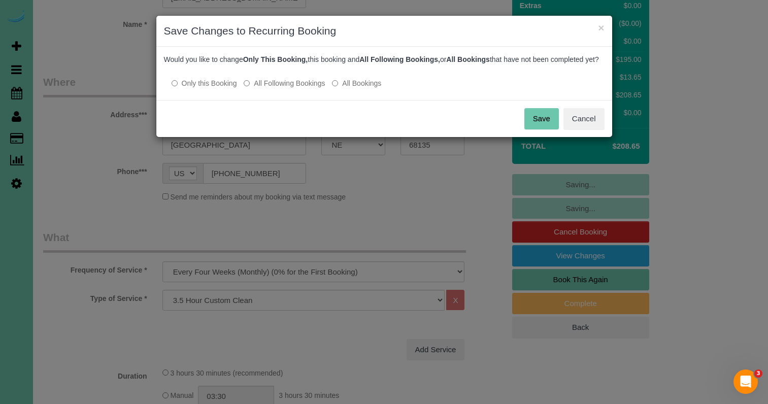
drag, startPoint x: 274, startPoint y: 90, endPoint x: 413, endPoint y: 96, distance: 138.7
click at [275, 88] on label "All Following Bookings" at bounding box center [284, 83] width 81 height 10
click at [547, 126] on button "Save" at bounding box center [541, 118] width 35 height 21
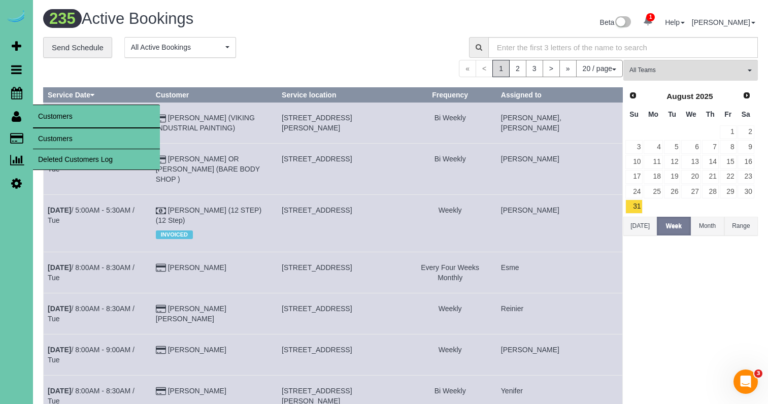
scroll to position [7, 1]
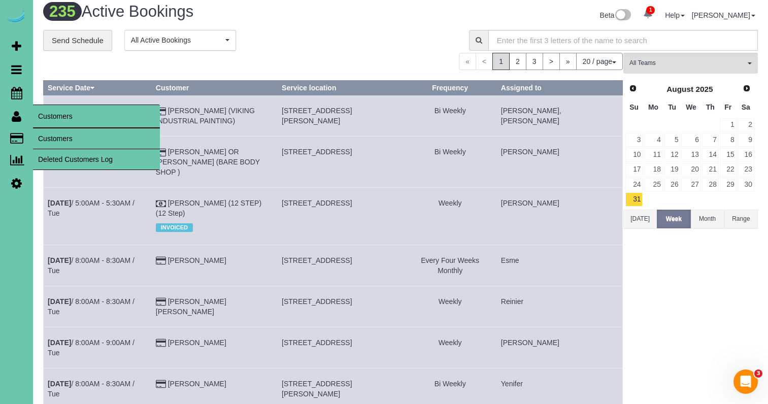
click at [66, 143] on link "Customers" at bounding box center [96, 138] width 127 height 20
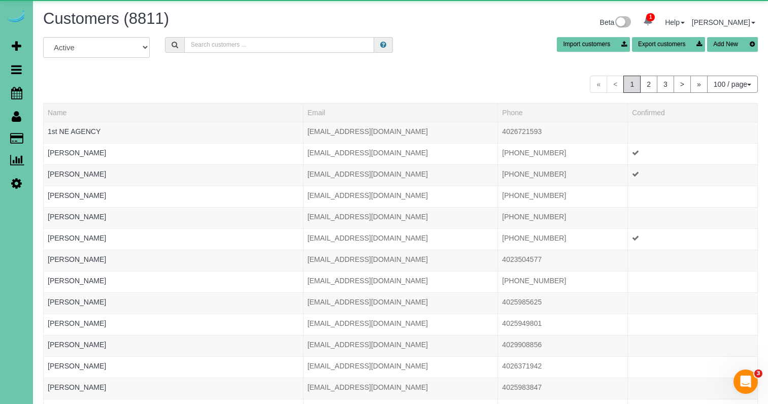
click at [286, 49] on input "text" at bounding box center [279, 45] width 190 height 16
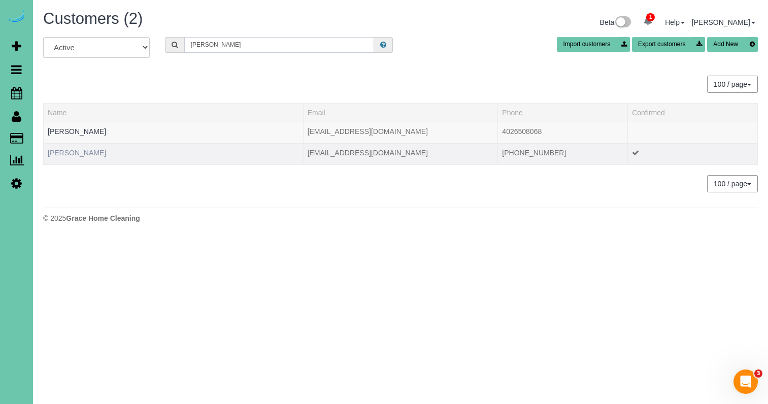
type input "morrow"
click at [74, 150] on link "Kim Morrow" at bounding box center [77, 153] width 58 height 8
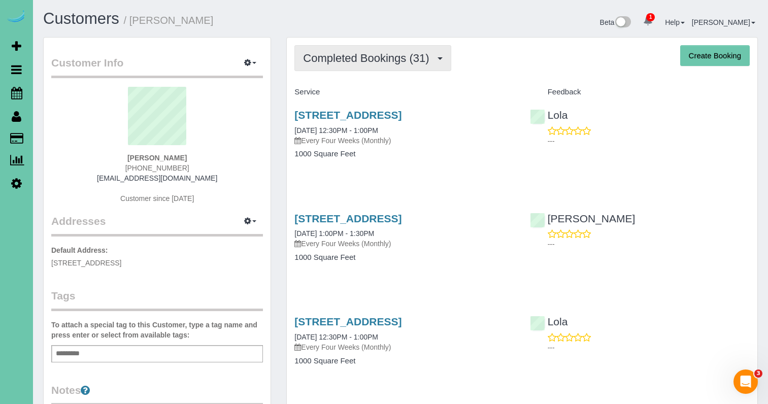
click at [340, 57] on span "Completed Bookings (31)" at bounding box center [368, 58] width 131 height 13
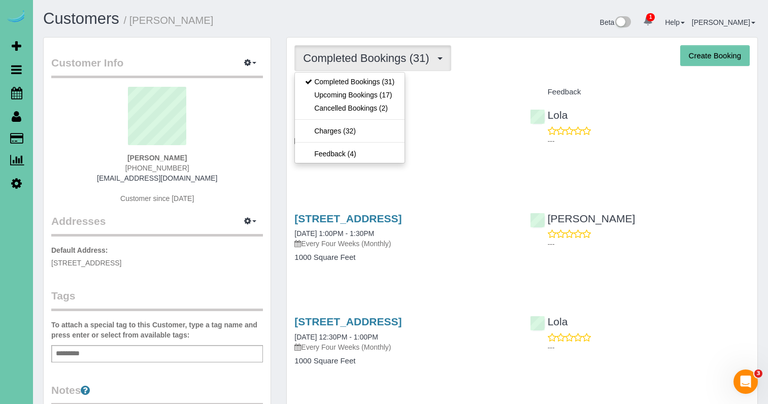
click at [344, 96] on link "Upcoming Bookings (17)" at bounding box center [350, 94] width 110 height 13
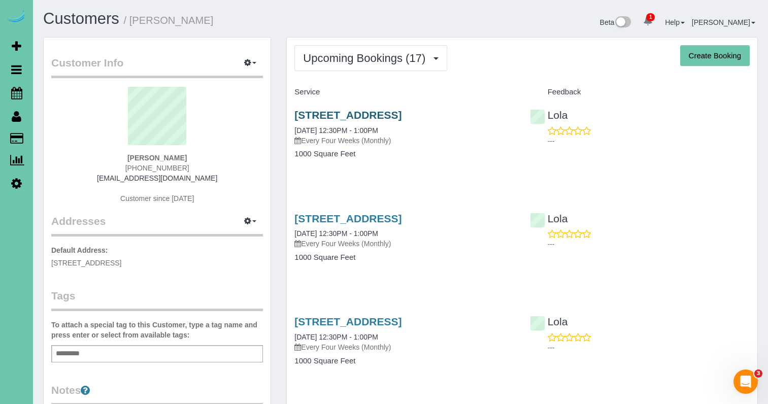
click at [338, 118] on link "16208 Mormon Street, Bennington, NE 68007" at bounding box center [347, 115] width 107 height 12
click at [355, 62] on span "Upcoming Bookings (17)" at bounding box center [366, 58] width 127 height 13
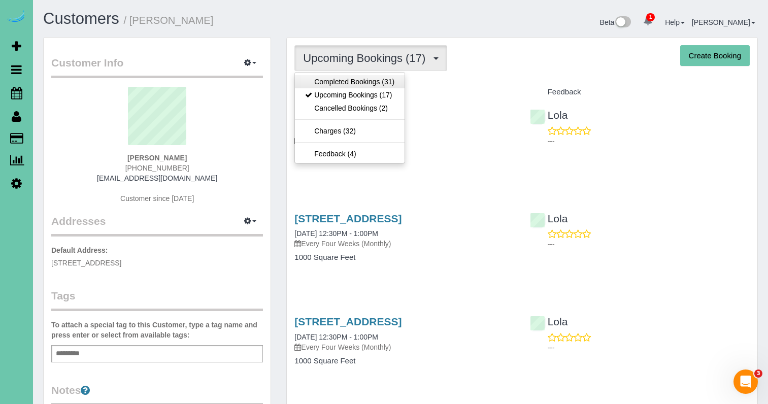
click at [352, 81] on link "Completed Bookings (31)" at bounding box center [350, 81] width 110 height 13
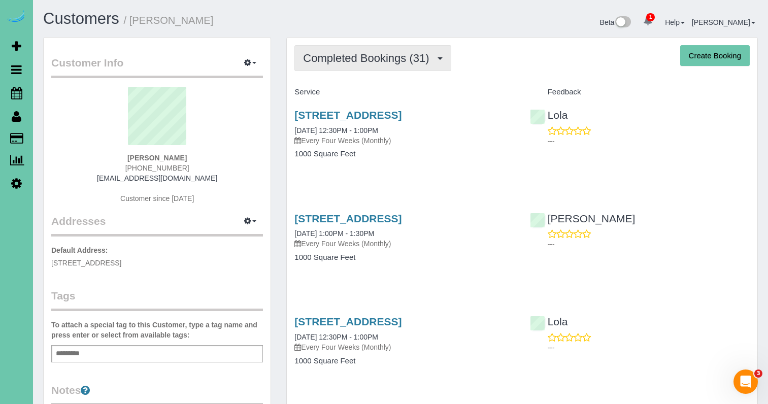
click at [311, 54] on span "Completed Bookings (31)" at bounding box center [368, 58] width 131 height 13
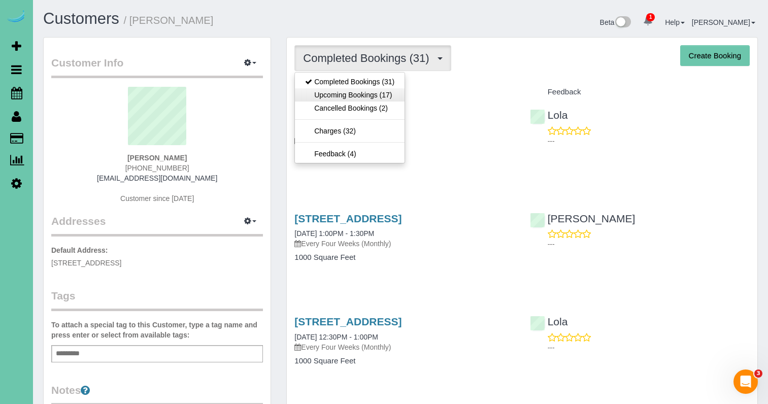
click at [323, 96] on link "Upcoming Bookings (17)" at bounding box center [350, 94] width 110 height 13
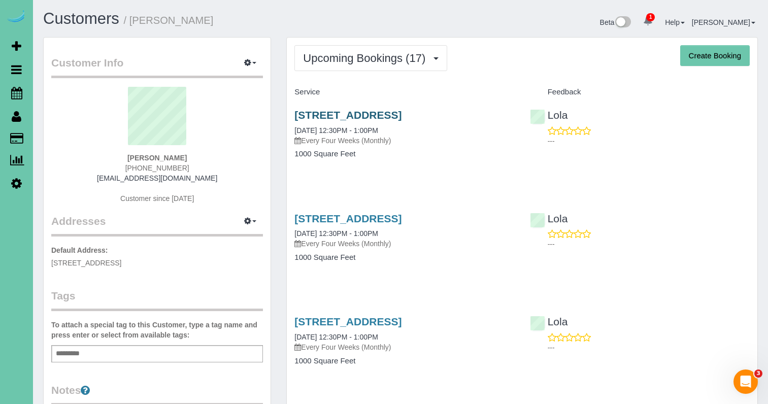
click at [322, 115] on link "16208 Mormon Street, Bennington, NE 68007" at bounding box center [347, 115] width 107 height 12
click at [367, 224] on link "16208 Mormon Street, Bennington, NE 68007" at bounding box center [347, 219] width 107 height 12
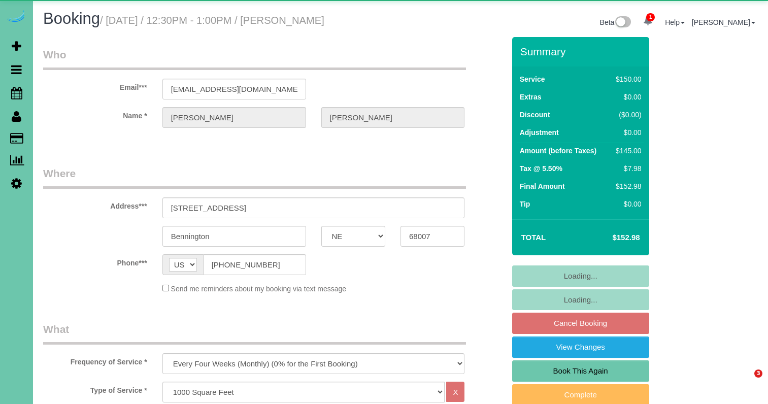
select select "NE"
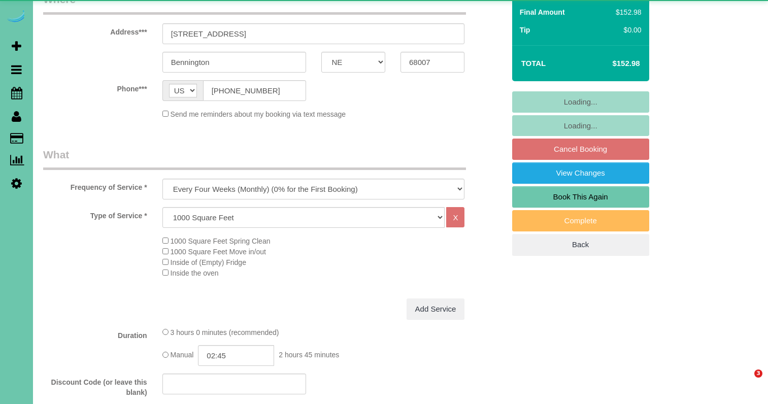
select select "object:913"
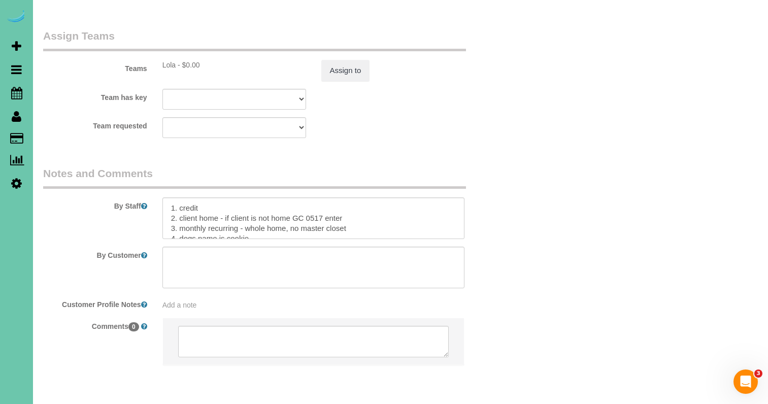
scroll to position [0, 0]
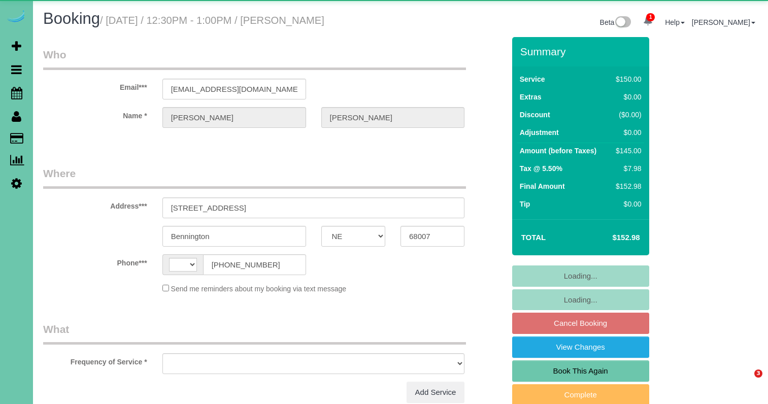
select select "NE"
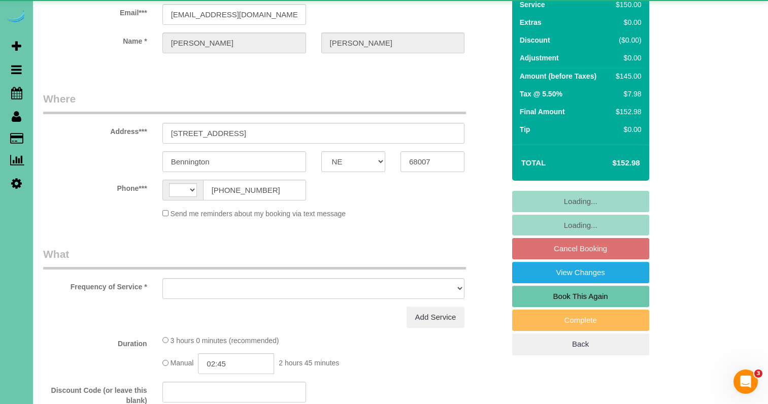
scroll to position [159, 0]
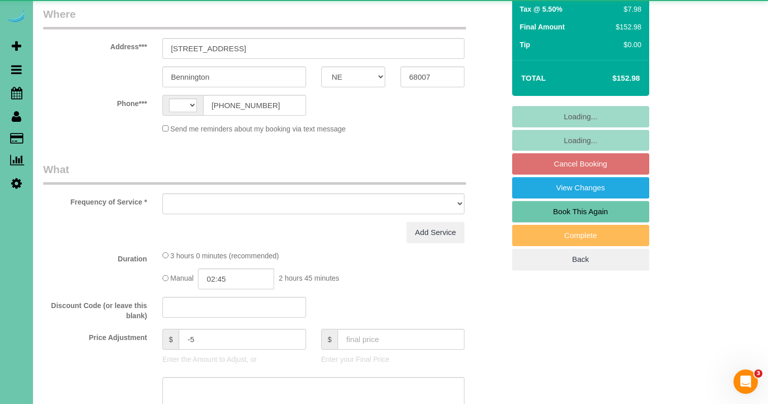
select select "string:[GEOGRAPHIC_DATA]"
select select "object:655"
select select "string:fspay-1510cc5f-50e1-4051-982a-c592bb0d8f5f"
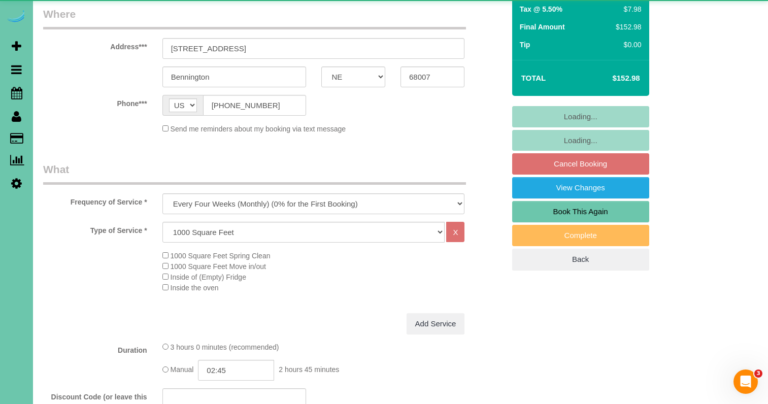
select select "object:859"
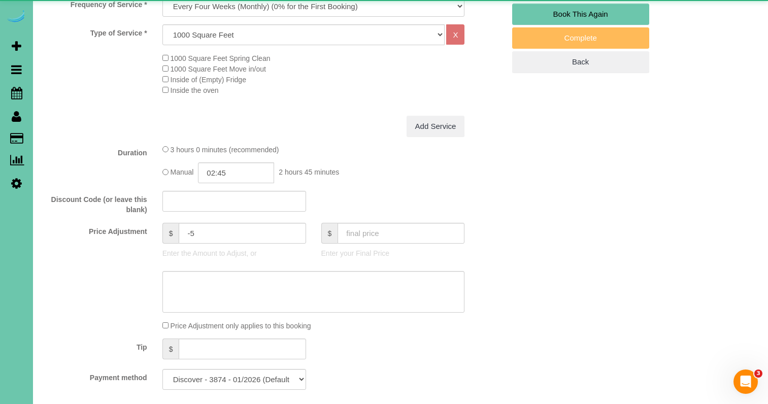
scroll to position [425, 0]
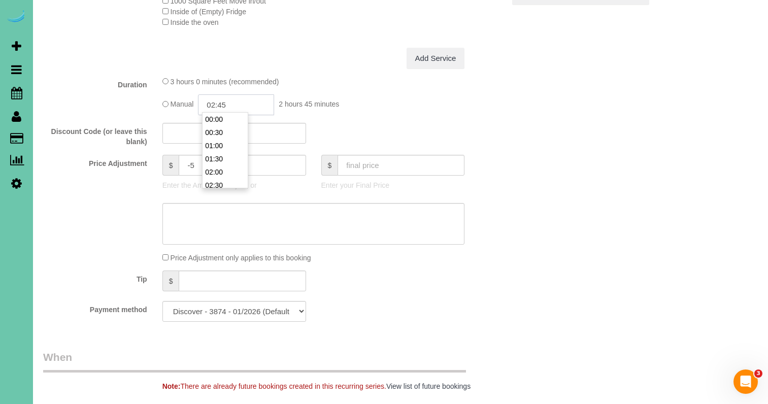
click at [221, 108] on input "02:45" at bounding box center [236, 104] width 76 height 21
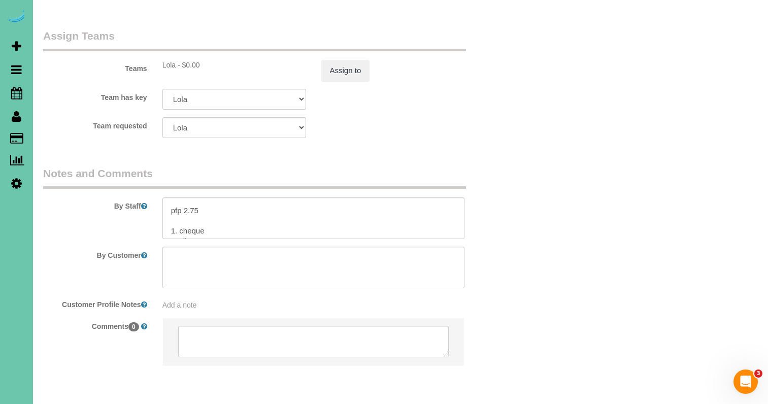
scroll to position [46, 0]
drag, startPoint x: 197, startPoint y: 176, endPoint x: 184, endPoint y: 176, distance: 13.2
click at [184, 197] on textarea at bounding box center [313, 218] width 303 height 42
drag, startPoint x: 199, startPoint y: 193, endPoint x: 186, endPoint y: 194, distance: 13.2
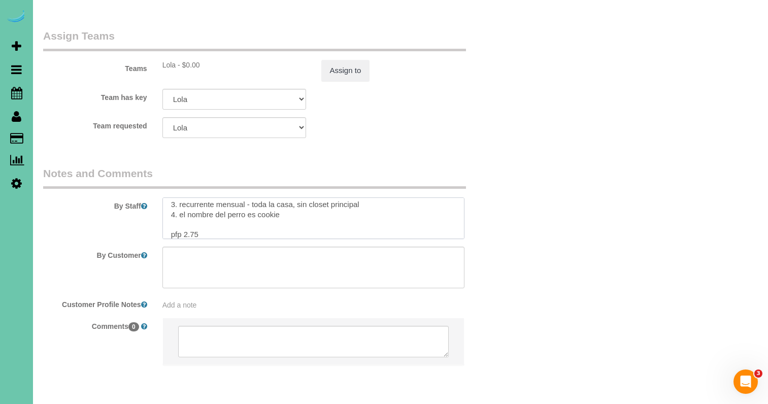
click at [186, 197] on textarea at bounding box center [313, 218] width 303 height 42
type textarea "1. credit 2. client home - if client is not home GC 0517 enter 3. monthly recur…"
click at [325, 60] on button "Assign to" at bounding box center [345, 70] width 49 height 21
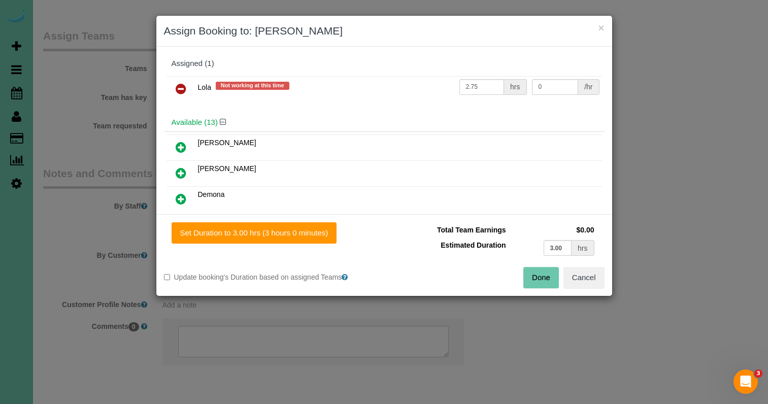
scroll to position [1138, 0]
drag, startPoint x: 300, startPoint y: 228, endPoint x: 386, endPoint y: 241, distance: 87.3
click at [300, 228] on button "Set Duration to 3.00 hrs (3 hours 0 minutes)" at bounding box center [254, 232] width 165 height 21
type input "3.00"
click at [543, 279] on button "Done" at bounding box center [541, 277] width 36 height 21
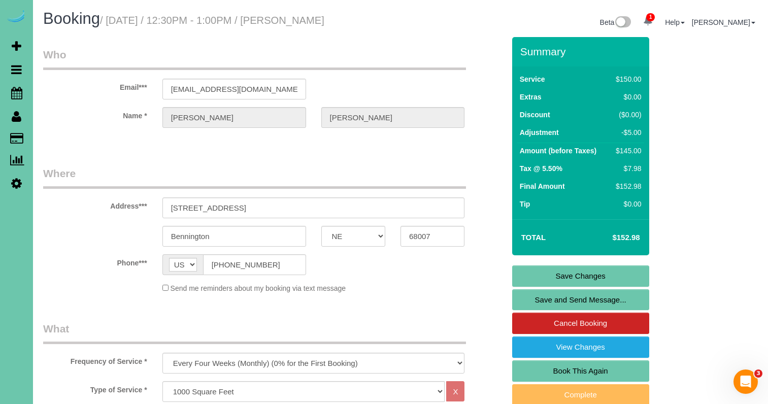
scroll to position [0, 0]
click at [548, 274] on link "Save Changes" at bounding box center [580, 275] width 137 height 21
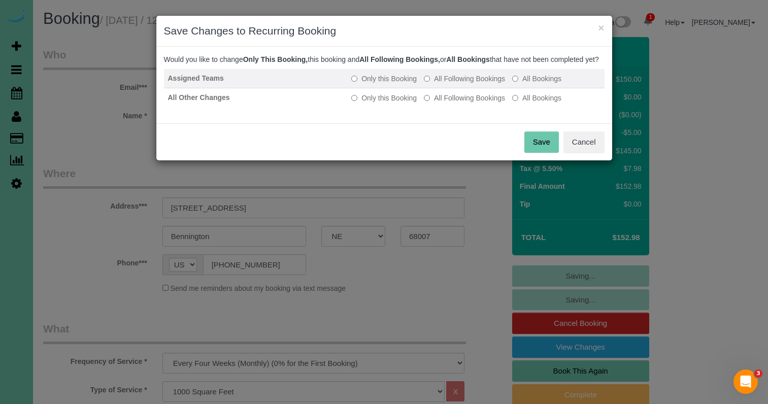
click at [458, 84] on label "All Following Bookings" at bounding box center [464, 79] width 81 height 10
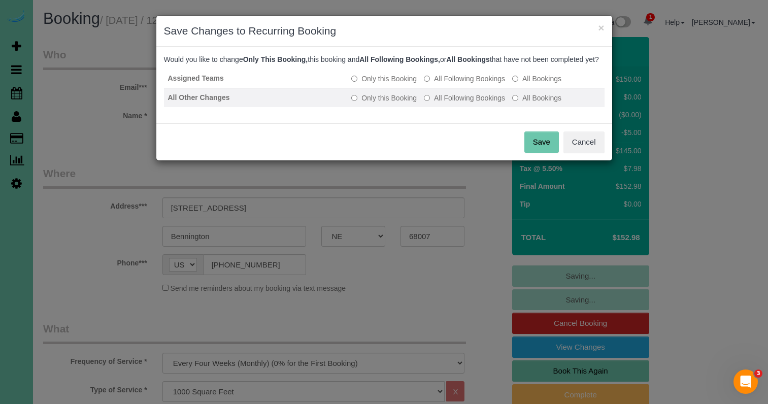
drag, startPoint x: 459, startPoint y: 110, endPoint x: 470, endPoint y: 114, distance: 11.4
click at [460, 103] on label "All Following Bookings" at bounding box center [464, 98] width 81 height 10
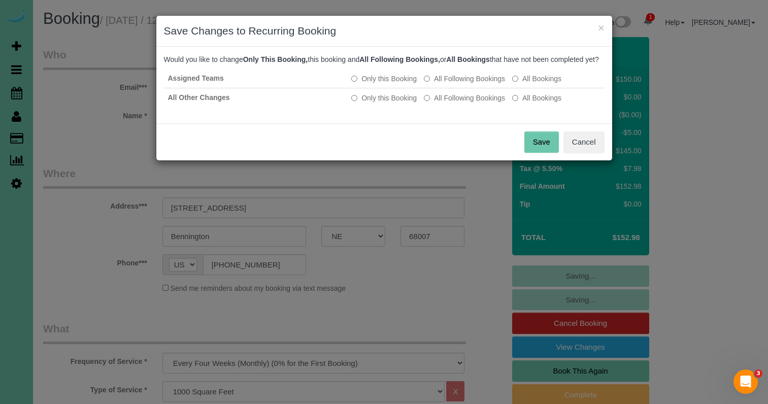
click at [544, 150] on button "Save" at bounding box center [541, 141] width 35 height 21
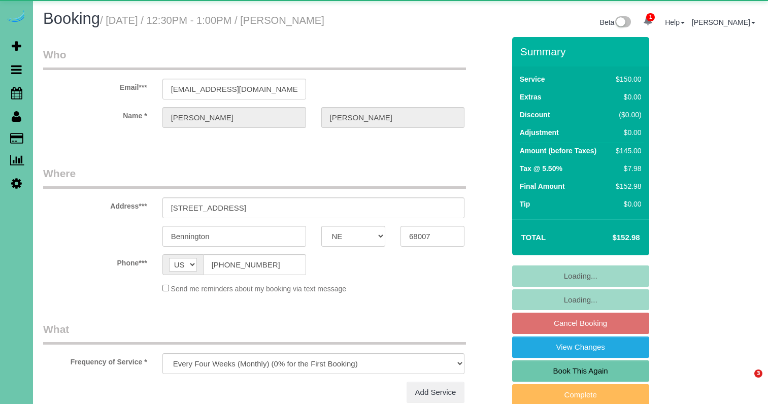
select select "NE"
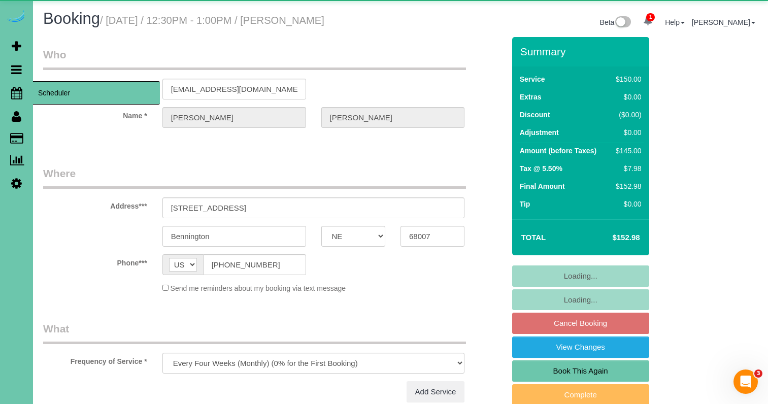
select select "object:856"
select select "string:fspay-1510cc5f-50e1-4051-982a-c592bb0d8f5f"
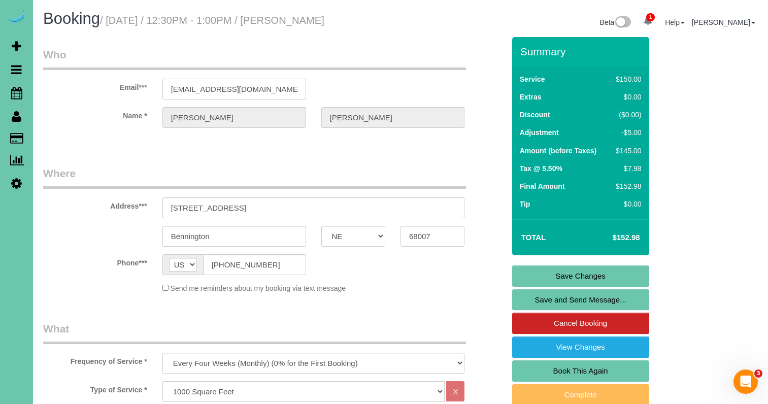
drag, startPoint x: 260, startPoint y: 91, endPoint x: 85, endPoint y: 82, distance: 175.3
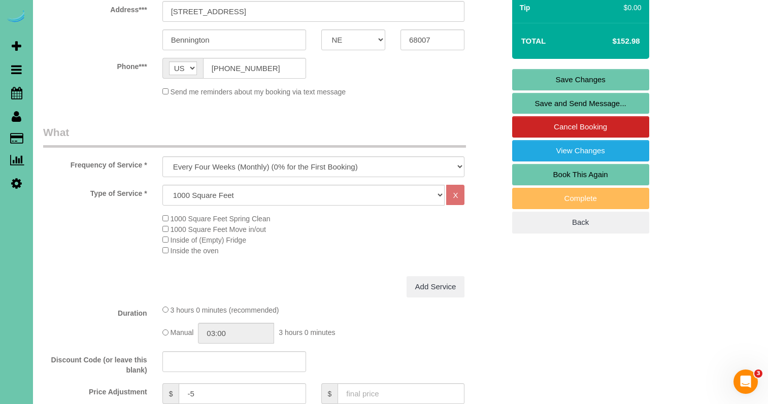
scroll to position [198, 0]
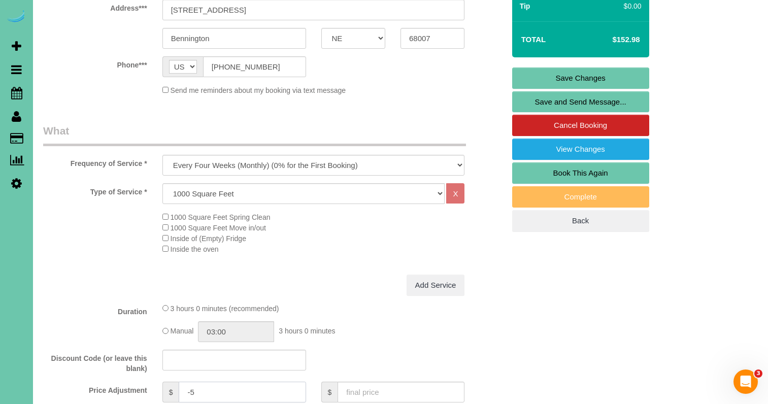
click at [156, 382] on div "$ -5 Enter the Amount to Adjust, or" at bounding box center [234, 402] width 159 height 41
type input "10"
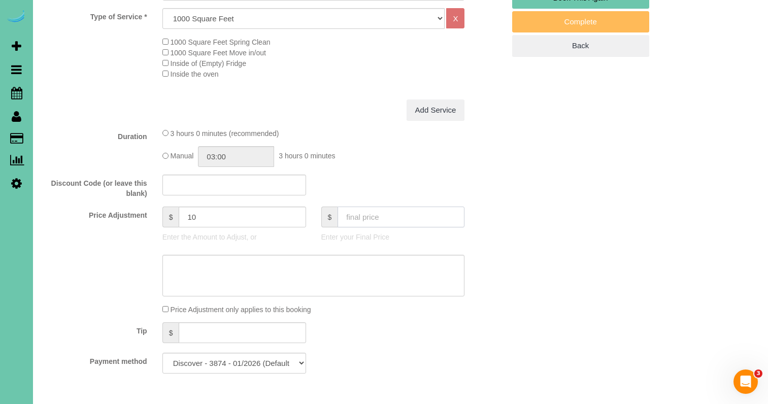
scroll to position [374, 0]
click at [212, 265] on textarea at bounding box center [313, 275] width 303 height 42
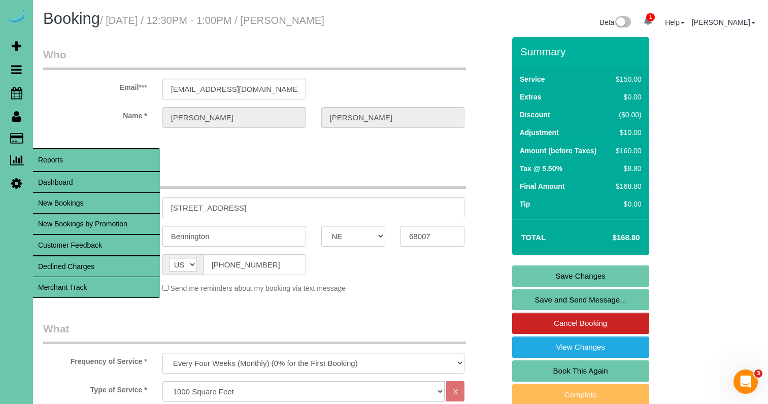
scroll to position [0, 0]
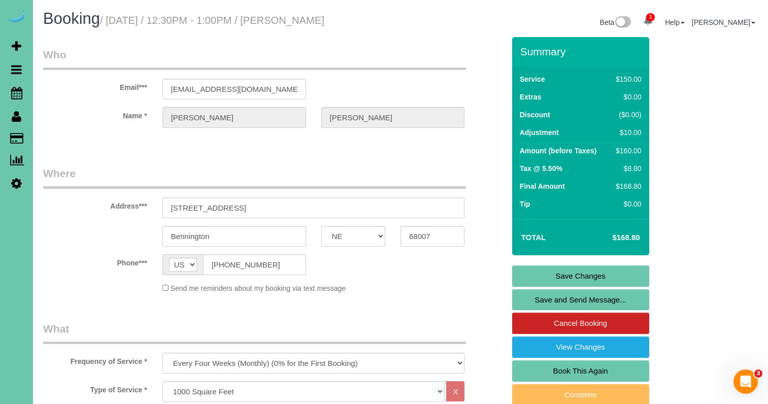
type textarea "NEW RATE 10/14"
click at [547, 271] on link "Save Changes" at bounding box center [580, 275] width 137 height 21
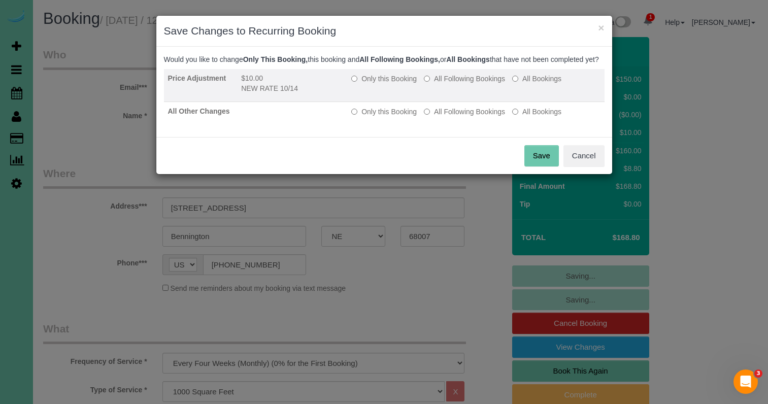
drag, startPoint x: 442, startPoint y: 89, endPoint x: 442, endPoint y: 99, distance: 10.7
click at [442, 84] on label "All Following Bookings" at bounding box center [464, 79] width 81 height 10
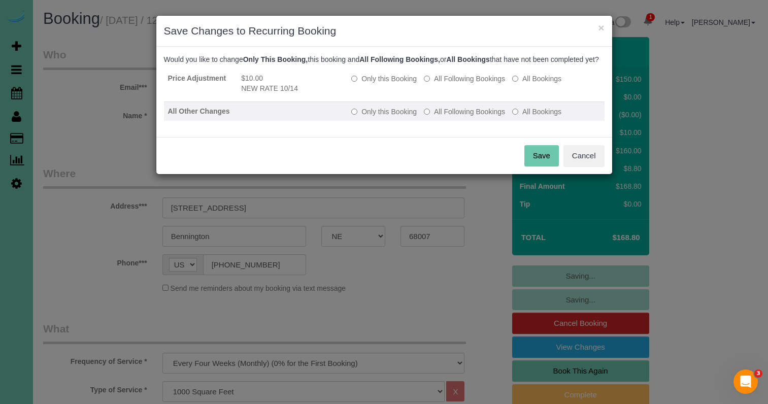
click at [448, 117] on label "All Following Bookings" at bounding box center [464, 112] width 81 height 10
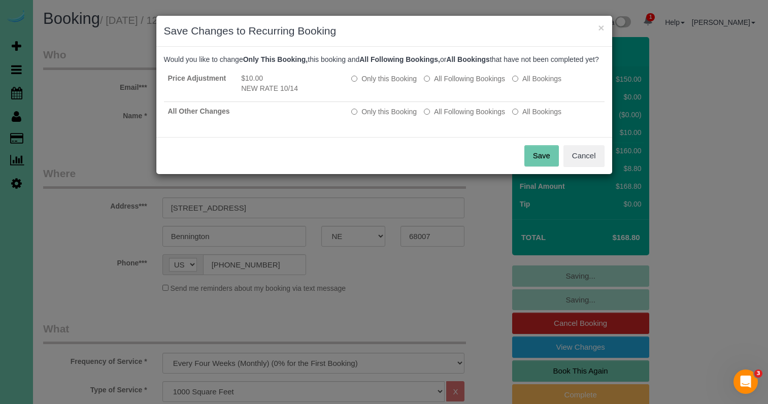
drag, startPoint x: 534, startPoint y: 164, endPoint x: 529, endPoint y: 162, distance: 5.9
click at [534, 164] on button "Save" at bounding box center [541, 155] width 35 height 21
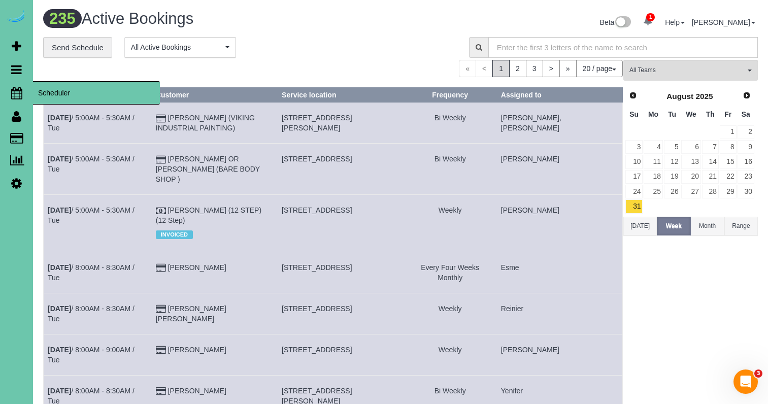
click at [18, 86] on link "Scheduler" at bounding box center [16, 92] width 33 height 23
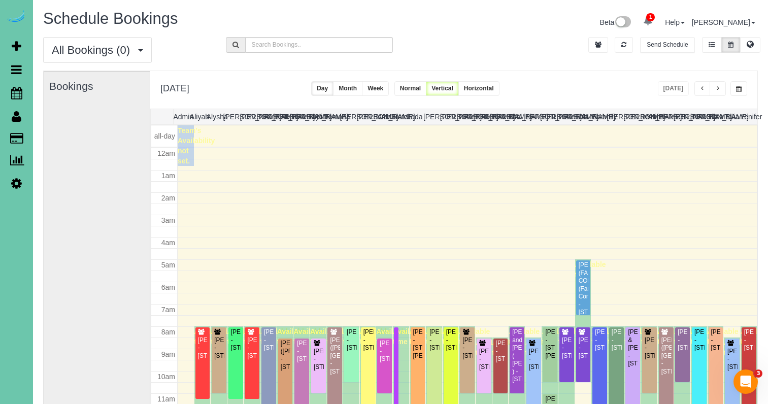
scroll to position [135, 0]
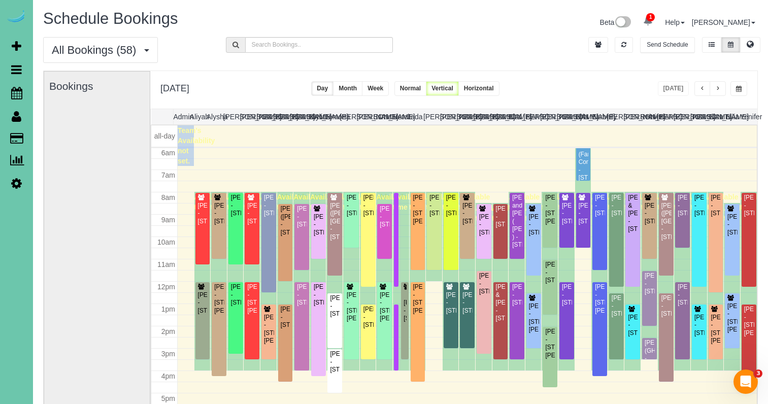
click at [732, 90] on button "button" at bounding box center [738, 88] width 17 height 15
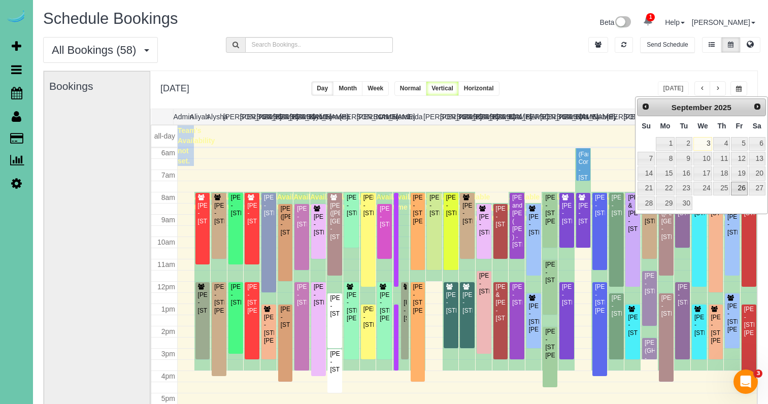
click at [742, 187] on link "26" at bounding box center [739, 189] width 16 height 14
type input "**********"
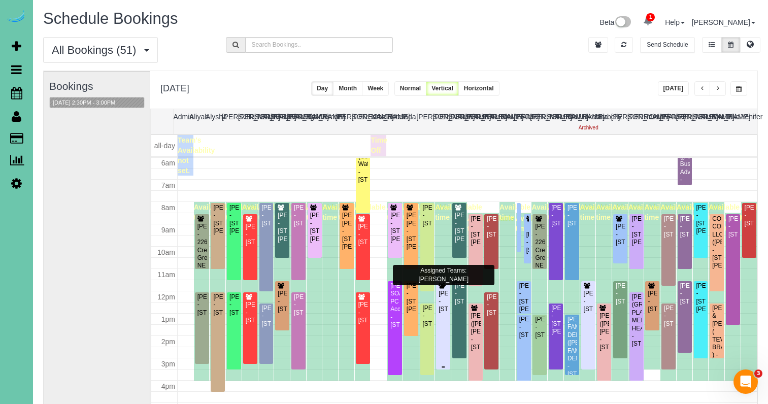
click at [443, 290] on div "Samuel Cohen - 2721 S 101 St, Omaha, NE 68124" at bounding box center [443, 301] width 10 height 23
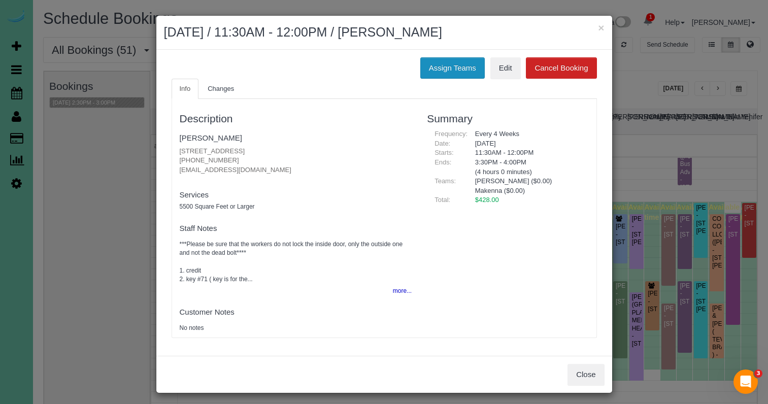
click at [463, 64] on button "Assign Teams" at bounding box center [452, 67] width 64 height 21
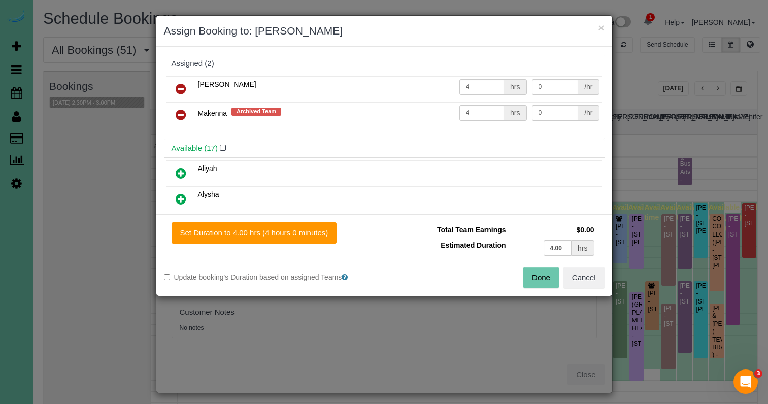
click at [186, 84] on link at bounding box center [181, 89] width 24 height 20
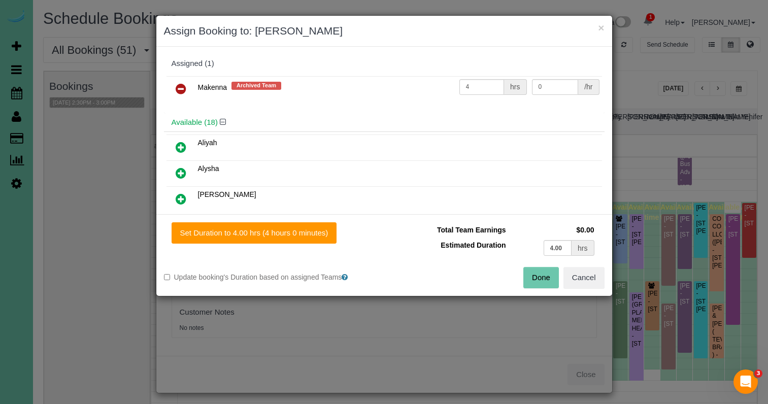
drag, startPoint x: 186, startPoint y: 84, endPoint x: 189, endPoint y: 103, distance: 19.5
click at [186, 84] on link at bounding box center [181, 89] width 24 height 20
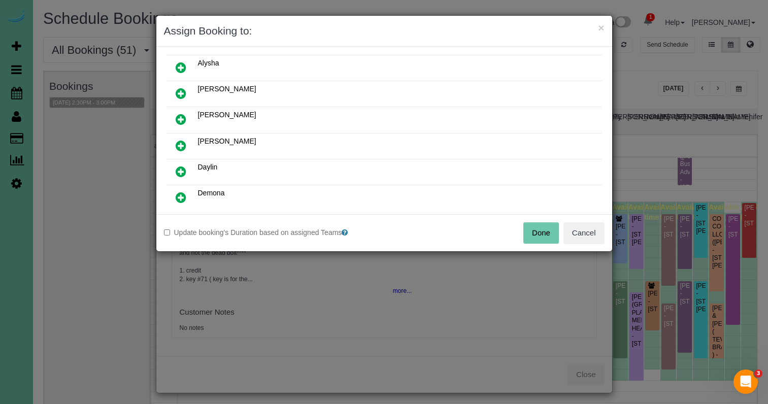
click at [178, 165] on icon at bounding box center [181, 171] width 11 height 12
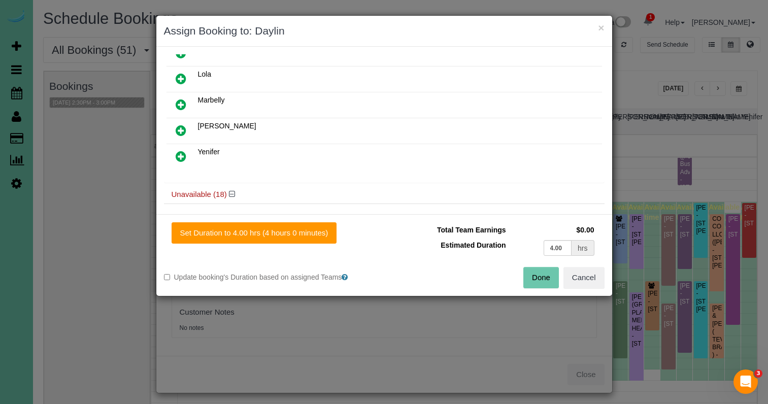
scroll to position [409, 0]
click at [181, 153] on icon at bounding box center [181, 154] width 11 height 12
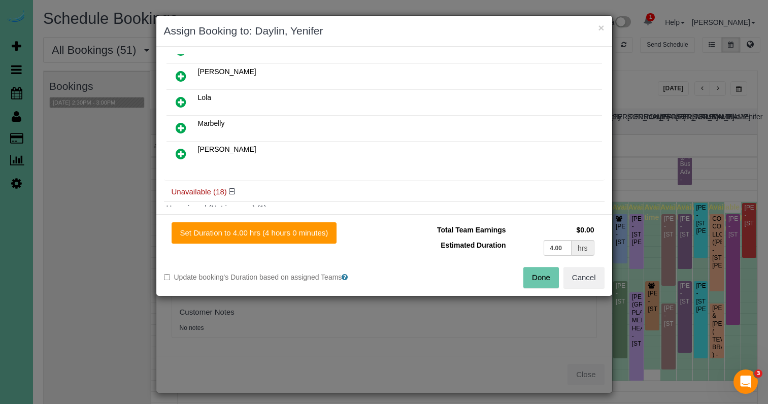
drag, startPoint x: 246, startPoint y: 231, endPoint x: 346, endPoint y: 240, distance: 100.4
click at [248, 231] on button "Set Duration to 4.00 hrs (4 hours 0 minutes)" at bounding box center [254, 232] width 165 height 21
type input "4.00"
click at [539, 277] on button "Done" at bounding box center [541, 277] width 36 height 21
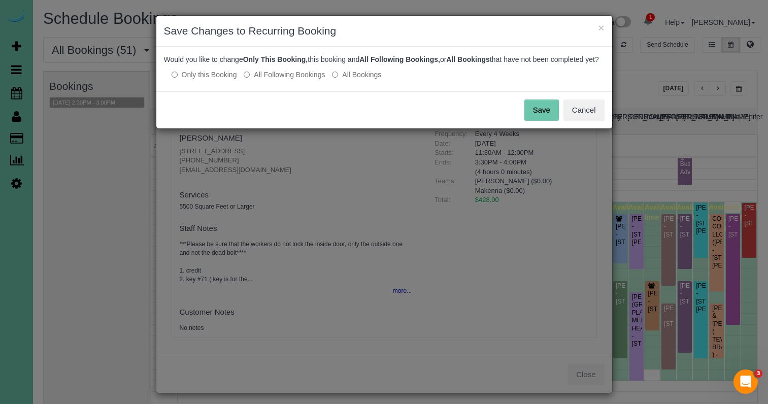
click at [293, 80] on label "All Following Bookings" at bounding box center [284, 75] width 81 height 10
click at [533, 117] on button "Save" at bounding box center [541, 109] width 35 height 21
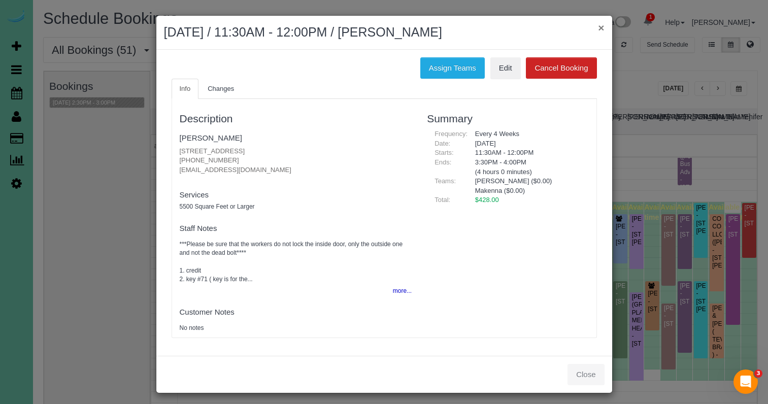
click at [603, 24] on button "×" at bounding box center [601, 27] width 6 height 11
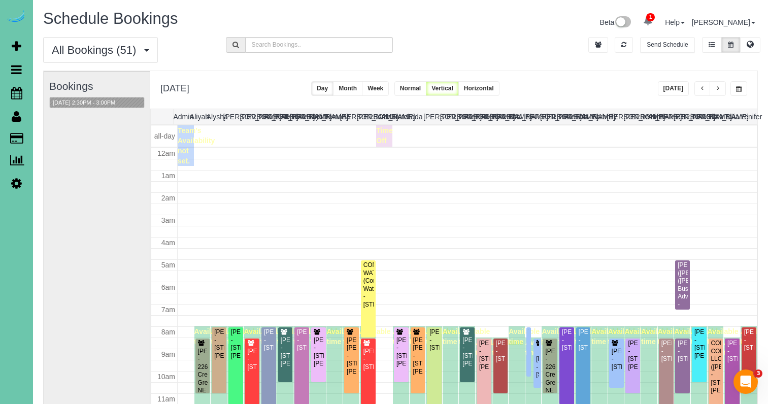
scroll to position [135, 0]
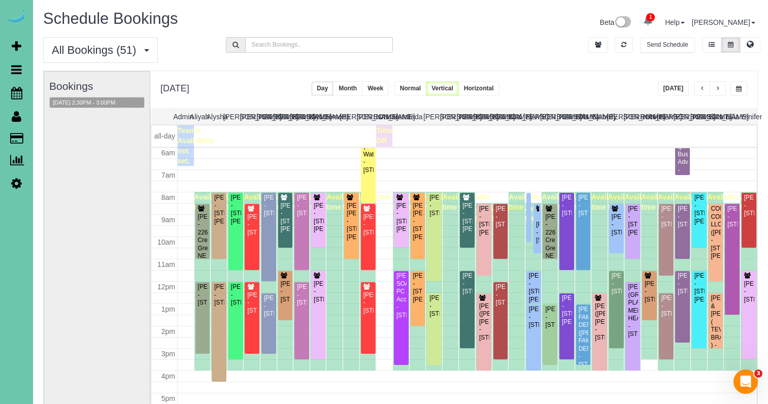
click at [528, 14] on div "Wolf Construction (Maggie Davitt) - 5130 S 98th Ct #9, Omaha, NE 68127 Wendy Sy…" at bounding box center [533, 14] width 16 height 0
click at [528, 222] on div "Wolf Construction (Maggie Davitt) - 5130 S 98th Ct #9, Omaha, NE 68127" at bounding box center [528, 213] width 1 height 39
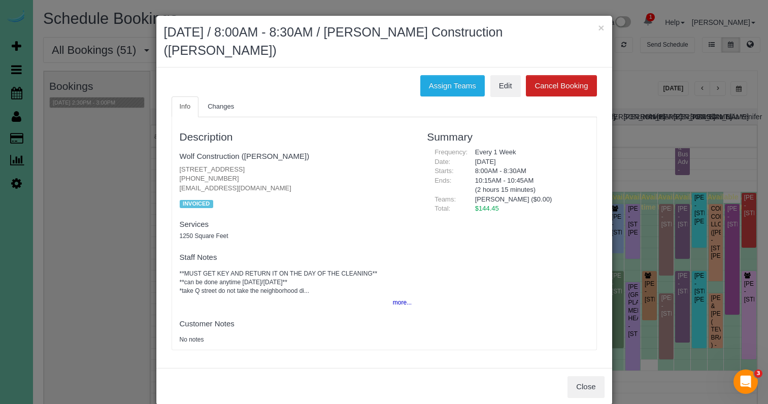
drag, startPoint x: 443, startPoint y: 92, endPoint x: 417, endPoint y: 91, distance: 25.9
click at [441, 93] on button "Assign Teams" at bounding box center [452, 85] width 64 height 21
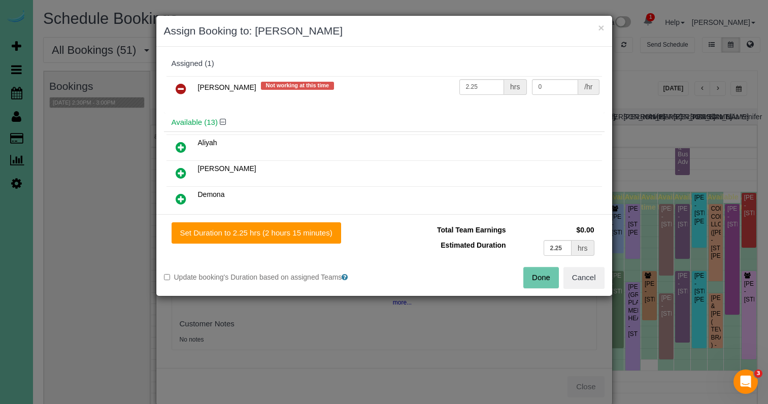
drag, startPoint x: 181, startPoint y: 87, endPoint x: 327, endPoint y: 124, distance: 150.7
click at [181, 87] on icon at bounding box center [181, 89] width 11 height 12
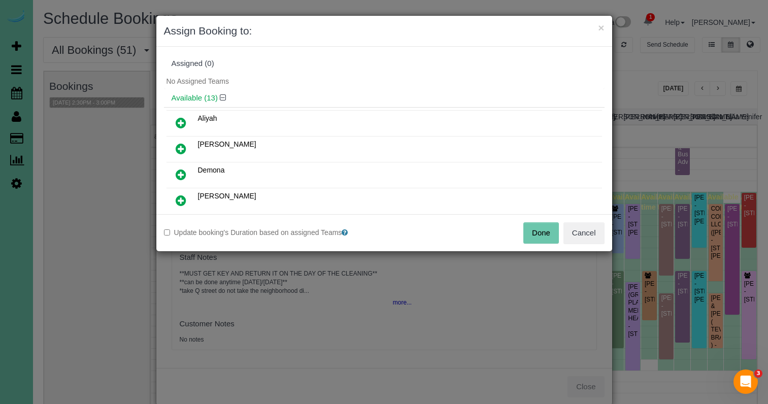
click at [538, 229] on button "Done" at bounding box center [541, 232] width 36 height 21
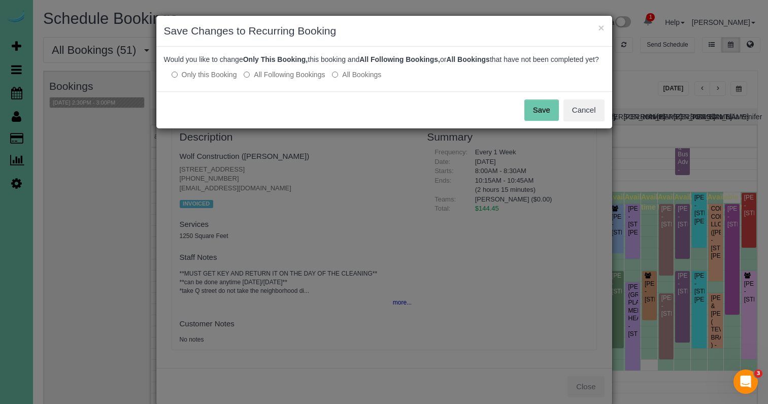
click at [282, 80] on label "All Following Bookings" at bounding box center [284, 75] width 81 height 10
click at [529, 121] on button "Save" at bounding box center [541, 109] width 35 height 21
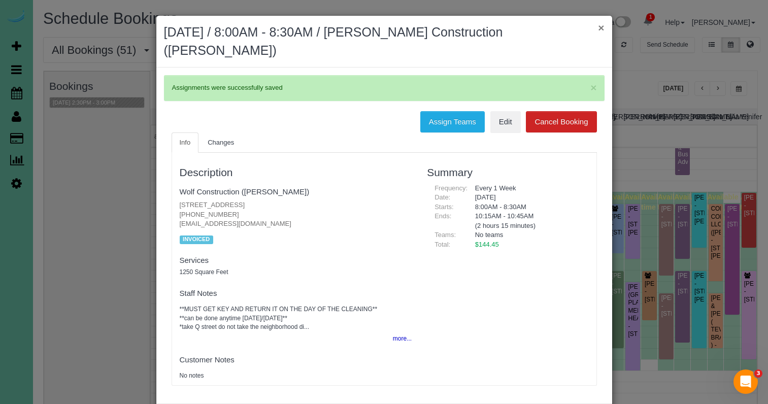
click at [601, 26] on button "×" at bounding box center [601, 27] width 6 height 11
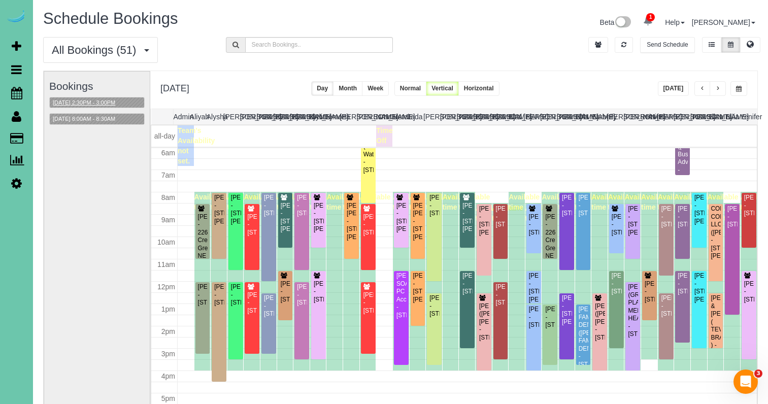
click at [110, 100] on button "09/26/2025 2:30PM - 3:00PM" at bounding box center [84, 102] width 69 height 11
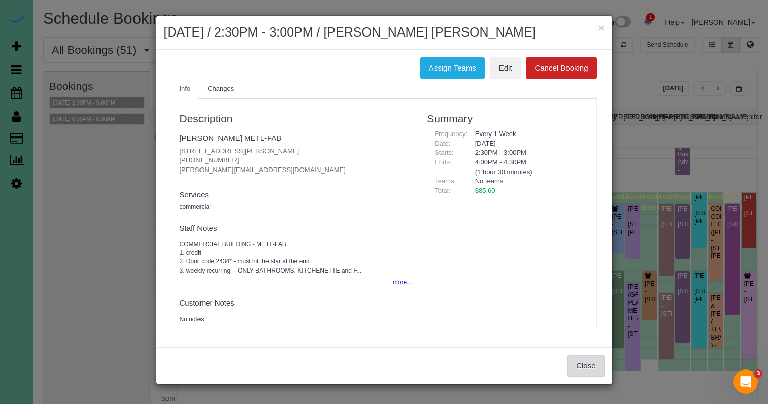
click at [584, 365] on button "Close" at bounding box center [585, 365] width 37 height 21
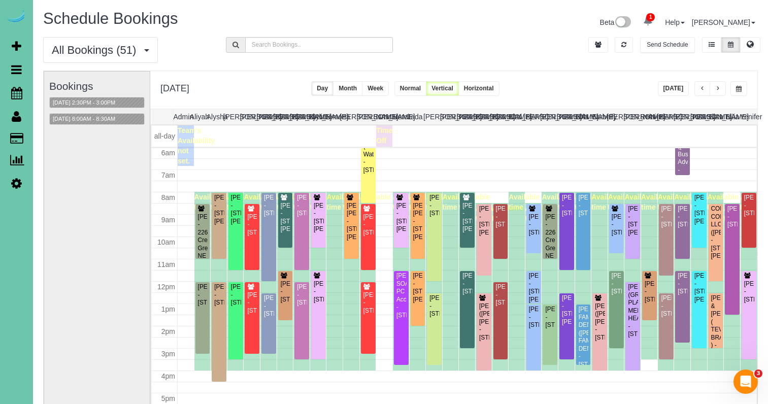
scroll to position [72, 0]
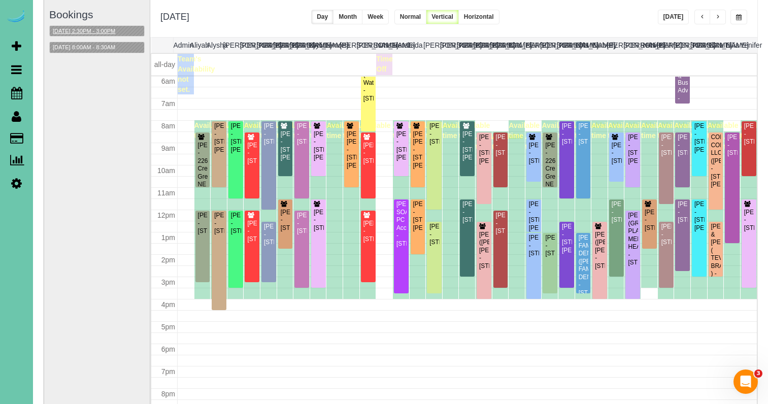
click at [116, 30] on button "09/26/2025 2:30PM - 3:00PM" at bounding box center [84, 31] width 69 height 11
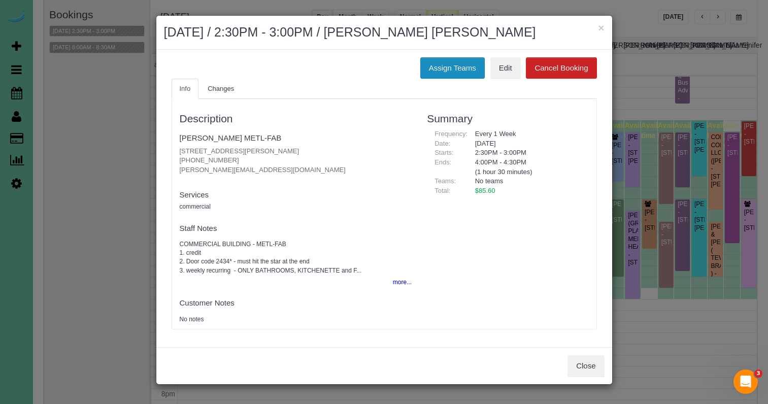
click at [451, 71] on button "Assign Teams" at bounding box center [452, 67] width 64 height 21
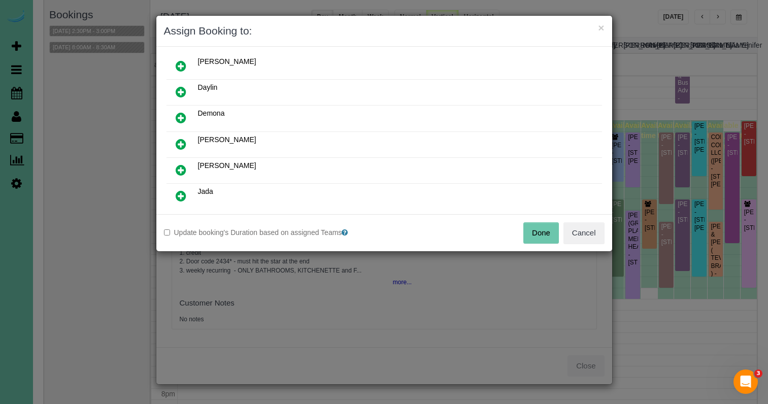
scroll to position [99, 0]
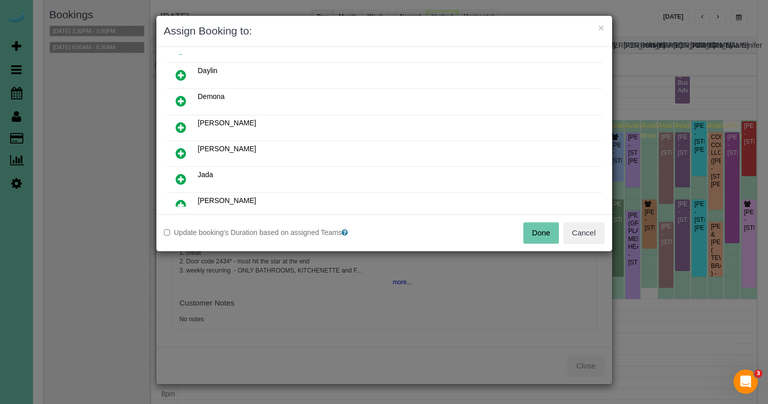
click at [178, 175] on icon at bounding box center [181, 179] width 11 height 12
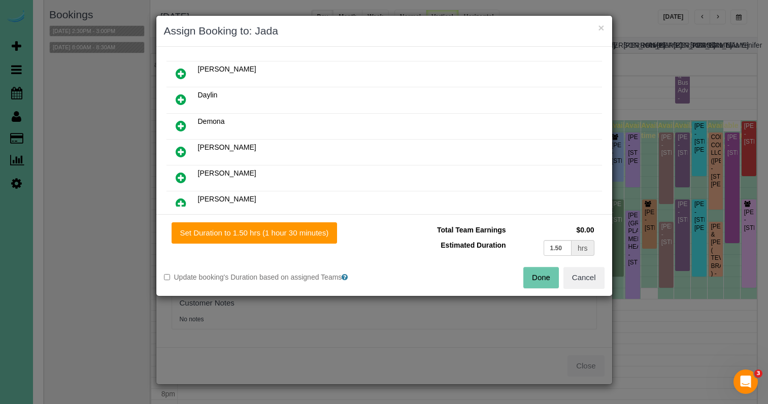
drag, startPoint x: 252, startPoint y: 241, endPoint x: 302, endPoint y: 244, distance: 49.8
click at [254, 240] on button "Set Duration to 1.50 hrs (1 hour 30 minutes)" at bounding box center [255, 232] width 166 height 21
type input "1.50"
click at [538, 272] on button "Done" at bounding box center [541, 277] width 36 height 21
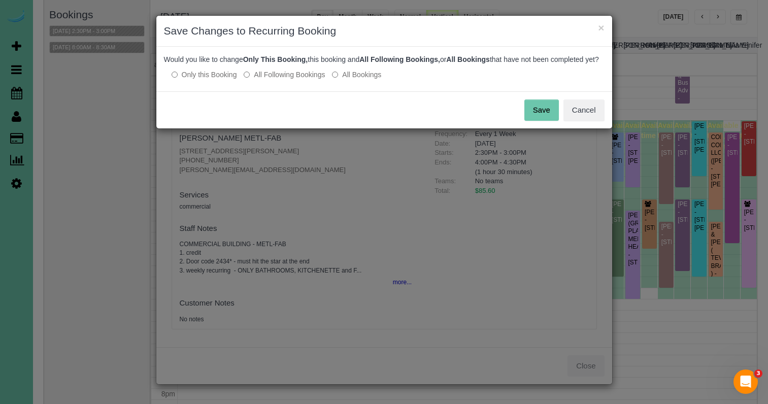
click at [547, 118] on button "Save" at bounding box center [541, 109] width 35 height 21
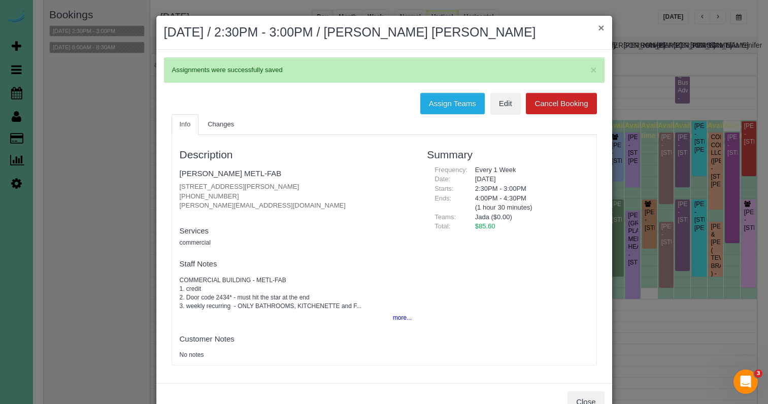
click at [599, 28] on button "×" at bounding box center [601, 27] width 6 height 11
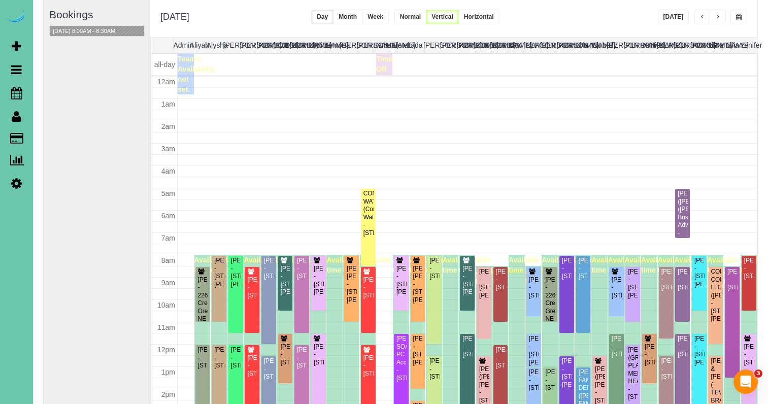
scroll to position [135, 0]
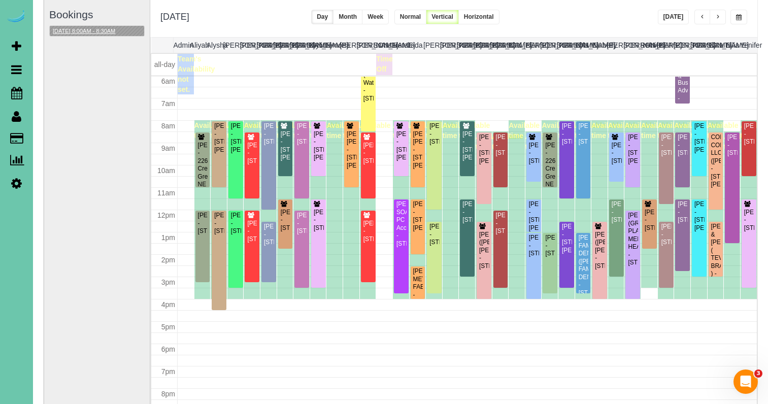
click at [102, 27] on button "09/26/2025 8:00AM - 8:30AM" at bounding box center [84, 31] width 69 height 11
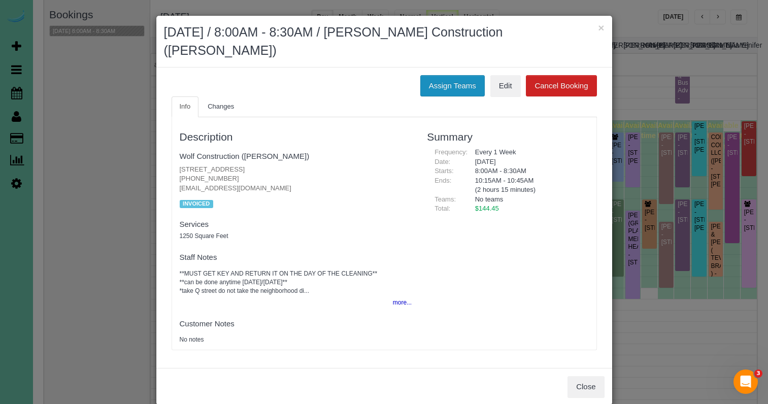
click at [456, 82] on button "Assign Teams" at bounding box center [452, 85] width 64 height 21
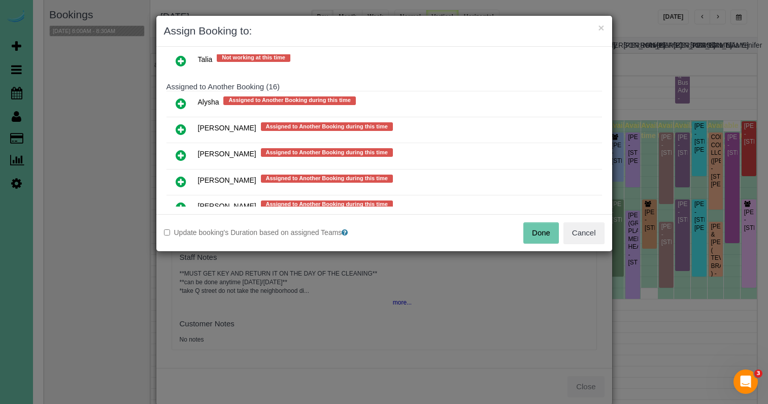
scroll to position [578, 0]
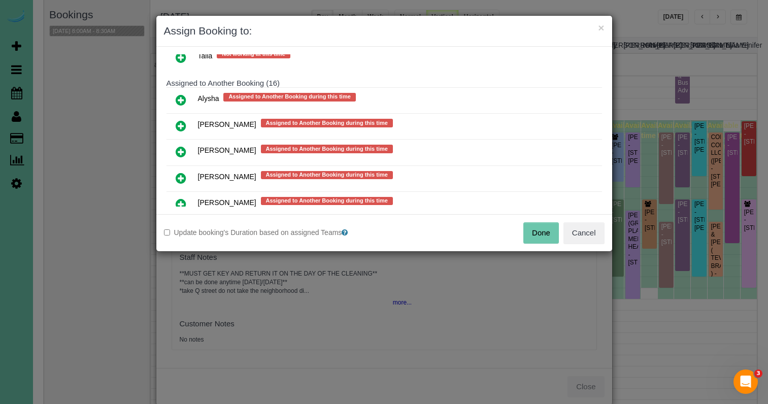
click at [181, 181] on link at bounding box center [181, 179] width 24 height 20
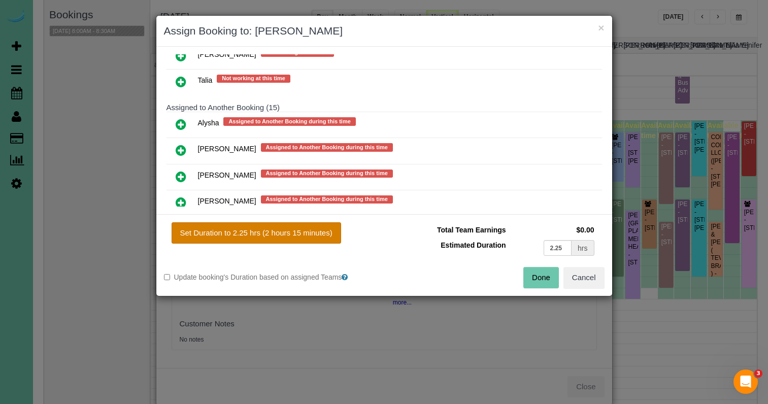
drag, startPoint x: 232, startPoint y: 225, endPoint x: 240, endPoint y: 225, distance: 7.6
click at [240, 225] on button "Set Duration to 2.25 hrs (2 hours 15 minutes)" at bounding box center [257, 232] width 170 height 21
type input "2.25"
click at [535, 271] on button "Done" at bounding box center [541, 277] width 36 height 21
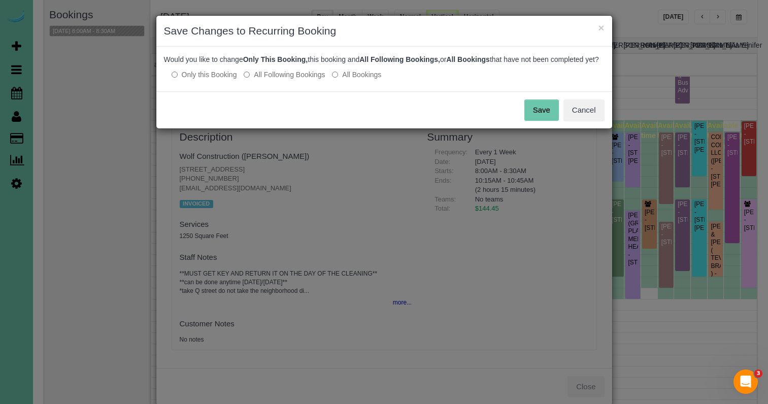
drag, startPoint x: 553, startPoint y: 126, endPoint x: 581, endPoint y: 38, distance: 93.1
click at [553, 121] on button "Save" at bounding box center [541, 109] width 35 height 21
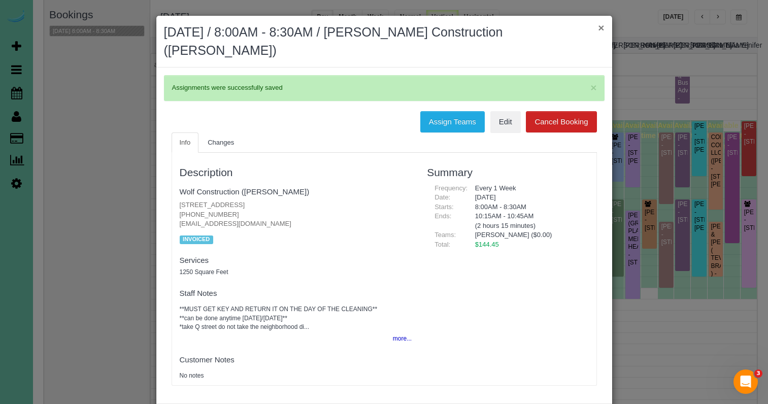
click at [598, 28] on button "×" at bounding box center [601, 27] width 6 height 11
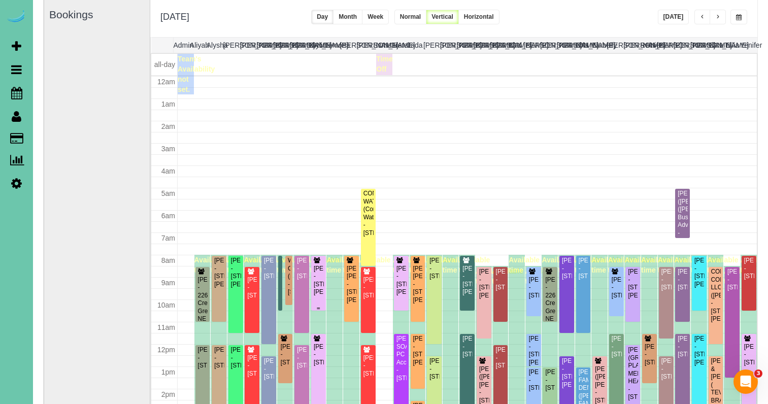
scroll to position [135, 0]
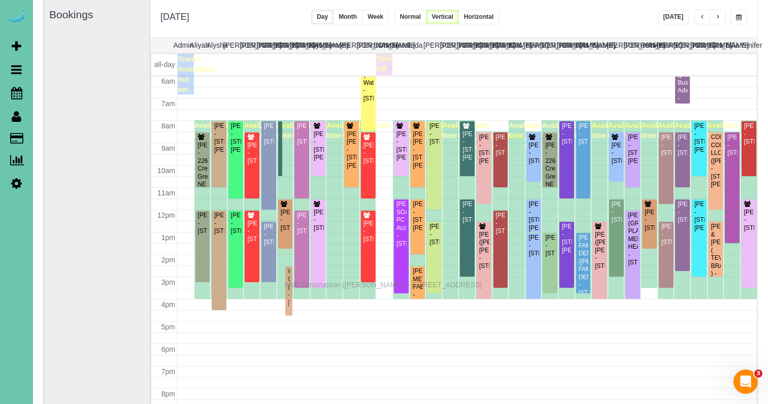
drag, startPoint x: 290, startPoint y: 139, endPoint x: 287, endPoint y: 283, distance: 144.2
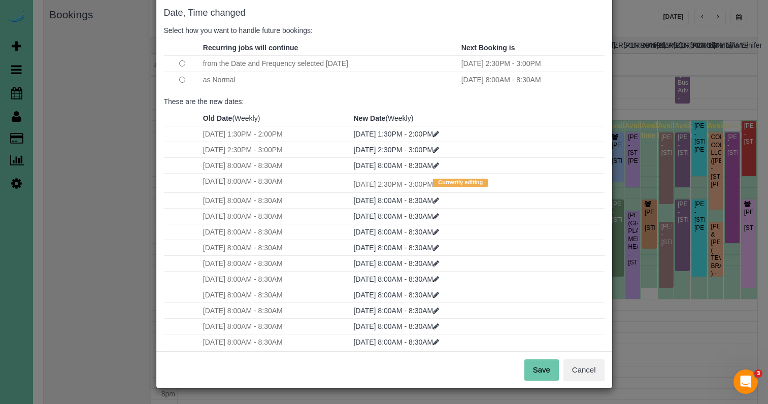
scroll to position [50, 0]
click at [522, 367] on div "Save Cancel" at bounding box center [384, 370] width 456 height 37
drag, startPoint x: 537, startPoint y: 372, endPoint x: 531, endPoint y: 372, distance: 5.6
click at [537, 372] on button "Save" at bounding box center [541, 370] width 35 height 21
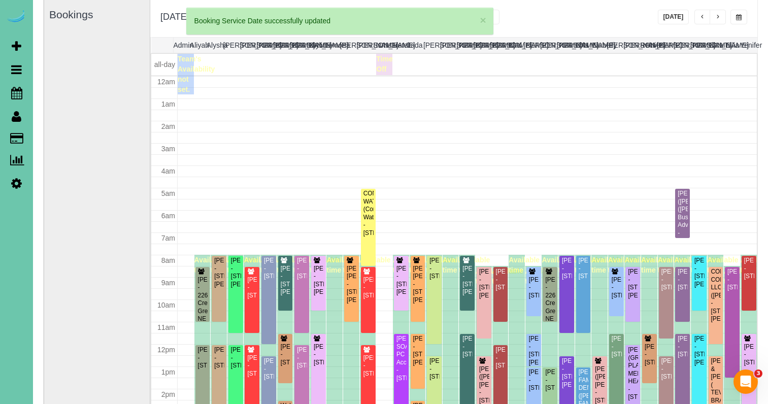
scroll to position [135, 0]
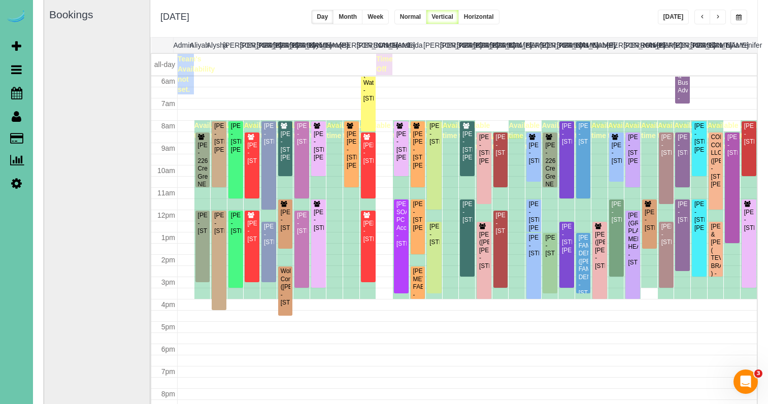
click at [704, 17] on span "button" at bounding box center [702, 17] width 5 height 6
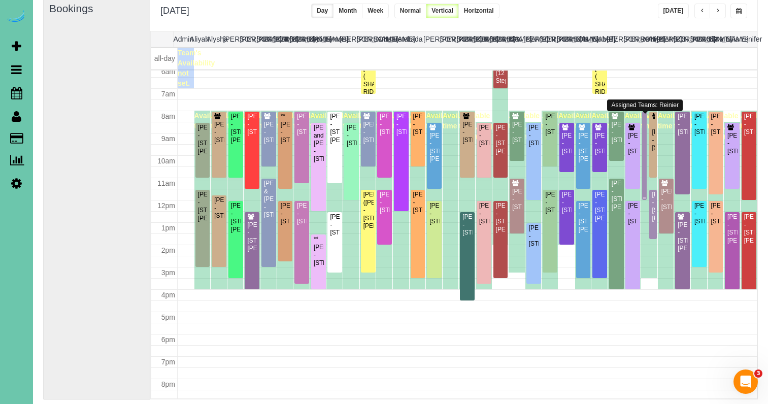
scroll to position [139, 0]
click at [644, 130] on div at bounding box center [644, 155] width 5 height 88
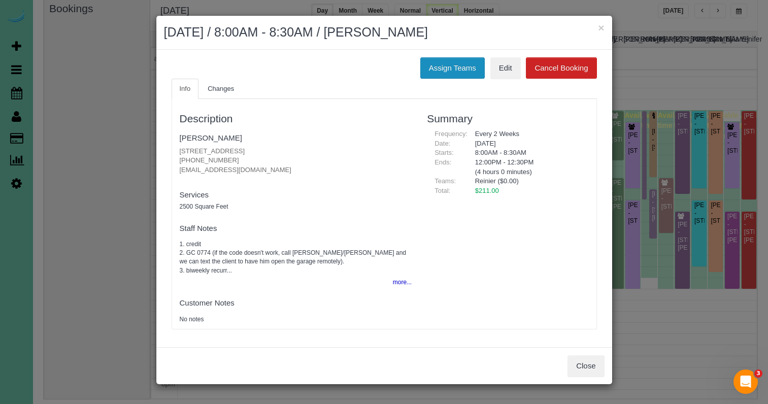
click at [444, 62] on button "Assign Teams" at bounding box center [452, 67] width 64 height 21
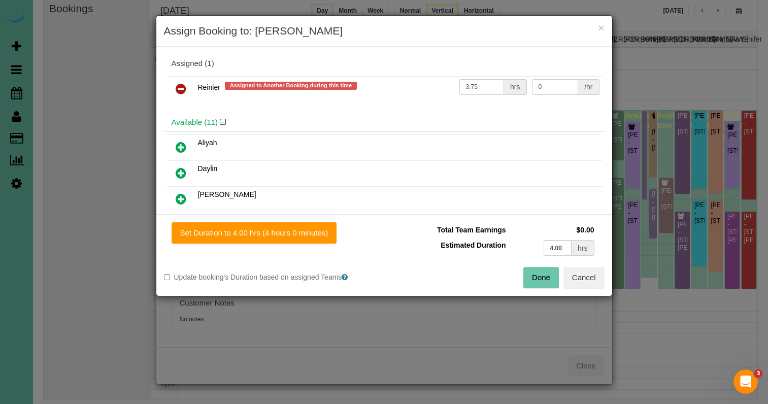
drag, startPoint x: 180, startPoint y: 90, endPoint x: 178, endPoint y: 109, distance: 18.9
click at [180, 90] on icon at bounding box center [181, 89] width 11 height 12
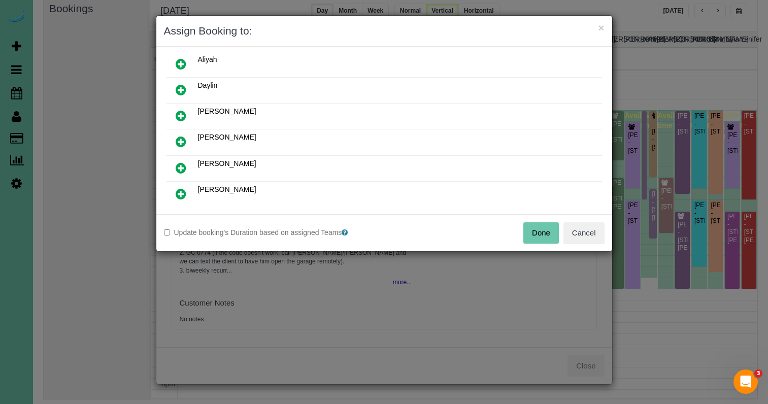
scroll to position [60, 0]
click at [176, 167] on icon at bounding box center [181, 167] width 11 height 12
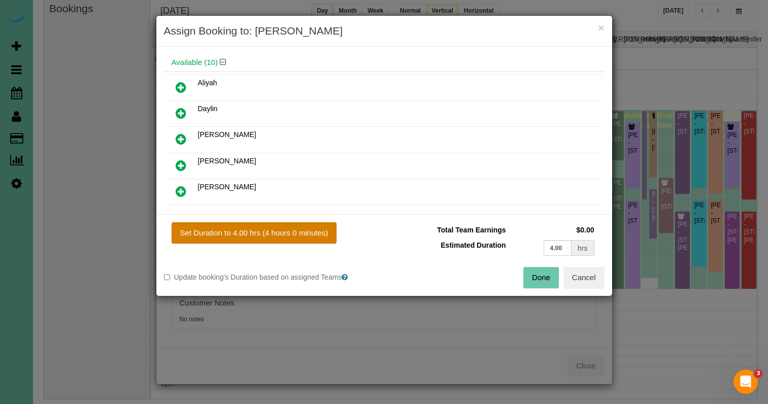
click at [259, 240] on button "Set Duration to 4.00 hrs (4 hours 0 minutes)" at bounding box center [254, 232] width 165 height 21
type input "4.00"
click at [532, 277] on button "Done" at bounding box center [541, 277] width 36 height 21
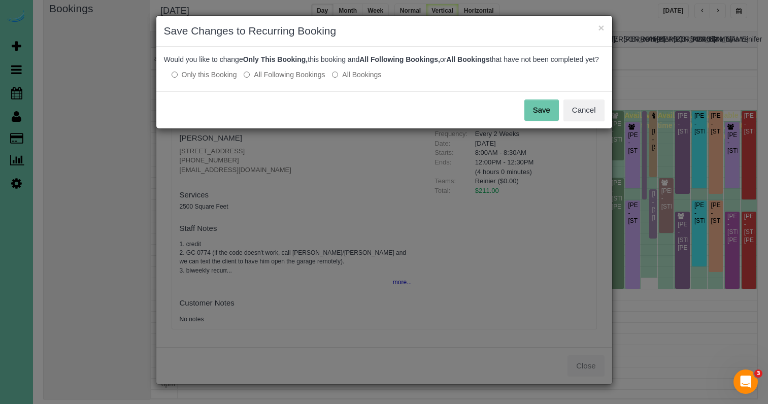
click at [550, 121] on button "Save" at bounding box center [541, 109] width 35 height 21
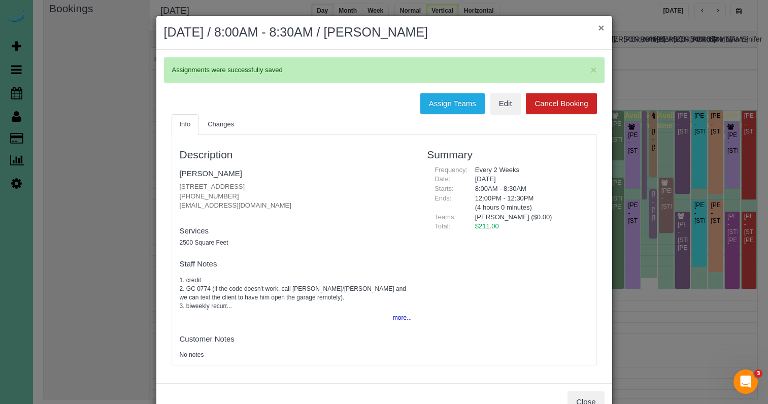
click at [601, 28] on button "×" at bounding box center [601, 27] width 6 height 11
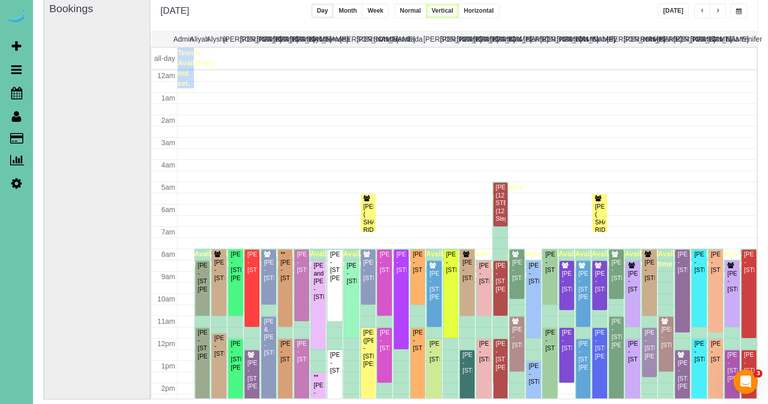
scroll to position [139, 0]
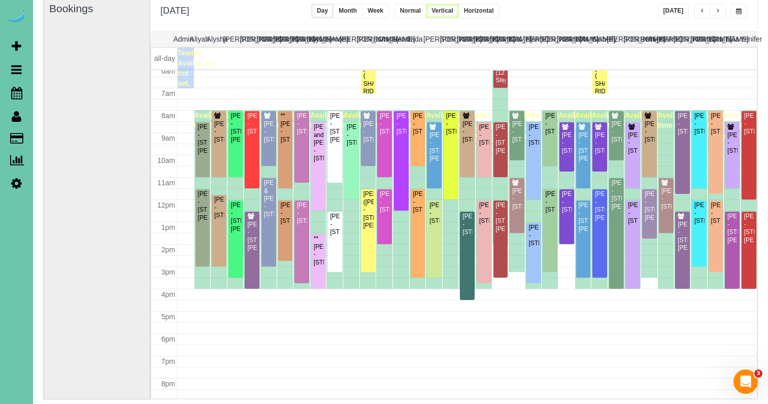
drag, startPoint x: 594, startPoint y: 6, endPoint x: 610, endPoint y: 7, distance: 15.8
click at [595, 7] on div "**********" at bounding box center [453, 12] width 607 height 38
drag, startPoint x: 649, startPoint y: 10, endPoint x: 654, endPoint y: 11, distance: 5.3
click at [649, 10] on div "**********" at bounding box center [453, 12] width 607 height 38
click at [700, 14] on span "button" at bounding box center [702, 11] width 5 height 6
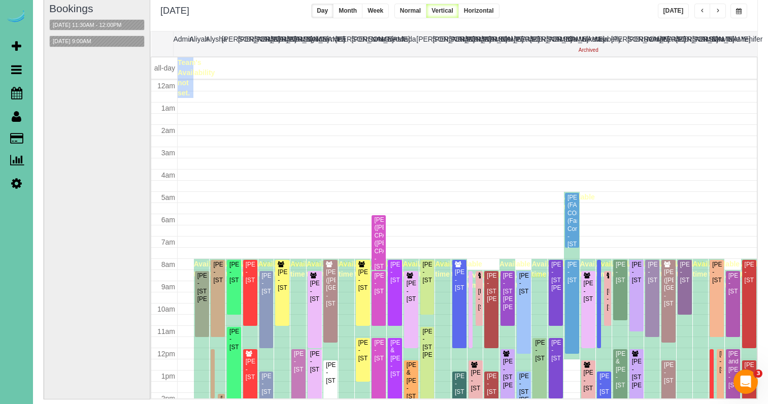
scroll to position [135, 0]
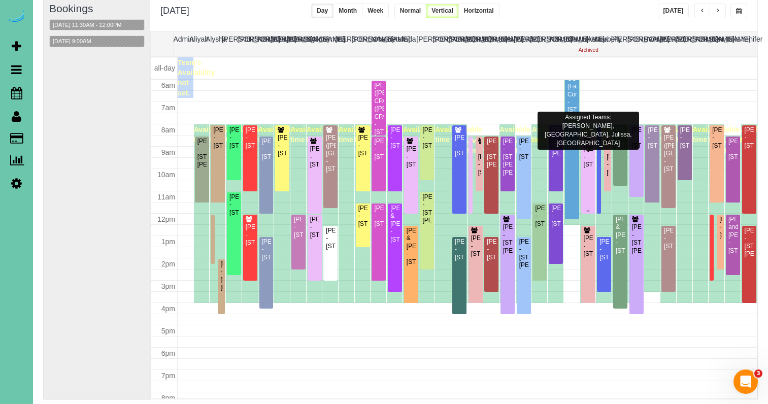
click at [589, 164] on div "Cheri Hassenstab - 4205 S 223rd Plaza Cir, Elkhorn, NE 68022" at bounding box center [588, 156] width 10 height 23
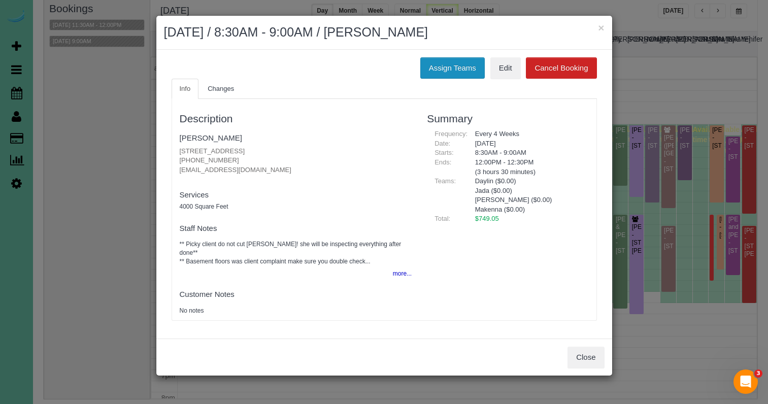
click at [447, 70] on button "Assign Teams" at bounding box center [452, 67] width 64 height 21
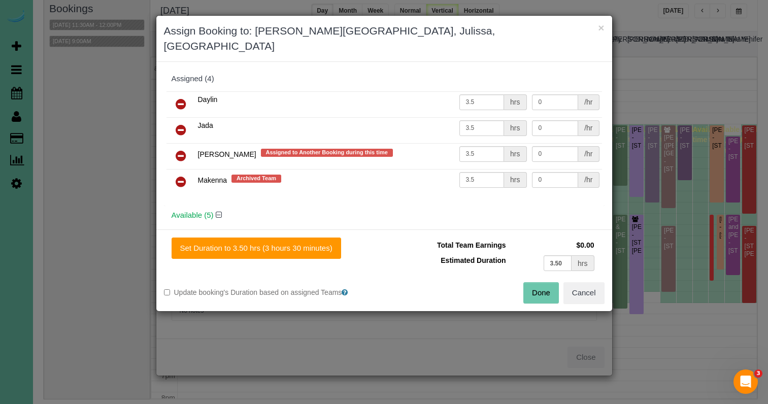
click at [176, 176] on icon at bounding box center [181, 182] width 11 height 12
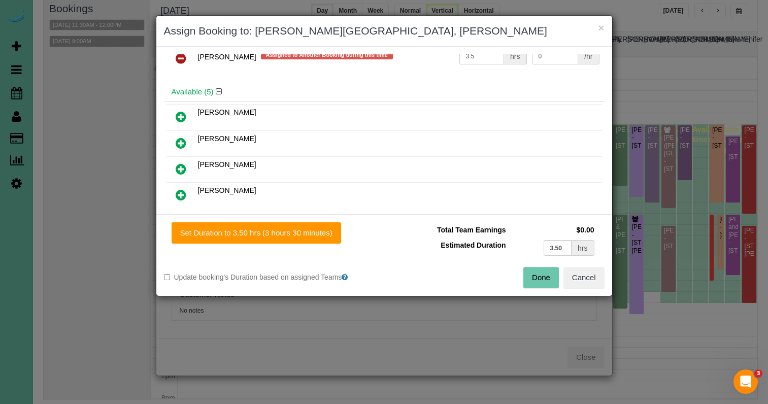
scroll to position [83, 0]
drag, startPoint x: 182, startPoint y: 142, endPoint x: 187, endPoint y: 152, distance: 11.1
click at [182, 142] on icon at bounding box center [181, 143] width 11 height 12
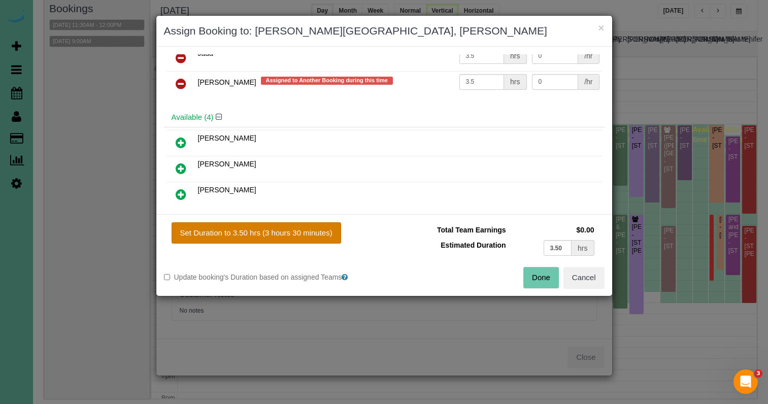
click at [283, 229] on button "Set Duration to 3.50 hrs (3 hours 30 minutes)" at bounding box center [257, 232] width 170 height 21
type input "3.50"
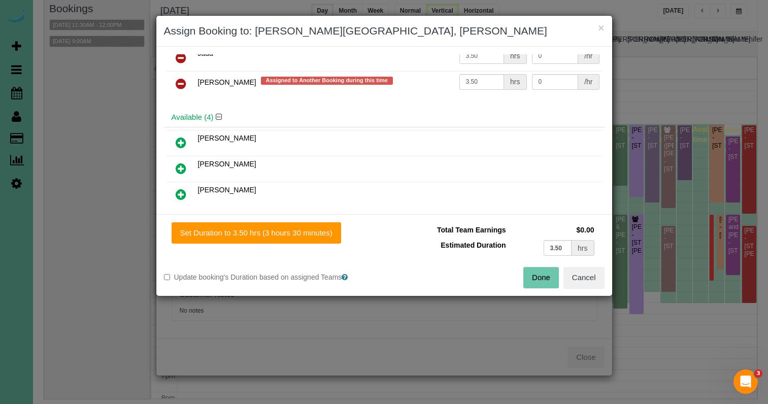
click at [523, 271] on button "Done" at bounding box center [541, 277] width 36 height 21
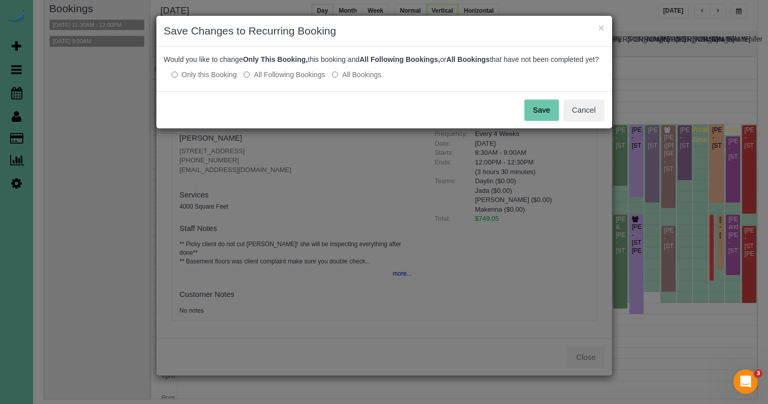
drag, startPoint x: 286, startPoint y: 81, endPoint x: 366, endPoint y: 86, distance: 80.9
click at [286, 80] on label "All Following Bookings" at bounding box center [284, 75] width 81 height 10
click at [537, 115] on button "Save" at bounding box center [541, 109] width 35 height 21
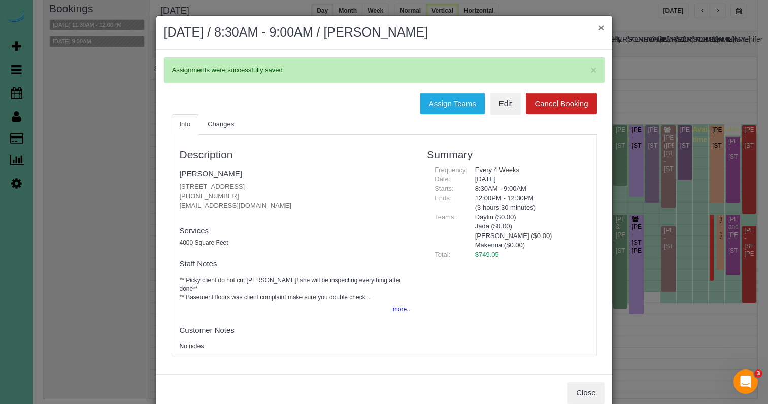
click at [599, 26] on button "×" at bounding box center [601, 27] width 6 height 11
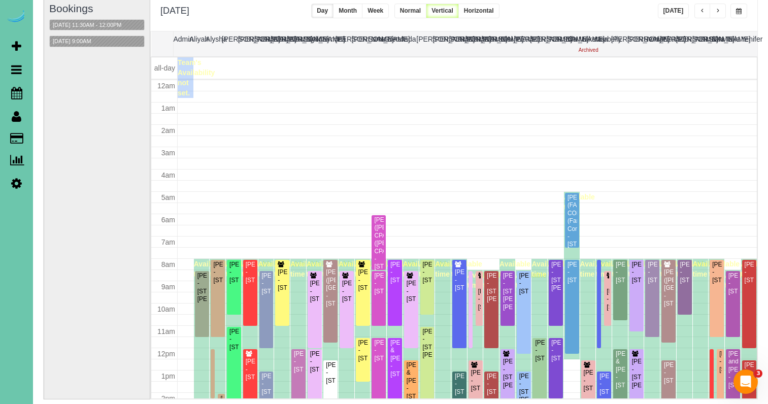
scroll to position [135, 0]
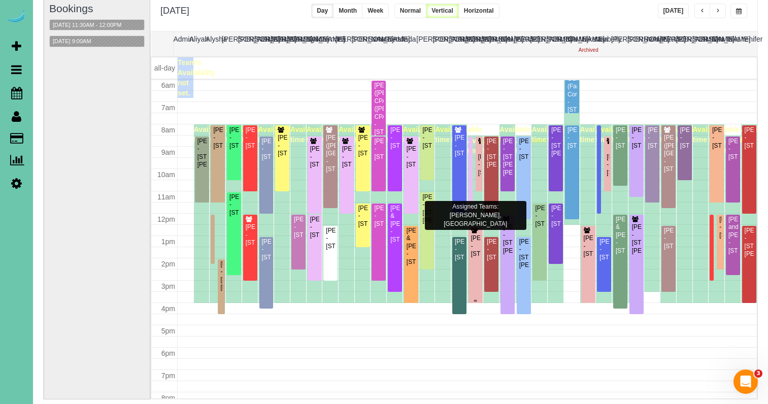
click at [479, 251] on div "Mindy Friesen - 4212 S 184th Street, Omaha, NE 68135" at bounding box center [475, 245] width 10 height 23
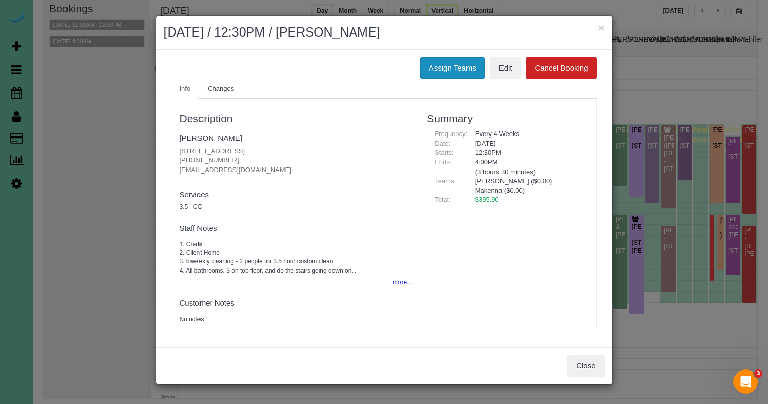
click at [432, 65] on button "Assign Teams" at bounding box center [452, 67] width 64 height 21
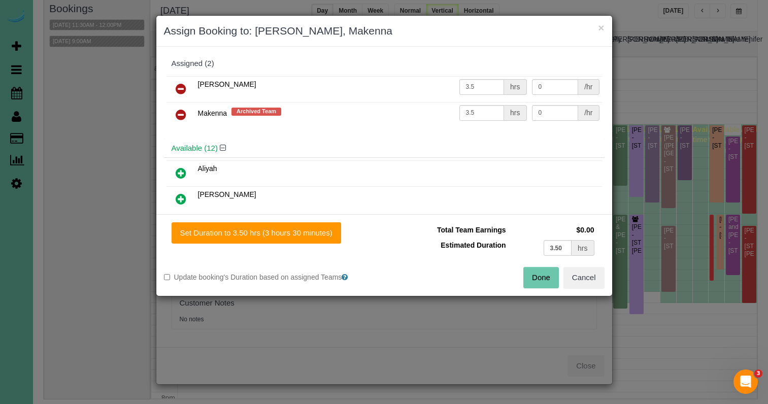
drag, startPoint x: 183, startPoint y: 117, endPoint x: 183, endPoint y: 126, distance: 9.6
click at [183, 117] on icon at bounding box center [181, 115] width 11 height 12
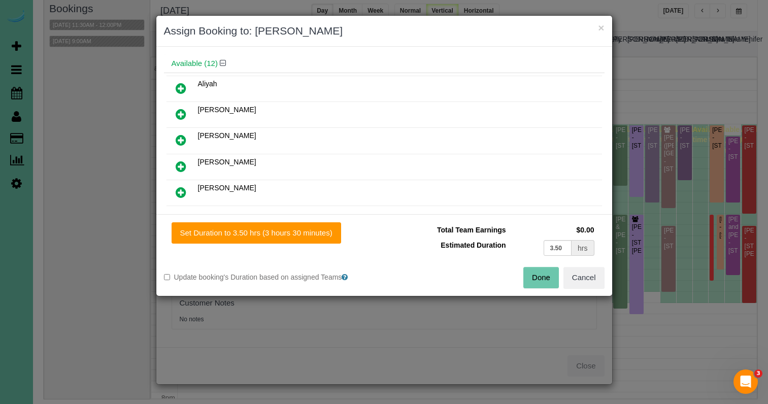
scroll to position [62, 0]
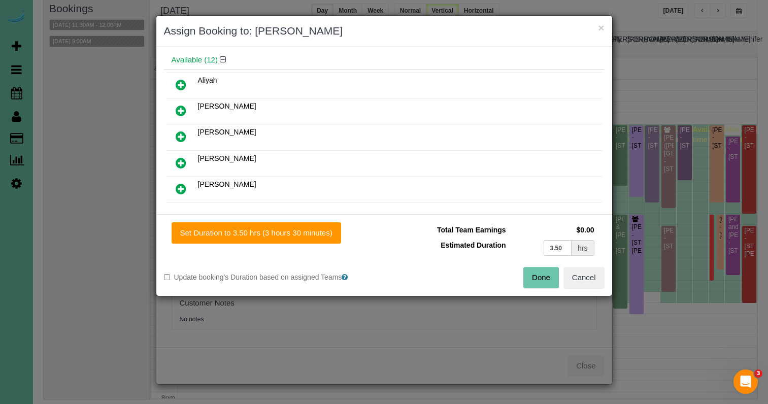
click at [186, 157] on link at bounding box center [181, 163] width 24 height 20
drag, startPoint x: 305, startPoint y: 235, endPoint x: 412, endPoint y: 242, distance: 107.3
click at [311, 236] on button "Set Duration to 3.50 hrs (3 hours 30 minutes)" at bounding box center [257, 232] width 170 height 21
type input "3.50"
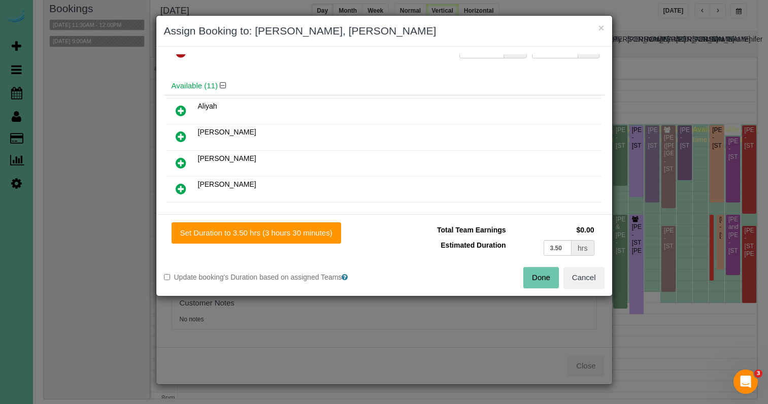
click at [557, 282] on button "Done" at bounding box center [541, 277] width 36 height 21
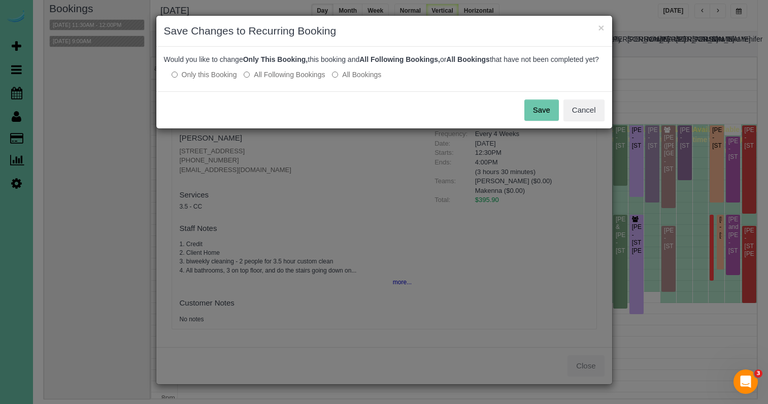
drag, startPoint x: 264, startPoint y: 90, endPoint x: 278, endPoint y: 85, distance: 14.8
click at [264, 90] on div "Would you like to change Only This Booking, this booking and All Following Book…" at bounding box center [384, 69] width 456 height 45
click at [278, 80] on label "All Following Bookings" at bounding box center [284, 75] width 81 height 10
click at [544, 114] on button "Save" at bounding box center [541, 109] width 35 height 21
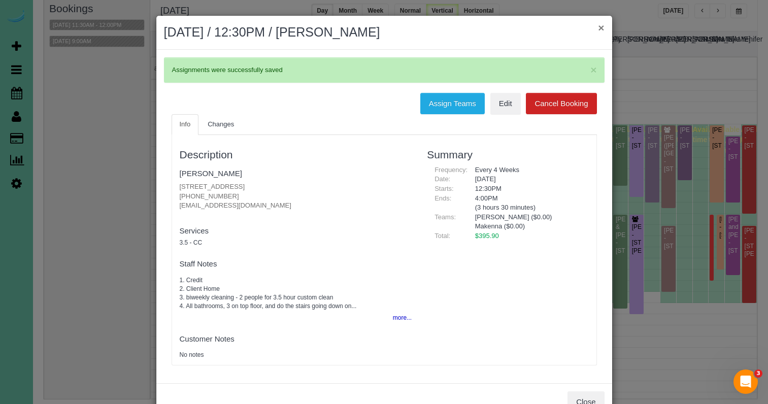
click at [599, 27] on button "×" at bounding box center [601, 27] width 6 height 11
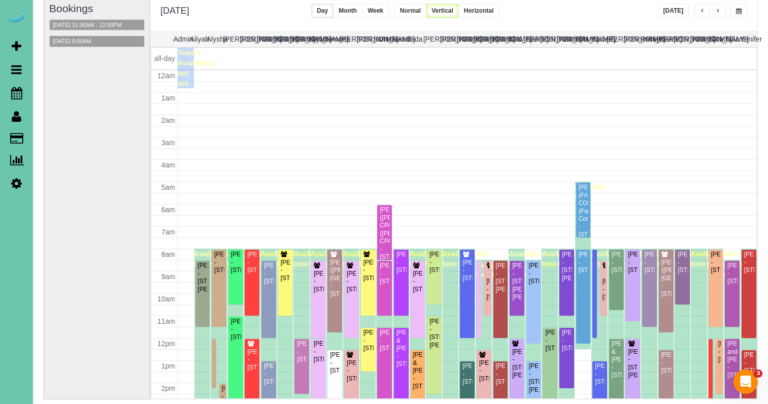
scroll to position [135, 0]
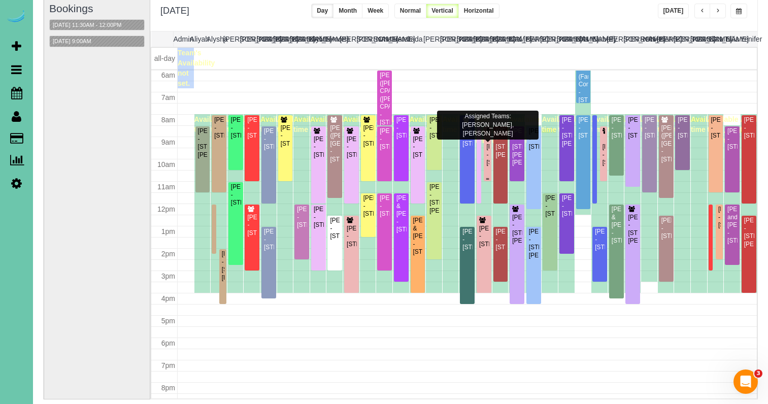
click at [486, 151] on div "Craig Ingrisano - 17126 Colony Drive, Omaha, NE 68136" at bounding box center [487, 154] width 3 height 23
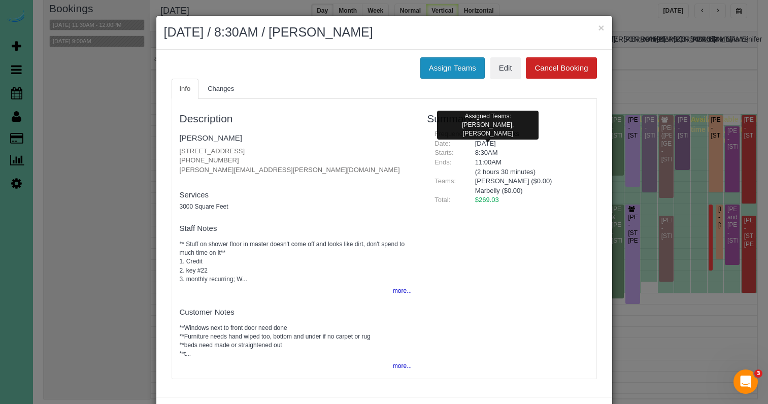
click at [469, 60] on button "Assign Teams" at bounding box center [452, 67] width 64 height 21
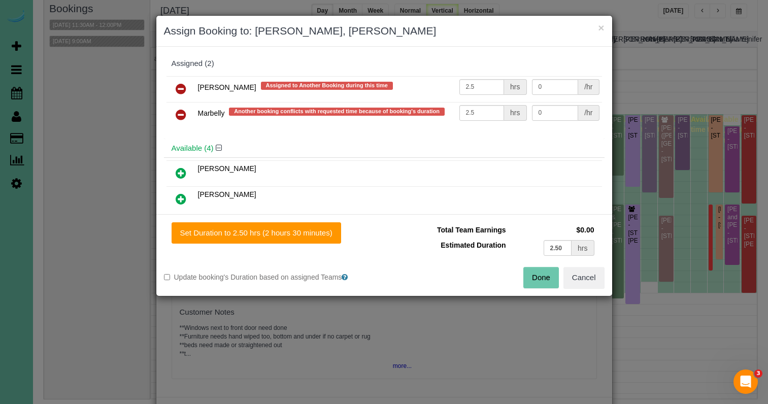
click at [183, 87] on icon at bounding box center [181, 89] width 11 height 12
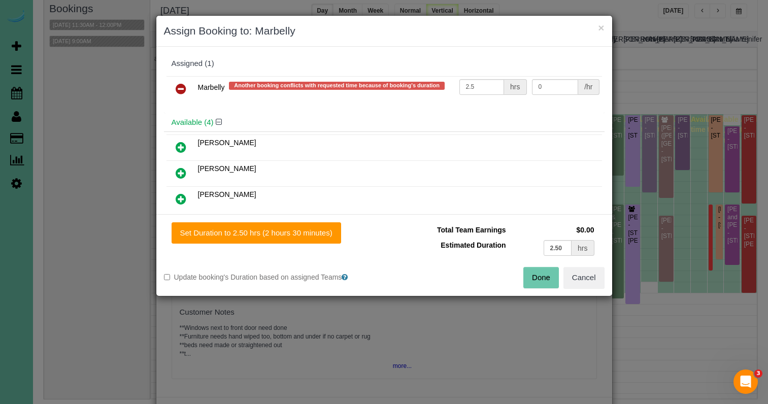
drag, startPoint x: 183, startPoint y: 87, endPoint x: 178, endPoint y: 110, distance: 23.3
click at [183, 87] on icon at bounding box center [181, 89] width 11 height 12
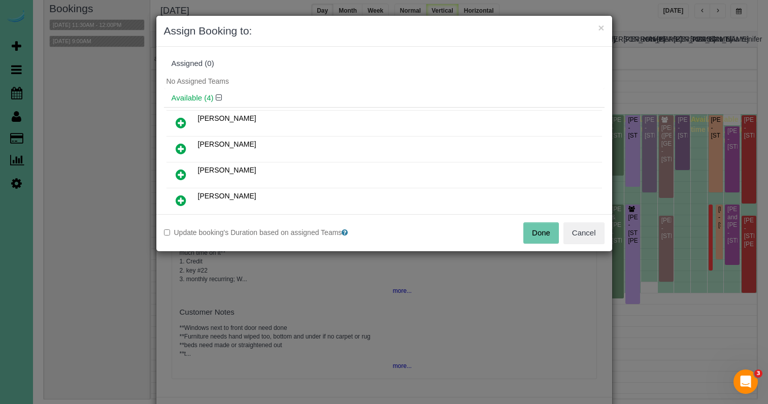
drag, startPoint x: 183, startPoint y: 171, endPoint x: 182, endPoint y: 163, distance: 8.1
click at [183, 171] on icon at bounding box center [181, 175] width 11 height 12
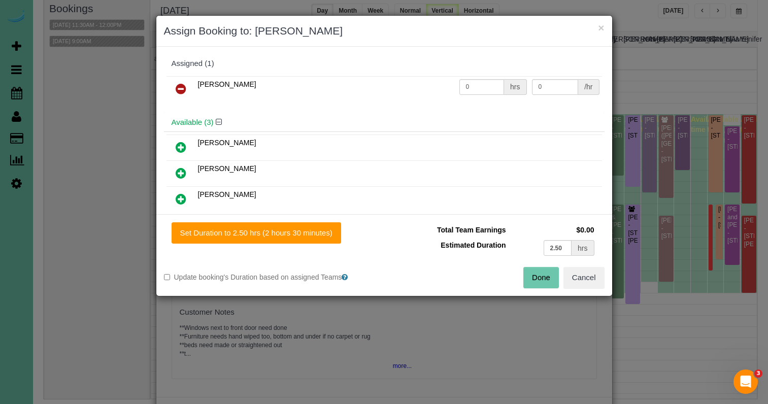
drag, startPoint x: 178, startPoint y: 170, endPoint x: 213, endPoint y: 197, distance: 44.2
click at [179, 171] on icon at bounding box center [181, 173] width 11 height 12
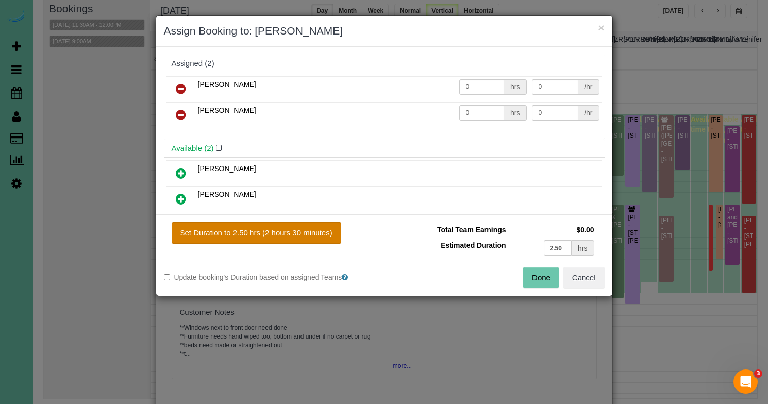
click at [277, 236] on button "Set Duration to 2.50 hrs (2 hours 30 minutes)" at bounding box center [257, 232] width 170 height 21
type input "2.50"
drag, startPoint x: 536, startPoint y: 278, endPoint x: 516, endPoint y: 266, distance: 23.7
click at [536, 278] on button "Done" at bounding box center [541, 277] width 36 height 21
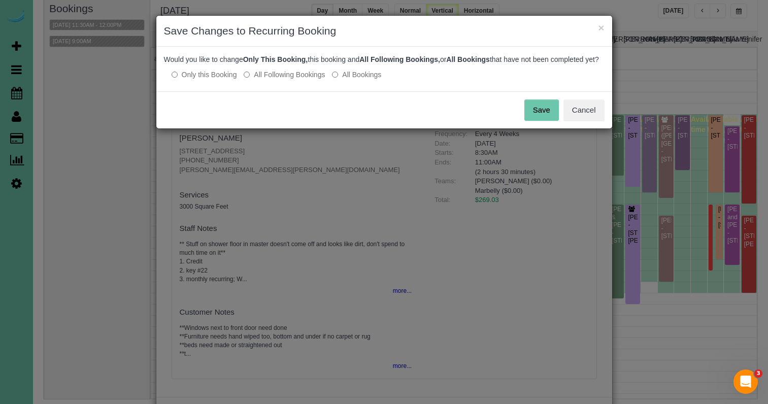
drag, startPoint x: 291, startPoint y: 90, endPoint x: 366, endPoint y: 90, distance: 75.1
click at [291, 90] on div "Would you like to change Only This Booking, this booking and All Following Book…" at bounding box center [384, 69] width 456 height 45
click at [305, 80] on label "All Following Bookings" at bounding box center [284, 75] width 81 height 10
click at [540, 118] on button "Save" at bounding box center [541, 109] width 35 height 21
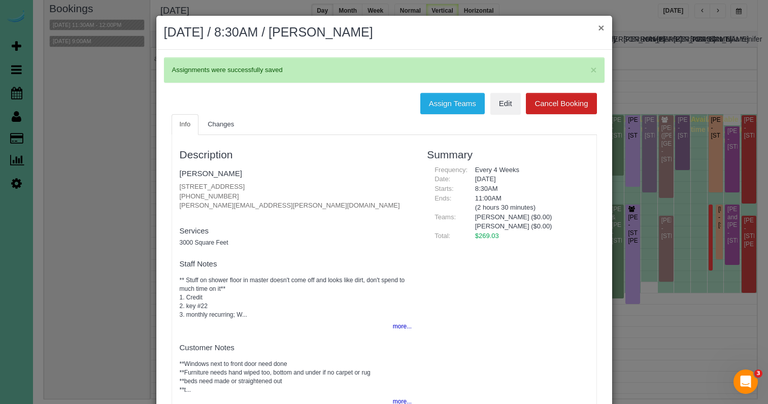
click at [598, 26] on button "×" at bounding box center [601, 27] width 6 height 11
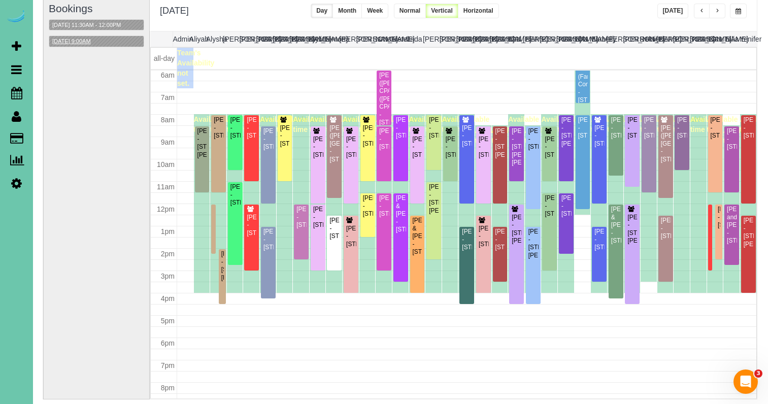
scroll to position [78, 0]
click at [94, 38] on button "09/24/2025 9:00AM" at bounding box center [72, 41] width 45 height 11
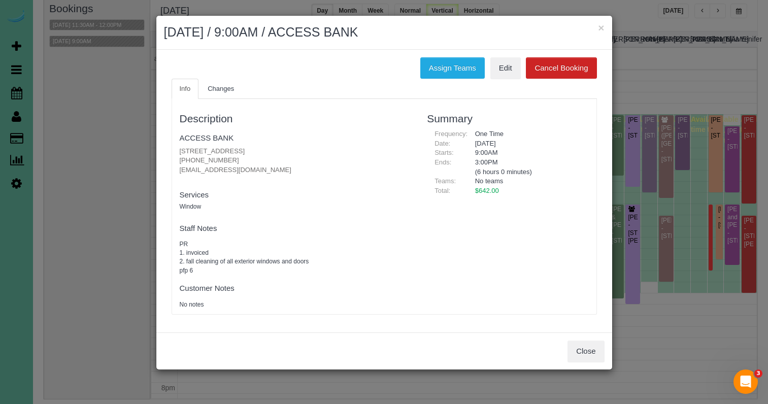
drag, startPoint x: 490, startPoint y: 314, endPoint x: 495, endPoint y: 317, distance: 5.9
click at [491, 315] on div "Info Changes Description ACCESS BANK 2710 S 140th Street, Omaha, NE 68144 (402)…" at bounding box center [384, 202] width 441 height 246
click at [579, 347] on button "Close" at bounding box center [585, 351] width 37 height 21
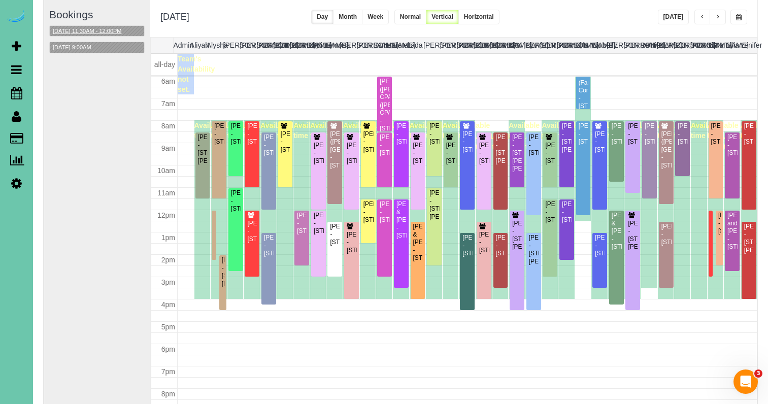
click at [58, 29] on button "09/24/2025 11:30AM - 12:00PM" at bounding box center [87, 31] width 75 height 11
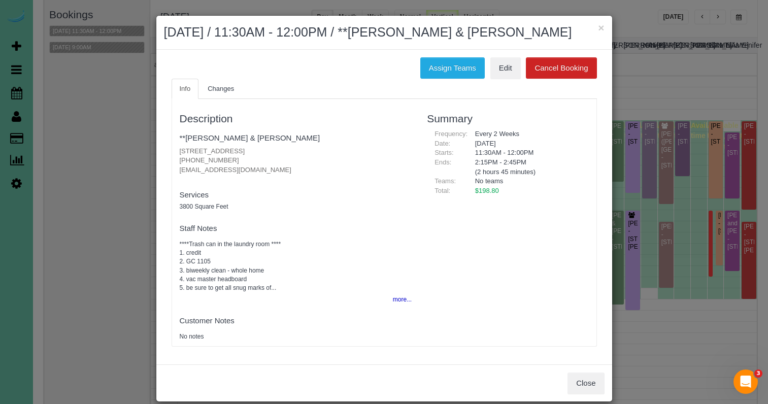
click at [597, 385] on button "Close" at bounding box center [585, 383] width 37 height 21
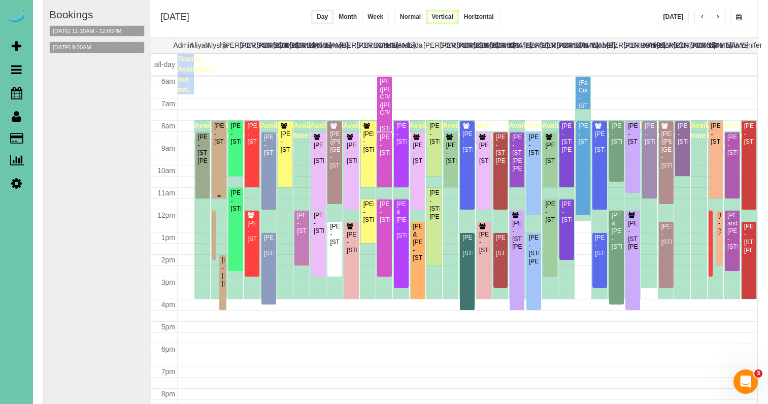
click at [216, 146] on div "Kary Cameron - 7833 S 154th Ave, Omaha, NE 68138" at bounding box center [219, 133] width 11 height 23
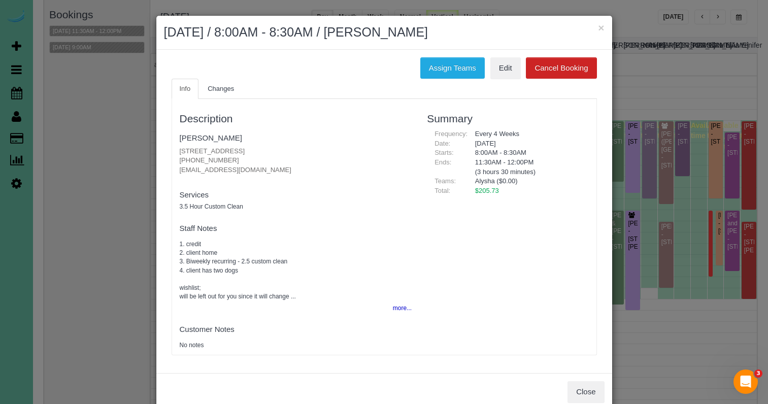
drag, startPoint x: 225, startPoint y: 157, endPoint x: 172, endPoint y: 157, distance: 53.3
click at [172, 157] on div "Description Kary Cameron 7833 S 154th Ave, Omaha, NE 68138 (402) 415-6694 cckcj…" at bounding box center [296, 227] width 248 height 246
copy p "(402) 415-6694"
click at [503, 69] on link "Edit" at bounding box center [505, 67] width 30 height 21
click at [601, 28] on button "×" at bounding box center [601, 27] width 6 height 11
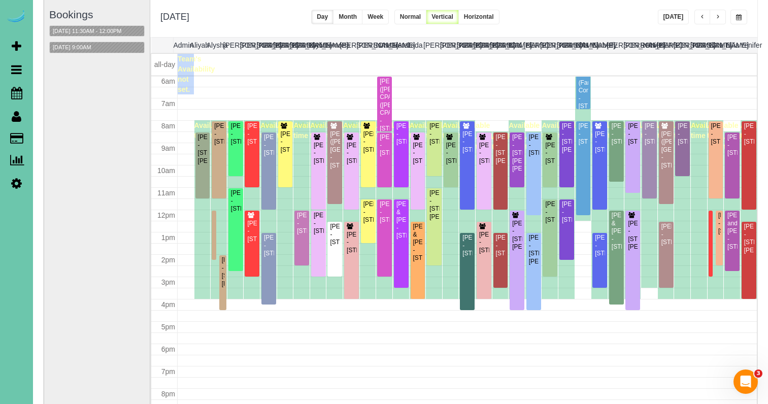
click at [736, 19] on span "button" at bounding box center [739, 17] width 6 height 6
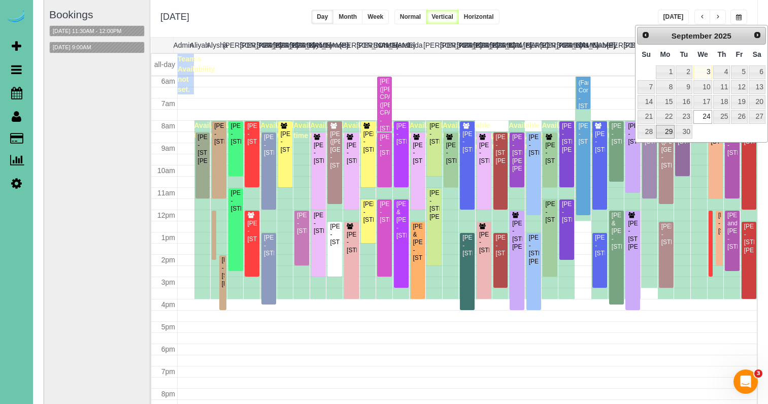
click at [666, 125] on link "29" at bounding box center [665, 132] width 19 height 14
type input "**********"
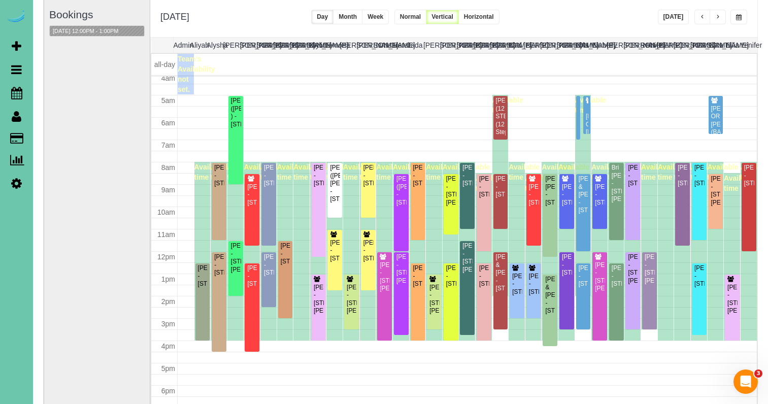
scroll to position [92, 0]
click at [580, 123] on div at bounding box center [578, 118] width 5 height 44
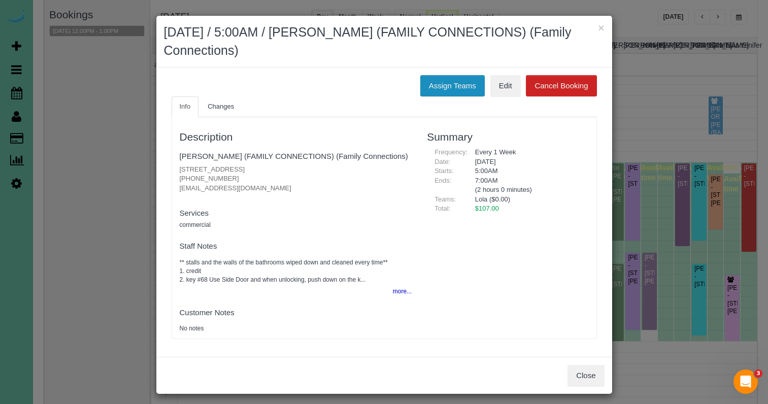
click at [460, 86] on button "Assign Teams" at bounding box center [452, 85] width 64 height 21
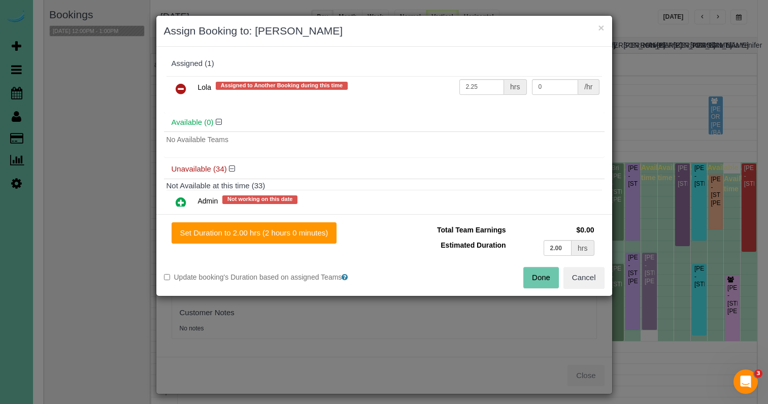
click at [184, 86] on icon at bounding box center [181, 89] width 11 height 12
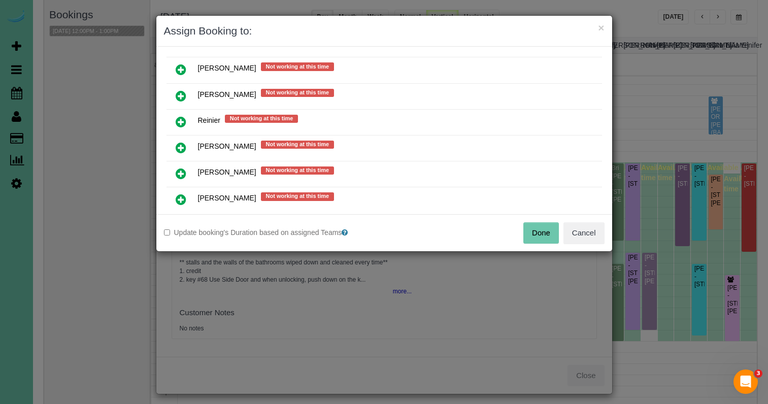
scroll to position [734, 0]
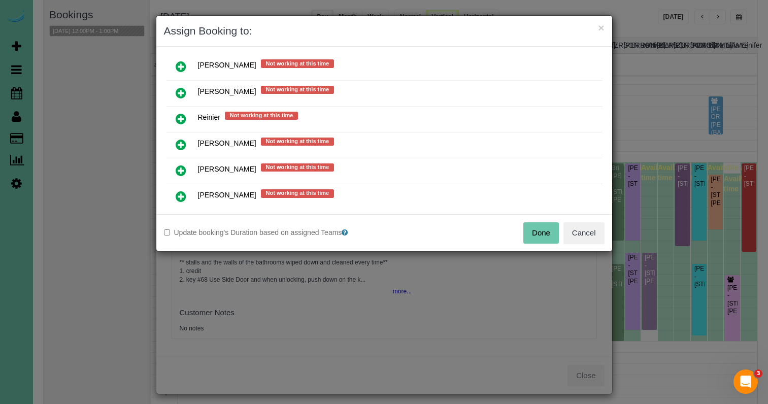
drag, startPoint x: 185, startPoint y: 163, endPoint x: 200, endPoint y: 166, distance: 15.5
click at [185, 164] on icon at bounding box center [181, 170] width 11 height 12
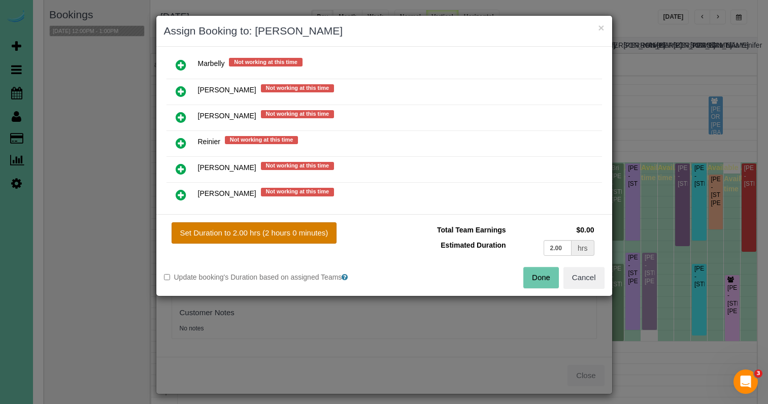
drag, startPoint x: 288, startPoint y: 228, endPoint x: 306, endPoint y: 230, distance: 17.9
click at [288, 228] on button "Set Duration to 2.00 hrs (2 hours 0 minutes)" at bounding box center [254, 232] width 165 height 21
type input "2.00"
click at [528, 271] on button "Done" at bounding box center [541, 277] width 36 height 21
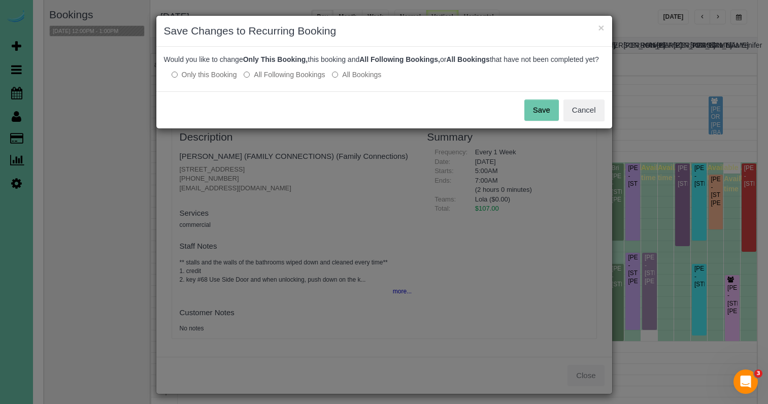
click at [553, 121] on button "Save" at bounding box center [541, 109] width 35 height 21
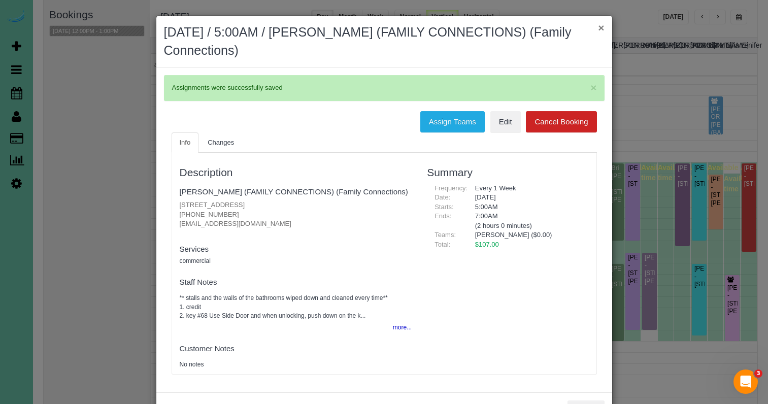
click at [599, 25] on button "×" at bounding box center [601, 27] width 6 height 11
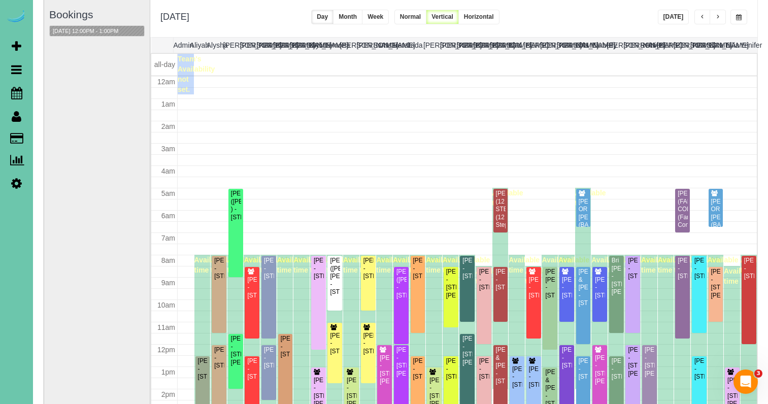
scroll to position [92, 0]
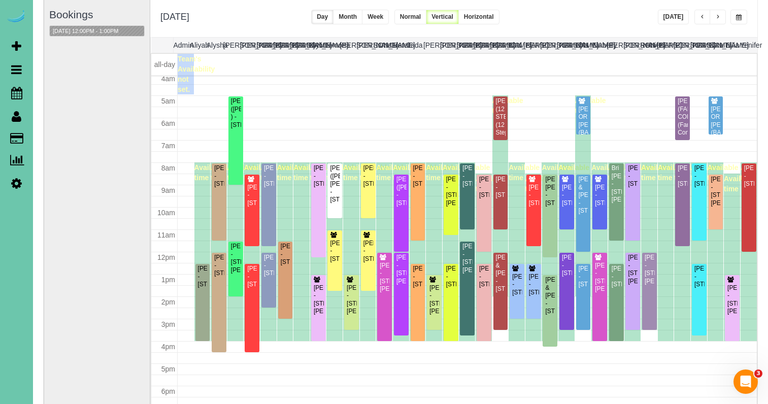
click at [740, 17] on span "button" at bounding box center [739, 17] width 6 height 6
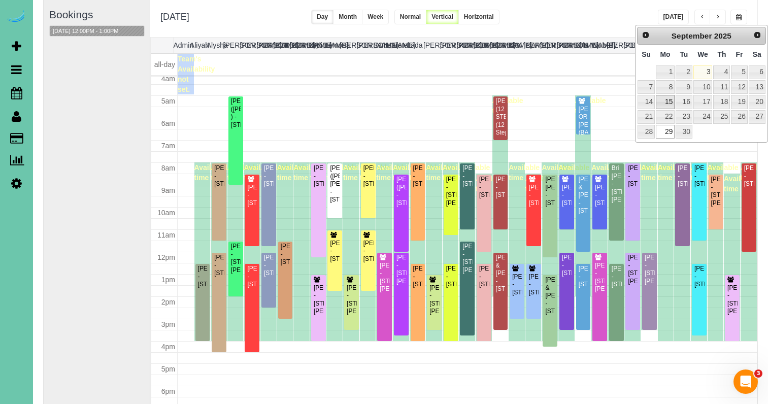
click at [663, 99] on link "15" at bounding box center [665, 102] width 19 height 14
type input "**********"
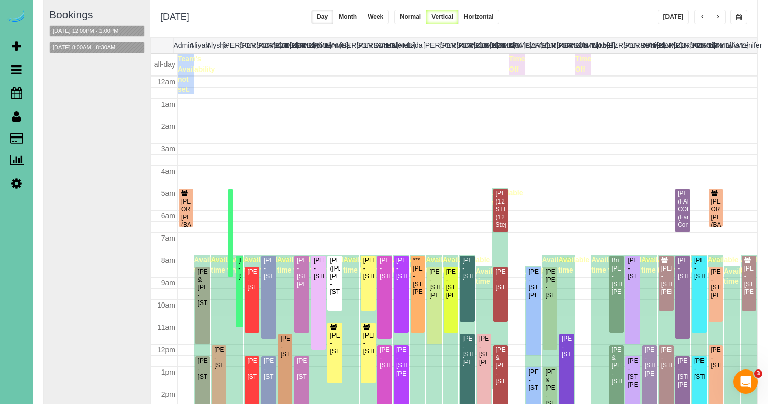
scroll to position [135, 0]
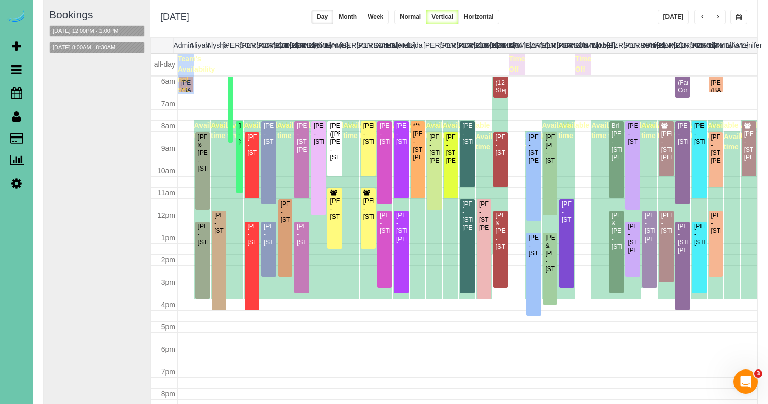
click at [712, 17] on button "button" at bounding box center [718, 17] width 16 height 15
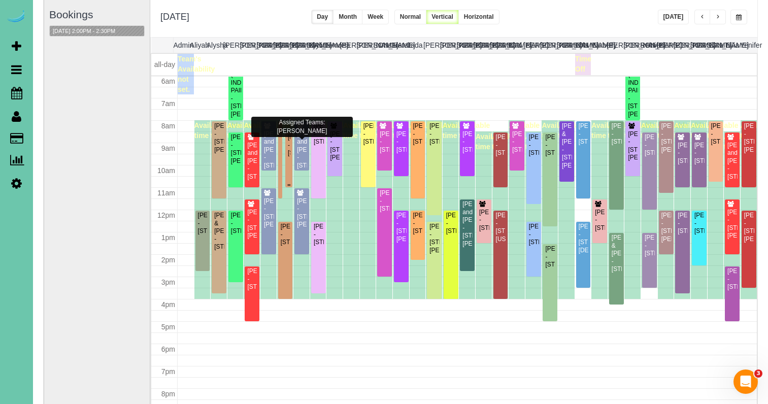
click at [289, 148] on div "[PERSON_NAME] - [STREET_ADDRESS]" at bounding box center [288, 144] width 3 height 23
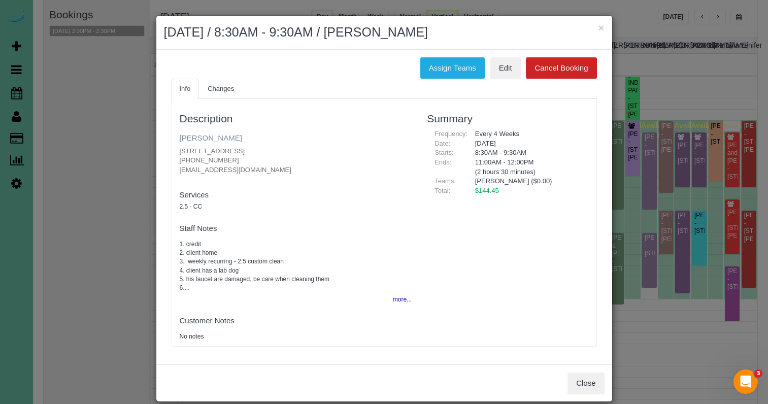
click at [200, 137] on link "Annie Dolan" at bounding box center [211, 137] width 62 height 9
click at [599, 25] on button "×" at bounding box center [601, 27] width 6 height 11
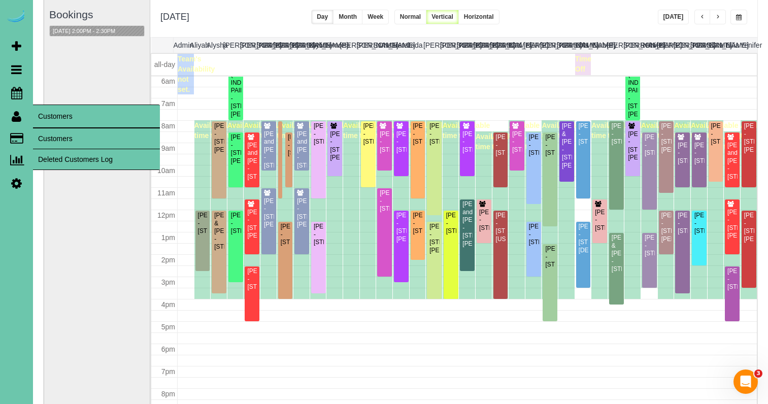
click at [48, 130] on link "Customers" at bounding box center [96, 138] width 127 height 20
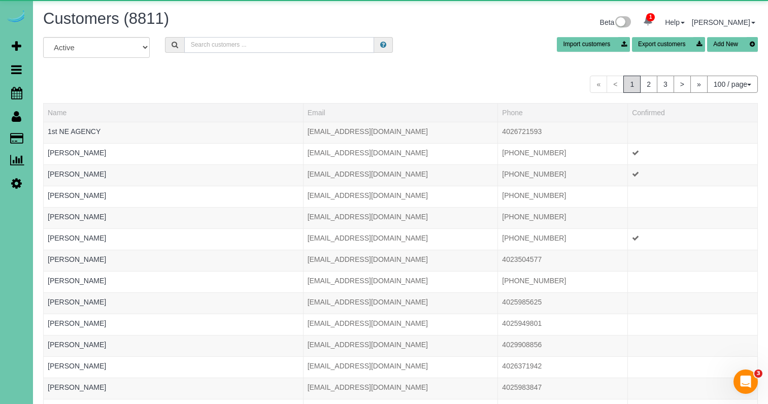
click at [267, 42] on input "text" at bounding box center [279, 45] width 190 height 16
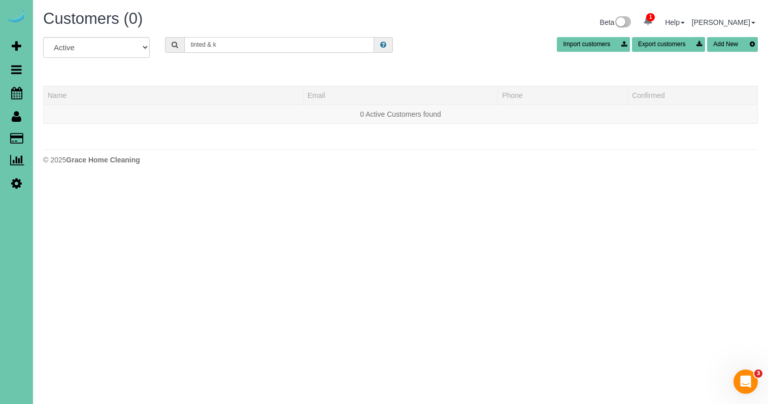
drag, startPoint x: 251, startPoint y: 44, endPoint x: 79, endPoint y: 21, distance: 174.1
click at [79, 21] on div "Customers (0) Beta 1 Your Notifications You have 0 alerts × You have 3 to charg…" at bounding box center [400, 90] width 735 height 180
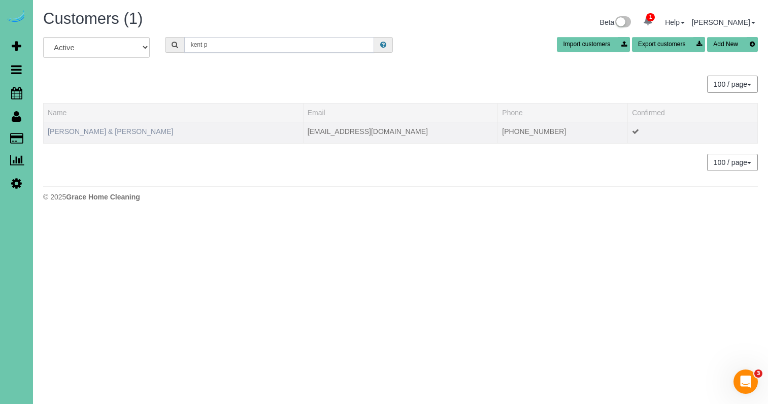
type input "kent p"
click at [111, 130] on link "Tirney & Kent Peterson" at bounding box center [110, 131] width 125 height 8
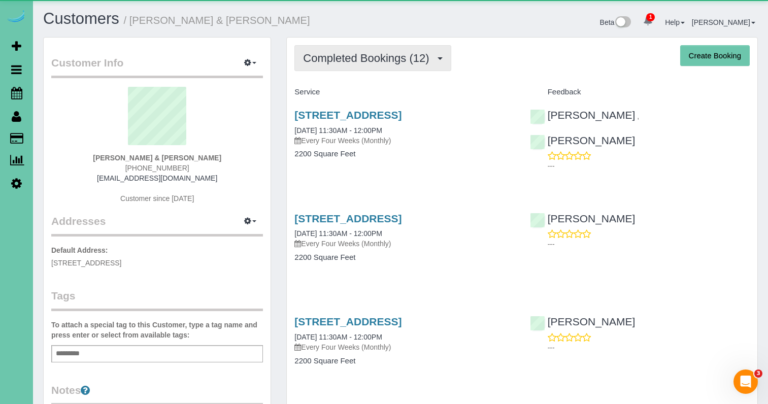
drag, startPoint x: 389, startPoint y: 59, endPoint x: 387, endPoint y: 70, distance: 10.4
click at [390, 59] on span "Completed Bookings (12)" at bounding box center [368, 58] width 131 height 13
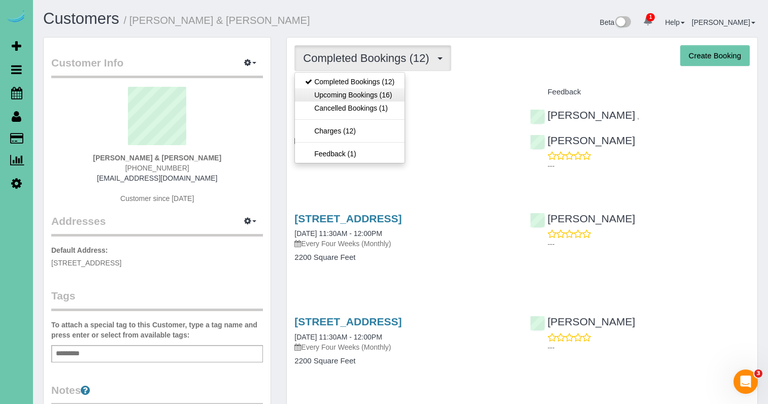
click at [380, 91] on link "Upcoming Bookings (16)" at bounding box center [350, 94] width 110 height 13
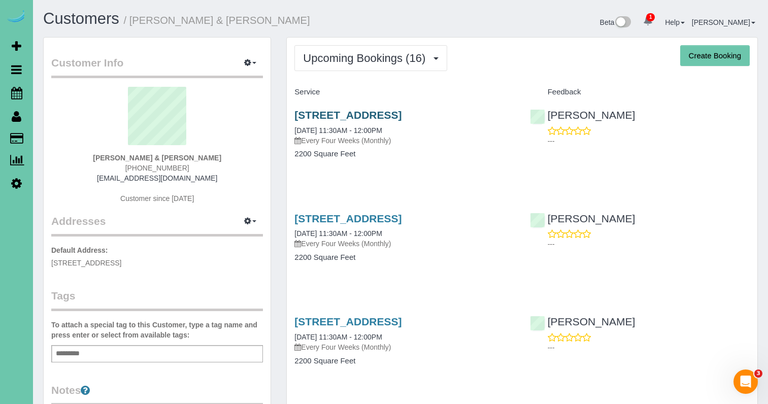
click at [373, 116] on link "5024 S 173rd Circle, Omaha, NE 68135" at bounding box center [347, 115] width 107 height 12
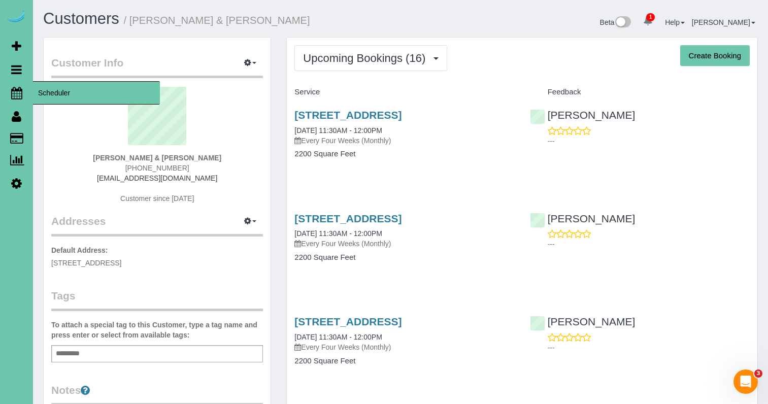
click at [19, 98] on icon at bounding box center [16, 93] width 11 height 12
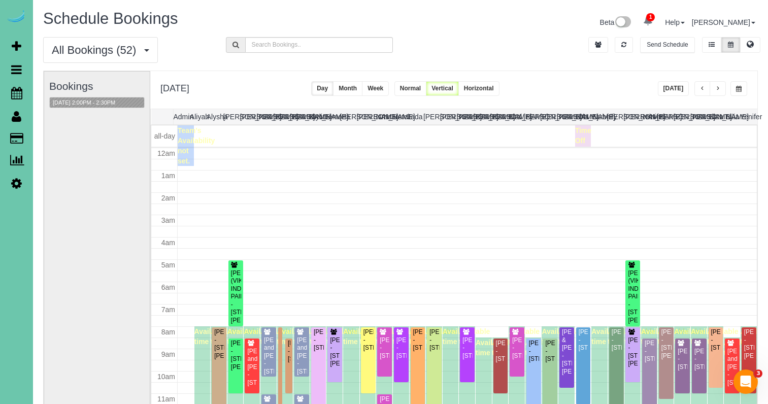
scroll to position [135, 0]
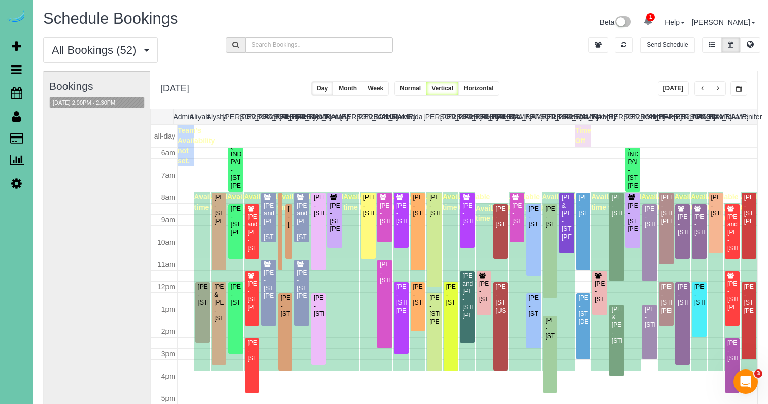
click at [634, 68] on div "All Bookings (52) All Bookings Unassigned Bookings Recurring Bookings New Custo…" at bounding box center [401, 53] width 730 height 33
drag, startPoint x: 740, startPoint y: 89, endPoint x: 740, endPoint y: 97, distance: 8.1
click at [740, 89] on span "button" at bounding box center [739, 89] width 6 height 6
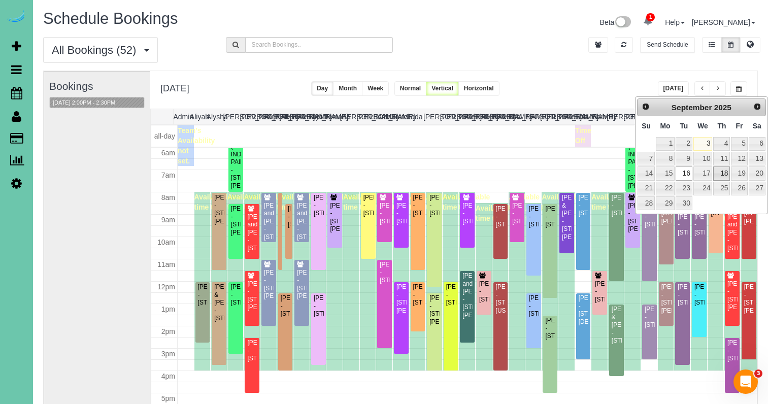
click at [724, 175] on link "18" at bounding box center [721, 173] width 17 height 14
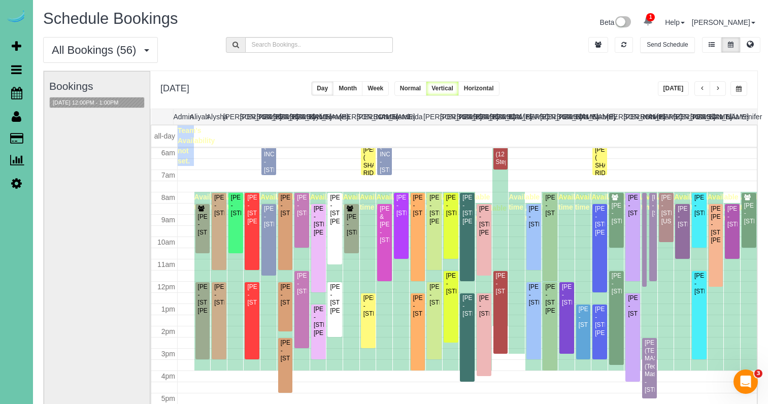
click at [734, 87] on button "button" at bounding box center [738, 88] width 17 height 15
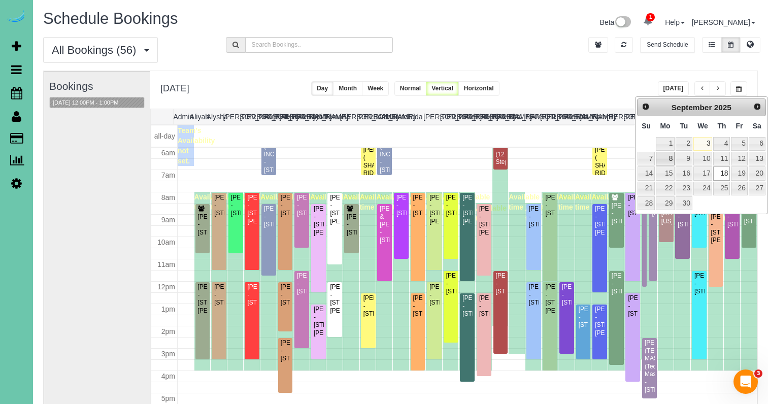
click at [668, 154] on link "8" at bounding box center [665, 159] width 19 height 14
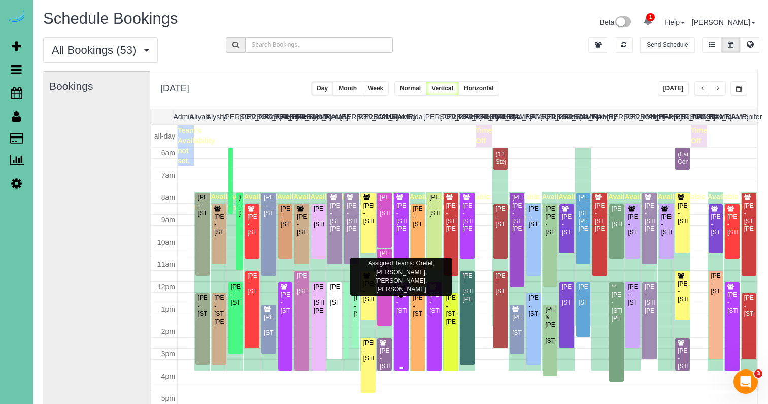
click at [401, 315] on div "Lou Lukas - 11348 Pine Street, Omaha, NE 68144" at bounding box center [401, 302] width 11 height 23
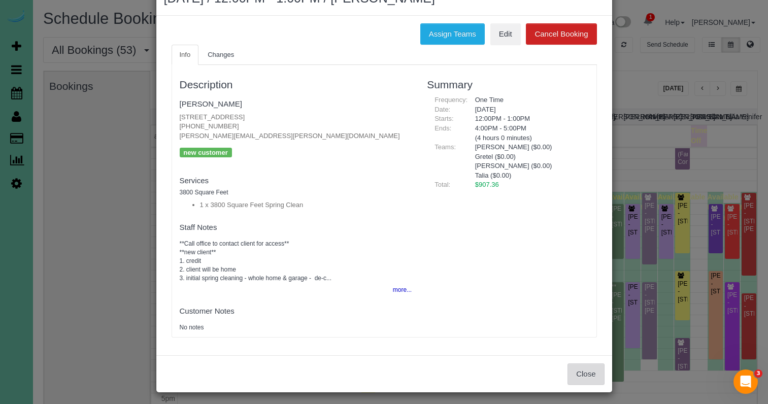
scroll to position [33, 0]
click at [582, 372] on button "Close" at bounding box center [585, 374] width 37 height 21
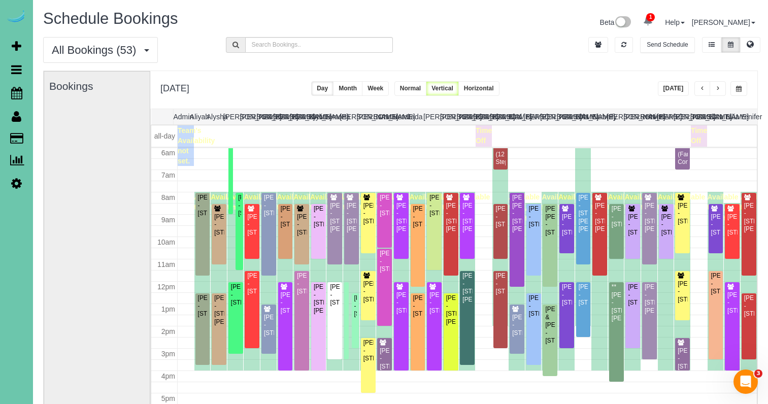
click at [722, 93] on button "button" at bounding box center [718, 88] width 16 height 15
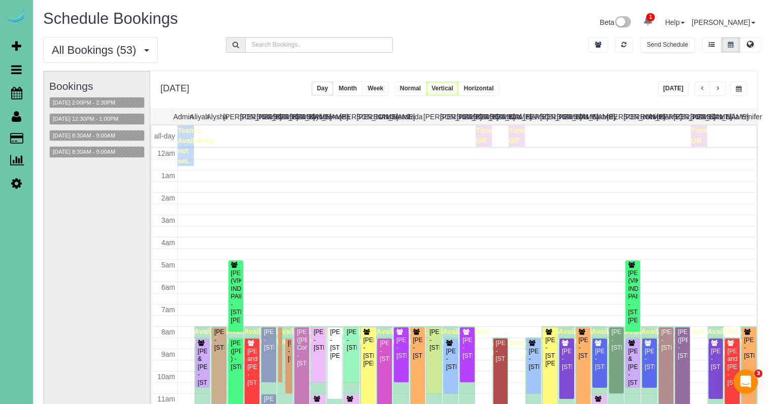
scroll to position [135, 0]
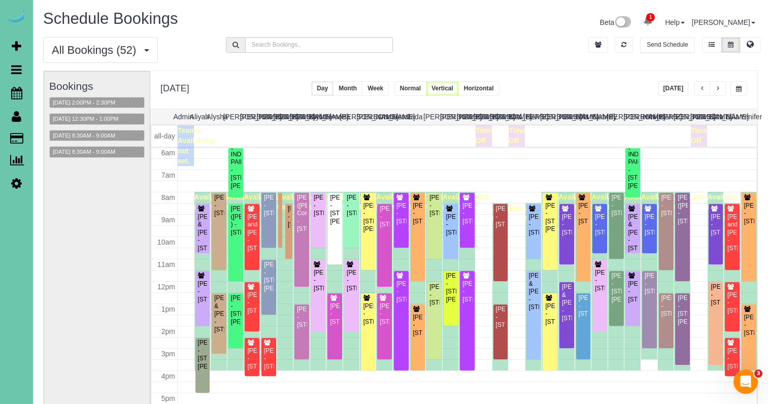
click at [722, 93] on button "button" at bounding box center [718, 88] width 16 height 15
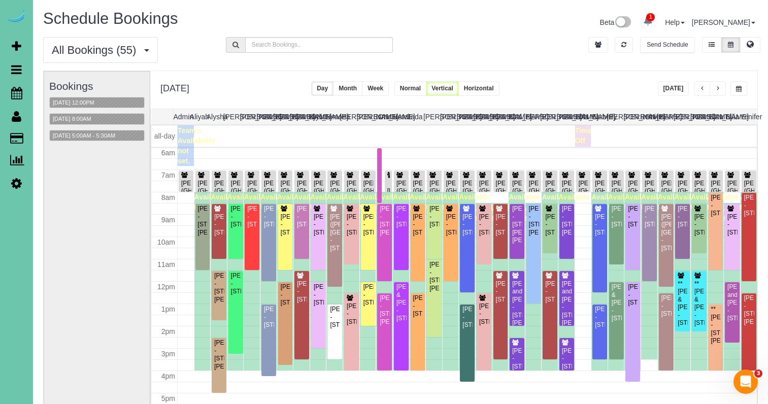
click at [722, 93] on button "button" at bounding box center [718, 88] width 16 height 15
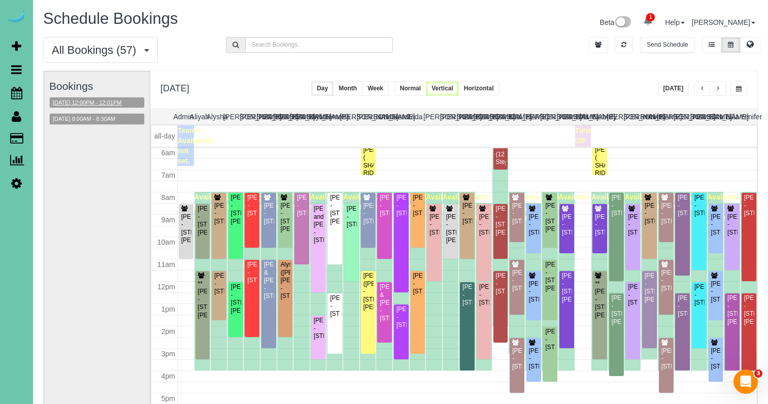
click at [125, 101] on button "09/11/2025 12:00PM - 12:01PM" at bounding box center [87, 102] width 75 height 11
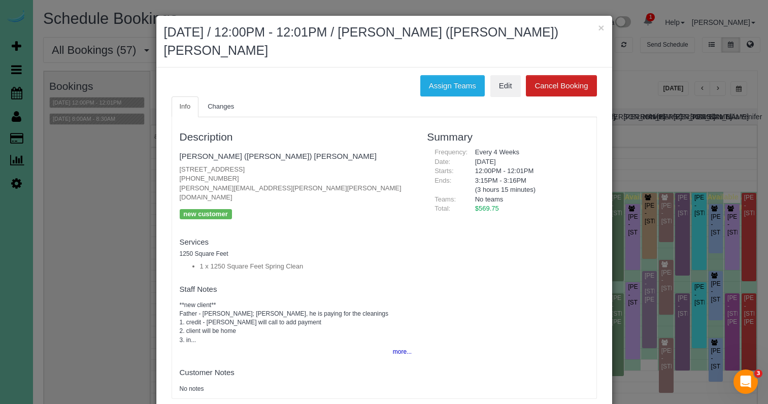
drag, startPoint x: 603, startPoint y: 28, endPoint x: 644, endPoint y: 44, distance: 43.8
click at [605, 29] on div "× September 11, 2025 / 12:00PM - 12:01PM / Daniel (Curtis) Rowe" at bounding box center [384, 42] width 456 height 52
click at [599, 31] on button "×" at bounding box center [601, 27] width 6 height 11
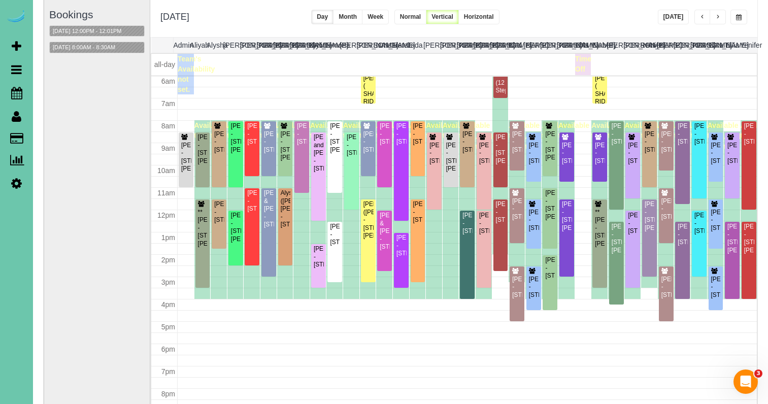
click at [713, 20] on button "button" at bounding box center [718, 17] width 16 height 15
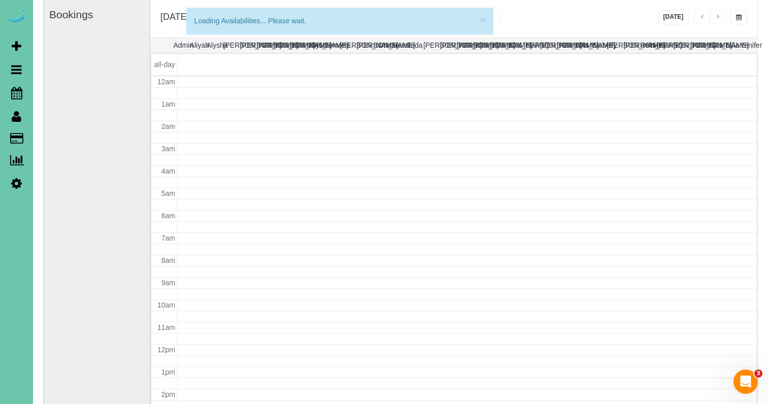
scroll to position [135, 0]
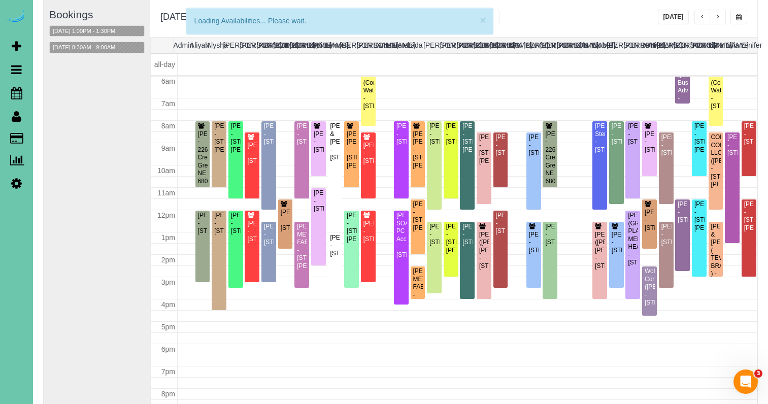
drag, startPoint x: 736, startPoint y: 15, endPoint x: 726, endPoint y: 25, distance: 14.4
click at [736, 16] on span "button" at bounding box center [739, 17] width 6 height 6
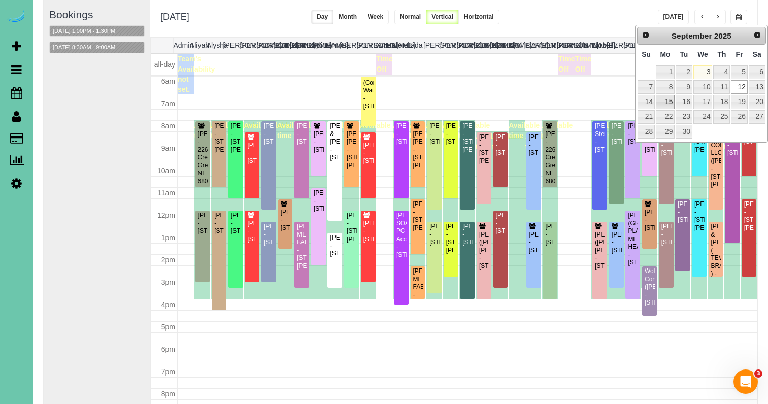
click at [665, 103] on link "15" at bounding box center [665, 102] width 19 height 14
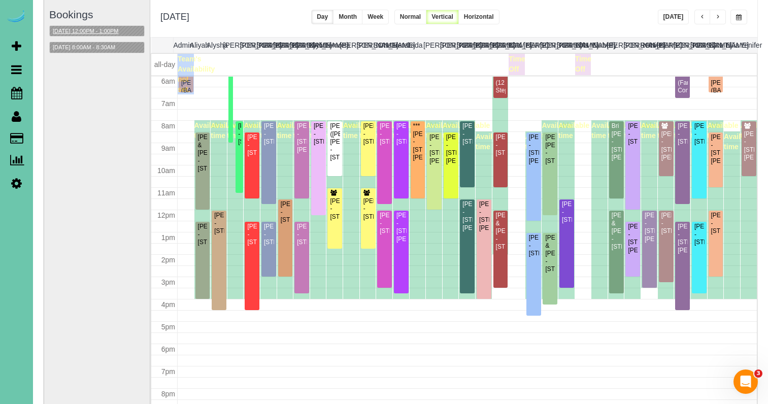
click at [102, 29] on button "09/15/2025 12:00PM - 1:00PM" at bounding box center [86, 31] width 72 height 11
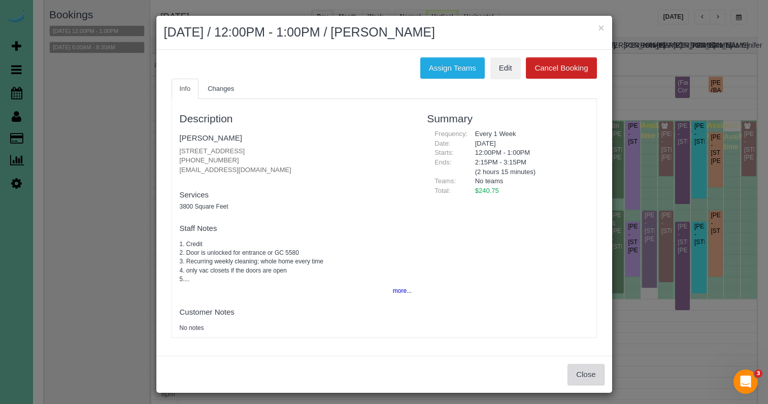
click at [581, 366] on button "Close" at bounding box center [585, 374] width 37 height 21
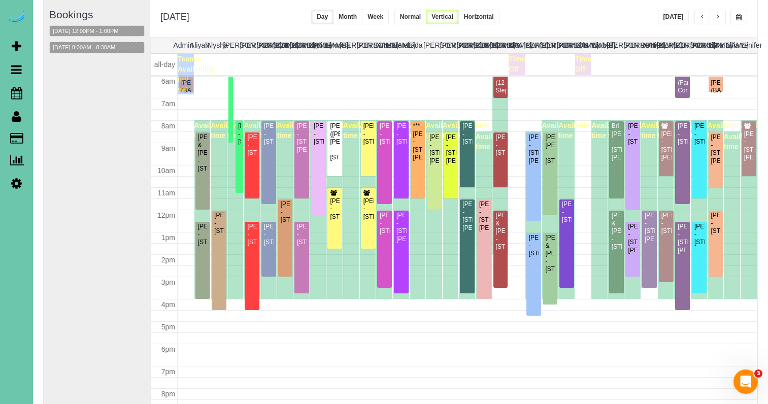
click at [684, 23] on button "Today" at bounding box center [673, 17] width 31 height 15
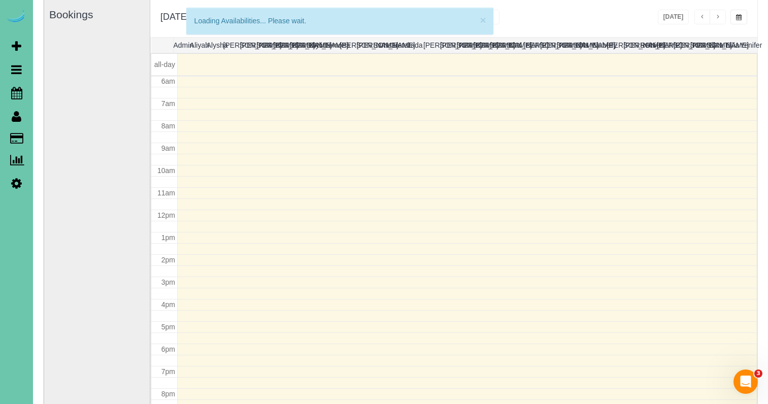
click at [739, 18] on span "button" at bounding box center [739, 17] width 6 height 6
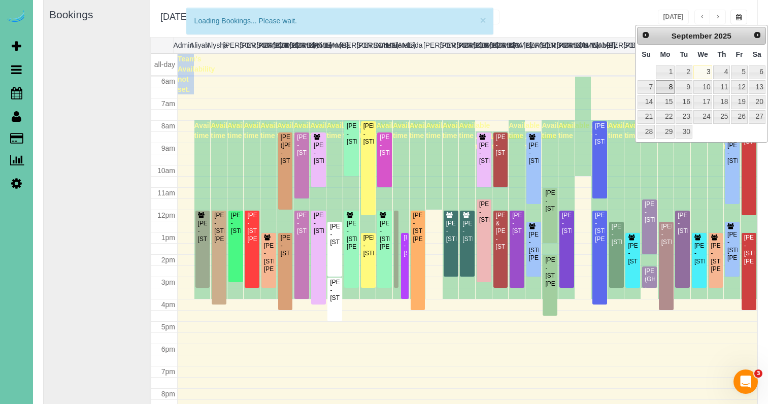
click at [663, 84] on link "8" at bounding box center [665, 87] width 19 height 14
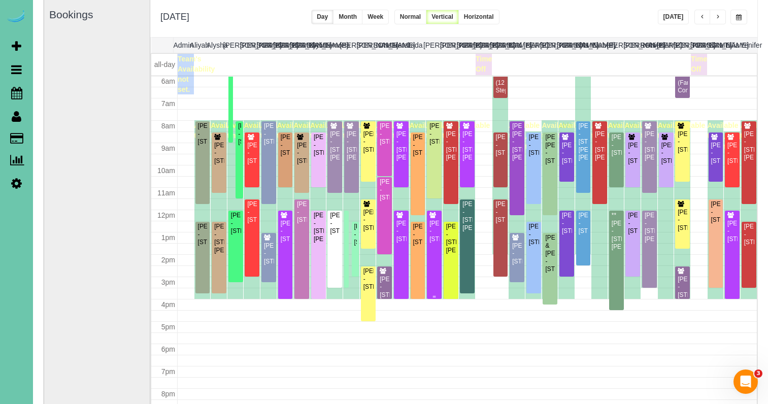
click at [433, 243] on div "Lou Lukas - 11348 Pine Street, Omaha, NE 68144" at bounding box center [434, 231] width 11 height 23
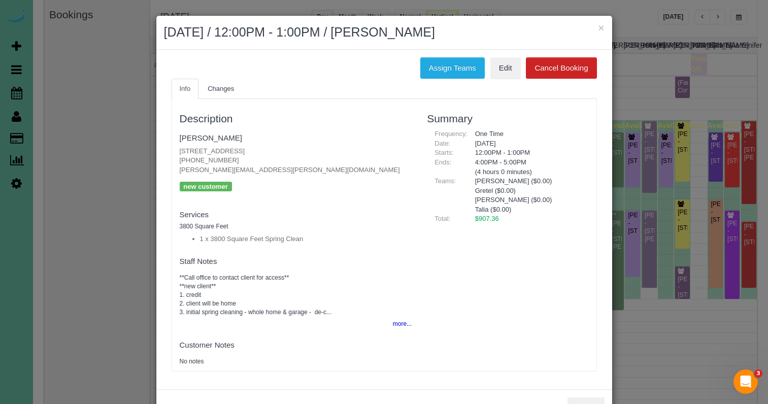
drag, startPoint x: 298, startPoint y: 150, endPoint x: 177, endPoint y: 145, distance: 121.4
click at [176, 145] on div "Description Lou Lukas 11348 Pine Street, Omaha, NE 68144 (402) 990-4728 lou.luk…" at bounding box center [296, 235] width 248 height 262
copy p "11348 Pine Street, Omaha, NE 68144"
click at [598, 29] on button "×" at bounding box center [601, 27] width 6 height 11
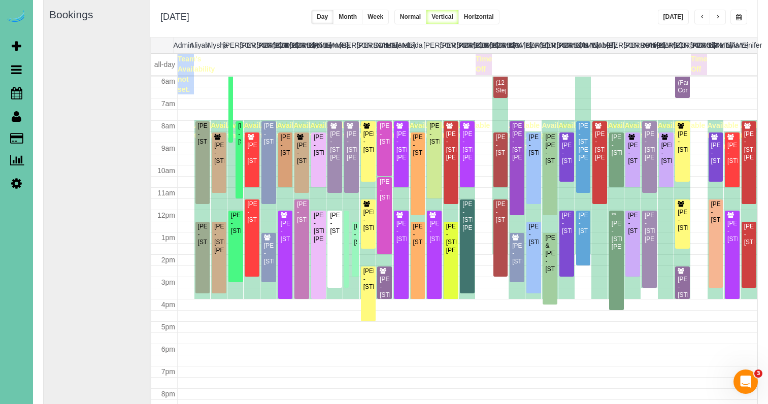
click at [735, 13] on button "button" at bounding box center [738, 17] width 17 height 15
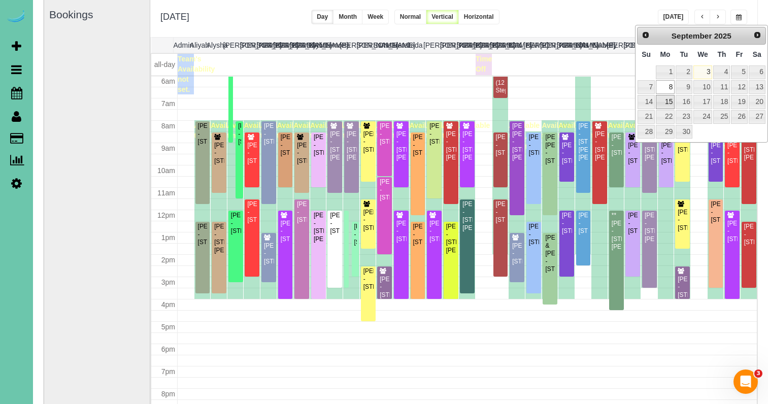
click at [665, 99] on link "15" at bounding box center [665, 102] width 19 height 14
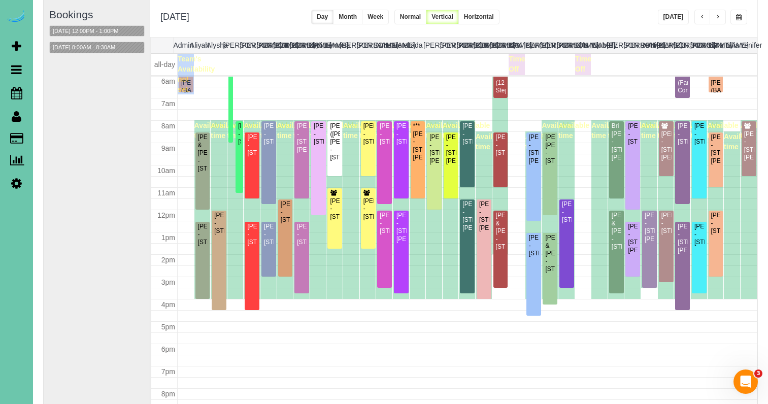
click at [83, 48] on button "09/15/2025 8:00AM - 8:30AM" at bounding box center [84, 47] width 69 height 11
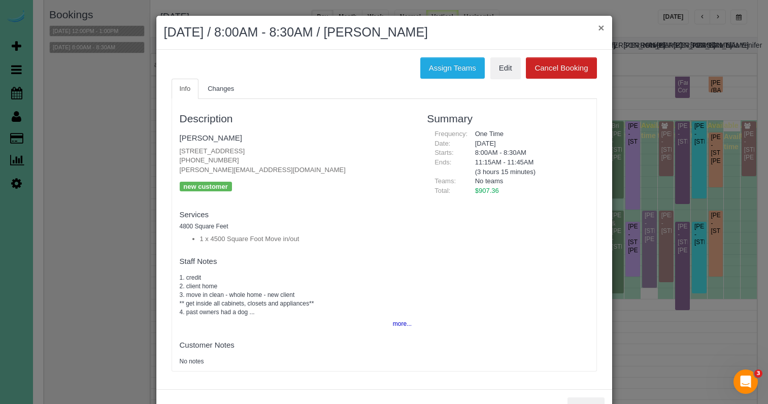
click at [600, 29] on button "×" at bounding box center [601, 27] width 6 height 11
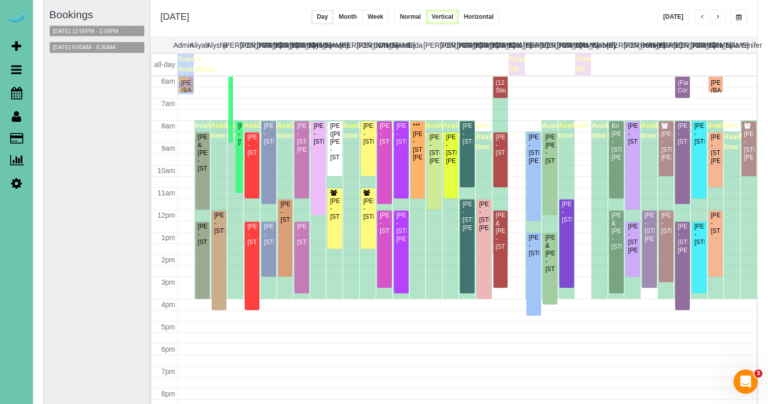
click at [736, 15] on span "button" at bounding box center [739, 17] width 6 height 6
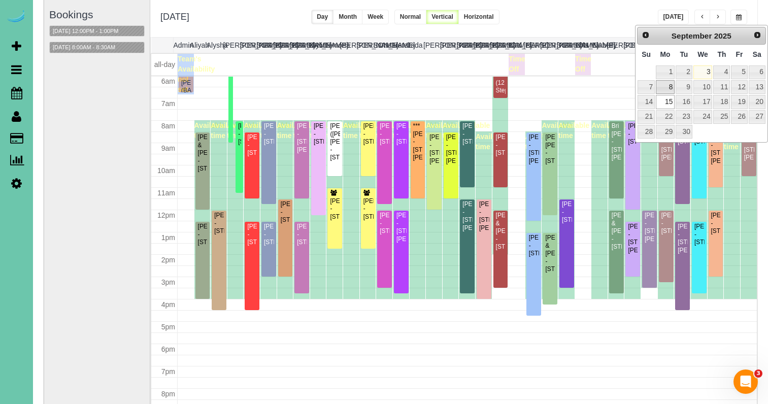
click at [663, 88] on link "8" at bounding box center [665, 87] width 19 height 14
type input "**********"
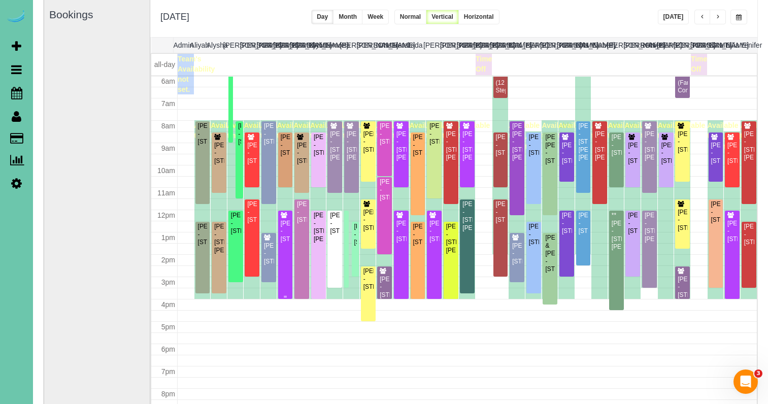
click at [288, 240] on div "Lou Lukas - 11348 Pine Street, Omaha, NE 68144" at bounding box center [285, 231] width 11 height 23
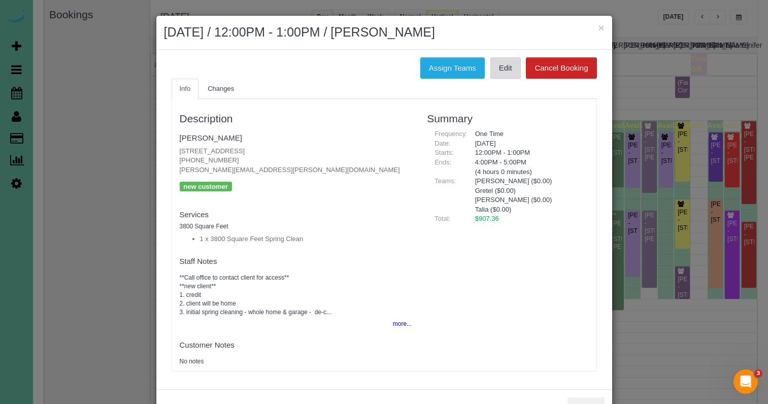
click at [508, 66] on link "Edit" at bounding box center [505, 67] width 30 height 21
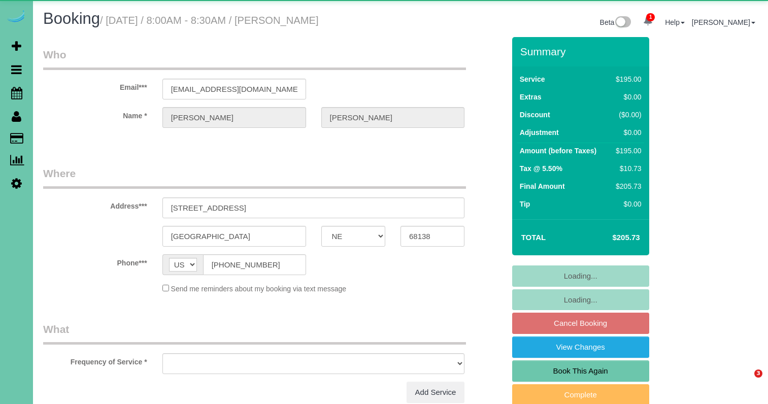
select select "NE"
select select "object:645"
select select "string:fspay-07163720-5df9-455c-87fd-dc40254ee7fb"
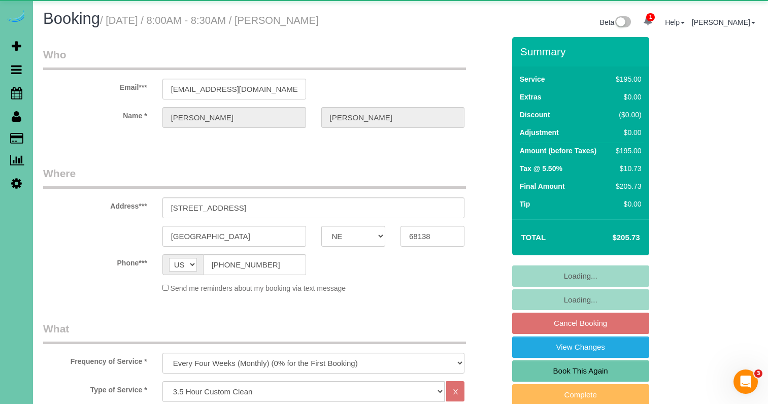
select select "number:37"
select select "number:43"
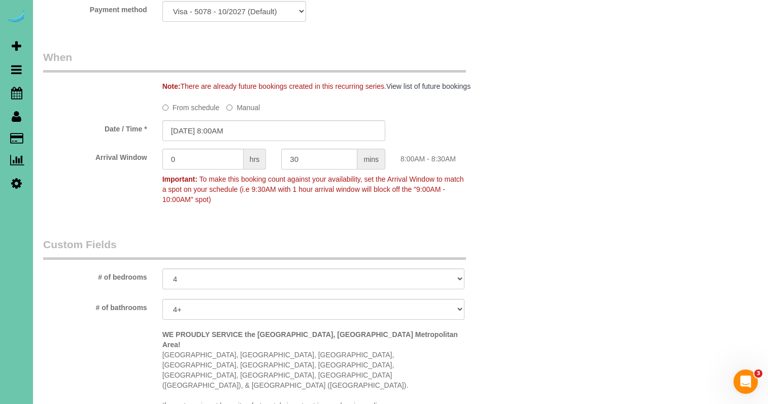
scroll to position [693, 0]
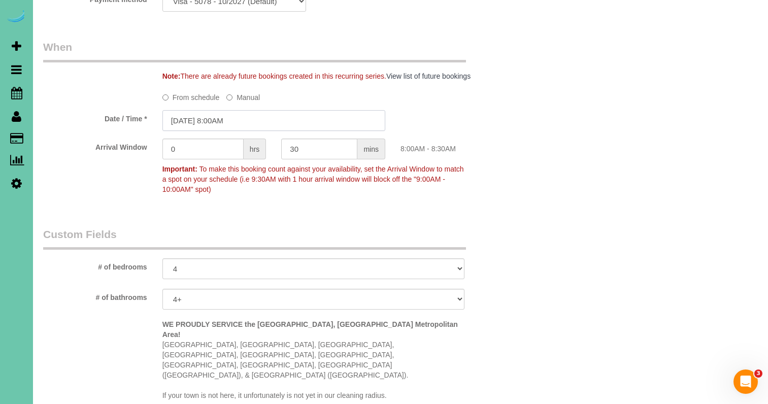
click at [200, 113] on input "[DATE] 8:00AM" at bounding box center [273, 120] width 223 height 21
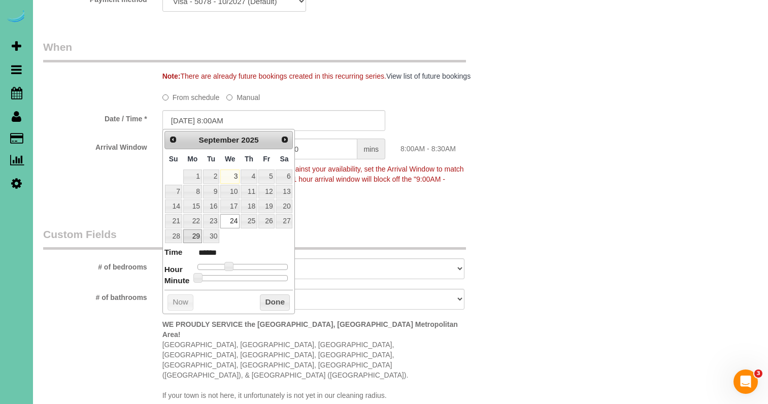
drag, startPoint x: 192, startPoint y: 231, endPoint x: 211, endPoint y: 242, distance: 21.6
click at [192, 231] on link "29" at bounding box center [192, 236] width 19 height 14
type input "[DATE] 8:00AM"
click at [282, 296] on button "Done" at bounding box center [275, 302] width 30 height 16
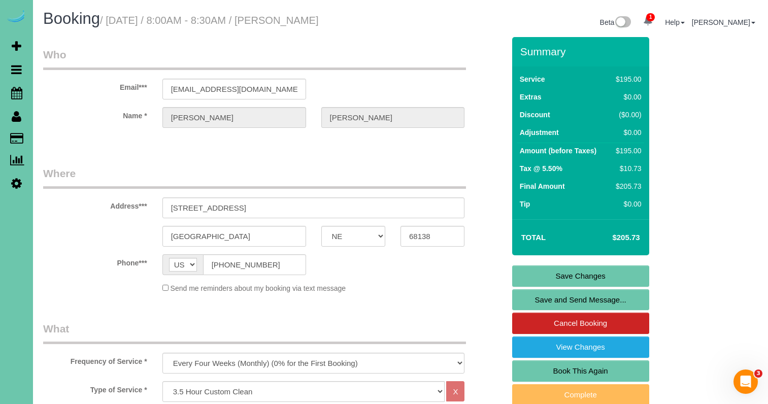
scroll to position [0, 0]
click at [539, 276] on link "Save Changes" at bounding box center [580, 275] width 137 height 21
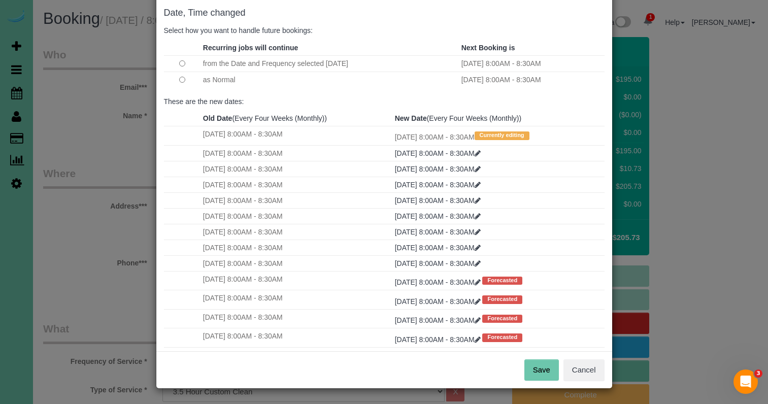
scroll to position [50, 0]
click at [534, 369] on button "Save" at bounding box center [541, 370] width 35 height 21
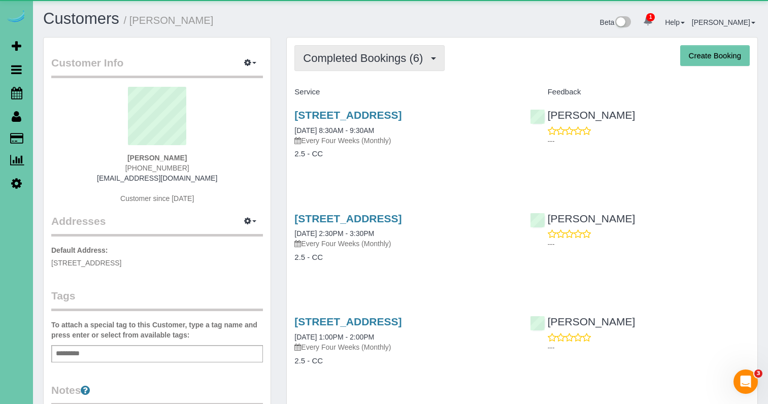
click at [352, 53] on span "Completed Bookings (6)" at bounding box center [365, 58] width 125 height 13
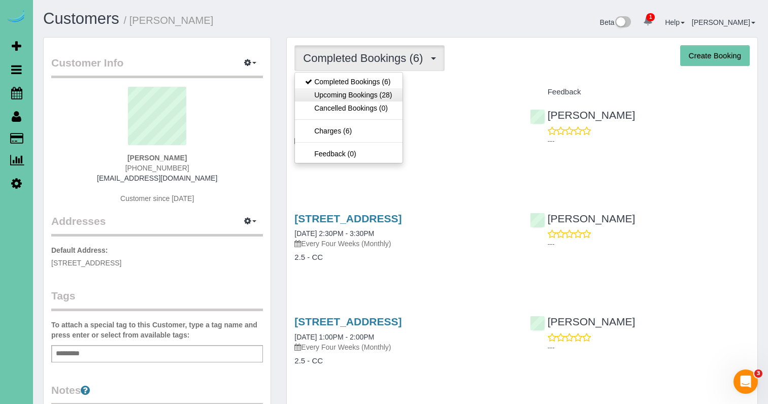
click at [353, 90] on link "Upcoming Bookings (28)" at bounding box center [348, 94] width 107 height 13
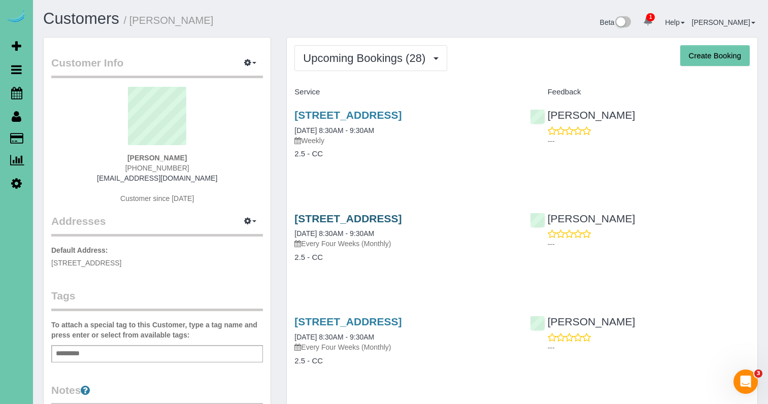
click at [340, 221] on link "[STREET_ADDRESS]" at bounding box center [347, 219] width 107 height 12
click at [366, 62] on span "Upcoming Bookings (28)" at bounding box center [366, 58] width 127 height 13
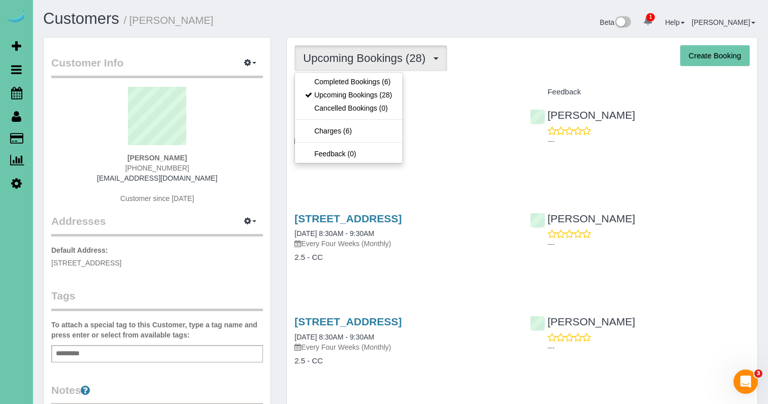
click at [358, 96] on link "Upcoming Bookings (28)" at bounding box center [348, 94] width 107 height 13
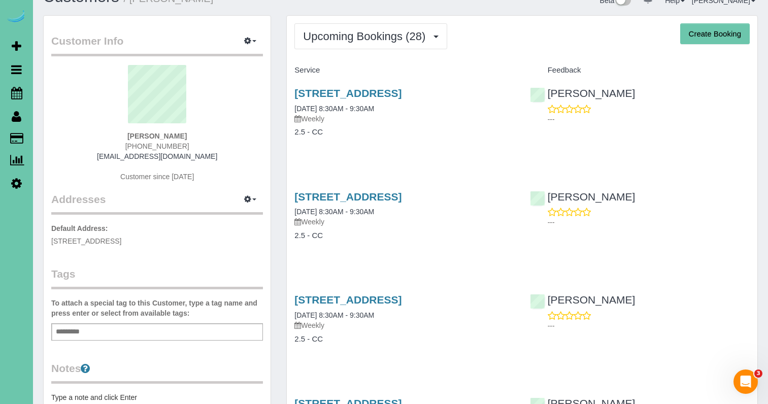
scroll to position [21, 0]
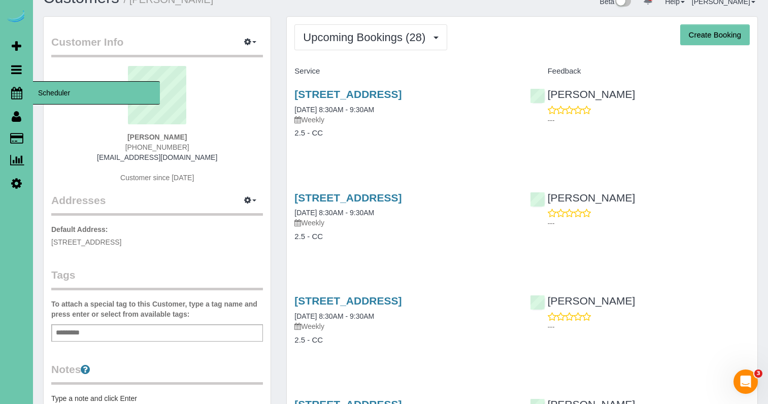
click at [24, 89] on link "Scheduler" at bounding box center [16, 92] width 33 height 23
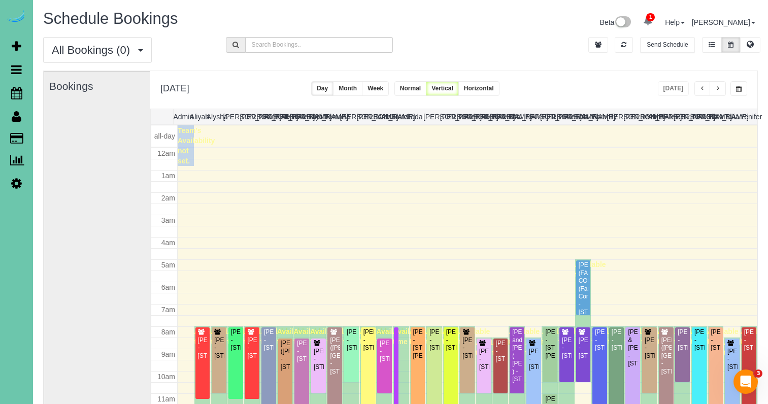
scroll to position [135, 0]
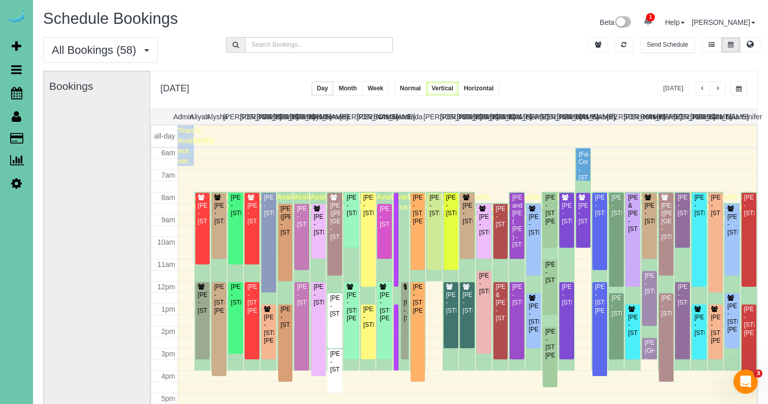
click at [740, 85] on button "button" at bounding box center [738, 88] width 17 height 15
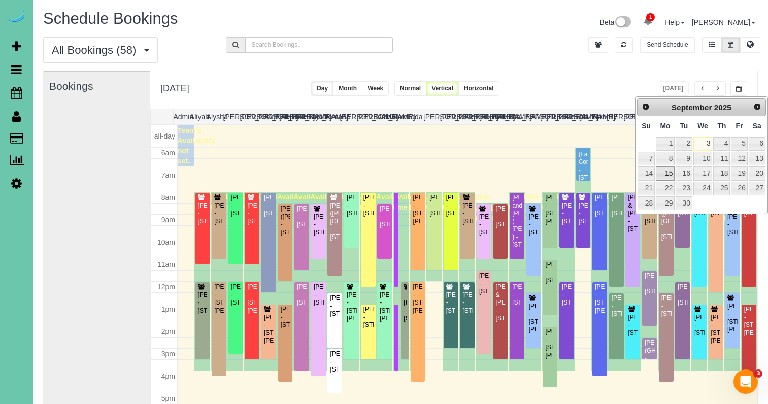
click at [665, 173] on link "15" at bounding box center [665, 173] width 19 height 14
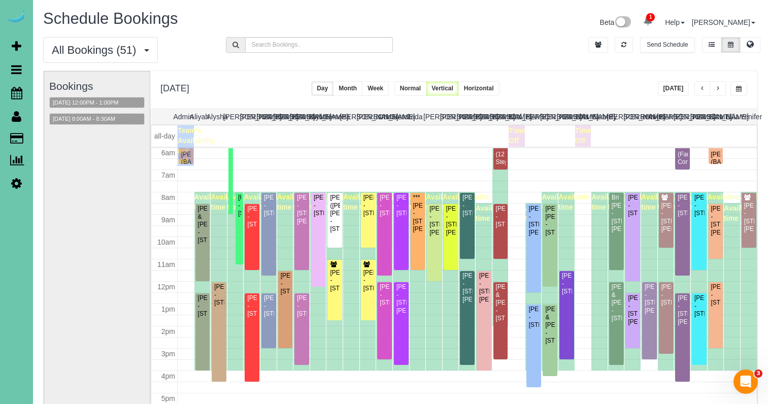
click at [718, 90] on span "button" at bounding box center [717, 89] width 5 height 6
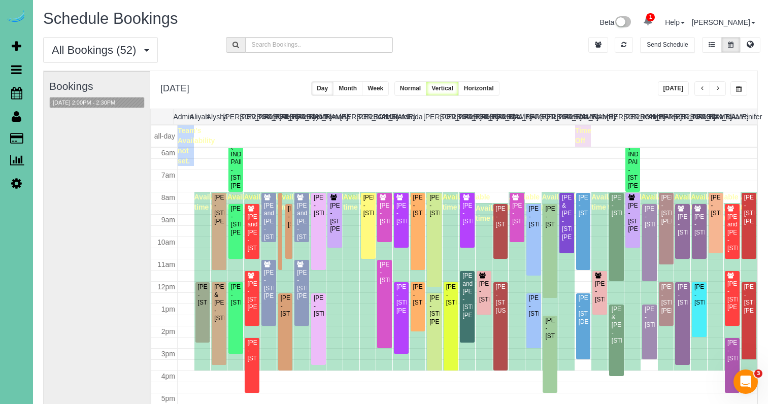
drag, startPoint x: 698, startPoint y: 90, endPoint x: 724, endPoint y: 87, distance: 25.6
click at [699, 90] on button "button" at bounding box center [702, 88] width 16 height 15
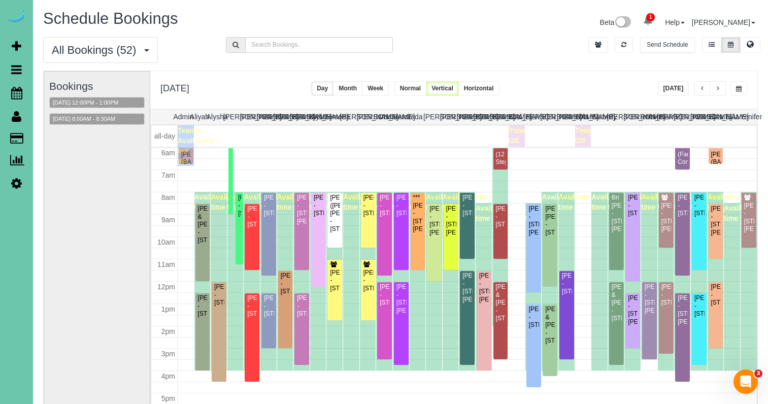
click at [737, 88] on span "button" at bounding box center [739, 89] width 6 height 6
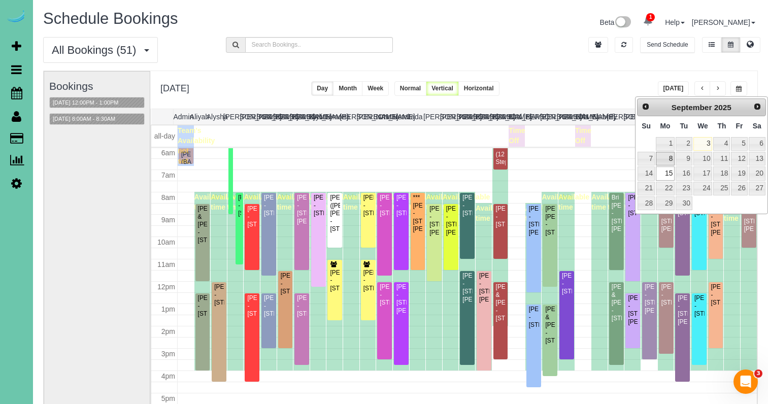
click at [665, 162] on link "8" at bounding box center [665, 159] width 19 height 14
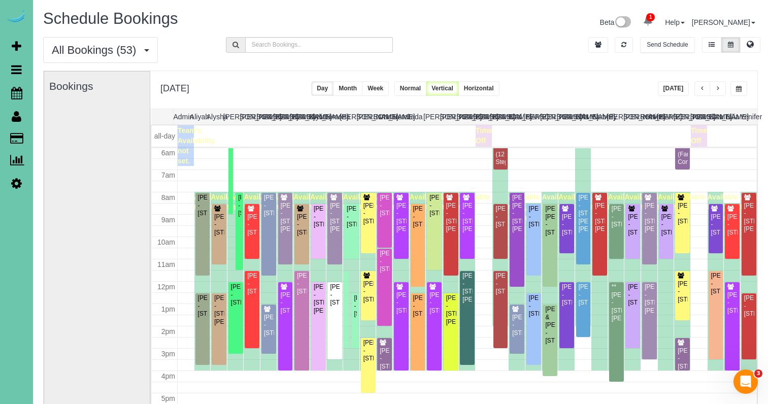
click at [715, 88] on button "button" at bounding box center [718, 88] width 16 height 15
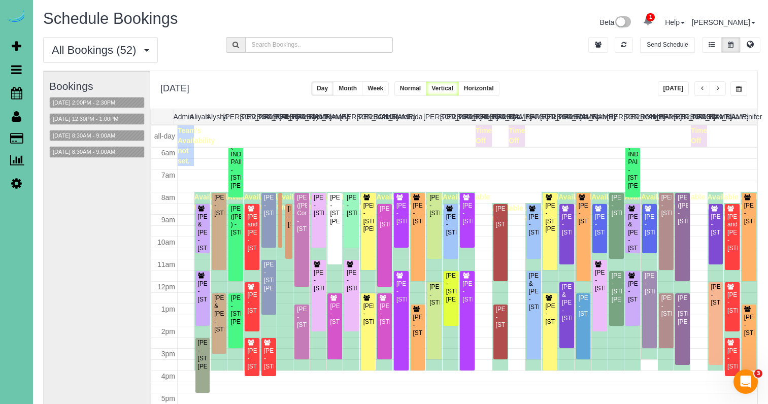
click at [701, 87] on span "button" at bounding box center [702, 89] width 5 height 6
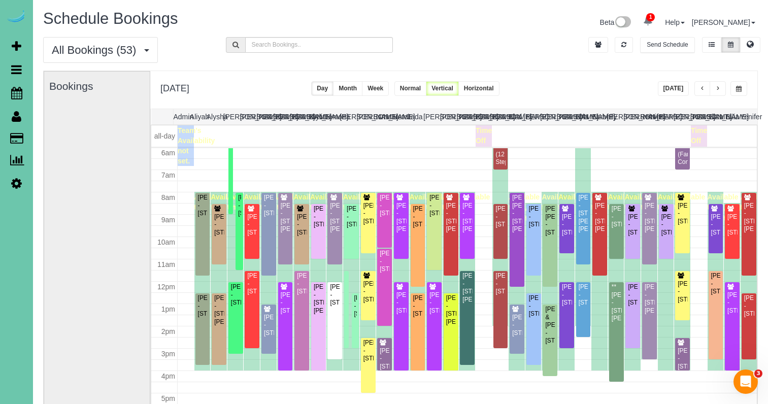
click at [744, 87] on button "button" at bounding box center [738, 88] width 17 height 15
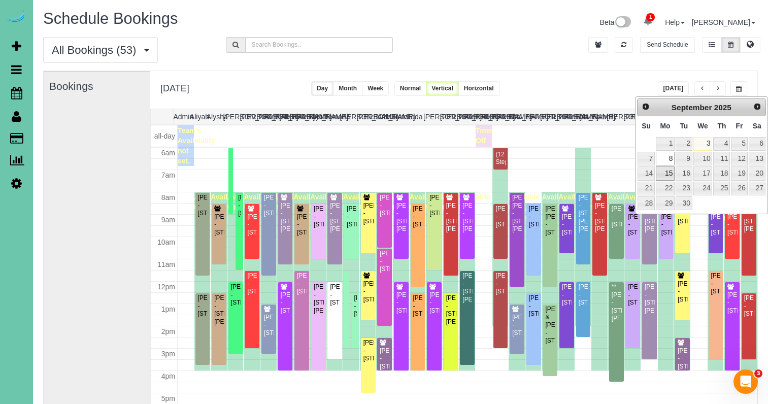
click at [664, 177] on link "15" at bounding box center [665, 173] width 19 height 14
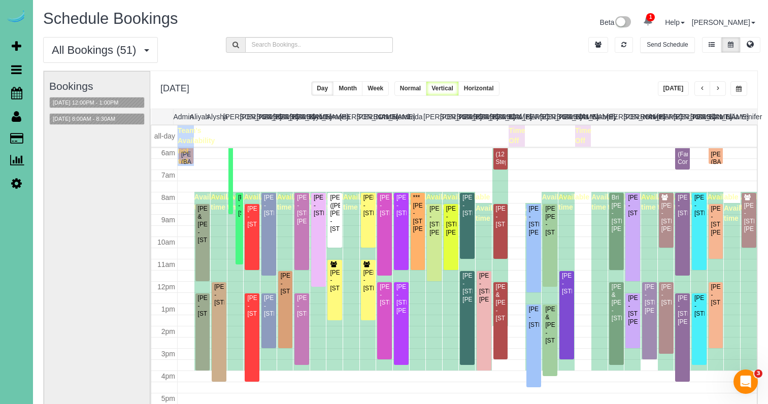
drag, startPoint x: 740, startPoint y: 88, endPoint x: 738, endPoint y: 93, distance: 5.7
click at [740, 88] on span "button" at bounding box center [739, 89] width 6 height 6
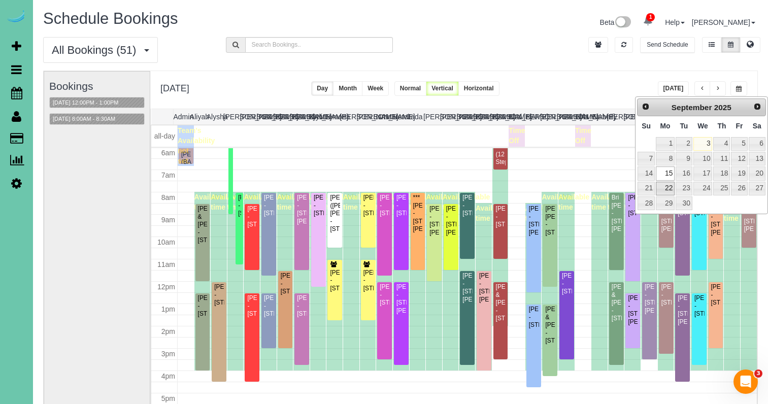
click at [668, 186] on link "22" at bounding box center [665, 189] width 19 height 14
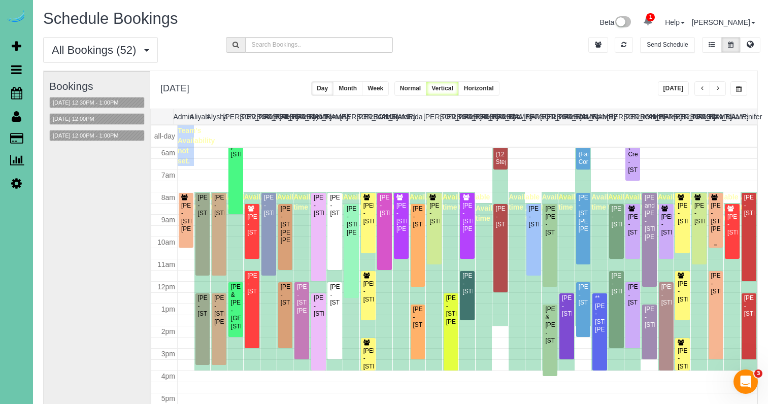
click at [722, 210] on div at bounding box center [716, 220] width 15 height 55
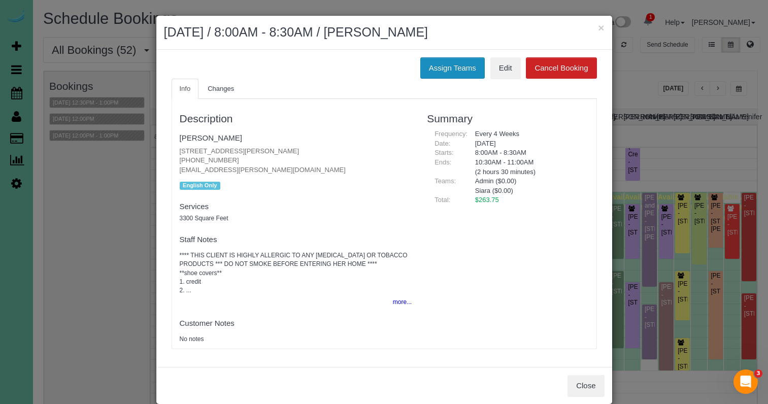
drag, startPoint x: 446, startPoint y: 67, endPoint x: 432, endPoint y: 70, distance: 13.4
click at [446, 67] on button "Assign Teams" at bounding box center [452, 67] width 64 height 21
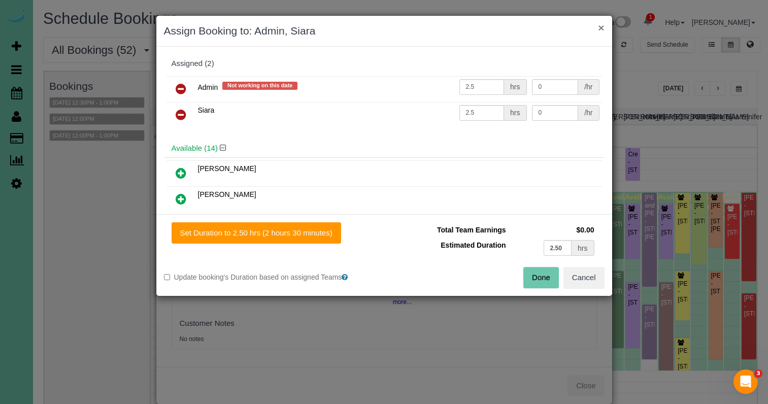
click at [600, 28] on button "×" at bounding box center [601, 27] width 6 height 11
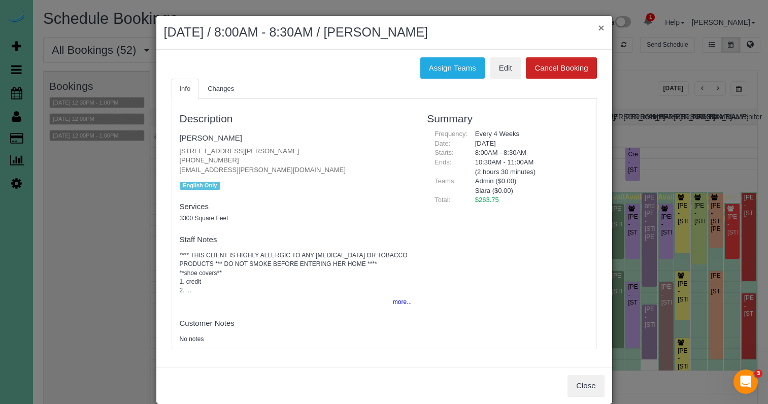
click at [600, 27] on button "×" at bounding box center [601, 27] width 6 height 11
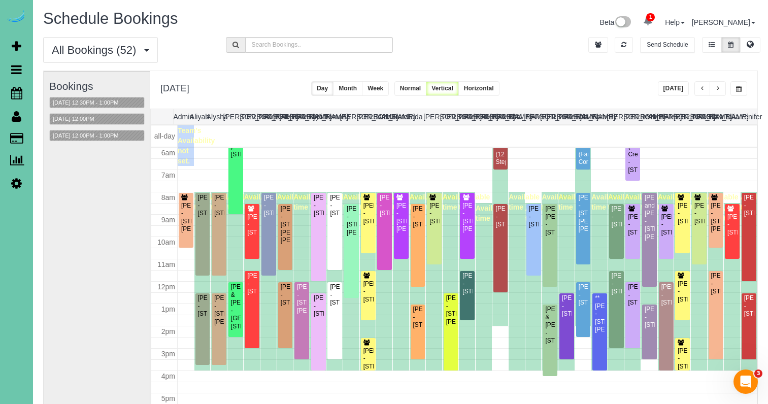
click at [737, 86] on span "button" at bounding box center [739, 89] width 6 height 6
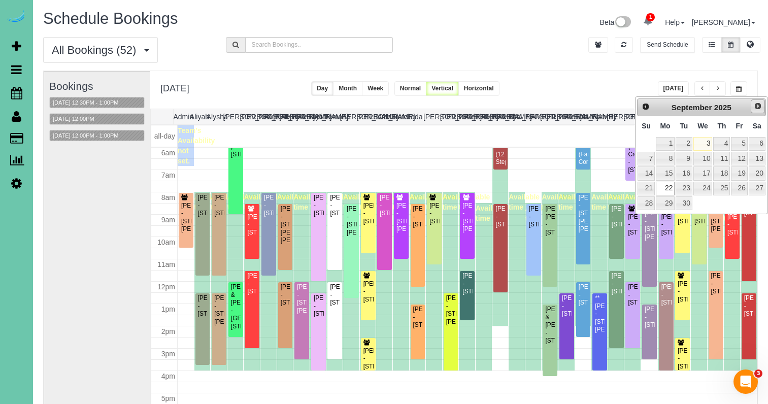
click at [756, 107] on span "Next" at bounding box center [758, 106] width 8 height 8
click at [666, 182] on link "20" at bounding box center [665, 189] width 19 height 14
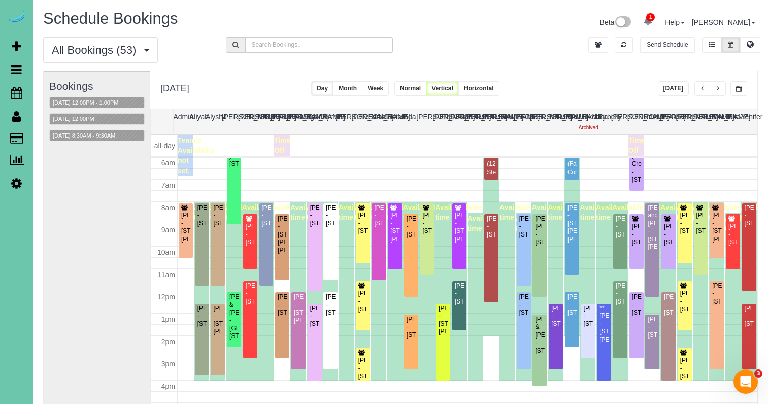
click at [736, 87] on span "button" at bounding box center [739, 89] width 6 height 6
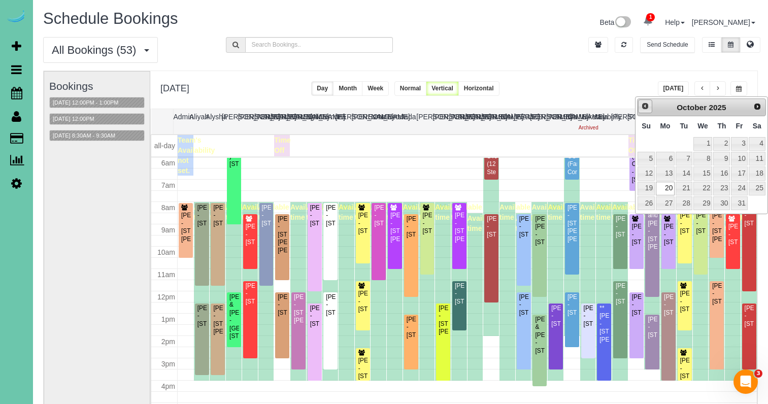
click at [642, 108] on span "Prev" at bounding box center [645, 106] width 8 height 8
click at [661, 187] on link "22" at bounding box center [665, 189] width 19 height 14
type input "**********"
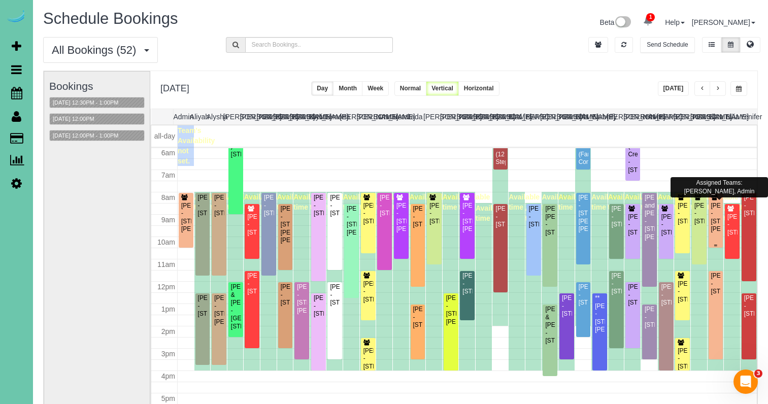
click at [715, 224] on div "Tammy Cooney - 18510 Wirt Cir, Elkhorn, NE 68022" at bounding box center [716, 217] width 11 height 31
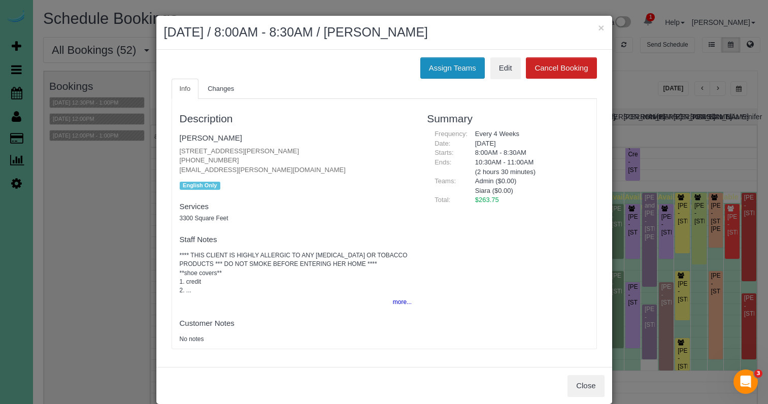
click at [466, 68] on button "Assign Teams" at bounding box center [452, 67] width 64 height 21
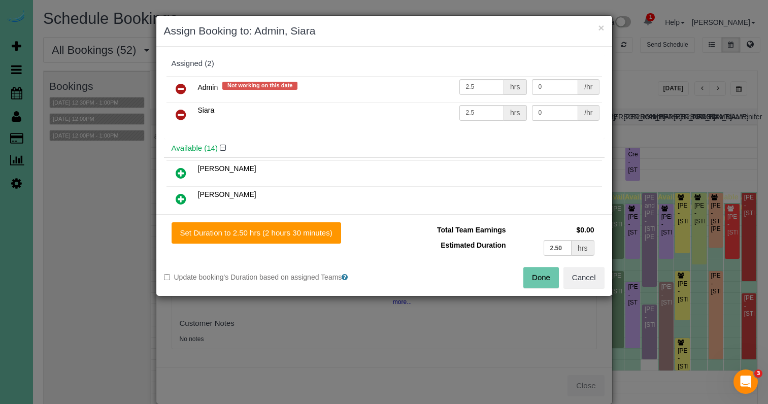
drag, startPoint x: 177, startPoint y: 86, endPoint x: 176, endPoint y: 130, distance: 44.2
click at [177, 86] on icon at bounding box center [181, 89] width 11 height 12
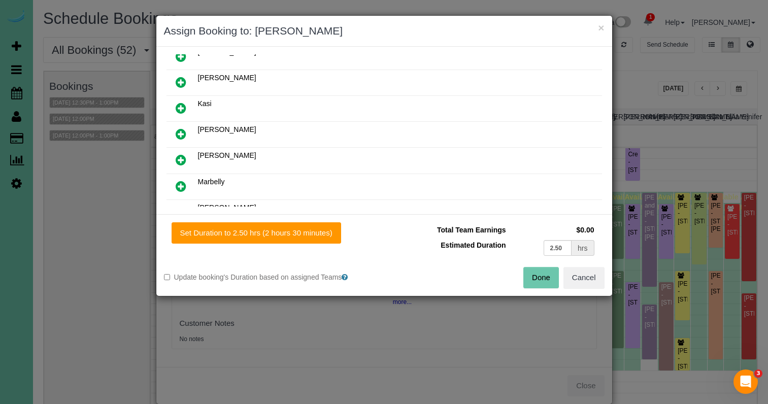
scroll to position [222, 0]
click at [180, 185] on icon at bounding box center [181, 185] width 11 height 12
drag, startPoint x: 181, startPoint y: 185, endPoint x: 223, endPoint y: 165, distance: 47.0
click at [181, 185] on icon at bounding box center [181, 185] width 11 height 12
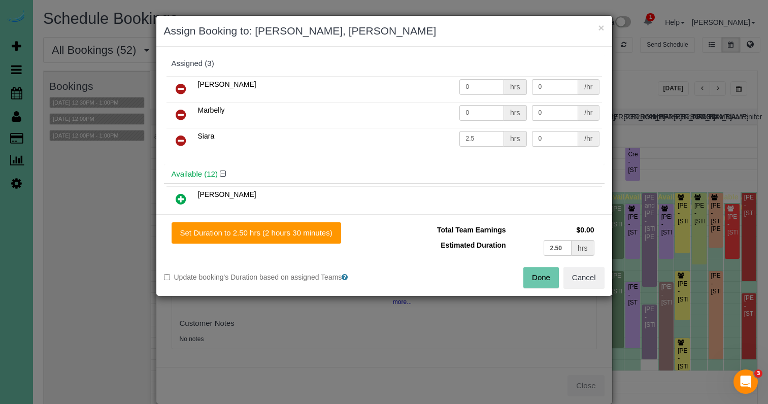
scroll to position [0, 0]
click at [184, 110] on icon at bounding box center [181, 115] width 11 height 12
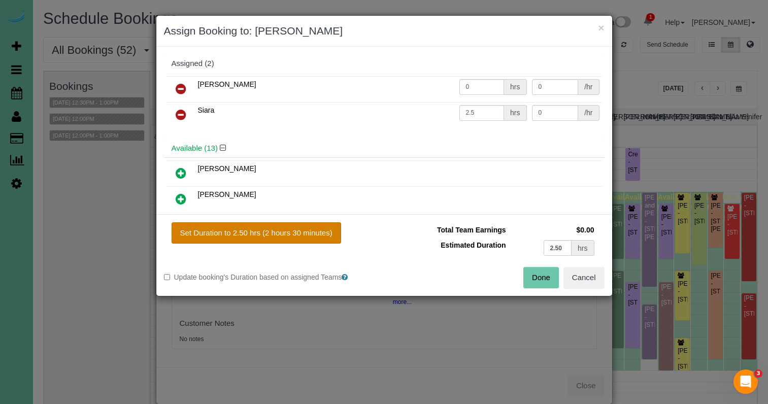
click at [319, 230] on button "Set Duration to 2.50 hrs (2 hours 30 minutes)" at bounding box center [257, 232] width 170 height 21
type input "2.50"
click at [552, 285] on button "Done" at bounding box center [541, 277] width 36 height 21
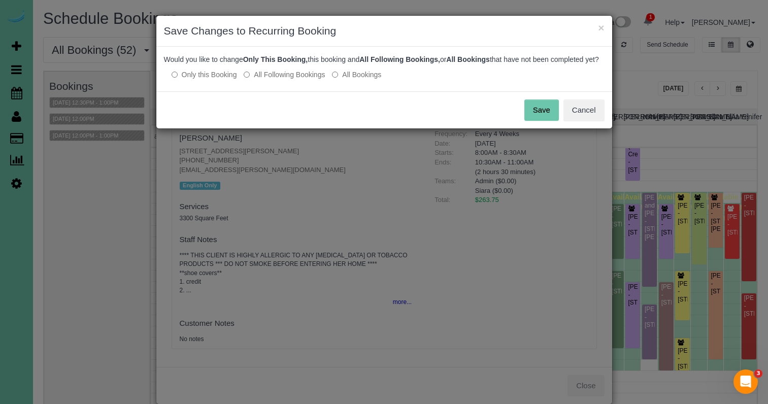
click at [287, 80] on label "All Following Bookings" at bounding box center [284, 75] width 81 height 10
click at [531, 113] on button "Save" at bounding box center [541, 109] width 35 height 21
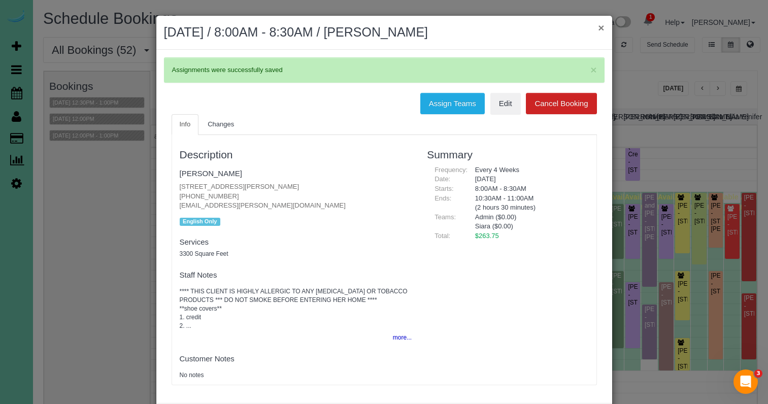
click at [600, 29] on button "×" at bounding box center [601, 27] width 6 height 11
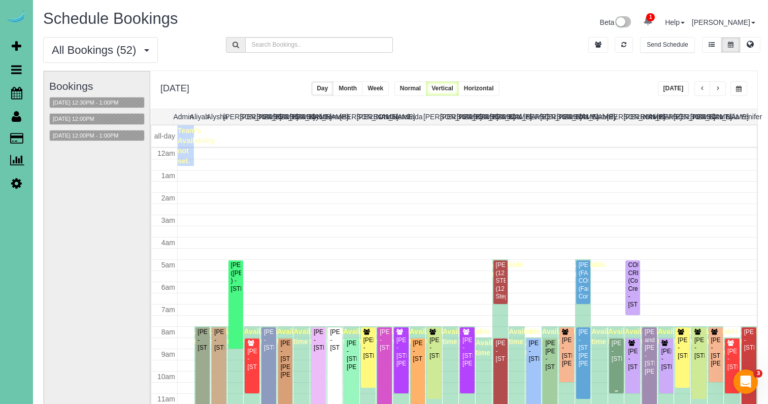
scroll to position [135, 0]
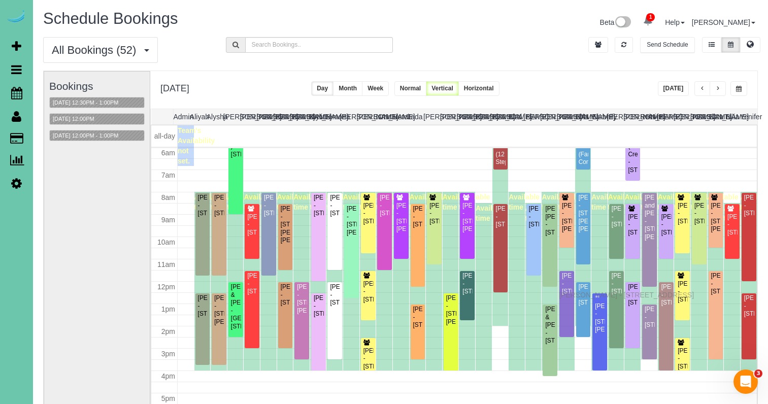
drag, startPoint x: 563, startPoint y: 319, endPoint x: 561, endPoint y: 293, distance: 25.5
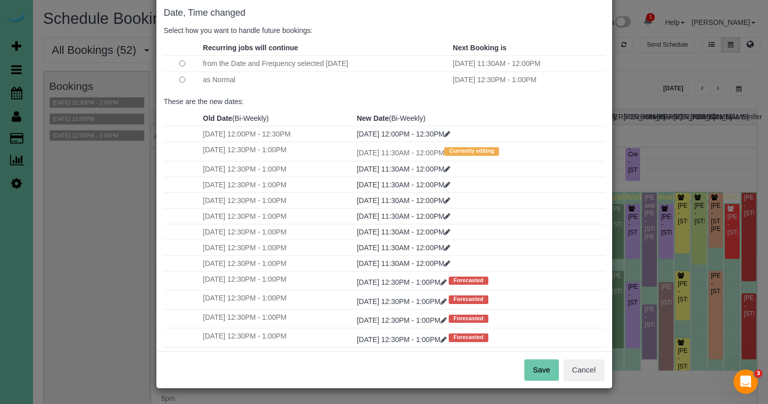
scroll to position [50, 0]
click at [543, 374] on button "Save" at bounding box center [541, 370] width 35 height 21
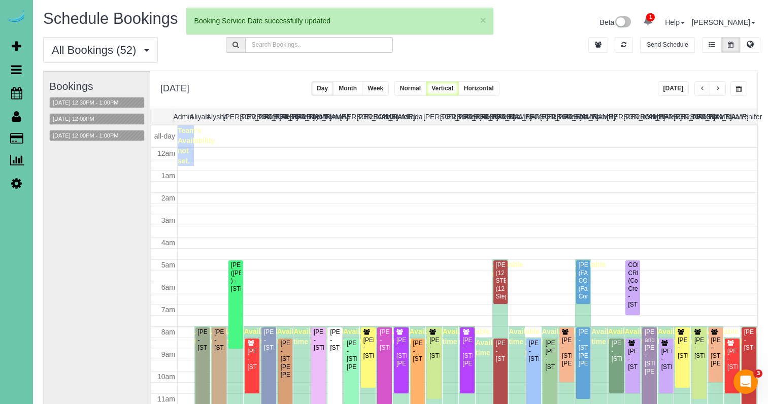
scroll to position [135, 0]
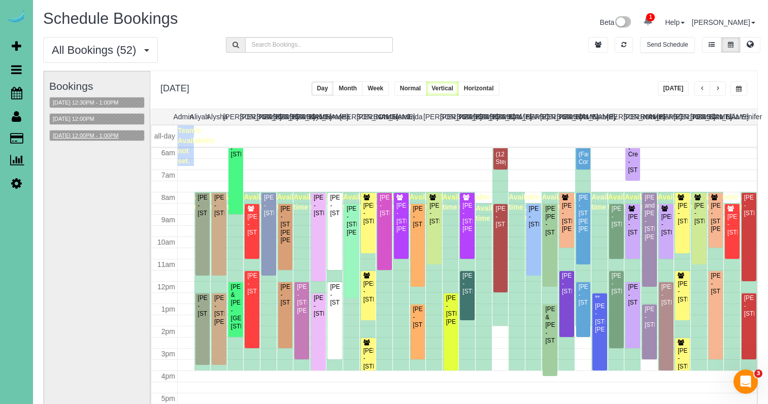
click at [121, 135] on button "09/22/2025 12:00PM - 1:00PM" at bounding box center [86, 135] width 72 height 11
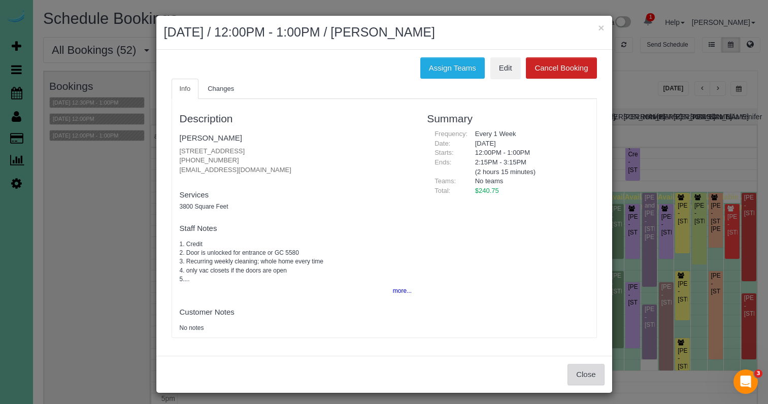
click at [595, 375] on button "Close" at bounding box center [585, 374] width 37 height 21
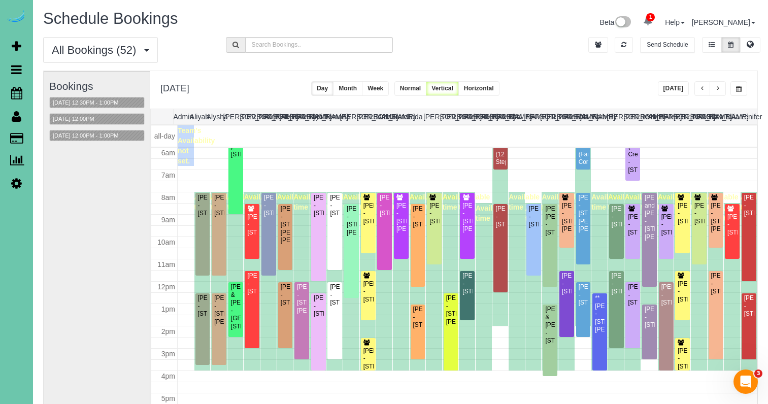
scroll to position [72, 0]
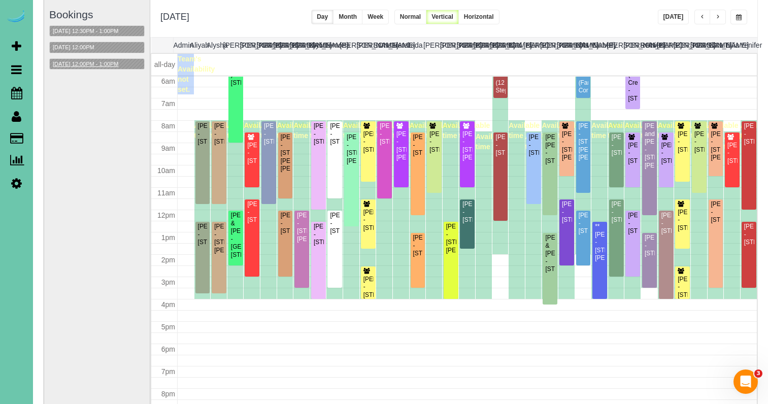
click at [97, 61] on button "09/22/2025 12:00PM - 1:00PM" at bounding box center [86, 64] width 72 height 11
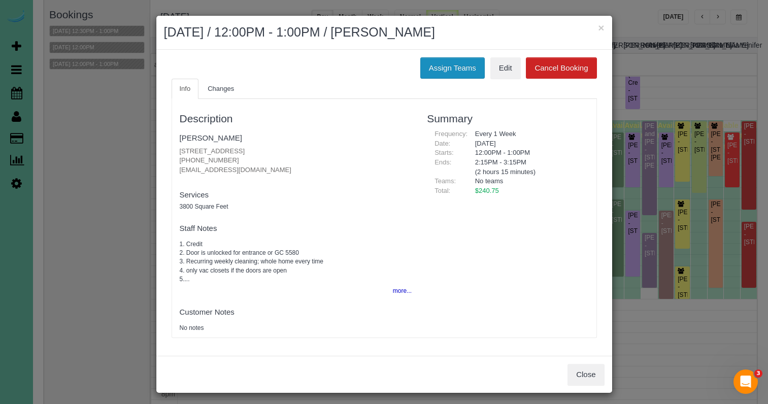
click at [469, 61] on button "Assign Teams" at bounding box center [452, 67] width 64 height 21
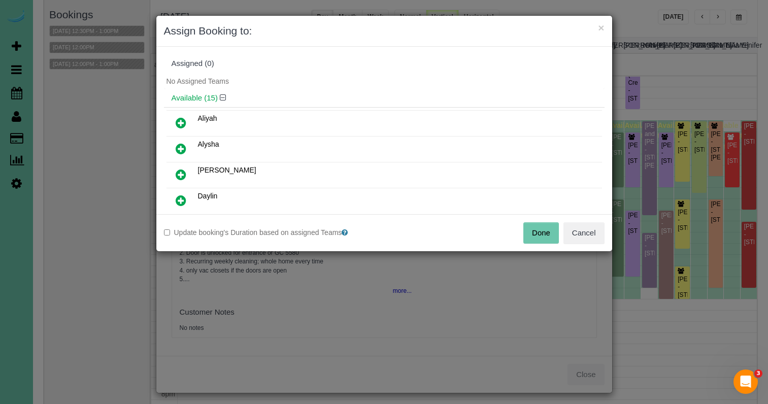
click at [185, 181] on link at bounding box center [181, 175] width 24 height 20
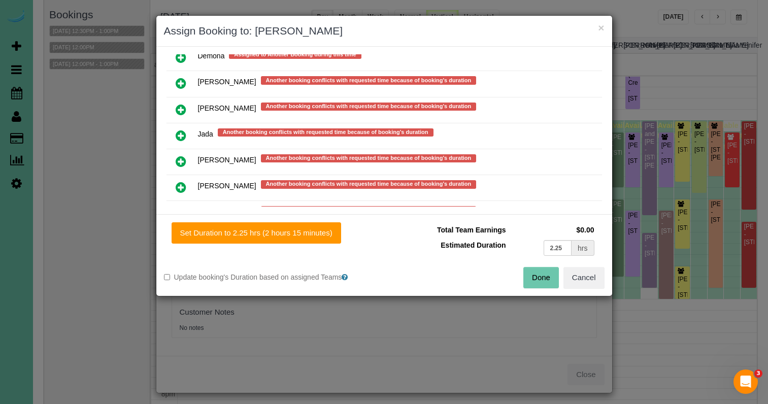
scroll to position [647, 0]
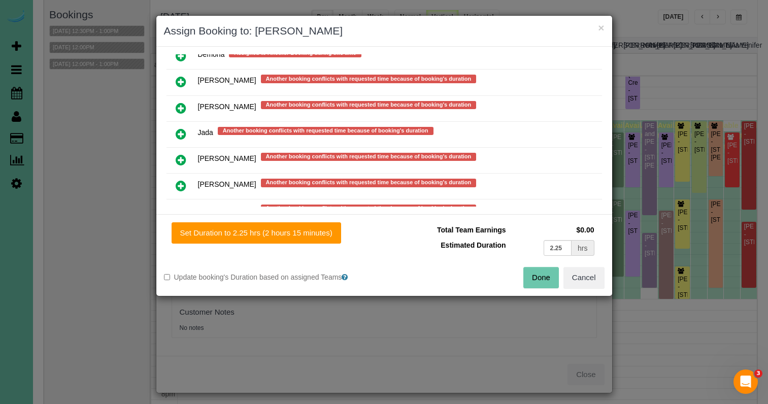
drag, startPoint x: 181, startPoint y: 176, endPoint x: 199, endPoint y: 197, distance: 27.7
click at [181, 176] on link at bounding box center [181, 186] width 24 height 20
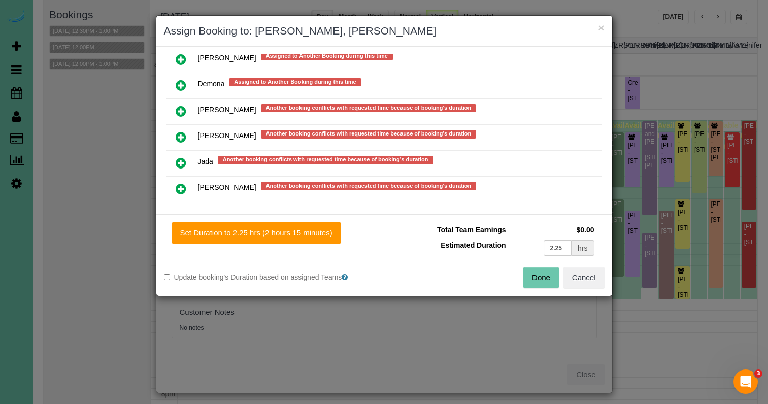
drag, startPoint x: 259, startPoint y: 237, endPoint x: 415, endPoint y: 244, distance: 156.5
click at [262, 237] on button "Set Duration to 2.25 hrs (2 hours 15 minutes)" at bounding box center [257, 232] width 170 height 21
type input "2.25"
click at [539, 274] on button "Done" at bounding box center [541, 277] width 36 height 21
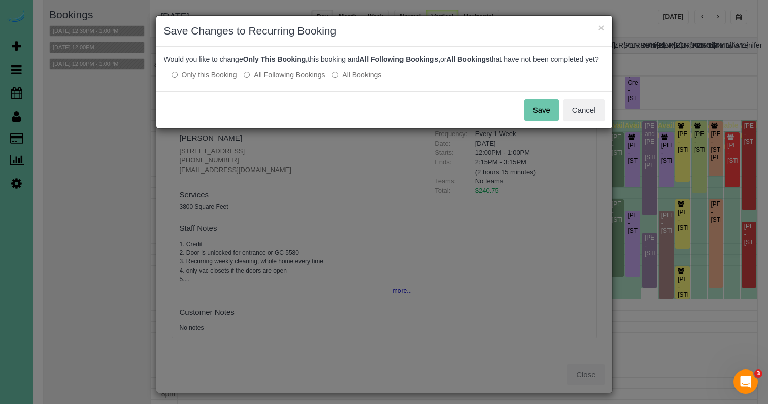
click at [543, 121] on button "Save" at bounding box center [541, 109] width 35 height 21
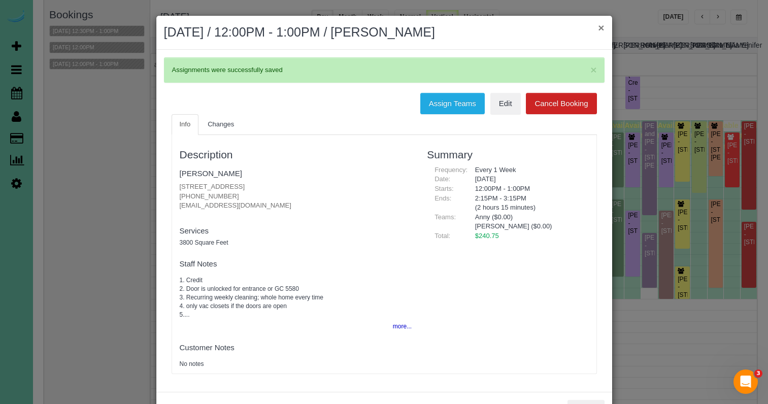
click at [602, 30] on div "× September 22, 2025 / 12:00PM - 1:00PM / Katherine Watson" at bounding box center [384, 33] width 456 height 34
click at [597, 32] on h2 "September 22, 2025 / 12:00PM - 1:00PM / Katherine Watson" at bounding box center [384, 32] width 441 height 18
click at [600, 28] on button "×" at bounding box center [601, 27] width 6 height 11
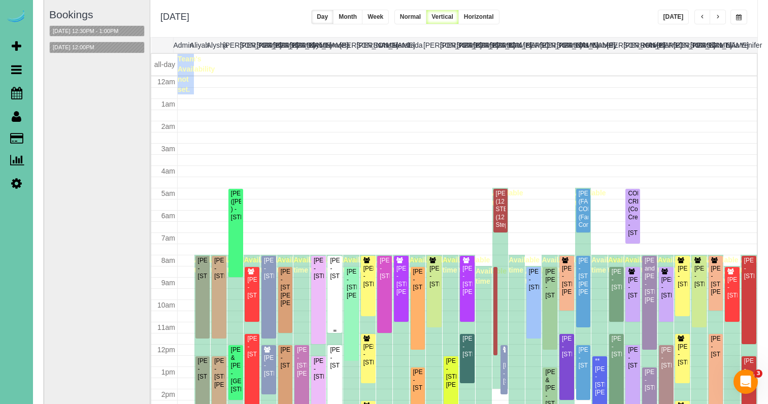
scroll to position [135, 0]
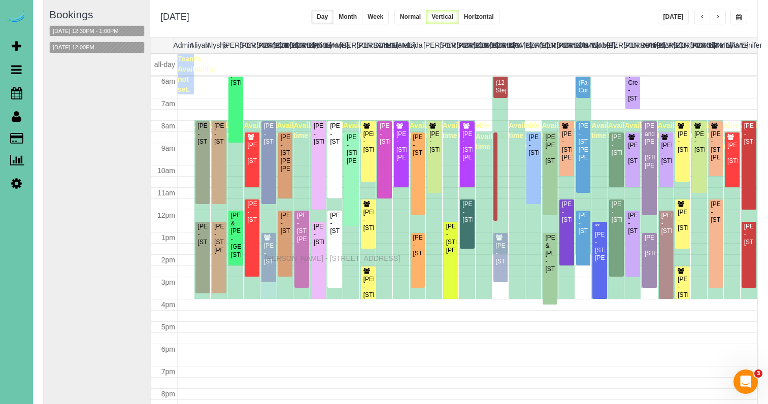
drag, startPoint x: 268, startPoint y: 239, endPoint x: 267, endPoint y: 257, distance: 18.3
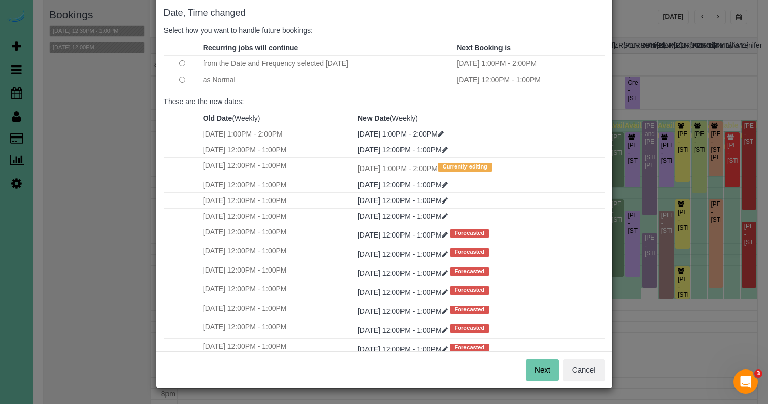
scroll to position [50, 0]
click at [558, 375] on button "Next" at bounding box center [542, 370] width 33 height 21
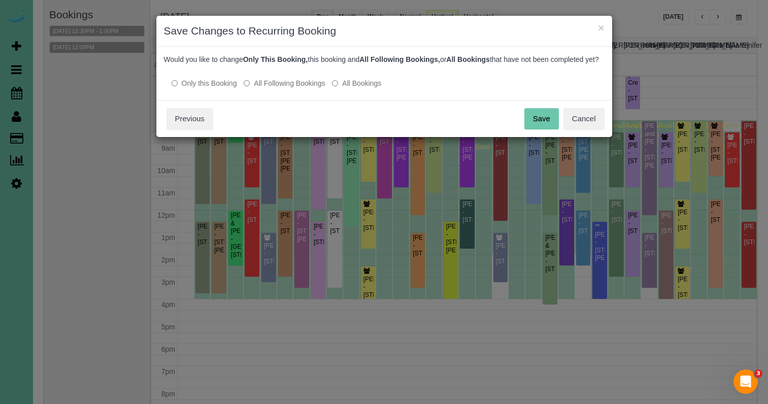
scroll to position [0, 0]
click at [546, 373] on div "× Save Changes to Recurring Booking Date, Time changed Select how you want to h…" at bounding box center [384, 202] width 768 height 404
click at [541, 123] on button "Save" at bounding box center [541, 118] width 35 height 21
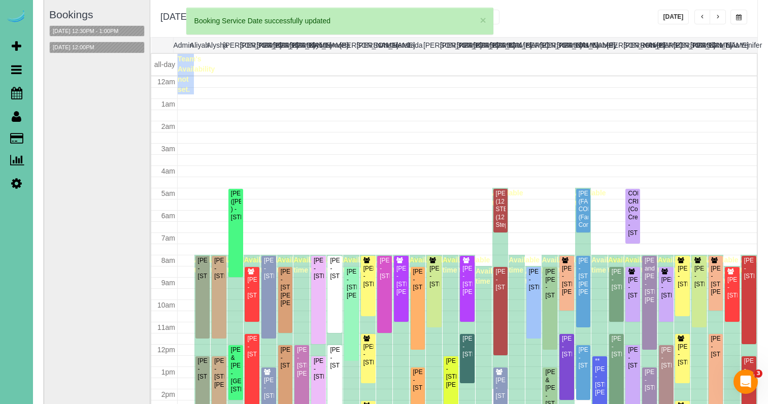
scroll to position [135, 0]
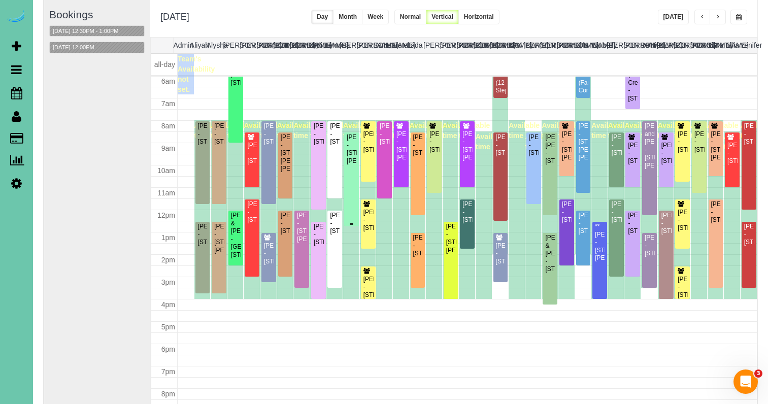
click at [353, 157] on div "Diana Stiner - 10321 Fowler Ave, Omaha, NE 68134" at bounding box center [351, 148] width 11 height 31
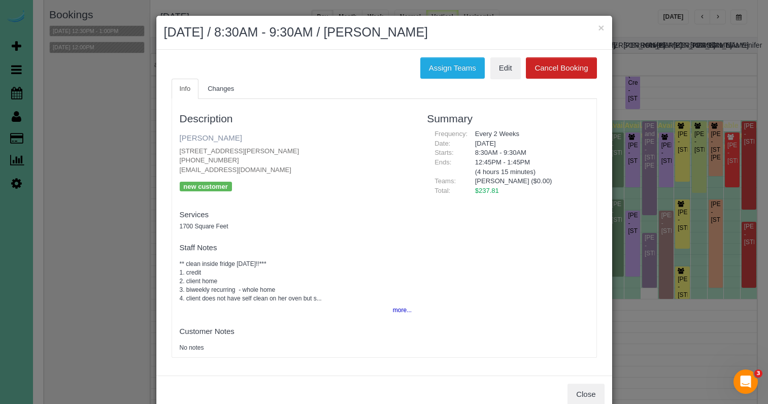
click at [189, 139] on link "Diana Stiner" at bounding box center [211, 137] width 62 height 9
click at [599, 27] on button "×" at bounding box center [601, 27] width 6 height 11
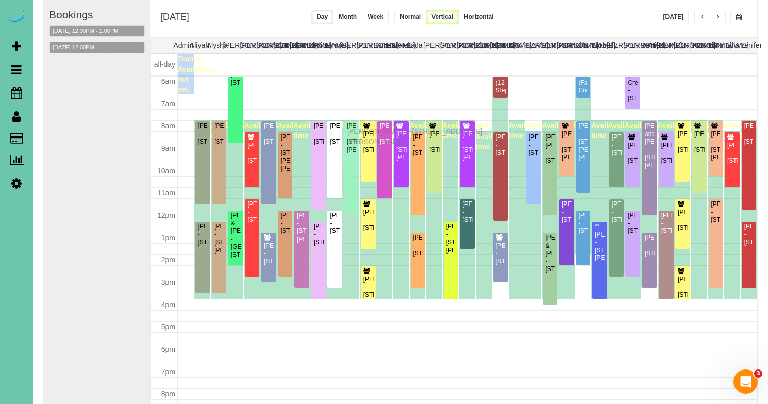
drag, startPoint x: 350, startPoint y: 140, endPoint x: 350, endPoint y: 130, distance: 10.2
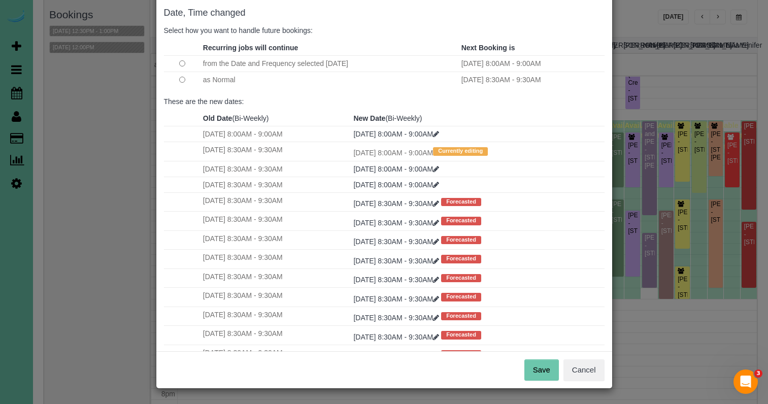
scroll to position [50, 0]
click at [543, 371] on button "Save" at bounding box center [541, 370] width 35 height 21
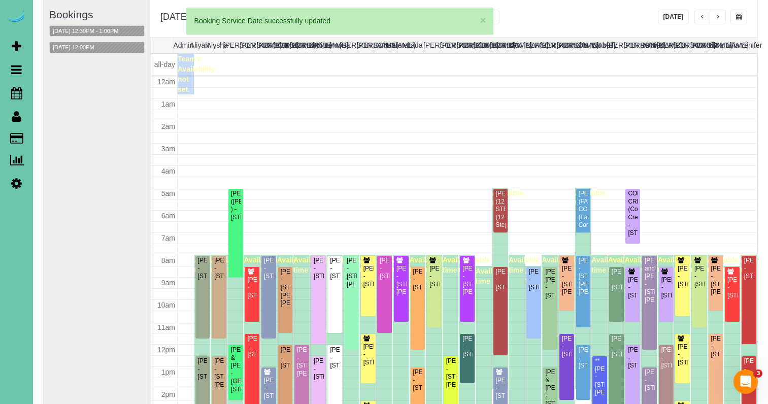
scroll to position [135, 0]
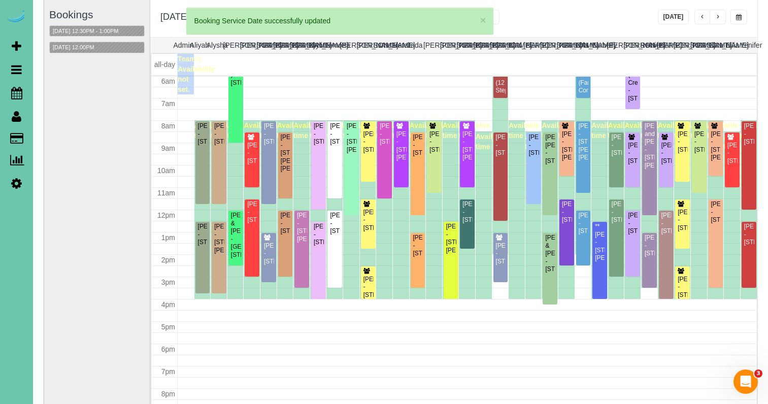
click at [741, 14] on button "button" at bounding box center [738, 17] width 17 height 15
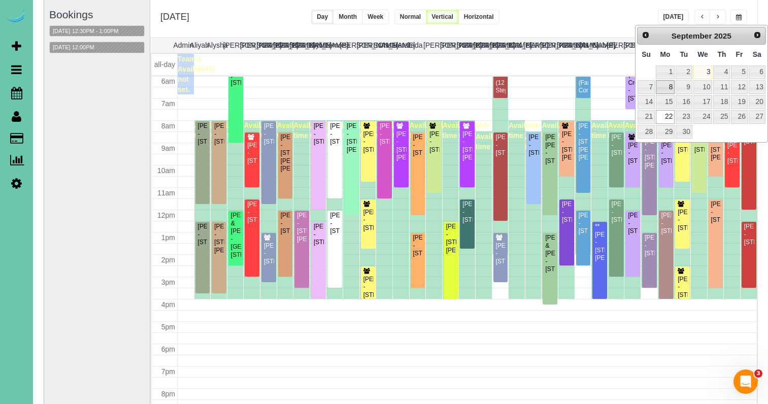
click at [667, 84] on link "8" at bounding box center [665, 87] width 19 height 14
type input "**********"
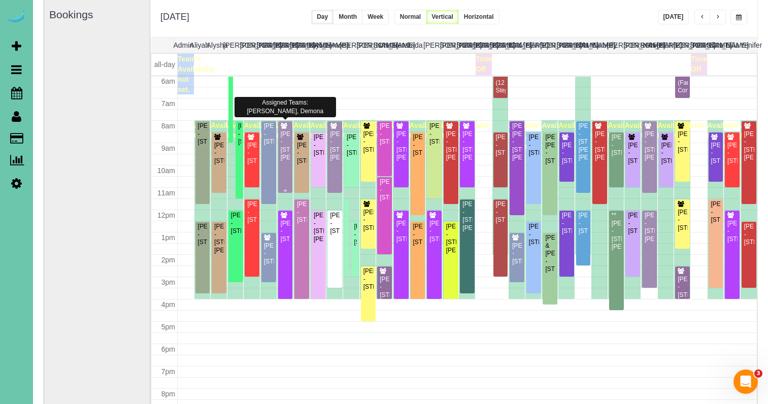
click at [286, 151] on div "Diana Stiner - 10321 Fowler Ave, Omaha, NE 68134" at bounding box center [285, 145] width 11 height 31
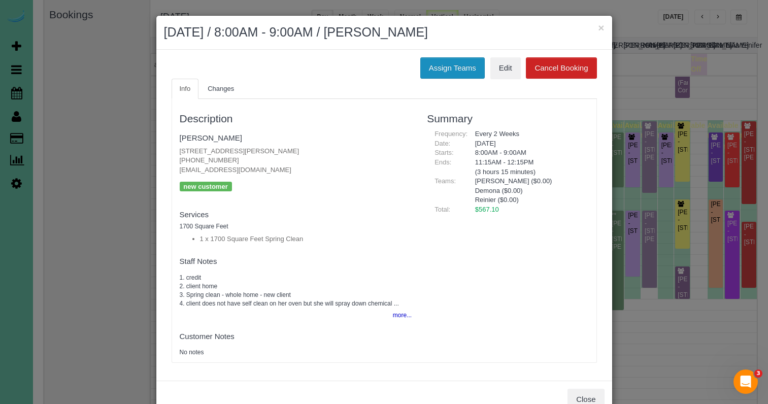
click at [437, 66] on button "Assign Teams" at bounding box center [452, 67] width 64 height 21
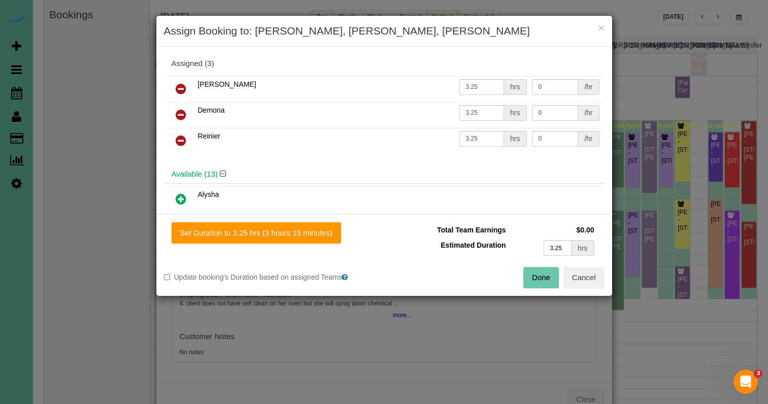
click at [180, 85] on icon at bounding box center [181, 89] width 11 height 12
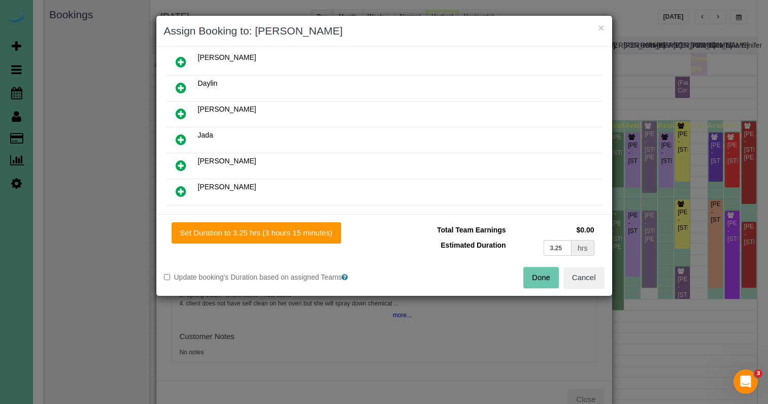
scroll to position [191, 0]
click at [183, 110] on icon at bounding box center [181, 112] width 11 height 12
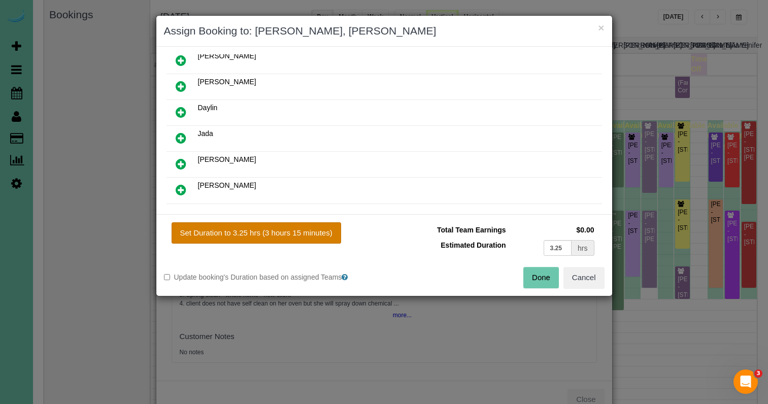
click at [271, 229] on button "Set Duration to 3.25 hrs (3 hours 15 minutes)" at bounding box center [257, 232] width 170 height 21
type input "3.25"
click at [550, 276] on button "Done" at bounding box center [541, 277] width 36 height 21
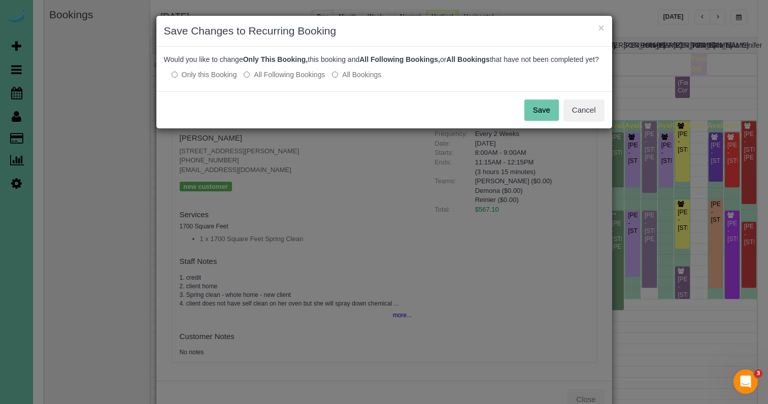
click at [550, 117] on button "Save" at bounding box center [541, 109] width 35 height 21
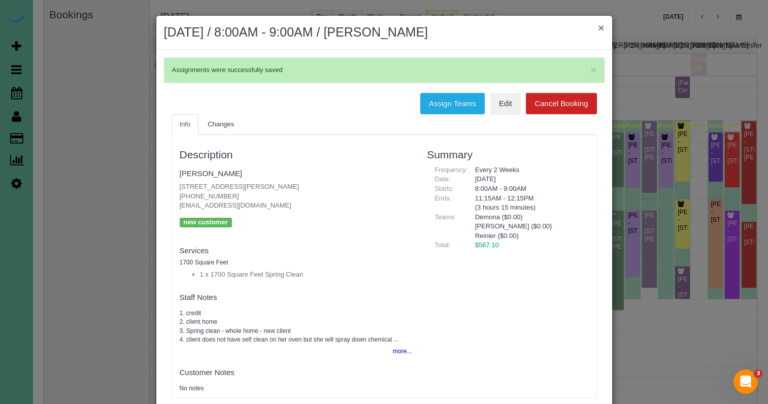
click at [600, 28] on button "×" at bounding box center [601, 27] width 6 height 11
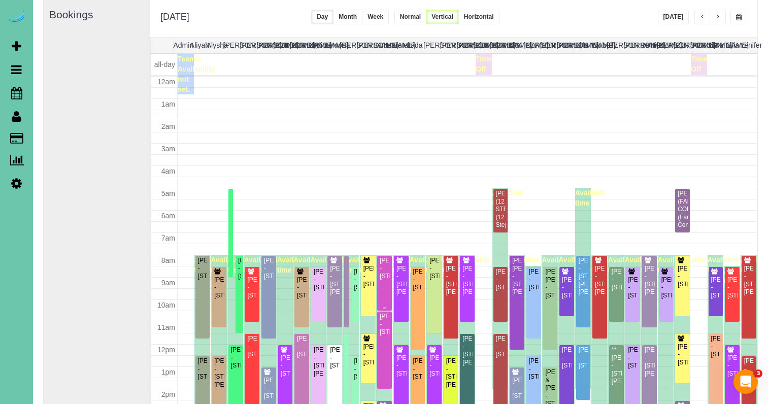
scroll to position [135, 0]
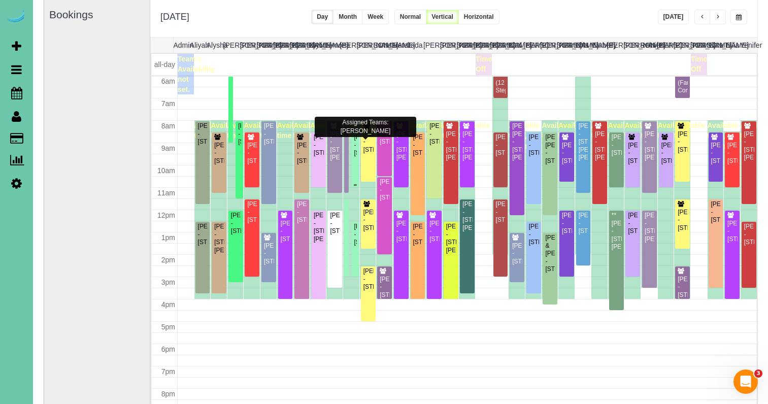
click at [356, 157] on div "Irene Astleford - 13020 Pacific Street, Omaha, NE 68154" at bounding box center [355, 144] width 3 height 23
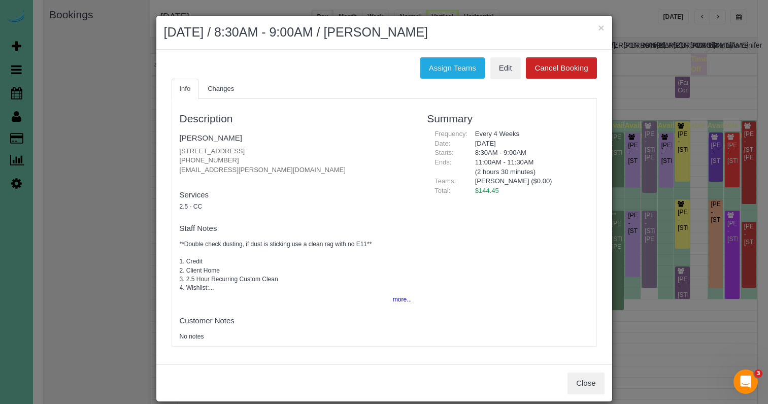
drag, startPoint x: 435, startPoint y: 71, endPoint x: 418, endPoint y: 71, distance: 16.8
click at [435, 71] on button "Assign Teams" at bounding box center [452, 67] width 64 height 21
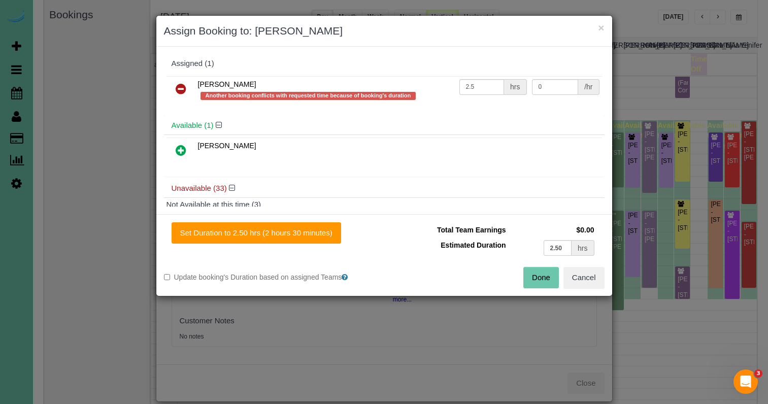
click at [181, 90] on icon at bounding box center [181, 89] width 11 height 12
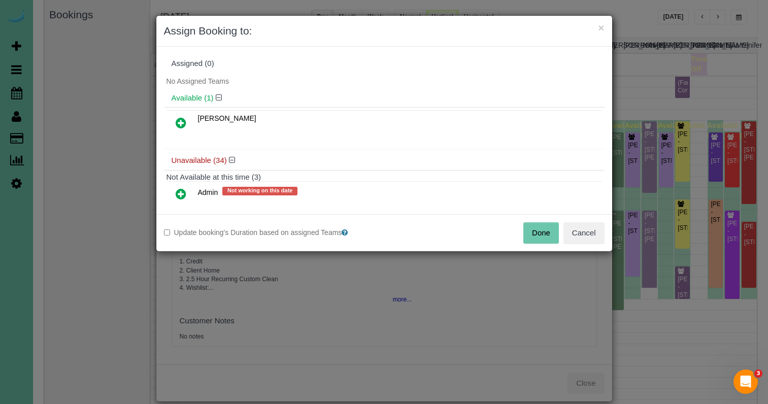
click at [184, 124] on icon at bounding box center [181, 123] width 11 height 12
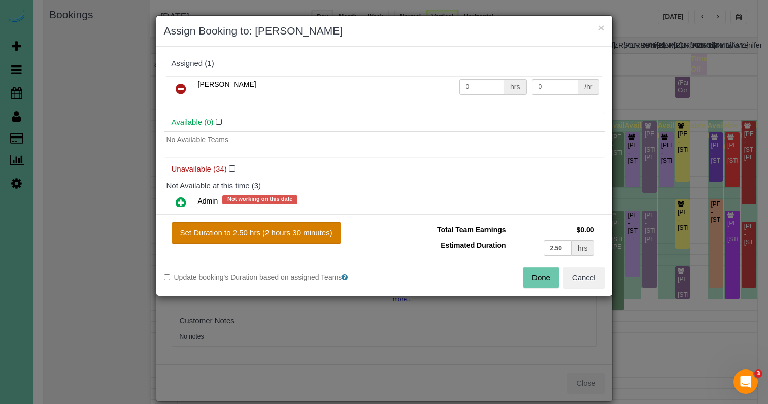
drag, startPoint x: 277, startPoint y: 226, endPoint x: 291, endPoint y: 231, distance: 15.1
click at [277, 226] on button "Set Duration to 2.50 hrs (2 hours 30 minutes)" at bounding box center [257, 232] width 170 height 21
type input "2.50"
drag, startPoint x: 550, startPoint y: 271, endPoint x: 531, endPoint y: 257, distance: 23.2
click at [550, 271] on button "Done" at bounding box center [541, 277] width 36 height 21
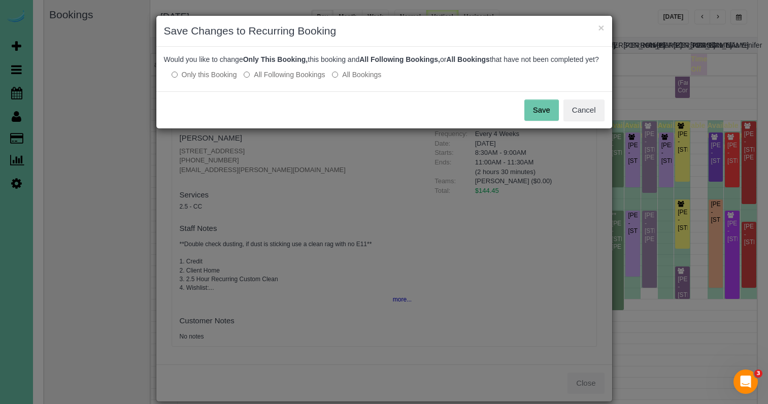
click at [269, 80] on label "All Following Bookings" at bounding box center [284, 75] width 81 height 10
click at [550, 118] on button "Save" at bounding box center [541, 109] width 35 height 21
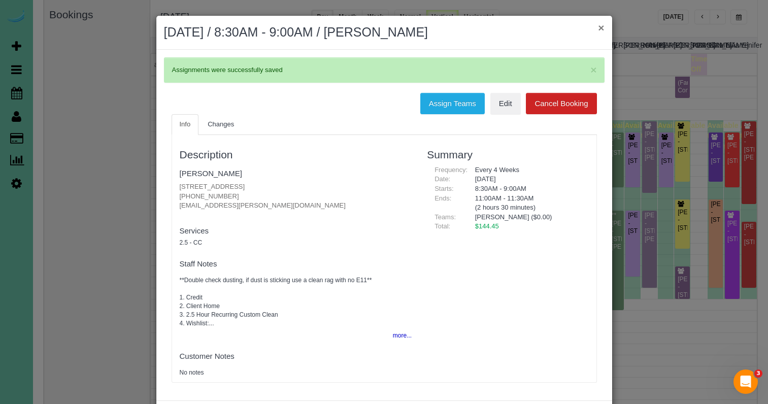
click at [599, 27] on button "×" at bounding box center [601, 27] width 6 height 11
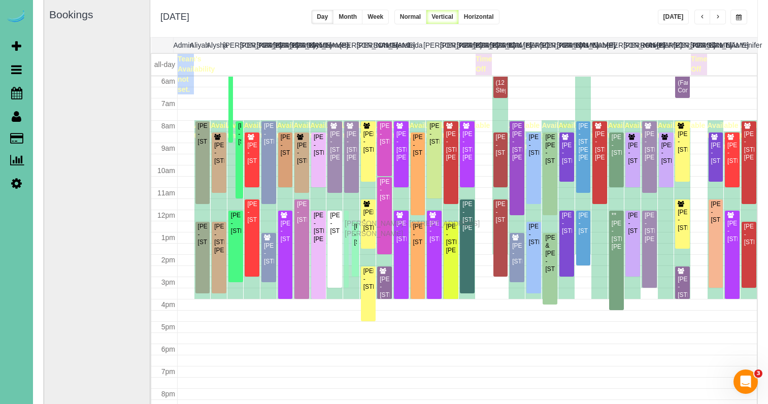
drag, startPoint x: 346, startPoint y: 215, endPoint x: 347, endPoint y: 222, distance: 7.2
click at [718, 18] on span "button" at bounding box center [717, 17] width 5 height 6
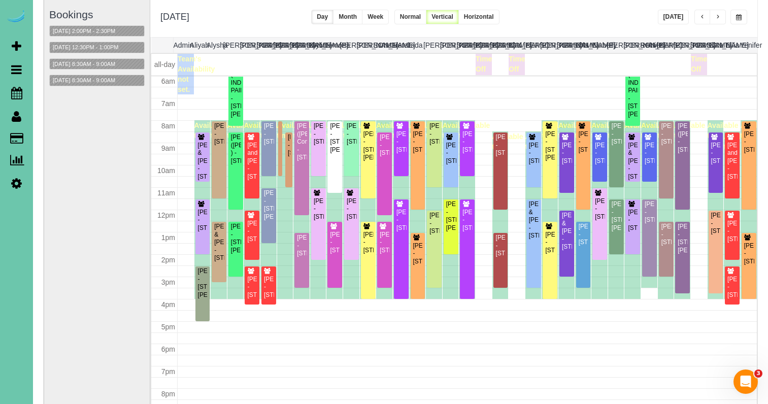
click at [713, 15] on button "button" at bounding box center [718, 17] width 16 height 15
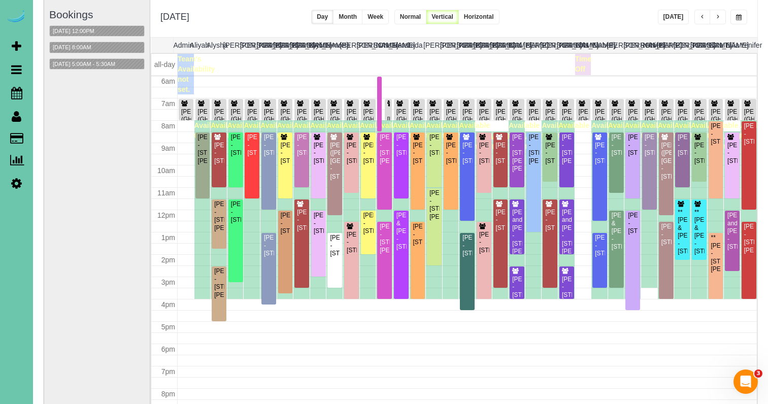
click at [712, 18] on button "button" at bounding box center [718, 17] width 16 height 15
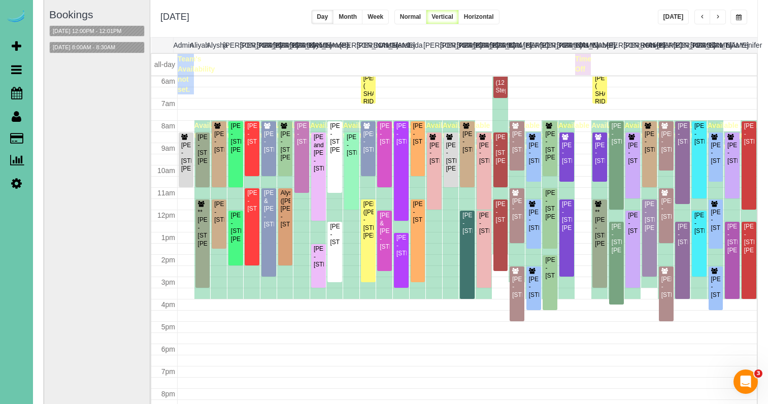
click at [739, 17] on span "button" at bounding box center [739, 17] width 6 height 6
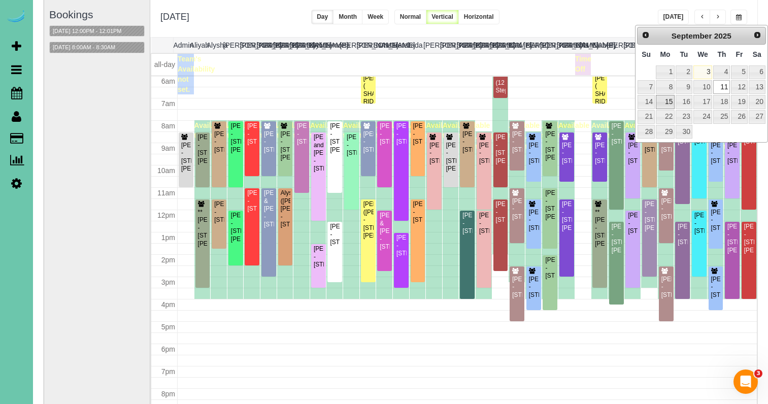
click at [669, 101] on link "15" at bounding box center [665, 102] width 19 height 14
type input "**********"
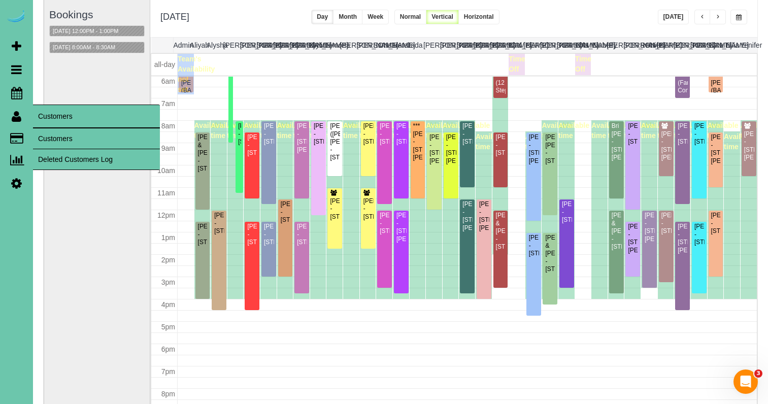
click at [52, 139] on link "Customers" at bounding box center [96, 138] width 127 height 20
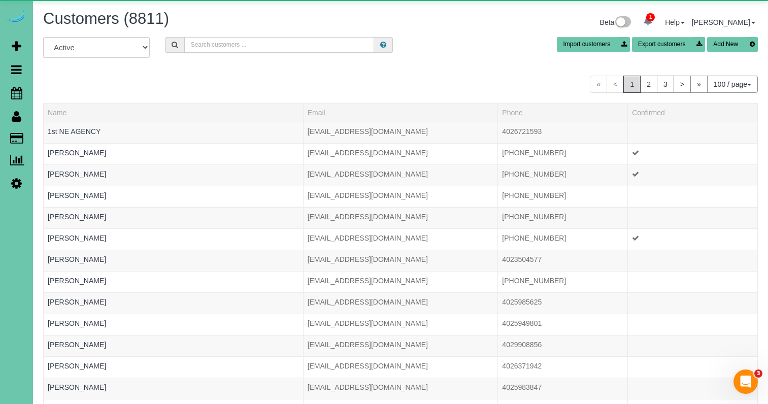
scroll to position [2, 1]
click at [274, 40] on input "text" at bounding box center [279, 44] width 190 height 16
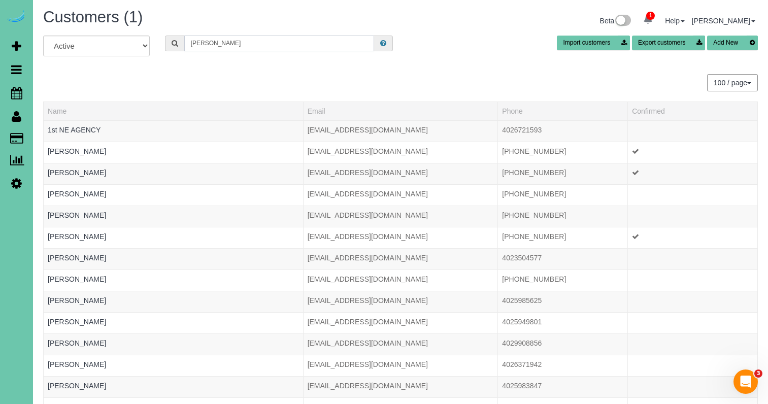
scroll to position [0, 0]
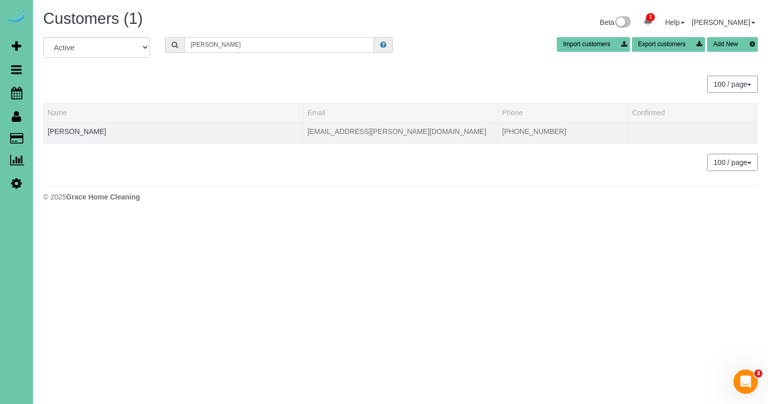
type input "venema"
click at [80, 126] on td "Dawn Venema" at bounding box center [174, 132] width 260 height 21
drag, startPoint x: 78, startPoint y: 128, endPoint x: 88, endPoint y: 126, distance: 10.5
click at [79, 128] on link "Dawn Venema" at bounding box center [77, 131] width 58 height 8
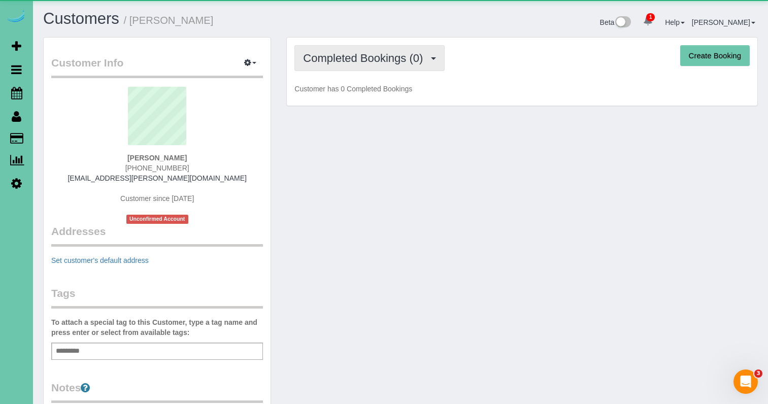
click at [355, 56] on span "Completed Bookings (0)" at bounding box center [365, 58] width 125 height 13
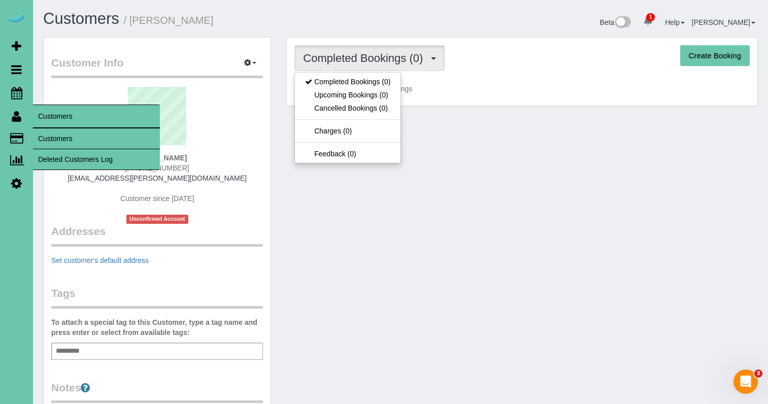
click at [60, 138] on link "Customers" at bounding box center [96, 138] width 127 height 20
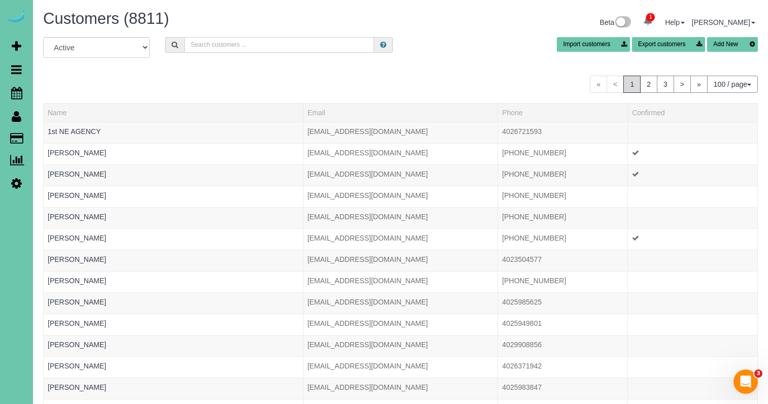
click at [247, 49] on input "text" at bounding box center [279, 45] width 190 height 16
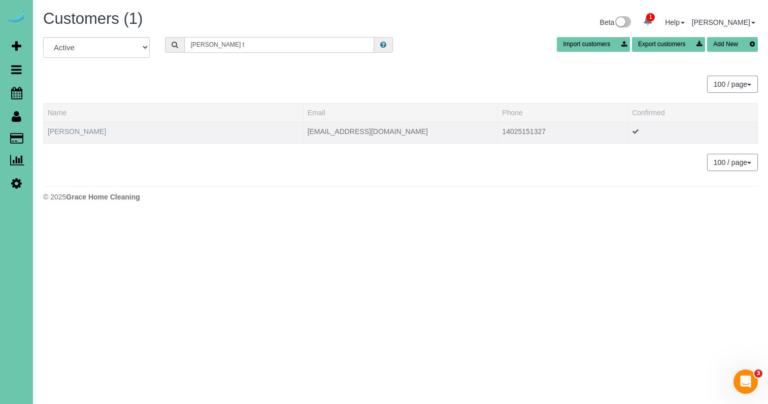
type input "Brenton t"
click at [77, 128] on link "Brenton Thompson" at bounding box center [77, 131] width 58 height 8
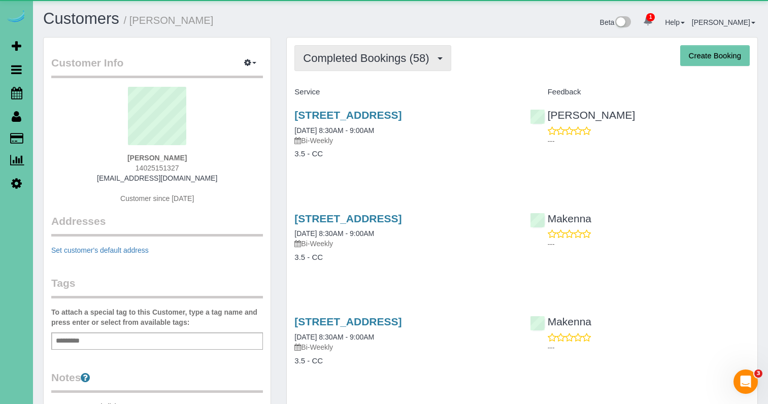
click at [407, 60] on span "Completed Bookings (58)" at bounding box center [368, 58] width 131 height 13
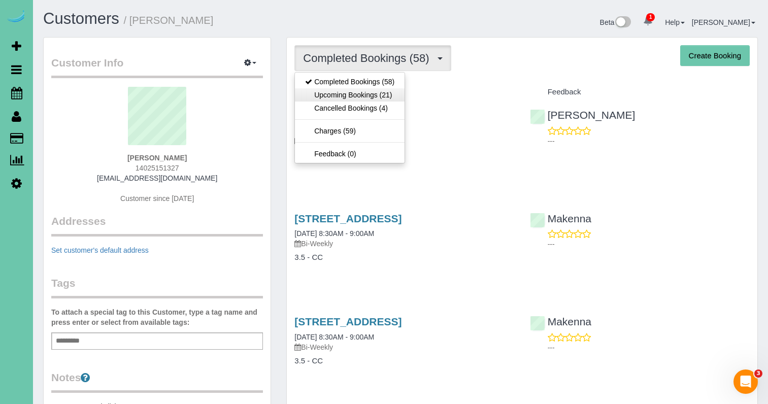
click at [396, 91] on link "Upcoming Bookings (21)" at bounding box center [350, 94] width 110 height 13
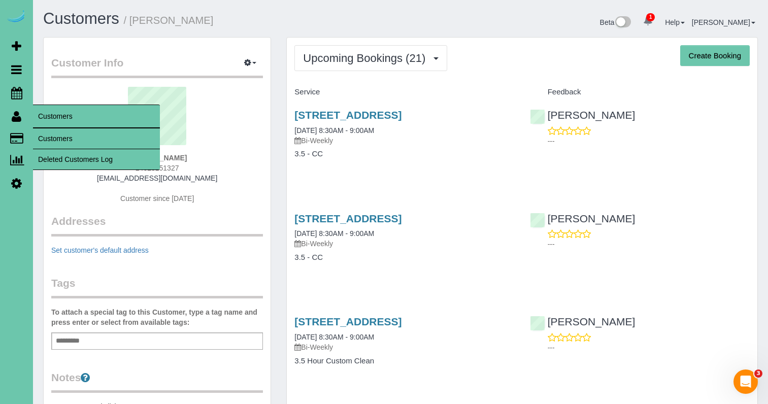
click at [58, 136] on link "Customers" at bounding box center [96, 138] width 127 height 20
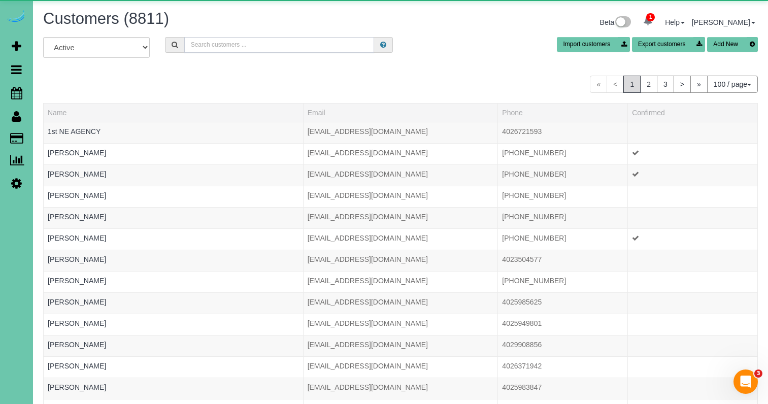
click at [262, 44] on input "text" at bounding box center [279, 45] width 190 height 16
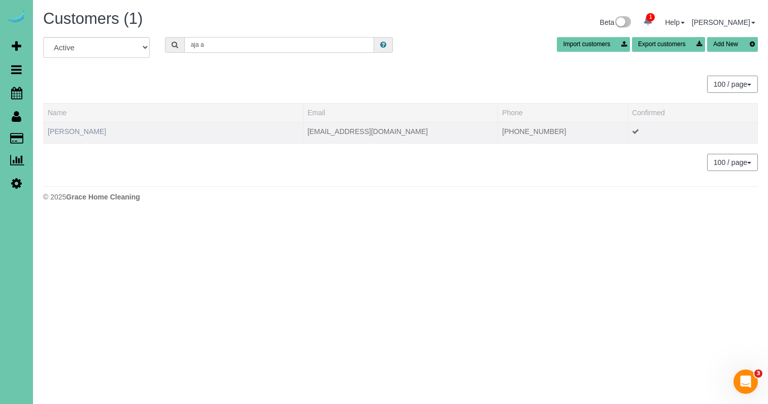
type input "aja a"
click at [64, 134] on link "Aja Atkins" at bounding box center [77, 131] width 58 height 8
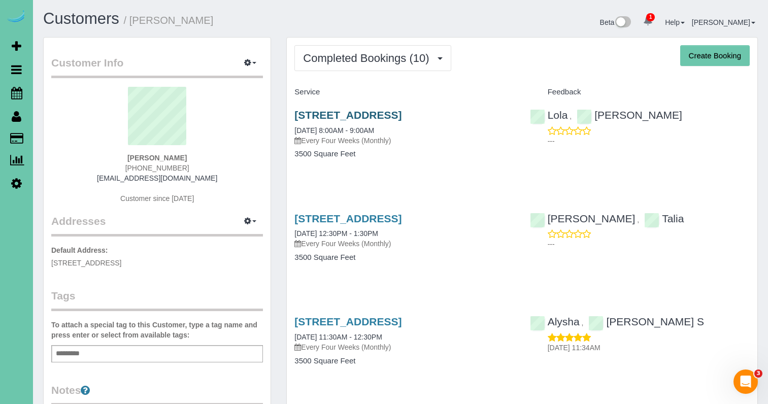
click at [401, 112] on link "12929 Binney St, Omaha, NE 68164" at bounding box center [347, 115] width 107 height 12
click at [352, 58] on span "Completed Bookings (10)" at bounding box center [368, 58] width 131 height 13
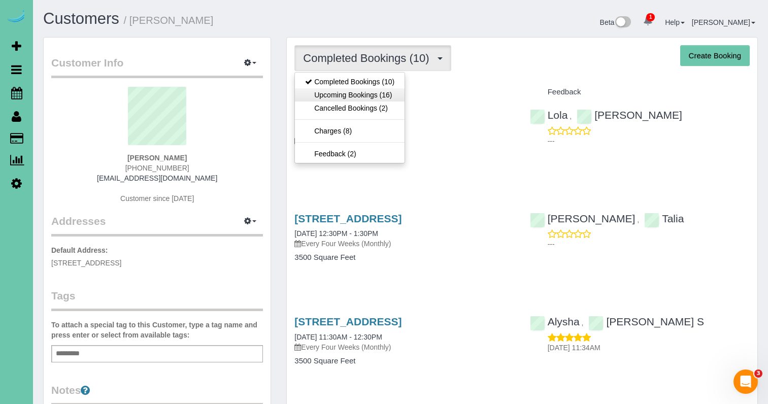
click at [352, 97] on link "Upcoming Bookings (16)" at bounding box center [350, 94] width 110 height 13
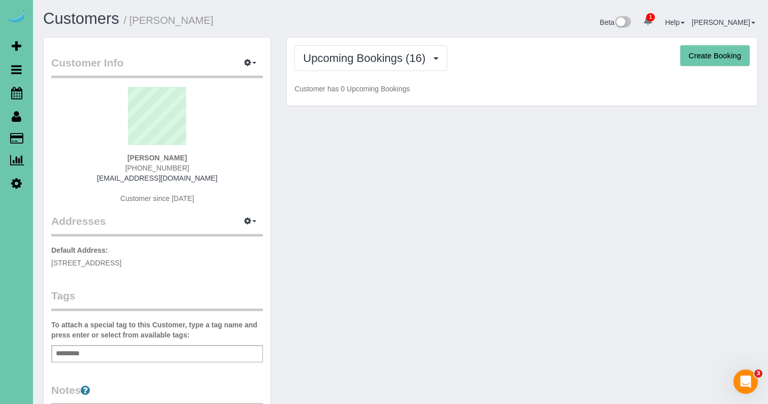
scroll to position [4, 0]
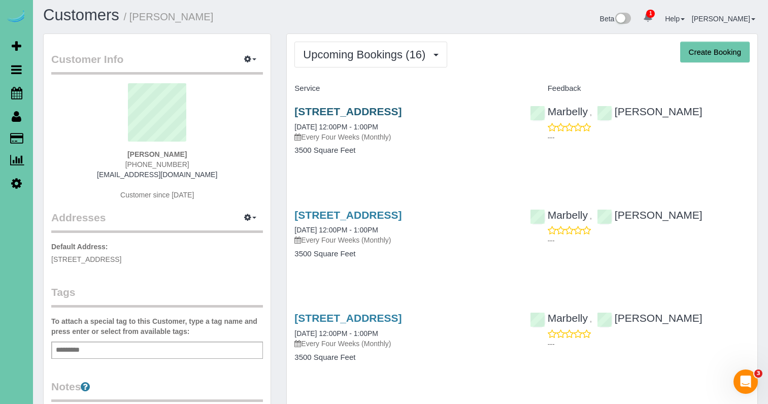
click at [318, 111] on link "12929 Binney St, Omaha, NE 68164" at bounding box center [347, 112] width 107 height 12
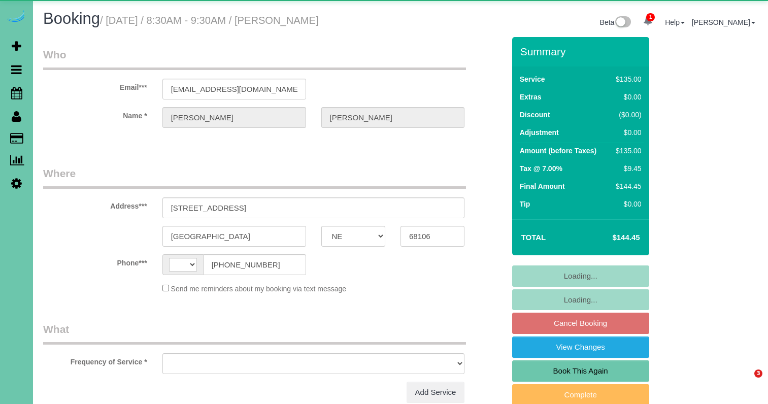
select select "NE"
select select "string:[GEOGRAPHIC_DATA]"
select select "object:842"
select select "string:fspay-8d2ef330-53f5-41ef-af09-ba3e3dce3e0d"
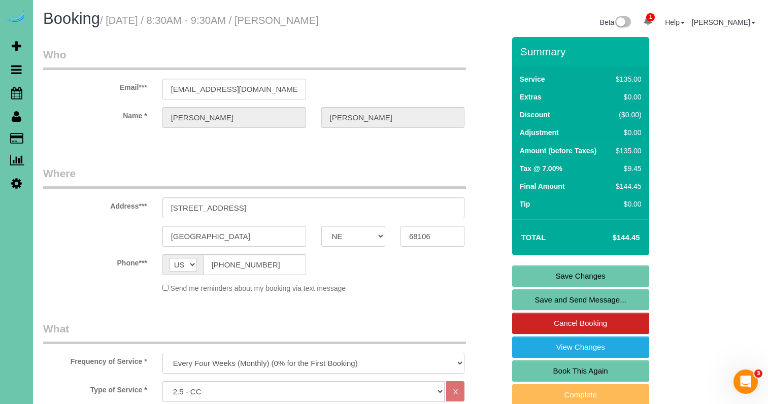
select select "object:844"
click at [536, 275] on link "Save Changes" at bounding box center [580, 275] width 137 height 21
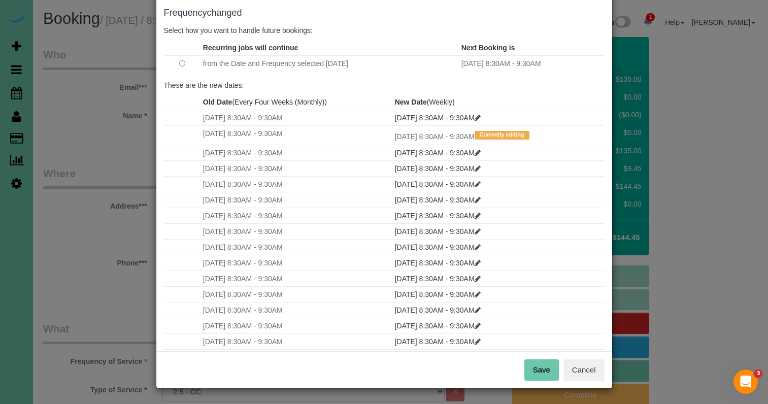
scroll to position [50, 0]
click at [542, 364] on button "Save" at bounding box center [541, 370] width 35 height 21
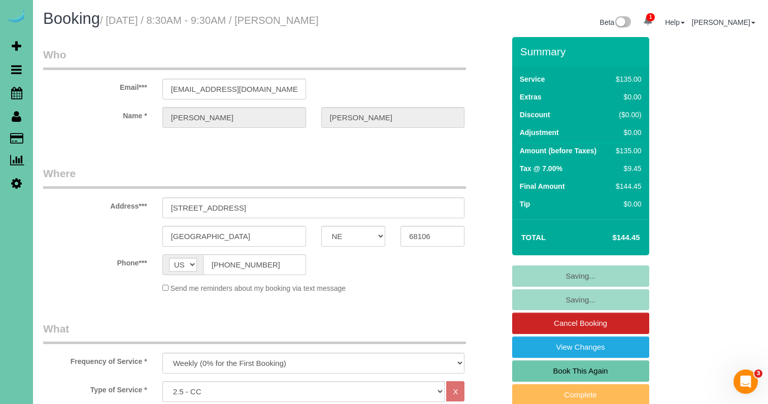
scroll to position [2, 0]
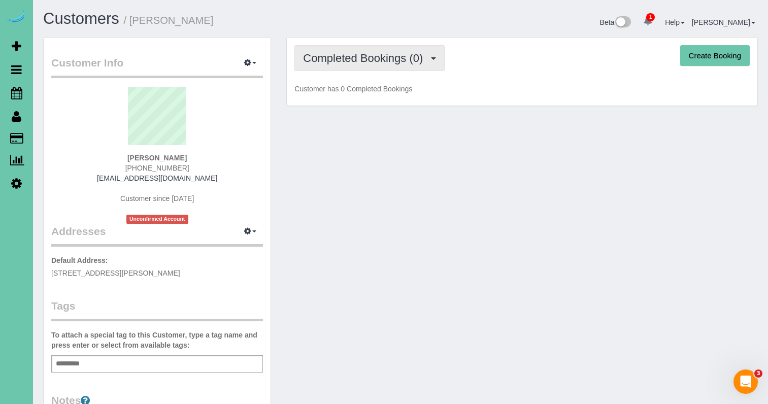
click at [387, 57] on span "Completed Bookings (0)" at bounding box center [365, 58] width 125 height 13
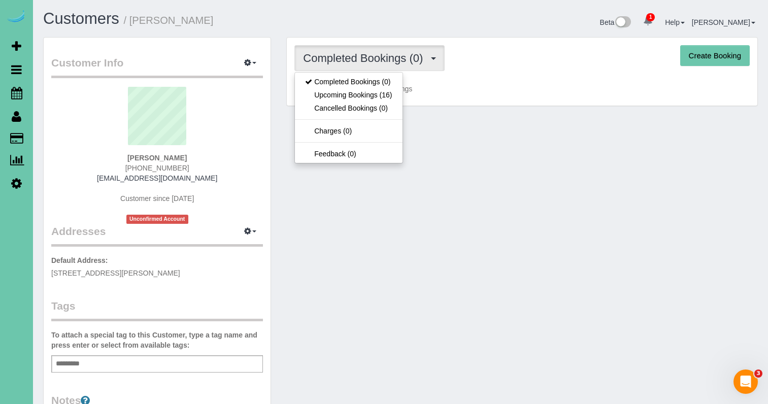
click at [371, 97] on link "Upcoming Bookings (16)" at bounding box center [348, 94] width 107 height 13
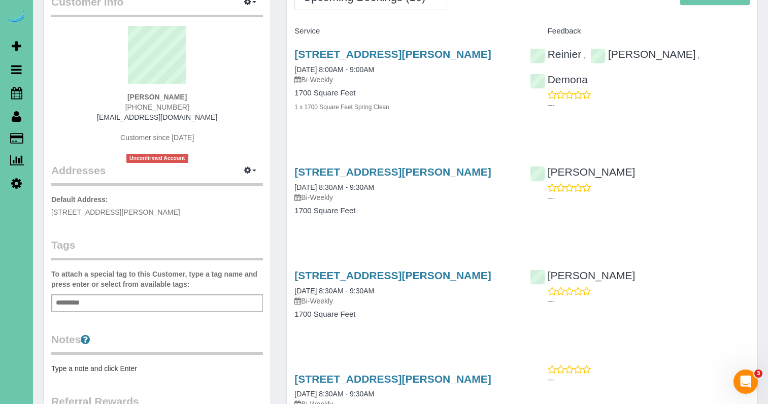
scroll to position [60, 0]
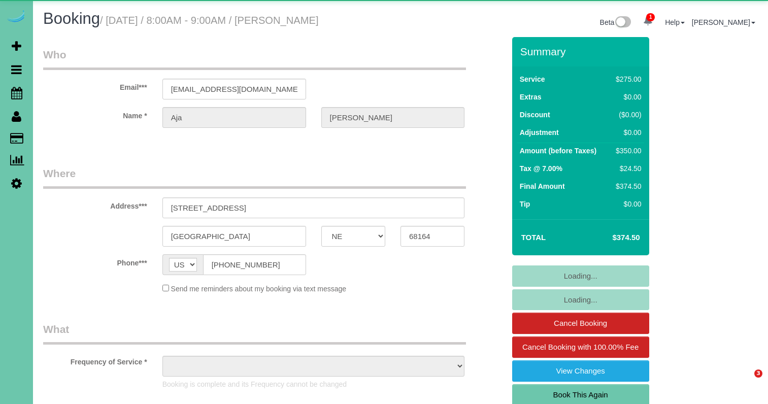
select select "NE"
select select "string:fspay-722aa9fa-f05d-4342-b316-76824e6ea879"
select select "object:666"
select select "number:37"
select select "number:42"
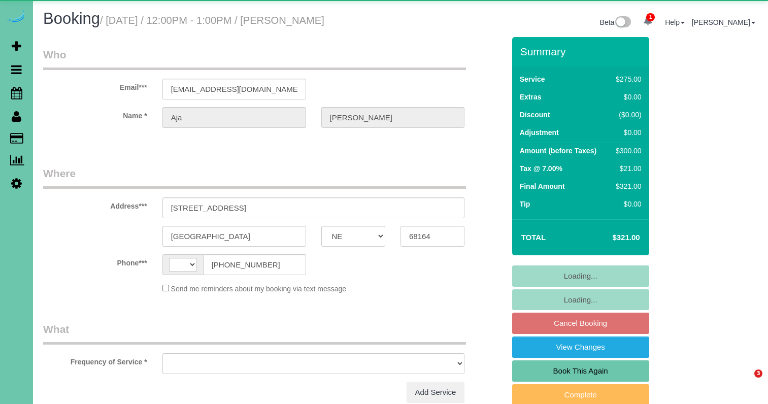
select select "NE"
select select "string:[GEOGRAPHIC_DATA]"
select select "string:fspay-722aa9fa-f05d-4342-b316-76824e6ea879"
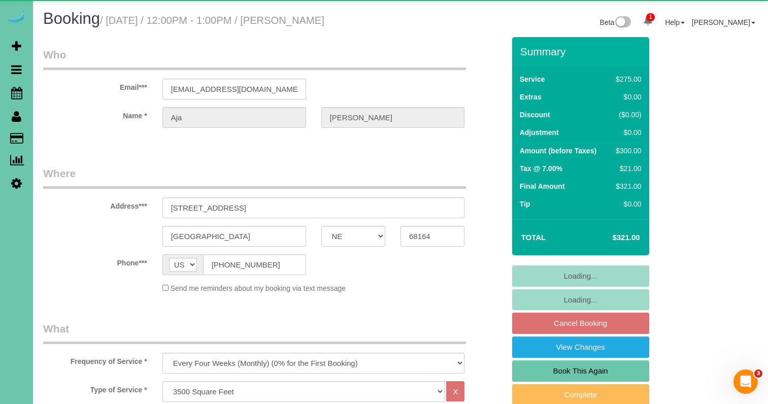
select select "object:861"
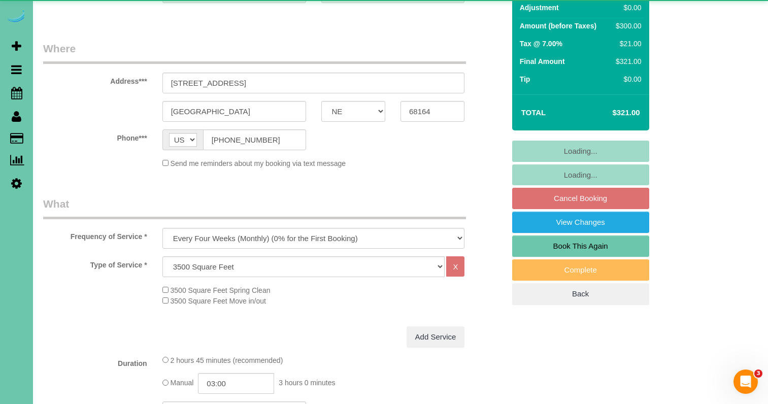
select select "number:37"
select select "number:42"
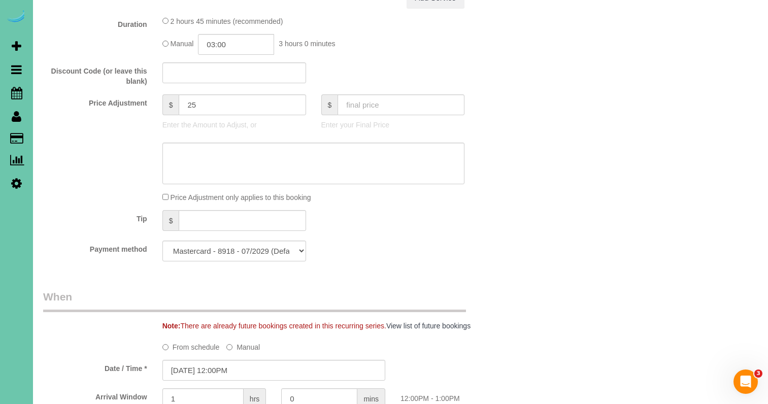
scroll to position [456, 0]
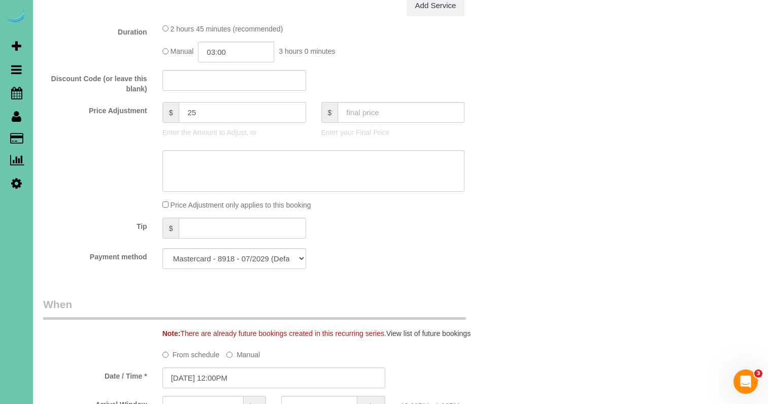
drag, startPoint x: 192, startPoint y: 108, endPoint x: 176, endPoint y: 104, distance: 16.1
click at [177, 104] on div "$ 25" at bounding box center [234, 112] width 144 height 21
type input "75"
drag, startPoint x: 275, startPoint y: 152, endPoint x: 104, endPoint y: 140, distance: 171.0
click at [104, 140] on sui-booking-price-adjustment "Price Adjustment $ 75 Enter the Amount to Adjust, or $ Enter your Final Price P…" at bounding box center [273, 156] width 461 height 108
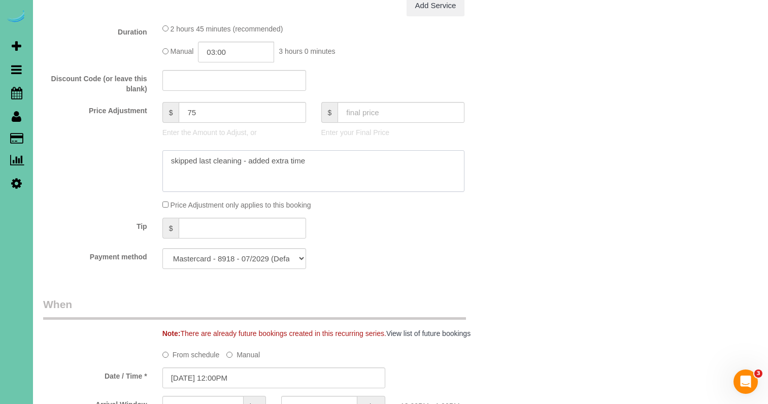
type textarea "skipped last cleaning - added extra time"
click at [247, 49] on input "03:00" at bounding box center [236, 52] width 76 height 21
type input "03:30"
click at [226, 99] on li "03:30" at bounding box center [225, 93] width 45 height 13
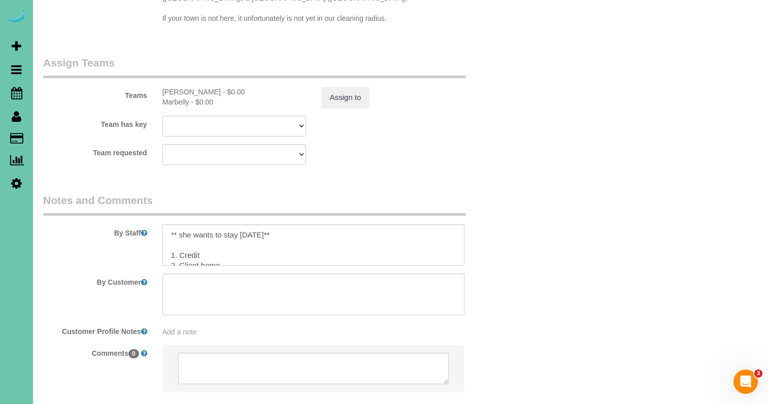
scroll to position [1097, 0]
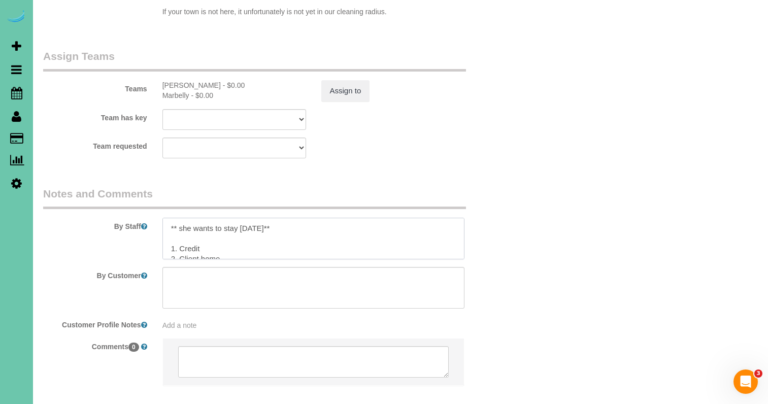
drag, startPoint x: 159, startPoint y: 182, endPoint x: 114, endPoint y: 180, distance: 45.2
click at [114, 186] on div "By Staff" at bounding box center [274, 222] width 477 height 73
paste textarea "skipped last cleaning - added extra time"
click at [201, 216] on textarea at bounding box center [313, 237] width 303 height 42
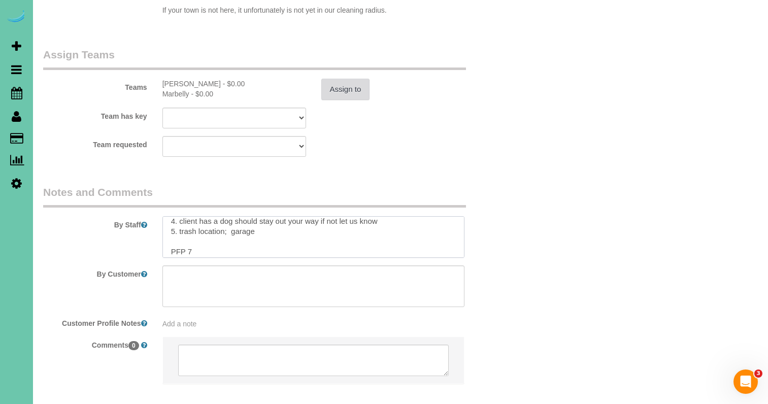
type textarea "skipped last cleaning - added extra time 1. Credit 2. Client home 3. monthly re…"
click at [349, 79] on button "Assign to" at bounding box center [345, 89] width 49 height 21
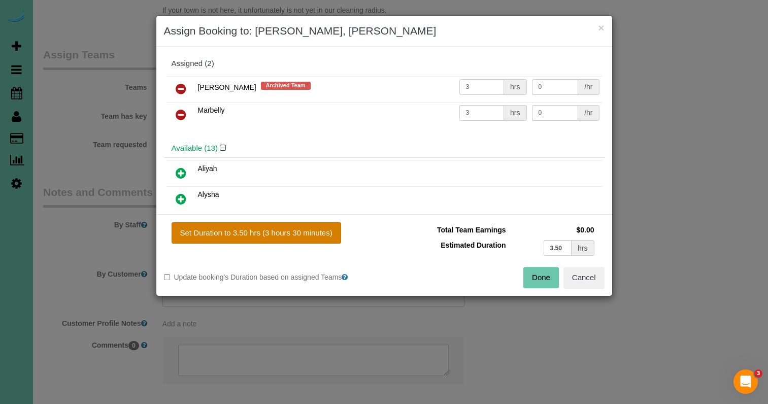
click at [251, 233] on button "Set Duration to 3.50 hrs (3 hours 30 minutes)" at bounding box center [257, 232] width 170 height 21
type input "3.50"
click at [530, 267] on button "Done" at bounding box center [541, 277] width 36 height 21
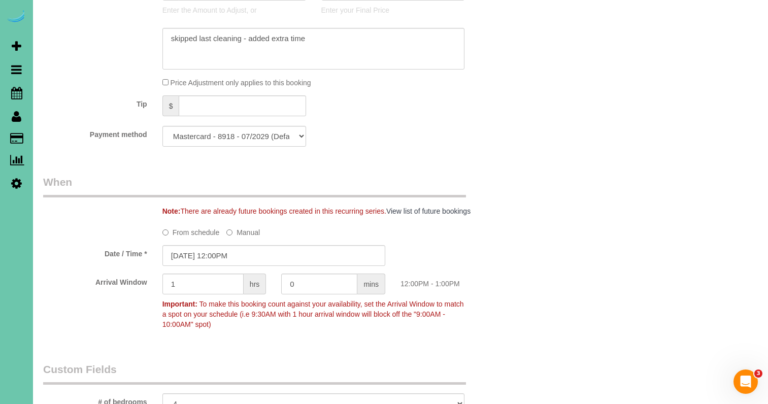
scroll to position [574, 0]
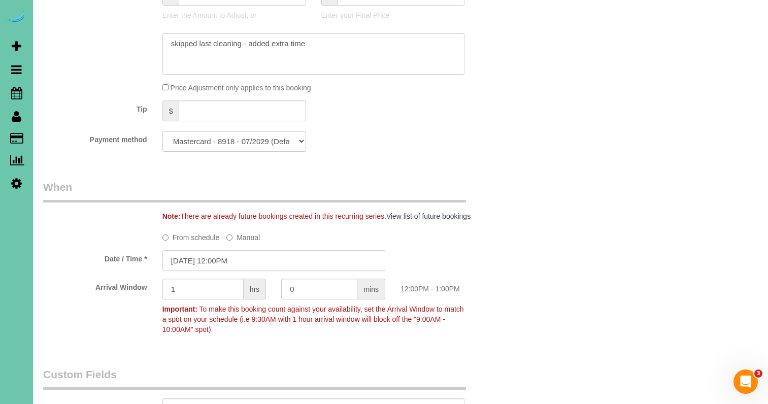
click at [277, 257] on input "[DATE] 12:00PM" at bounding box center [273, 260] width 223 height 21
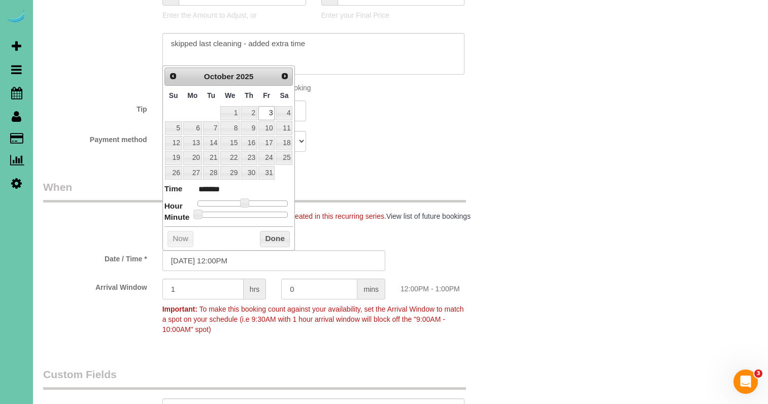
click at [506, 174] on div "Who Email*** [EMAIL_ADDRESS][DOMAIN_NAME] Name * [GEOGRAPHIC_DATA][PERSON_NAME]…" at bounding box center [274, 206] width 477 height 1484
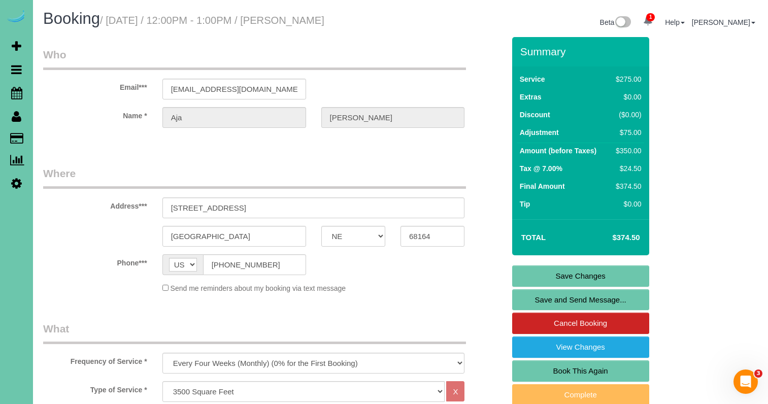
scroll to position [0, 0]
click at [550, 274] on link "Save Changes" at bounding box center [580, 275] width 137 height 21
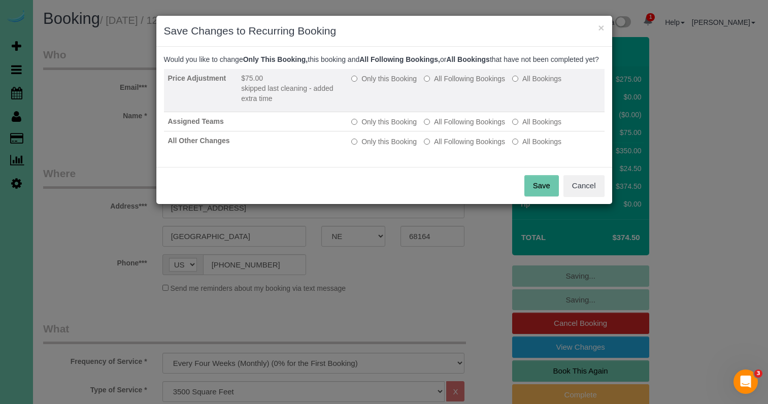
click at [391, 84] on label "Only this Booking" at bounding box center [383, 79] width 65 height 10
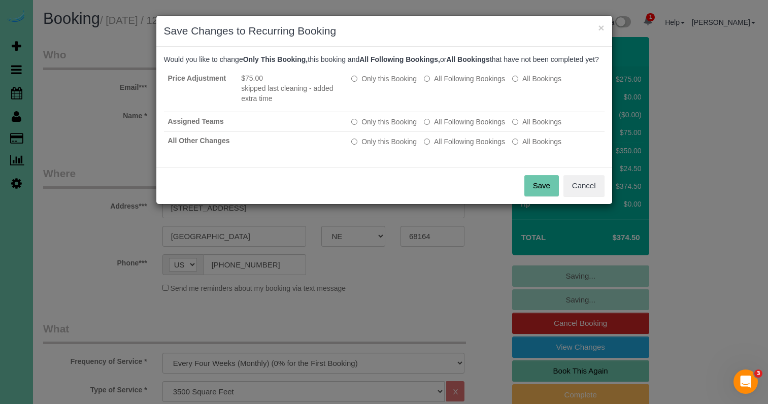
drag, startPoint x: 548, startPoint y: 198, endPoint x: 286, endPoint y: 161, distance: 264.5
click at [542, 196] on button "Save" at bounding box center [541, 185] width 35 height 21
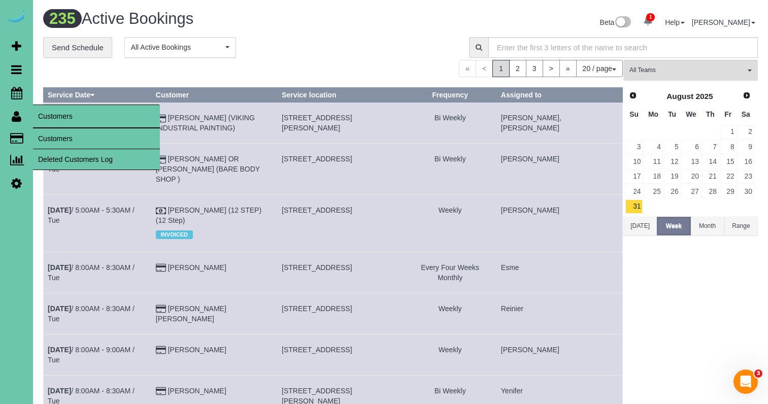
click at [79, 140] on link "Customers" at bounding box center [96, 138] width 127 height 20
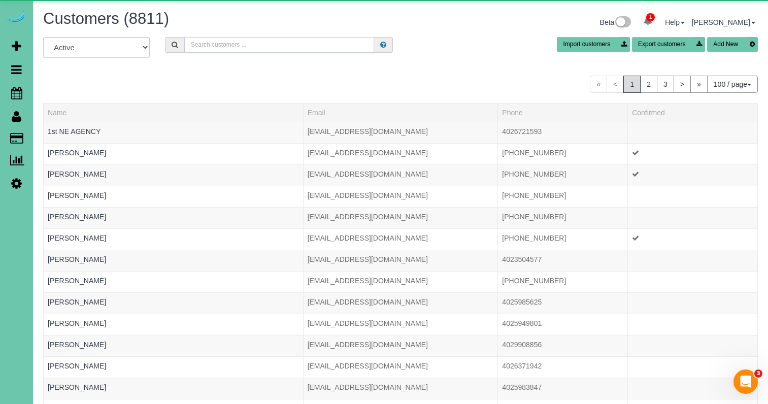
click at [264, 42] on input "text" at bounding box center [279, 45] width 190 height 16
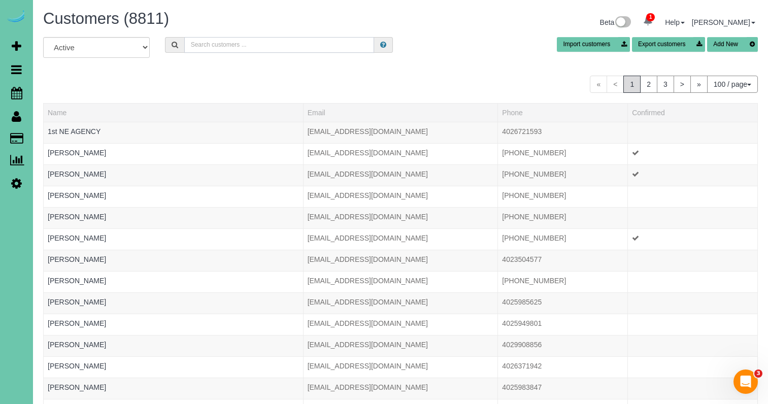
type input "r"
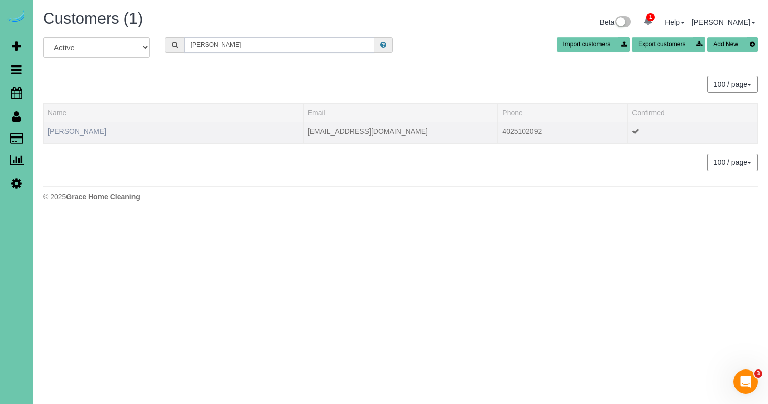
type input "[PERSON_NAME]"
click at [93, 131] on link "[PERSON_NAME]" at bounding box center [77, 131] width 58 height 8
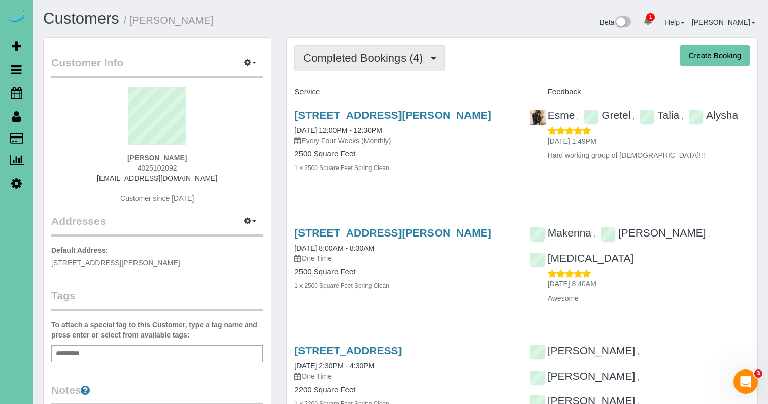
click at [420, 61] on span "Completed Bookings (4)" at bounding box center [365, 58] width 125 height 13
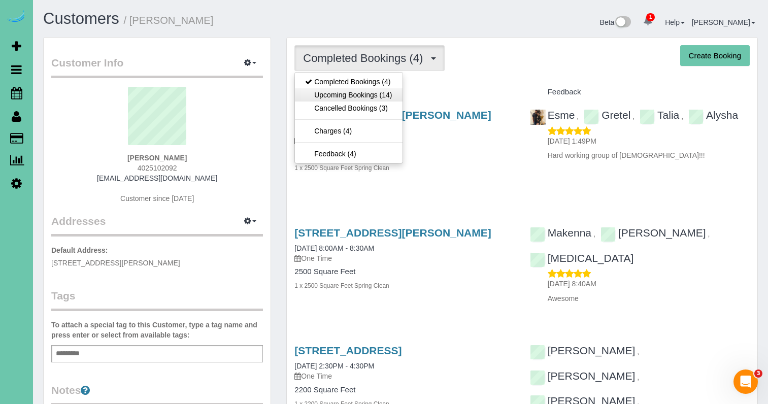
click at [387, 93] on link "Upcoming Bookings (14)" at bounding box center [348, 94] width 107 height 13
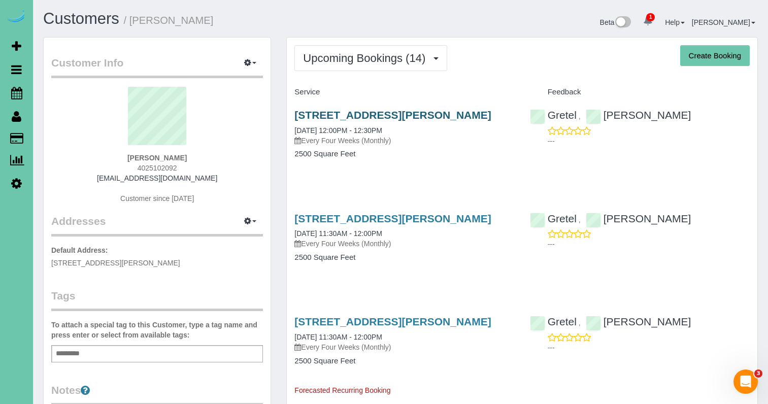
click at [337, 112] on link "[STREET_ADDRESS][PERSON_NAME]" at bounding box center [392, 115] width 196 height 12
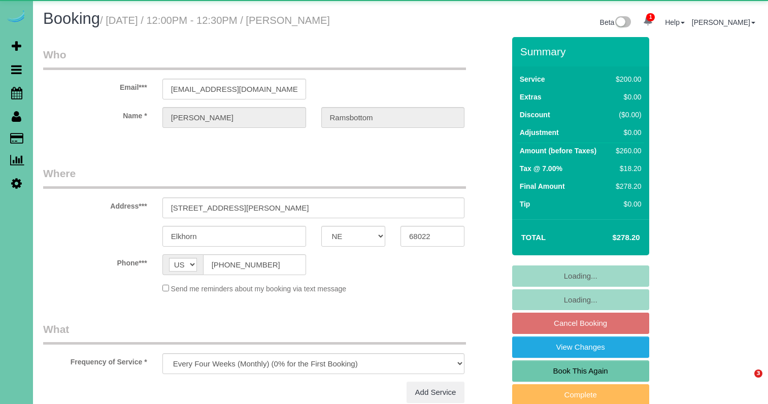
select select "NE"
select select "object:663"
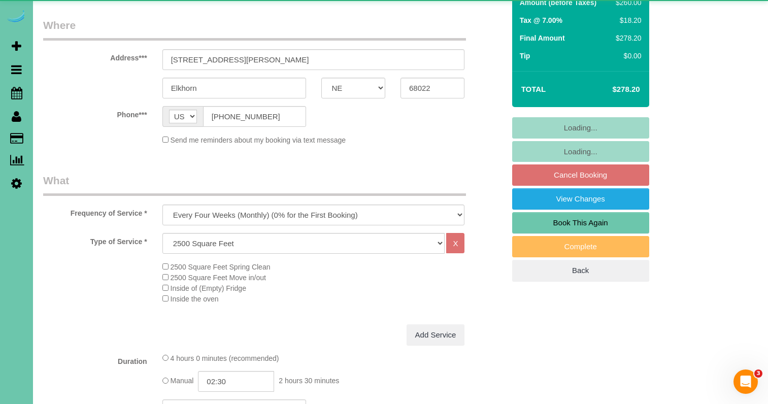
scroll to position [175, 0]
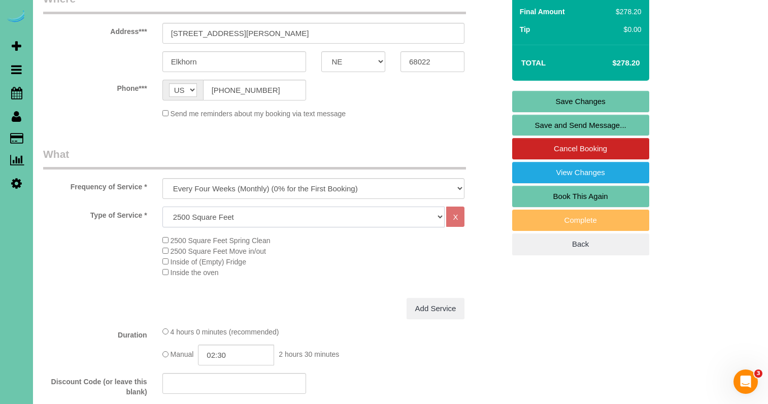
select select "69"
drag, startPoint x: 255, startPoint y: 237, endPoint x: 88, endPoint y: 197, distance: 171.7
click at [88, 197] on fieldset "What Frequency of Service * One Time Weekly (0% for the First Booking) Bi-Weekl…" at bounding box center [273, 363] width 461 height 433
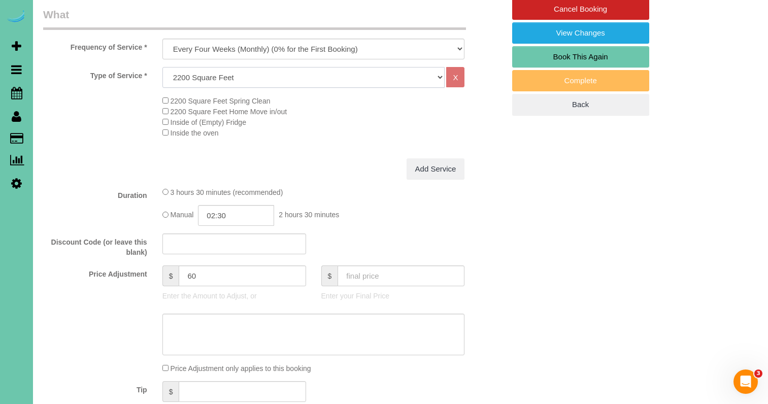
scroll to position [335, 0]
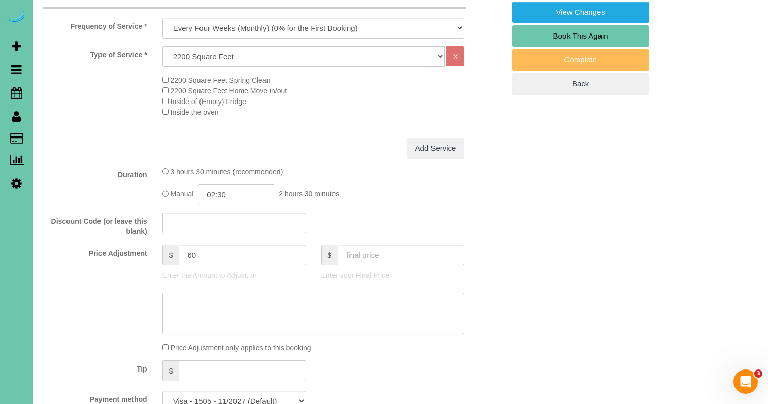
click at [232, 319] on textarea at bounding box center [313, 314] width 303 height 42
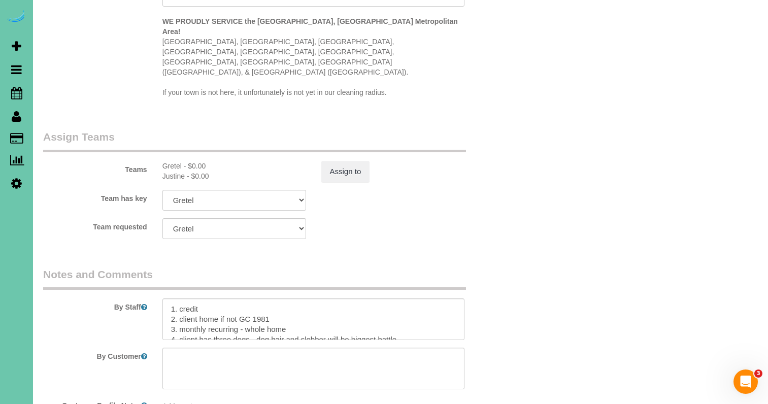
scroll to position [1039, 0]
type textarea "basement on demand for 0.75 - $45"
drag, startPoint x: 283, startPoint y: 306, endPoint x: 248, endPoint y: 306, distance: 35.0
click at [248, 306] on textarea at bounding box center [313, 318] width 303 height 42
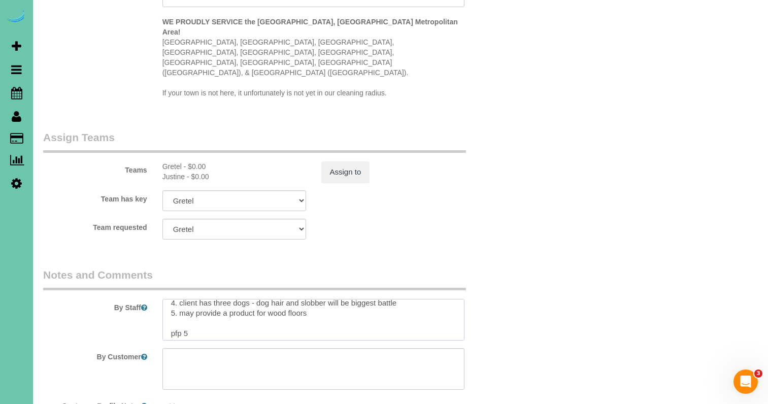
scroll to position [47, 0]
drag, startPoint x: 200, startPoint y: 311, endPoint x: 234, endPoint y: 308, distance: 34.1
click at [185, 310] on textarea at bounding box center [313, 320] width 303 height 42
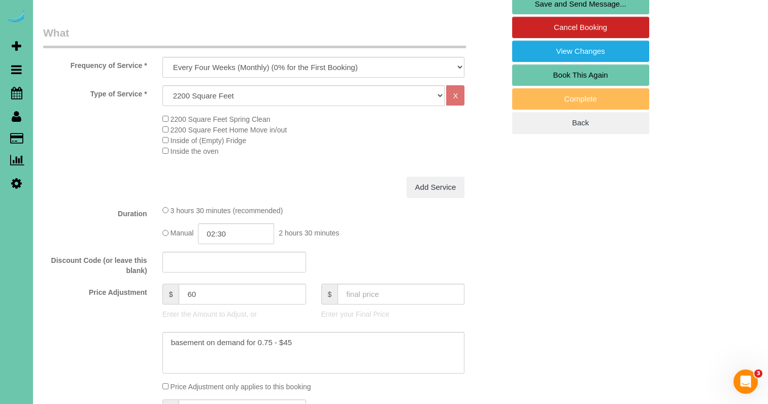
scroll to position [297, 0]
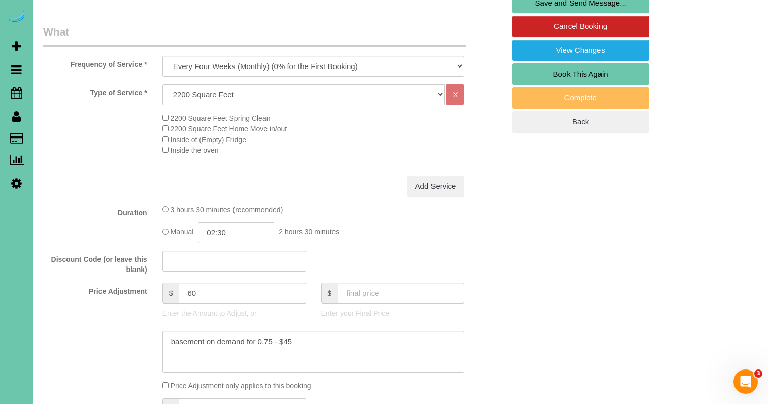
type textarea "1. credit 2. client home if not GC 1981 3. monthly recurring - main floor and u…"
click at [255, 243] on input "02:30" at bounding box center [236, 232] width 76 height 21
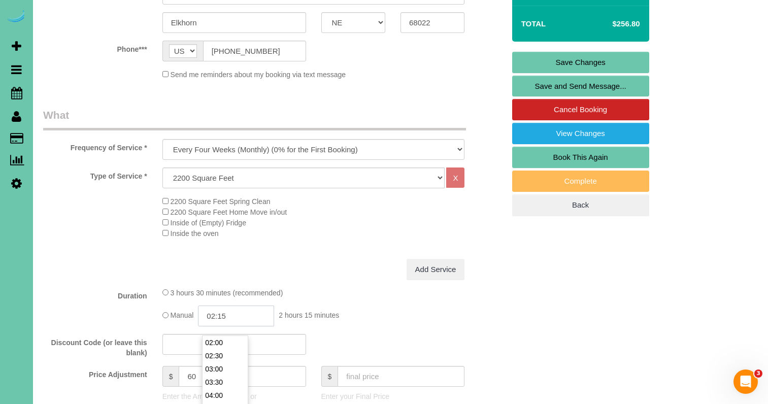
scroll to position [203, 0]
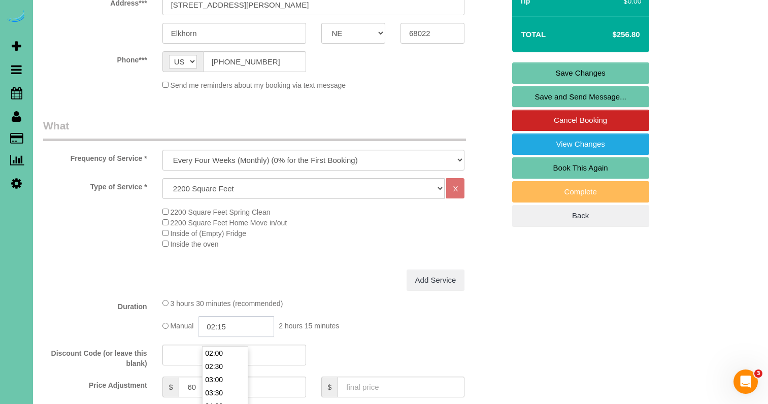
type input "02:15"
click at [295, 243] on div "2200 Square Feet Spring Clean 2200 Square Feet Home Move in/out Inside of (Empt…" at bounding box center [333, 228] width 357 height 43
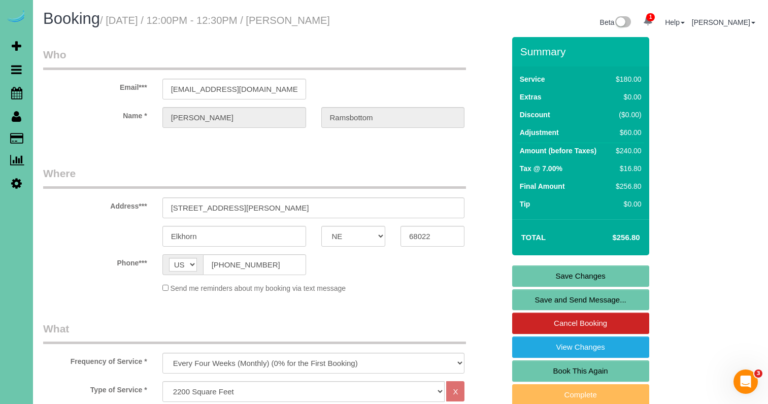
scroll to position [0, 0]
drag, startPoint x: 524, startPoint y: 287, endPoint x: 511, endPoint y: 286, distance: 12.7
click at [524, 287] on link "Save Changes" at bounding box center [580, 275] width 137 height 21
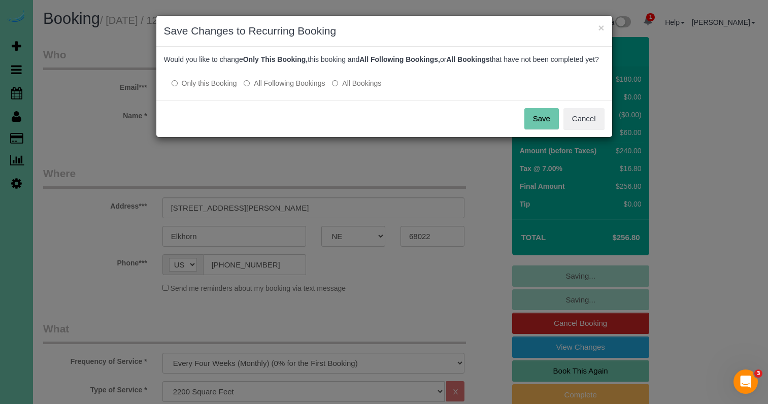
drag, startPoint x: 596, startPoint y: 128, endPoint x: 526, endPoint y: 155, distance: 74.6
click at [597, 129] on button "Cancel" at bounding box center [583, 118] width 41 height 21
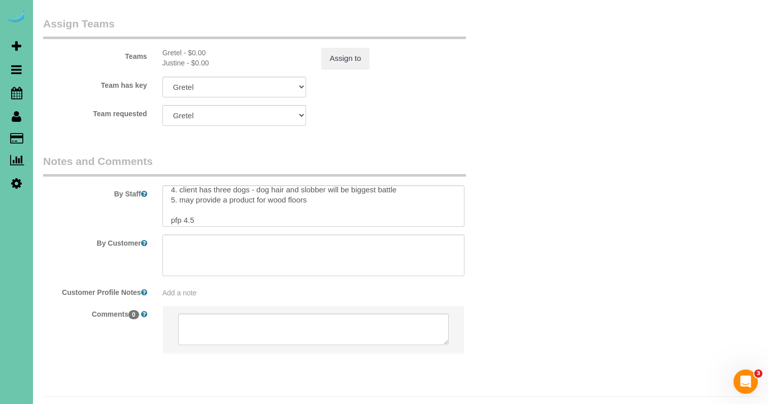
scroll to position [1152, 0]
click at [219, 193] on textarea at bounding box center [313, 205] width 303 height 42
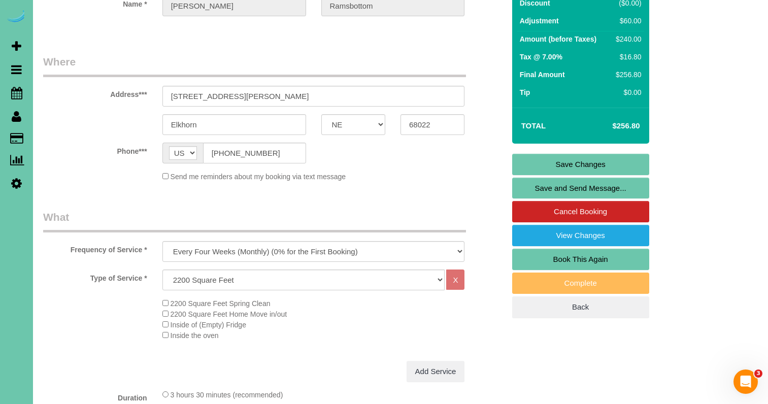
scroll to position [108, 0]
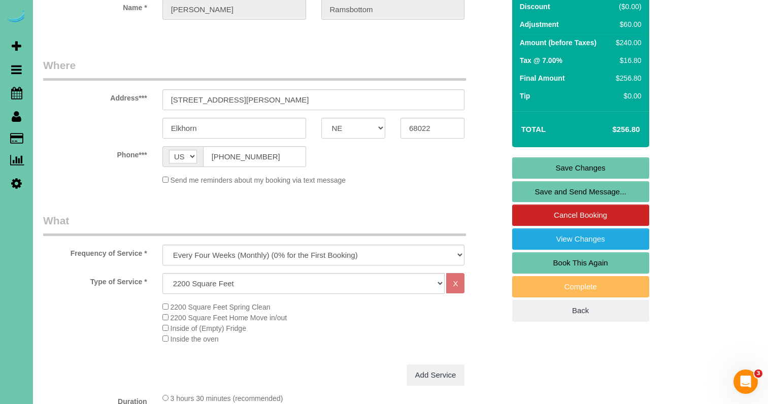
type textarea "1. credit 2. client home if not GC 1981 3. monthly recurring - main floor and u…"
click at [549, 177] on link "Save Changes" at bounding box center [580, 167] width 137 height 21
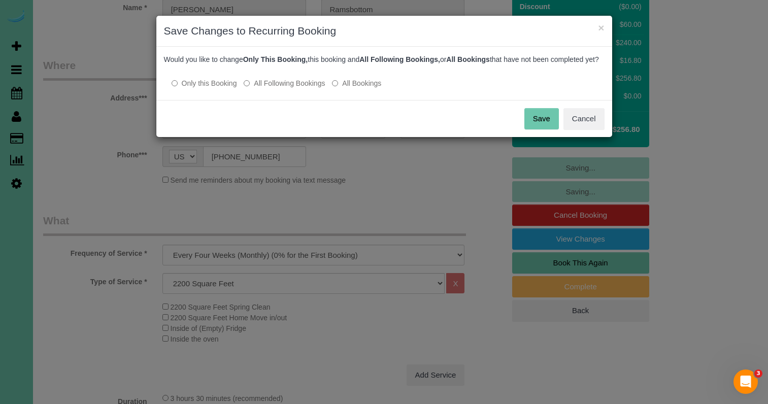
click at [543, 122] on button "Save" at bounding box center [541, 118] width 35 height 21
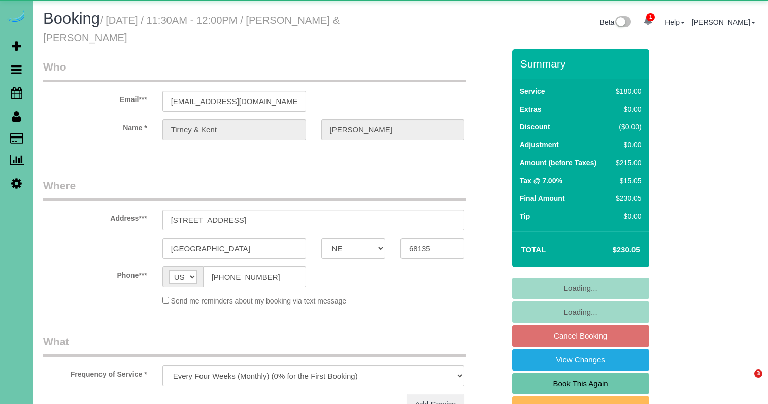
select select "NE"
select select "object:727"
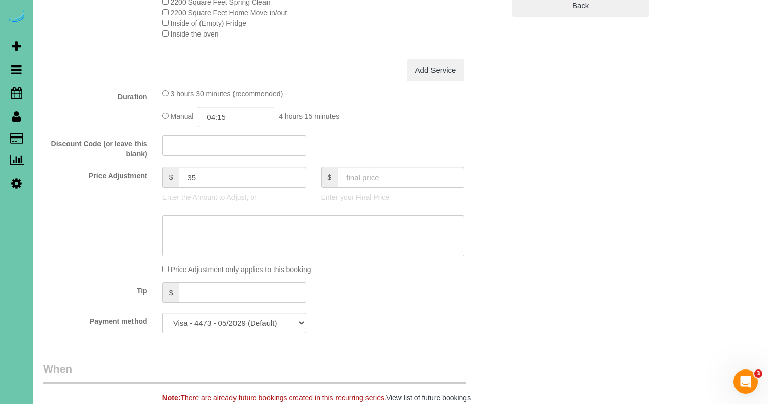
scroll to position [426, 0]
drag, startPoint x: 179, startPoint y: 178, endPoint x: 169, endPoint y: 176, distance: 9.8
click at [170, 176] on div "$ 35" at bounding box center [234, 176] width 144 height 21
type input "50"
click at [258, 106] on input "04:15" at bounding box center [236, 116] width 76 height 21
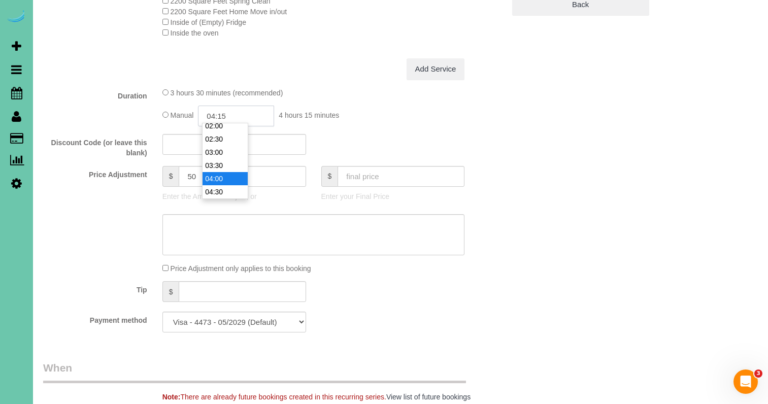
scroll to position [59, 0]
type input "04:30"
click at [233, 190] on li "04:30" at bounding box center [225, 189] width 45 height 13
click at [314, 220] on textarea at bounding box center [313, 235] width 303 height 42
paste textarea "skipped last cleaning - added extra time"
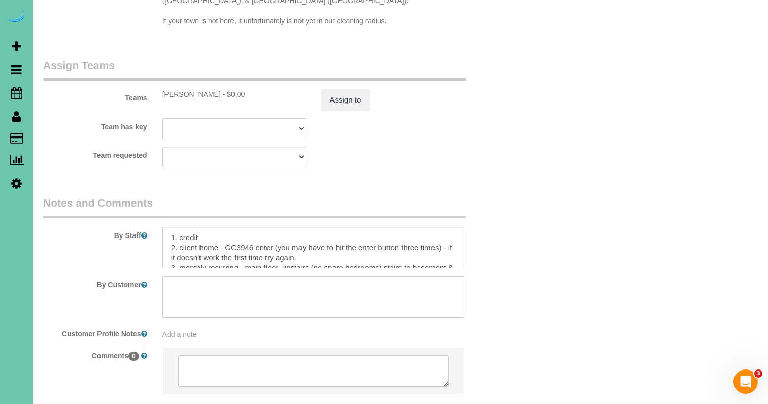
scroll to position [3, 0]
type textarea "skipped last cleaning - added extra time"
click at [167, 227] on textarea at bounding box center [313, 248] width 303 height 42
paste textarea "skipped last cleaning - added extra time"
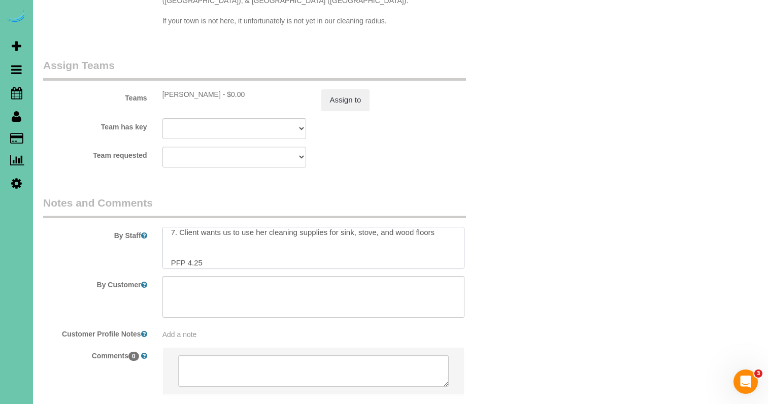
drag, startPoint x: 198, startPoint y: 224, endPoint x: 220, endPoint y: 223, distance: 21.8
click at [198, 227] on textarea at bounding box center [313, 248] width 303 height 42
type textarea "skipped last cleaning - added extra time 1. credit 2. client home - GC3946 ente…"
click at [349, 89] on button "Assign to" at bounding box center [345, 99] width 49 height 21
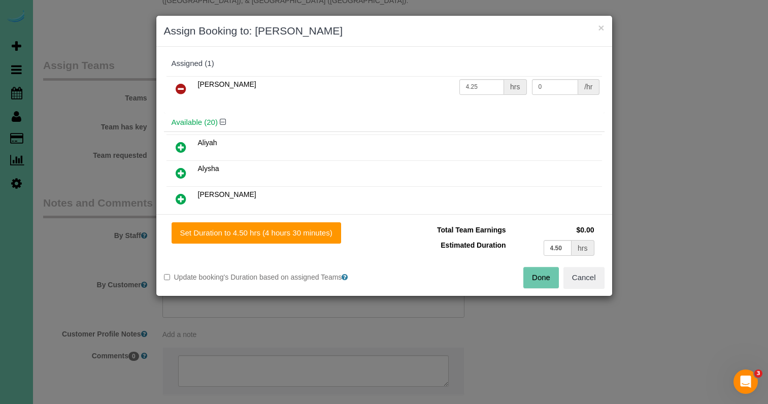
drag, startPoint x: 329, startPoint y: 232, endPoint x: 379, endPoint y: 243, distance: 51.4
click at [342, 236] on div "Set Duration to 4.50 hrs (4 hours 30 minutes)" at bounding box center [274, 232] width 220 height 21
click at [532, 276] on button "Done" at bounding box center [541, 277] width 36 height 21
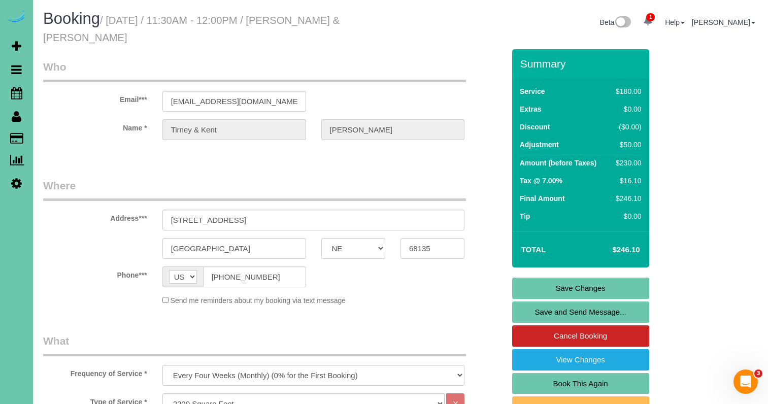
scroll to position [0, 0]
click at [555, 281] on link "Save Changes" at bounding box center [580, 288] width 137 height 21
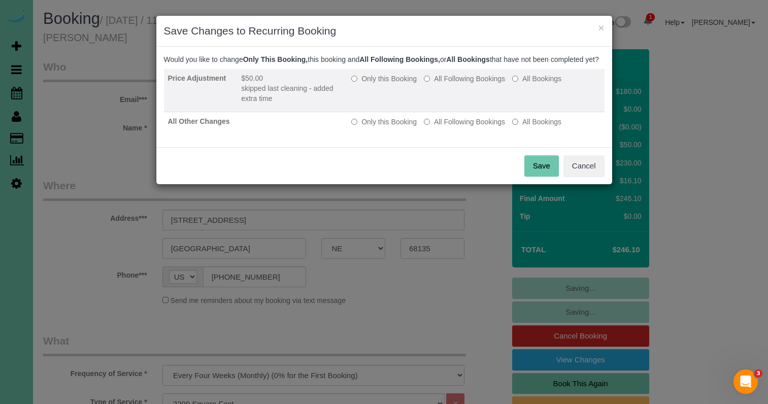
click at [367, 84] on label "Only this Booking" at bounding box center [383, 79] width 65 height 10
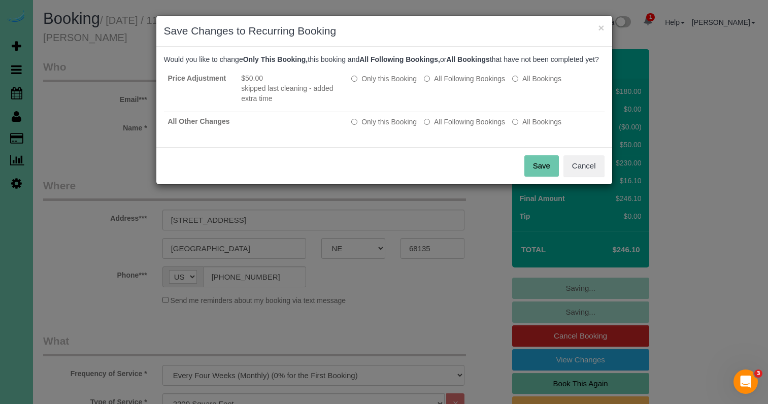
click at [547, 177] on button "Save" at bounding box center [541, 165] width 35 height 21
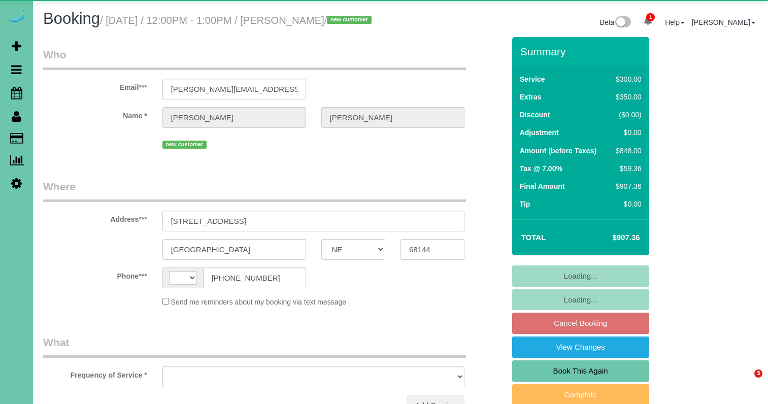
select select "NE"
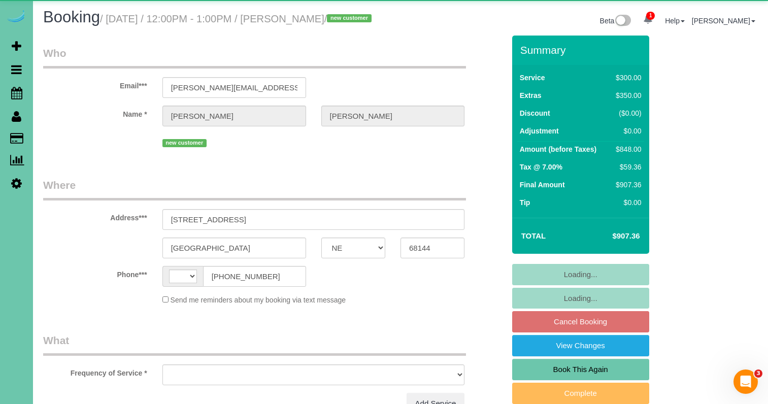
select select "string:[GEOGRAPHIC_DATA]"
select select "object:694"
select select "string:fspay-03fed572-bbd6-41e0-82d2-be73213d571e"
select select "number:36"
select select "number:43"
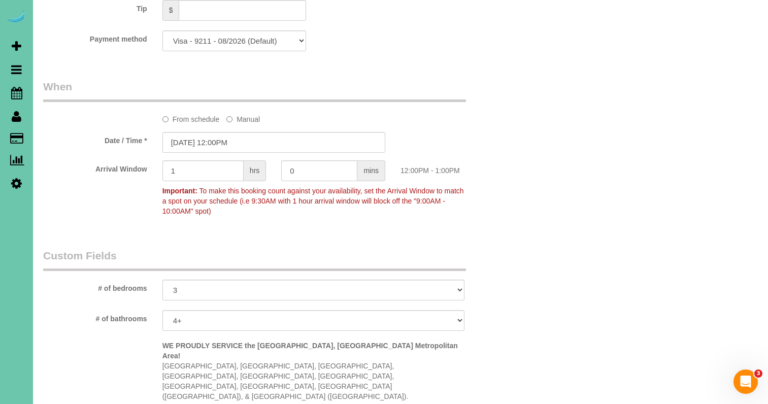
scroll to position [713, 0]
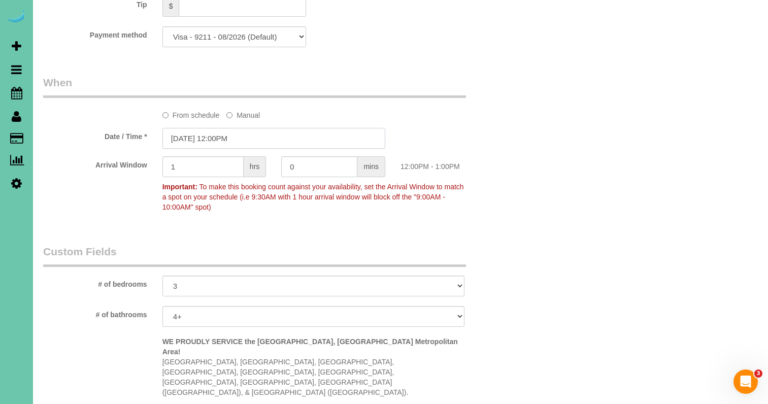
click at [250, 148] on input "[DATE] 12:00PM" at bounding box center [273, 138] width 223 height 21
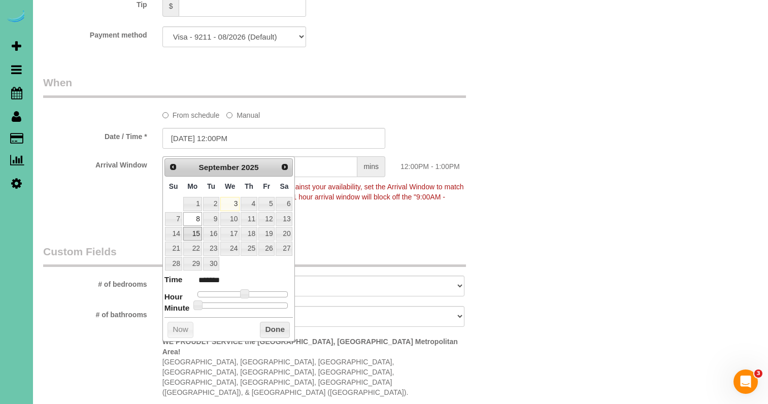
click at [190, 234] on link "15" at bounding box center [192, 234] width 19 height 14
type input "[DATE] 12:00PM"
click at [274, 322] on button "Done" at bounding box center [275, 330] width 30 height 16
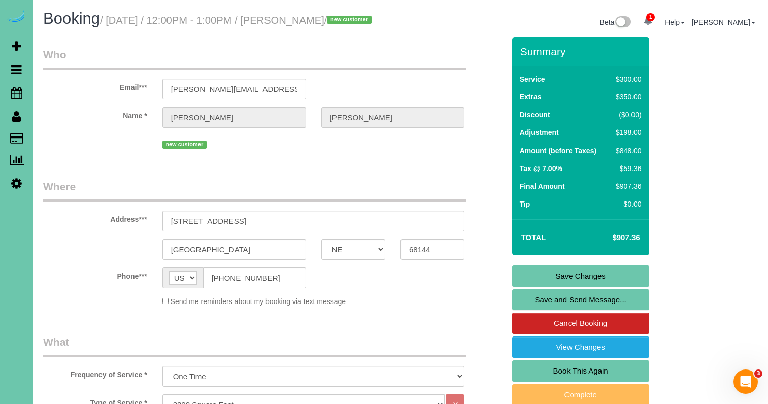
scroll to position [0, 0]
click at [543, 287] on link "Save Changes" at bounding box center [580, 275] width 137 height 21
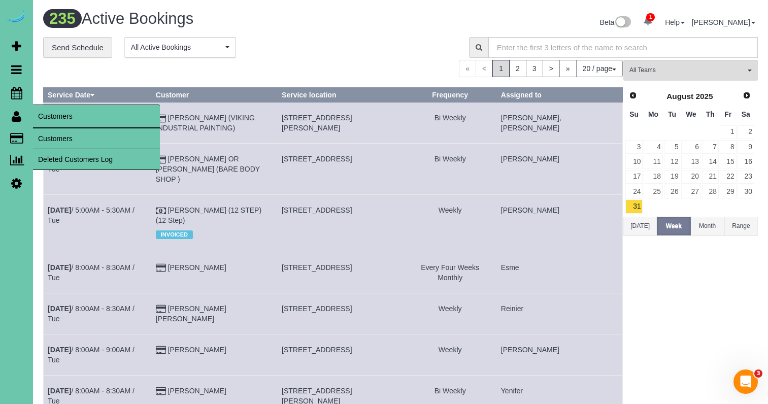
click at [52, 134] on link "Customers" at bounding box center [96, 138] width 127 height 20
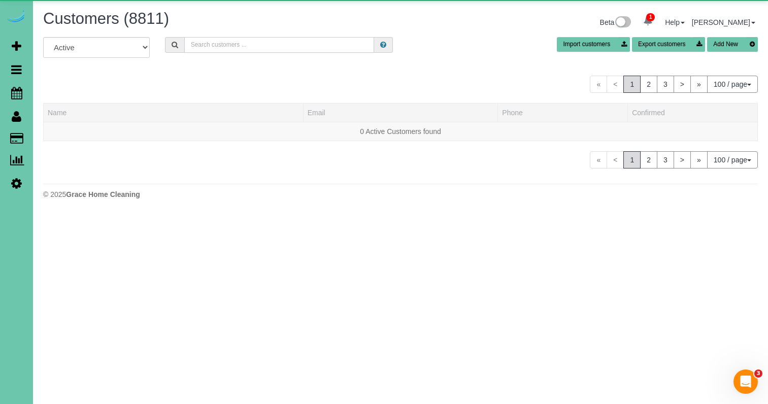
click at [211, 48] on input "text" at bounding box center [279, 45] width 190 height 16
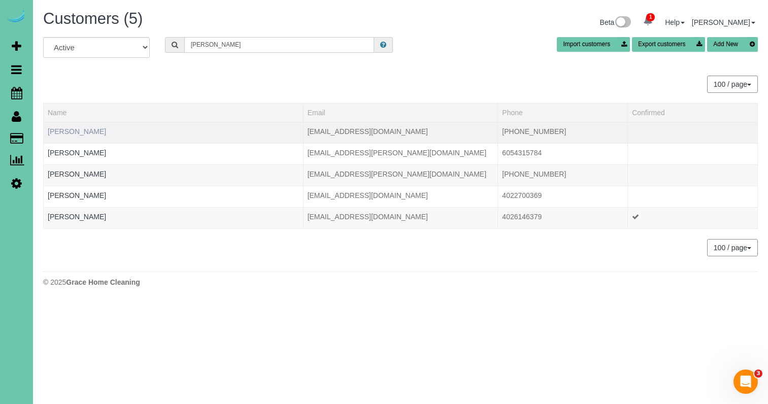
type input "[PERSON_NAME]"
click at [78, 131] on link "[PERSON_NAME]" at bounding box center [77, 131] width 58 height 8
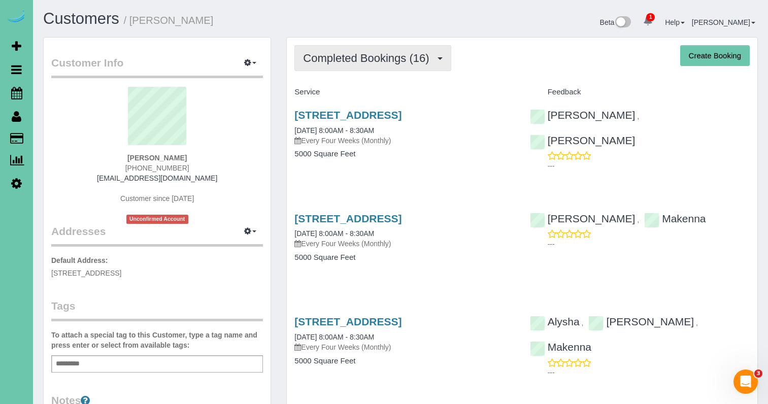
click at [357, 65] on button "Completed Bookings (16)" at bounding box center [372, 58] width 156 height 26
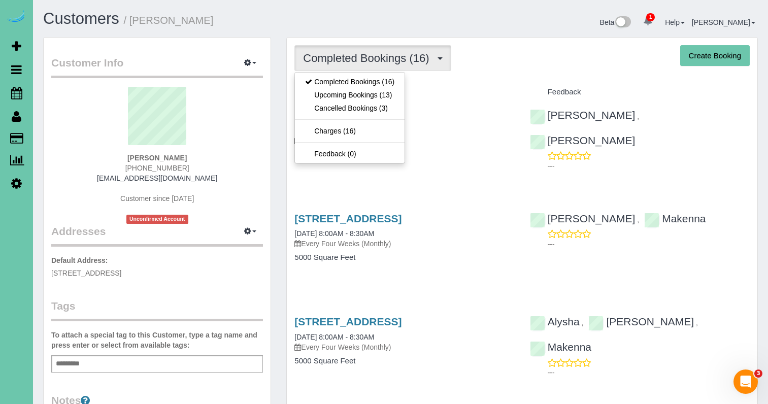
click at [358, 98] on link "Upcoming Bookings (13)" at bounding box center [350, 94] width 110 height 13
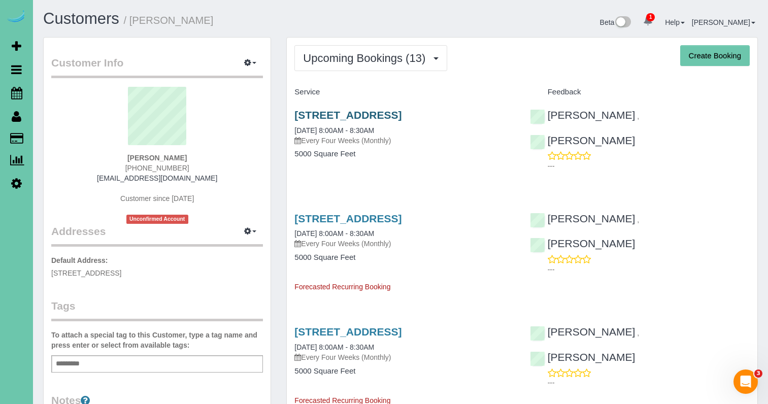
click at [382, 115] on link "[STREET_ADDRESS]" at bounding box center [347, 115] width 107 height 12
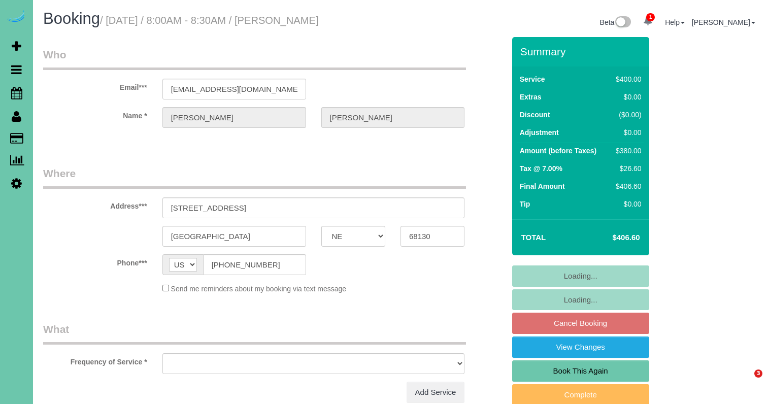
select select "NE"
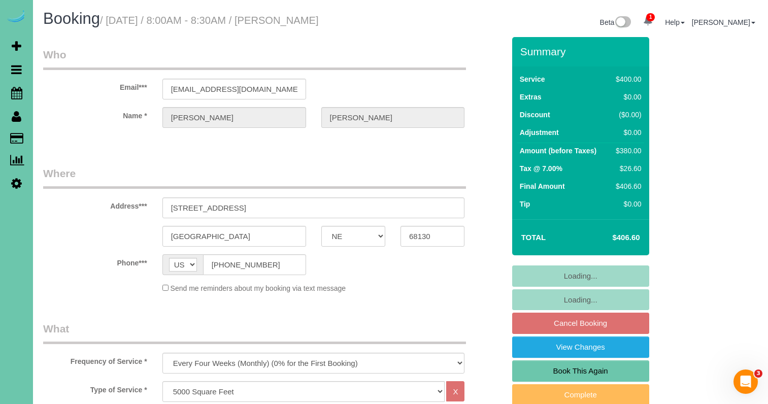
select select "object:717"
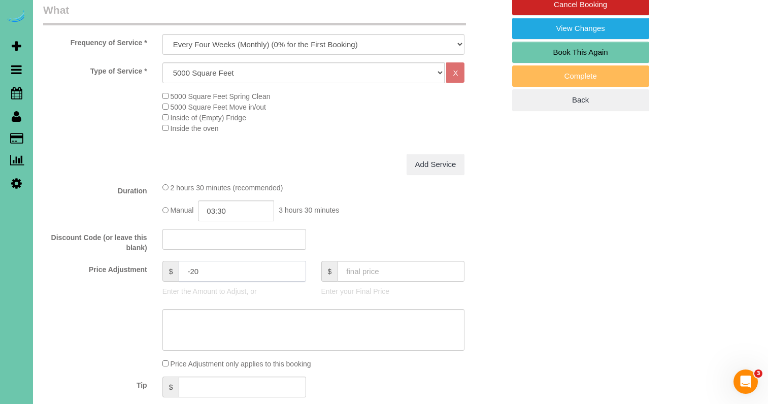
scroll to position [319, 1]
drag, startPoint x: 193, startPoint y: 268, endPoint x: 153, endPoint y: 259, distance: 41.6
click at [153, 260] on div "Price Adjustment $ -20 Enter the Amount to Adjust, or $ Enter your Final Price" at bounding box center [274, 280] width 477 height 41
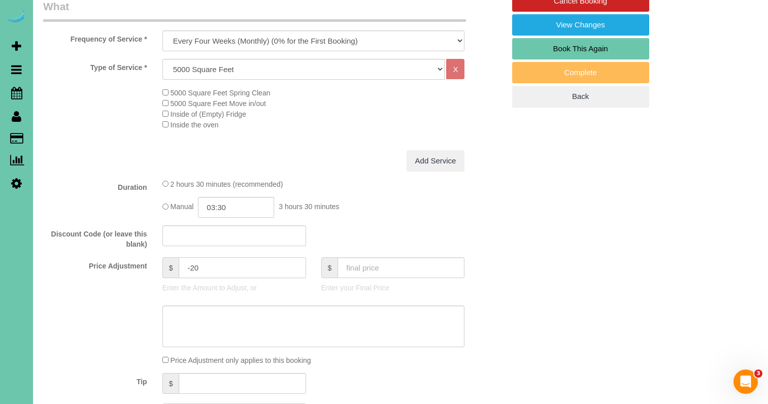
scroll to position [323, 0]
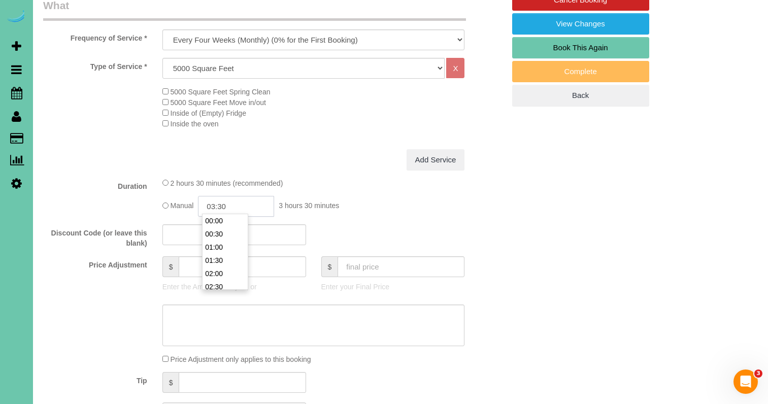
click at [236, 201] on input "03:30" at bounding box center [236, 206] width 76 height 21
type input "03:"
type input "0"
type input "03:45"
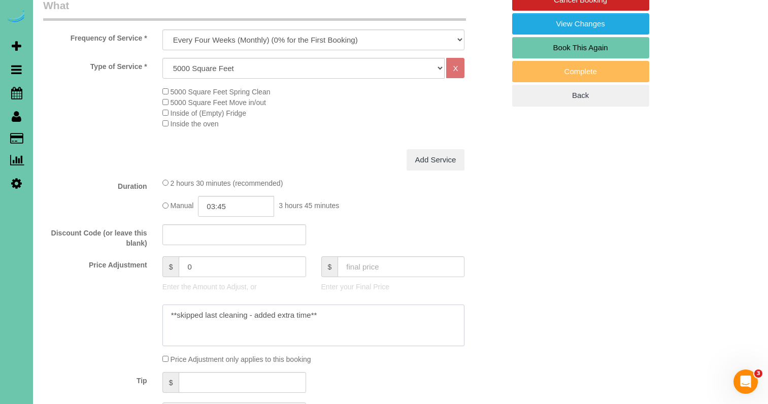
drag, startPoint x: 320, startPoint y: 313, endPoint x: 165, endPoint y: 296, distance: 155.2
click at [165, 296] on sui-booking-price-adjustment "Price Adjustment $ 0 Enter the Amount to Adjust, or $ Enter your Final Price Pr…" at bounding box center [273, 310] width 461 height 108
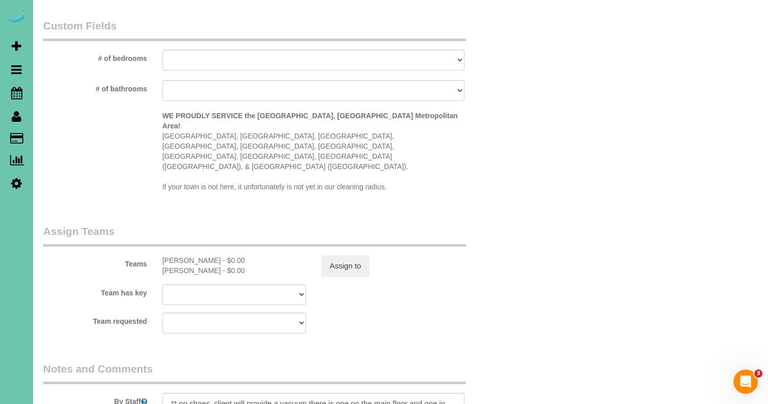
scroll to position [926, 0]
type textarea "**skipped last cleaning - added extra time**"
paste textarea "**skipped last cleaning - added extra time**"
type textarea "**skipped last cleaning - added extra time** ** no shoes, client will provide a…"
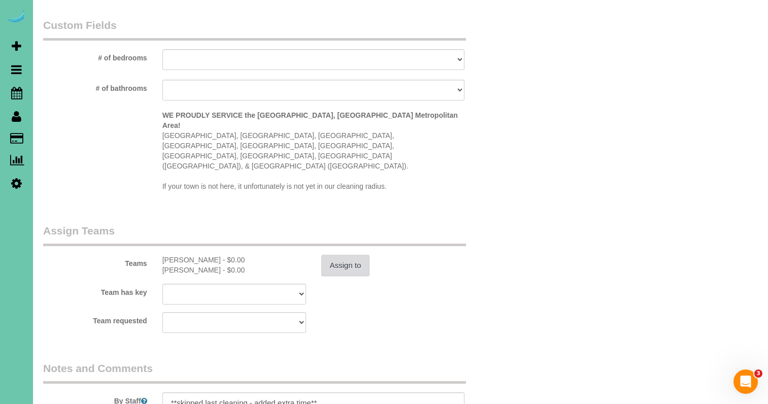
click at [333, 255] on button "Assign to" at bounding box center [345, 265] width 49 height 21
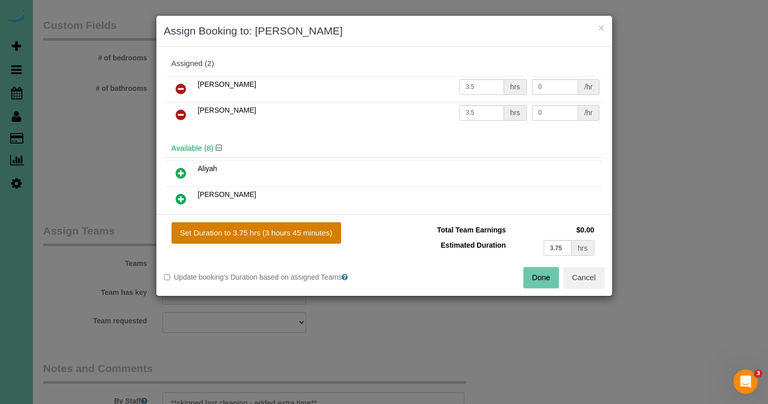
click at [278, 225] on button "Set Duration to 3.75 hrs (3 hours 45 minutes)" at bounding box center [257, 232] width 170 height 21
type input "3.75"
drag, startPoint x: 529, startPoint y: 281, endPoint x: 479, endPoint y: 261, distance: 54.2
click at [529, 281] on button "Done" at bounding box center [541, 277] width 36 height 21
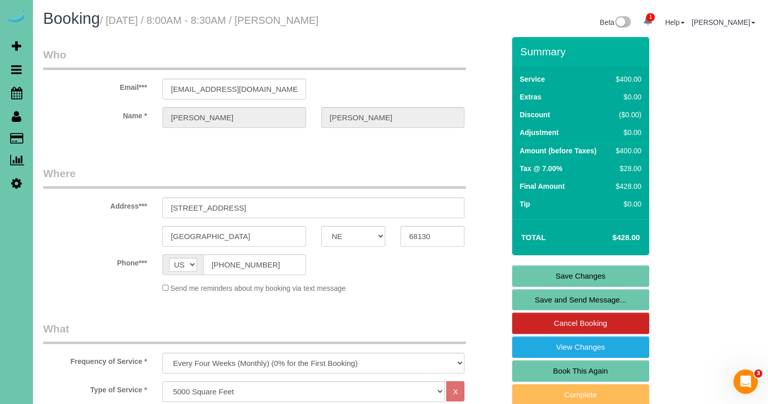
scroll to position [0, 0]
click at [532, 277] on link "Save Changes" at bounding box center [580, 275] width 137 height 21
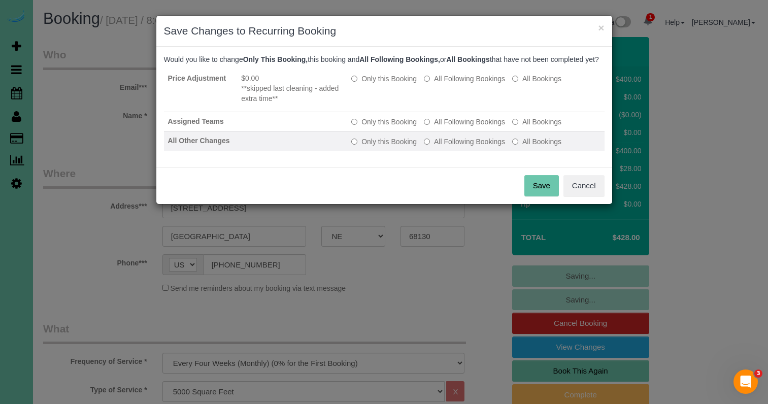
drag, startPoint x: 367, startPoint y: 89, endPoint x: 471, endPoint y: 146, distance: 118.4
click at [367, 84] on label "Only this Booking" at bounding box center [383, 79] width 65 height 10
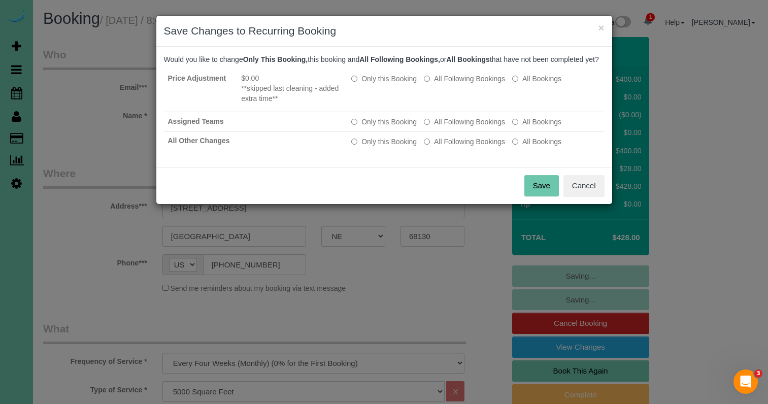
drag, startPoint x: 545, startPoint y: 189, endPoint x: 520, endPoint y: 182, distance: 26.5
click at [545, 189] on button "Save" at bounding box center [541, 185] width 35 height 21
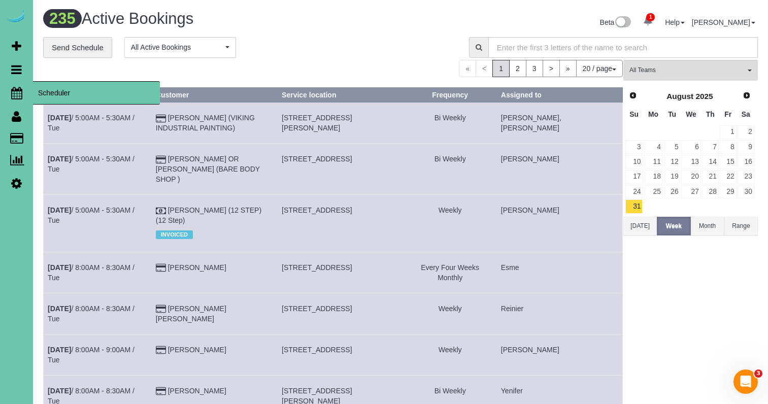
click at [21, 92] on icon at bounding box center [16, 93] width 11 height 12
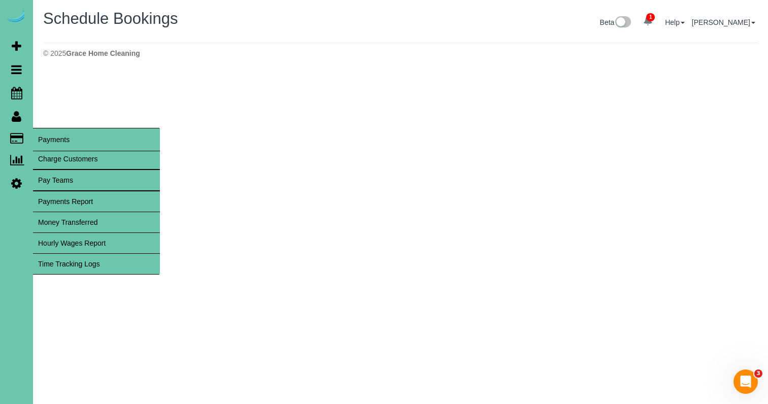
click at [108, 262] on link "Time Tracking Logs" at bounding box center [96, 264] width 127 height 20
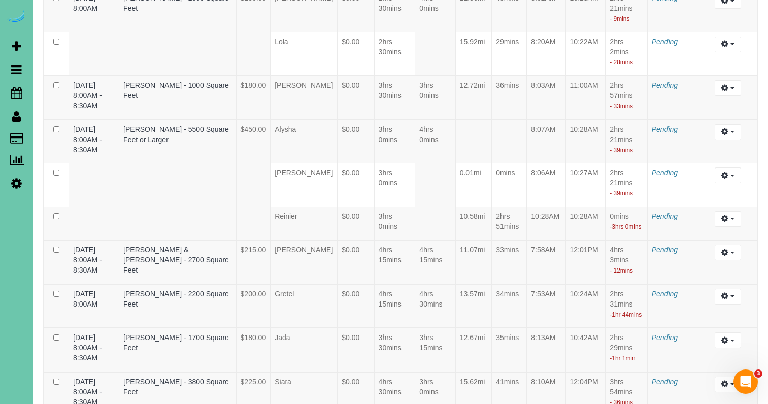
scroll to position [2797, 0]
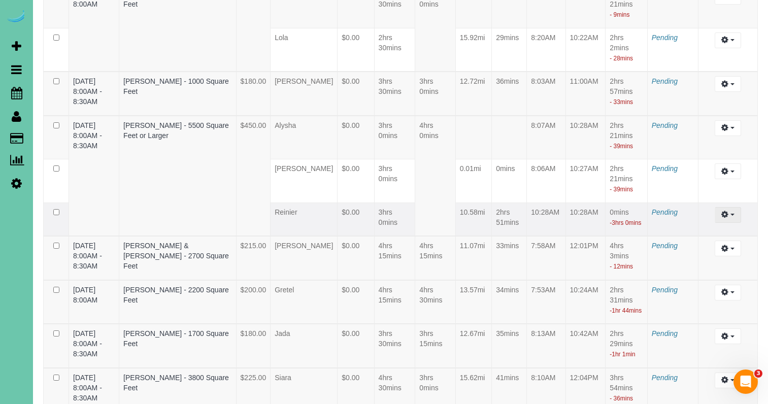
click at [729, 207] on button "button" at bounding box center [728, 215] width 26 height 16
click at [712, 227] on link "Edit" at bounding box center [700, 233] width 80 height 13
select select "draft"
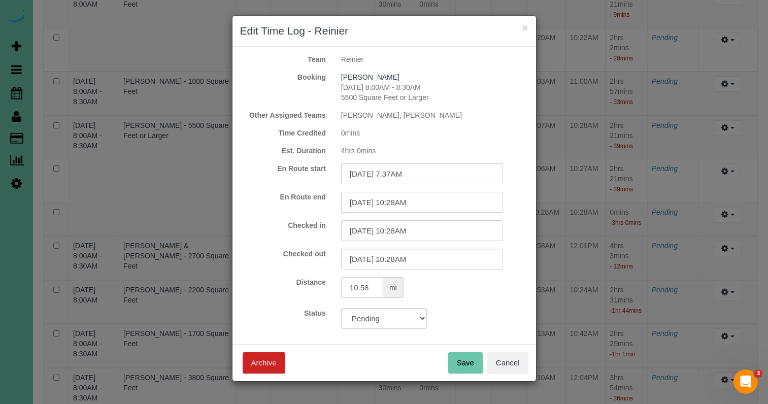
click at [441, 206] on input "[DATE] 10:28AM" at bounding box center [422, 202] width 162 height 21
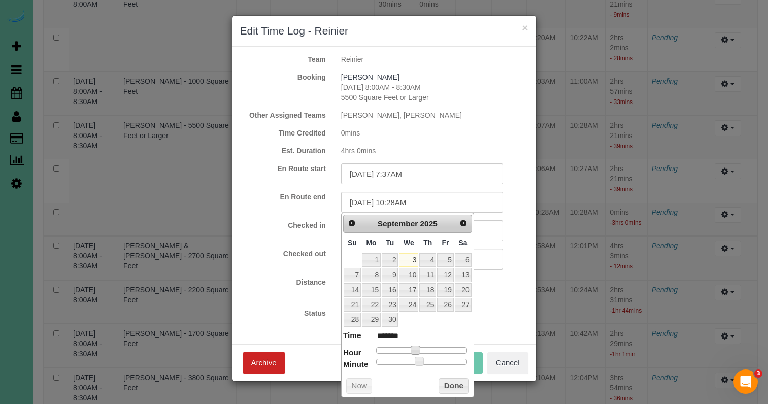
type input "[DATE] 9:28AM"
type input "******"
type input "[DATE] 8:28AM"
type input "******"
drag, startPoint x: 414, startPoint y: 346, endPoint x: 406, endPoint y: 346, distance: 7.6
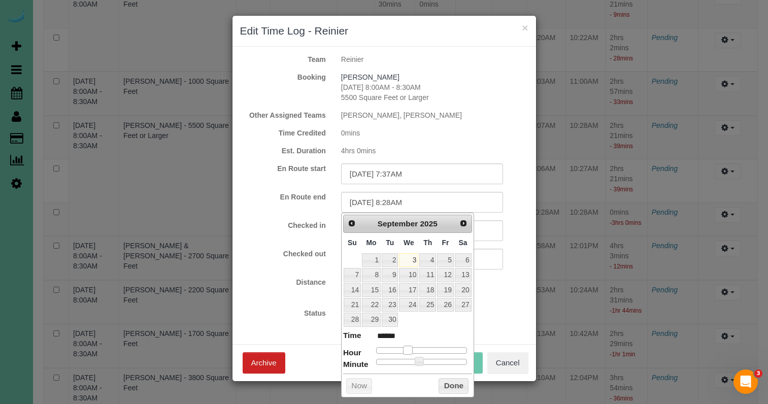
click at [406, 346] on span at bounding box center [407, 350] width 9 height 9
type input "[DATE] 8:27AM"
type input "******"
type input "[DATE] 8:23AM"
type input "******"
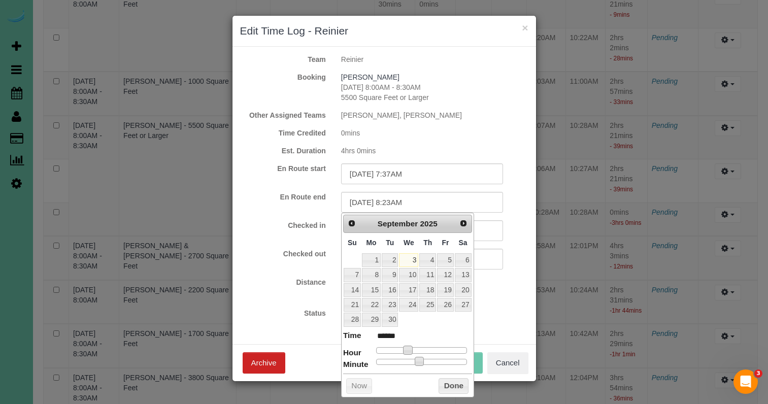
type input "[DATE] 8:16AM"
type input "******"
type input "[DATE] 8:00AM"
type input "******"
drag, startPoint x: 419, startPoint y: 358, endPoint x: 321, endPoint y: 315, distance: 106.8
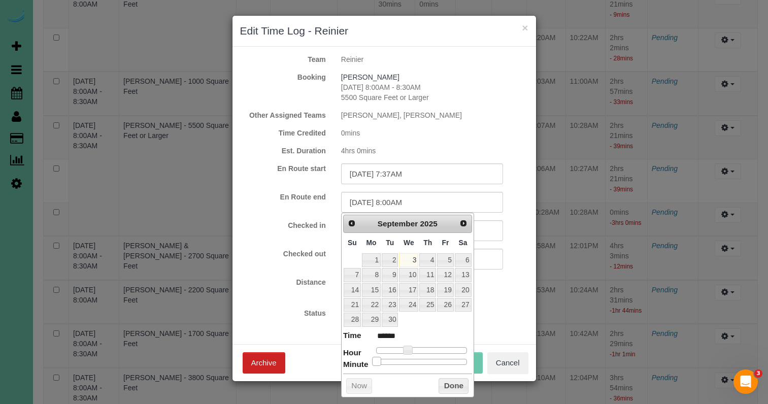
click at [350, 350] on dl "Time ****** Hour Minute Second Millisecond Microsecond Time Zone ***** ***** **…" at bounding box center [407, 347] width 129 height 35
click at [304, 292] on div "Distance 10.58 mi" at bounding box center [384, 288] width 304 height 23
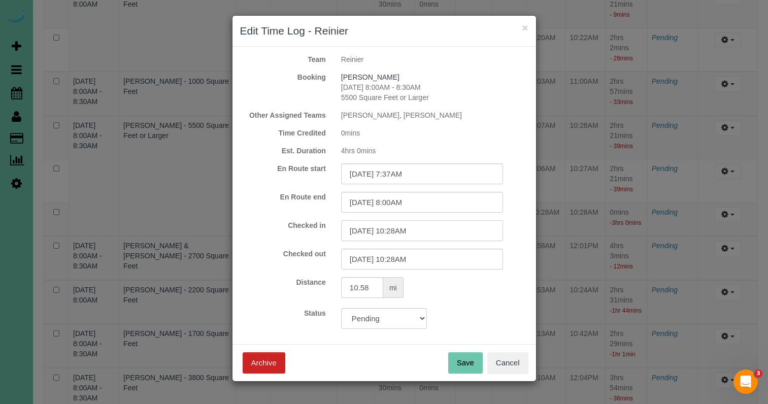
click at [393, 231] on input "[DATE] 10:28AM" at bounding box center [422, 230] width 162 height 21
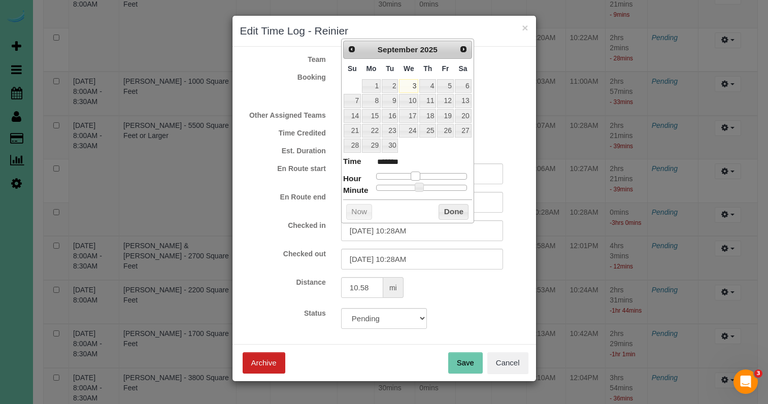
type input "[DATE] 9:28AM"
type input "******"
type input "[DATE] 8:28AM"
type input "******"
drag, startPoint x: 417, startPoint y: 174, endPoint x: 411, endPoint y: 175, distance: 6.6
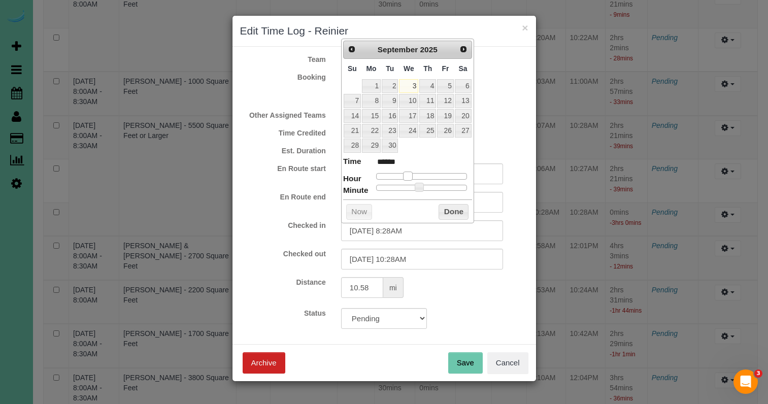
click at [411, 175] on span at bounding box center [407, 176] width 9 height 9
type input "[DATE] 8:27AM"
type input "******"
type input "[DATE] 8:25AM"
type input "******"
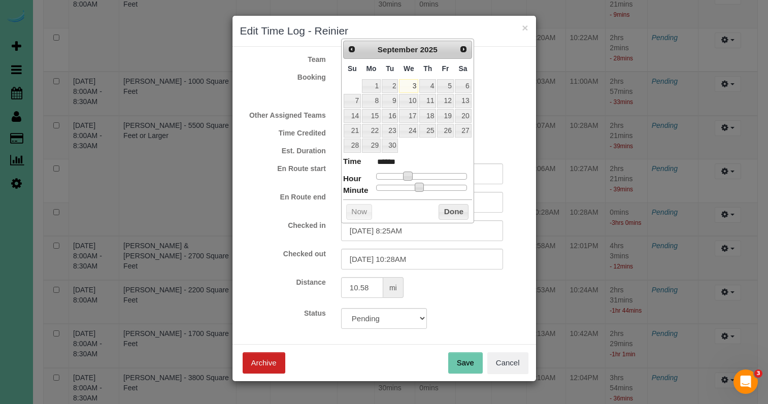
type input "[DATE] 8:23AM"
type input "******"
type input "[DATE] 8:19AM"
type input "******"
type input "09/03/2025 8:18AM"
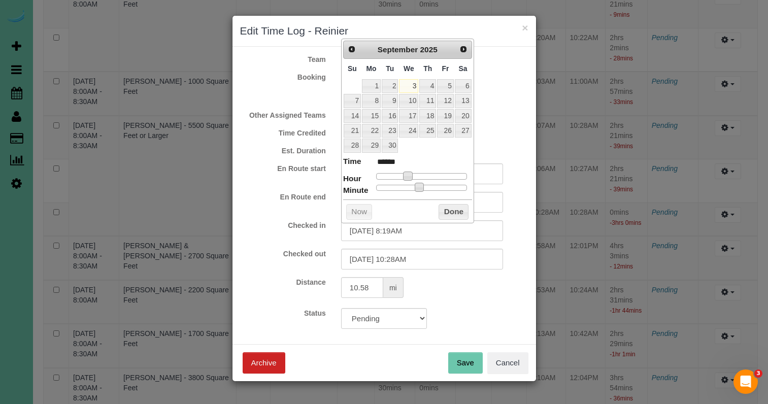
type input "******"
type input "09/03/2025 8:16AM"
type input "******"
type input "09/03/2025 8:15AM"
type input "******"
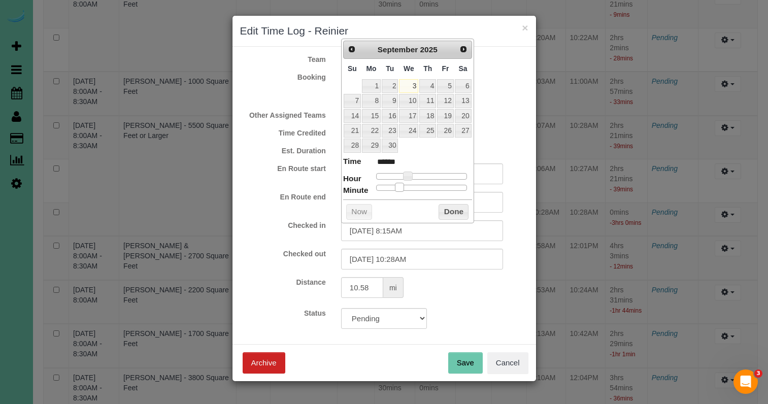
type input "09/03/2025 8:14AM"
type input "******"
type input "09/03/2025 8:13AM"
type input "******"
type input "09/03/2025 8:12AM"
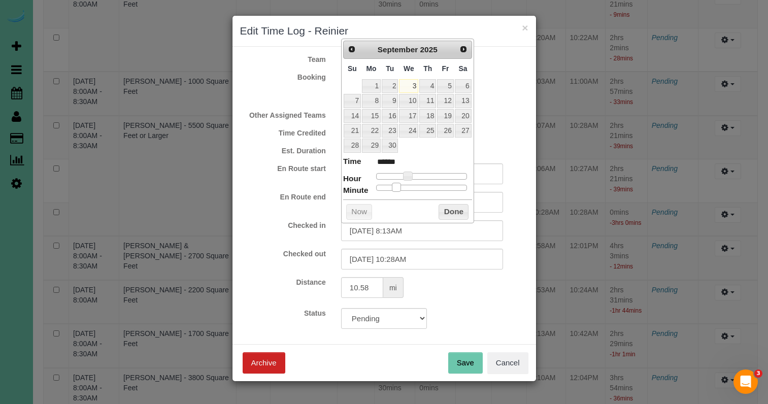
type input "******"
type input "09/03/2025 8:11AM"
type input "******"
type input "09/03/2025 8:10AM"
type input "******"
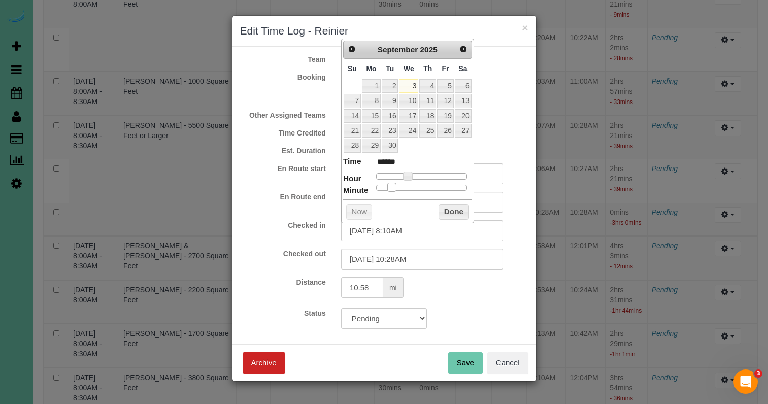
type input "09/03/2025 8:09AM"
type input "******"
type input "09/03/2025 8:08AM"
type input "******"
type input "09/03/2025 8:07AM"
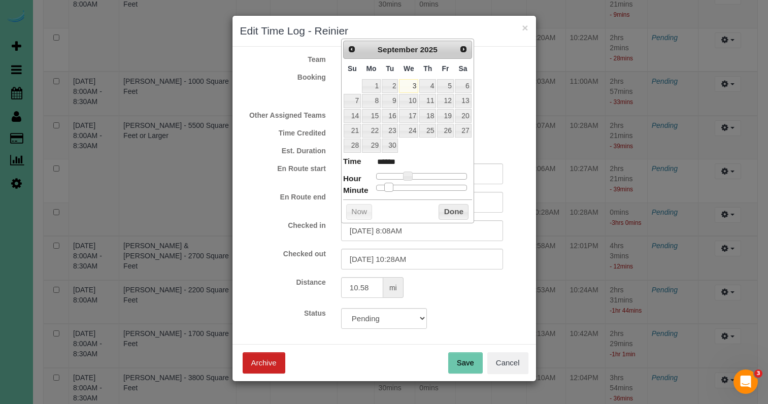
type input "******"
drag, startPoint x: 417, startPoint y: 183, endPoint x: 385, endPoint y: 185, distance: 31.5
click at [385, 185] on span at bounding box center [387, 187] width 9 height 9
click at [455, 206] on button "Done" at bounding box center [454, 212] width 30 height 16
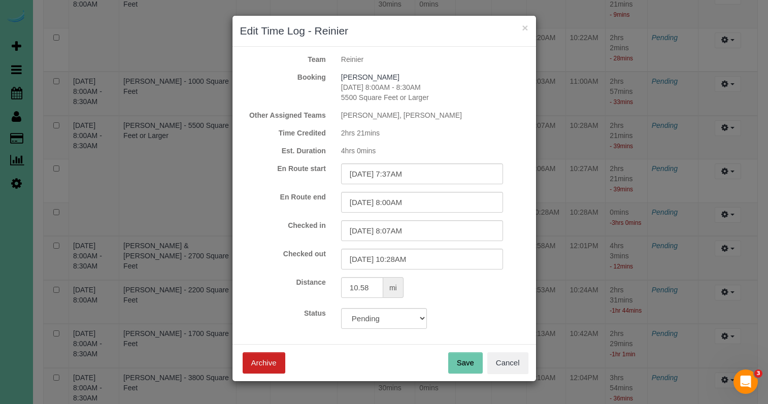
drag, startPoint x: 456, startPoint y: 363, endPoint x: 446, endPoint y: 358, distance: 11.6
click at [456, 363] on button "Save" at bounding box center [465, 362] width 35 height 21
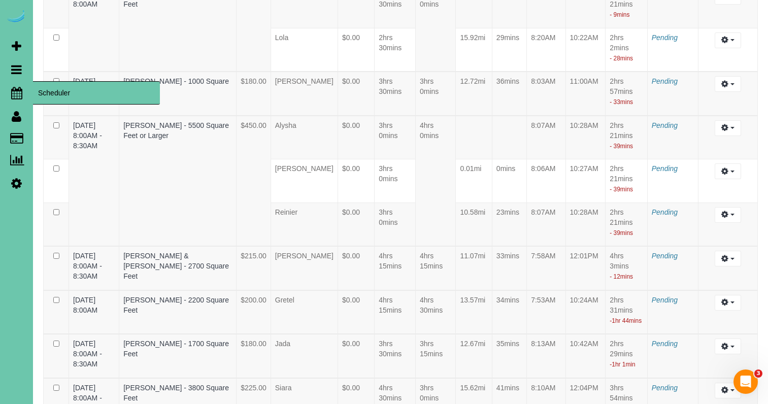
click at [12, 100] on link "Scheduler" at bounding box center [16, 92] width 33 height 23
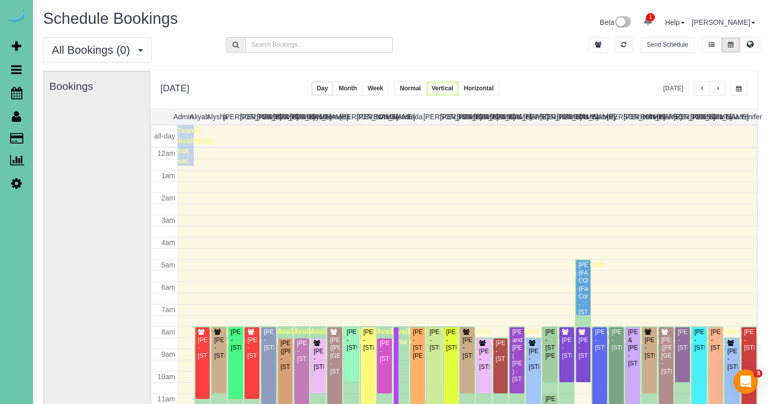
scroll to position [135, 0]
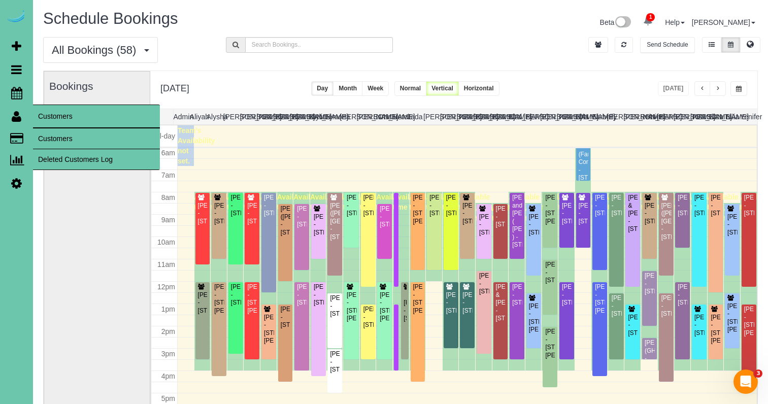
click at [47, 133] on link "Customers" at bounding box center [96, 138] width 127 height 20
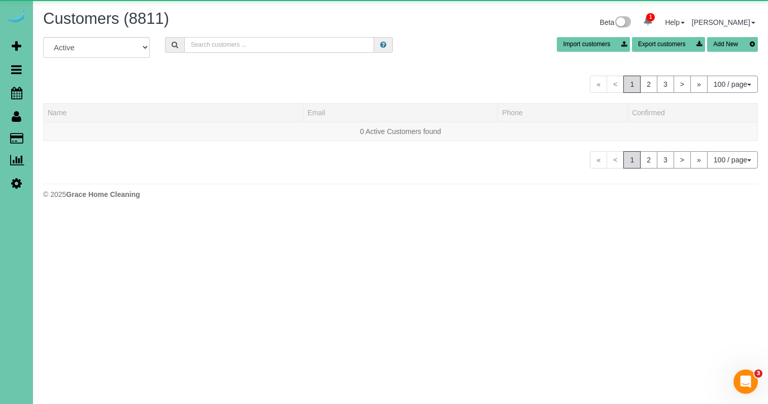
click at [253, 45] on input "text" at bounding box center [279, 45] width 190 height 16
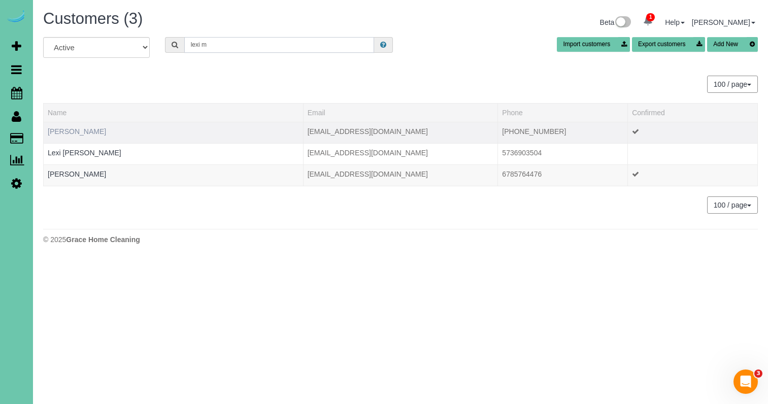
type input "lexi m"
drag, startPoint x: 77, startPoint y: 133, endPoint x: 88, endPoint y: 134, distance: 11.2
click at [77, 133] on link "Lexi Mann" at bounding box center [77, 131] width 58 height 8
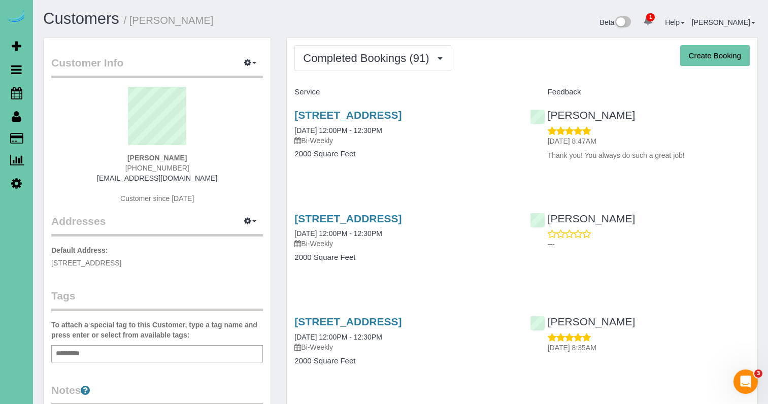
drag, startPoint x: 346, startPoint y: 63, endPoint x: 345, endPoint y: 72, distance: 8.2
click at [346, 64] on span "Completed Bookings (91)" at bounding box center [368, 58] width 131 height 13
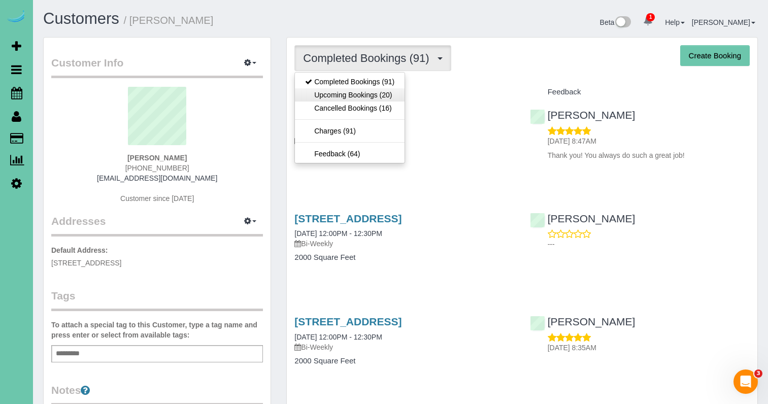
click at [340, 91] on link "Upcoming Bookings (20)" at bounding box center [350, 94] width 110 height 13
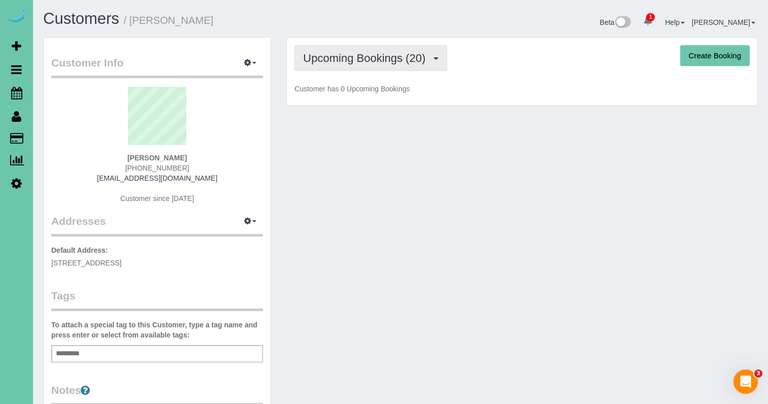
click at [382, 54] on span "Upcoming Bookings (20)" at bounding box center [366, 58] width 127 height 13
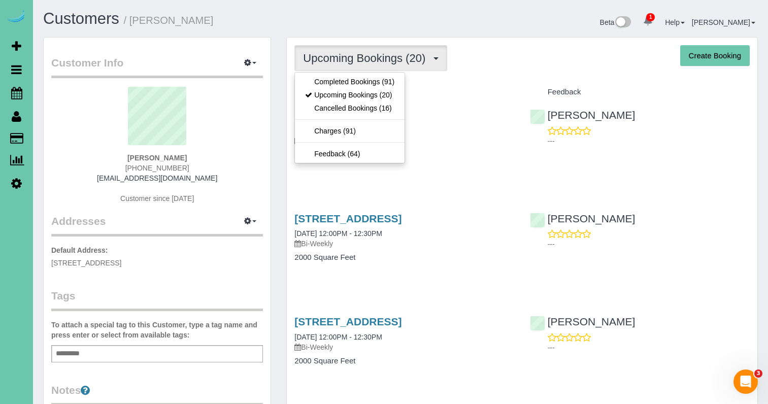
click at [545, 28] on div "Beta 1 Your Notifications You have 0 alerts × You have 3 to charge for 09/02/20…" at bounding box center [582, 23] width 365 height 27
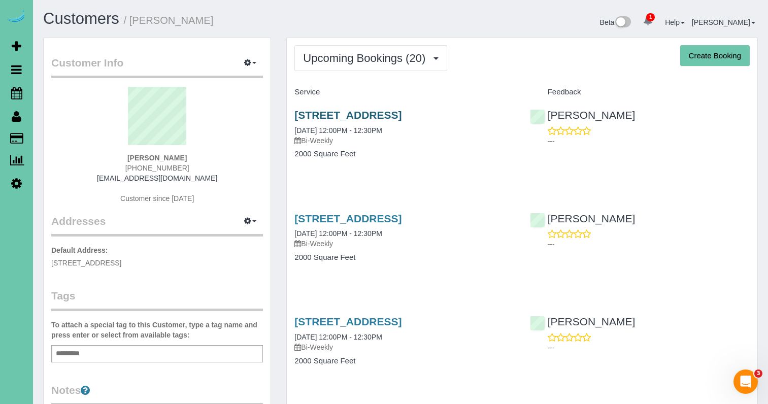
drag, startPoint x: 485, startPoint y: 96, endPoint x: 459, endPoint y: 113, distance: 30.6
click at [485, 96] on div "Service" at bounding box center [404, 92] width 235 height 17
click at [401, 113] on link "422 S 153rd Circle, Omaha, NE 68154" at bounding box center [347, 115] width 107 height 12
click at [365, 111] on link "422 S 153rd Circle, Omaha, NE 68154" at bounding box center [347, 115] width 107 height 12
click at [324, 113] on link "422 S 153rd Circle, Omaha, NE 68154" at bounding box center [347, 115] width 107 height 12
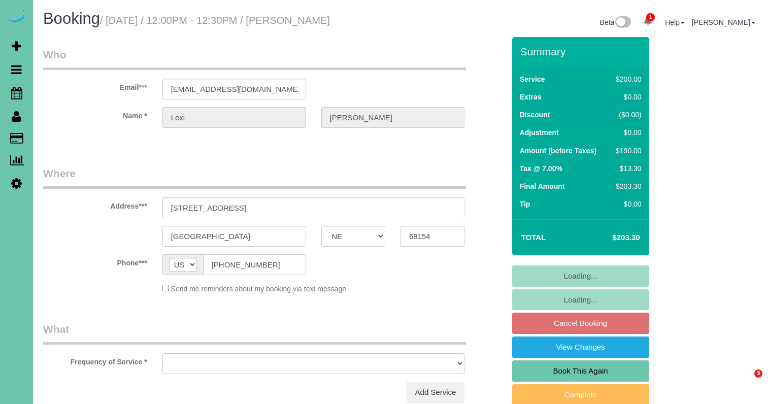
select select "NE"
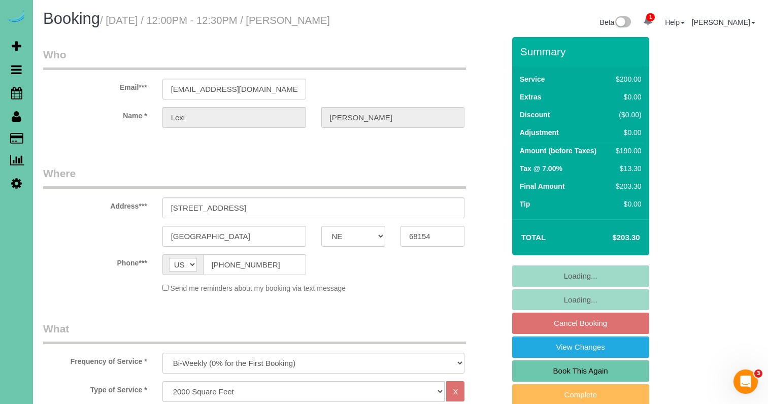
select select "object:882"
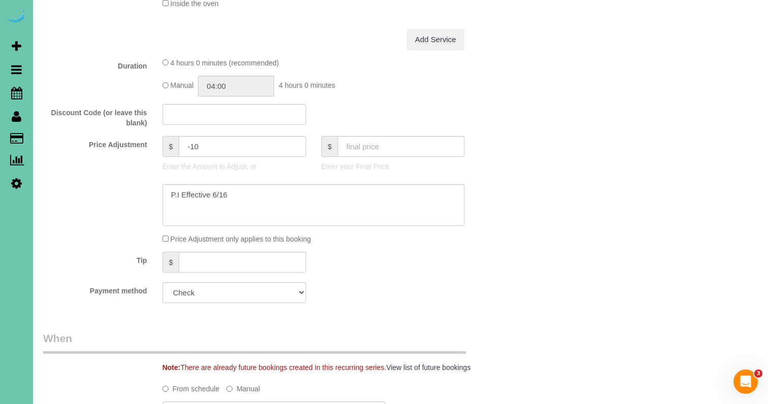
scroll to position [445, 0]
click at [143, 138] on div "Price Adjustment $ -10 Enter the Amount to Adjust, or $ Enter your Final Price" at bounding box center [274, 155] width 477 height 41
type input "5"
click at [267, 87] on input "04:00" at bounding box center [236, 84] width 76 height 21
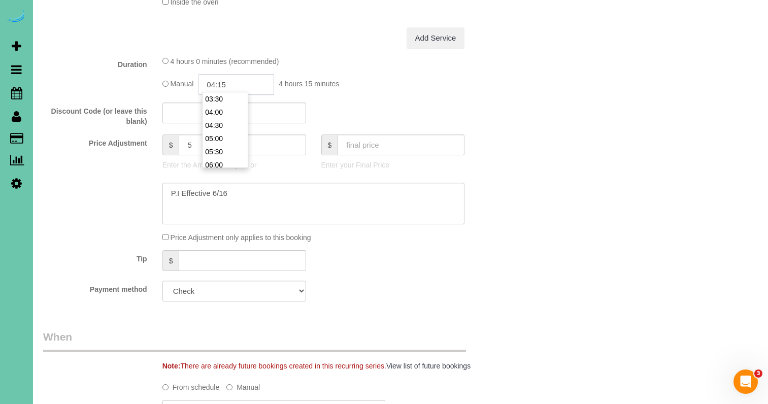
type input "04:15"
drag, startPoint x: 262, startPoint y: 196, endPoint x: 160, endPoint y: 184, distance: 102.7
click at [160, 184] on div at bounding box center [314, 204] width 318 height 42
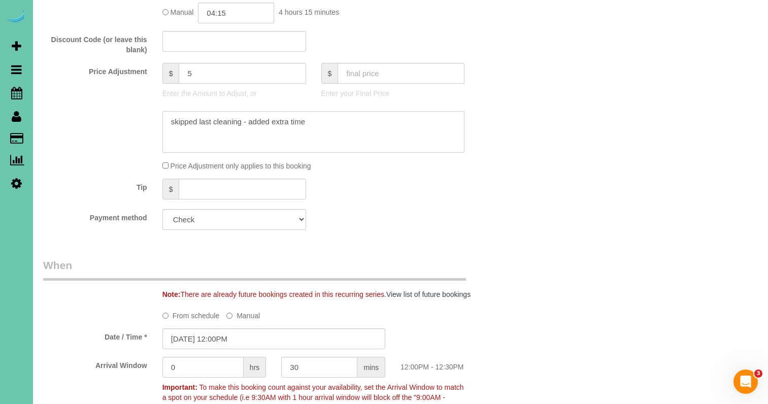
scroll to position [517, 0]
drag, startPoint x: 309, startPoint y: 121, endPoint x: 74, endPoint y: 100, distance: 236.4
click at [74, 100] on sui-booking-price-adjustment "Price Adjustment $ 5 Enter the Amount to Adjust, or $ Enter your Final Price Pr…" at bounding box center [273, 117] width 461 height 108
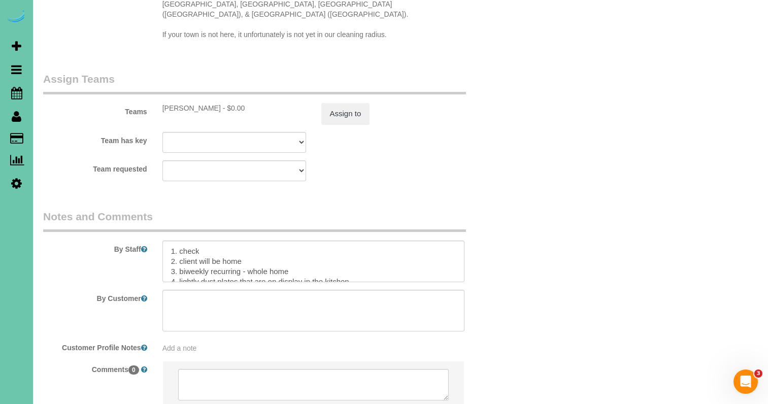
scroll to position [1095, 0]
type textarea "skipped last cleaning - added extra time"
click at [169, 242] on textarea at bounding box center [313, 263] width 303 height 42
paste textarea "skipped last cleaning - added extra time"
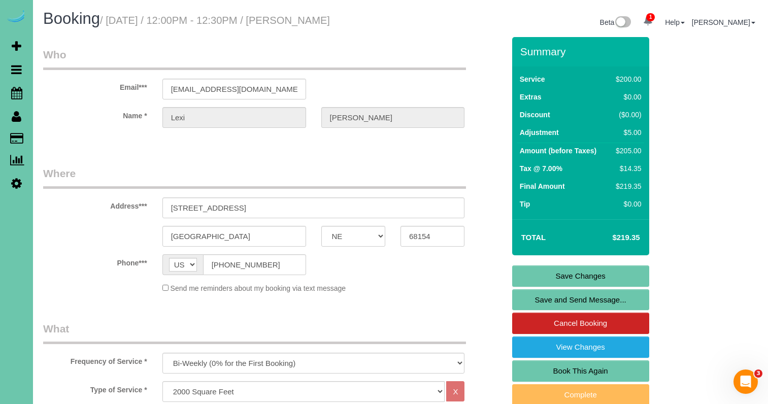
scroll to position [0, 0]
type textarea "skipped last cleaning - added extra time 1. check 2. client will be home 3. biw…"
click at [519, 277] on link "Save Changes" at bounding box center [580, 275] width 137 height 21
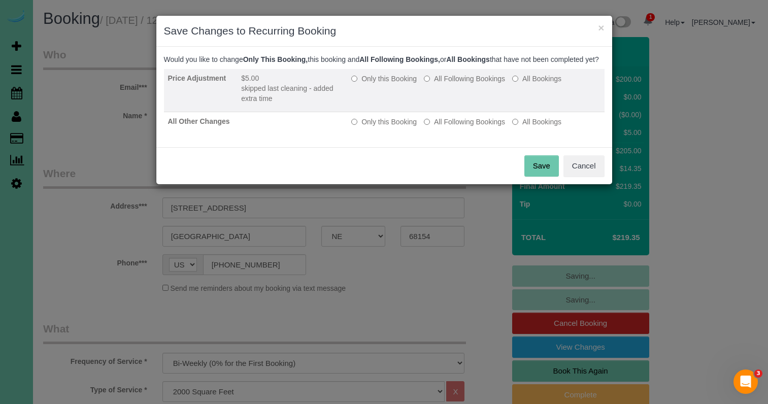
click at [372, 84] on label "Only this Booking" at bounding box center [383, 79] width 65 height 10
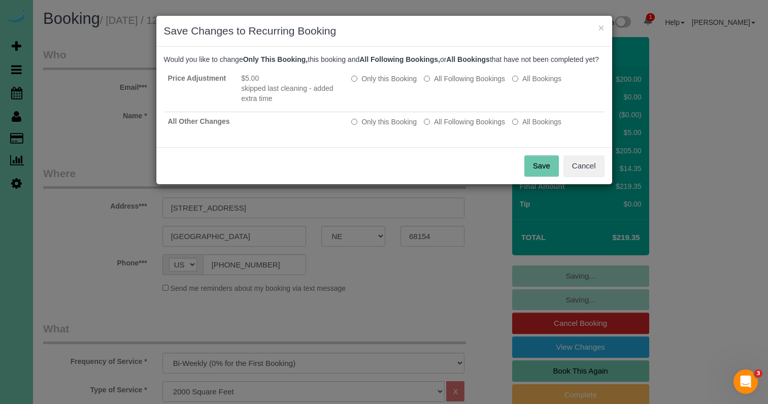
click at [539, 177] on button "Save" at bounding box center [541, 165] width 35 height 21
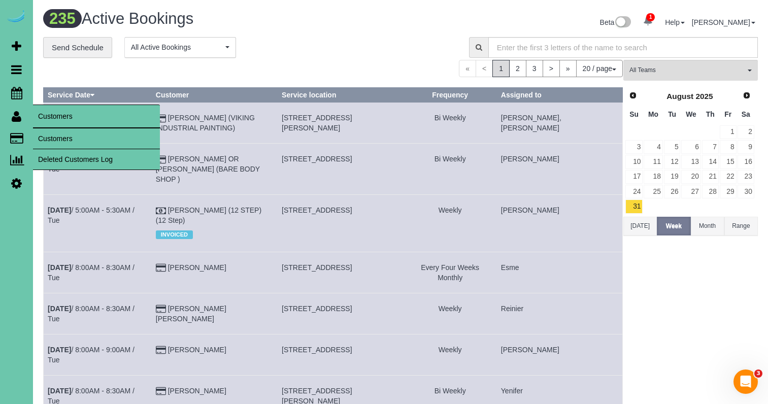
click at [73, 137] on link "Customers" at bounding box center [96, 138] width 127 height 20
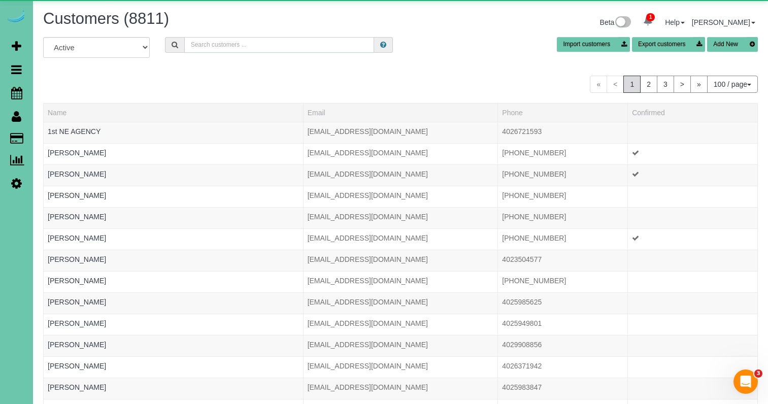
click at [225, 42] on input "text" at bounding box center [279, 45] width 190 height 16
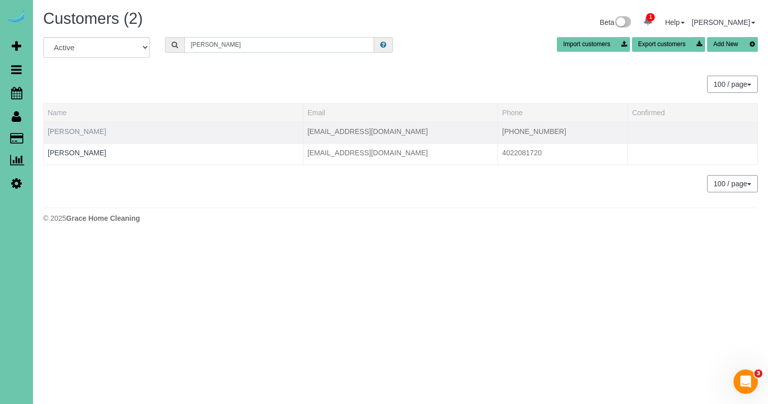
type input "[PERSON_NAME]"
click at [73, 129] on link "[PERSON_NAME]" at bounding box center [77, 131] width 58 height 8
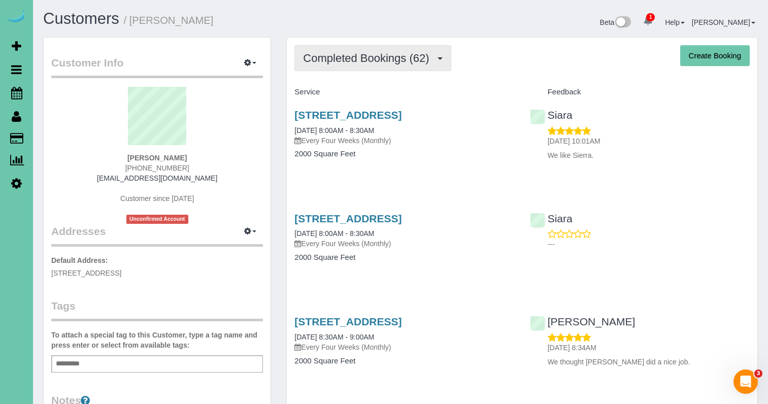
click at [375, 54] on span "Completed Bookings (62)" at bounding box center [368, 58] width 131 height 13
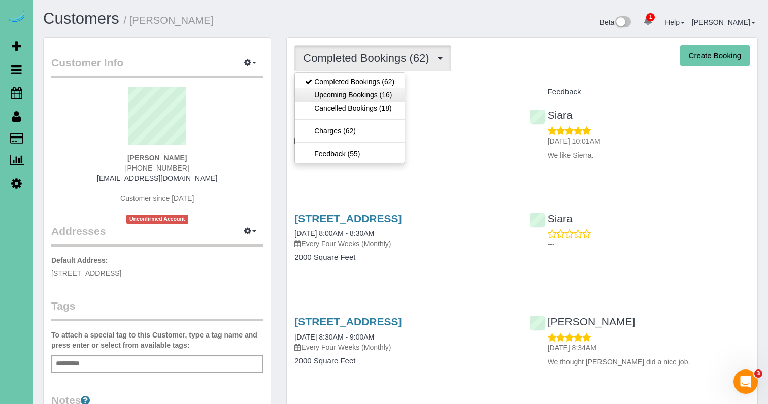
click at [374, 89] on link "Upcoming Bookings (16)" at bounding box center [350, 94] width 110 height 13
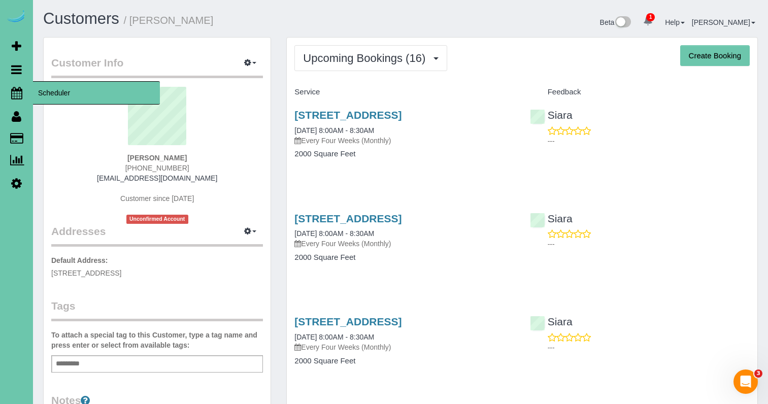
click at [16, 89] on icon at bounding box center [16, 93] width 11 height 12
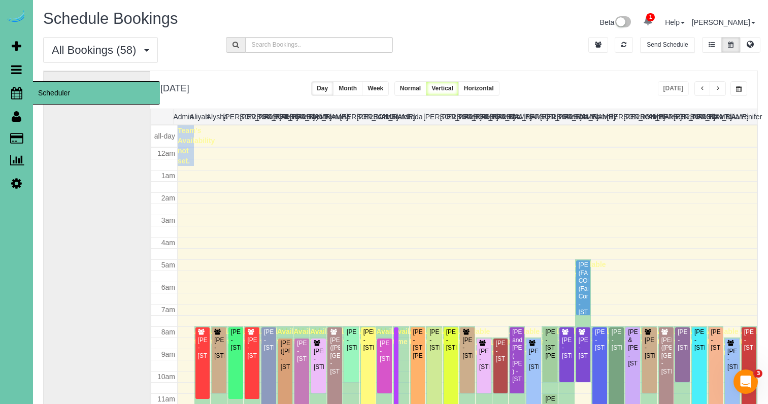
scroll to position [135, 0]
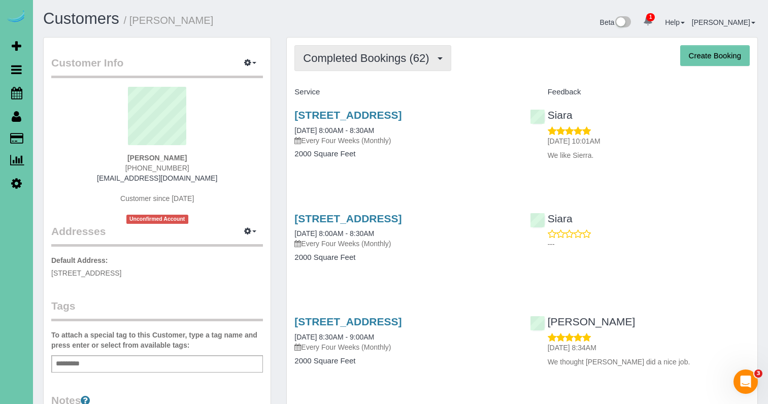
click at [419, 62] on span "Completed Bookings (62)" at bounding box center [368, 58] width 131 height 13
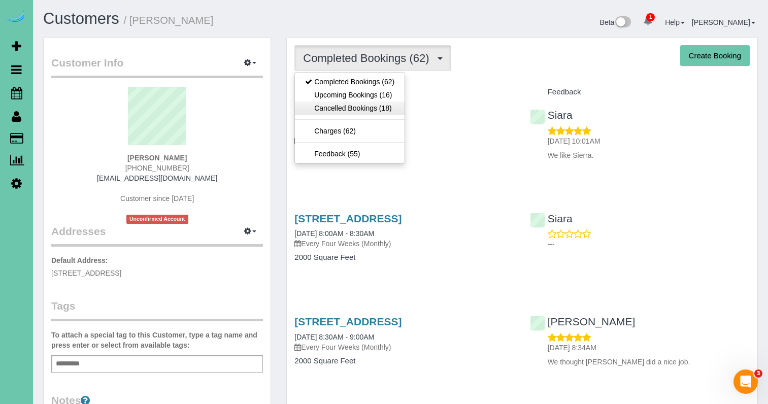
scroll to position [6, 0]
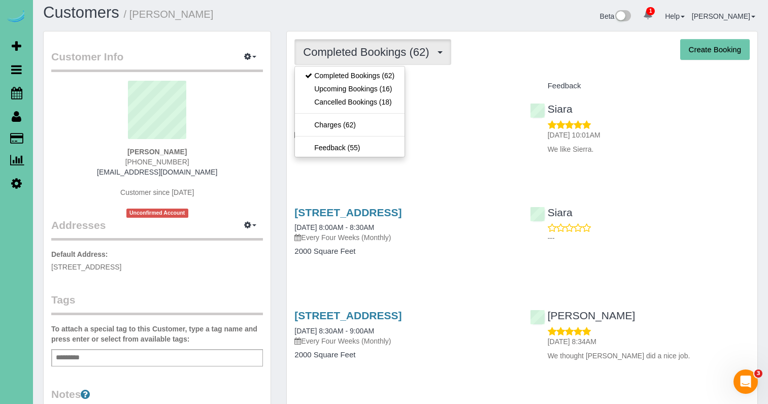
drag, startPoint x: 368, startPoint y: 98, endPoint x: 481, endPoint y: 72, distance: 115.8
click at [383, 93] on link "Upcoming Bookings (16)" at bounding box center [350, 88] width 110 height 13
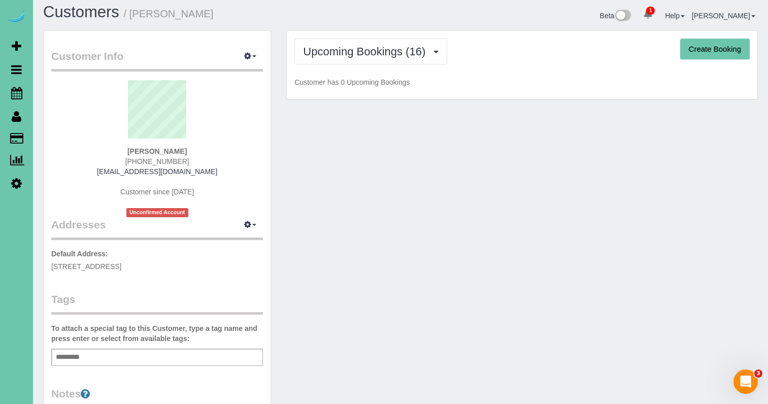
scroll to position [9, 0]
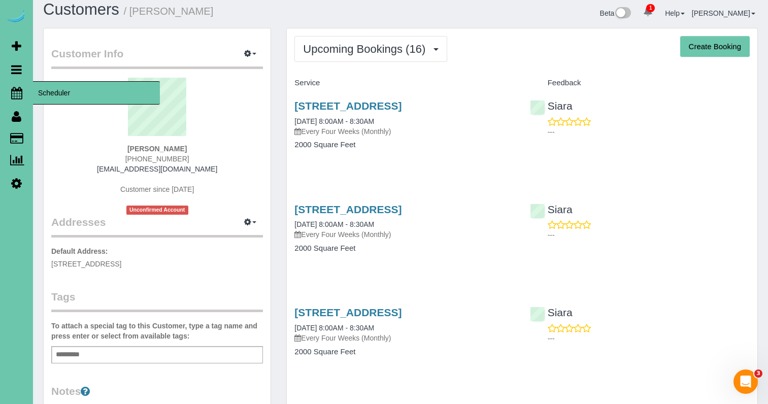
click at [13, 91] on icon at bounding box center [16, 93] width 11 height 12
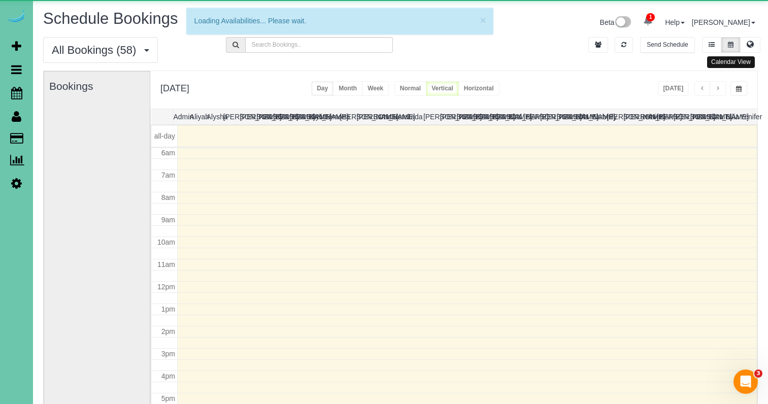
scroll to position [135, 0]
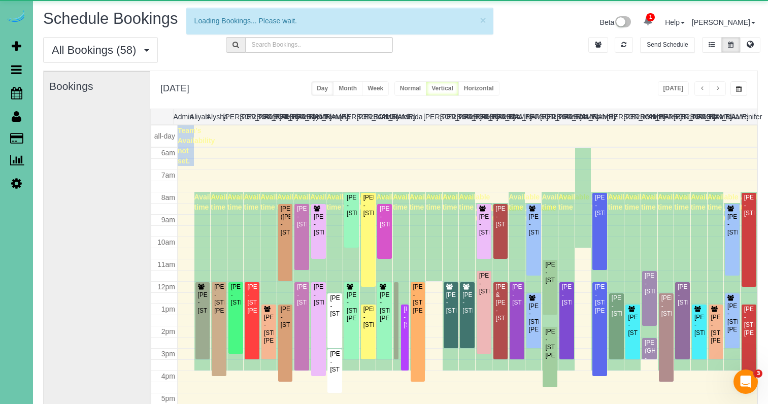
click at [740, 88] on span "button" at bounding box center [739, 89] width 6 height 6
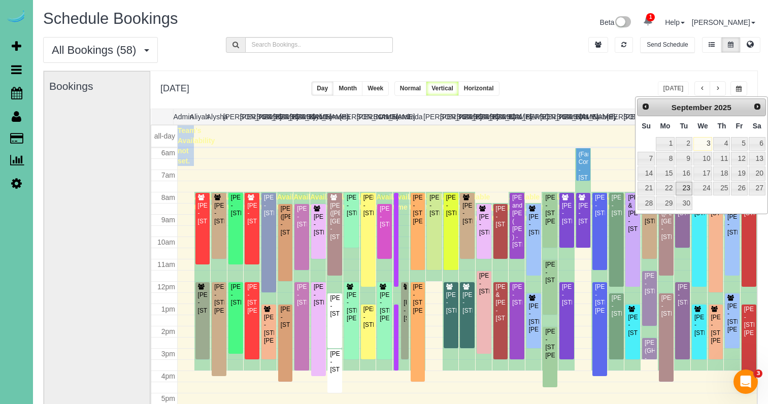
click at [683, 187] on link "23" at bounding box center [684, 189] width 16 height 14
type input "**********"
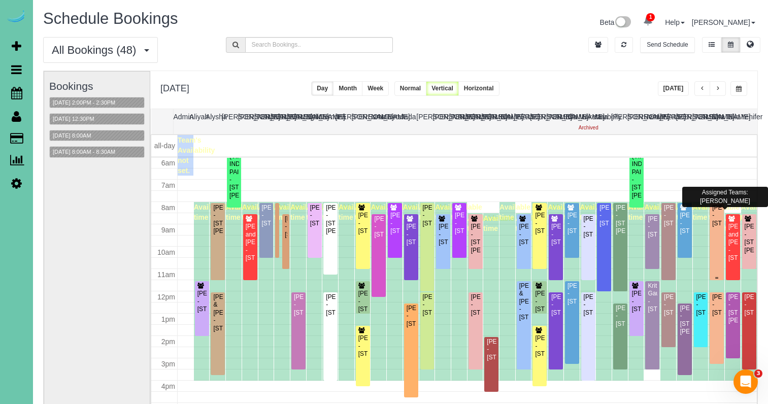
click at [719, 227] on div "Greg Gillham - 18110 S 204th Street, Gretna, NE 68028" at bounding box center [717, 215] width 10 height 23
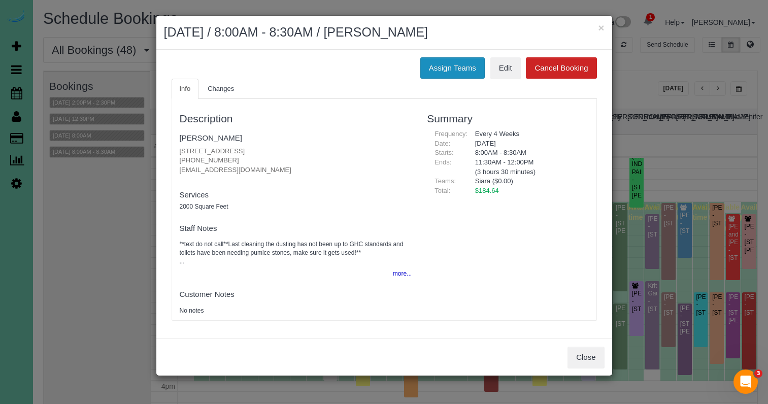
click at [431, 61] on button "Assign Teams" at bounding box center [452, 67] width 64 height 21
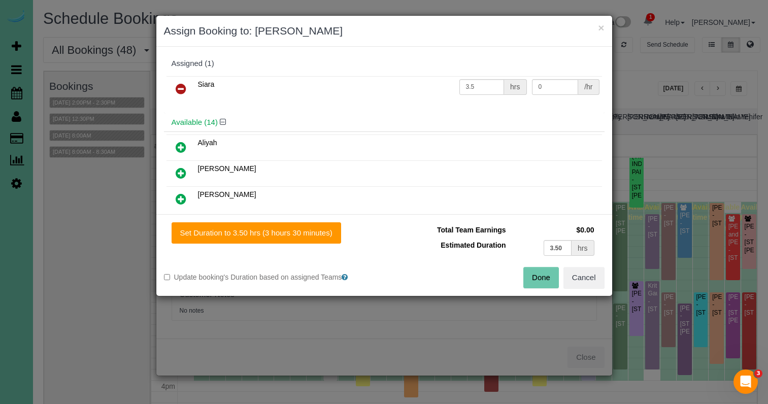
click at [177, 89] on icon at bounding box center [181, 89] width 11 height 12
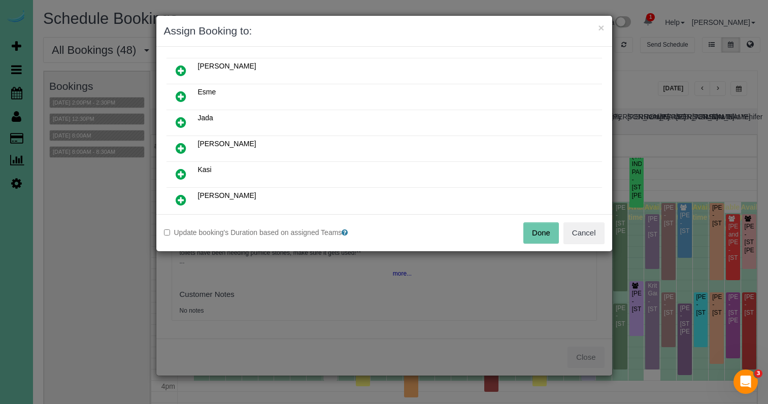
scroll to position [167, 0]
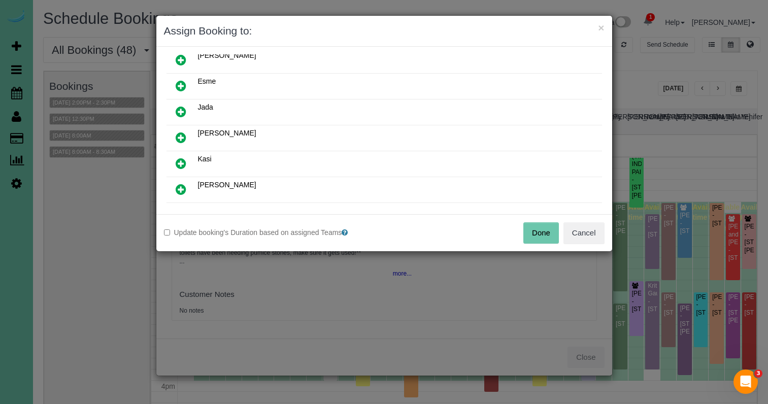
click at [182, 164] on icon at bounding box center [181, 163] width 11 height 12
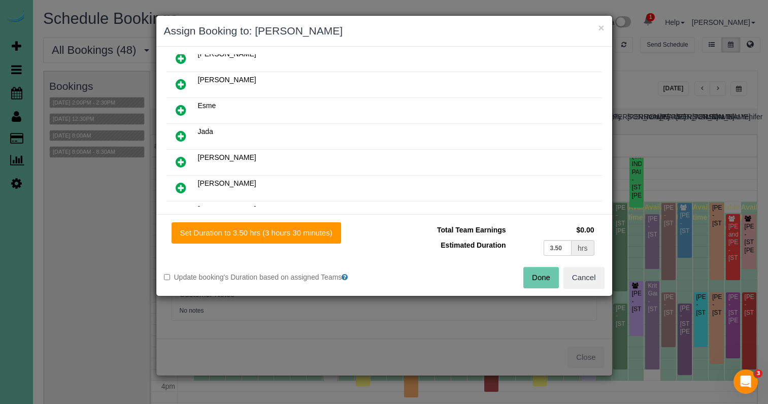
drag, startPoint x: 251, startPoint y: 233, endPoint x: 493, endPoint y: 276, distance: 245.9
click at [257, 235] on button "Set Duration to 3.50 hrs (3 hours 30 minutes)" at bounding box center [257, 232] width 170 height 21
type input "3.50"
click at [536, 280] on button "Done" at bounding box center [541, 277] width 36 height 21
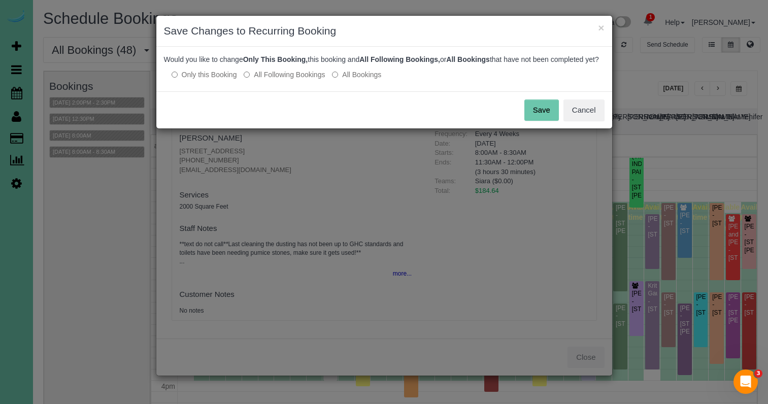
drag, startPoint x: 292, startPoint y: 87, endPoint x: 412, endPoint y: 91, distance: 119.3
click at [293, 80] on label "All Following Bookings" at bounding box center [284, 75] width 81 height 10
drag, startPoint x: 533, startPoint y: 120, endPoint x: 522, endPoint y: 117, distance: 12.1
click at [532, 120] on button "Save" at bounding box center [541, 109] width 35 height 21
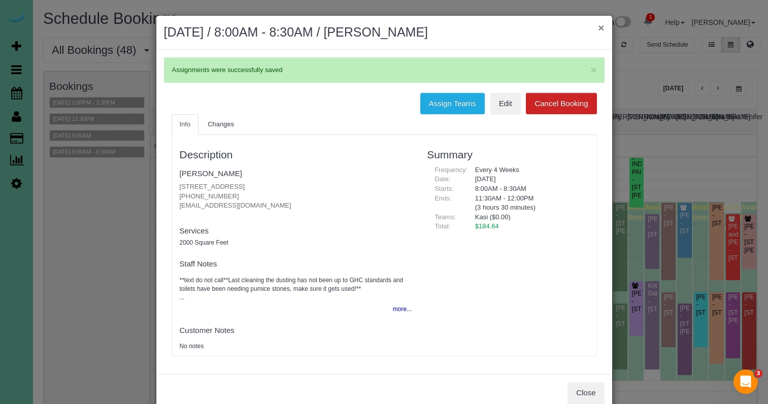
click at [600, 28] on button "×" at bounding box center [601, 27] width 6 height 11
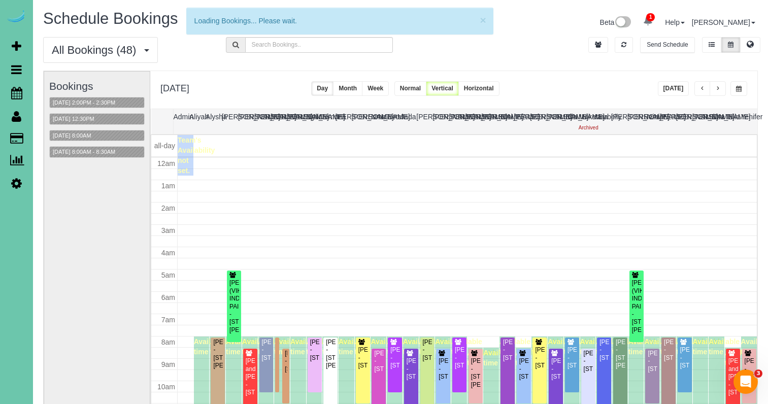
scroll to position [135, 0]
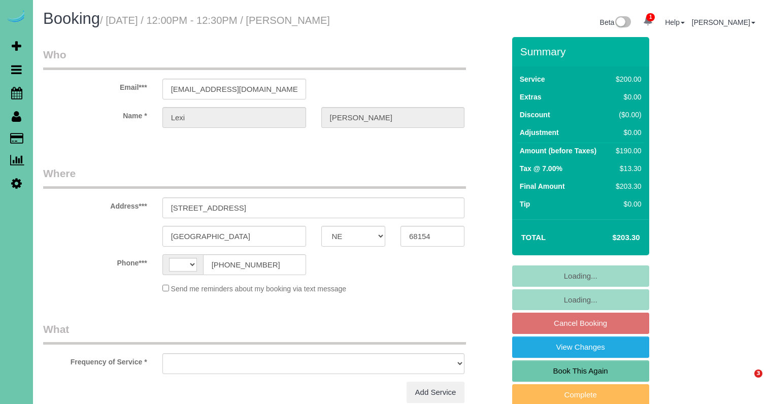
select select "NE"
select select "string:[GEOGRAPHIC_DATA]"
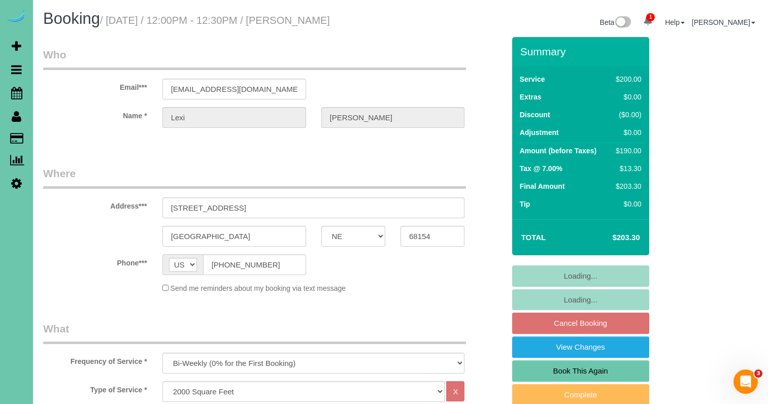
select select "object:645"
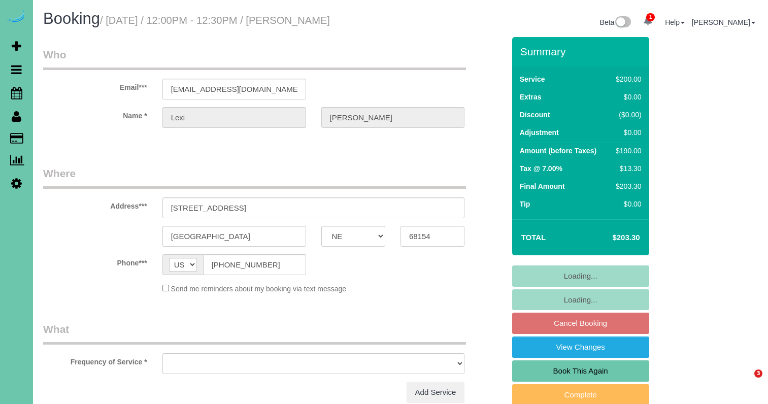
select select "NE"
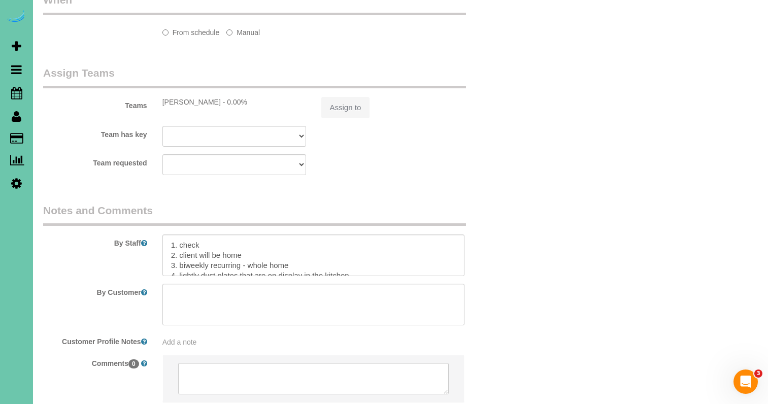
select select "object:645"
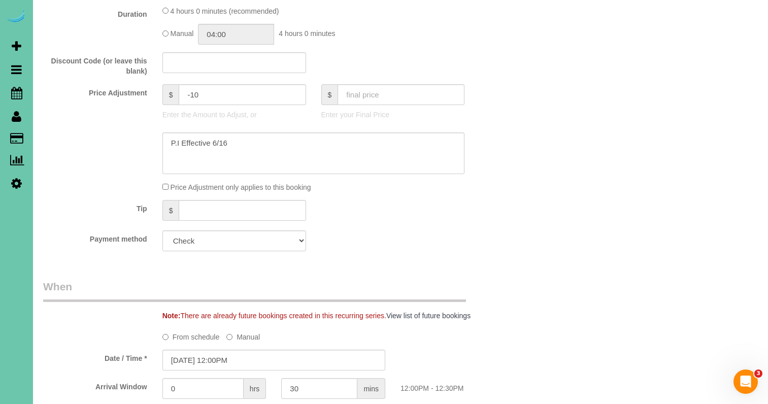
scroll to position [496, 0]
